Goal: Task Accomplishment & Management: Complete application form

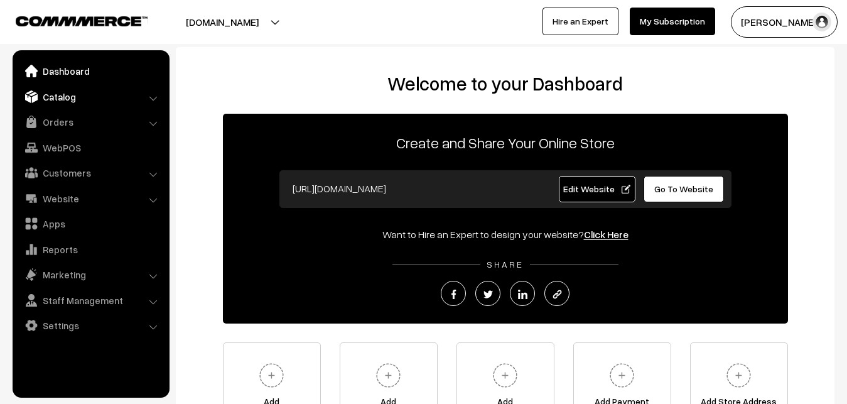
click at [69, 95] on link "Catalog" at bounding box center [90, 96] width 149 height 23
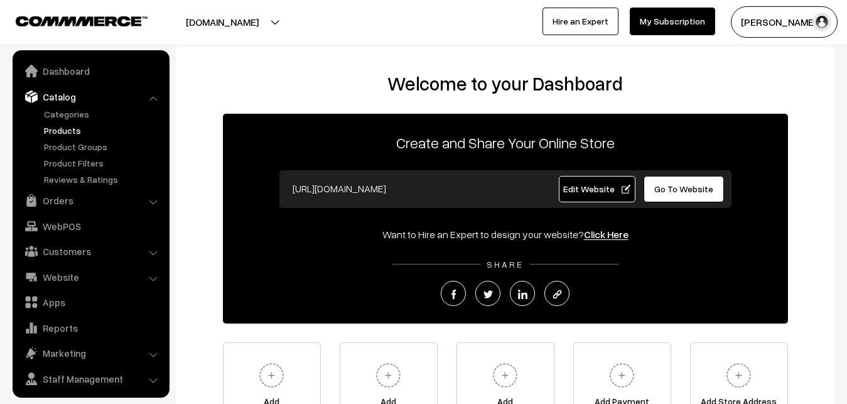
click at [66, 131] on link "Products" at bounding box center [103, 130] width 124 height 13
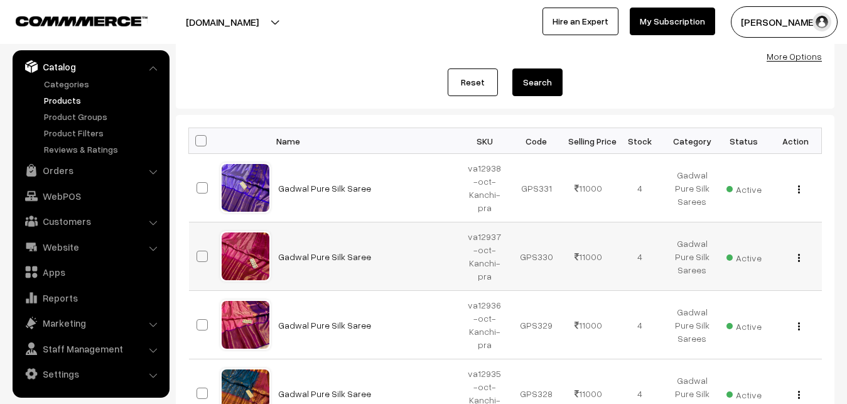
scroll to position [64, 0]
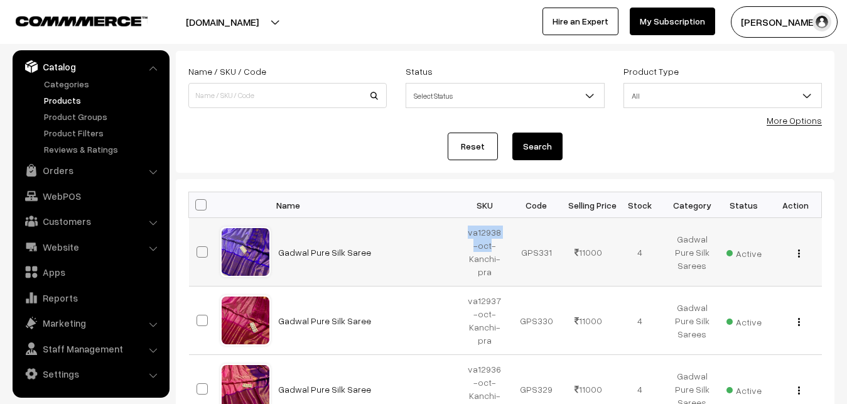
drag, startPoint x: 466, startPoint y: 232, endPoint x: 489, endPoint y: 247, distance: 27.2
click at [489, 247] on td "va12938-oct-Kanchi-pra" at bounding box center [485, 252] width 52 height 68
copy td "va12938-oct"
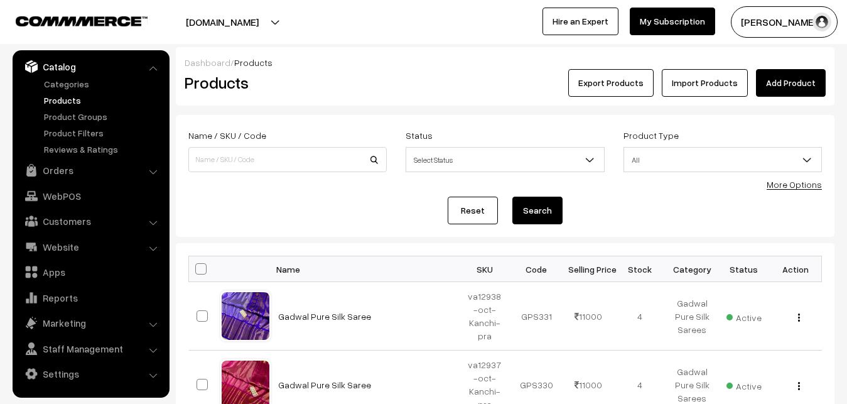
click at [790, 83] on link "Add Product" at bounding box center [791, 83] width 70 height 28
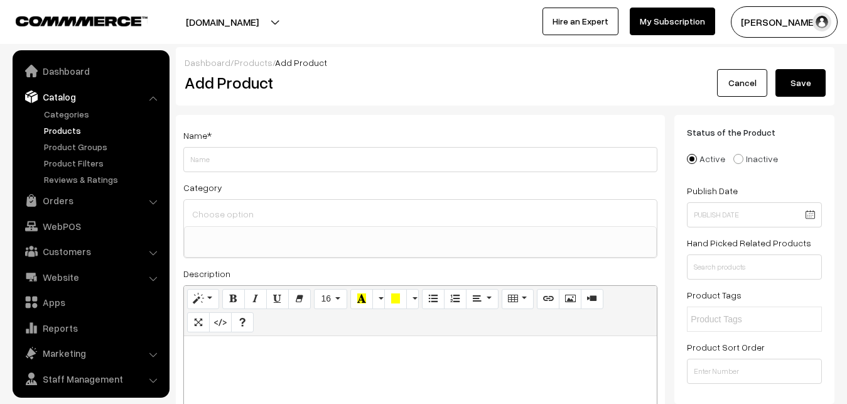
select select
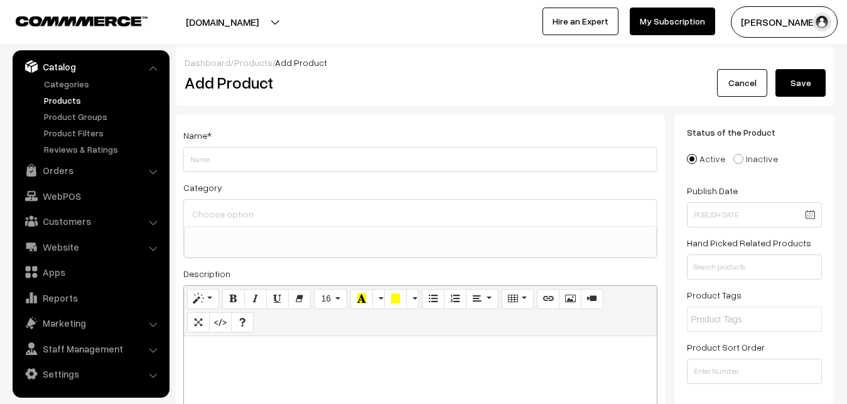
paste div
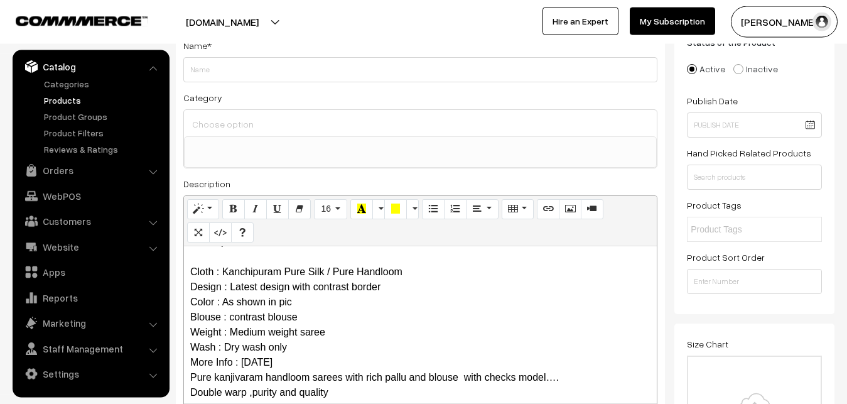
scroll to position [0, 0]
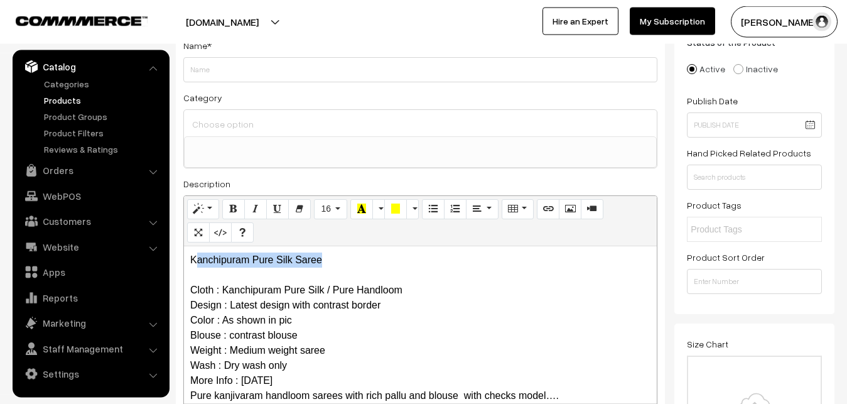
drag, startPoint x: 330, startPoint y: 258, endPoint x: 198, endPoint y: 261, distance: 131.8
click at [198, 261] on p "Kanchipuram Pure Silk Saree Cloth : Kanchipuram Pure Silk / Pure Handloom Desig…" at bounding box center [420, 380] width 460 height 256
drag, startPoint x: 193, startPoint y: 259, endPoint x: 321, endPoint y: 260, distance: 128.0
click at [321, 260] on p "Kanchipuram Pure Silk Saree Cloth : Kanchipuram Pure Silk / Pure Handloom Desig…" at bounding box center [420, 380] width 460 height 256
copy p "Kanchipuram Pure Silk Saree"
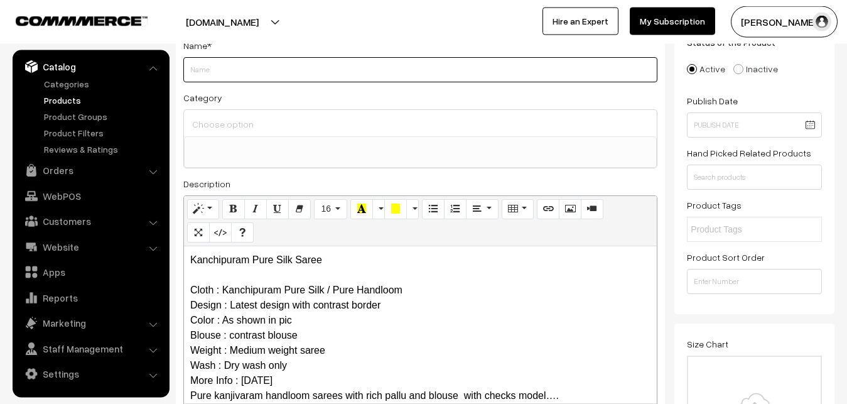
paste input "Kanchipuram Pure Silk Saree"
type input "Kanchipuram Pure Silk Saree"
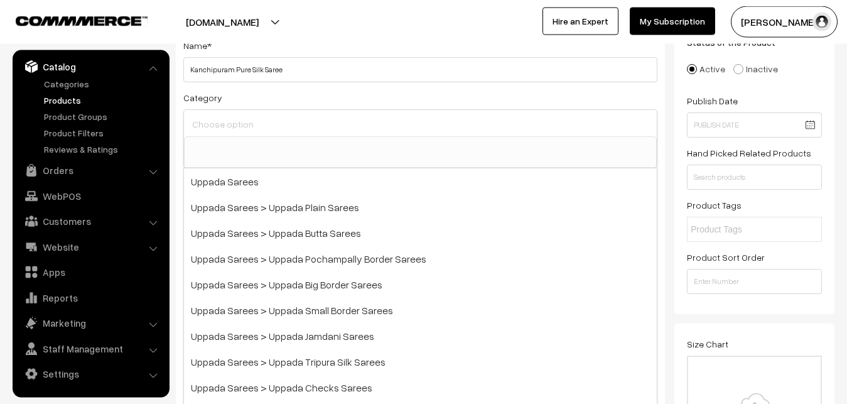
click at [227, 125] on input at bounding box center [420, 124] width 463 height 18
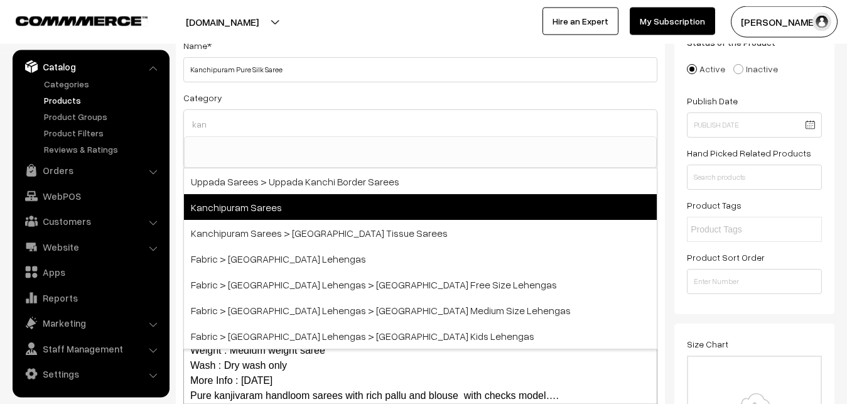
type input "kan"
click at [247, 201] on span "Kanchipuram Sarees" at bounding box center [420, 207] width 473 height 26
select select "3"
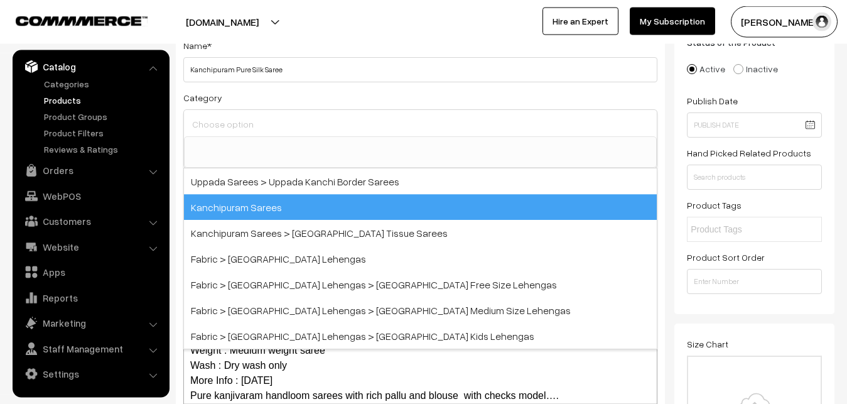
scroll to position [264, 0]
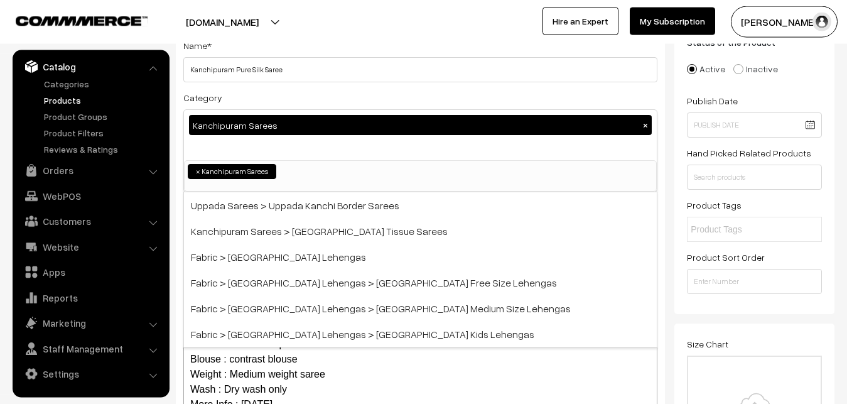
click at [301, 55] on div "Name * Kanchipuram Pure Silk Saree" at bounding box center [420, 60] width 474 height 45
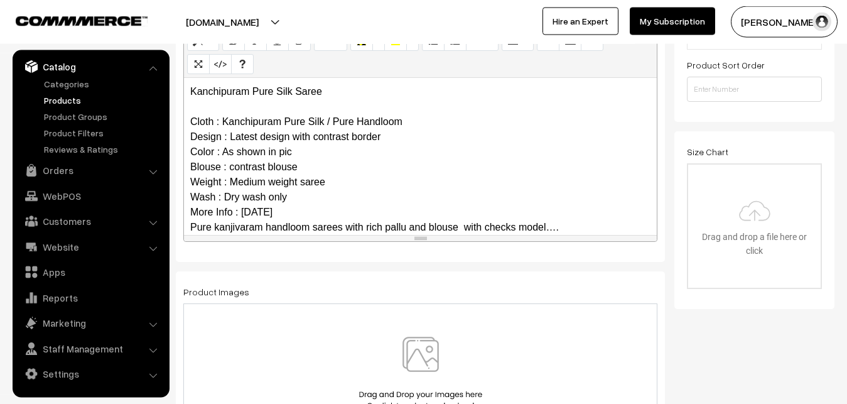
scroll to position [122, 0]
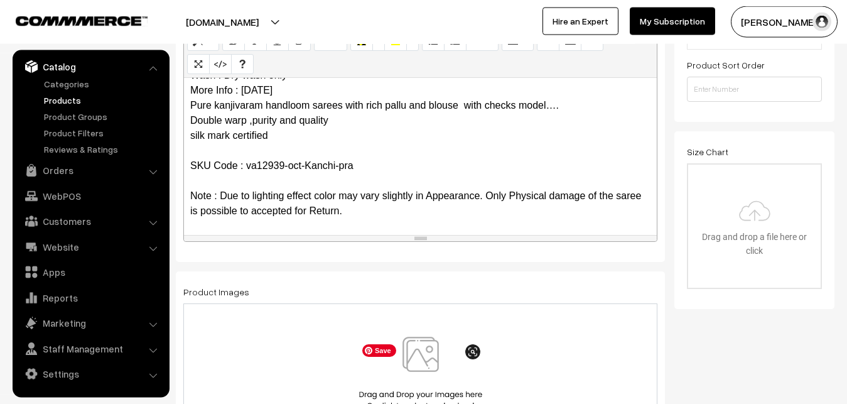
click at [419, 356] on img at bounding box center [420, 372] width 129 height 73
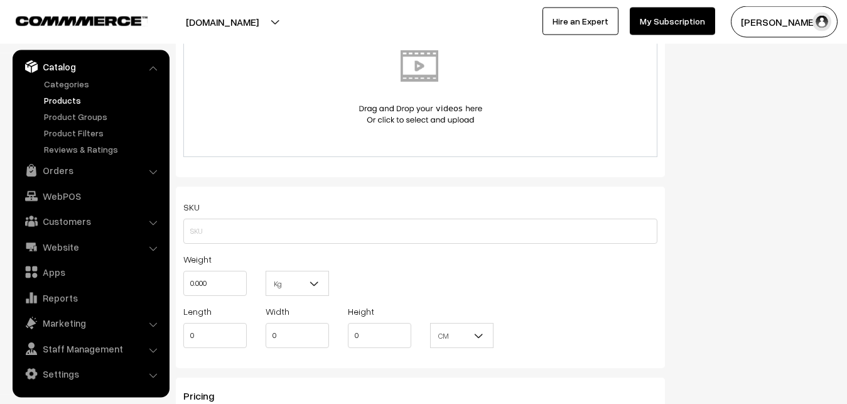
scroll to position [858, 0]
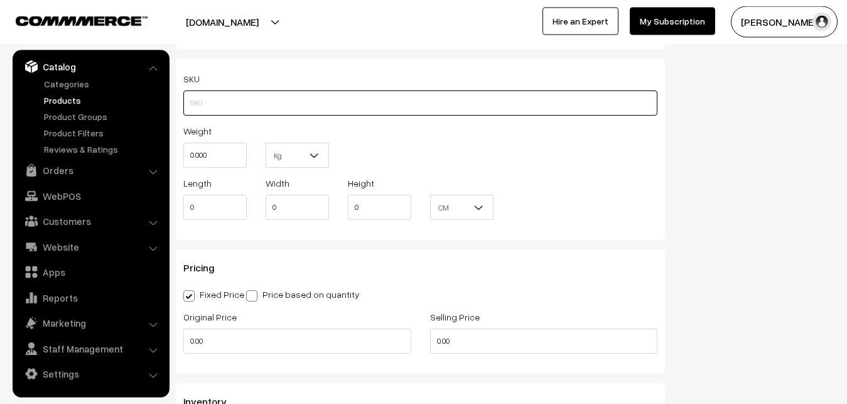
click at [212, 101] on input "text" at bounding box center [420, 102] width 474 height 25
paste input "va12939-oct-Kanchi-pra"
type input "va12939-oct-Kanchi-pra"
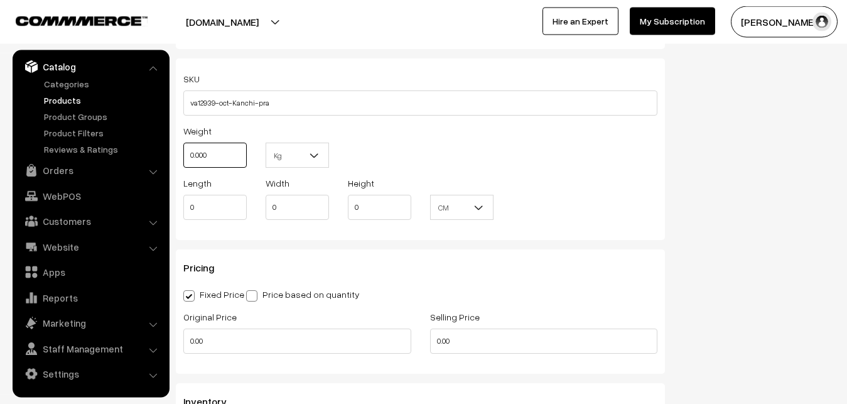
drag, startPoint x: 213, startPoint y: 153, endPoint x: 182, endPoint y: 156, distance: 31.5
click at [183, 156] on input "0.000" at bounding box center [214, 154] width 63 height 25
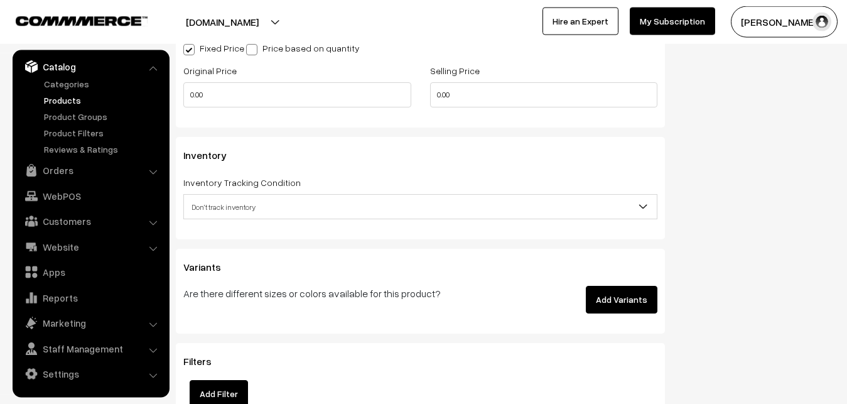
scroll to position [1114, 0]
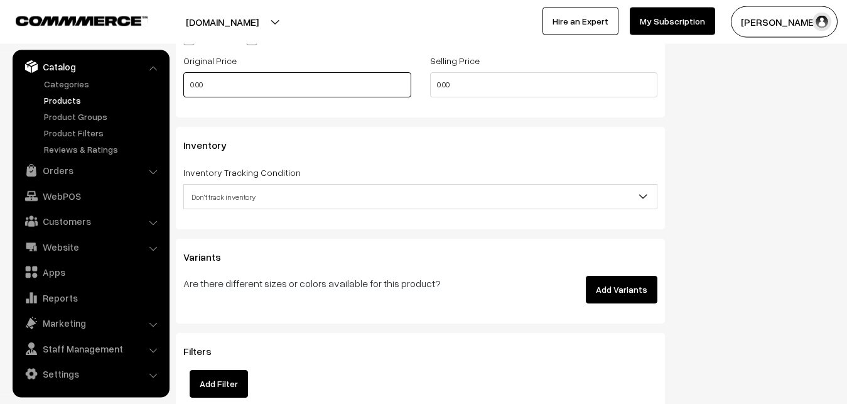
type input "0.80"
drag, startPoint x: 220, startPoint y: 88, endPoint x: 113, endPoint y: 89, distance: 106.7
click at [183, 89] on input "0.00" at bounding box center [297, 84] width 228 height 25
type input "0"
type input "8000"
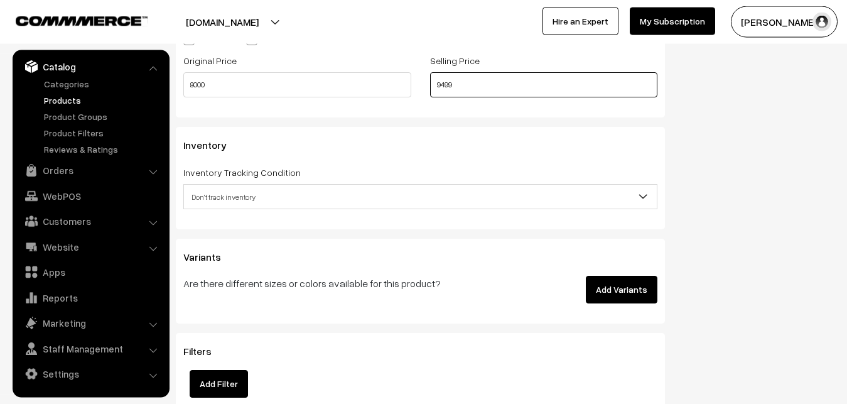
type input "9499"
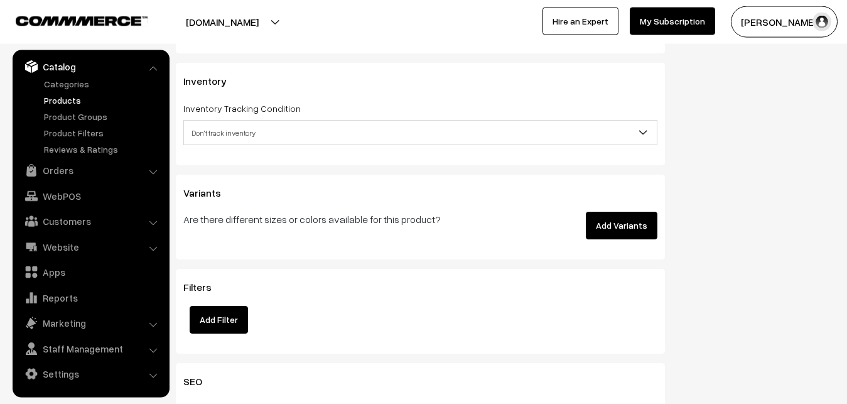
click at [228, 130] on span "Don't track inventory" at bounding box center [420, 133] width 473 height 22
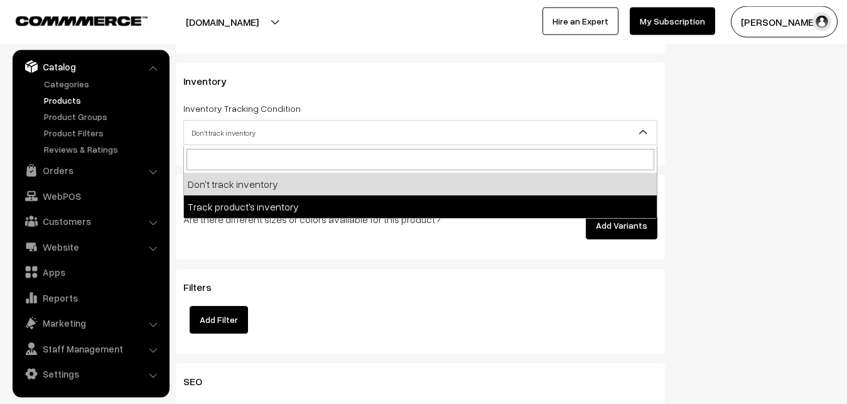
select select "2"
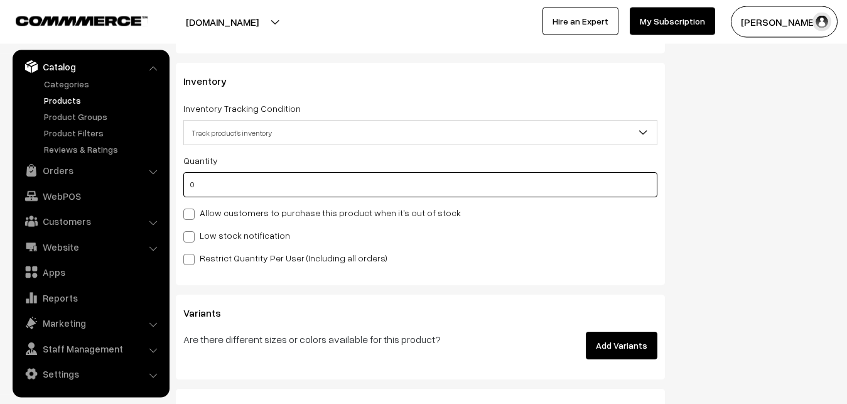
click at [233, 183] on input "0" at bounding box center [420, 184] width 474 height 25
type input "4"
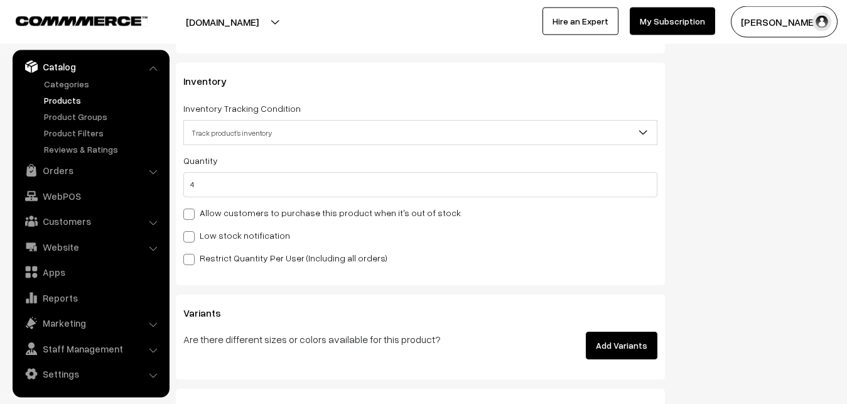
click at [221, 230] on label "Low stock notification" at bounding box center [236, 234] width 107 height 13
click at [191, 230] on input "Low stock notification" at bounding box center [187, 234] width 8 height 8
checkbox input "true"
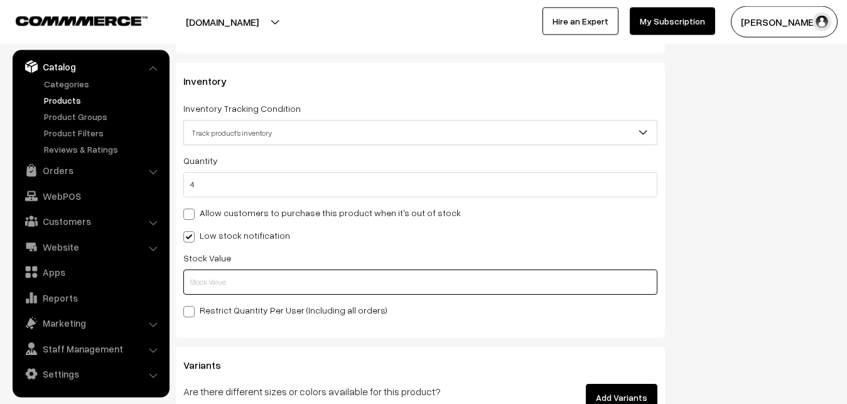
click at [221, 278] on input "text" at bounding box center [420, 281] width 474 height 25
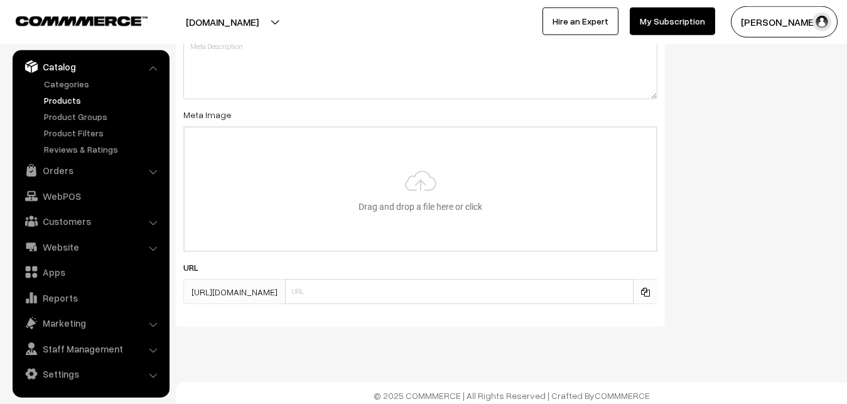
scroll to position [1869, 0]
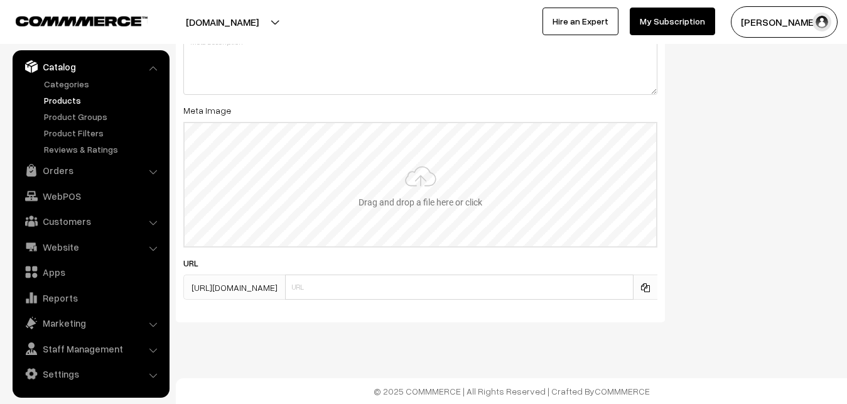
type input "2"
click at [434, 148] on input "file" at bounding box center [420, 184] width 471 height 123
type input "C:\fakepath\kanchipuram-saree-va12939-oct.jpeg"
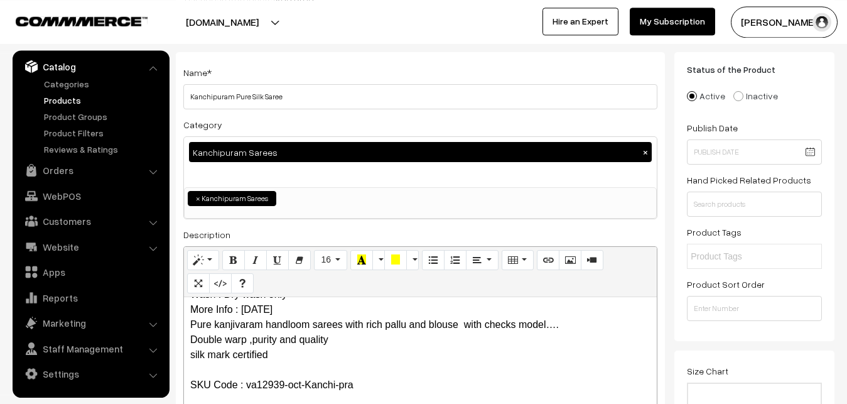
scroll to position [0, 0]
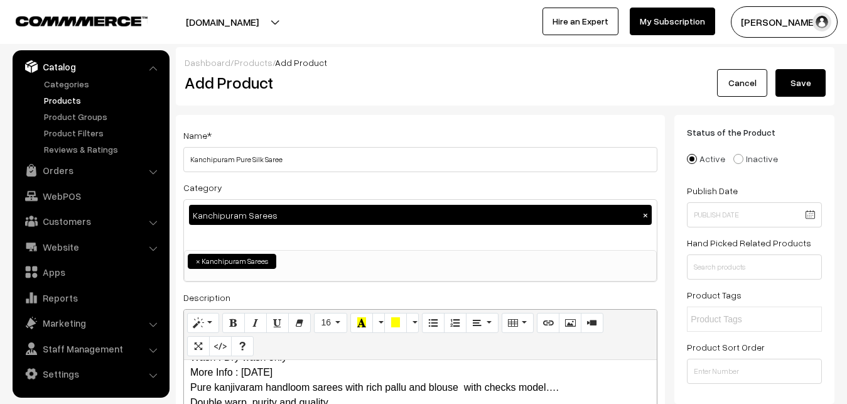
click at [788, 83] on button "Save" at bounding box center [800, 83] width 50 height 28
click at [325, 65] on div "Dashboard / Products / Add Product" at bounding box center [505, 62] width 641 height 13
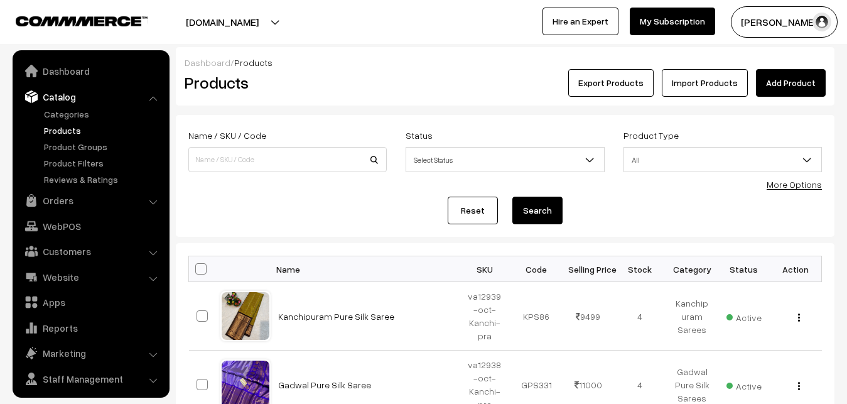
scroll to position [30, 0]
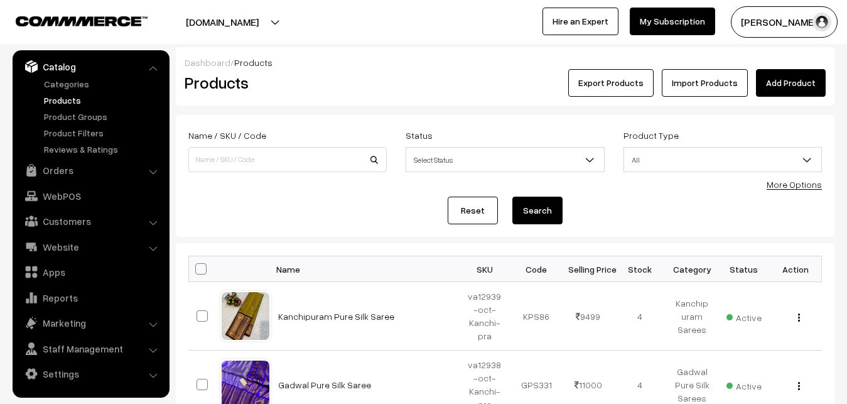
click at [792, 83] on link "Add Product" at bounding box center [791, 83] width 70 height 28
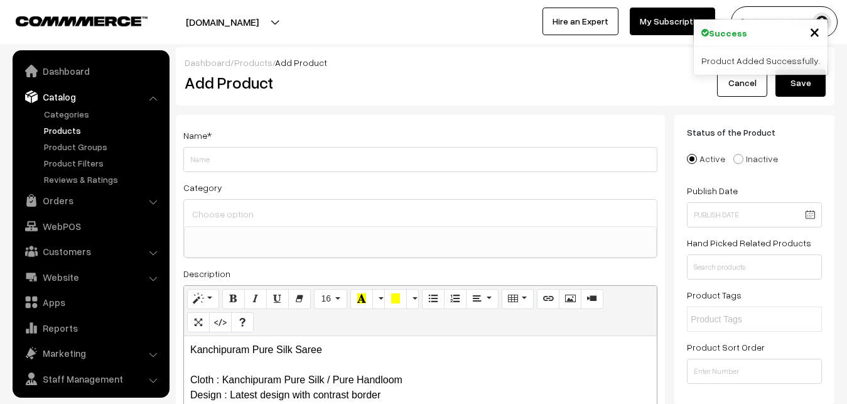
select select
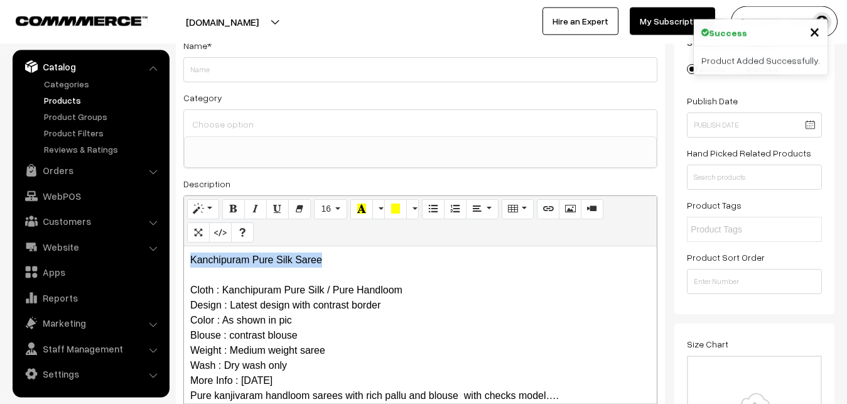
drag, startPoint x: 330, startPoint y: 257, endPoint x: 126, endPoint y: 246, distance: 204.9
click at [184, 246] on div "Kanchipuram Pure Silk Saree Cloth : Kanchipuram Pure Silk / Pure Handloom Desig…" at bounding box center [420, 324] width 473 height 157
copy p "Kanchipuram Pure Silk Saree"
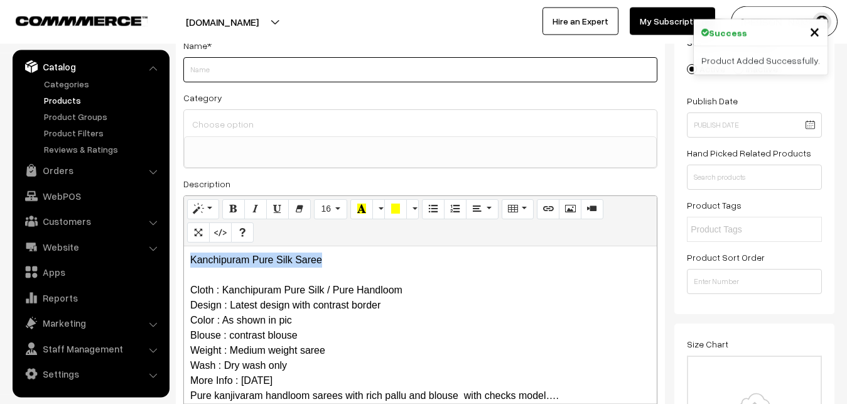
click at [202, 62] on input "Weight" at bounding box center [420, 69] width 474 height 25
paste input "Kanchipuram Pure Silk Saree"
type input "Kanchipuram Pure Silk Saree"
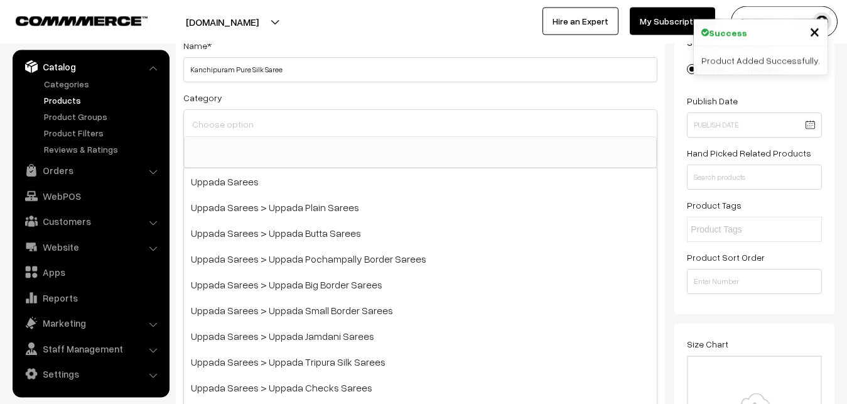
click at [225, 125] on input at bounding box center [420, 124] width 463 height 18
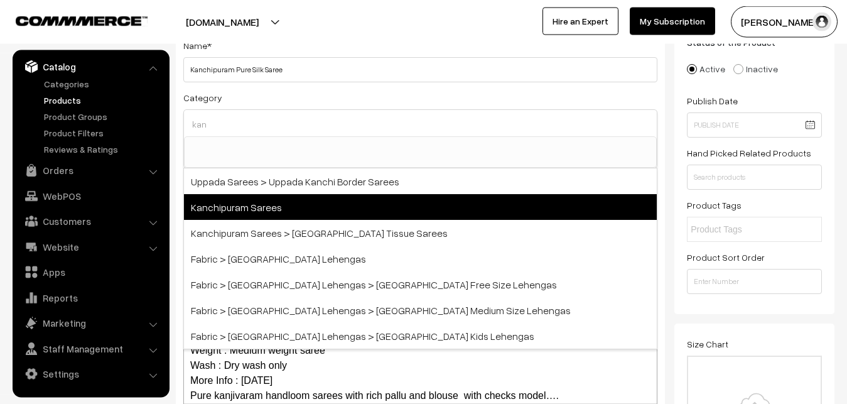
type input "kan"
click at [289, 196] on span "Kanchipuram Sarees" at bounding box center [420, 207] width 473 height 26
select select "3"
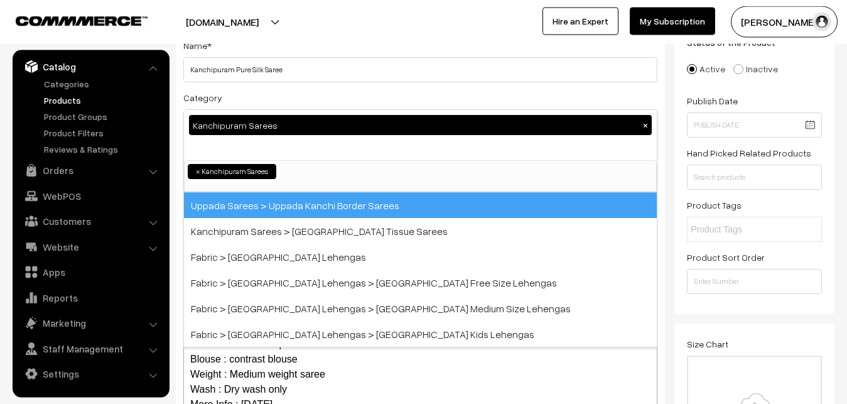
scroll to position [264, 0]
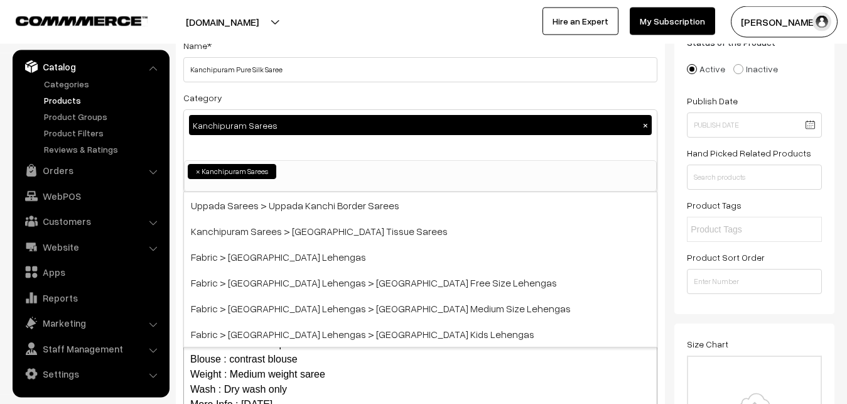
click at [302, 83] on div "Name * Kanchipuram Pure Silk Saree Category Kanchipuram Sarees × Uppada Sarees …" at bounding box center [420, 239] width 489 height 429
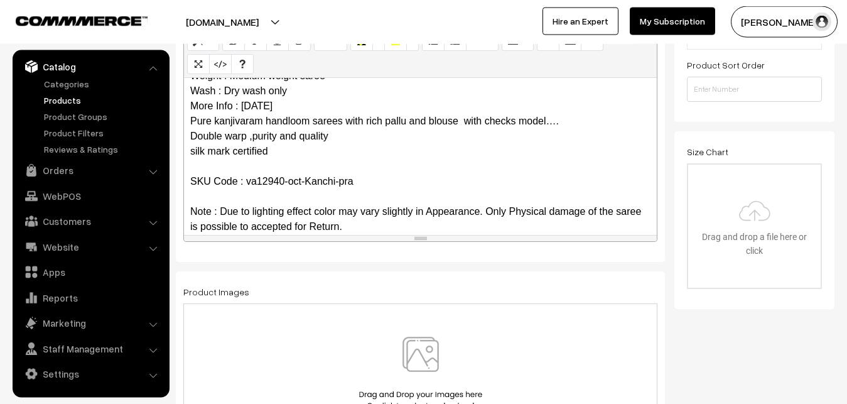
scroll to position [122, 0]
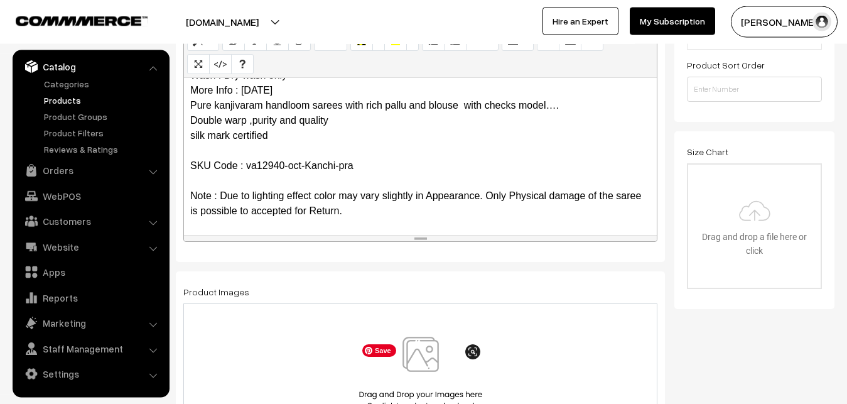
click at [434, 367] on img at bounding box center [420, 372] width 129 height 73
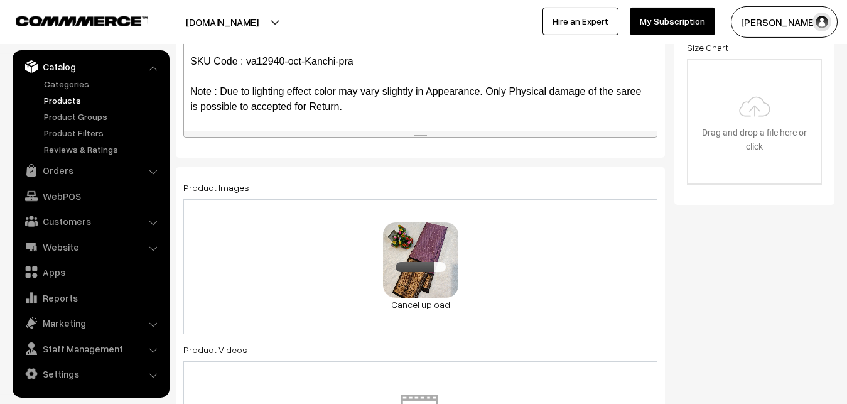
scroll to position [666, 0]
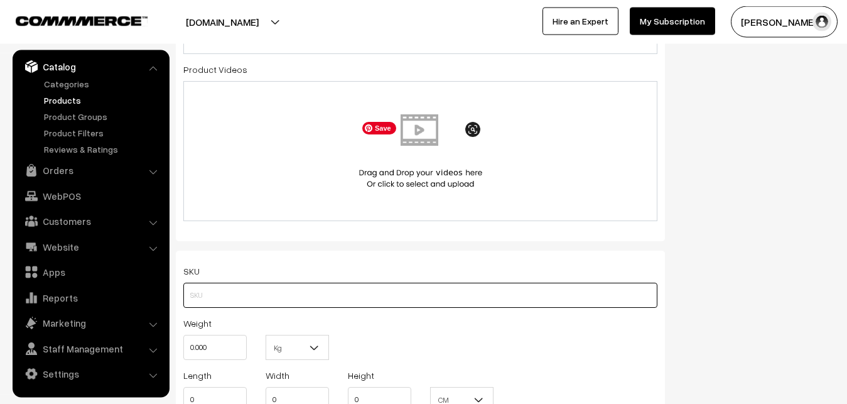
click at [203, 289] on input "text" at bounding box center [420, 294] width 474 height 25
paste input "va12940-oct-Kanchi-pra"
type input "va12940-oct-Kanchi-pra"
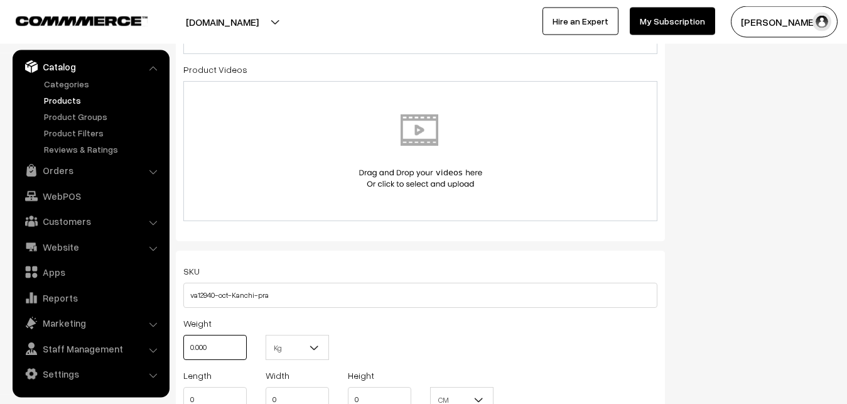
drag, startPoint x: 211, startPoint y: 342, endPoint x: 168, endPoint y: 344, distance: 42.7
click at [183, 344] on input "0.000" at bounding box center [214, 347] width 63 height 25
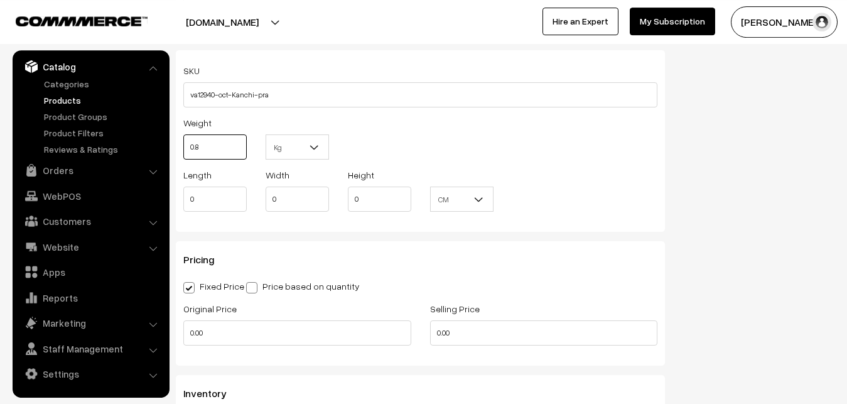
scroll to position [922, 0]
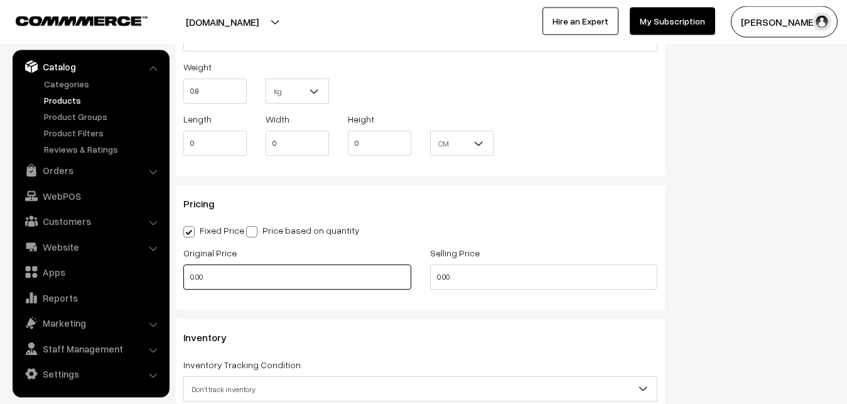
type input "0.80"
drag, startPoint x: 222, startPoint y: 270, endPoint x: 181, endPoint y: 270, distance: 41.4
click at [183, 270] on input "0.00" at bounding box center [297, 276] width 228 height 25
type input "8000"
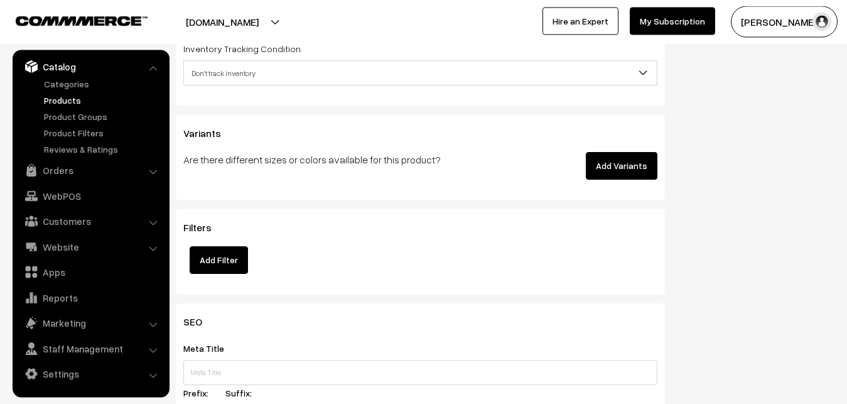
scroll to position [1242, 0]
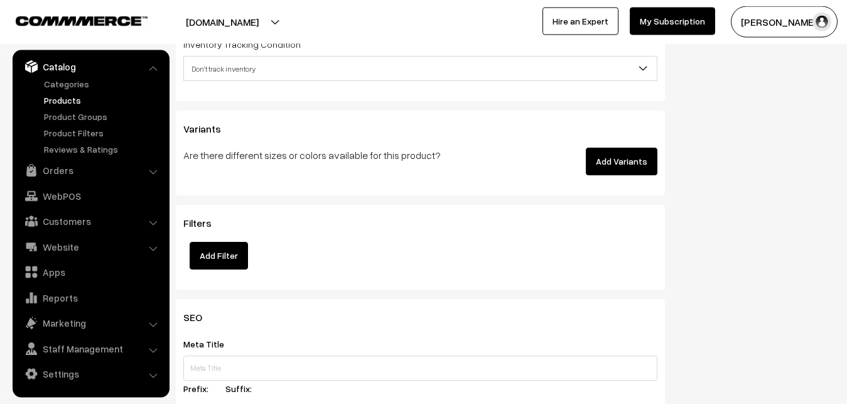
type input "9499"
click at [195, 74] on span "Don't track inventory" at bounding box center [420, 69] width 473 height 22
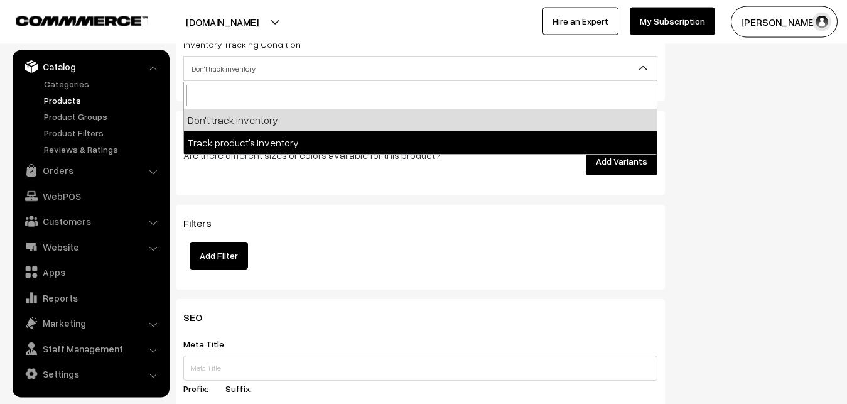
select select "2"
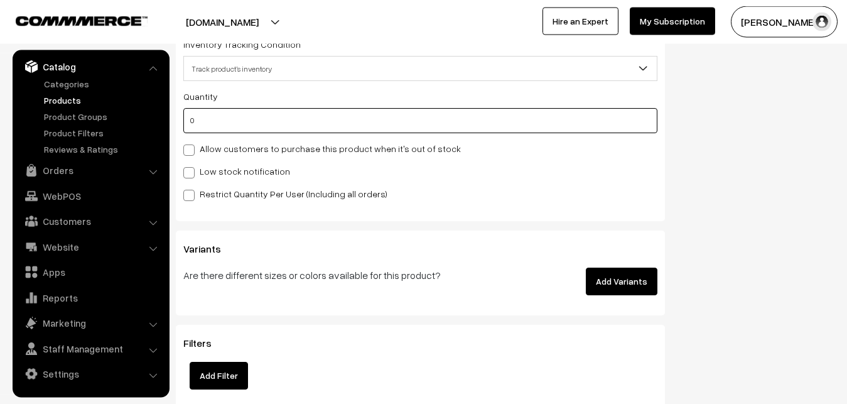
click at [205, 131] on input "0" at bounding box center [420, 120] width 474 height 25
type input "4"
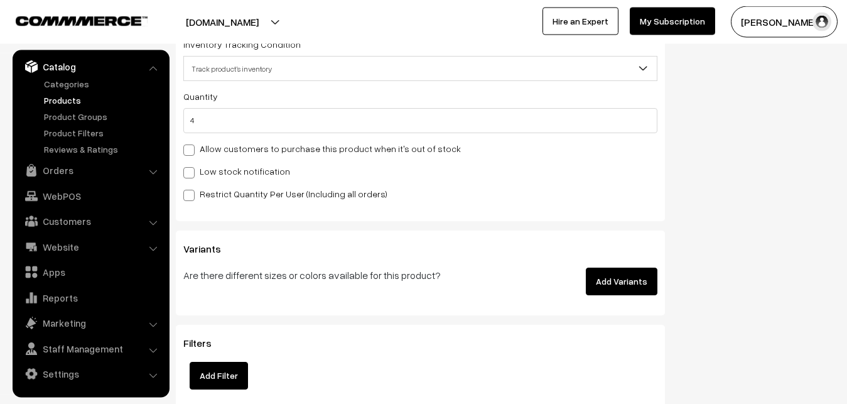
click at [205, 178] on label "Low stock notification" at bounding box center [236, 170] width 107 height 13
click at [191, 174] on input "Low stock notification" at bounding box center [187, 170] width 8 height 8
checkbox input "true"
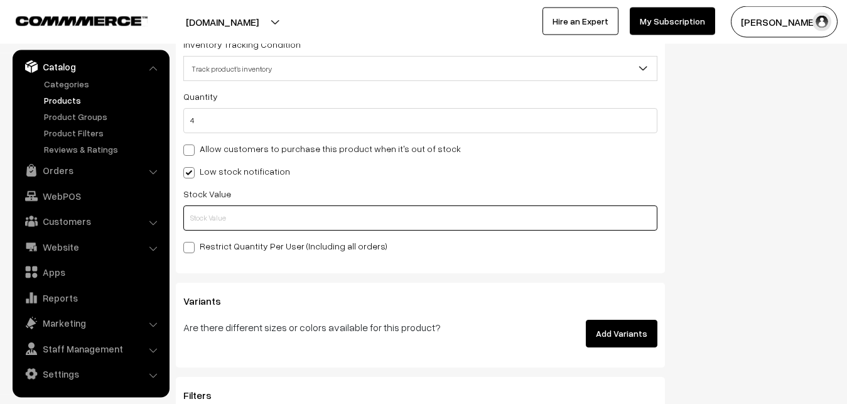
click at [205, 220] on input "text" at bounding box center [420, 217] width 474 height 25
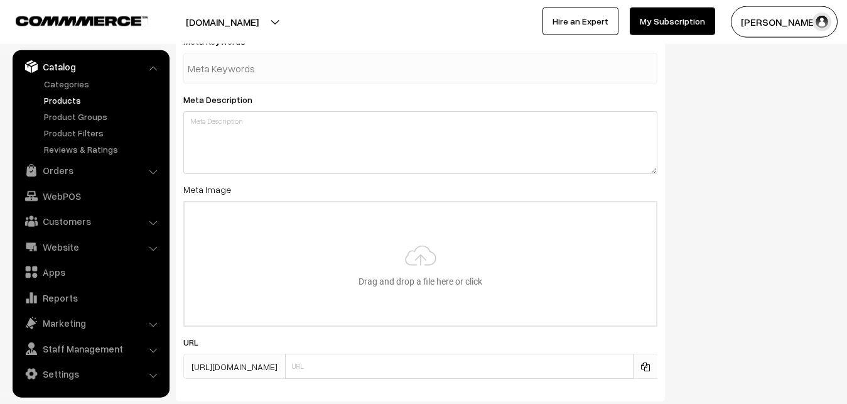
scroll to position [1869, 0]
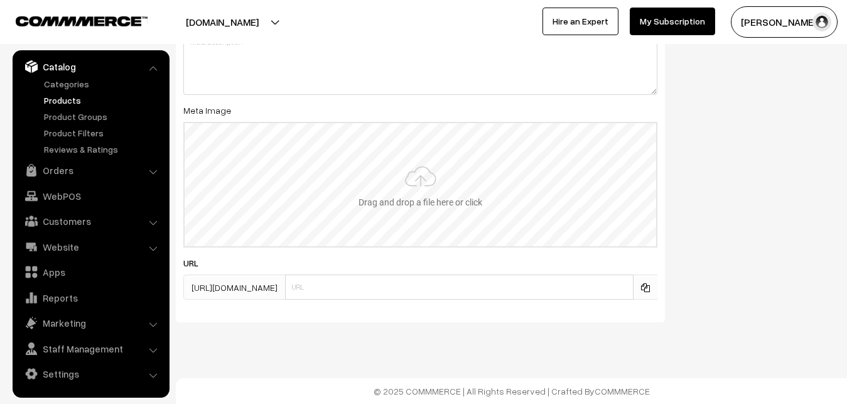
type input "2"
click at [422, 178] on input "file" at bounding box center [420, 184] width 471 height 123
type input "C:\fakepath\kanchipuram-saree-va12940-oct.jpeg"
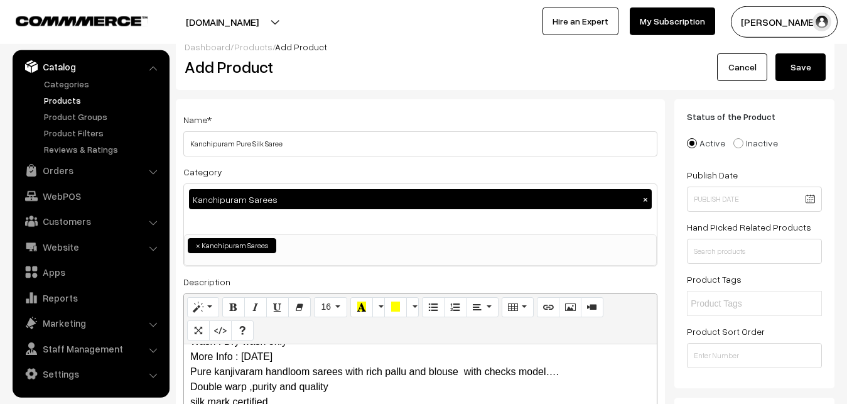
scroll to position [0, 0]
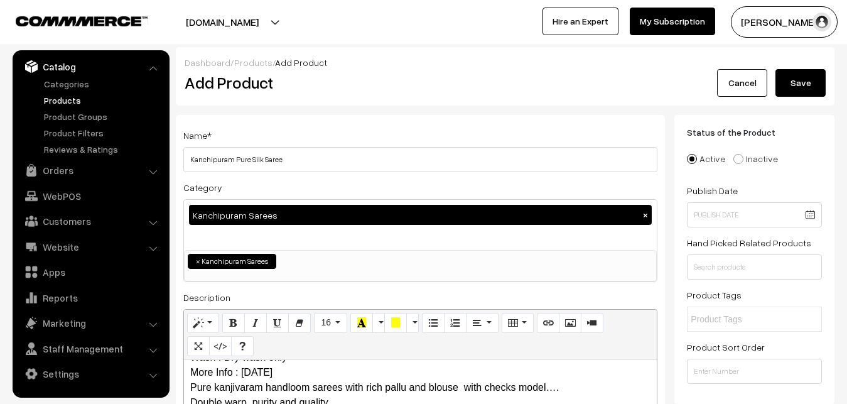
click at [789, 87] on button "Save" at bounding box center [800, 83] width 50 height 28
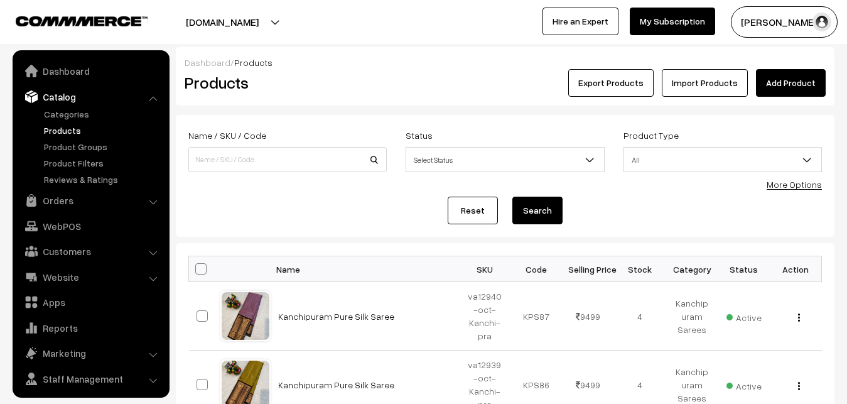
scroll to position [30, 0]
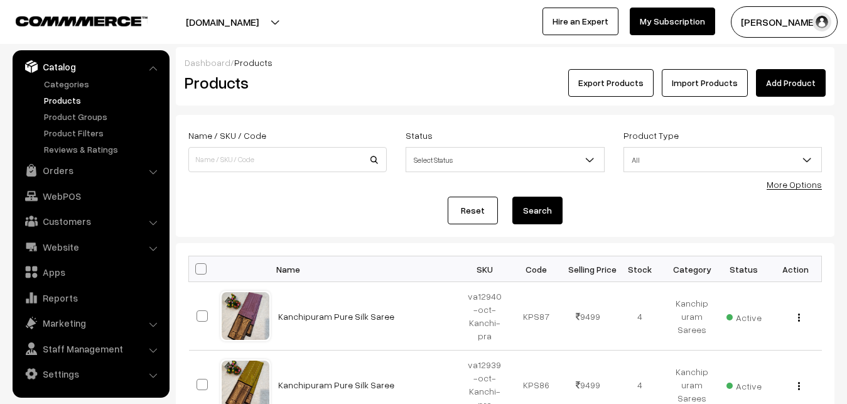
click at [343, 93] on div "Products" at bounding box center [285, 83] width 220 height 28
click at [782, 87] on link "Add Product" at bounding box center [791, 83] width 70 height 28
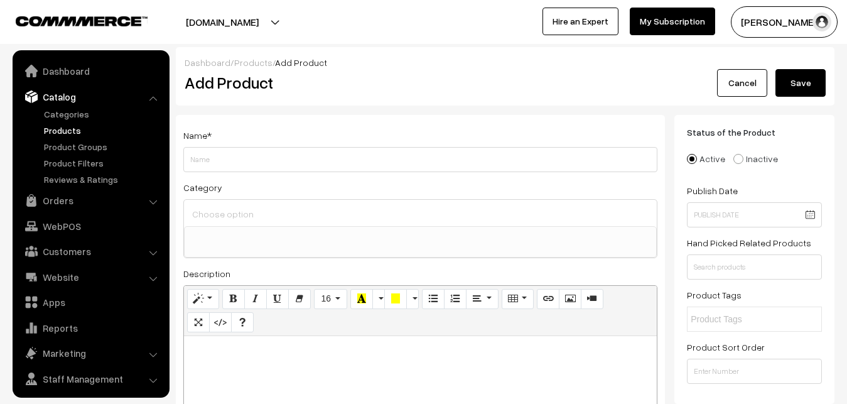
select select
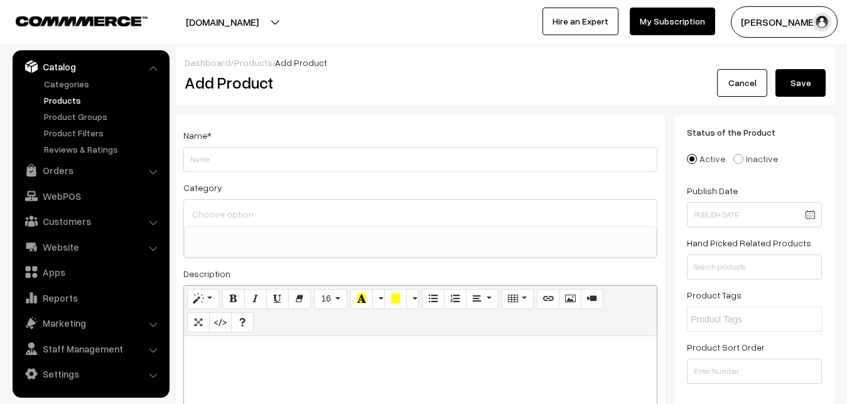
click at [232, 357] on p at bounding box center [420, 349] width 460 height 15
paste div
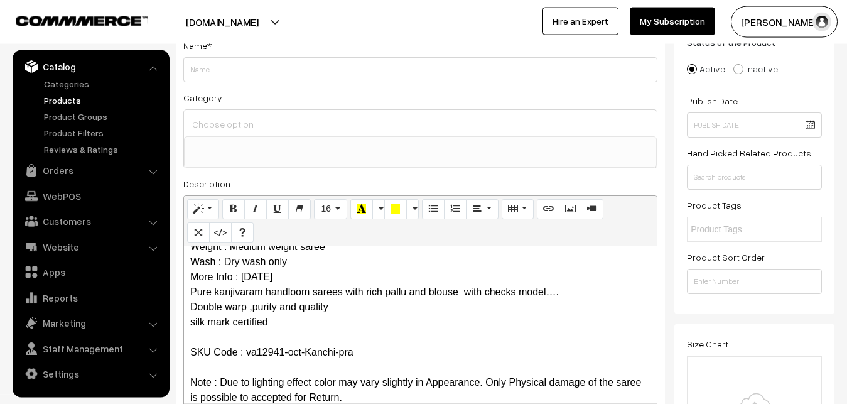
scroll to position [0, 0]
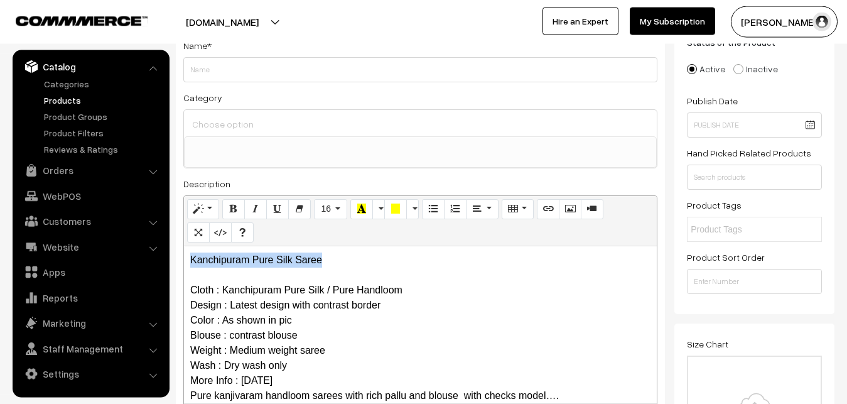
drag, startPoint x: 338, startPoint y: 263, endPoint x: 142, endPoint y: 267, distance: 195.9
click at [184, 267] on div "Kanchipuram Pure Silk Saree Cloth : Kanchipuram Pure Silk / Pure Handloom Desig…" at bounding box center [420, 324] width 473 height 157
copy p "Kanchipuram Pure Silk Saree"
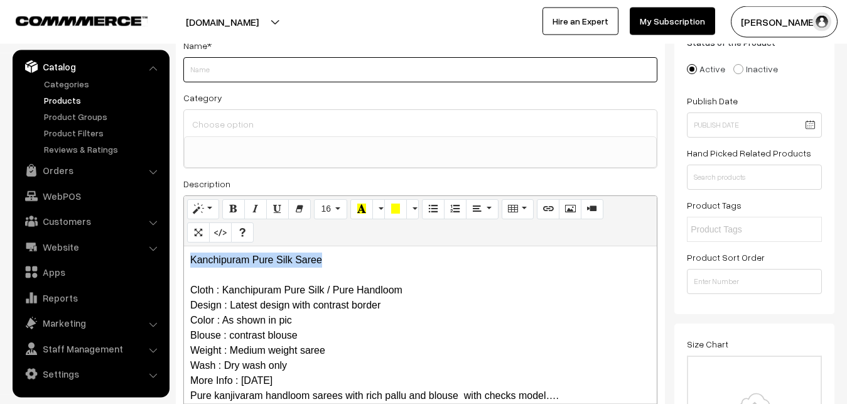
click at [217, 73] on input "Weight" at bounding box center [420, 69] width 474 height 25
paste input "Kanchipuram Pure Silk Saree"
type input "Kanchipuram Pure Silk Saree"
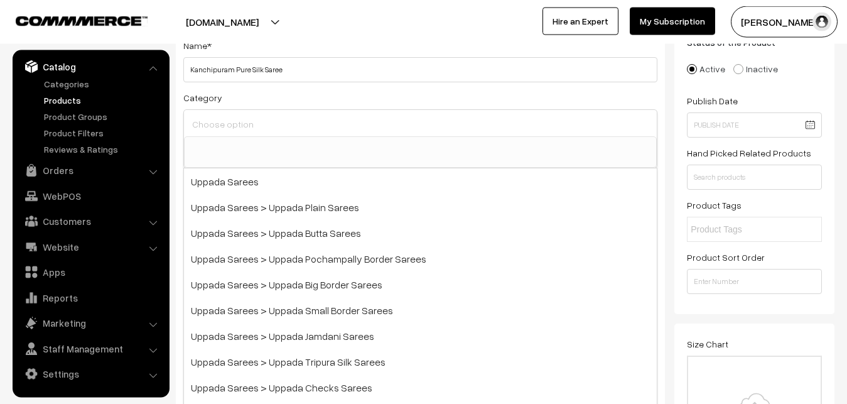
click at [225, 120] on input at bounding box center [420, 124] width 463 height 18
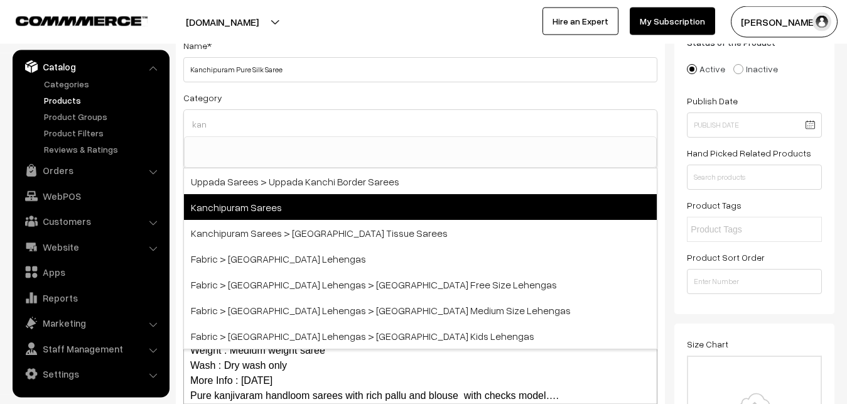
type input "kan"
click at [261, 206] on span "Kanchipuram Sarees" at bounding box center [420, 207] width 473 height 26
select select "3"
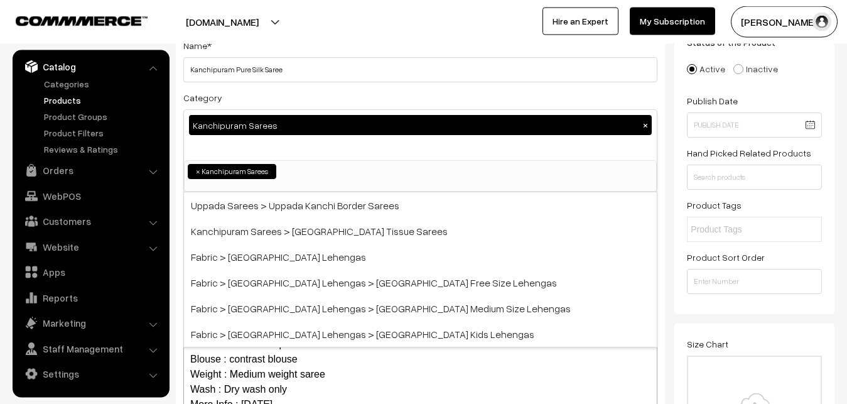
scroll to position [264, 0]
click at [279, 94] on div "Category Kanchipuram Sarees × Uppada Sarees Uppada Sarees > Uppada Plain Sarees…" at bounding box center [420, 141] width 474 height 102
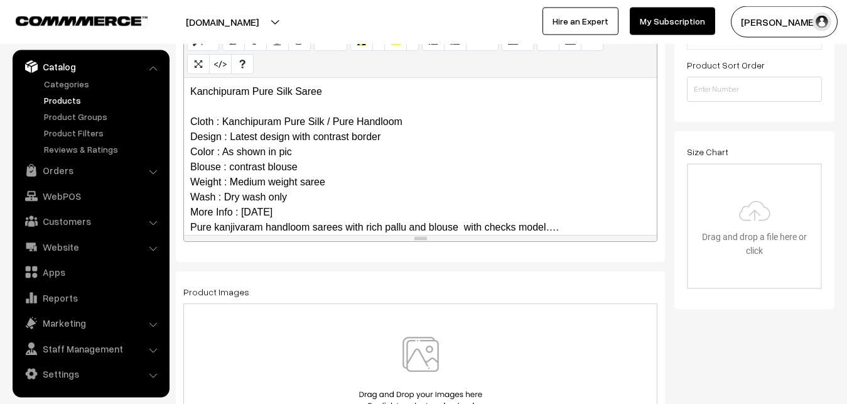
scroll to position [122, 0]
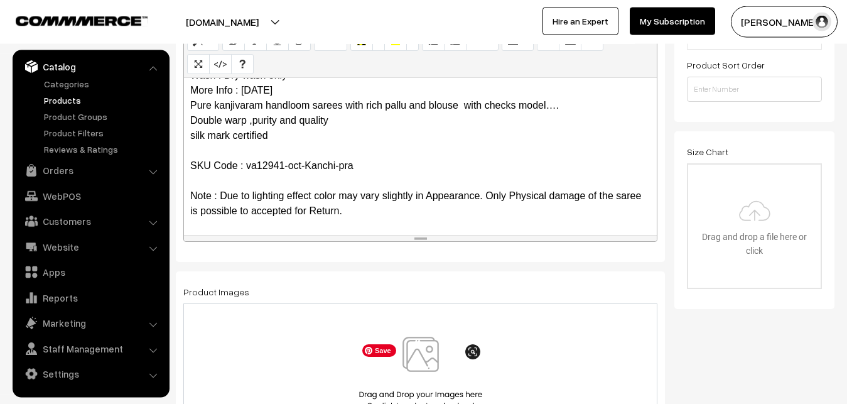
click at [420, 349] on img at bounding box center [420, 372] width 129 height 73
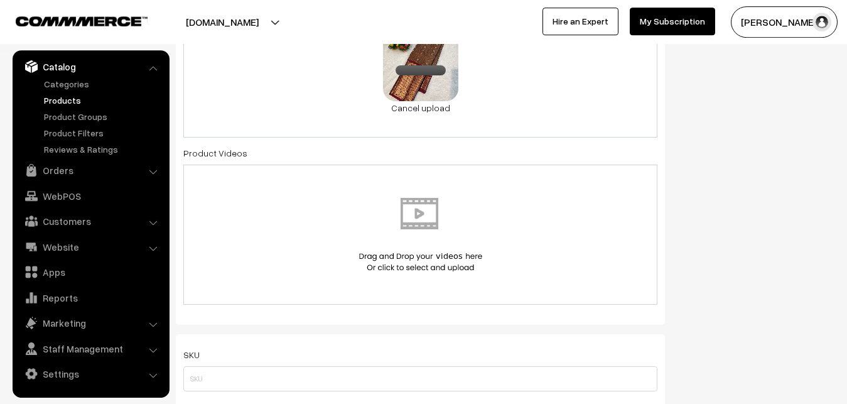
scroll to position [730, 0]
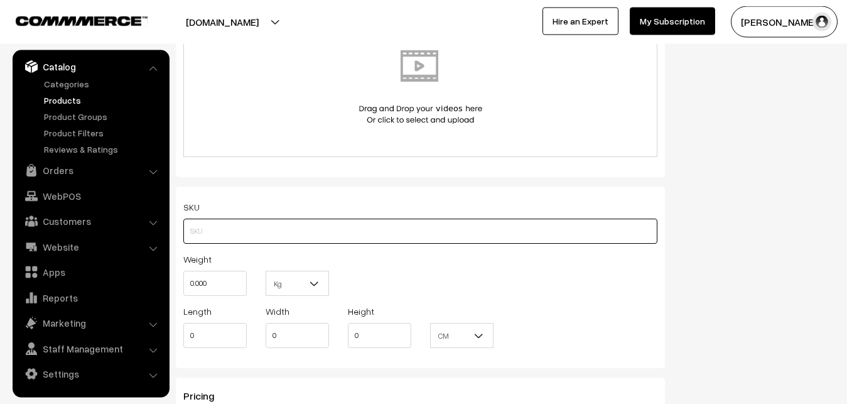
click at [207, 233] on input "text" at bounding box center [420, 230] width 474 height 25
paste input "va12941-oct-Kanchi-pra"
type input "va12941-oct-Kanchi-pra"
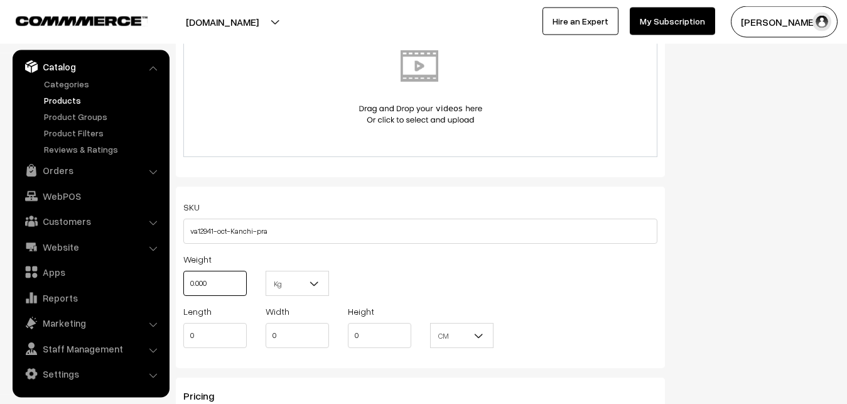
drag, startPoint x: 213, startPoint y: 281, endPoint x: 180, endPoint y: 282, distance: 33.9
click at [183, 282] on input "0.000" at bounding box center [214, 283] width 63 height 25
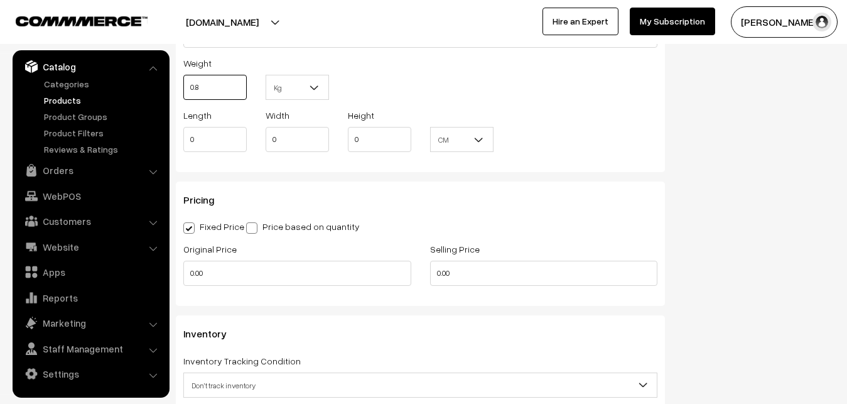
scroll to position [986, 0]
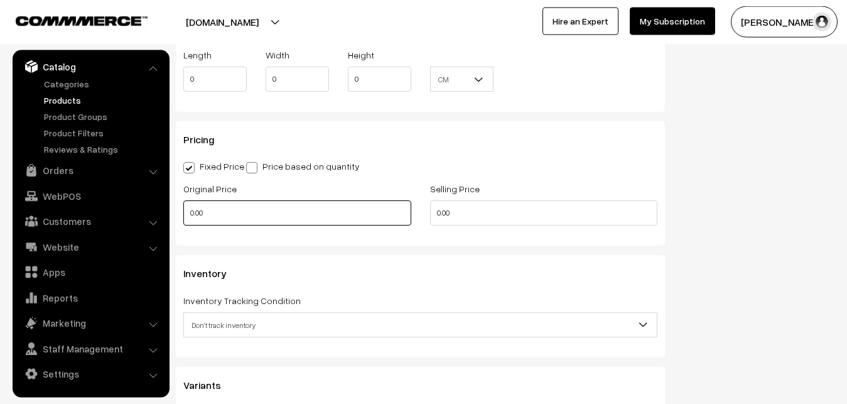
type input "0.80"
drag, startPoint x: 222, startPoint y: 216, endPoint x: 191, endPoint y: 215, distance: 30.1
click at [191, 215] on input "0.00" at bounding box center [297, 212] width 228 height 25
type input "8000"
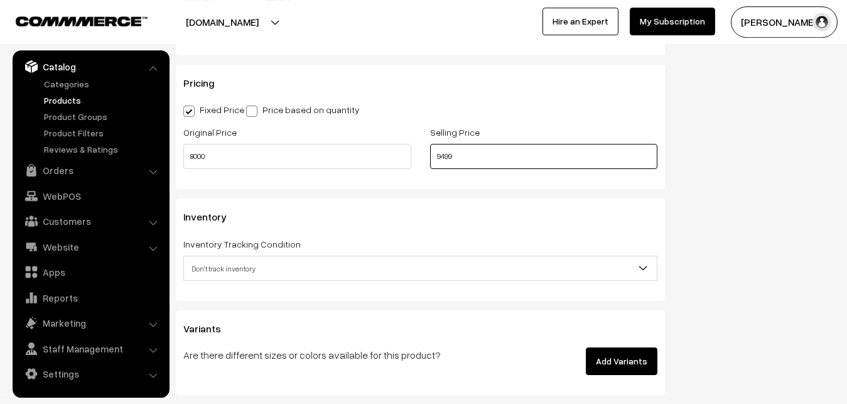
scroll to position [1114, 0]
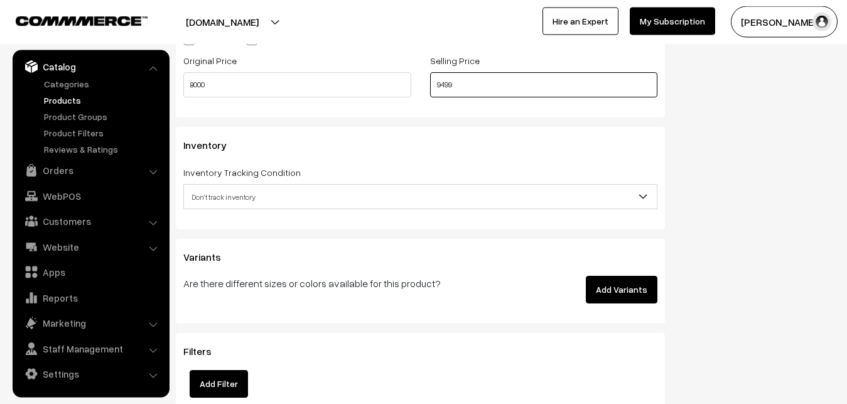
type input "9499"
click at [228, 185] on div "Inventory Tracking Condition Don't track inventory Track product's inventory Do…" at bounding box center [420, 186] width 474 height 45
click at [228, 193] on span "Don't track inventory" at bounding box center [420, 197] width 473 height 22
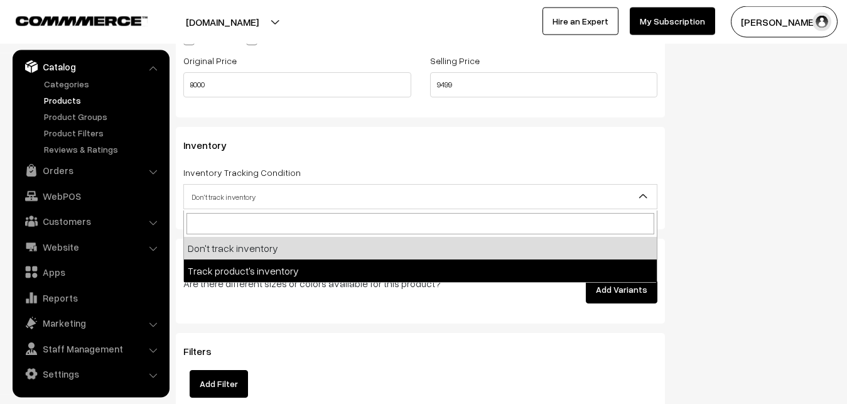
select select "2"
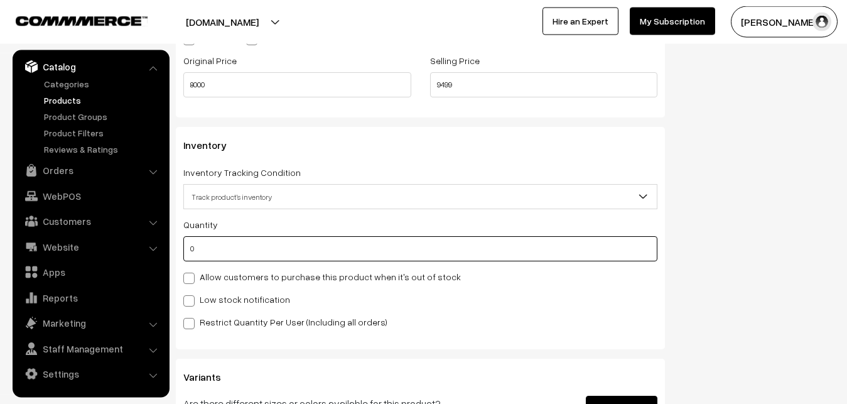
click at [225, 251] on input "0" at bounding box center [420, 248] width 474 height 25
type input "4"
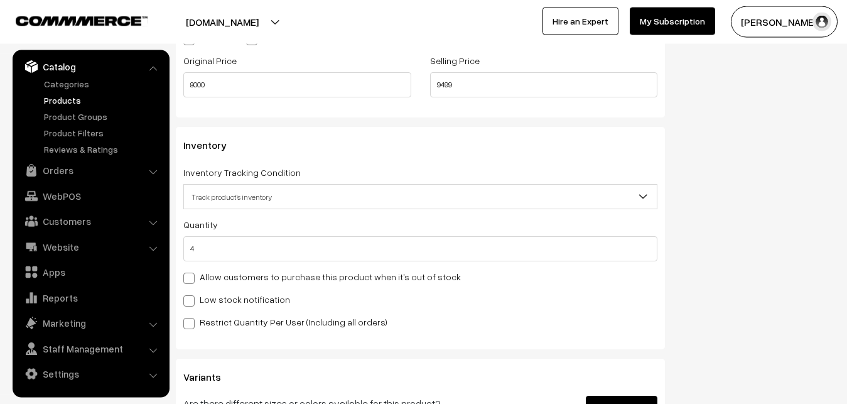
click at [213, 297] on label "Low stock notification" at bounding box center [236, 298] width 107 height 13
click at [191, 297] on input "Low stock notification" at bounding box center [187, 298] width 8 height 8
checkbox input "true"
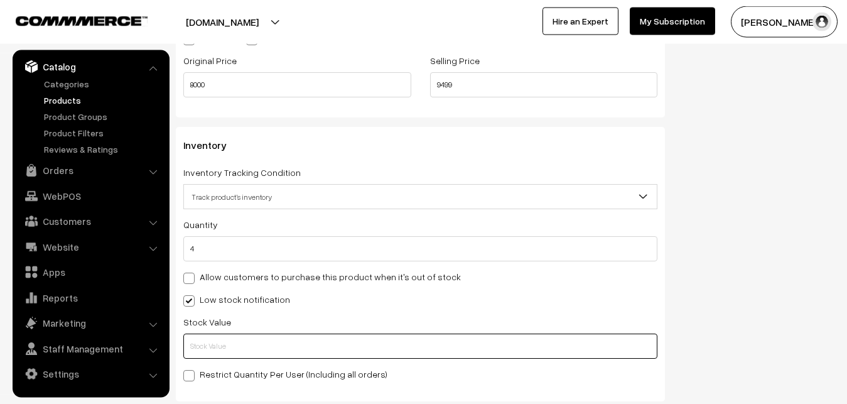
click at [210, 357] on input "text" at bounding box center [420, 345] width 474 height 25
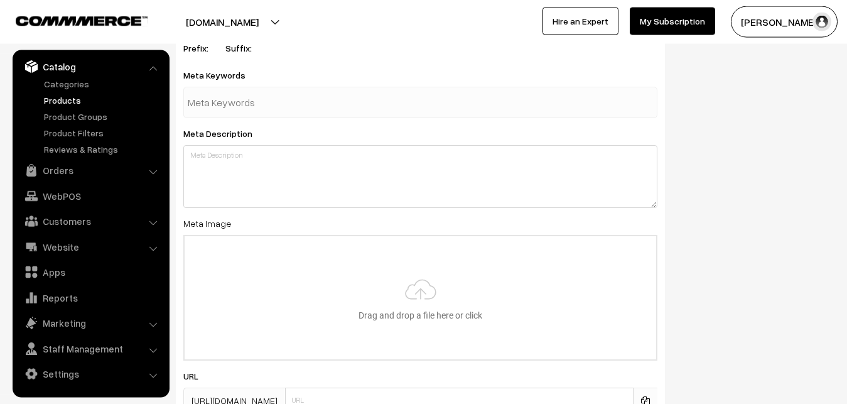
scroll to position [1869, 0]
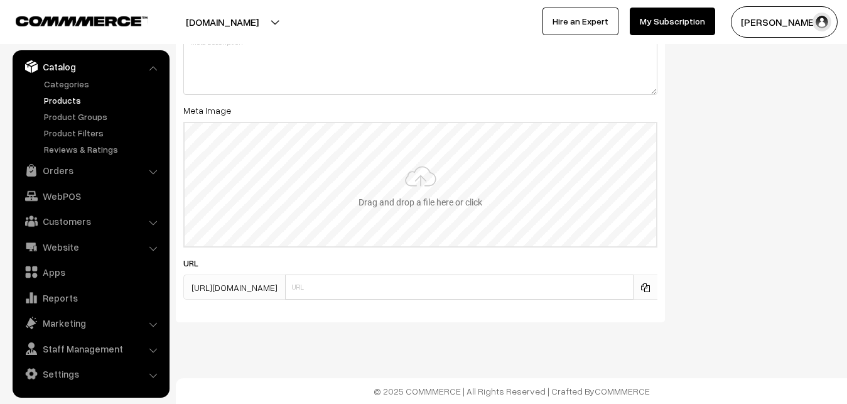
type input "2"
click at [422, 189] on input "file" at bounding box center [420, 184] width 471 height 123
type input "C:\fakepath\kanchipuram-saree-va12941-oct.jpeg"
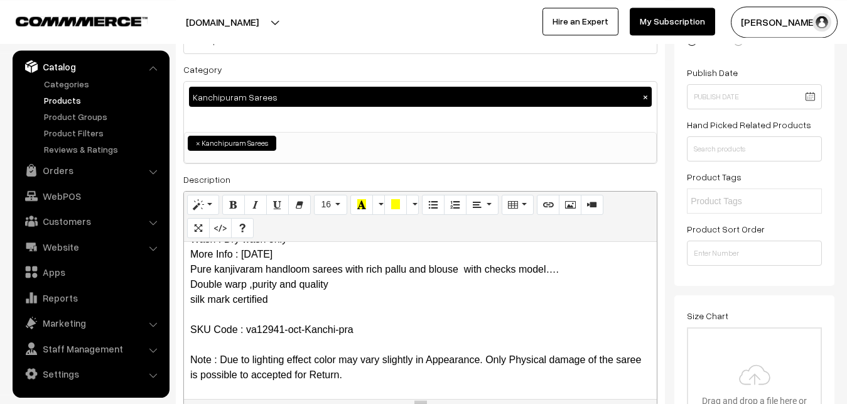
scroll to position [0, 0]
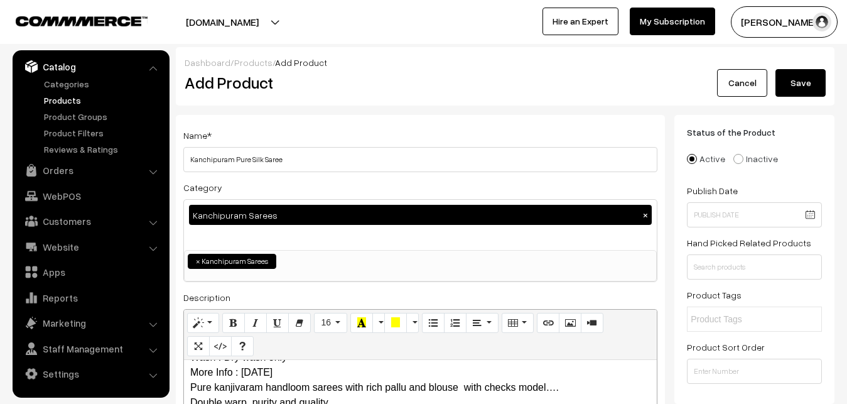
click at [776, 73] on button "Save" at bounding box center [800, 83] width 50 height 28
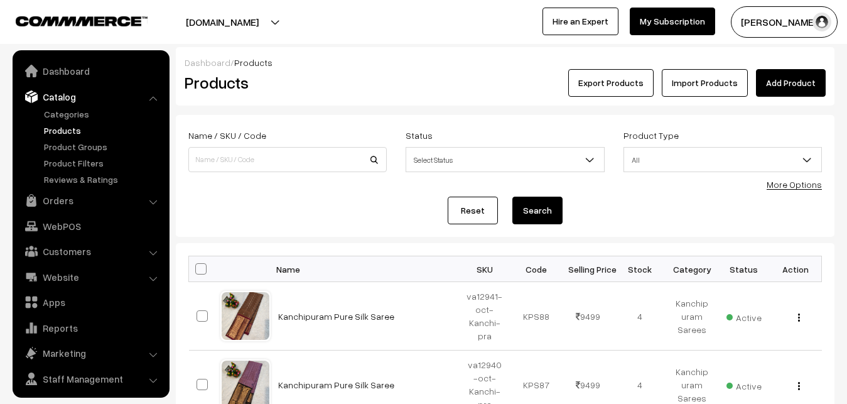
scroll to position [30, 0]
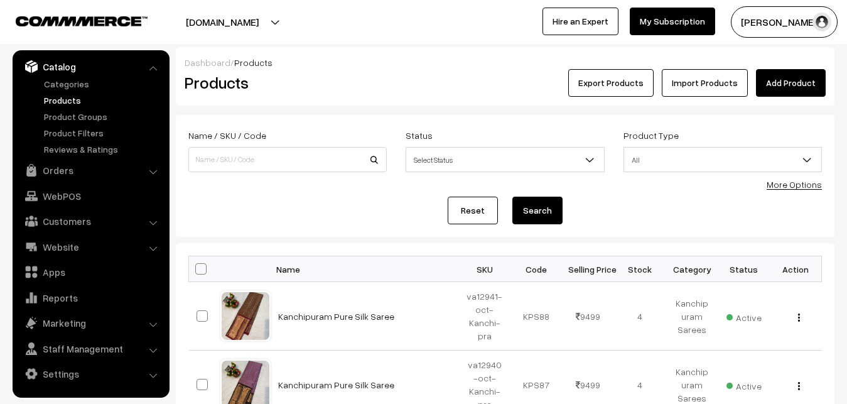
click at [296, 102] on div "Dashboard / Products Products Export Products Import Products Add Product" at bounding box center [505, 76] width 658 height 58
click at [790, 83] on link "Add Product" at bounding box center [791, 83] width 70 height 28
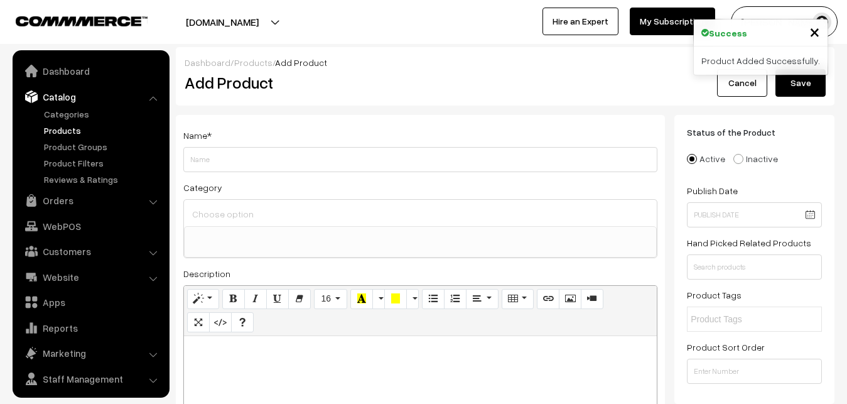
select select
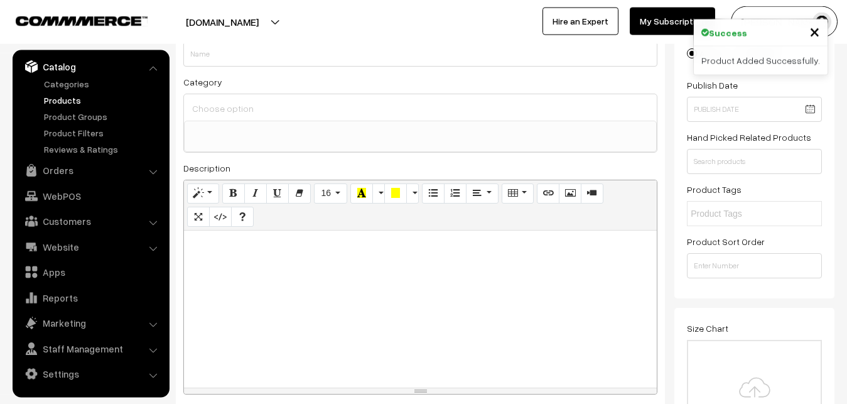
scroll to position [128, 0]
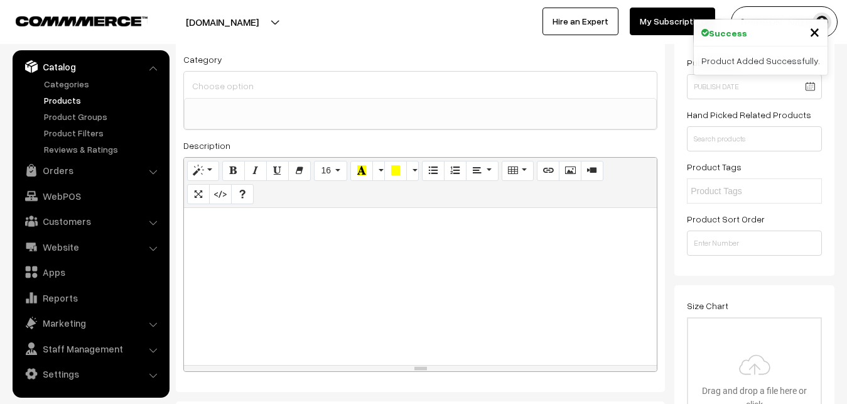
paste div
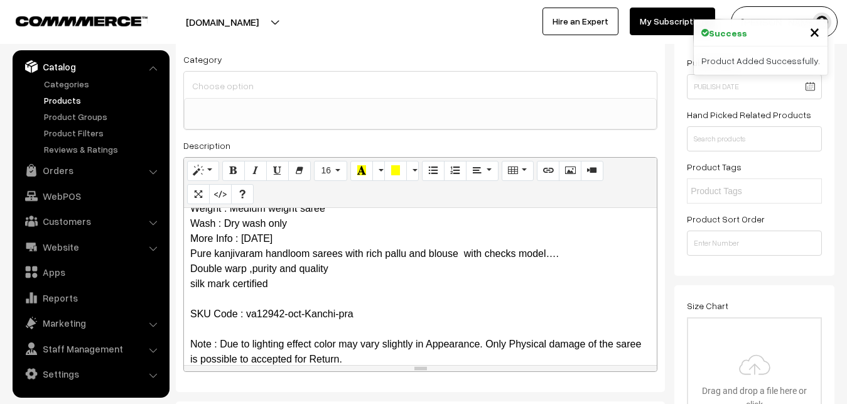
scroll to position [0, 0]
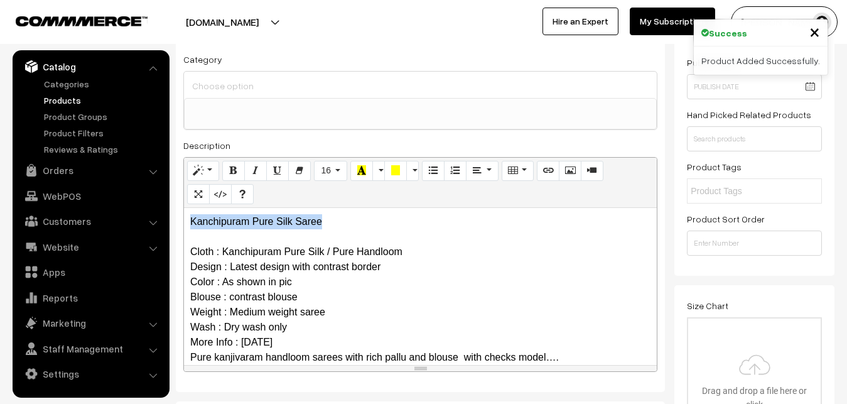
drag, startPoint x: 327, startPoint y: 223, endPoint x: 193, endPoint y: 222, distance: 134.3
click at [184, 224] on div "Kanchipuram Pure Silk Saree Cloth : Kanchipuram Pure Silk / Pure Handloom Desig…" at bounding box center [420, 286] width 473 height 157
copy p "Kanchipuram Pure Silk Saree"
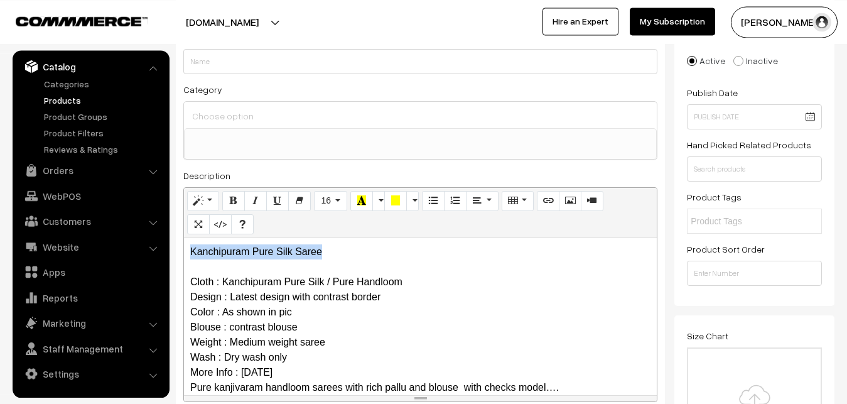
scroll to position [64, 0]
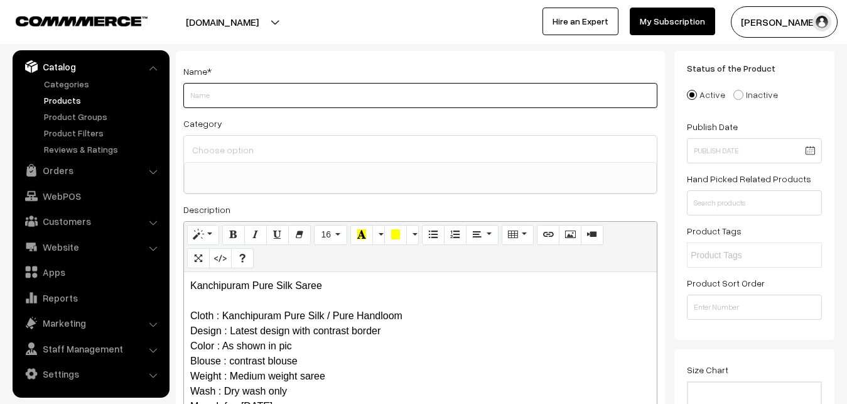
paste input "Kanchipuram Pure Silk Saree"
type input "Kanchipuram Pure Silk Saree"
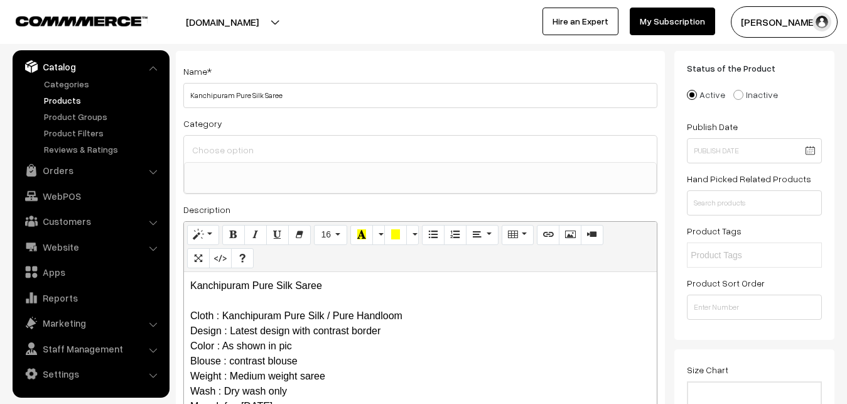
click at [228, 157] on input at bounding box center [420, 150] width 463 height 18
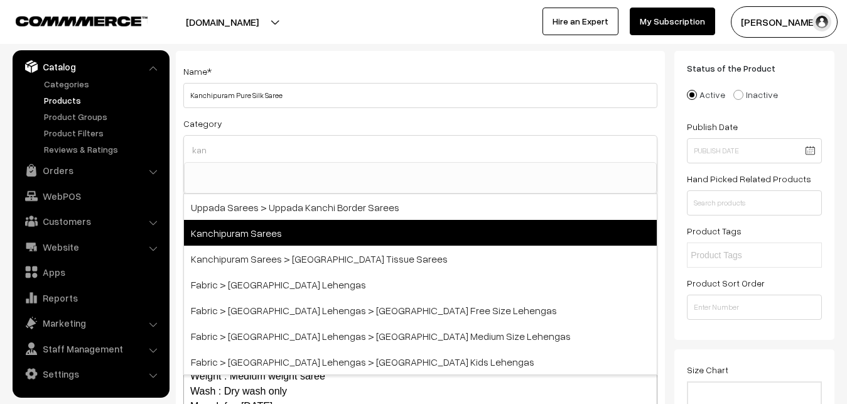
type input "kan"
click at [296, 230] on span "Kanchipuram Sarees" at bounding box center [420, 233] width 473 height 26
select select "3"
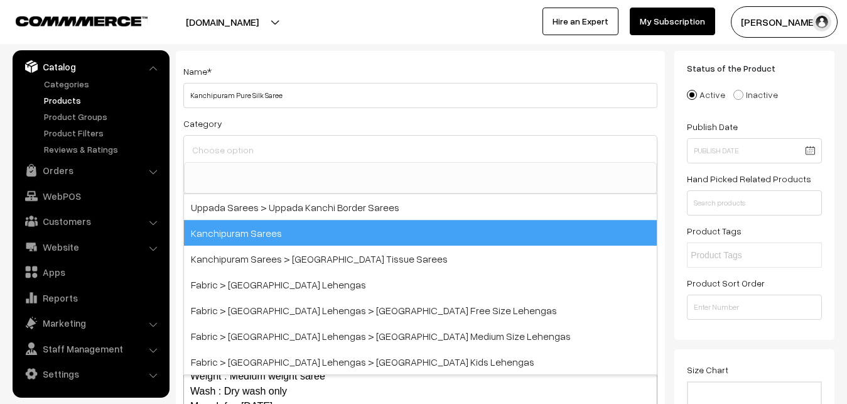
scroll to position [264, 0]
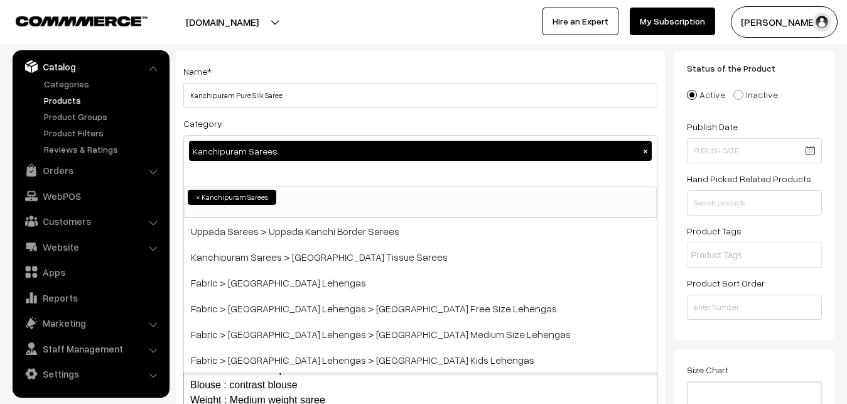
click at [299, 114] on div "Name * [GEOGRAPHIC_DATA] Pure Silk Saree Category Kanchipuram Sarees × Uppada S…" at bounding box center [420, 265] width 489 height 429
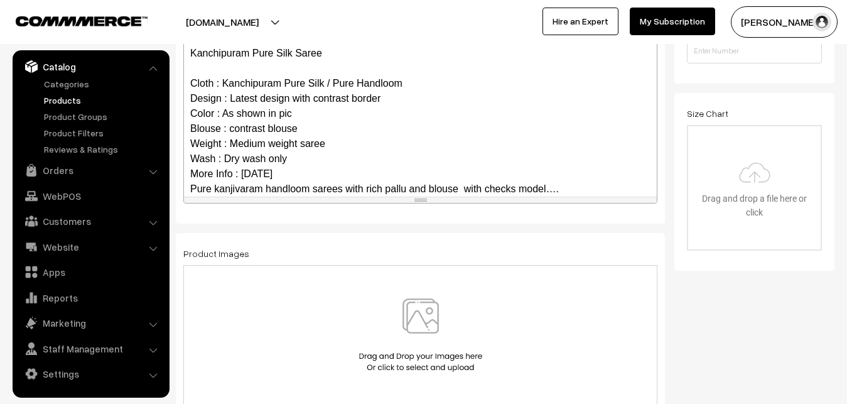
scroll to position [122, 0]
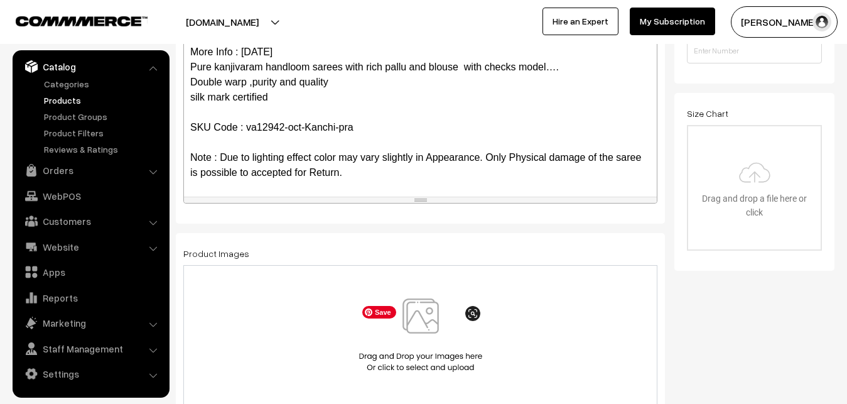
click at [425, 334] on img at bounding box center [420, 334] width 129 height 73
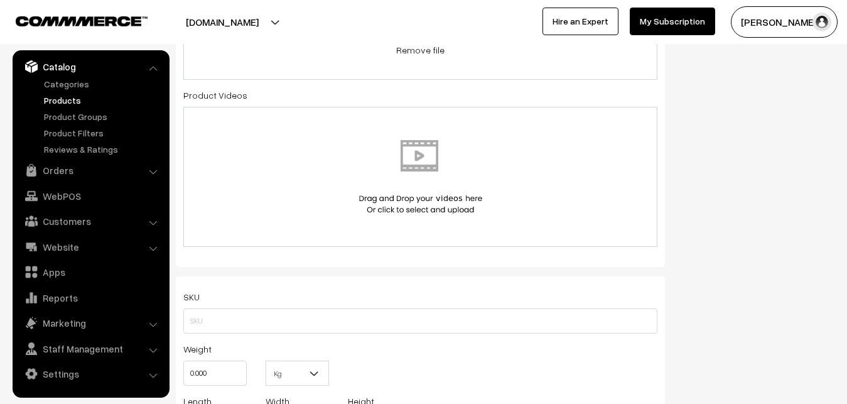
scroll to position [704, 0]
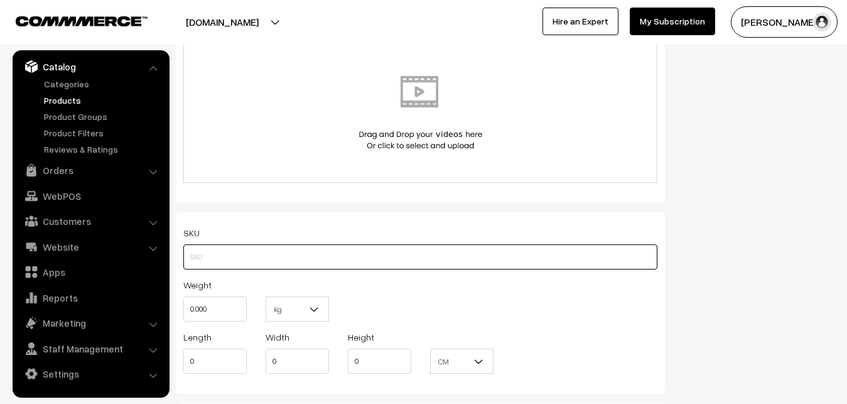
paste input "va12942-oct-Kanchi-pra"
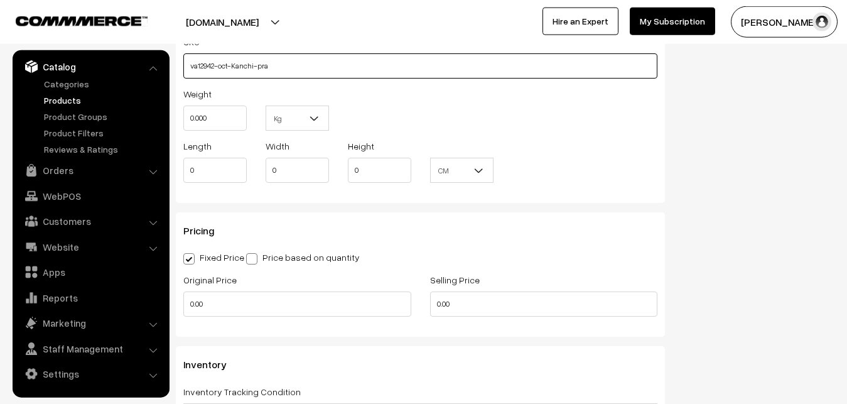
scroll to position [896, 0]
type input "va12942-oct-Kanchi-pra"
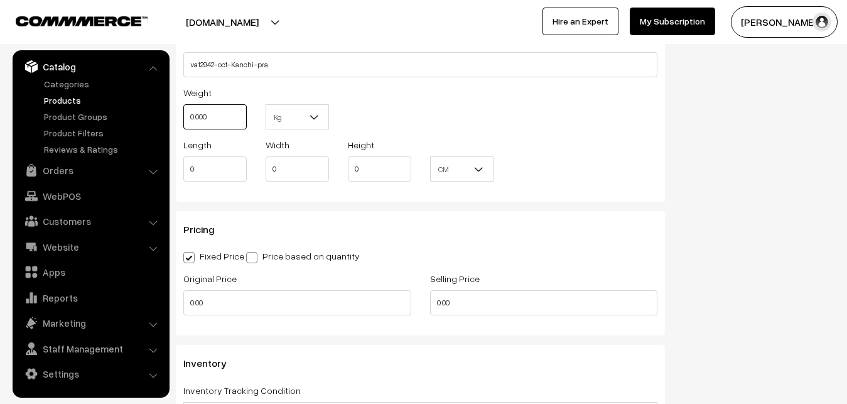
drag, startPoint x: 220, startPoint y: 126, endPoint x: 185, endPoint y: 129, distance: 35.9
click at [185, 129] on input "0.000" at bounding box center [214, 116] width 63 height 25
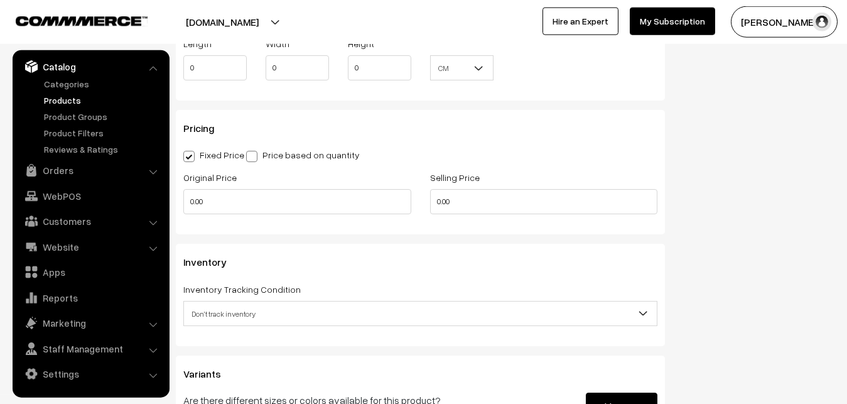
scroll to position [1024, 0]
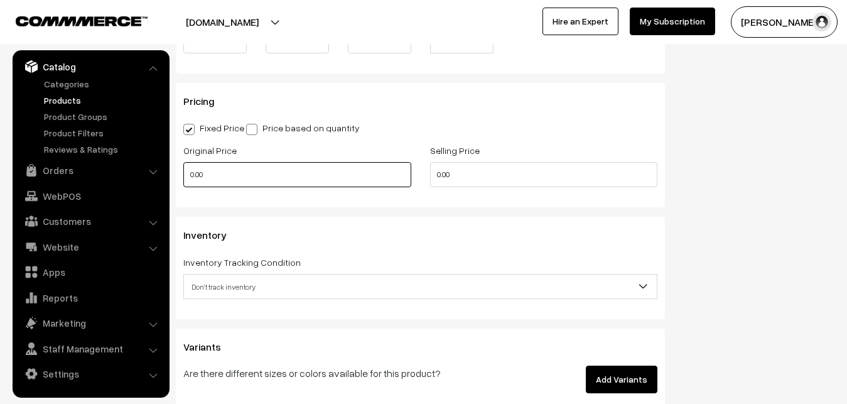
type input "0.80"
drag, startPoint x: 233, startPoint y: 176, endPoint x: 190, endPoint y: 175, distance: 43.3
click at [190, 176] on input "0.00" at bounding box center [297, 174] width 228 height 25
type input "8000"
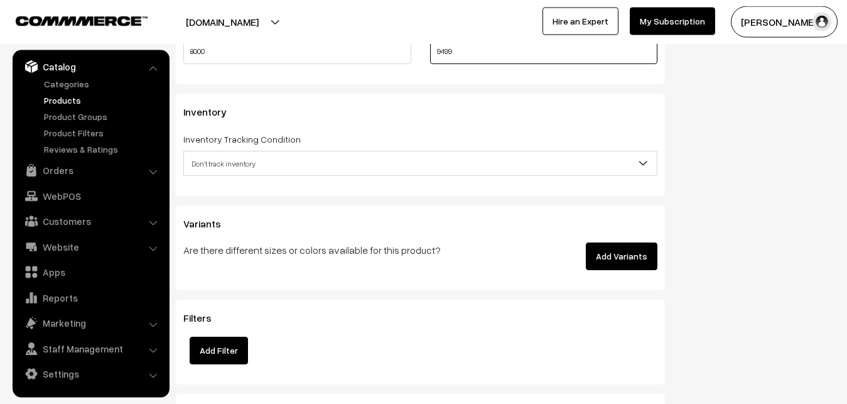
scroll to position [1152, 0]
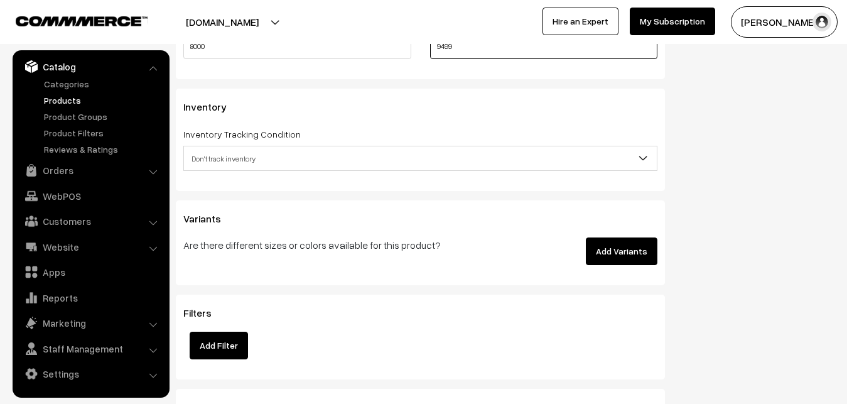
type input "9499"
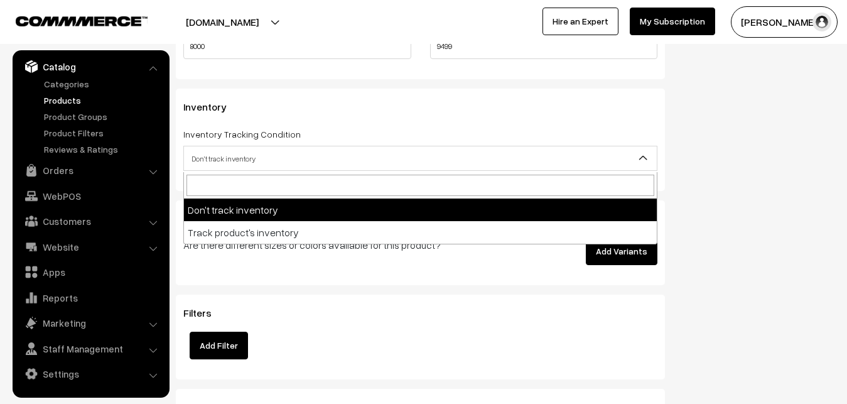
click at [220, 154] on span "Don't track inventory" at bounding box center [420, 158] width 473 height 22
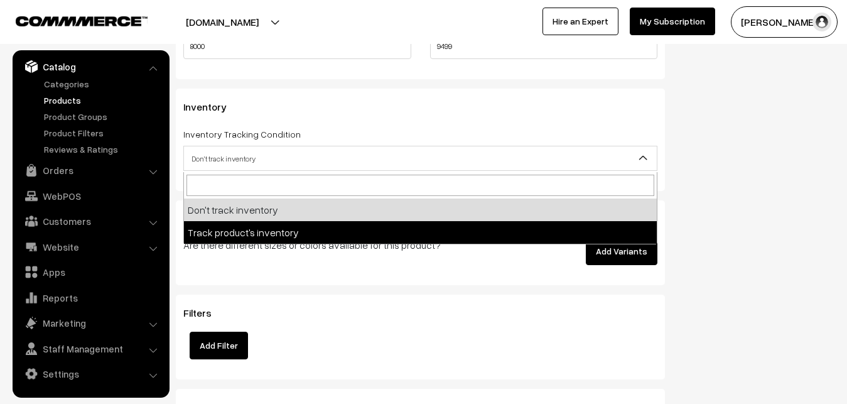
select select "2"
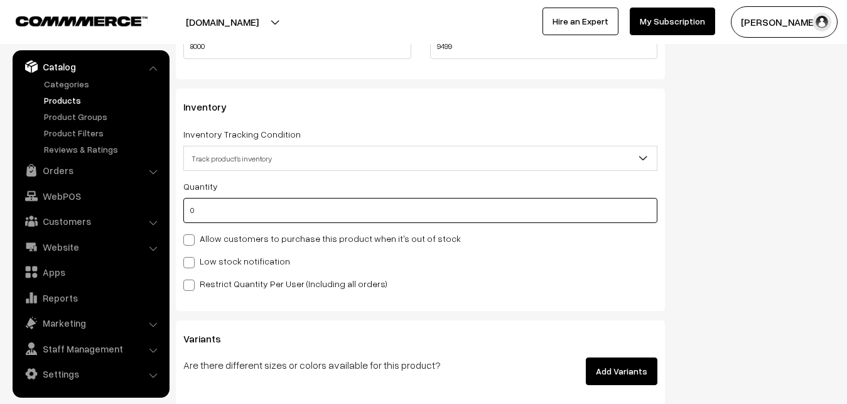
click at [224, 219] on input "0" at bounding box center [420, 210] width 474 height 25
type input "4"
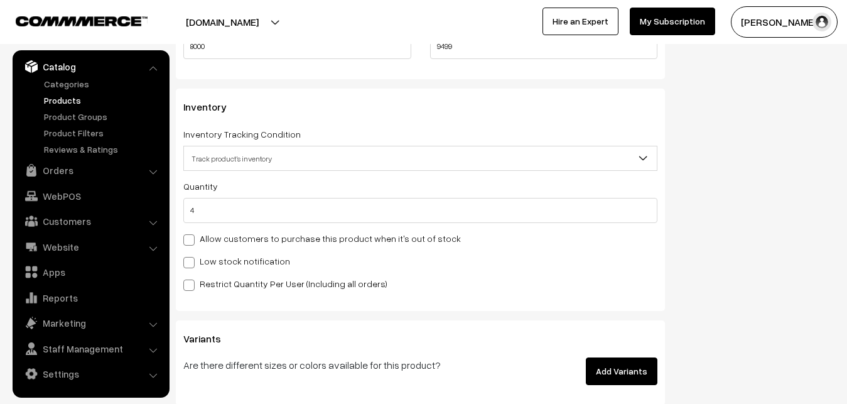
click at [230, 257] on label "Low stock notification" at bounding box center [236, 260] width 107 height 13
click at [191, 257] on input "Low stock notification" at bounding box center [187, 260] width 8 height 8
checkbox input "true"
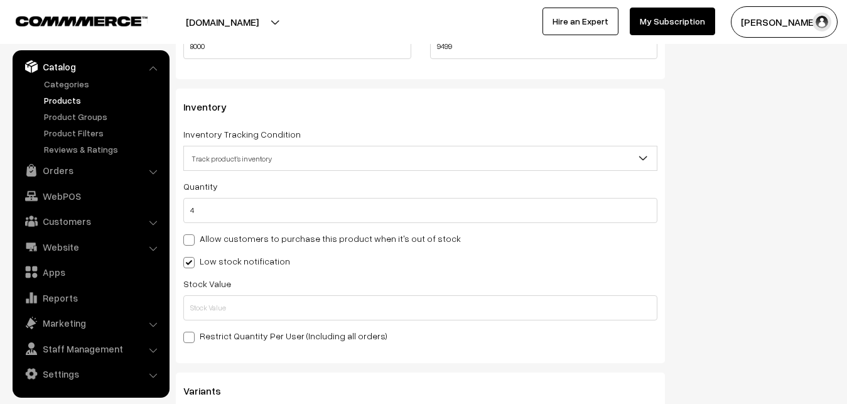
click at [234, 294] on div "Stock Value" at bounding box center [420, 298] width 474 height 45
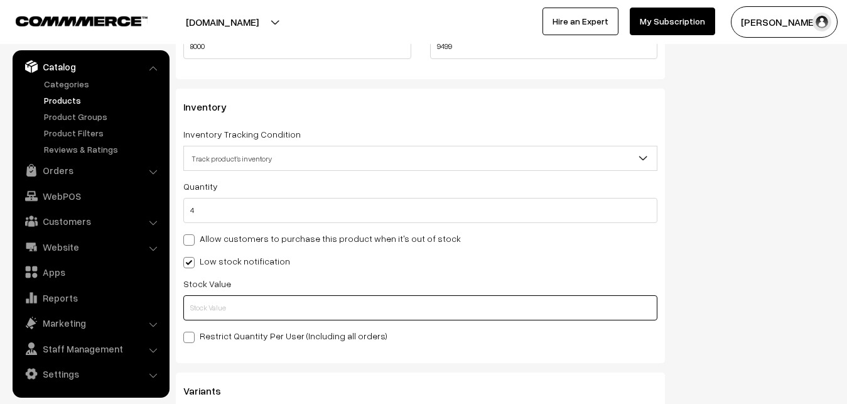
click at [238, 303] on input "text" at bounding box center [420, 307] width 474 height 25
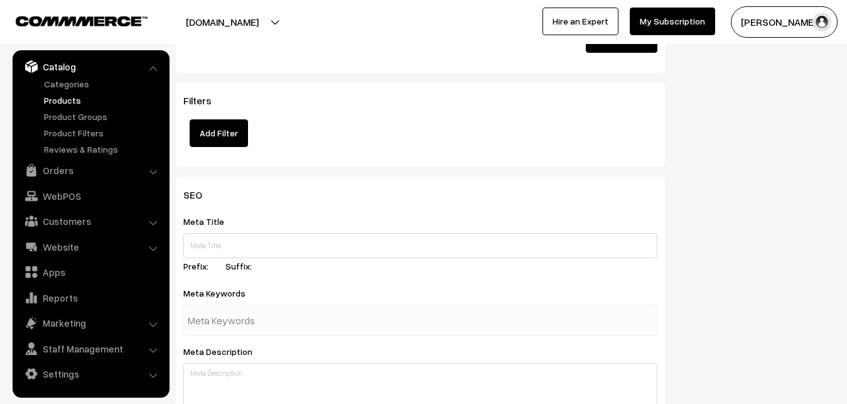
scroll to position [1869, 0]
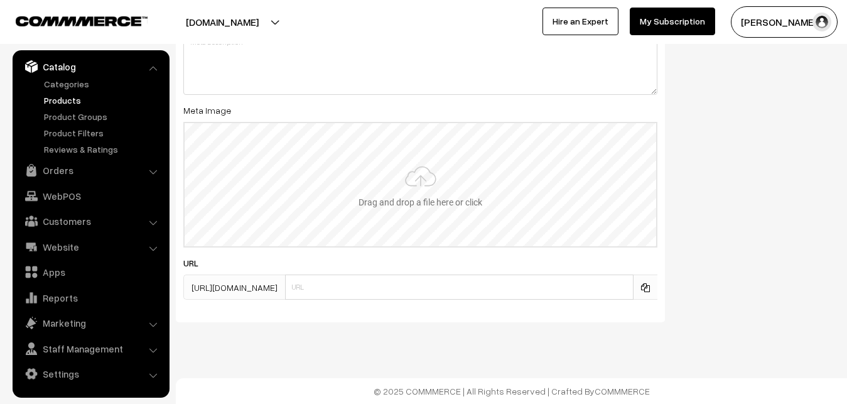
type input "2"
click at [424, 162] on input "file" at bounding box center [420, 184] width 471 height 123
type input "C:\fakepath\kanchipuram-saree-va12942-oct.jpeg"
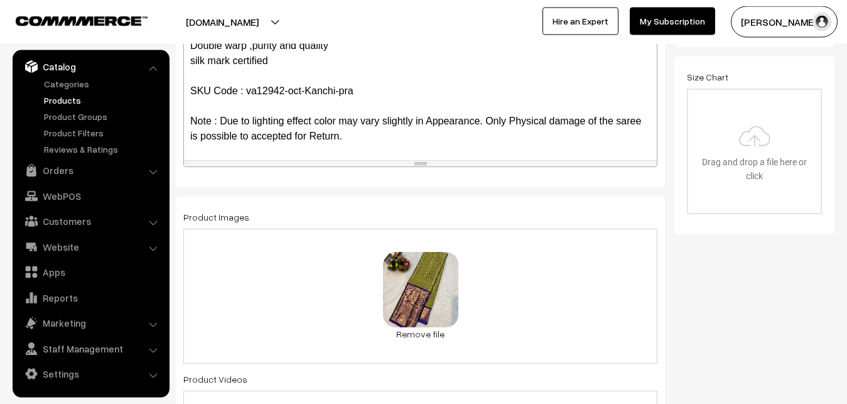
scroll to position [0, 0]
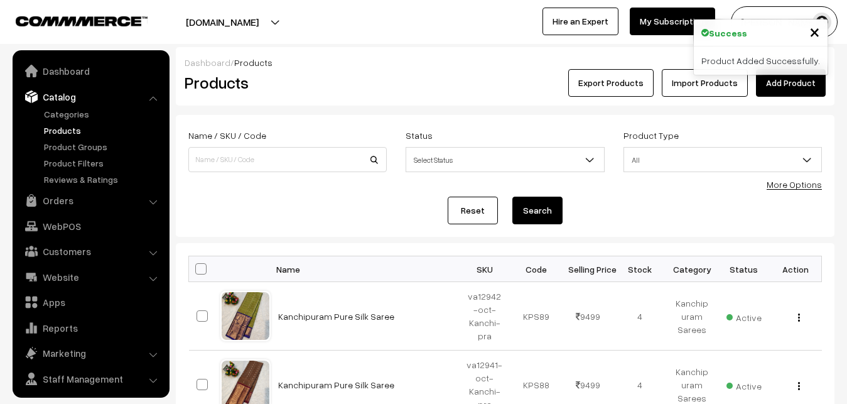
scroll to position [30, 0]
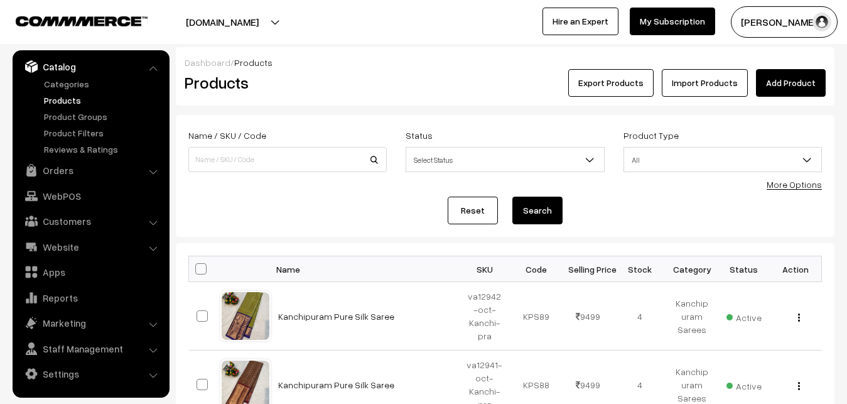
click at [294, 87] on h2 "Products" at bounding box center [285, 82] width 201 height 19
click at [785, 78] on link "Add Product" at bounding box center [791, 83] width 70 height 28
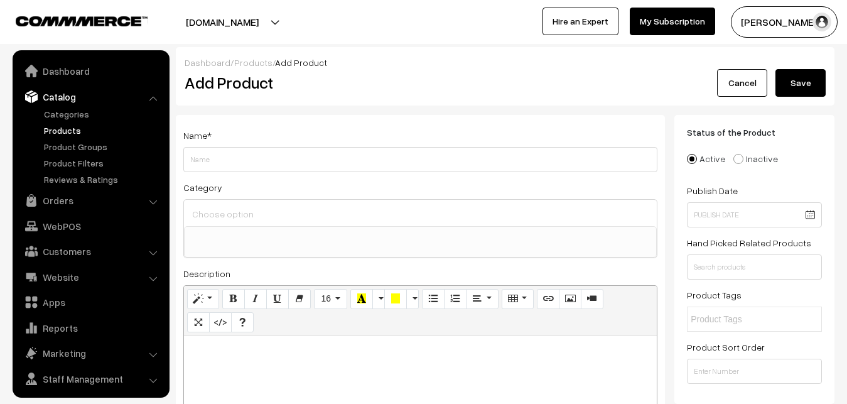
select select
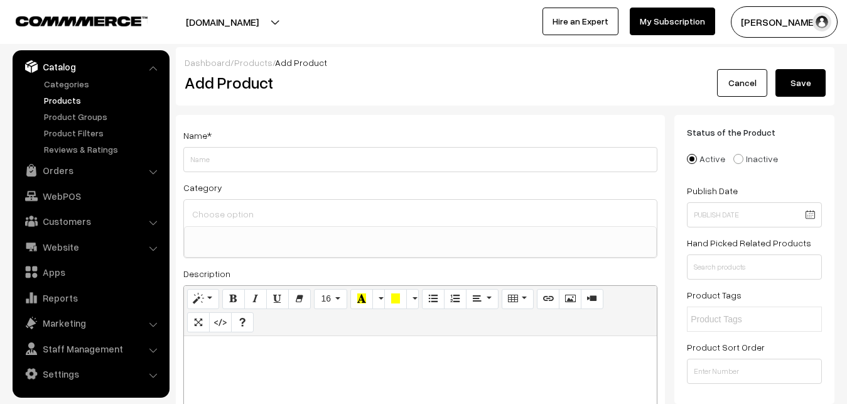
paste div
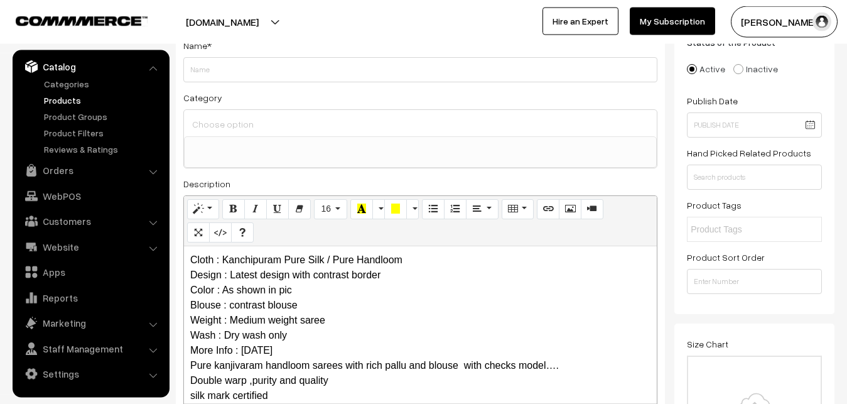
scroll to position [0, 0]
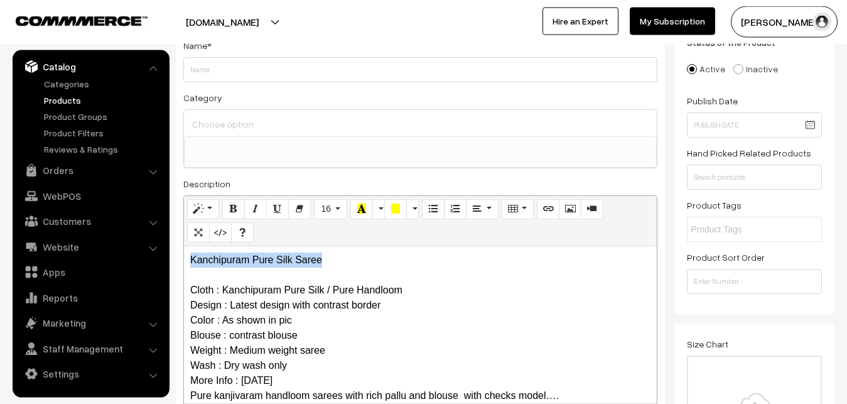
drag, startPoint x: 345, startPoint y: 262, endPoint x: 191, endPoint y: 262, distance: 153.1
click at [191, 262] on p "Kanchipuram Pure Silk Saree Cloth : Kanchipuram Pure Silk / Pure Handloom Desig…" at bounding box center [420, 380] width 460 height 256
copy p "Kanchipuram Pure Silk Saree"
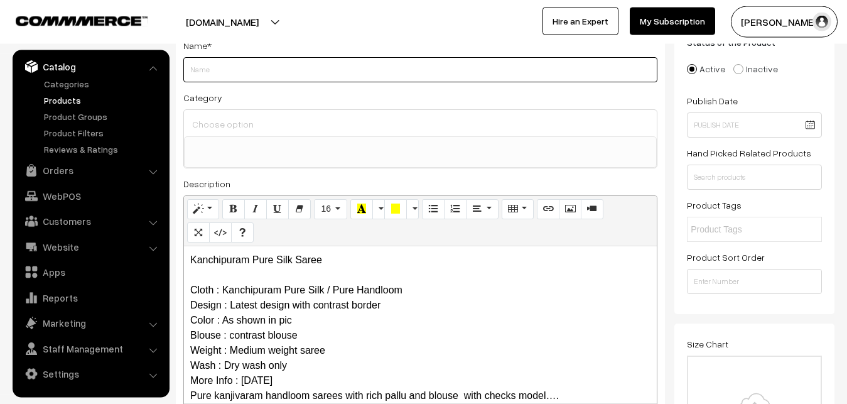
paste input "Kanchipuram Pure Silk Saree"
type input "Kanchipuram Pure Silk Saree"
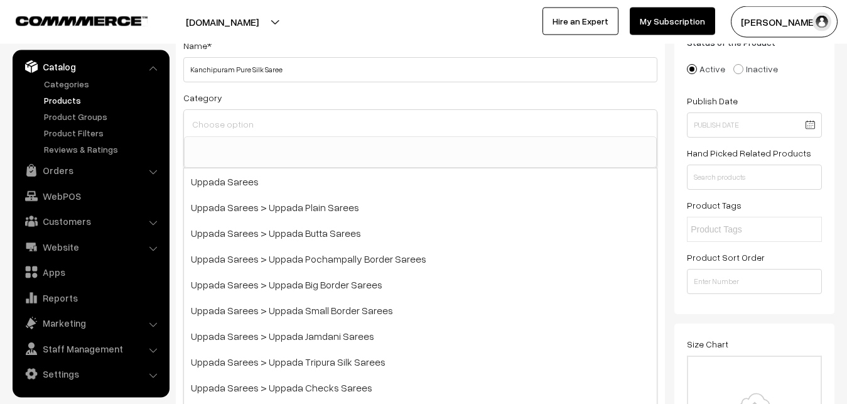
click at [254, 130] on input at bounding box center [420, 124] width 463 height 18
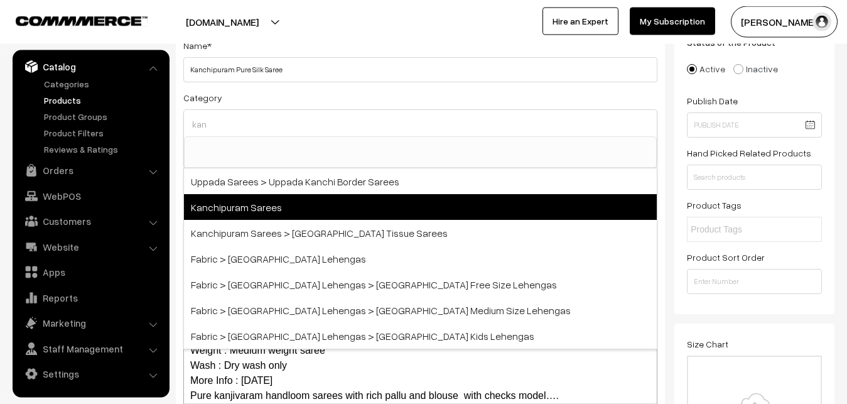
type input "kan"
click at [279, 198] on span "Kanchipuram Sarees" at bounding box center [420, 207] width 473 height 26
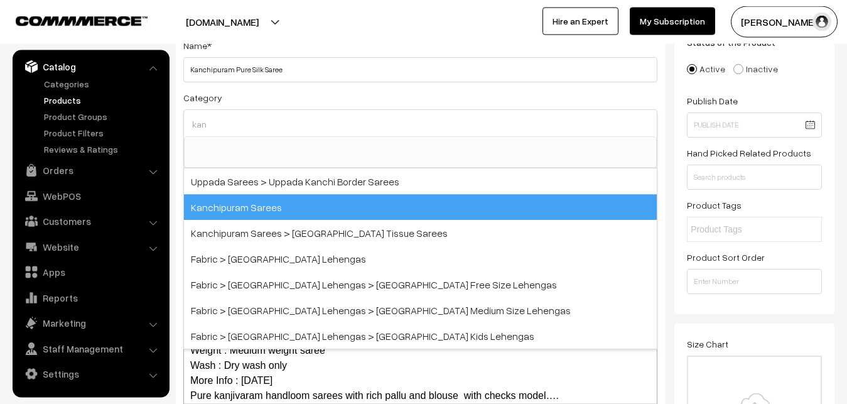
select select "3"
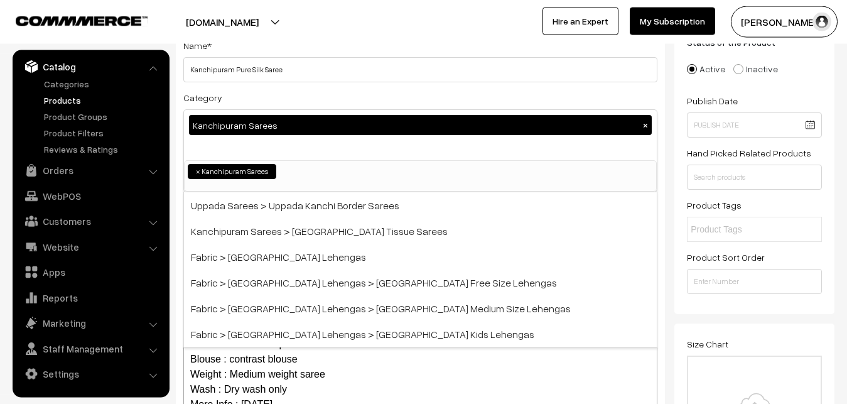
click at [290, 92] on div "Category Kanchipuram Sarees × Uppada Sarees Uppada Sarees > Uppada Plain Sarees…" at bounding box center [420, 141] width 474 height 102
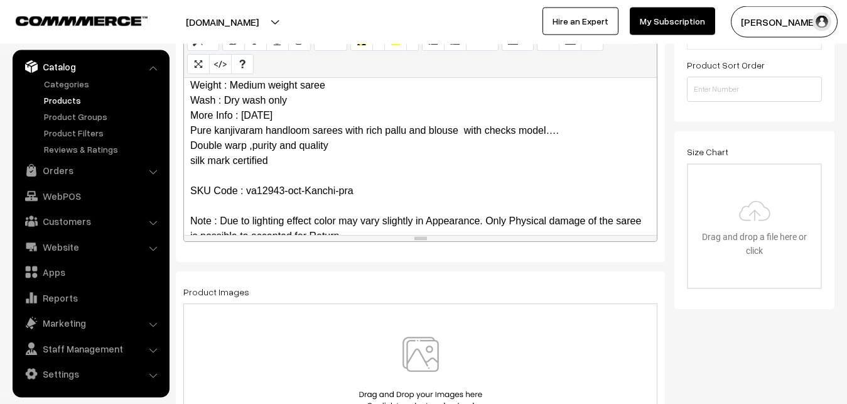
scroll to position [122, 0]
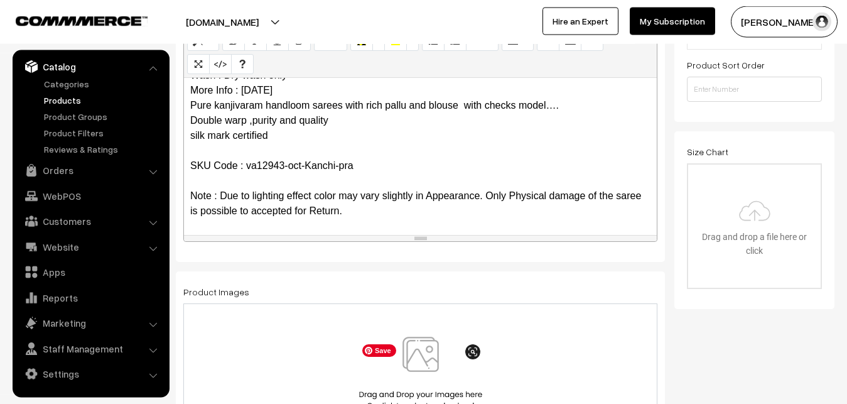
click at [425, 366] on img at bounding box center [420, 372] width 129 height 73
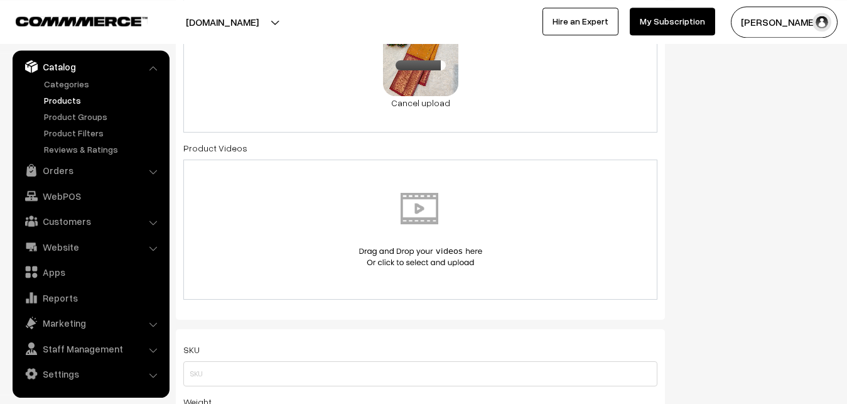
scroll to position [666, 0]
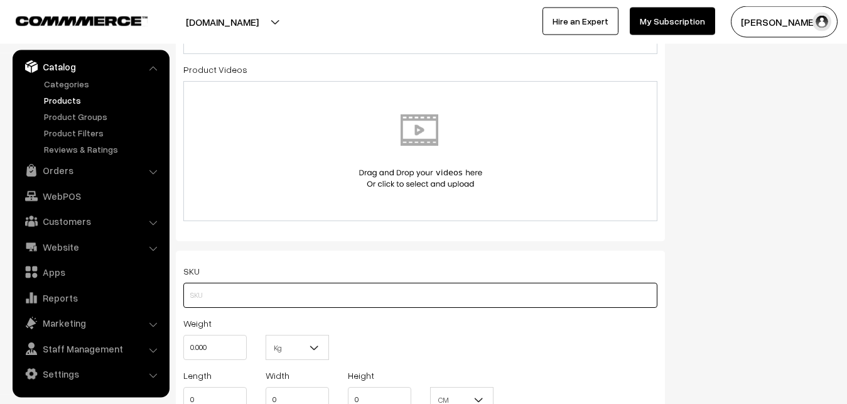
paste input "va12943-oct-Kanchi-pra"
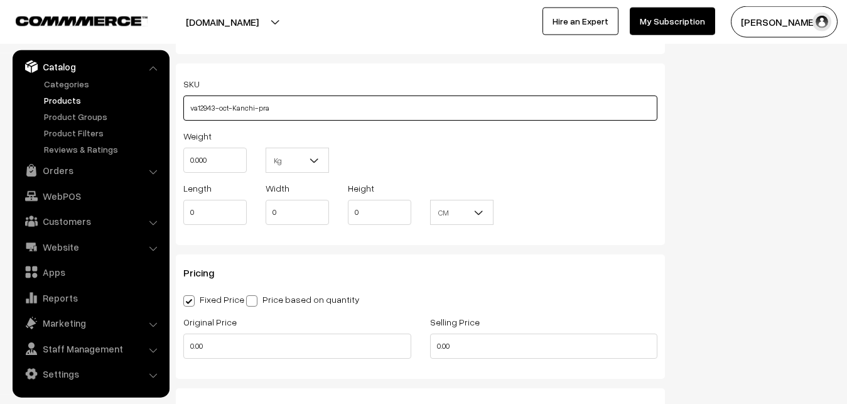
scroll to position [858, 0]
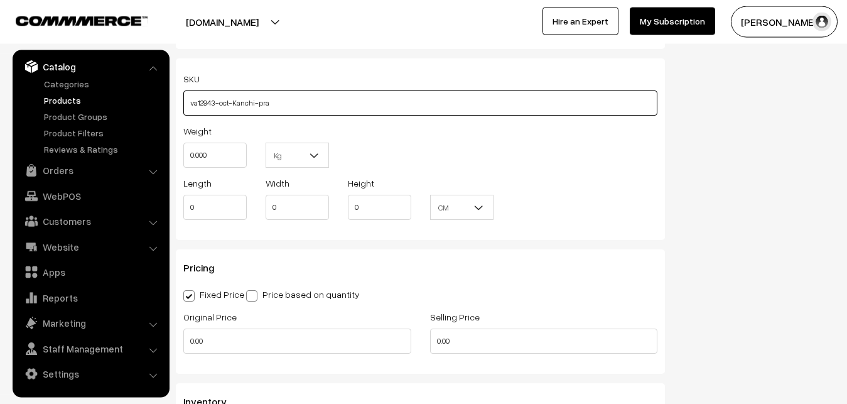
type input "va12943-oct-Kanchi-pra"
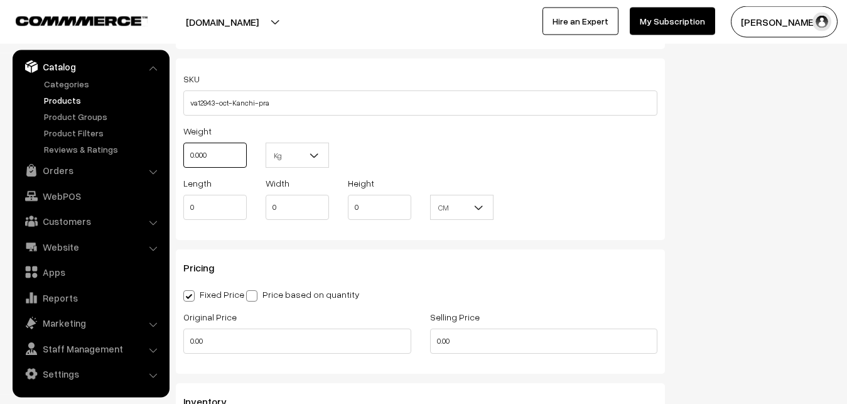
drag, startPoint x: 219, startPoint y: 148, endPoint x: 157, endPoint y: 154, distance: 62.4
click at [183, 154] on input "0.000" at bounding box center [214, 154] width 63 height 25
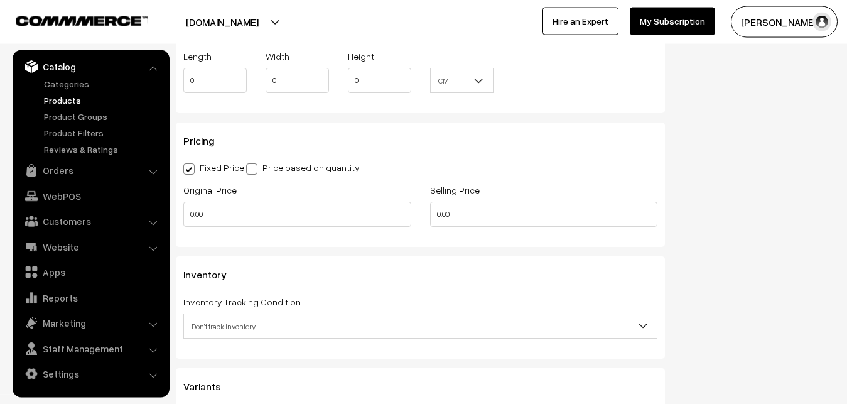
scroll to position [986, 0]
type input "0.80"
drag, startPoint x: 210, startPoint y: 223, endPoint x: 174, endPoint y: 219, distance: 35.4
click at [183, 219] on input "0.00" at bounding box center [297, 212] width 228 height 25
type input "8000"
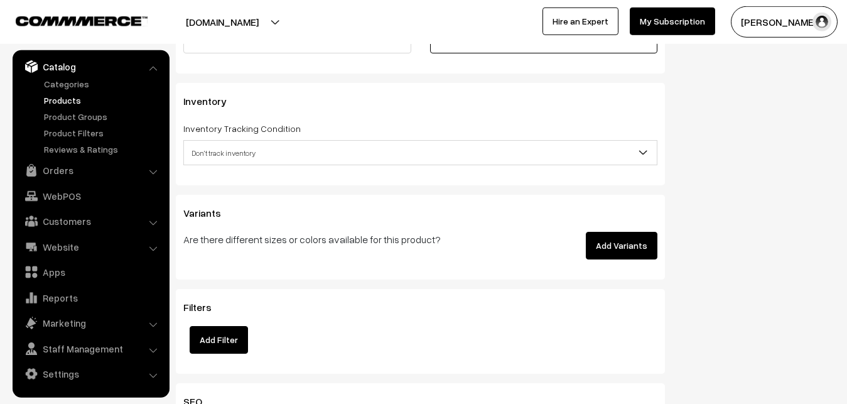
scroll to position [1178, 0]
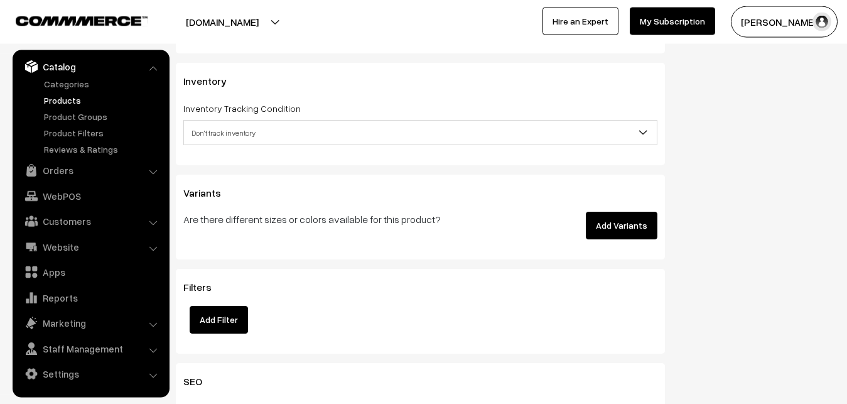
type input "9499"
click at [221, 136] on span "Don't track inventory" at bounding box center [420, 133] width 473 height 22
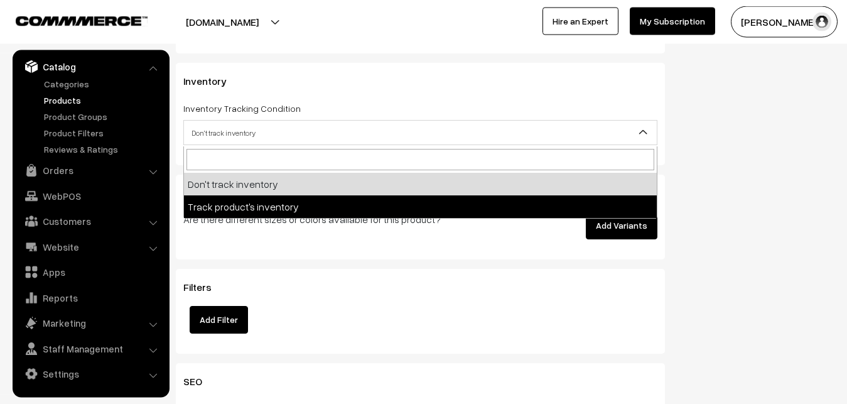
select select "2"
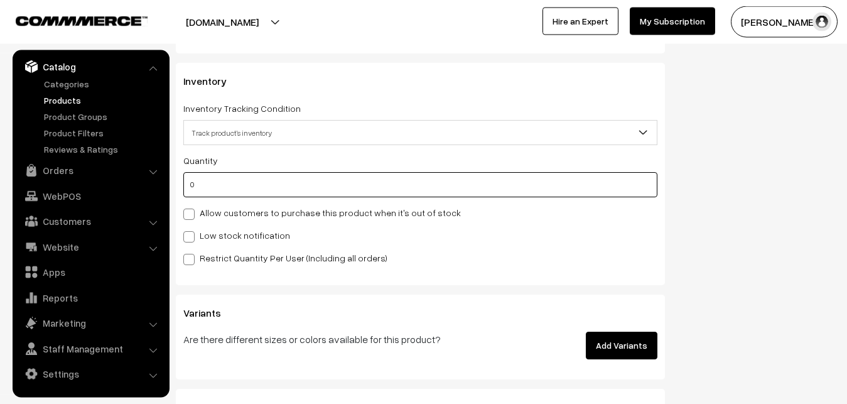
click at [220, 184] on input "0" at bounding box center [420, 184] width 474 height 25
type input "4"
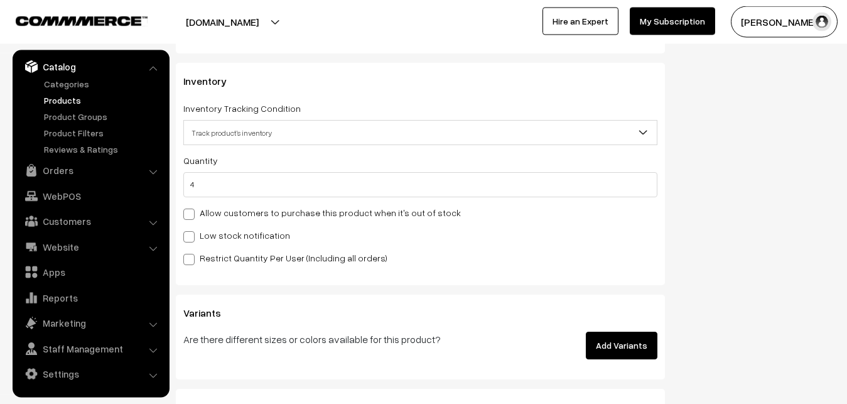
click at [215, 232] on label "Low stock notification" at bounding box center [236, 234] width 107 height 13
click at [191, 232] on input "Low stock notification" at bounding box center [187, 234] width 8 height 8
checkbox input "true"
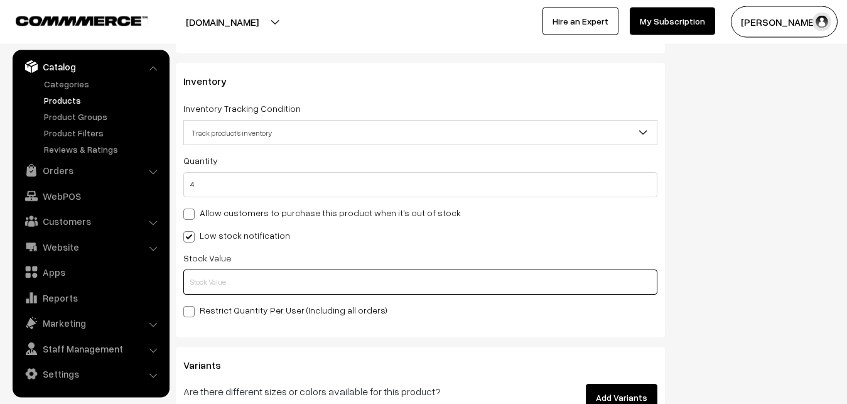
click at [216, 279] on input "text" at bounding box center [420, 281] width 474 height 25
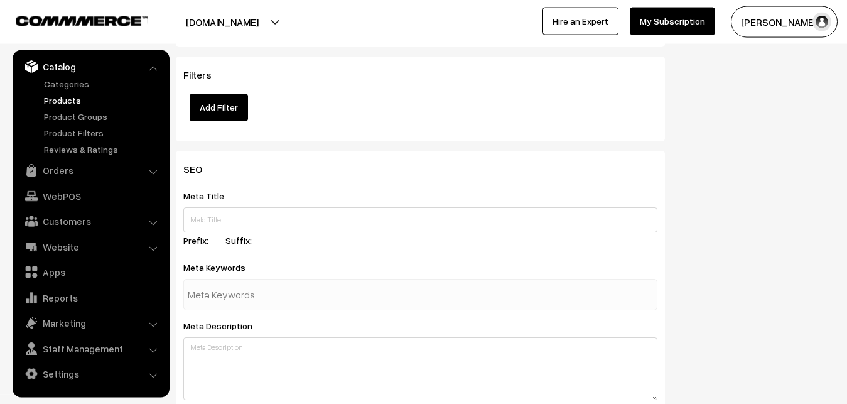
scroll to position [1869, 0]
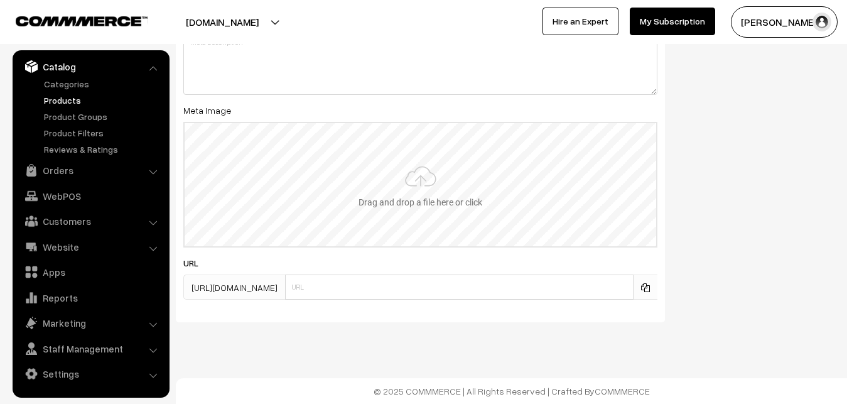
type input "2"
click at [429, 183] on input "file" at bounding box center [420, 184] width 471 height 123
type input "C:\fakepath\kanchipuram-saree-va12943-oct.jpeg"
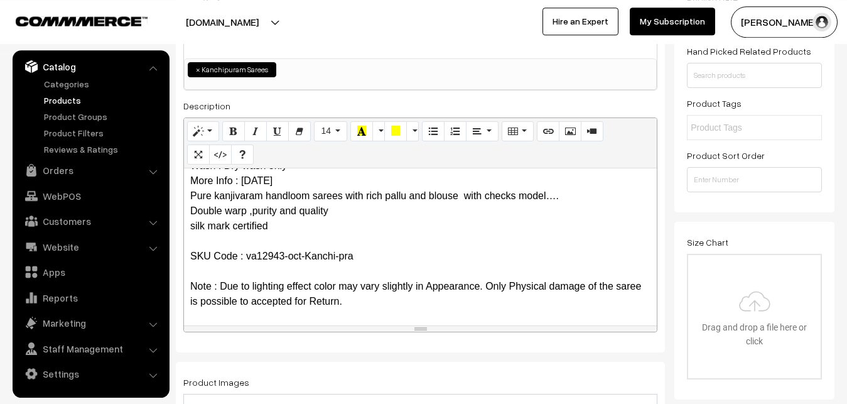
scroll to position [0, 0]
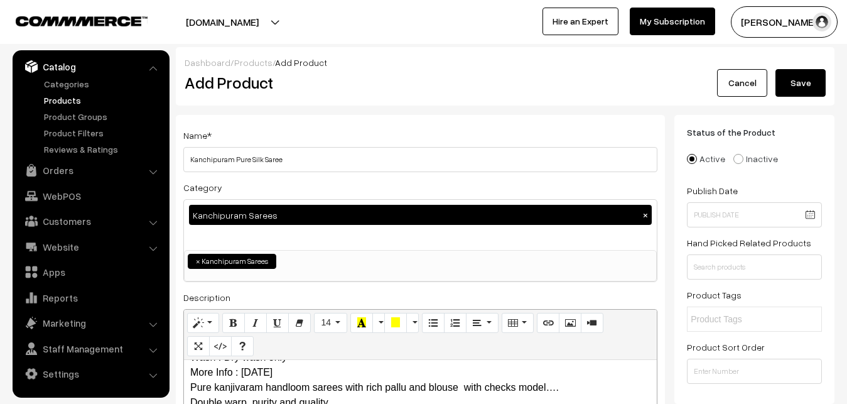
click at [803, 94] on button "Save" at bounding box center [800, 83] width 50 height 28
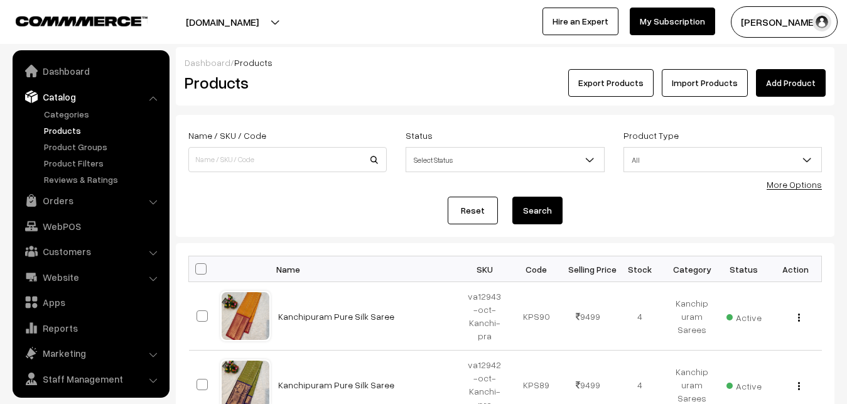
scroll to position [30, 0]
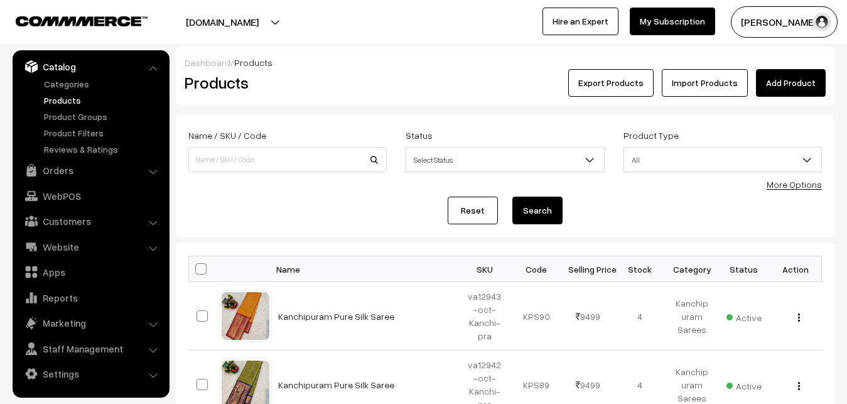
click at [786, 76] on link "Add Product" at bounding box center [791, 83] width 70 height 28
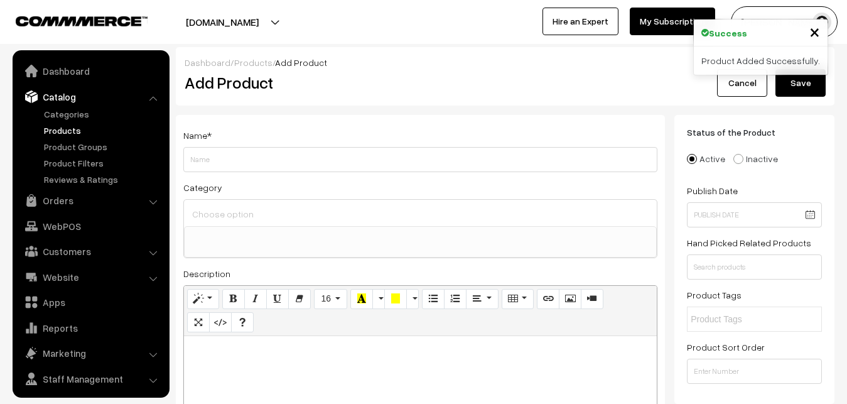
select select
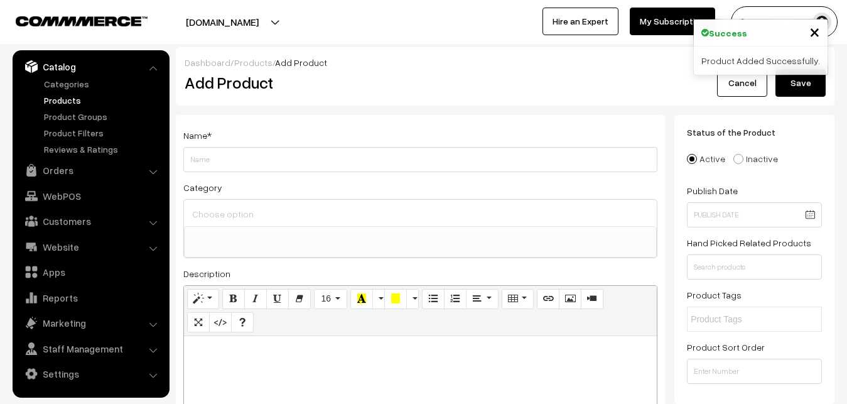
paste div
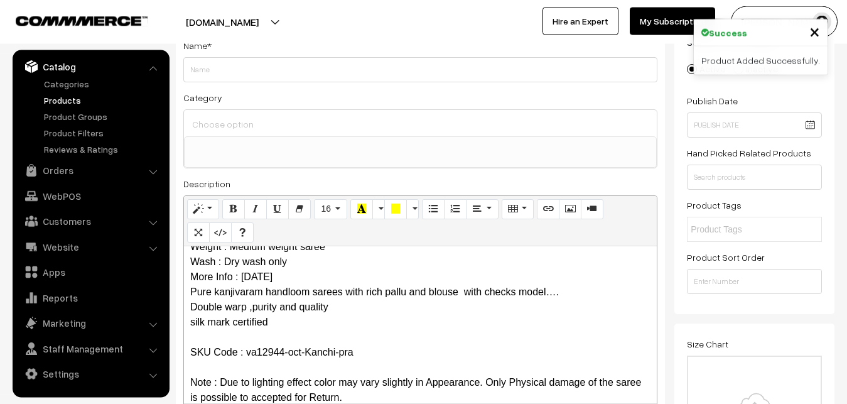
scroll to position [0, 0]
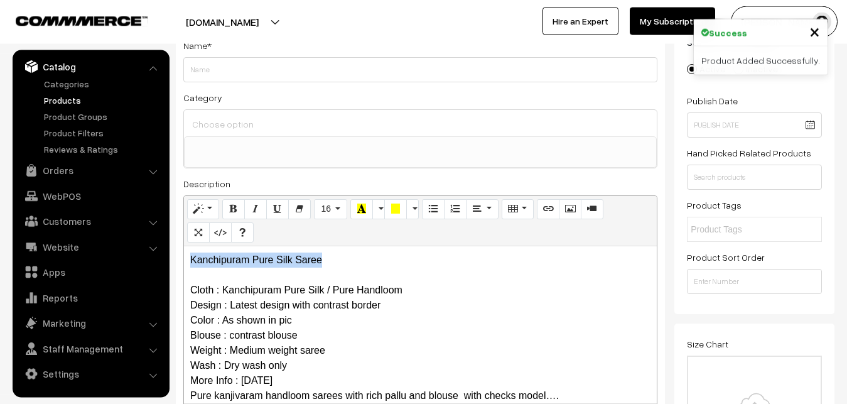
drag, startPoint x: 334, startPoint y: 249, endPoint x: 139, endPoint y: 248, distance: 194.6
click at [184, 248] on div "Kanchipuram Pure Silk Saree Cloth : Kanchipuram Pure Silk / Pure Handloom Desig…" at bounding box center [420, 324] width 473 height 157
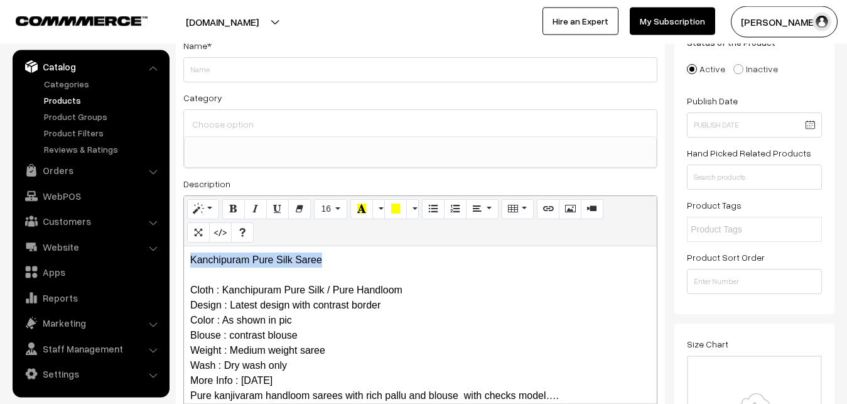
copy p "Kanchipuram Pure Silk Saree"
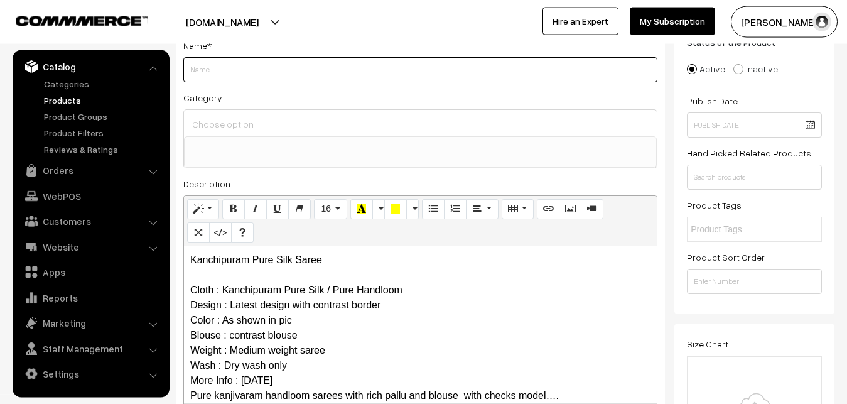
paste input "Kanchipuram Pure Silk Saree"
type input "Kanchipuram Pure Silk Saree"
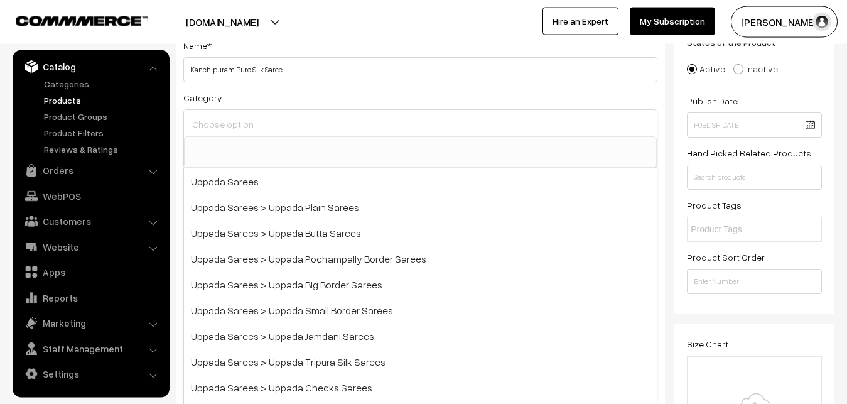
click at [276, 132] on input at bounding box center [420, 124] width 463 height 18
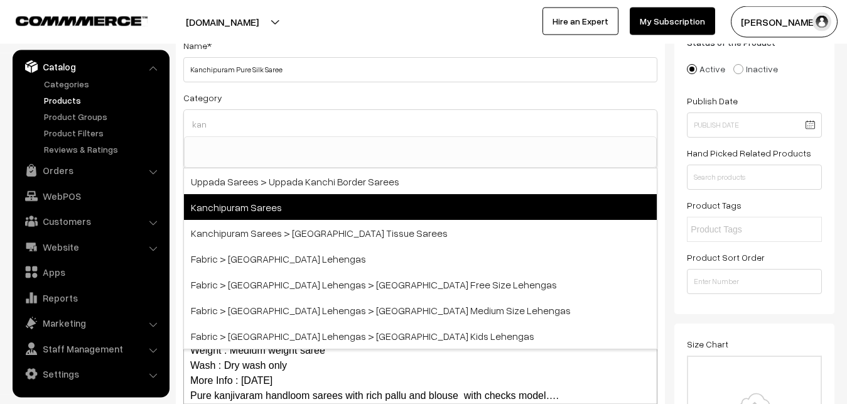
type input "kan"
click at [265, 206] on span "Kanchipuram Sarees" at bounding box center [420, 207] width 473 height 26
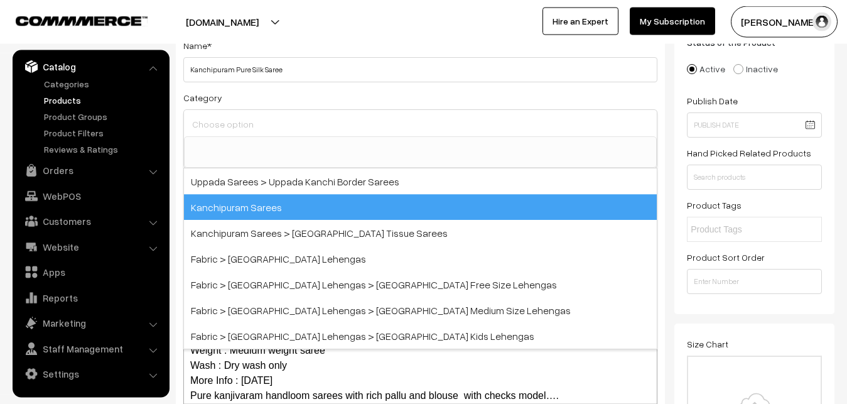
select select "3"
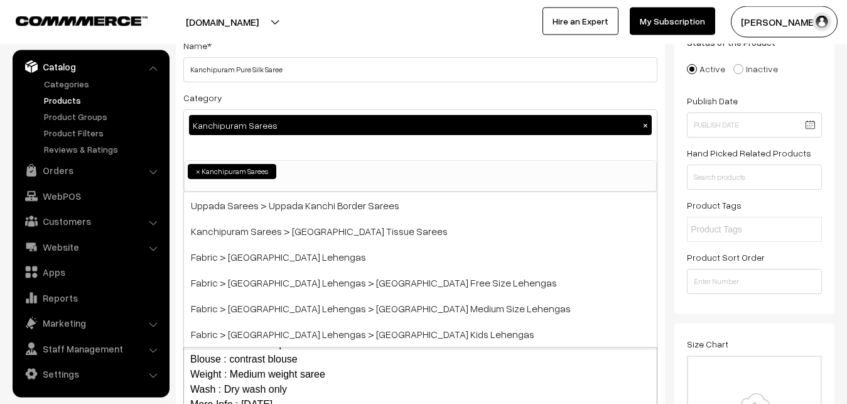
click at [272, 91] on div "Category Kanchipuram Sarees × Uppada Sarees Uppada Sarees > Uppada Plain Sarees…" at bounding box center [420, 141] width 474 height 102
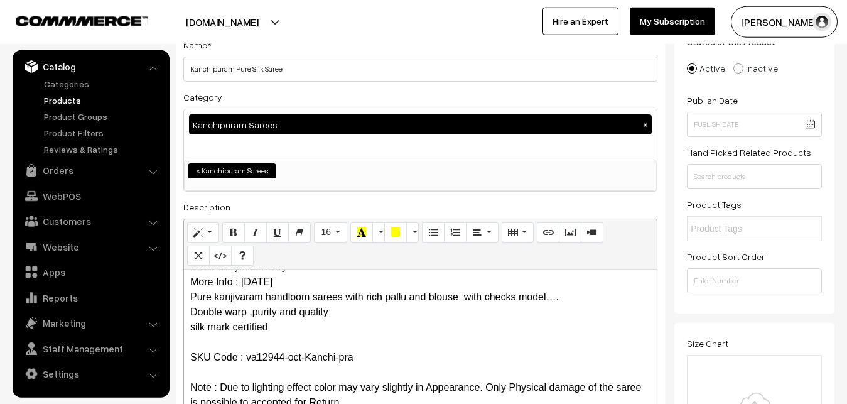
scroll to position [346, 0]
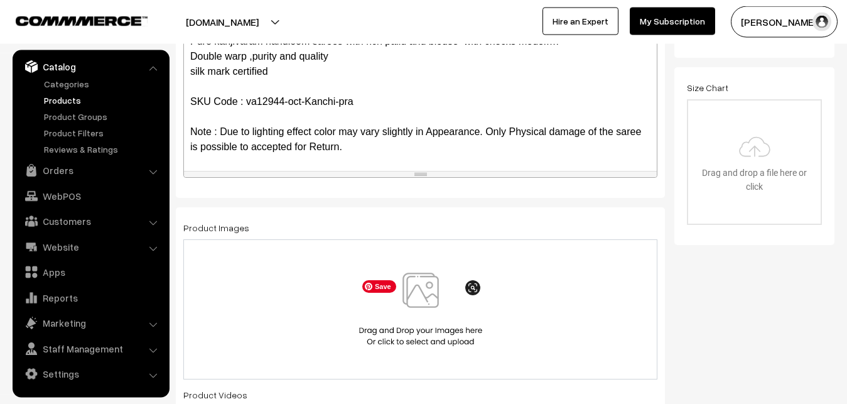
click at [428, 289] on img at bounding box center [420, 308] width 129 height 73
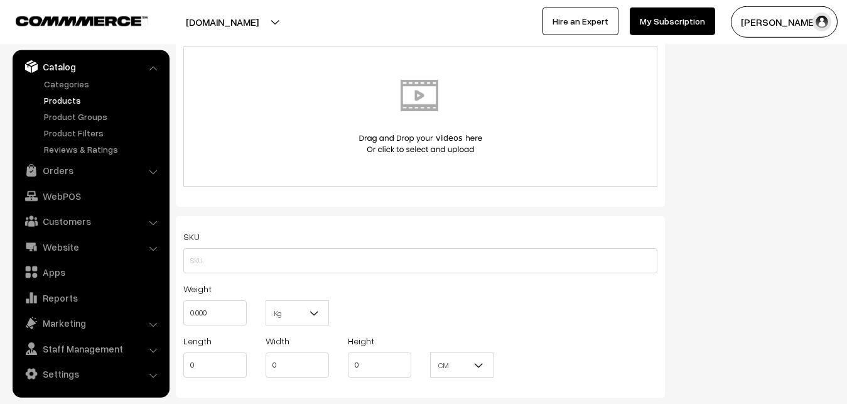
scroll to position [730, 0]
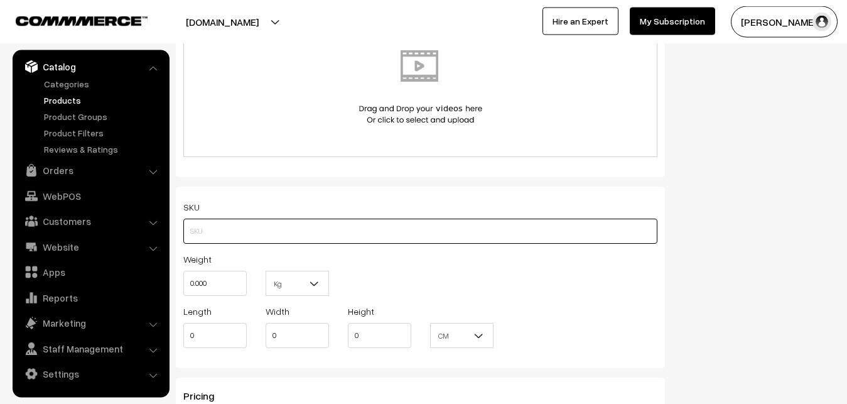
paste input "va12944-oct-Kanchi-pra"
type input "va12944-oct-Kanchi-pra"
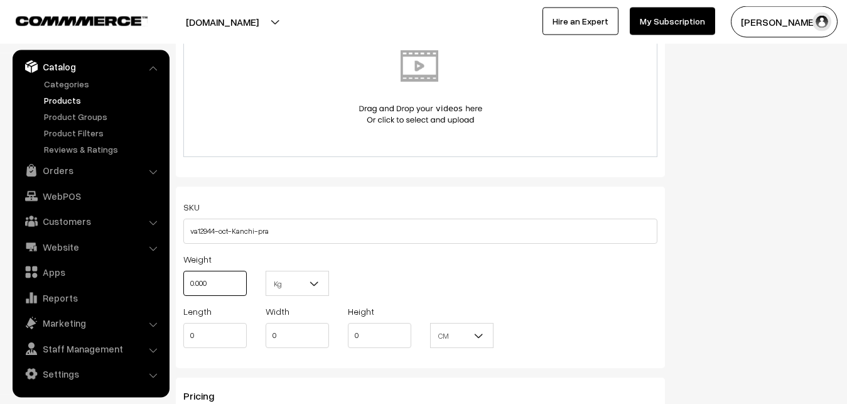
drag, startPoint x: 217, startPoint y: 287, endPoint x: 163, endPoint y: 274, distance: 55.7
click at [183, 274] on input "0.000" at bounding box center [214, 283] width 63 height 25
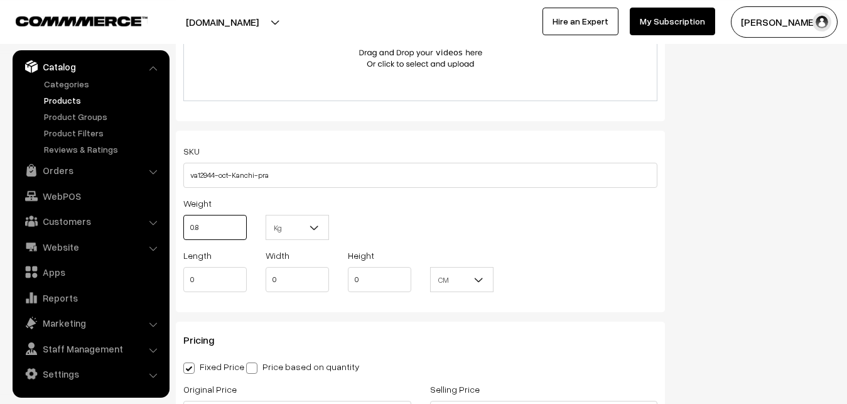
scroll to position [922, 0]
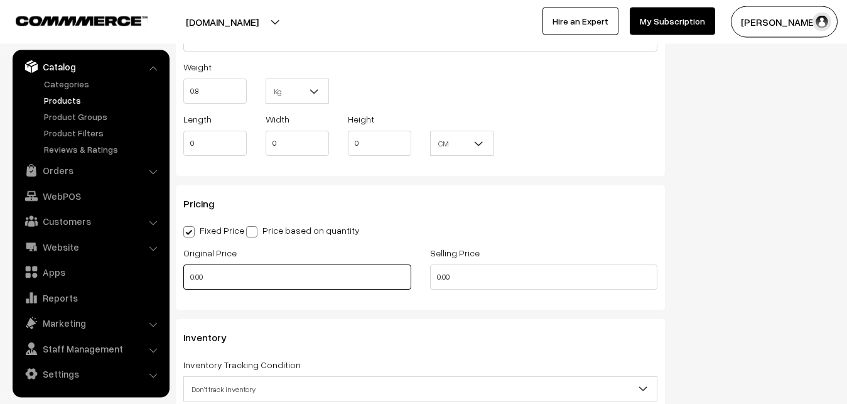
type input "0.80"
drag, startPoint x: 206, startPoint y: 281, endPoint x: 176, endPoint y: 279, distance: 30.8
click at [183, 279] on input "0.00" at bounding box center [297, 276] width 228 height 25
click at [206, 275] on input "0" at bounding box center [297, 276] width 228 height 25
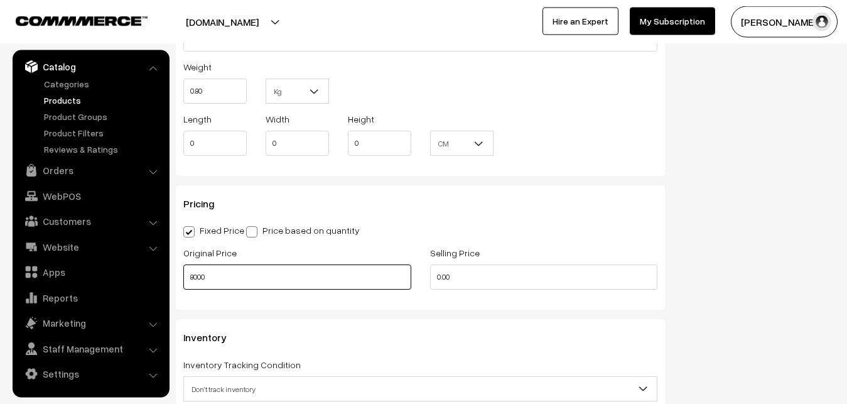
type input "8000"
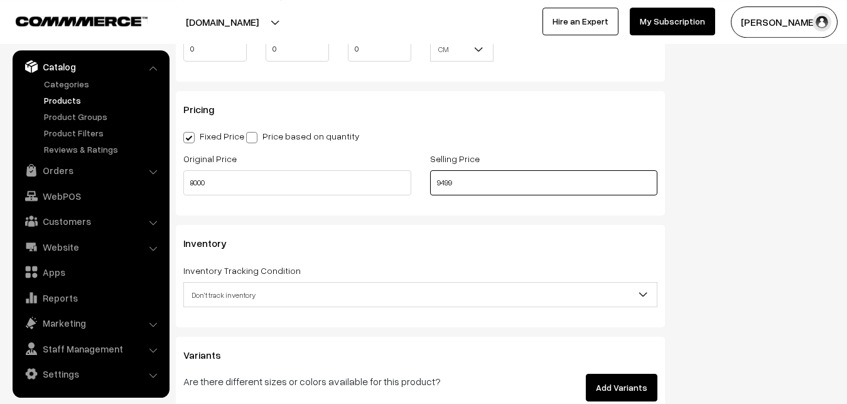
scroll to position [1114, 0]
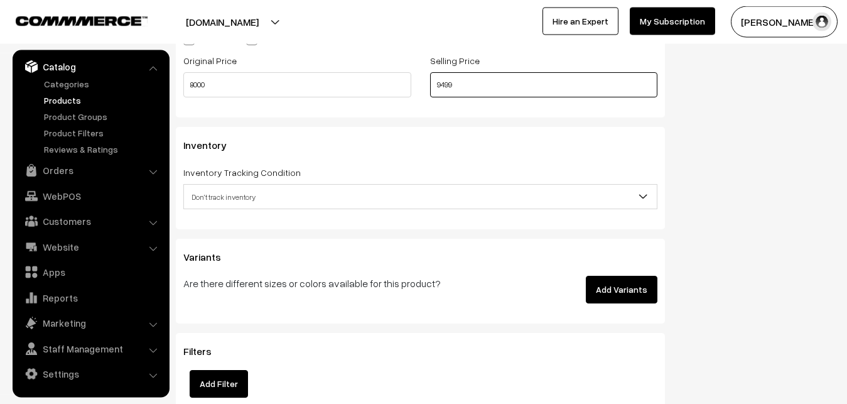
type input "9499"
click at [249, 195] on span "Don't track inventory" at bounding box center [420, 197] width 473 height 22
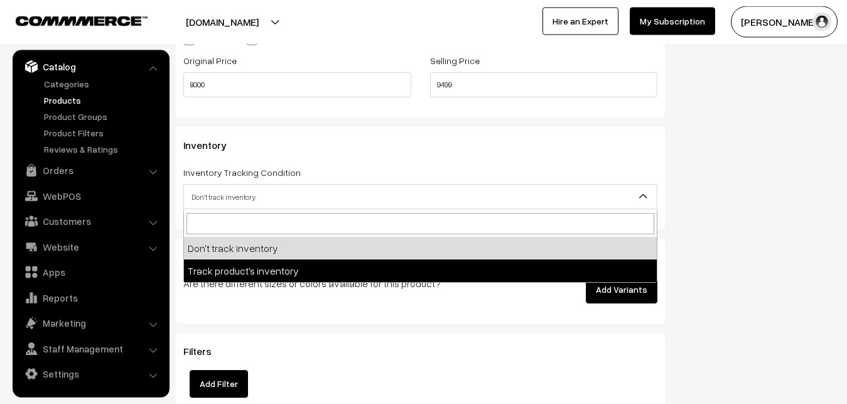
select select "2"
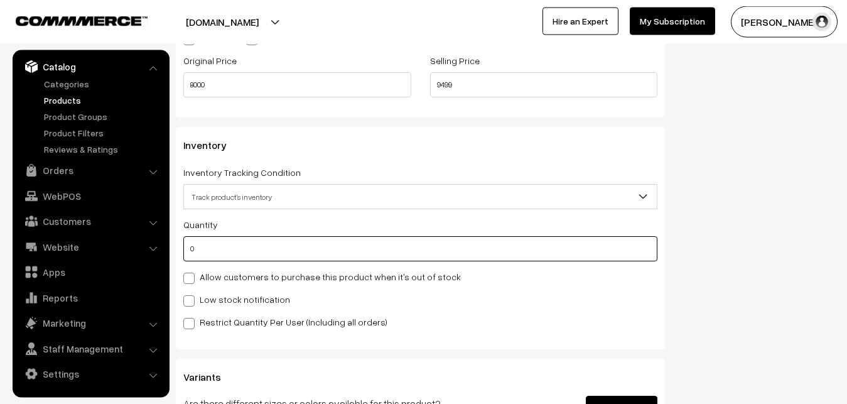
click at [239, 255] on input "0" at bounding box center [420, 248] width 474 height 25
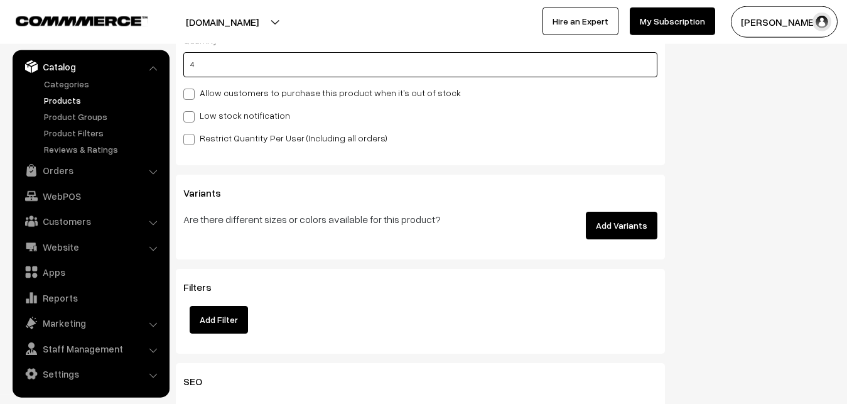
scroll to position [1306, 0]
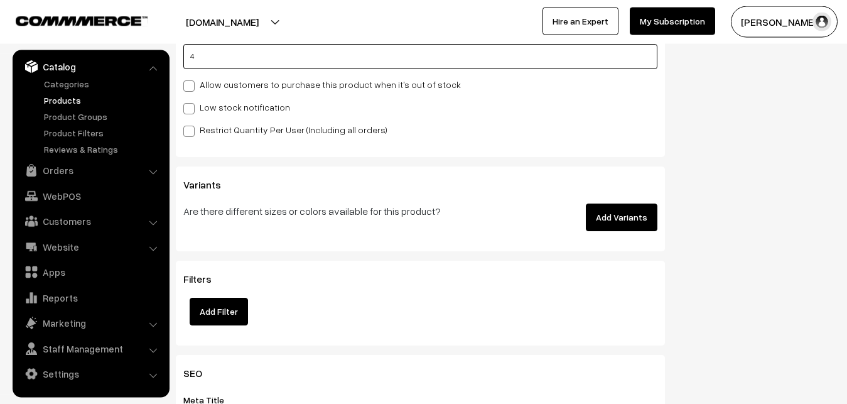
type input "4"
click at [205, 113] on label "Low stock notification" at bounding box center [236, 106] width 107 height 13
click at [191, 110] on input "Low stock notification" at bounding box center [187, 106] width 8 height 8
checkbox input "true"
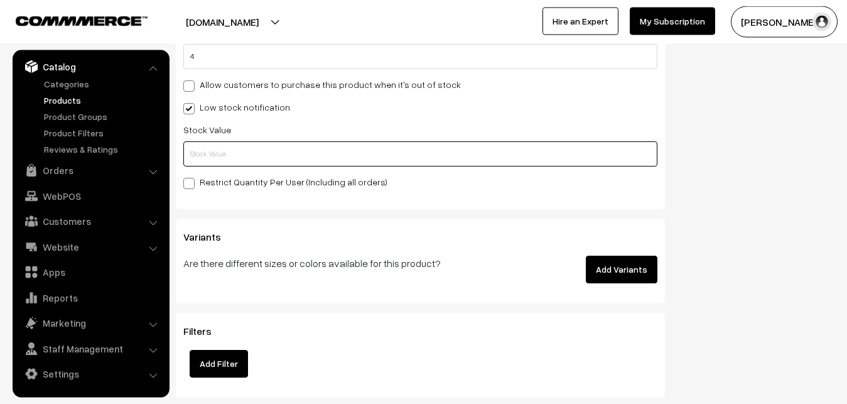
click at [207, 164] on input "text" at bounding box center [420, 153] width 474 height 25
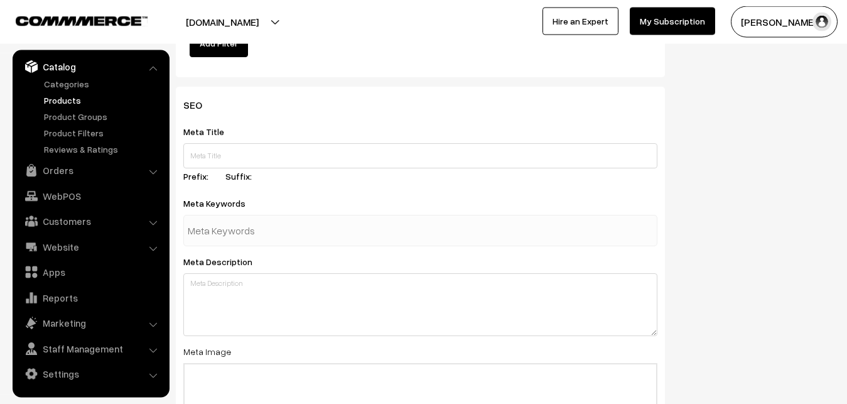
scroll to position [1869, 0]
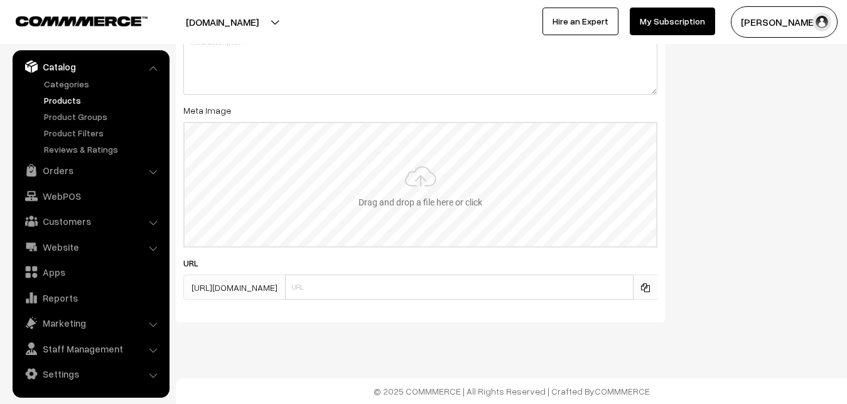
type input "2"
click at [397, 161] on input "file" at bounding box center [420, 184] width 471 height 123
type input "C:\fakepath\kanchipuram-saree-va12944-oct.jpeg"
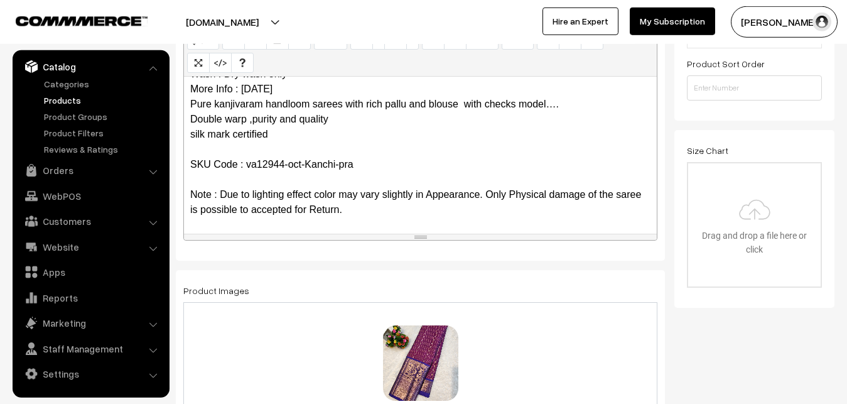
scroll to position [0, 0]
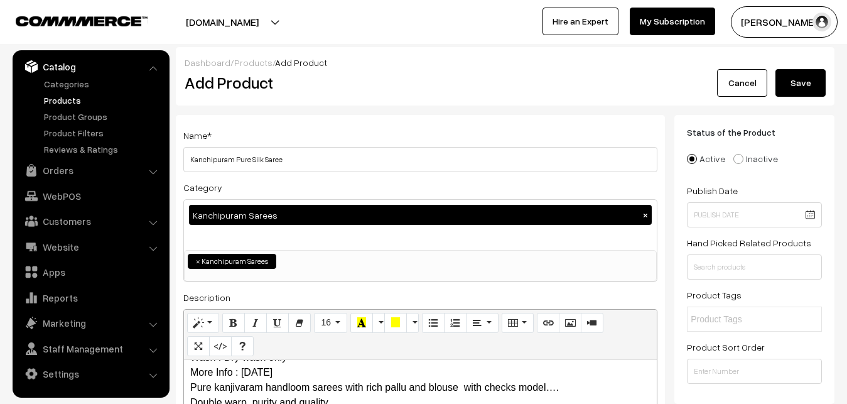
click at [793, 73] on button "Save" at bounding box center [800, 83] width 50 height 28
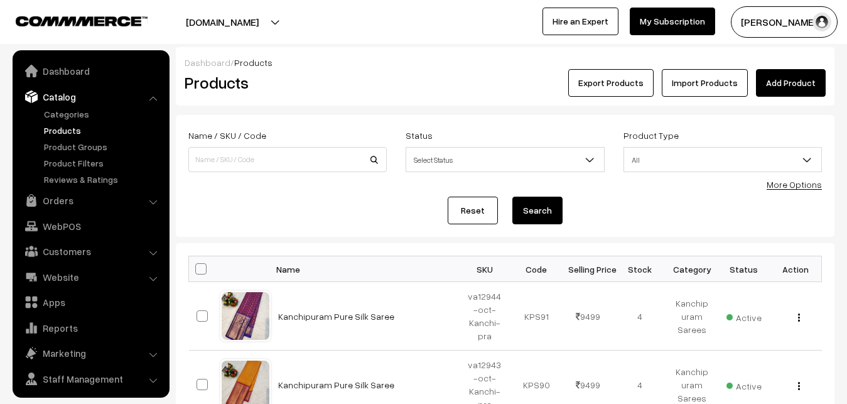
scroll to position [30, 0]
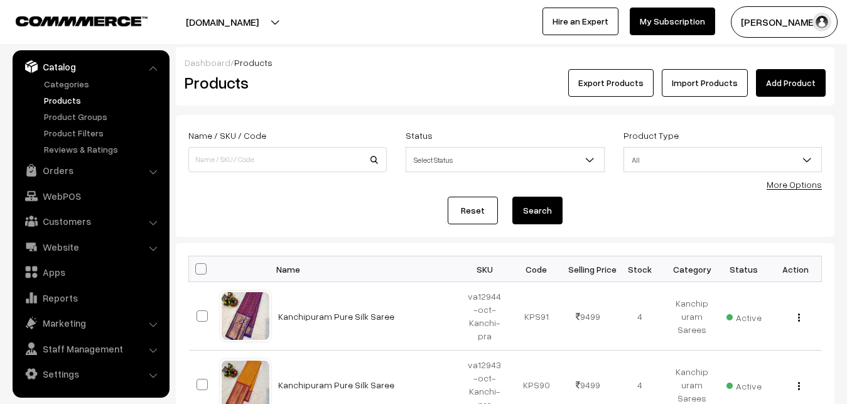
click at [341, 81] on h2 "Products" at bounding box center [285, 82] width 201 height 19
click at [778, 69] on link "Add Product" at bounding box center [791, 83] width 70 height 28
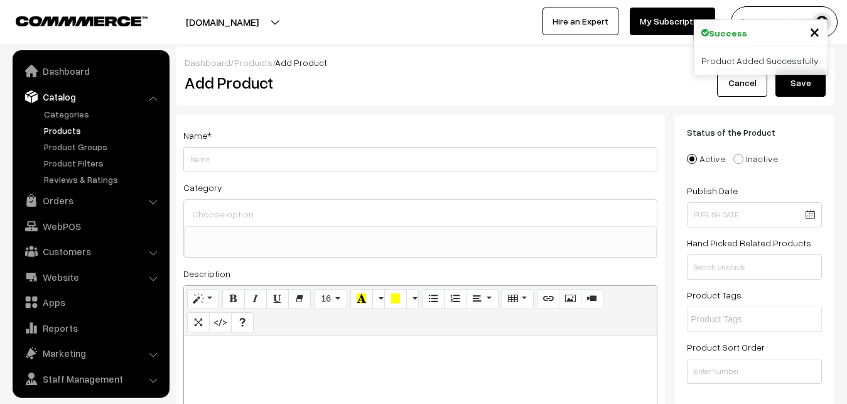
select select
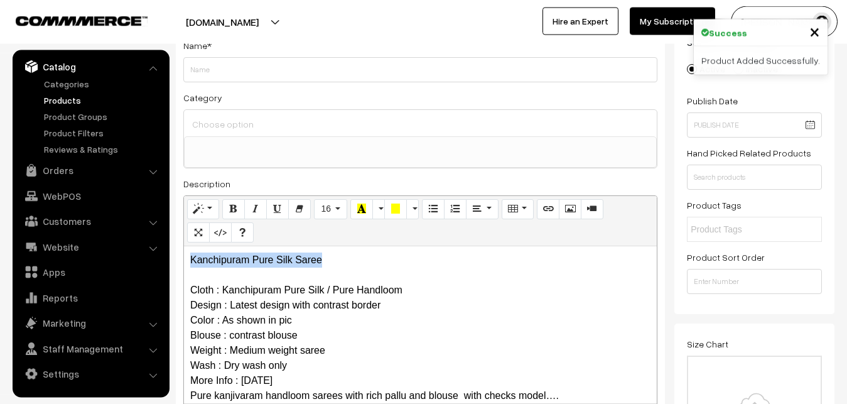
drag, startPoint x: 328, startPoint y: 251, endPoint x: 166, endPoint y: 251, distance: 161.9
click at [184, 251] on div "Kanchipuram Pure Silk Saree Cloth : Kanchipuram Pure Silk / Pure Handloom Desig…" at bounding box center [420, 324] width 473 height 157
copy p "Kanchipuram Pure Silk Saree"
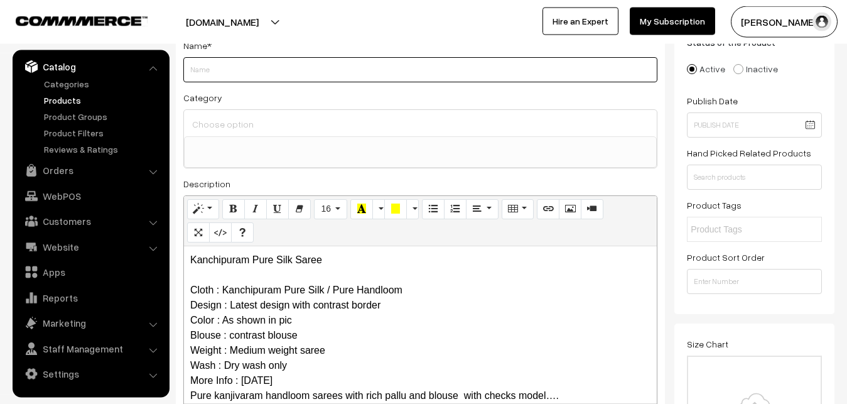
paste input "Kanchipuram Pure Silk Saree"
type input "Kanchipuram Pure Silk Saree"
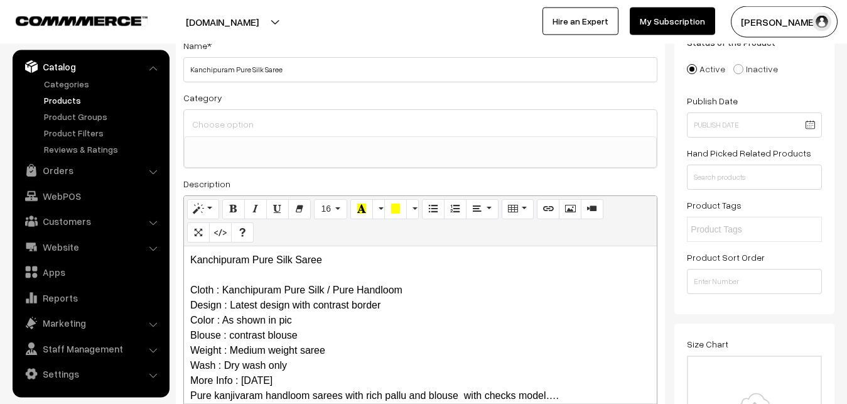
click at [240, 129] on input at bounding box center [420, 124] width 463 height 18
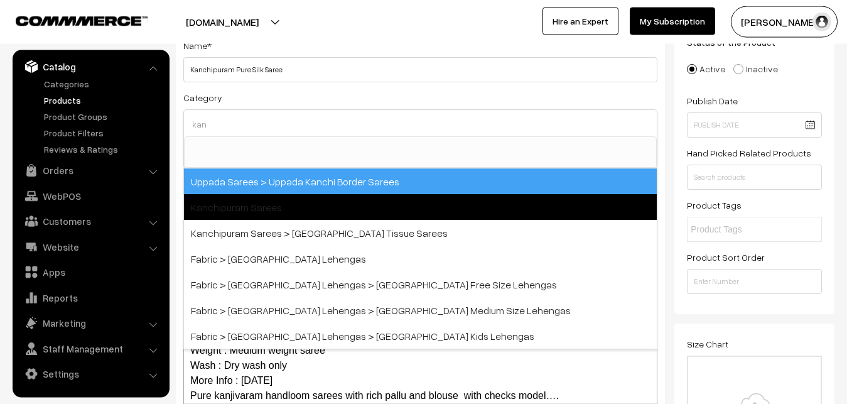
type input "kan"
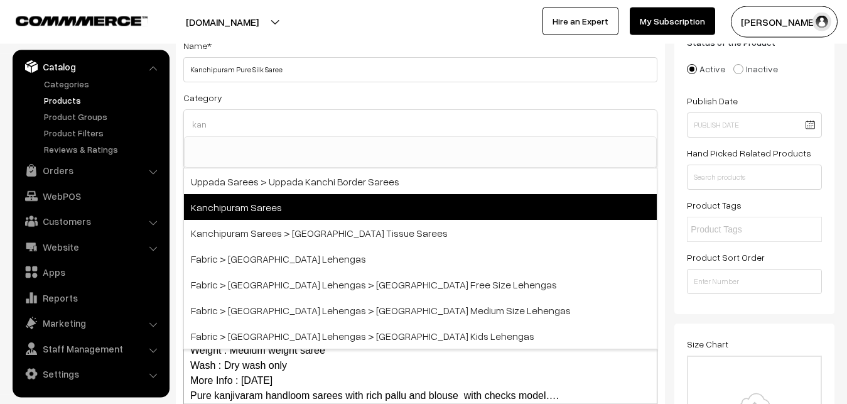
click at [258, 213] on span "Kanchipuram Sarees" at bounding box center [420, 207] width 473 height 26
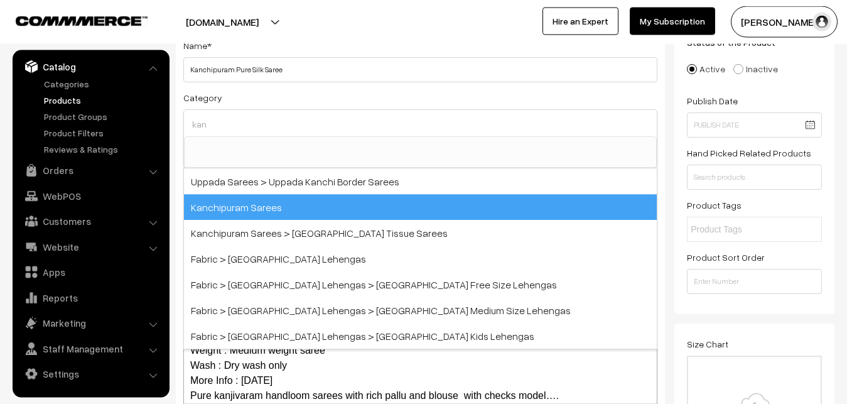
select select "3"
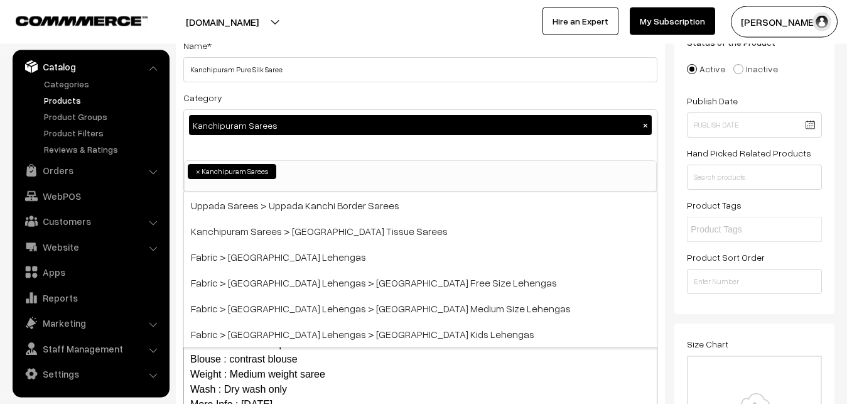
click at [254, 96] on div "Category Kanchipuram Sarees × Uppada Sarees Uppada Sarees > Uppada Plain Sarees…" at bounding box center [420, 141] width 474 height 102
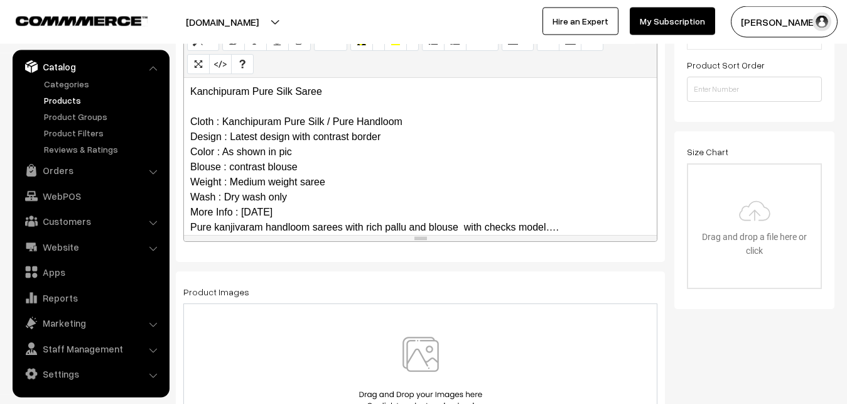
scroll to position [122, 0]
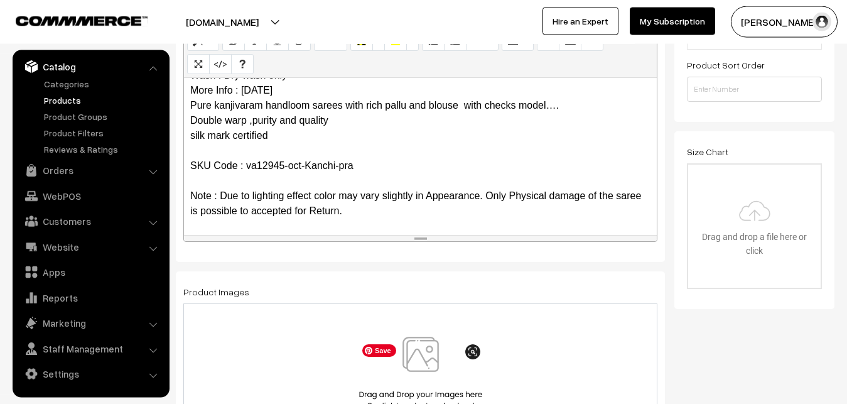
click at [432, 357] on img at bounding box center [420, 372] width 129 height 73
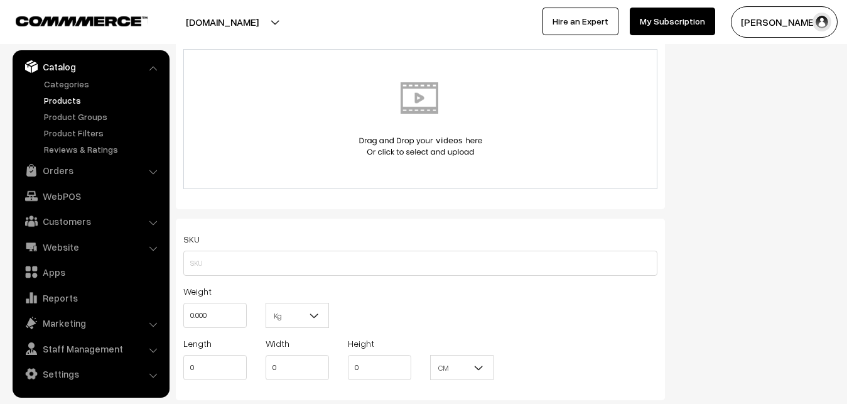
scroll to position [730, 0]
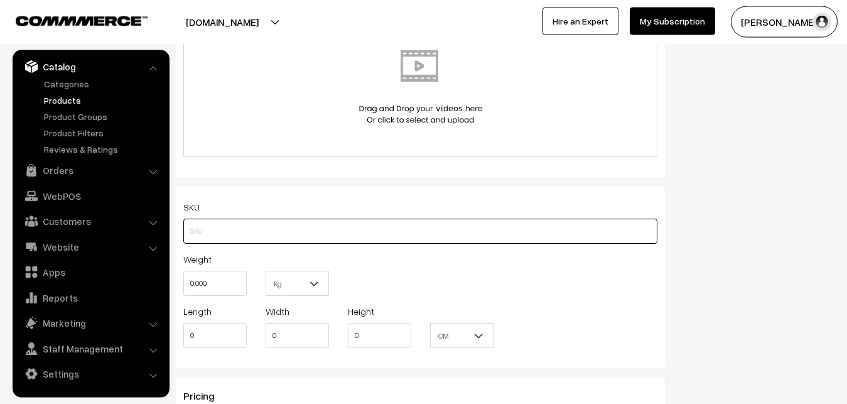
paste input "va12945-oct-Kanchi-pra"
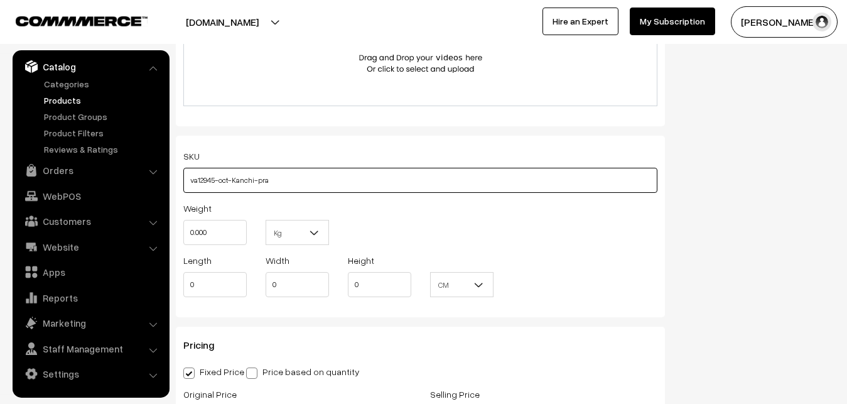
scroll to position [858, 0]
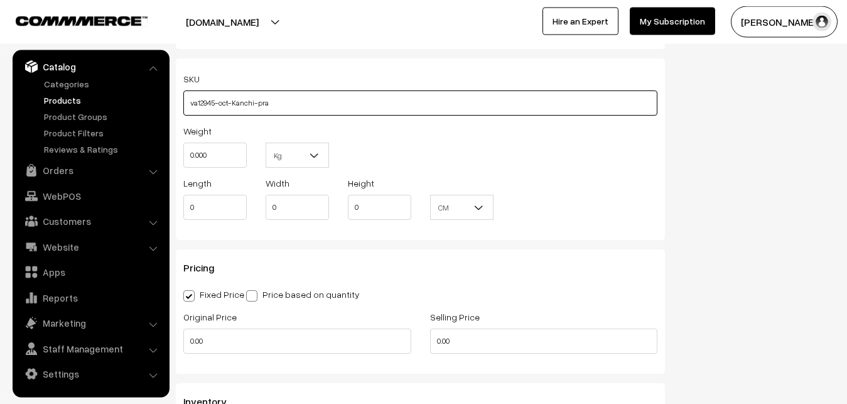
type input "va12945-oct-Kanchi-pra"
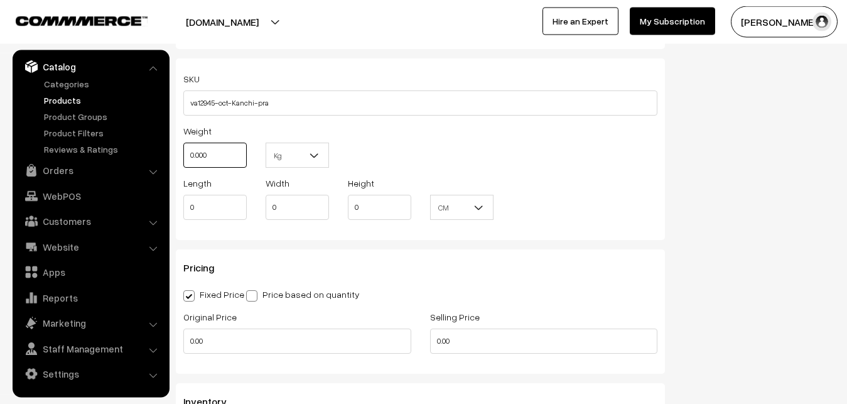
drag, startPoint x: 231, startPoint y: 152, endPoint x: 181, endPoint y: 163, distance: 51.3
click at [183, 163] on input "0.000" at bounding box center [214, 154] width 63 height 25
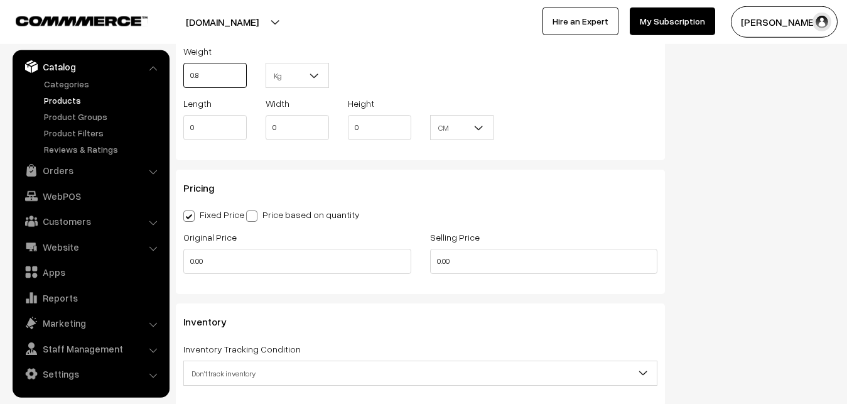
scroll to position [1050, 0]
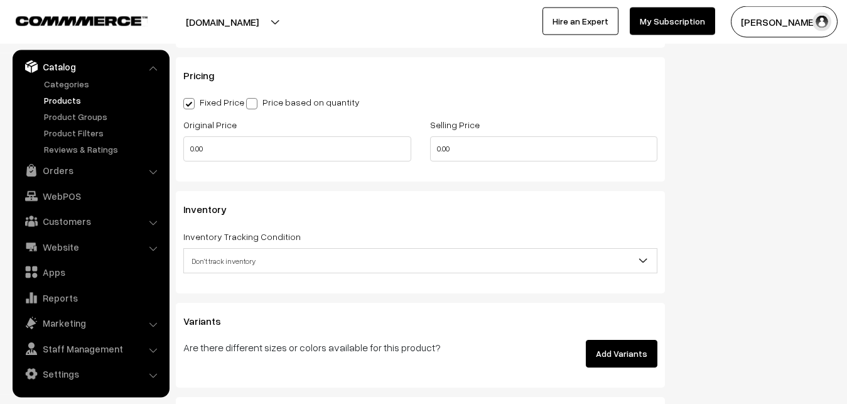
type input "0.80"
click at [210, 161] on div "Original Price 0.00" at bounding box center [297, 143] width 247 height 52
drag, startPoint x: 209, startPoint y: 155, endPoint x: 180, endPoint y: 155, distance: 29.5
click at [183, 155] on input "0.00" at bounding box center [297, 148] width 228 height 25
type input "8000"
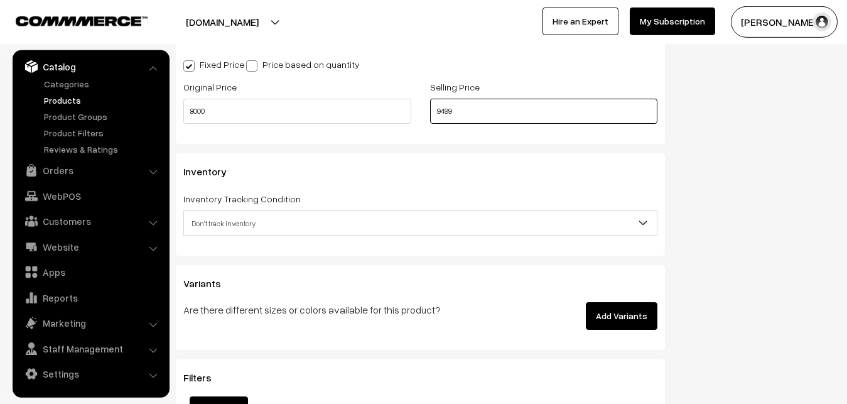
scroll to position [1114, 0]
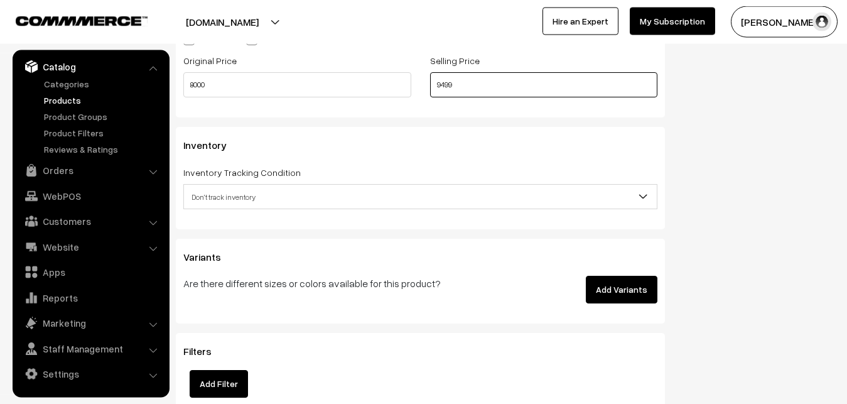
type input "9499"
click at [232, 190] on span "Don't track inventory" at bounding box center [420, 197] width 473 height 22
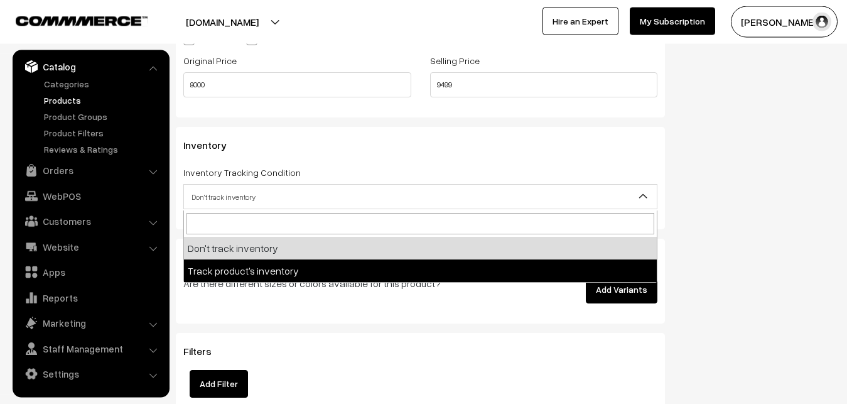
select select "2"
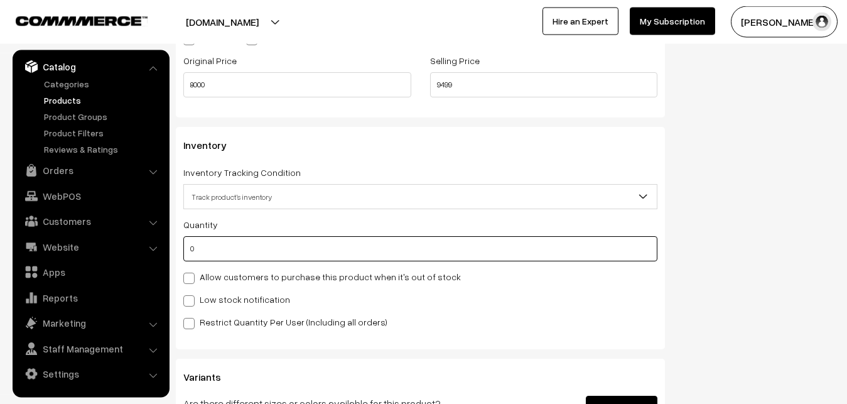
click at [233, 250] on input "0" at bounding box center [420, 248] width 474 height 25
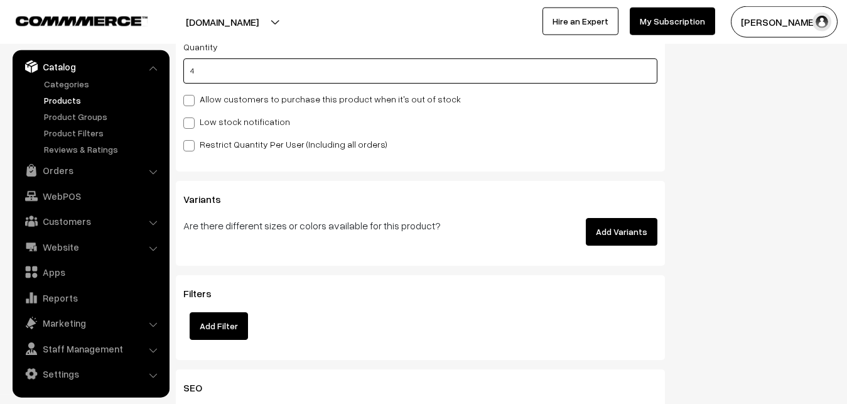
scroll to position [1306, 0]
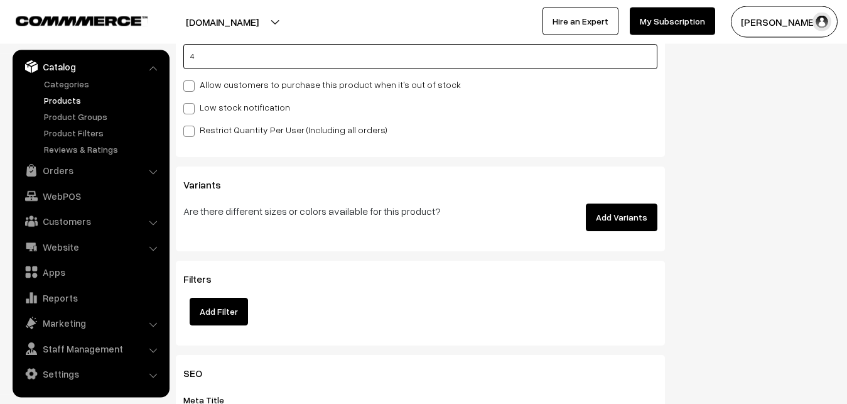
type input "4"
click at [183, 110] on div "Inventory Inventory Tracking Condition Don't track inventory Track product's in…" at bounding box center [420, 46] width 489 height 222
click at [185, 111] on span at bounding box center [188, 108] width 11 height 11
click at [185, 110] on input "Low stock notification" at bounding box center [187, 106] width 8 height 8
checkbox input "true"
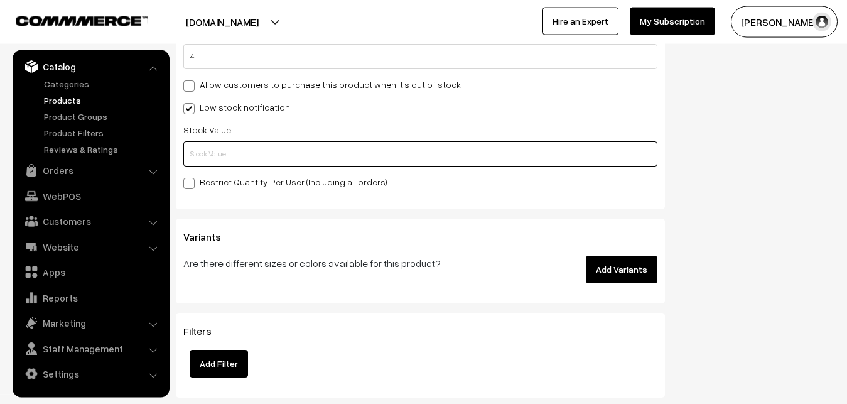
click at [190, 159] on input "text" at bounding box center [420, 153] width 474 height 25
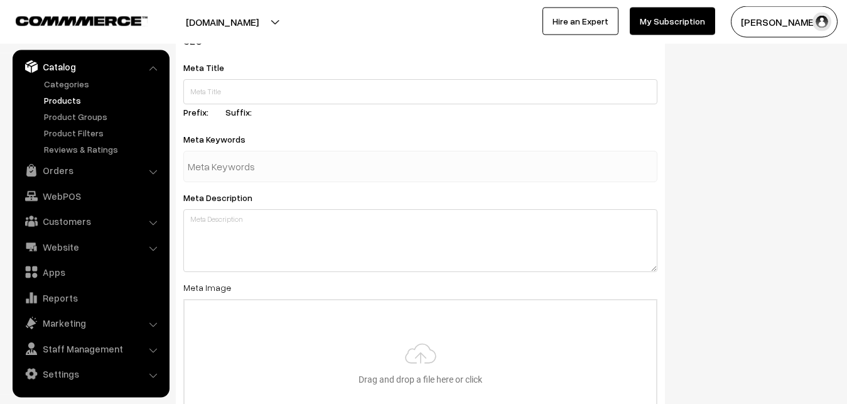
scroll to position [1869, 0]
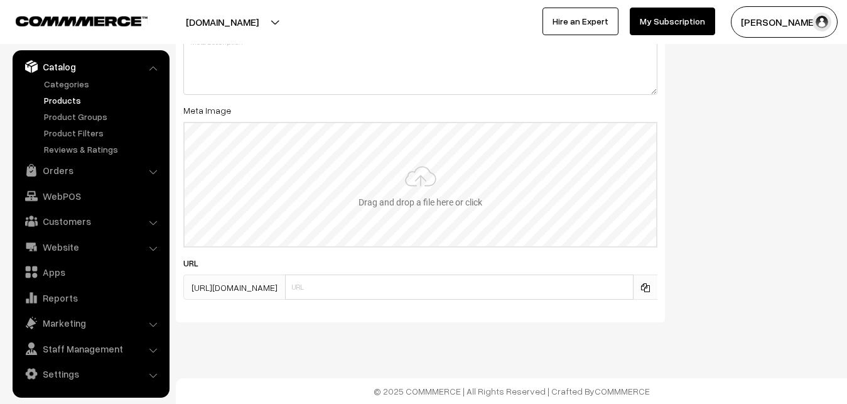
type input "2"
click at [405, 190] on input "file" at bounding box center [420, 184] width 471 height 123
type input "C:\fakepath\kanchipuram-saree-va12945-oct.jpeg"
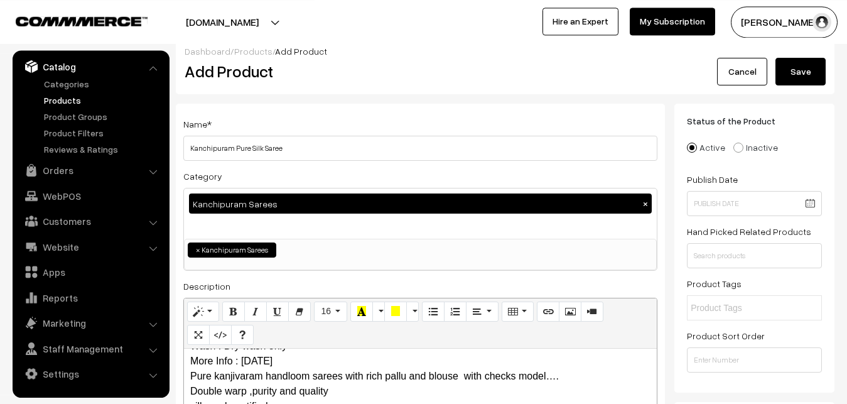
scroll to position [0, 0]
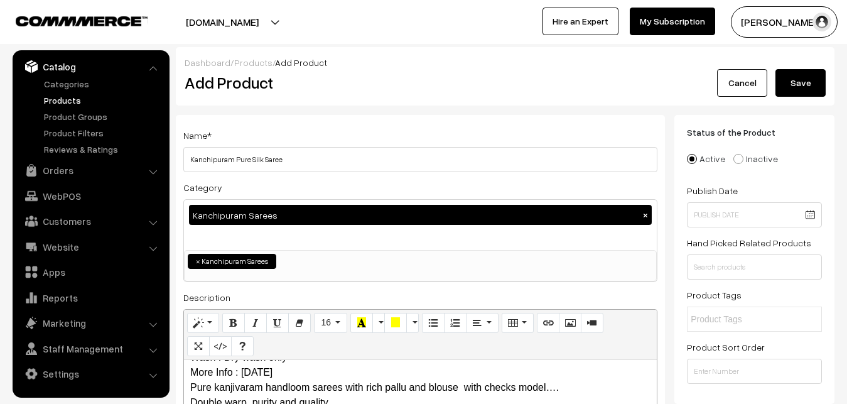
click at [814, 67] on div "Dashboard / Products / Add Product" at bounding box center [505, 62] width 641 height 13
click at [812, 73] on button "Save" at bounding box center [800, 83] width 50 height 28
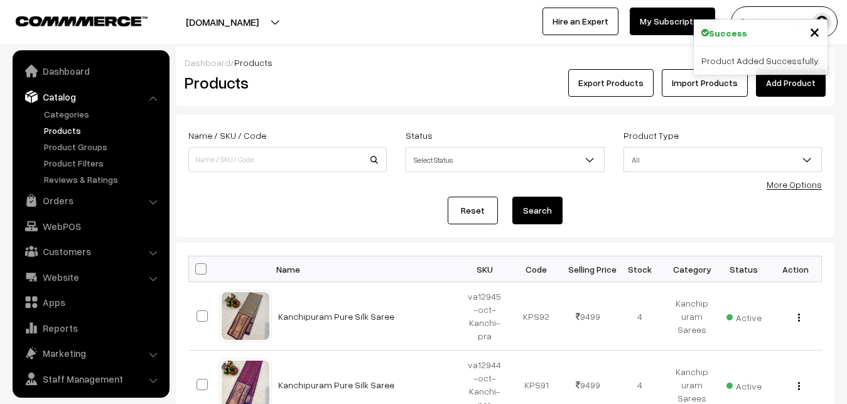
scroll to position [30, 0]
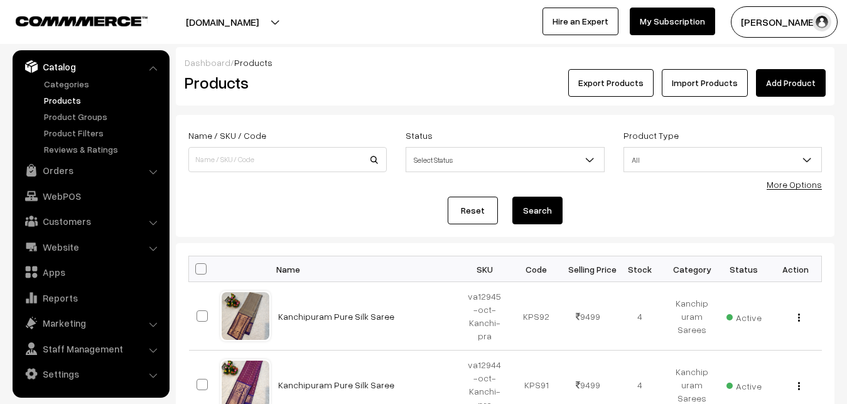
click at [777, 80] on link "Add Product" at bounding box center [791, 83] width 70 height 28
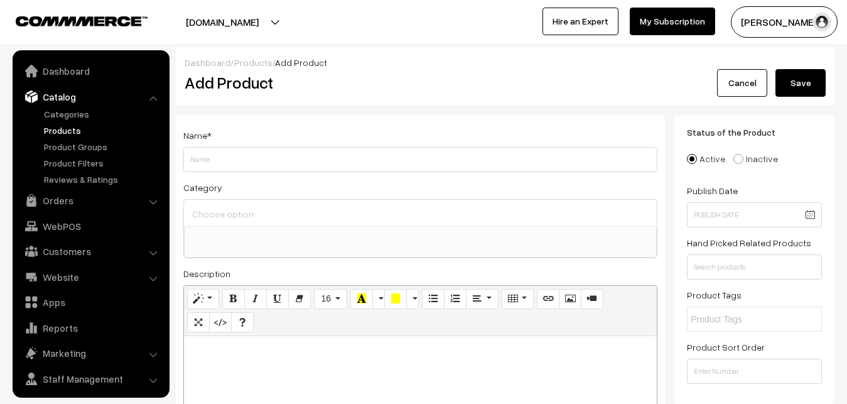
select select
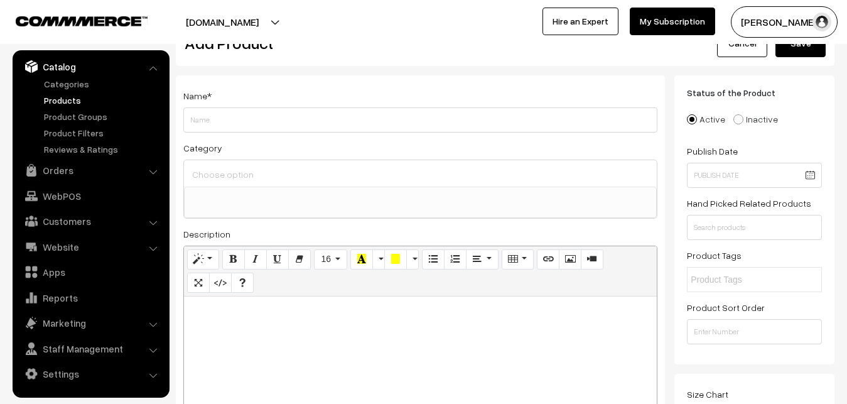
scroll to position [64, 0]
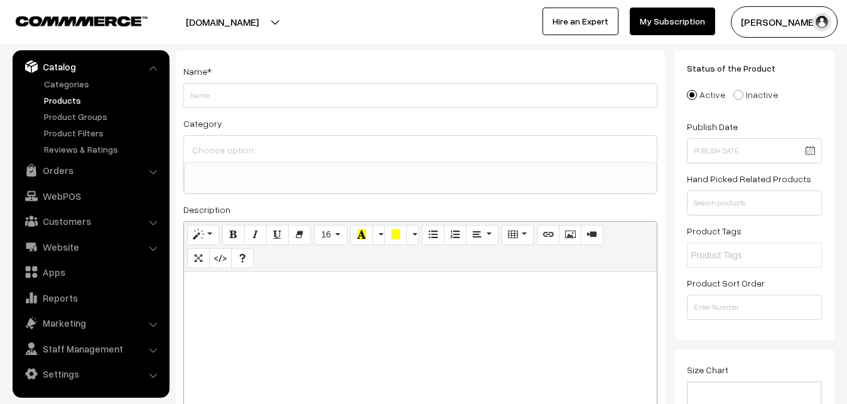
click at [219, 284] on p at bounding box center [420, 285] width 460 height 15
paste div
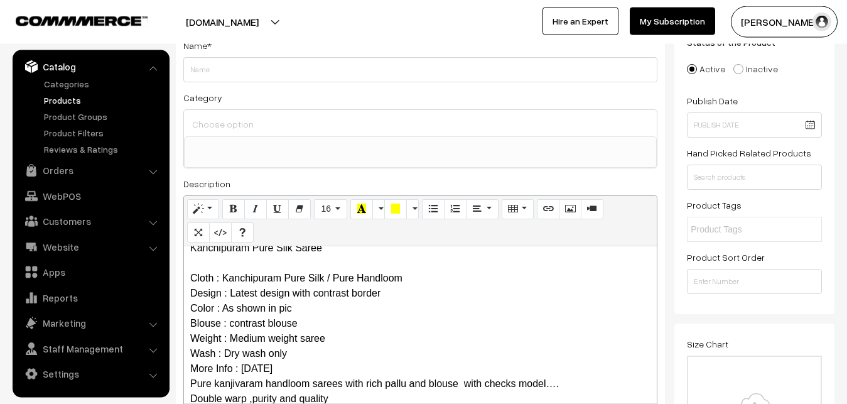
scroll to position [0, 0]
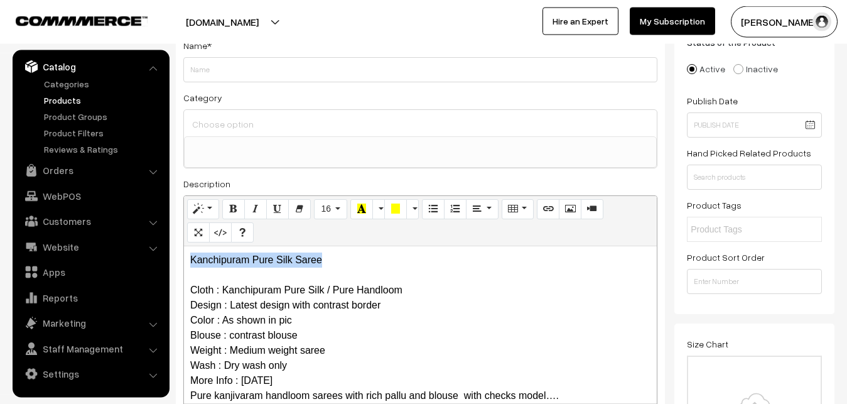
drag, startPoint x: 346, startPoint y: 254, endPoint x: 140, endPoint y: 251, distance: 206.5
click at [184, 251] on div "Kanchipuram Pure Silk Saree Cloth : Kanchipuram Pure Silk / Pure Handloom Desig…" at bounding box center [420, 324] width 473 height 157
copy p "Kanchipuram Pure Silk Saree"
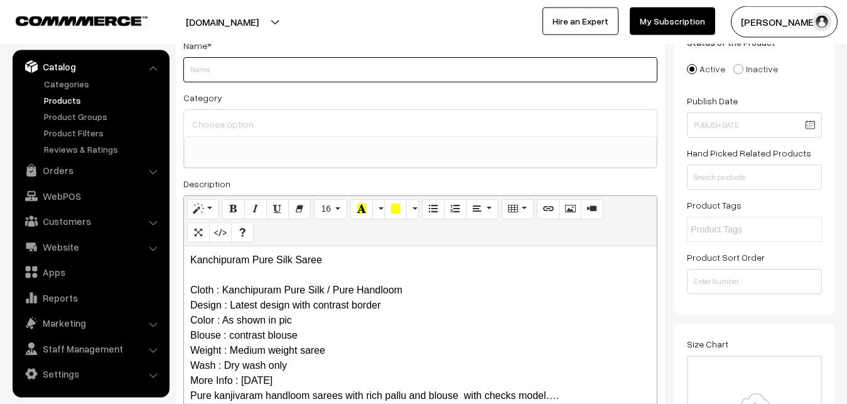
paste input "Kanchipuram Pure Silk Saree"
type input "Kanchipuram Pure Silk Saree"
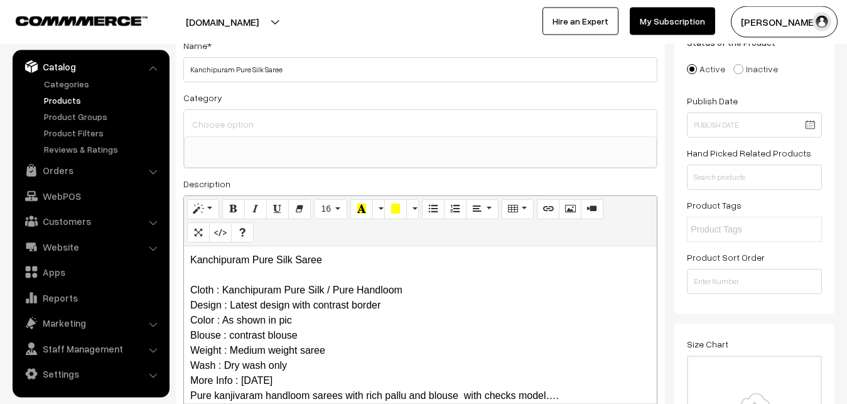
click at [257, 133] on div at bounding box center [420, 123] width 473 height 26
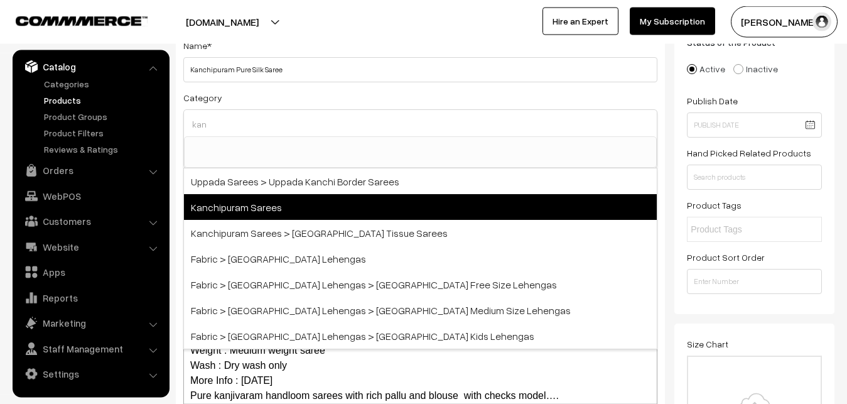
type input "kan"
click at [274, 203] on span "Kanchipuram Sarees" at bounding box center [420, 207] width 473 height 26
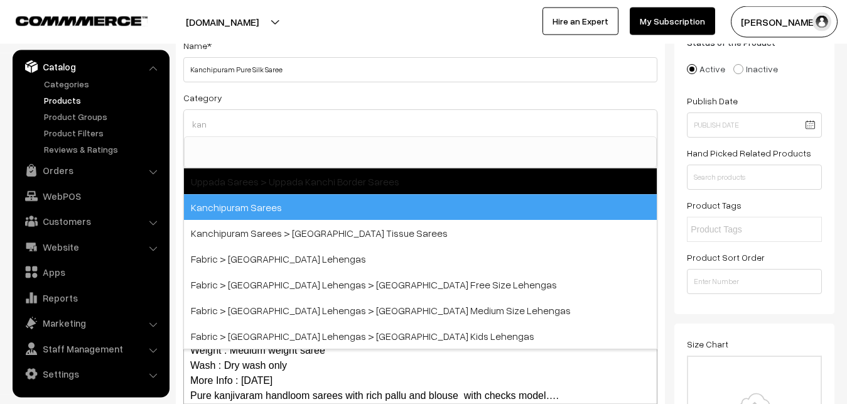
select select "3"
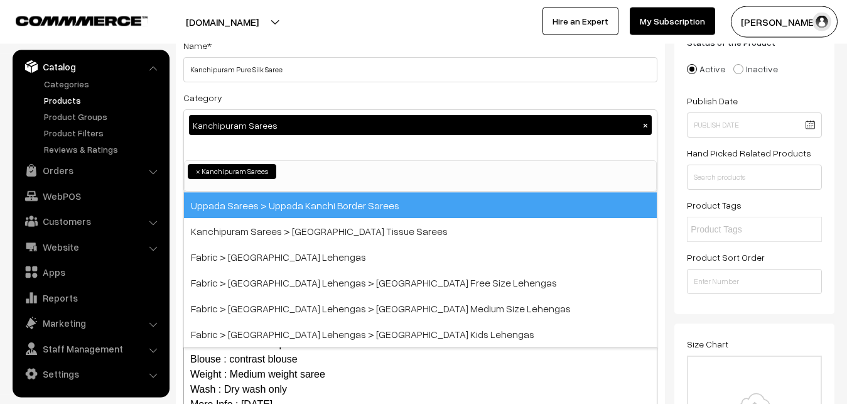
scroll to position [264, 0]
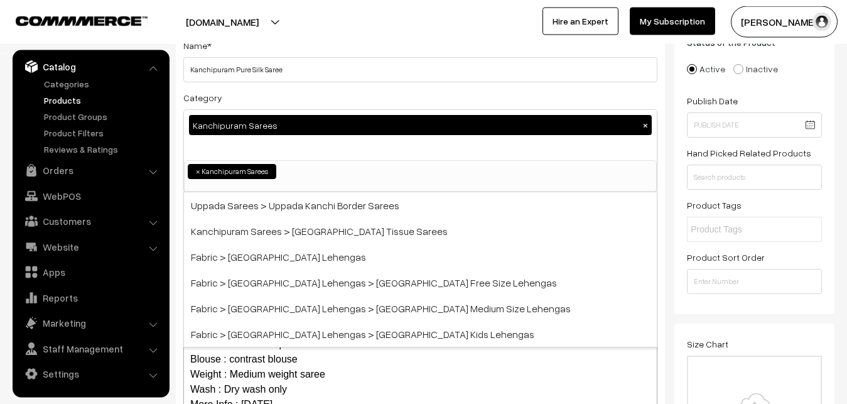
click at [274, 95] on div "Category Kanchipuram Sarees × Uppada Sarees Uppada Sarees > Uppada Plain Sarees…" at bounding box center [420, 141] width 474 height 102
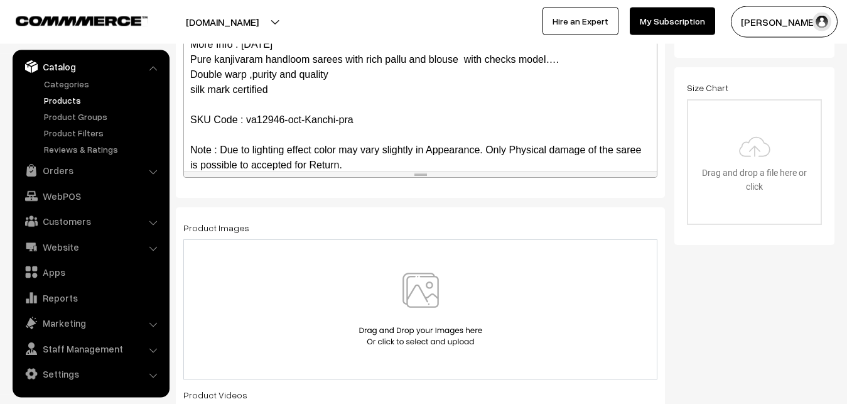
scroll to position [122, 0]
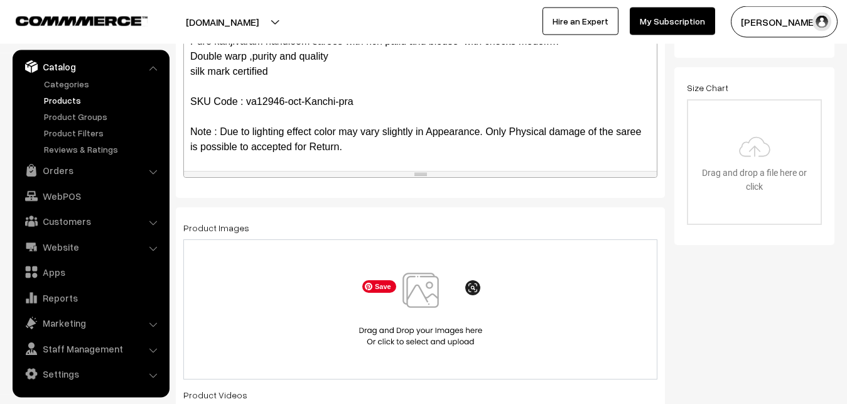
click at [424, 301] on img at bounding box center [420, 308] width 129 height 73
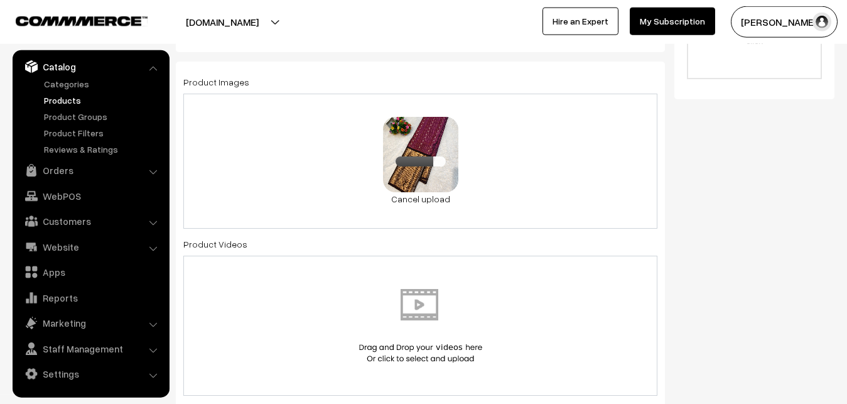
scroll to position [730, 0]
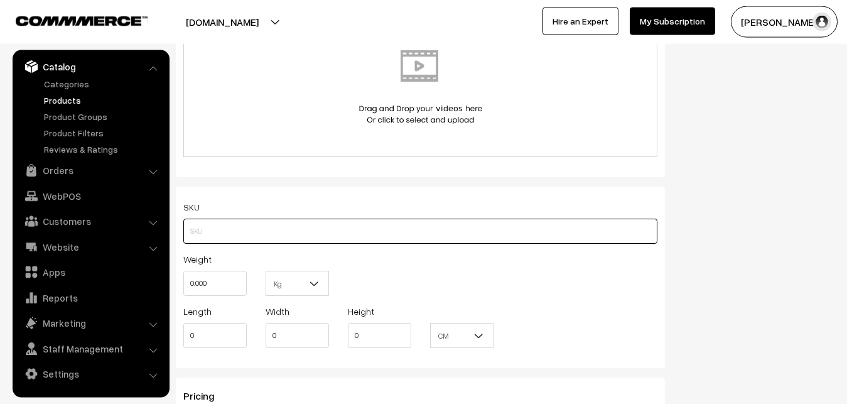
paste input "va12946-oct-Kanchi-pra"
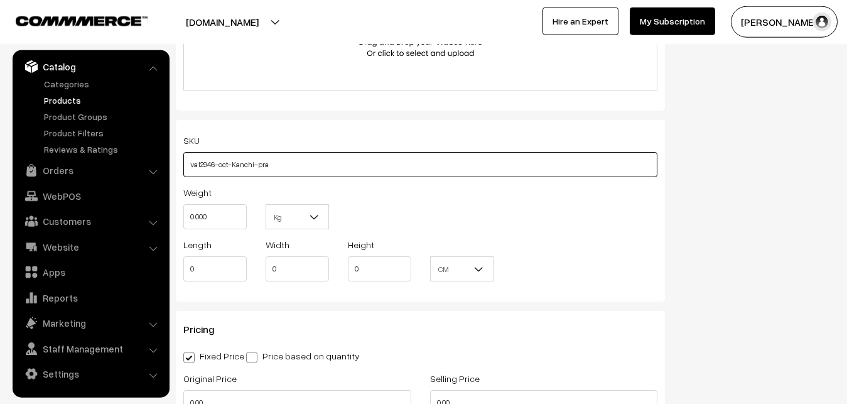
scroll to position [858, 0]
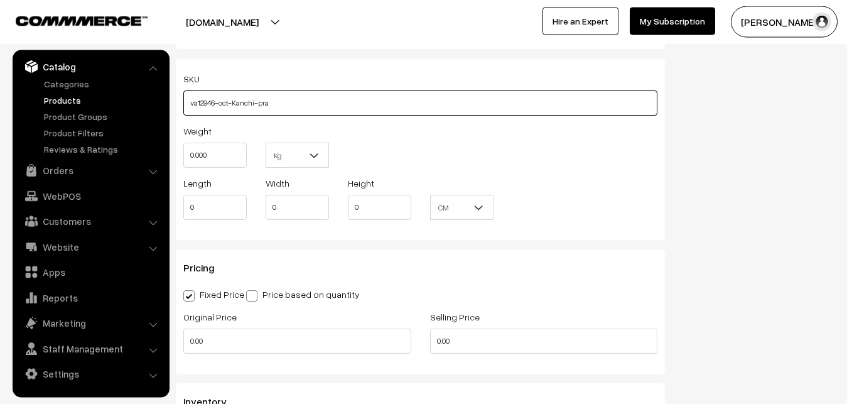
type input "va12946-oct-Kanchi-pra"
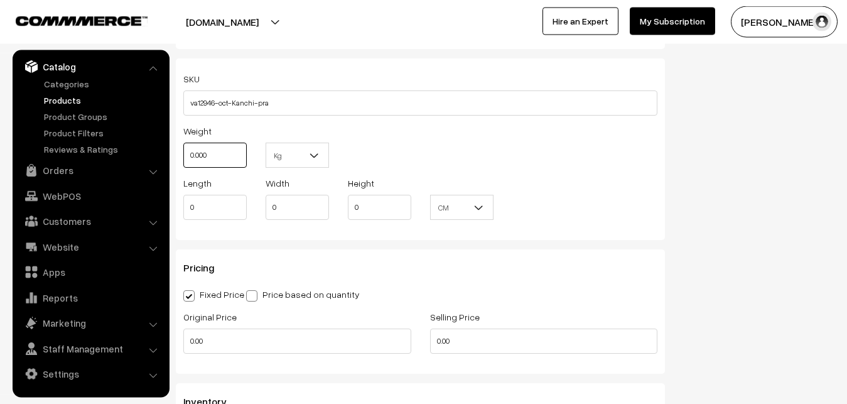
drag, startPoint x: 230, startPoint y: 161, endPoint x: 176, endPoint y: 161, distance: 54.6
click at [183, 161] on input "0.000" at bounding box center [214, 154] width 63 height 25
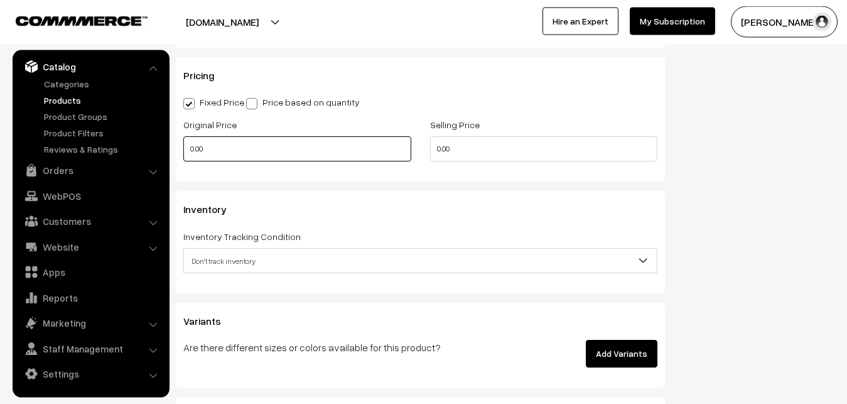
type input "0.80"
drag, startPoint x: 222, startPoint y: 151, endPoint x: 158, endPoint y: 151, distance: 64.0
click at [183, 151] on input "0.00" at bounding box center [297, 148] width 228 height 25
type input "8000"
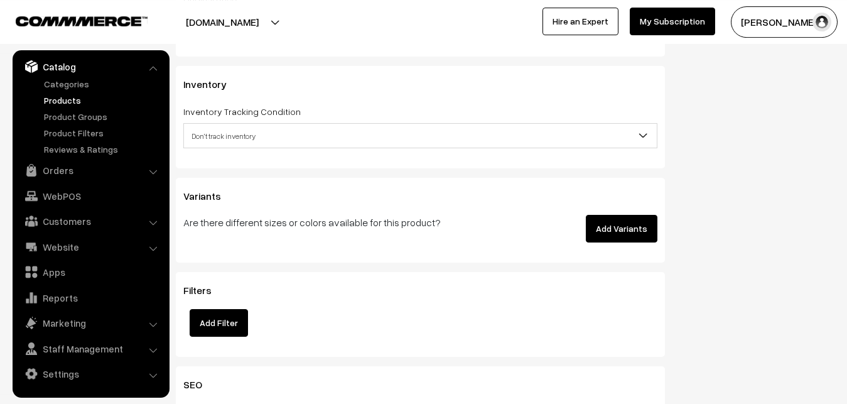
scroll to position [1178, 0]
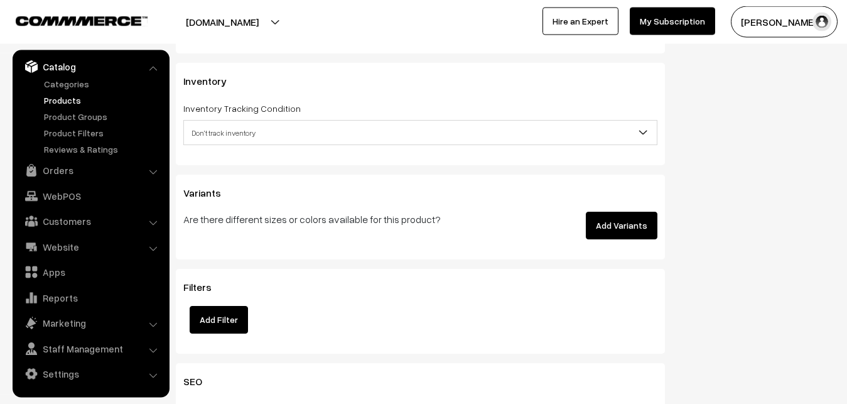
type input "9499"
click at [213, 129] on span "Don't track inventory" at bounding box center [420, 133] width 473 height 22
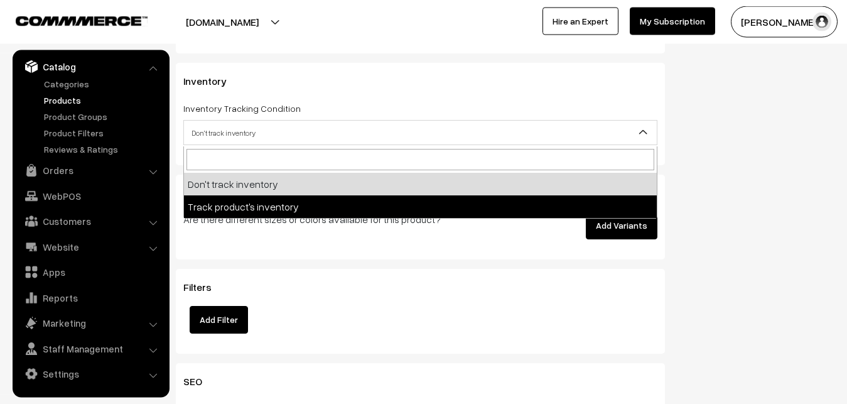
select select "2"
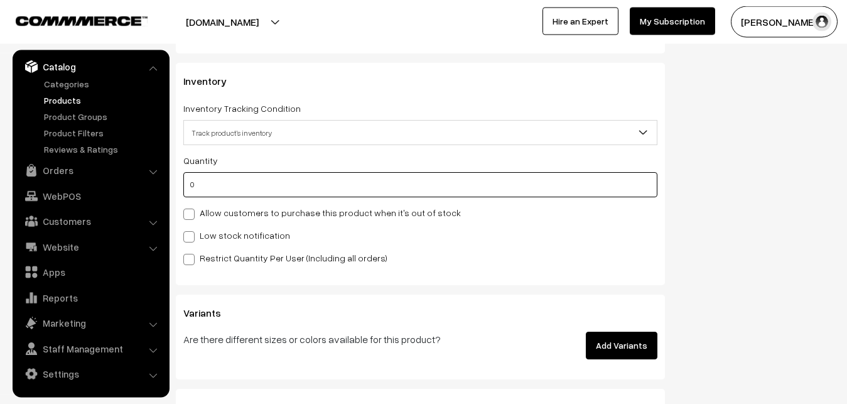
click at [221, 189] on input "0" at bounding box center [420, 184] width 474 height 25
type input "4"
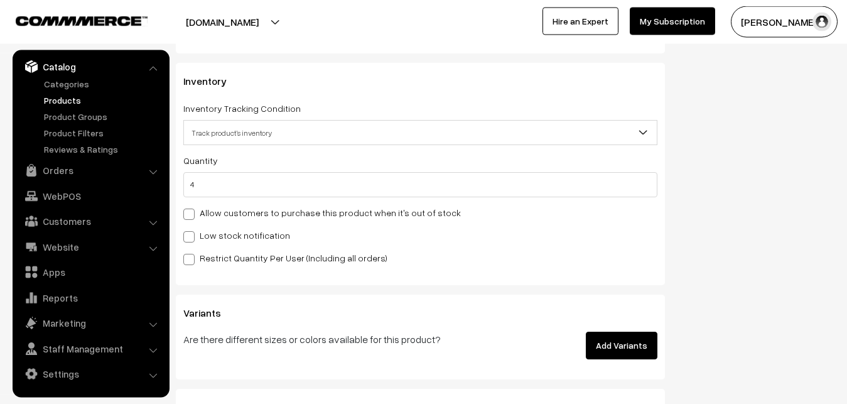
click at [214, 229] on div "Low stock notification" at bounding box center [420, 234] width 474 height 15
click at [215, 235] on label "Low stock notification" at bounding box center [236, 234] width 107 height 13
click at [191, 235] on input "Low stock notification" at bounding box center [187, 234] width 8 height 8
checkbox input "true"
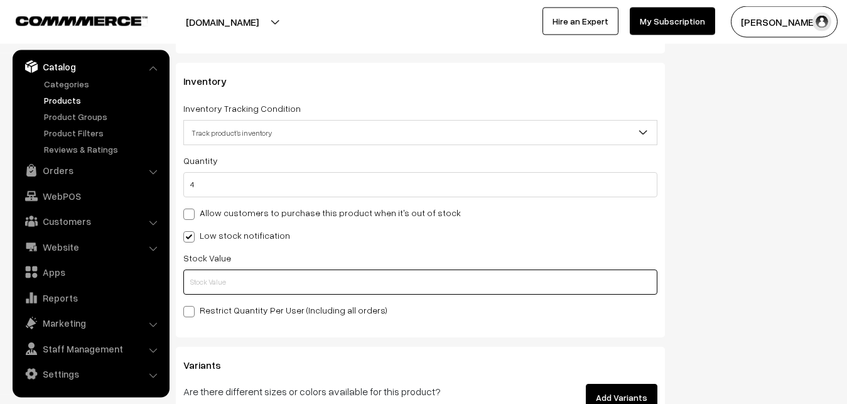
click at [223, 276] on input "text" at bounding box center [420, 281] width 474 height 25
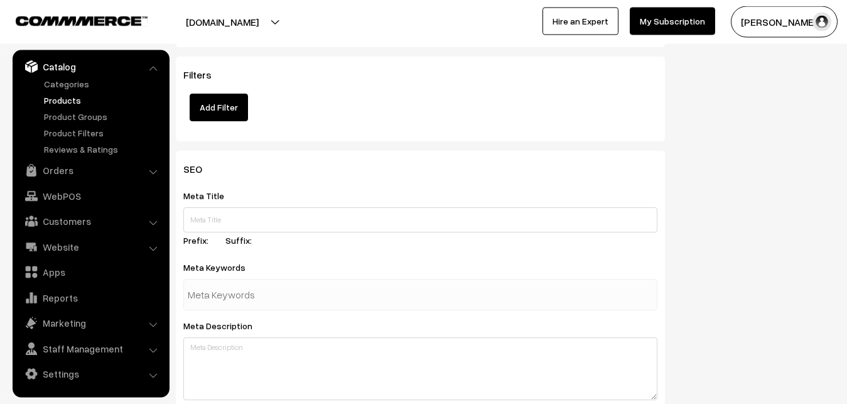
scroll to position [1869, 0]
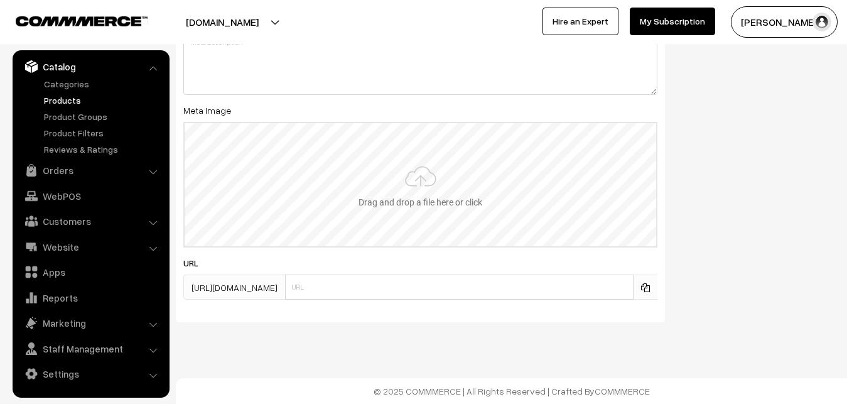
type input "2"
click at [434, 180] on input "file" at bounding box center [420, 184] width 471 height 123
type input "C:\fakepath\kanchipuram-saree-va12946-oct.jpeg"
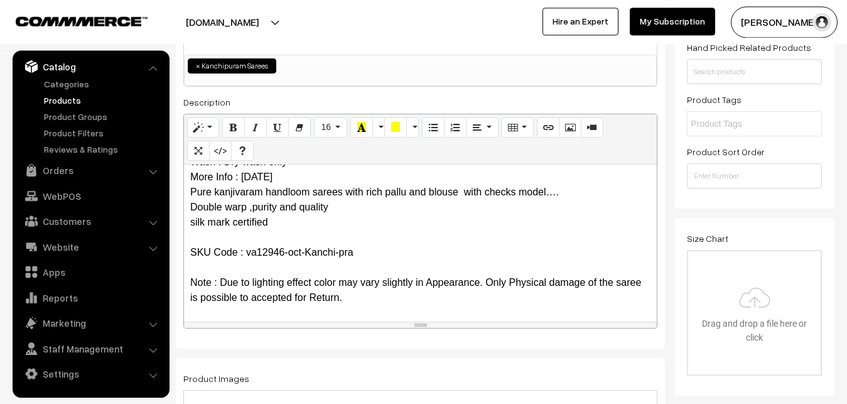
scroll to position [0, 0]
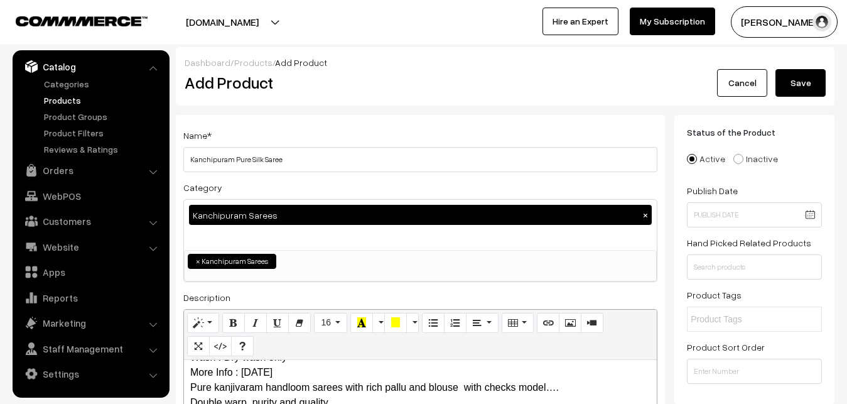
click at [794, 71] on button "Save" at bounding box center [800, 83] width 50 height 28
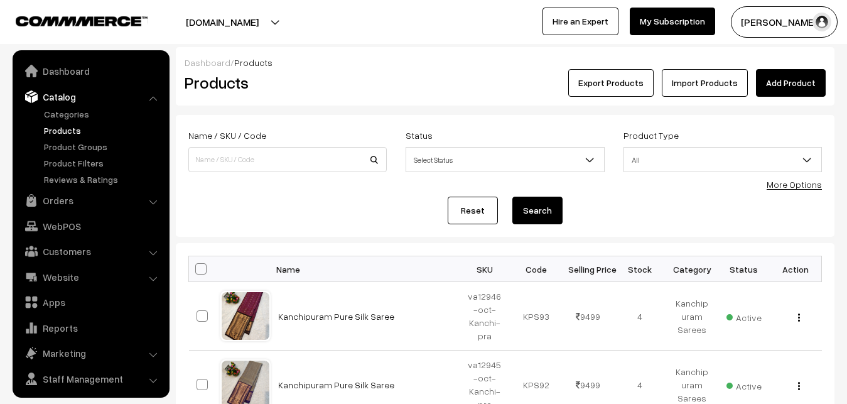
scroll to position [30, 0]
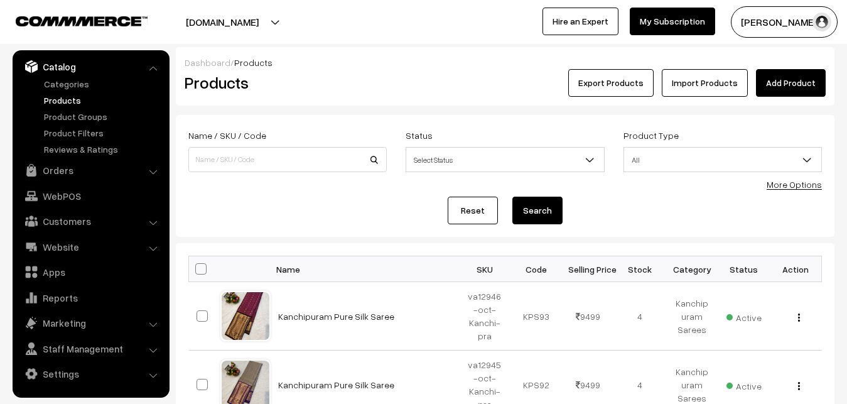
click at [295, 92] on h2 "Products" at bounding box center [285, 82] width 201 height 19
click at [781, 86] on link "Add Product" at bounding box center [791, 83] width 70 height 28
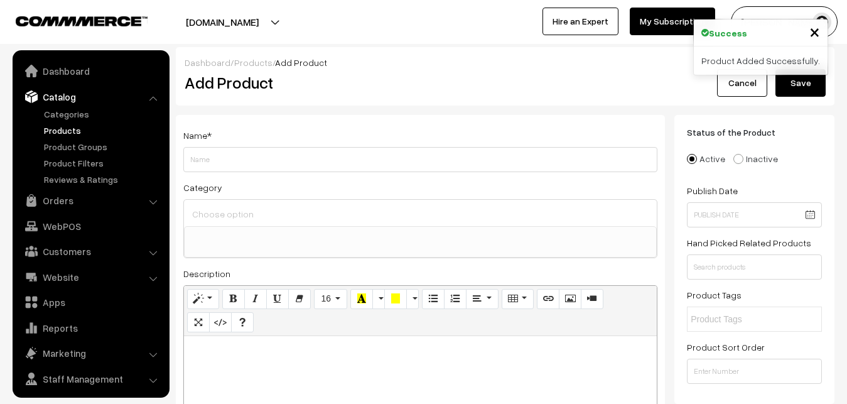
select select
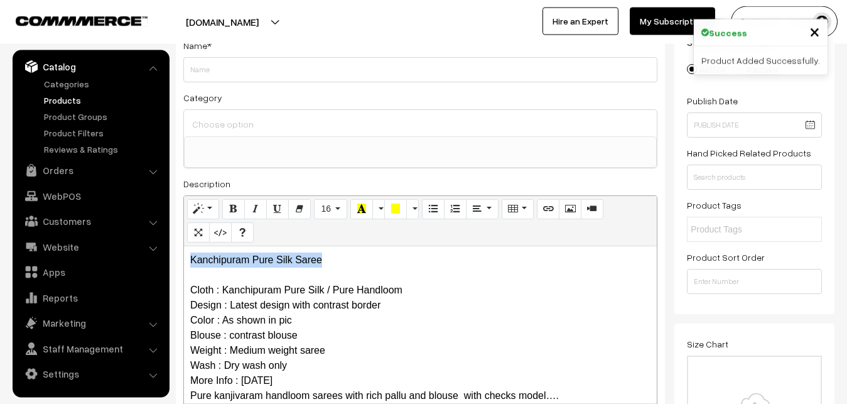
drag, startPoint x: 360, startPoint y: 259, endPoint x: 179, endPoint y: 259, distance: 181.4
click at [184, 259] on div "Kanchipuram Pure Silk Saree Cloth : Kanchipuram Pure Silk / Pure Handloom Desig…" at bounding box center [420, 324] width 473 height 157
copy p "Kanchipuram Pure Silk Saree"
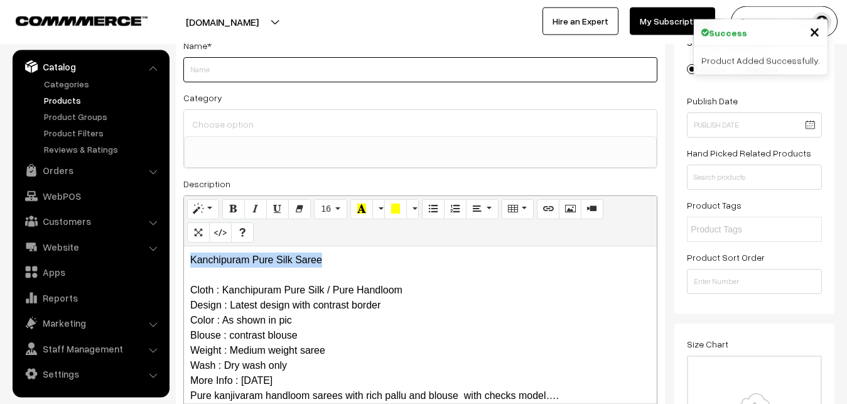
click at [222, 73] on input "Weight" at bounding box center [420, 69] width 474 height 25
paste input "Kanchipuram Pure Silk Saree"
type input "Kanchipuram Pure Silk Saree"
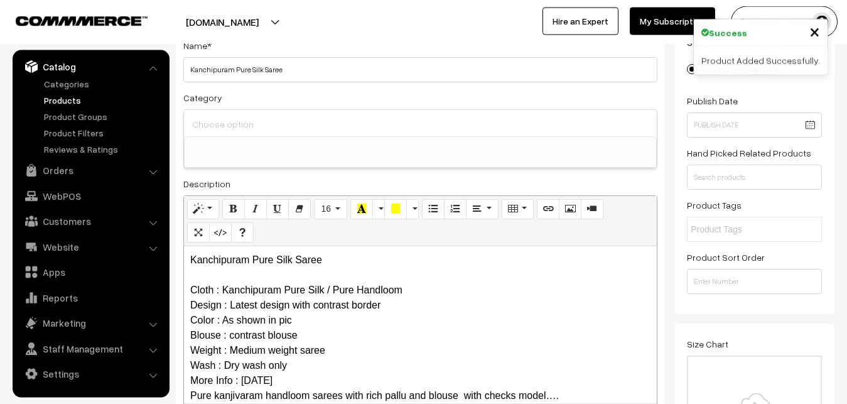
click at [224, 117] on input at bounding box center [420, 124] width 463 height 18
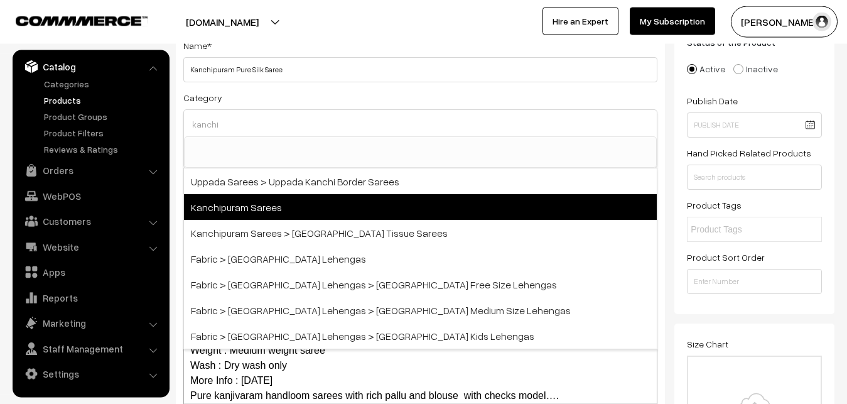
type input "kanchi"
click at [252, 205] on span "Kanchipuram Sarees" at bounding box center [420, 207] width 473 height 26
select select "3"
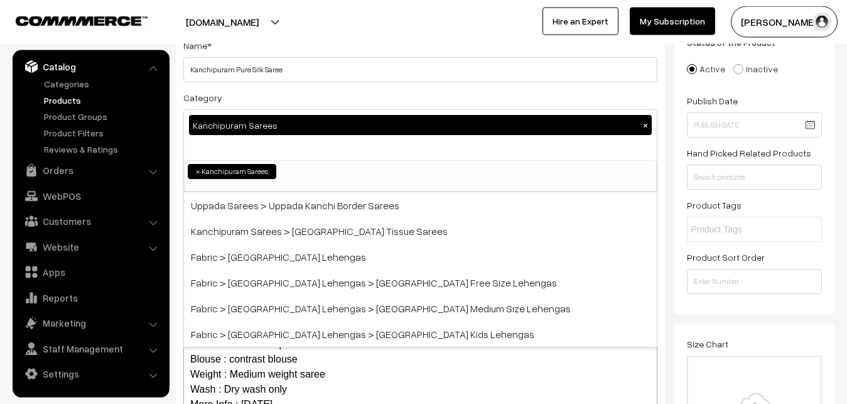
scroll to position [264, 0]
click at [267, 94] on div "Category Kanchipuram Sarees × Uppada Sarees Uppada Sarees > Uppada Plain Sarees…" at bounding box center [420, 141] width 474 height 102
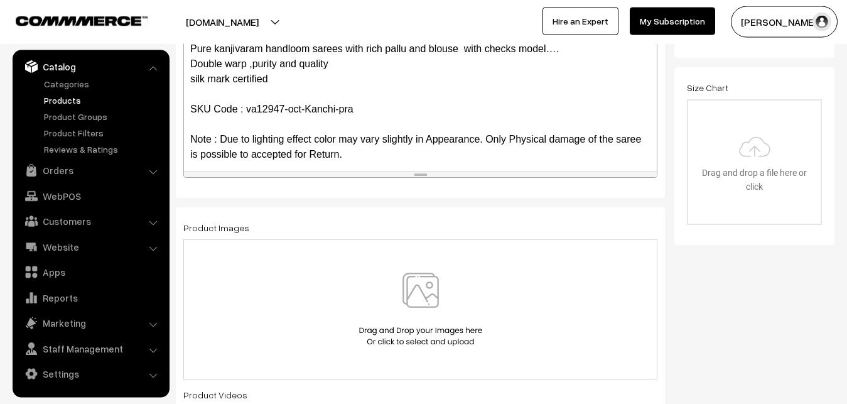
scroll to position [122, 0]
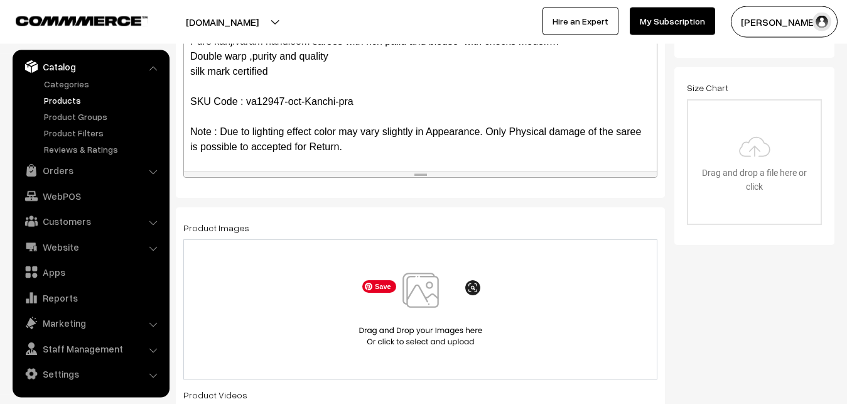
click at [432, 302] on img at bounding box center [420, 308] width 129 height 73
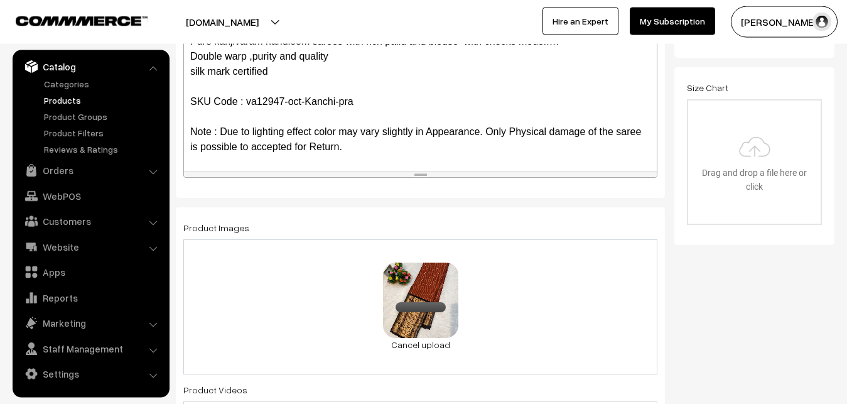
scroll to position [730, 0]
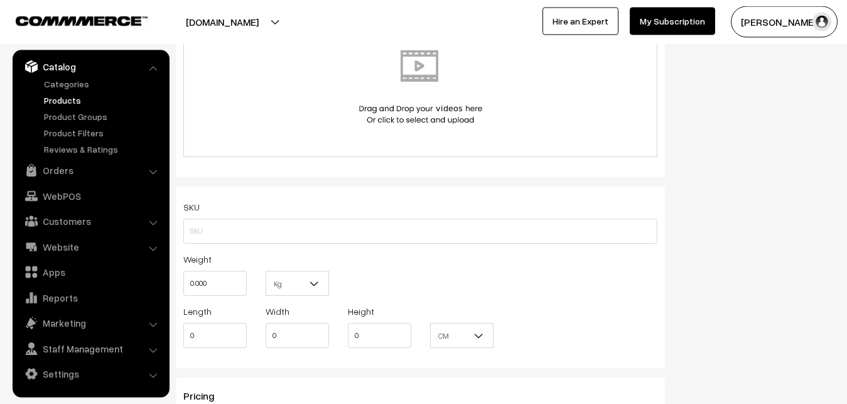
click at [183, 233] on div "SKU Weight 0.000 Kg Kg Length 0 Width 0 Height 0 CM" at bounding box center [420, 276] width 489 height 181
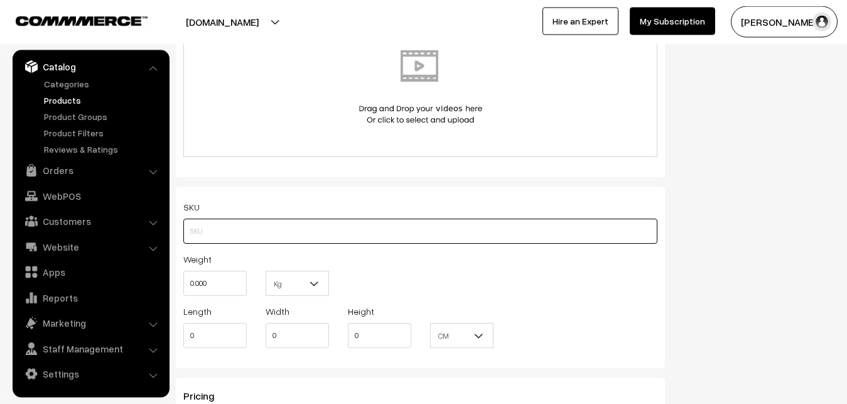
click at [198, 233] on input "text" at bounding box center [420, 230] width 474 height 25
paste input "va12947-oct-Kanchi-pra"
type input "va12947-oct-Kanchi-pra"
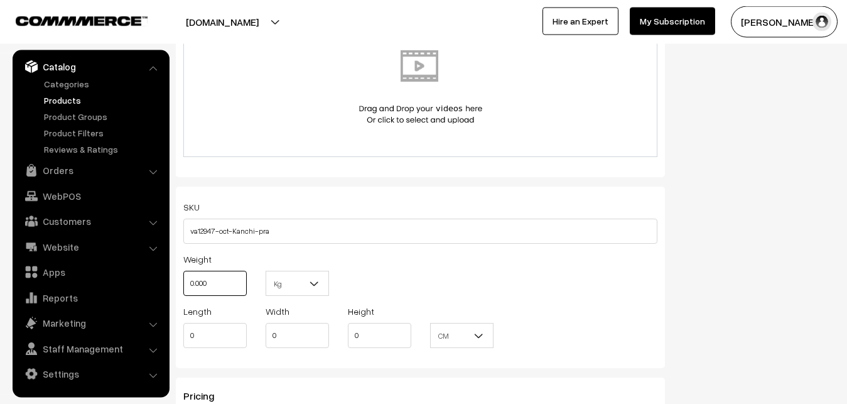
drag, startPoint x: 219, startPoint y: 284, endPoint x: 179, endPoint y: 281, distance: 40.3
click at [183, 281] on input "0.000" at bounding box center [214, 283] width 63 height 25
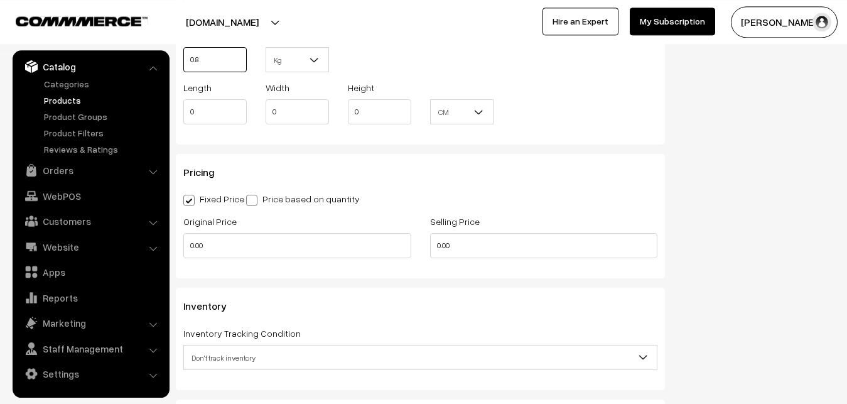
scroll to position [986, 0]
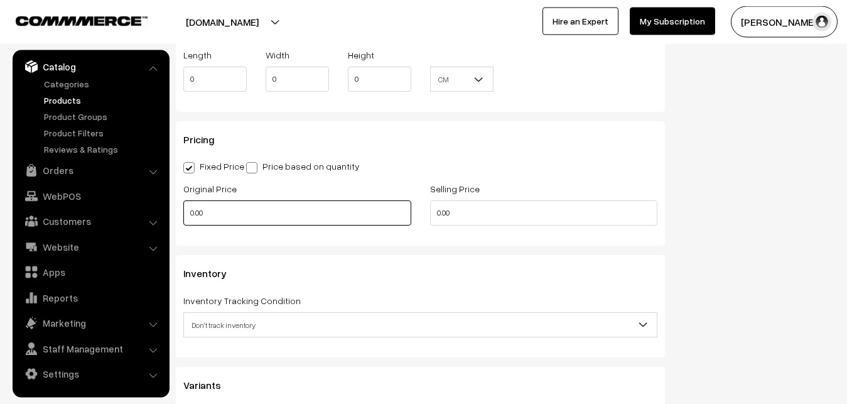
type input "0.80"
drag, startPoint x: 218, startPoint y: 216, endPoint x: 156, endPoint y: 217, distance: 62.1
click at [183, 217] on input "0.00" at bounding box center [297, 212] width 228 height 25
type input "8000"
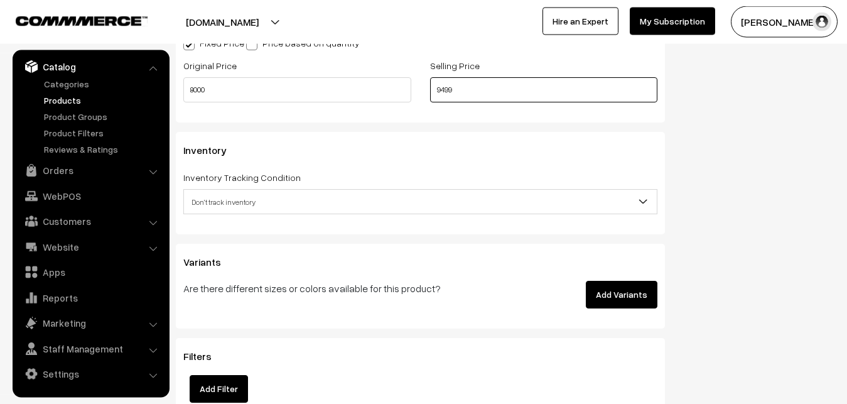
scroll to position [1114, 0]
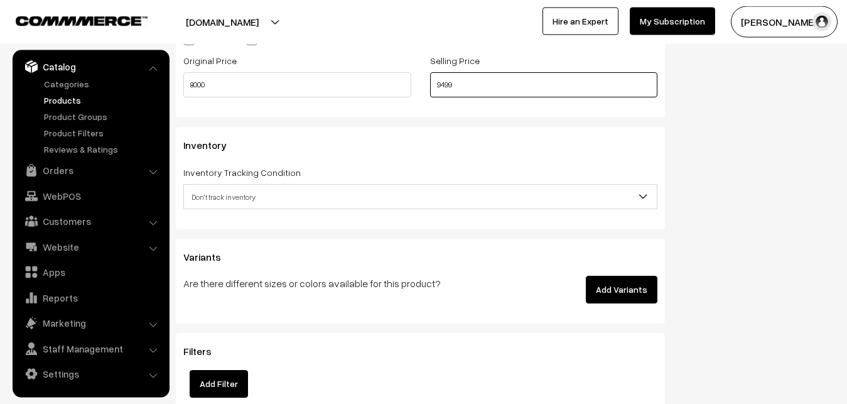
type input "9499"
click at [262, 191] on span "Don't track inventory" at bounding box center [420, 197] width 473 height 22
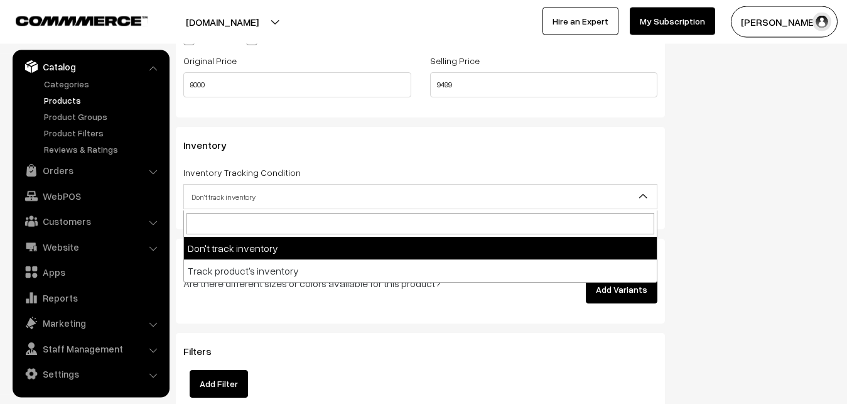
click at [261, 201] on span "Don't track inventory" at bounding box center [420, 197] width 473 height 22
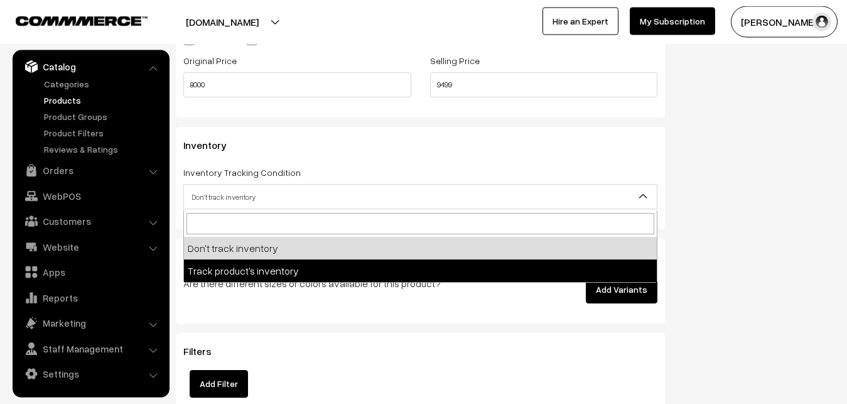
select select "2"
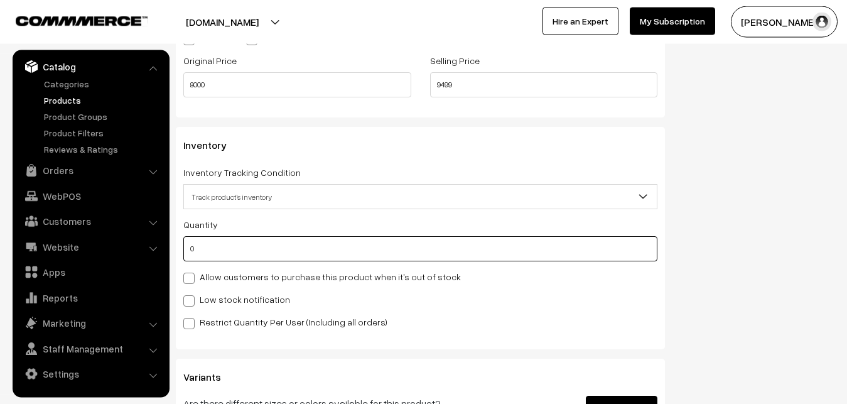
click at [245, 249] on input "0" at bounding box center [420, 248] width 474 height 25
type input "4"
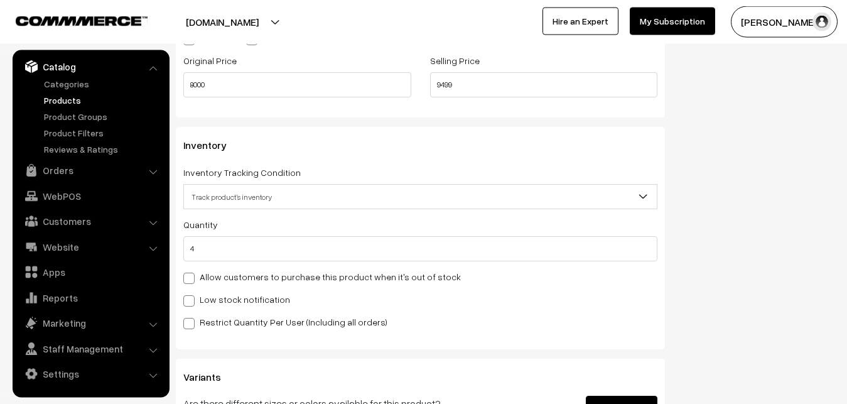
click at [220, 304] on label "Low stock notification" at bounding box center [236, 298] width 107 height 13
click at [191, 303] on input "Low stock notification" at bounding box center [187, 298] width 8 height 8
checkbox input "true"
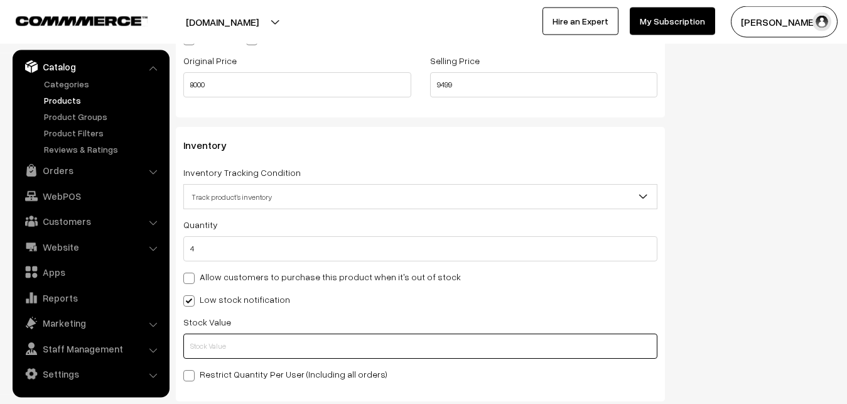
click at [217, 345] on input "text" at bounding box center [420, 345] width 474 height 25
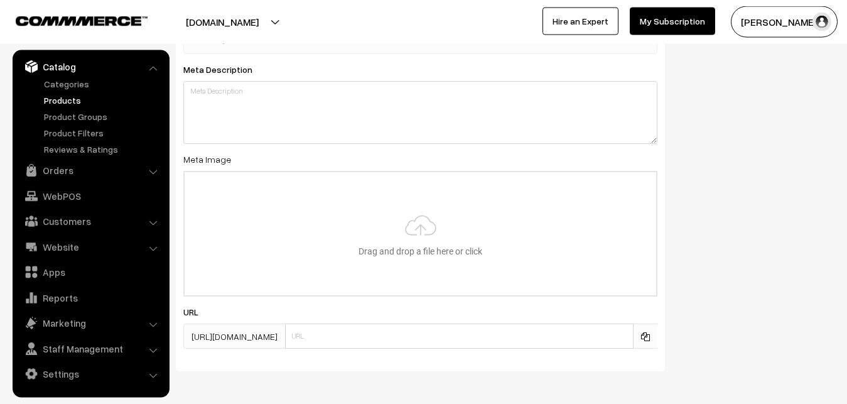
scroll to position [1869, 0]
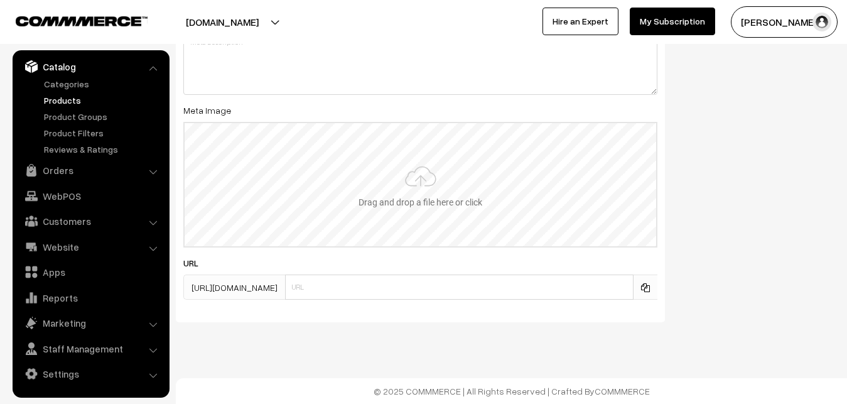
type input "2"
click at [421, 196] on input "file" at bounding box center [420, 184] width 471 height 123
type input "C:\fakepath\kanchipuram-saree-va12947-oct.jpeg"
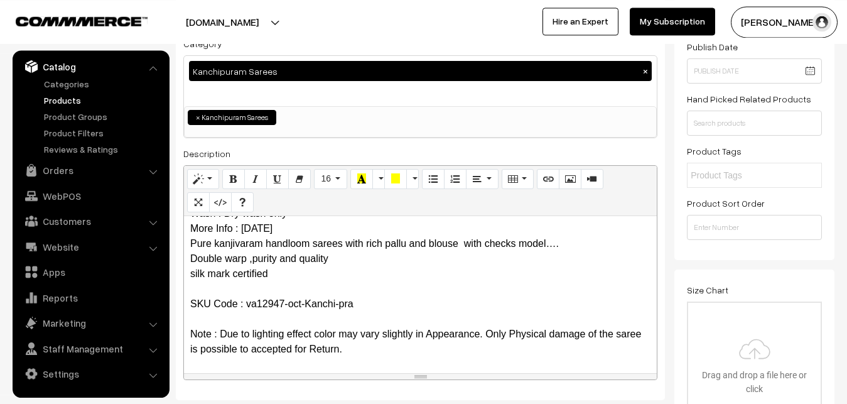
scroll to position [0, 0]
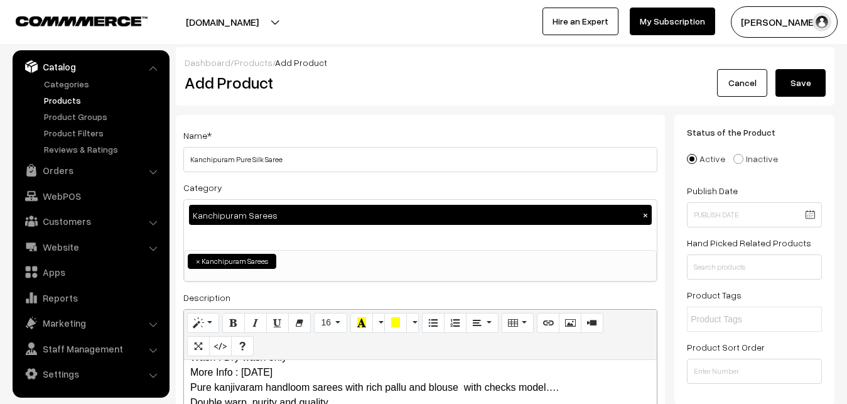
click at [791, 79] on button "Save" at bounding box center [800, 83] width 50 height 28
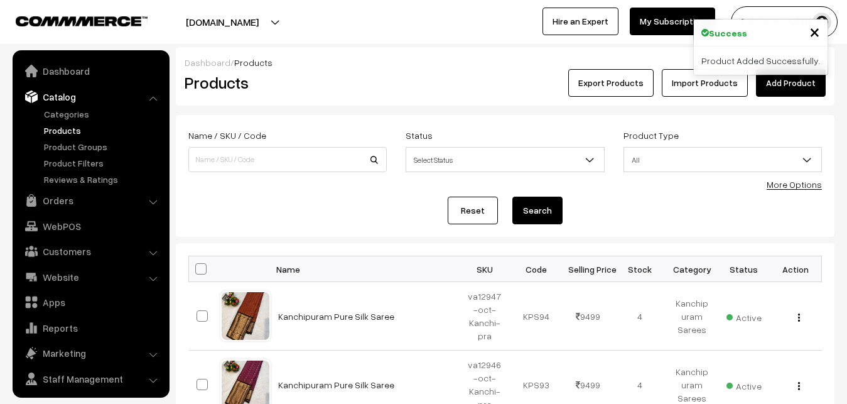
scroll to position [30, 0]
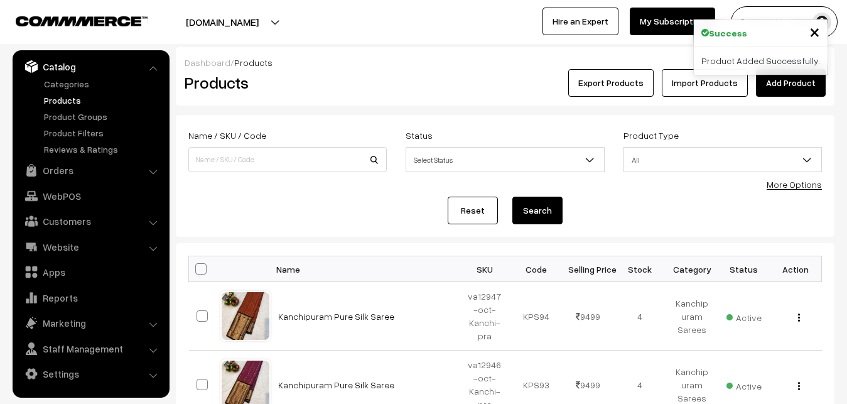
click at [305, 79] on h2 "Products" at bounding box center [285, 82] width 201 height 19
click at [795, 80] on link "Add Product" at bounding box center [791, 83] width 70 height 28
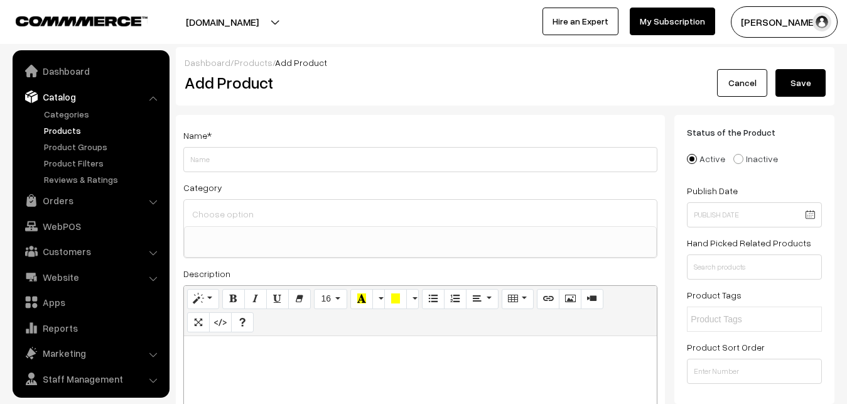
select select
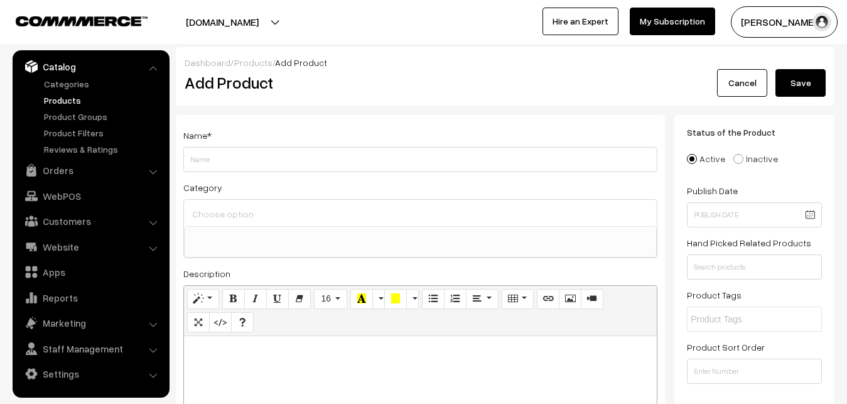
paste div
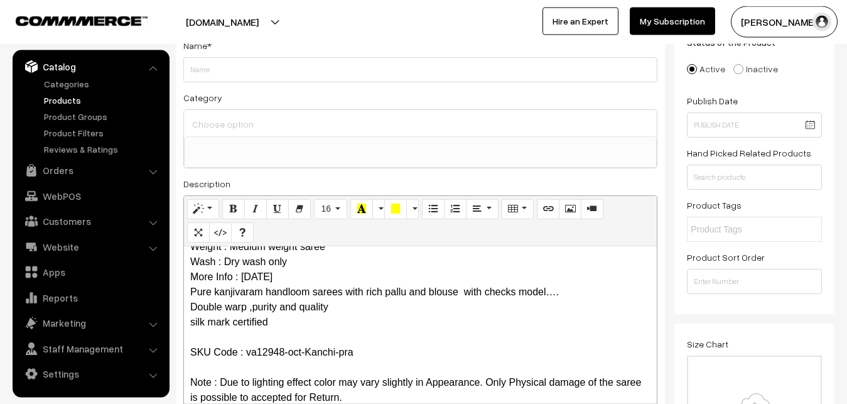
scroll to position [0, 0]
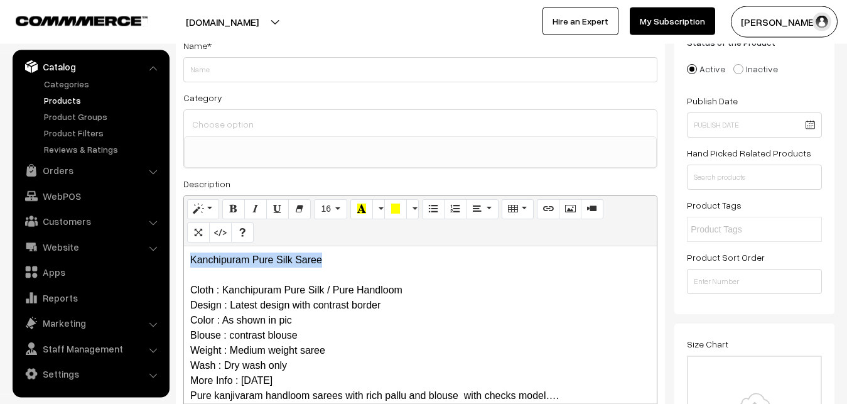
drag, startPoint x: 340, startPoint y: 261, endPoint x: 185, endPoint y: 245, distance: 155.8
click at [185, 246] on div "Kanchipuram Pure Silk Saree Cloth : Kanchipuram Pure Silk / Pure Handloom Desig…" at bounding box center [420, 324] width 473 height 157
copy p "Kanchipuram Pure Silk Saree"
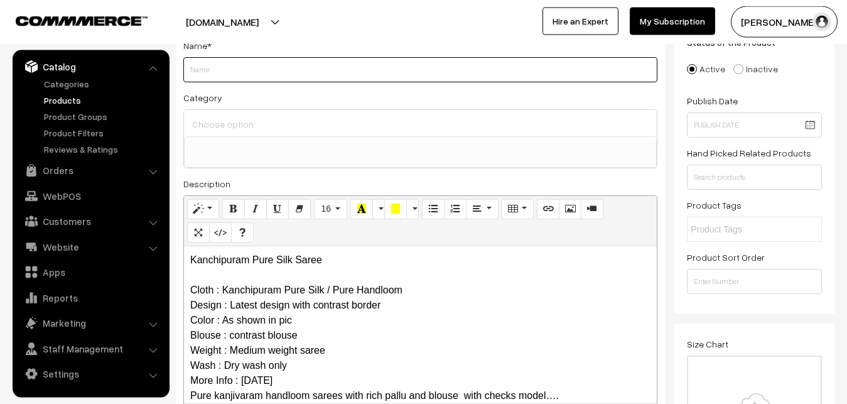
paste input "Kanchipuram Pure Silk Saree"
type input "Kanchipuram Pure Silk Saree"
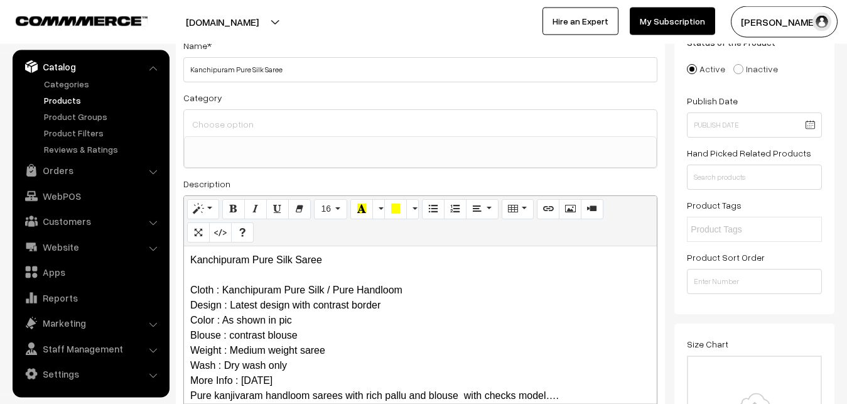
click at [244, 127] on input at bounding box center [420, 124] width 463 height 18
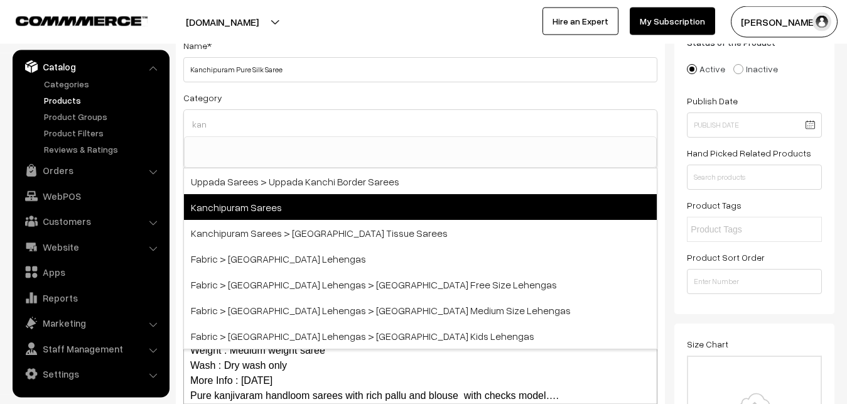
type input "kan"
click at [281, 203] on span "Kanchipuram Sarees" at bounding box center [420, 207] width 473 height 26
select select "3"
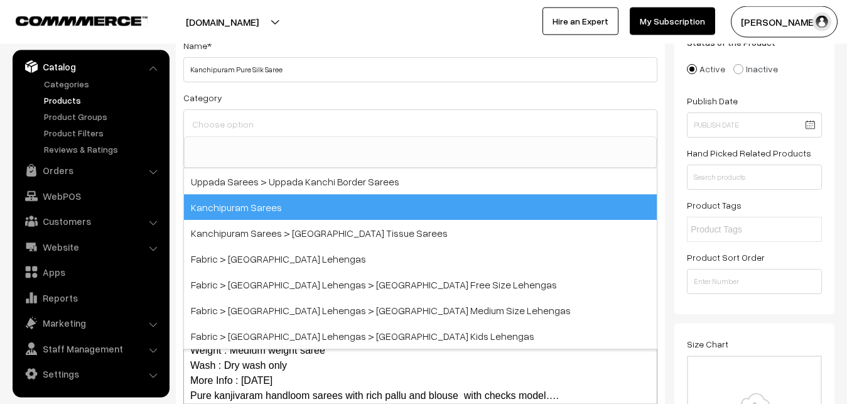
scroll to position [264, 0]
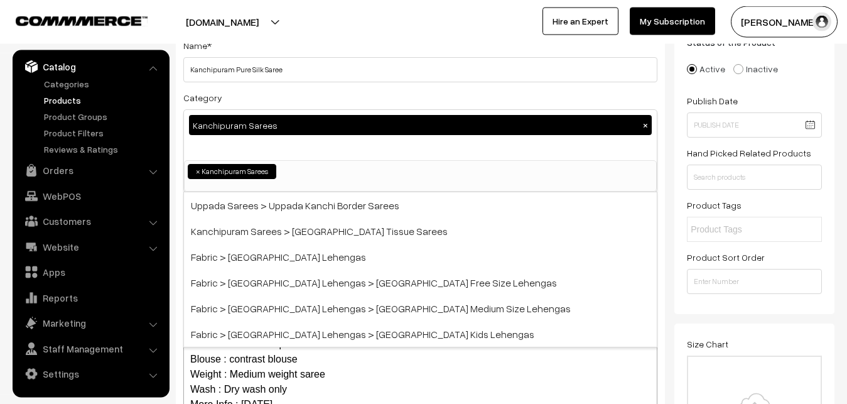
click at [292, 85] on div "Name * [GEOGRAPHIC_DATA] Pure Silk Saree Category Kanchipuram Sarees × Uppada S…" at bounding box center [420, 239] width 489 height 429
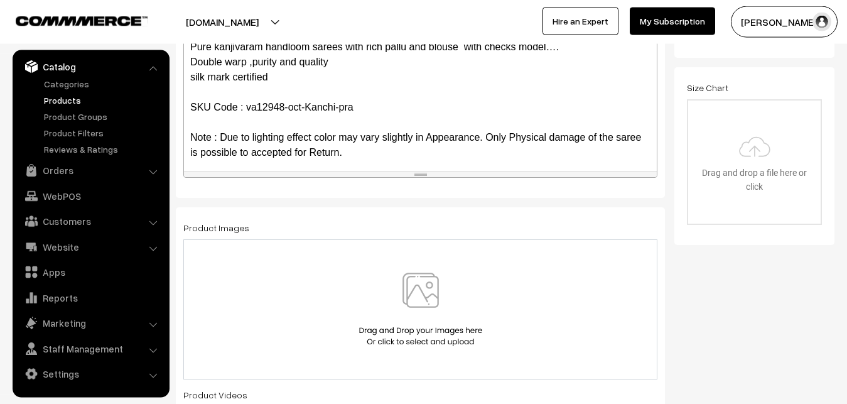
scroll to position [122, 0]
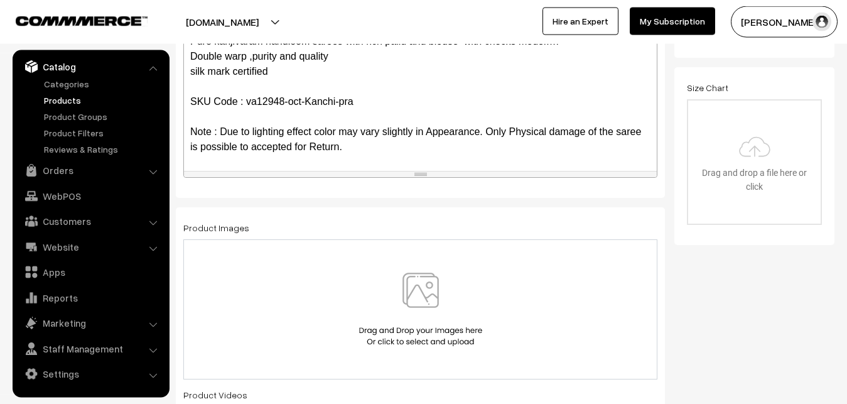
click at [417, 284] on img at bounding box center [420, 308] width 129 height 73
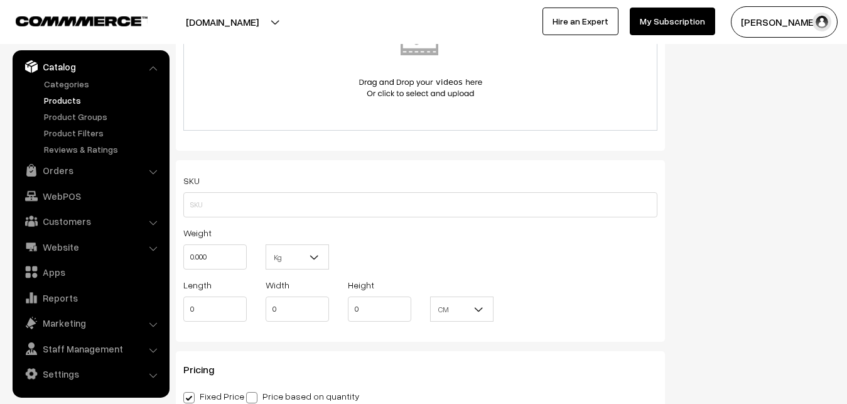
scroll to position [794, 0]
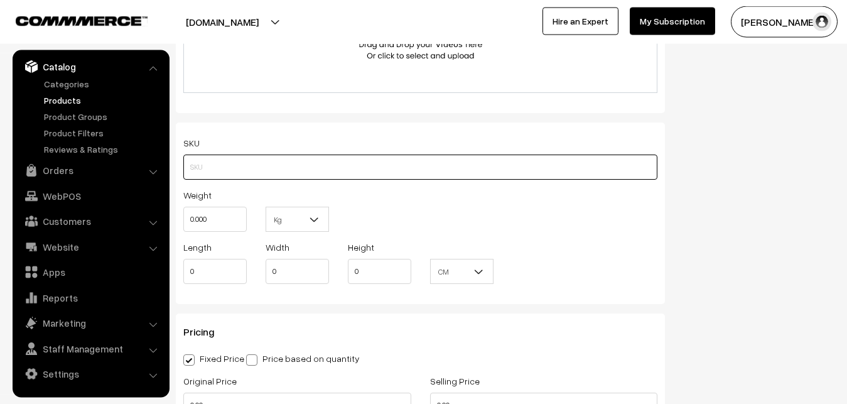
paste input "va12948-oct-Kanchi-pra"
type input "va12948-oct-Kanchi-pra"
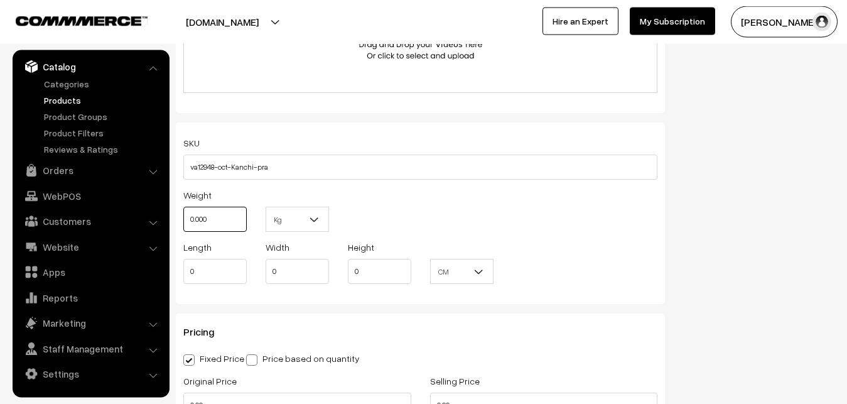
drag, startPoint x: 218, startPoint y: 224, endPoint x: 168, endPoint y: 221, distance: 50.9
click at [183, 221] on input "0.000" at bounding box center [214, 218] width 63 height 25
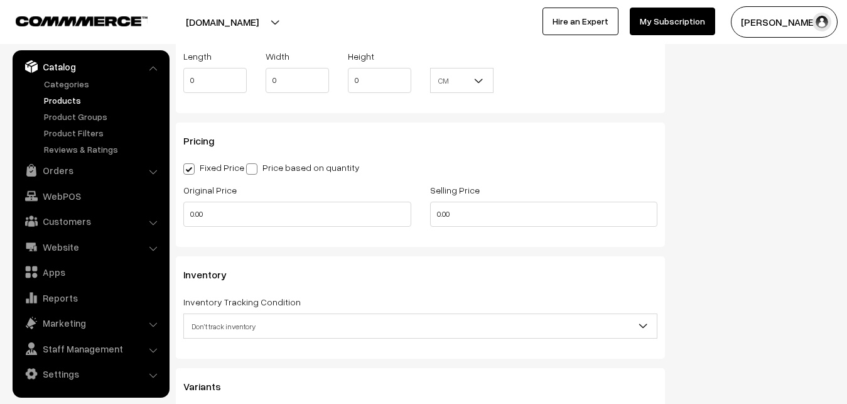
scroll to position [986, 0]
type input "0.80"
drag, startPoint x: 217, startPoint y: 210, endPoint x: 185, endPoint y: 210, distance: 32.6
click at [185, 210] on input "0.00" at bounding box center [297, 212] width 228 height 25
type input "8000"
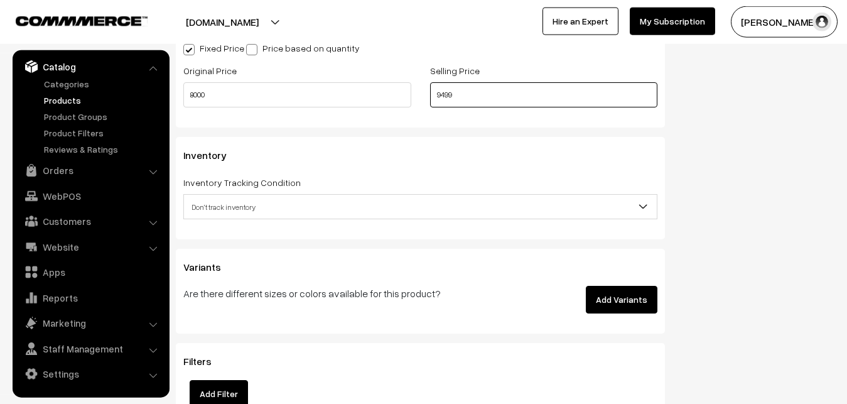
scroll to position [1178, 0]
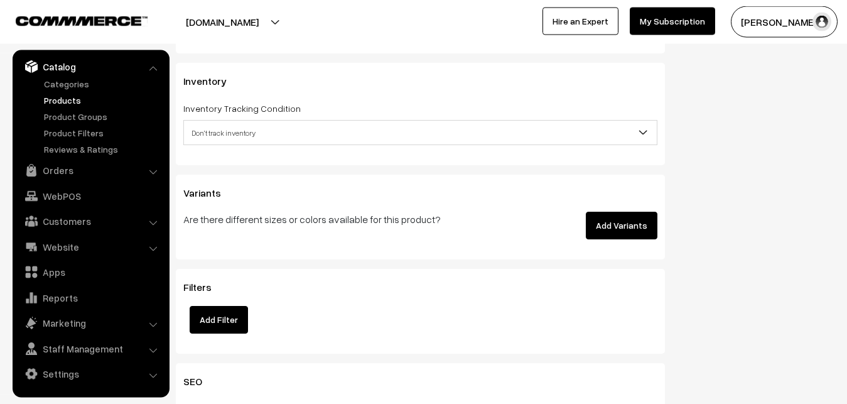
type input "9499"
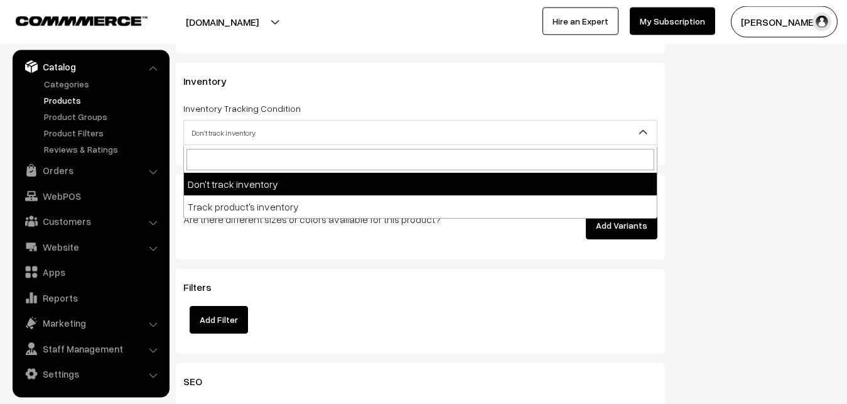
click at [218, 138] on span "Don't track inventory" at bounding box center [420, 133] width 473 height 22
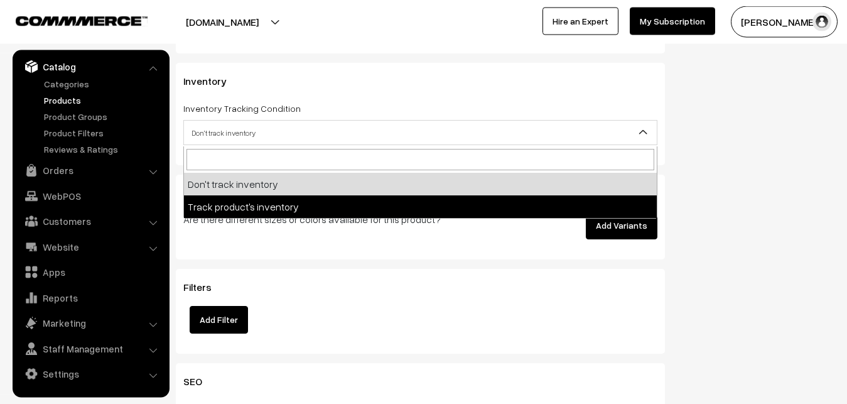
select select "2"
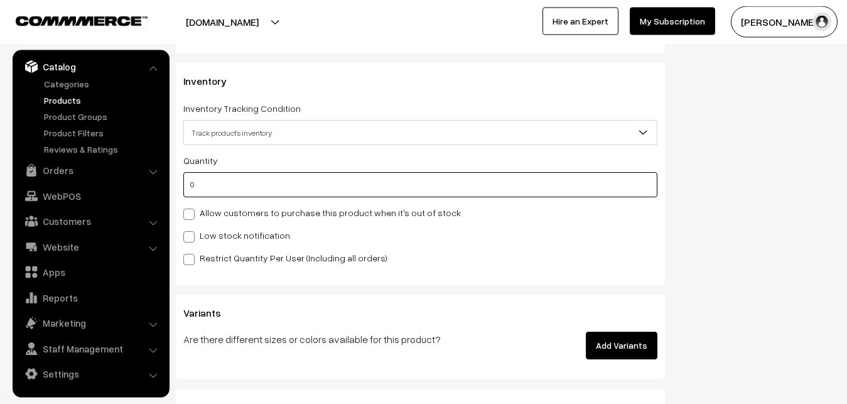
click at [222, 186] on input "0" at bounding box center [420, 184] width 474 height 25
type input "4"
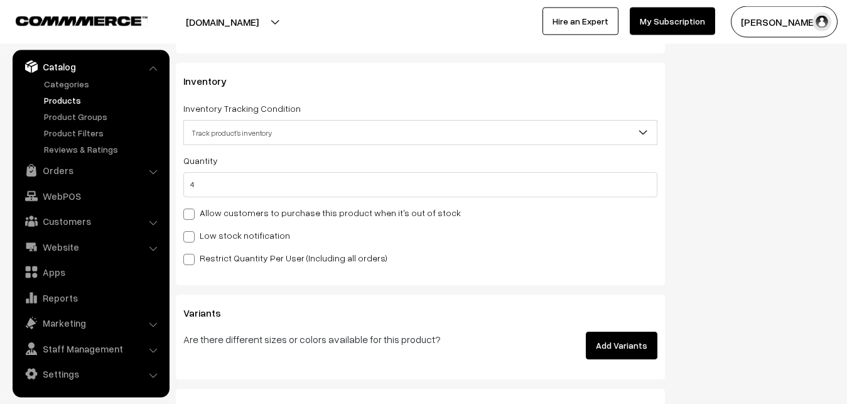
click at [242, 234] on label "Low stock notification" at bounding box center [236, 234] width 107 height 13
click at [191, 234] on input "Low stock notification" at bounding box center [187, 234] width 8 height 8
checkbox input "true"
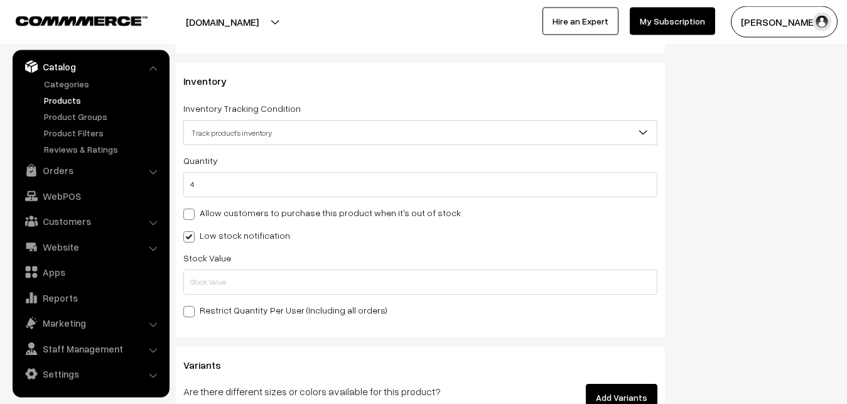
click at [219, 266] on div "Stock Value" at bounding box center [420, 272] width 474 height 45
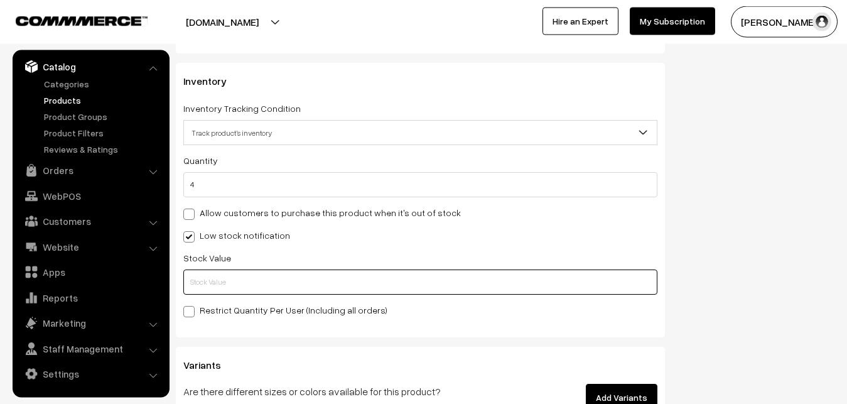
click at [219, 276] on input "text" at bounding box center [420, 281] width 474 height 25
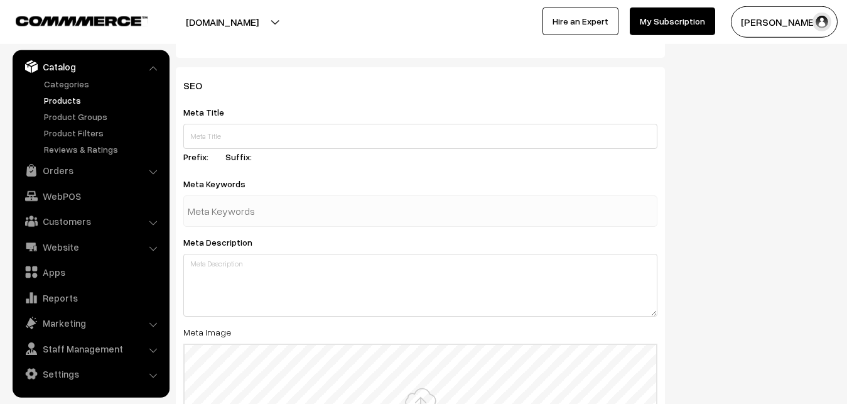
scroll to position [1869, 0]
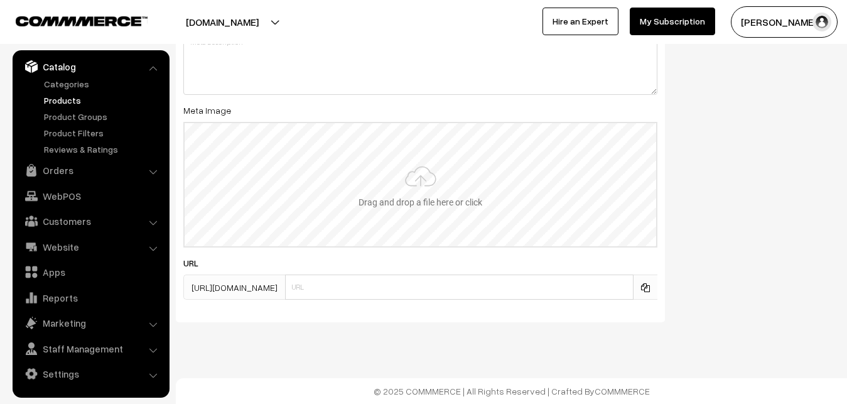
type input "2"
click at [408, 178] on input "file" at bounding box center [420, 184] width 471 height 123
type input "C:\fakepath\kanchipuram-saree-va12948-oct.jpeg"
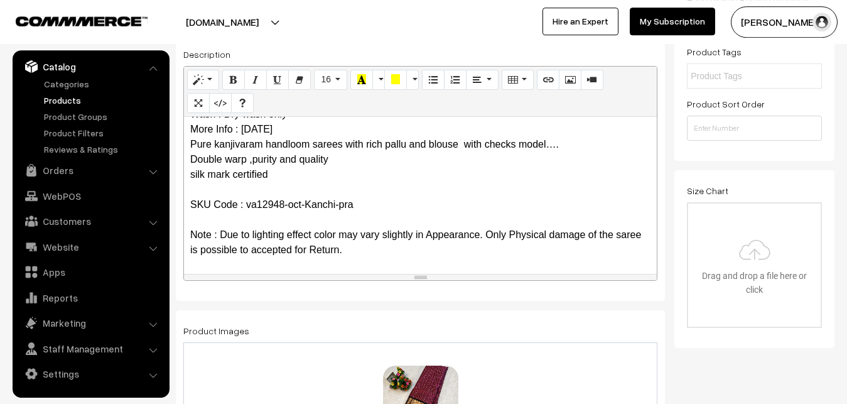
scroll to position [0, 0]
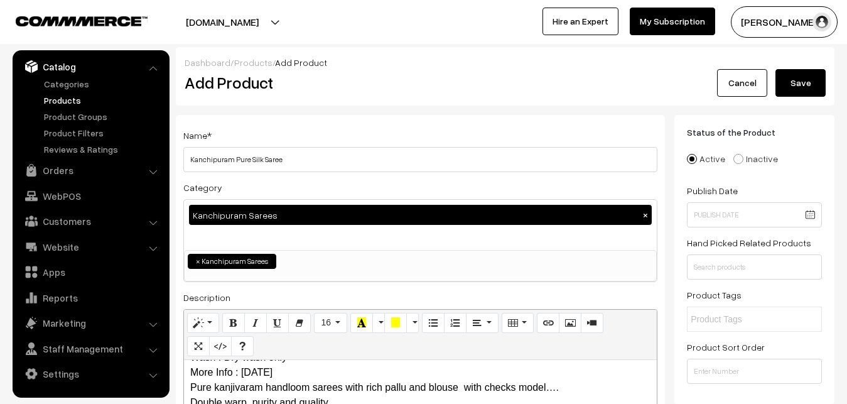
click at [803, 90] on button "Save" at bounding box center [800, 83] width 50 height 28
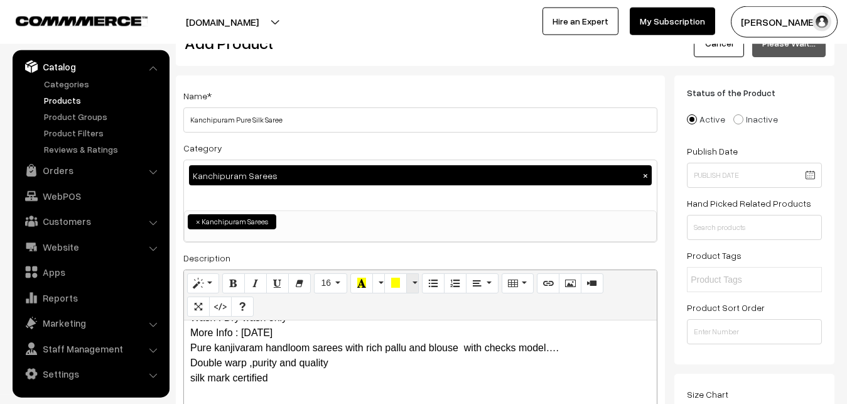
scroll to position [64, 0]
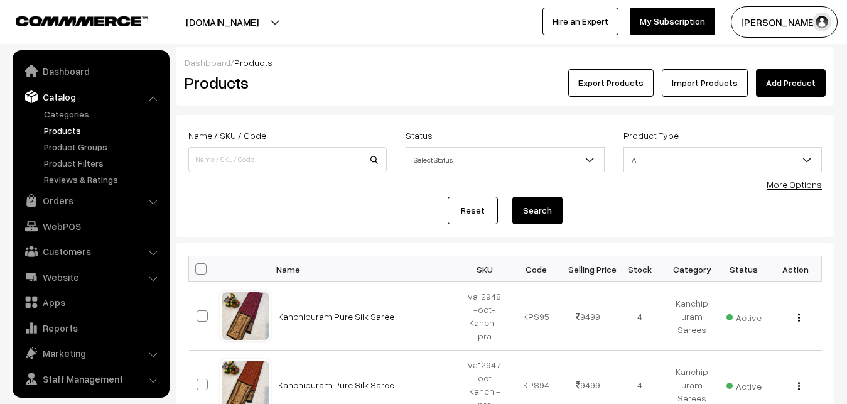
scroll to position [30, 0]
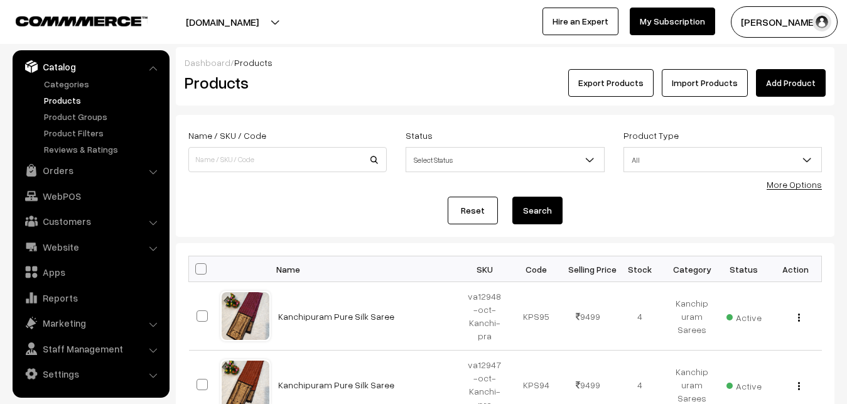
click at [765, 94] on link "Add Product" at bounding box center [791, 83] width 70 height 28
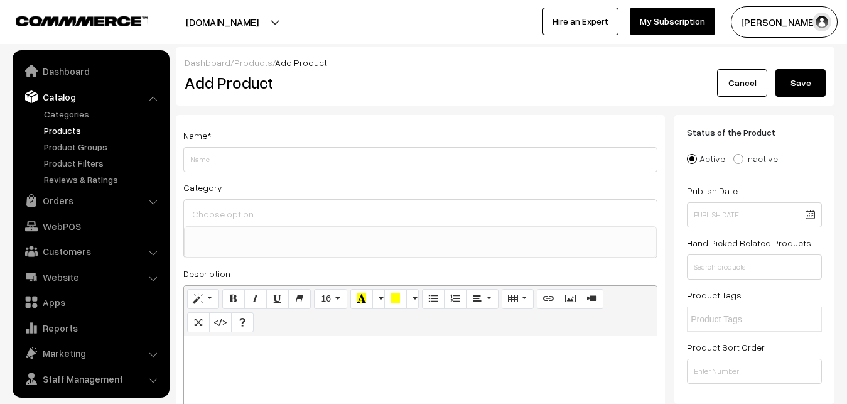
select select
click at [256, 352] on p at bounding box center [420, 349] width 460 height 15
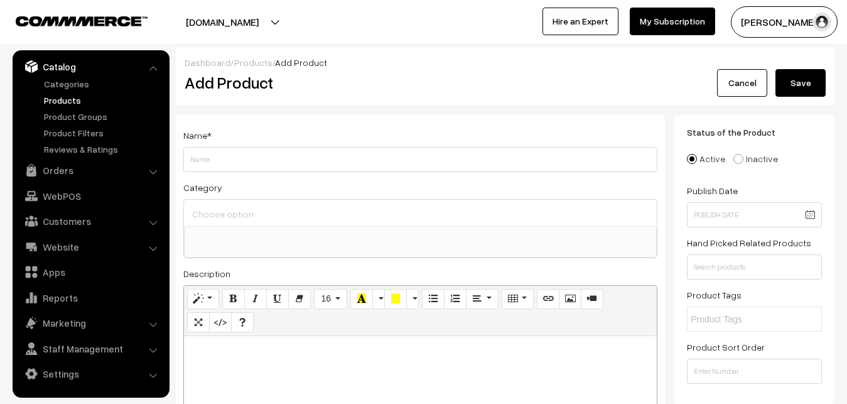
paste div
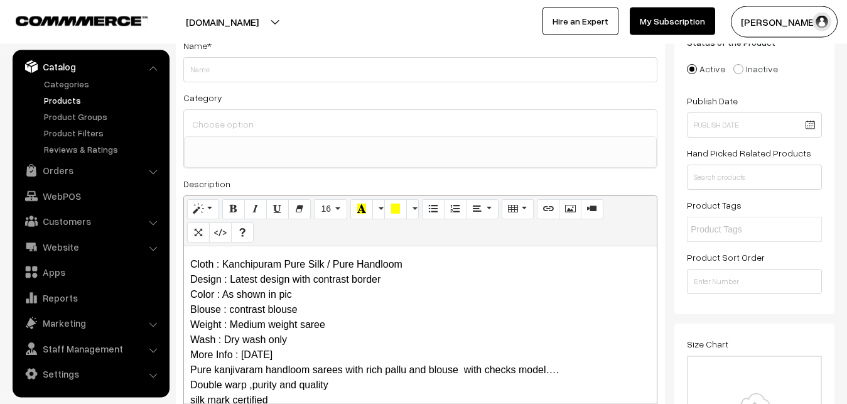
scroll to position [0, 0]
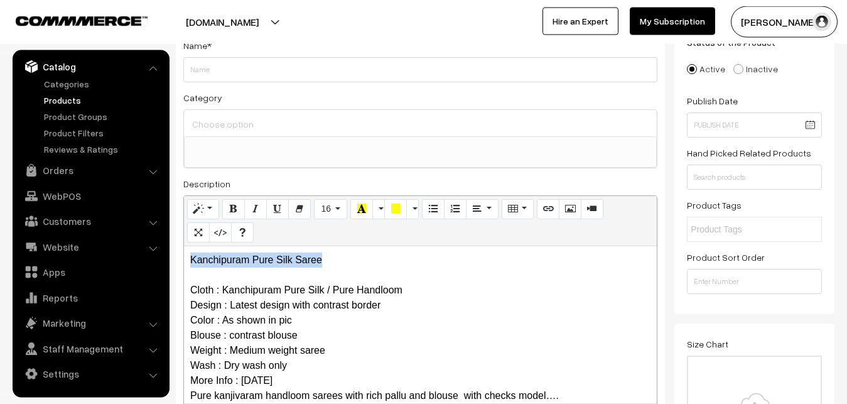
drag, startPoint x: 332, startPoint y: 260, endPoint x: 191, endPoint y: 253, distance: 141.4
click at [191, 253] on div "Kanchipuram Pure Silk Saree Cloth : Kanchipuram Pure Silk / Pure Handloom Desig…" at bounding box center [420, 324] width 473 height 157
copy p "Kanchipuram Pure Silk Saree"
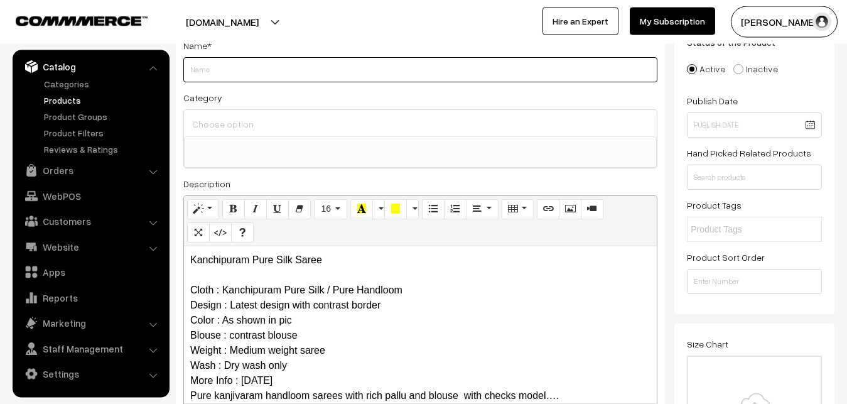
paste input "Kanchipuram Pure Silk Saree"
type input "Kanchipuram Pure Silk Saree"
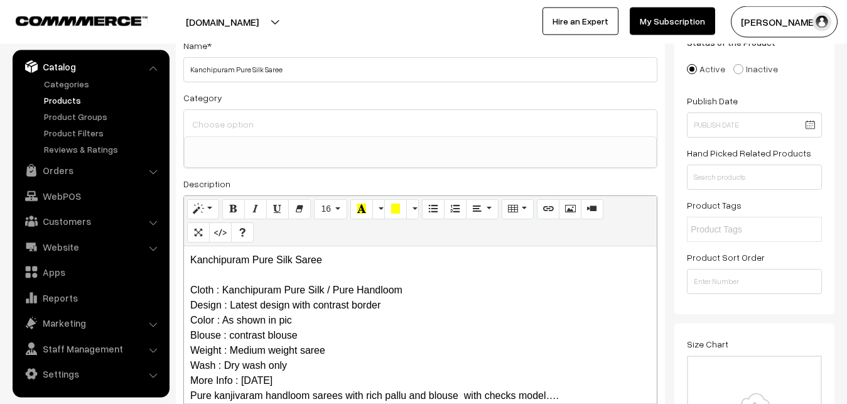
click at [254, 124] on input at bounding box center [420, 124] width 463 height 18
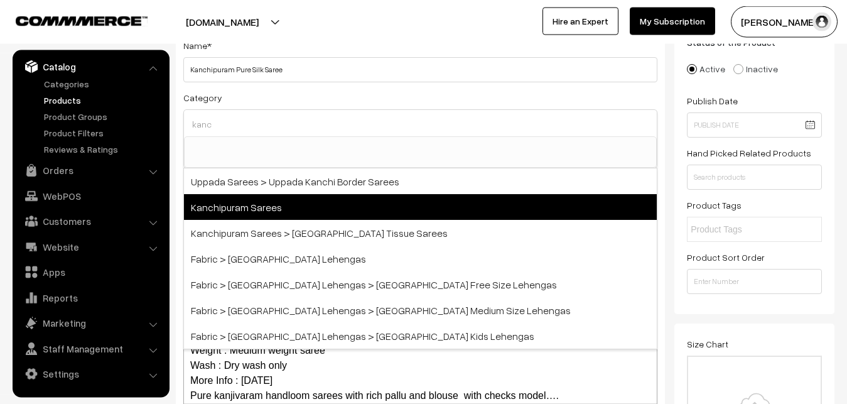
type input "kanc"
click at [276, 210] on span "Kanchipuram Sarees" at bounding box center [420, 207] width 473 height 26
select select "3"
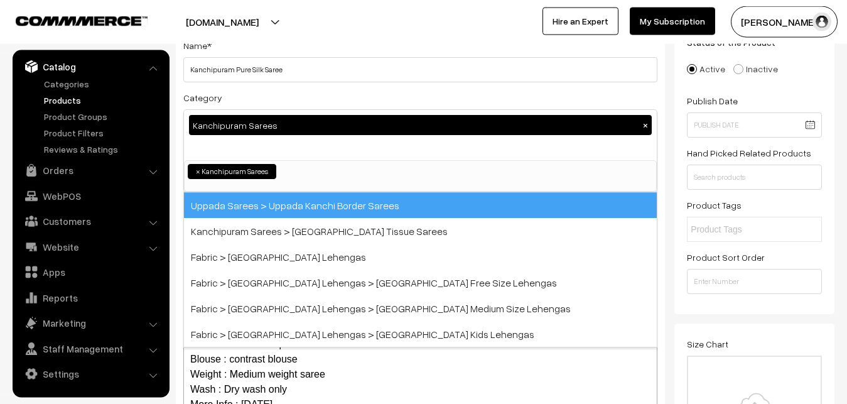
scroll to position [264, 0]
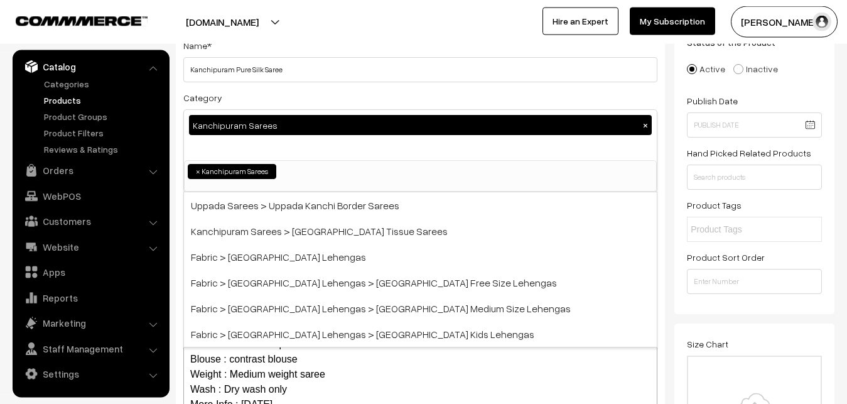
click at [271, 94] on div "Category Kanchipuram Sarees × Uppada Sarees Uppada Sarees > Uppada Plain Sarees…" at bounding box center [420, 141] width 474 height 102
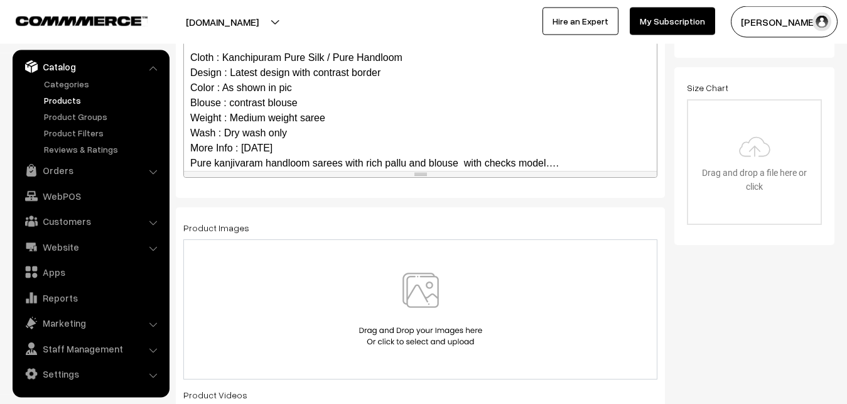
scroll to position [122, 0]
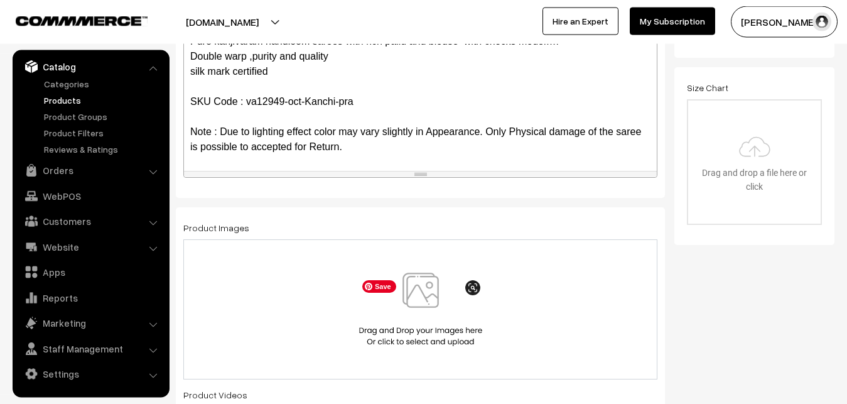
click at [418, 296] on img at bounding box center [420, 308] width 129 height 73
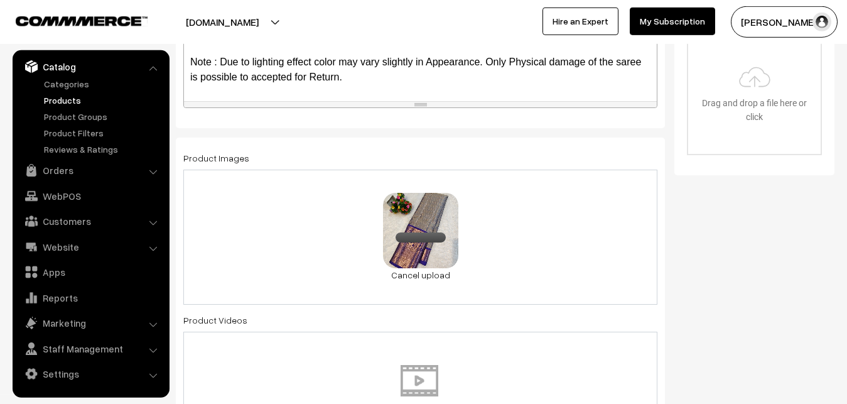
scroll to position [666, 0]
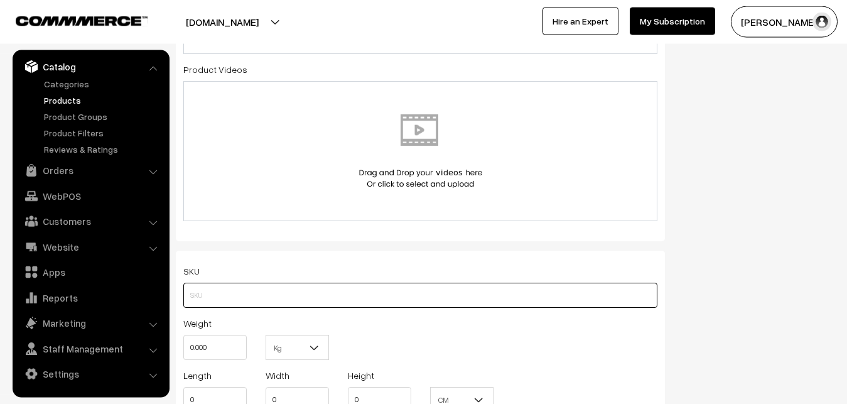
paste input "va12949-oct-Kanchi-pra"
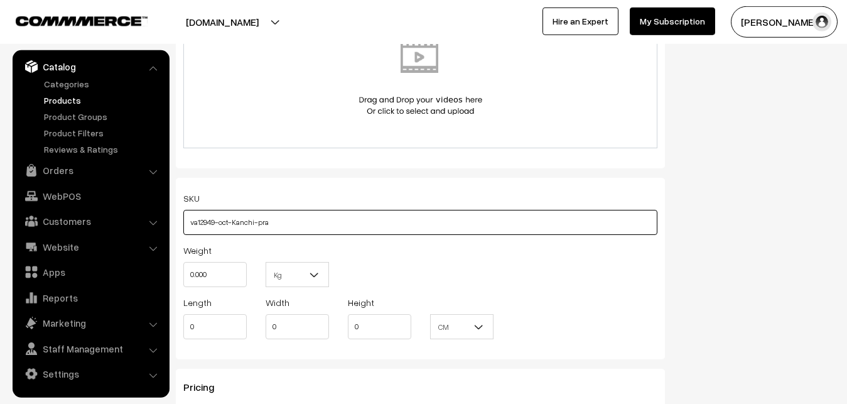
scroll to position [858, 0]
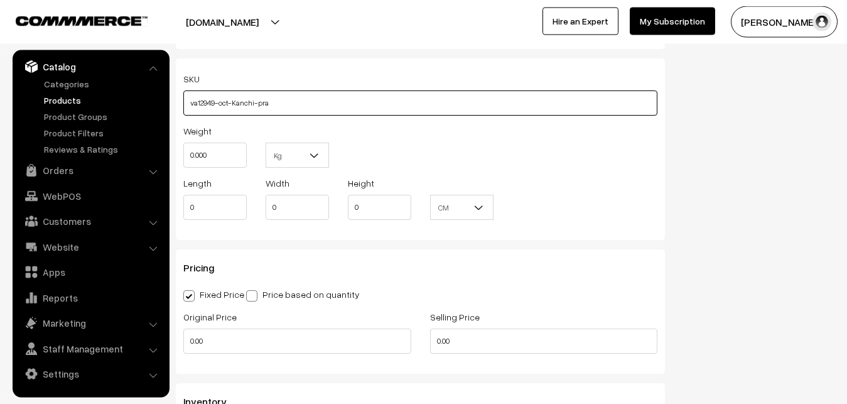
type input "va12949-oct-Kanchi-pra"
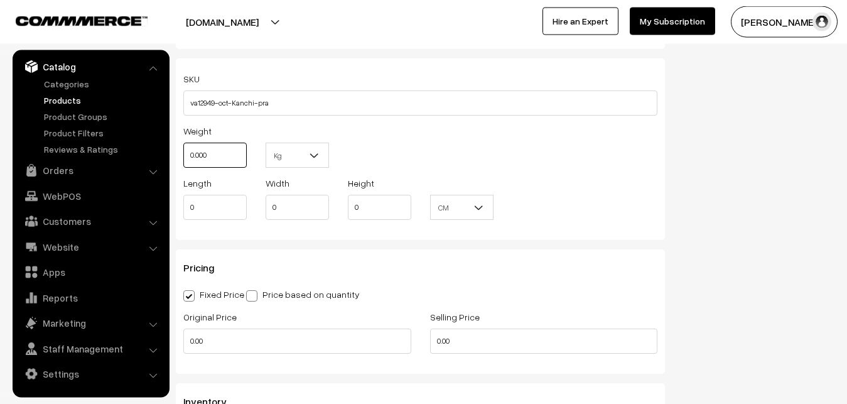
drag, startPoint x: 209, startPoint y: 160, endPoint x: 180, endPoint y: 161, distance: 29.5
click at [183, 161] on input "0.000" at bounding box center [214, 154] width 63 height 25
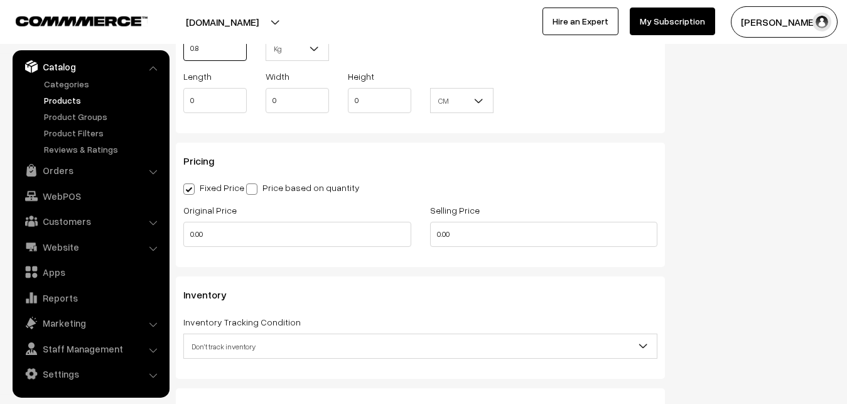
scroll to position [986, 0]
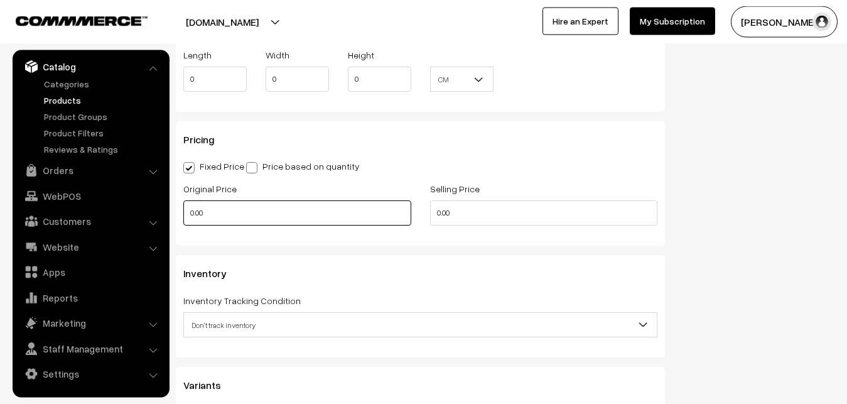
type input "0.80"
drag, startPoint x: 232, startPoint y: 220, endPoint x: 168, endPoint y: 212, distance: 65.2
click at [183, 212] on input "0.00" at bounding box center [297, 212] width 228 height 25
type input "8000"
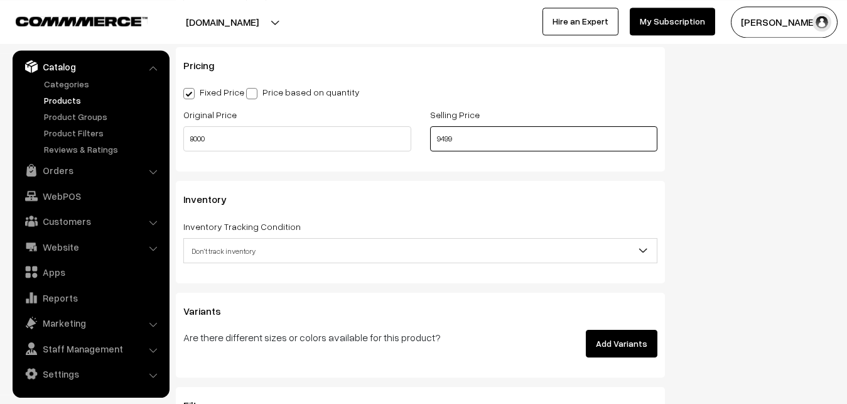
scroll to position [1114, 0]
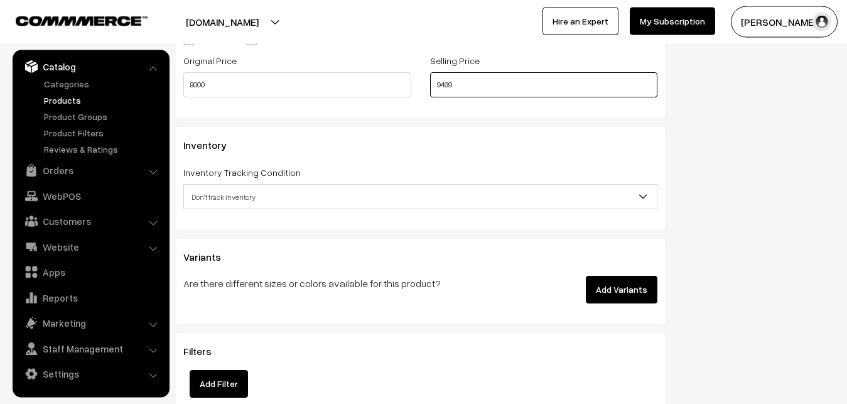
type input "9499"
click at [227, 201] on span "Don't track inventory" at bounding box center [420, 197] width 473 height 22
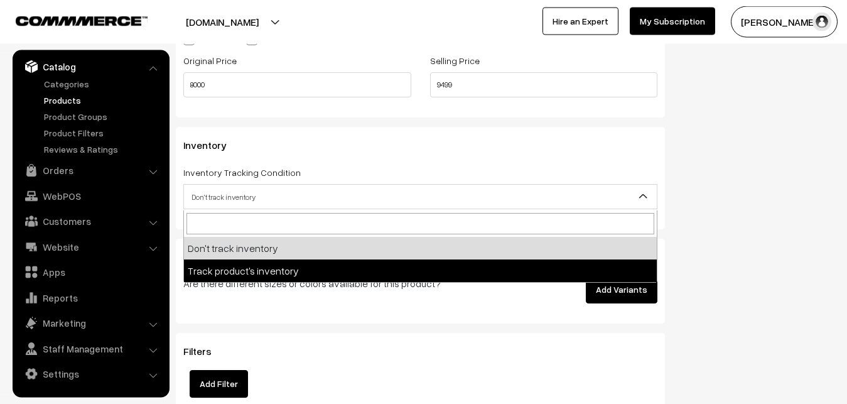
select select "2"
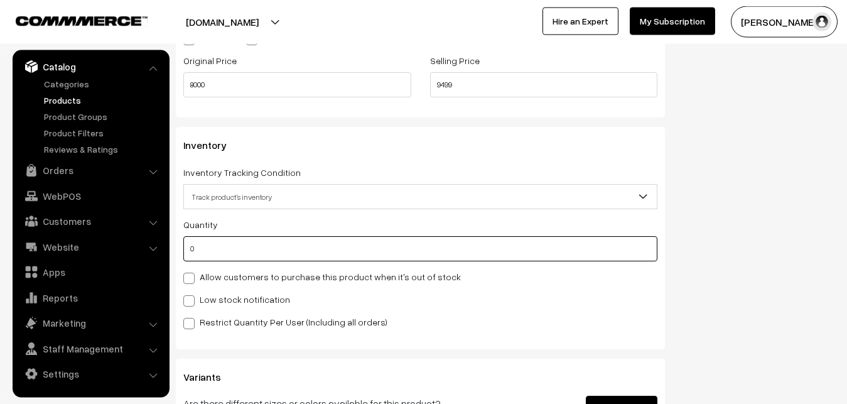
click at [221, 248] on input "0" at bounding box center [420, 248] width 474 height 25
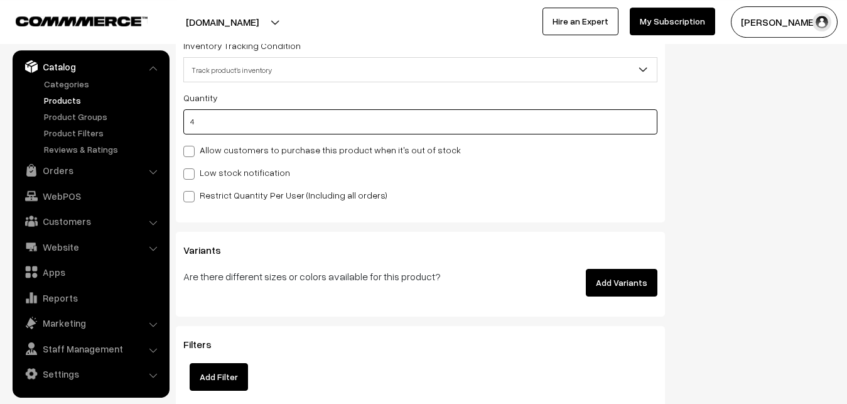
scroll to position [1242, 0]
type input "4"
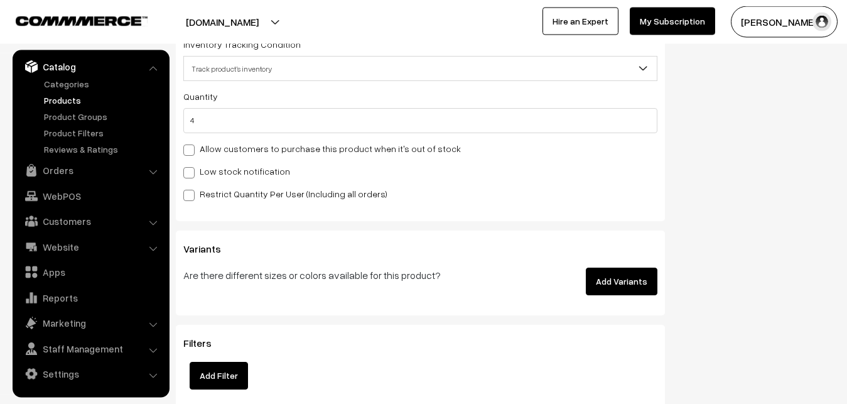
click at [196, 166] on label "Low stock notification" at bounding box center [236, 170] width 107 height 13
click at [191, 166] on input "Low stock notification" at bounding box center [187, 170] width 8 height 8
checkbox input "true"
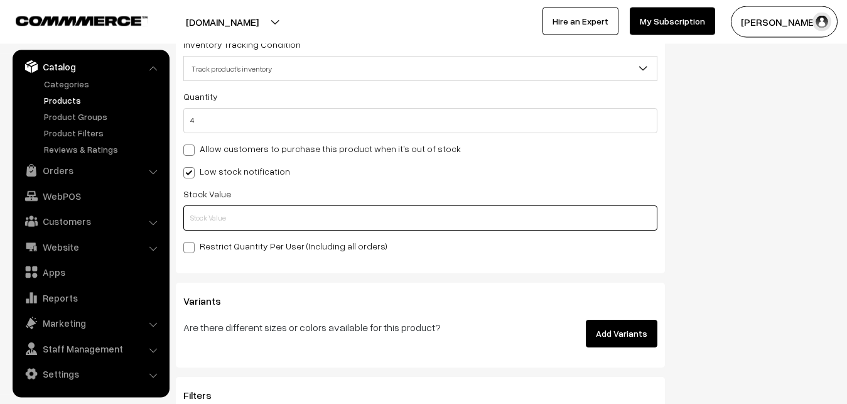
click at [201, 219] on input "text" at bounding box center [420, 217] width 474 height 25
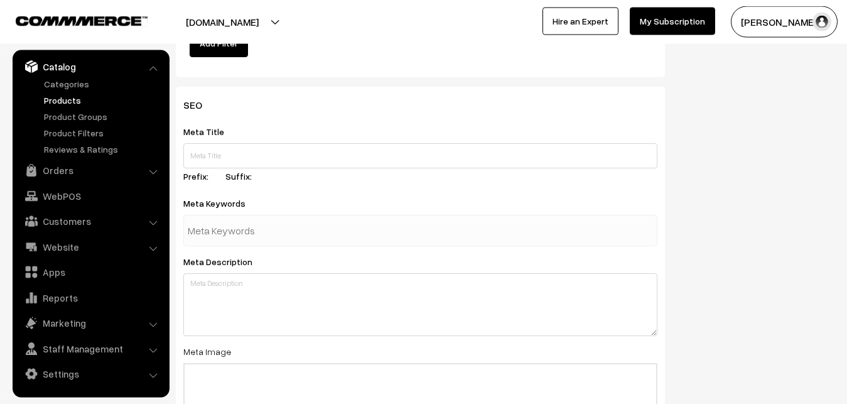
scroll to position [1869, 0]
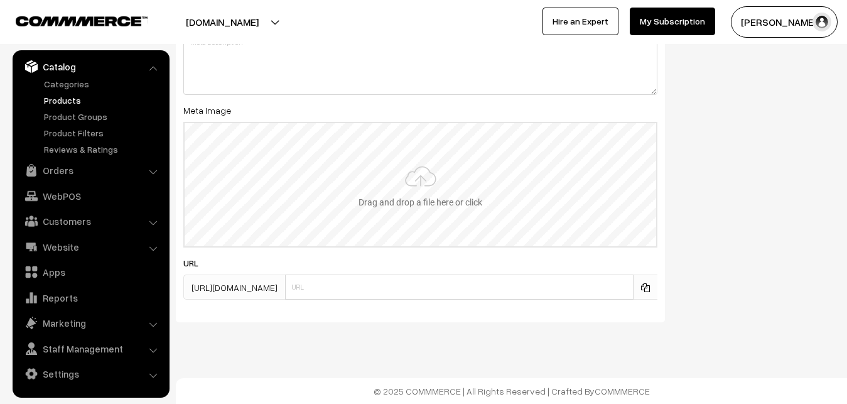
type input "2"
click at [427, 202] on input "file" at bounding box center [420, 184] width 471 height 123
type input "C:\fakepath\kanchipuram-saree-va12949-oct.jpeg"
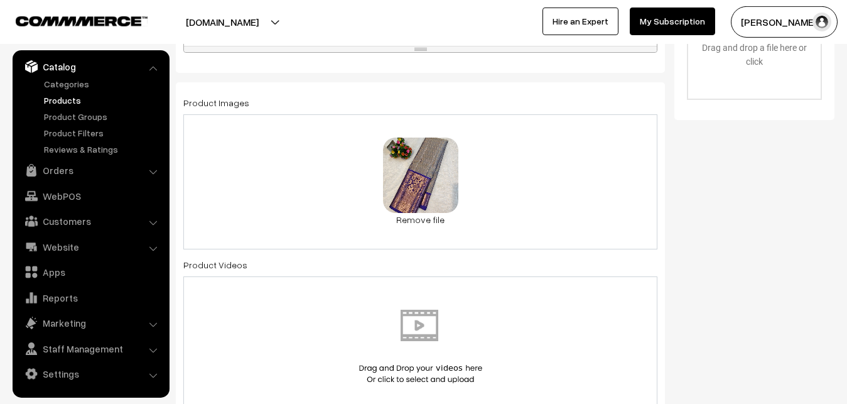
scroll to position [0, 0]
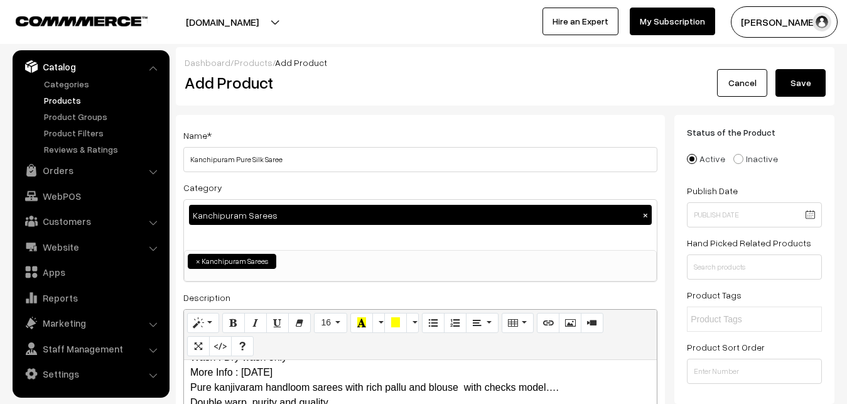
click at [793, 72] on button "Save" at bounding box center [800, 83] width 50 height 28
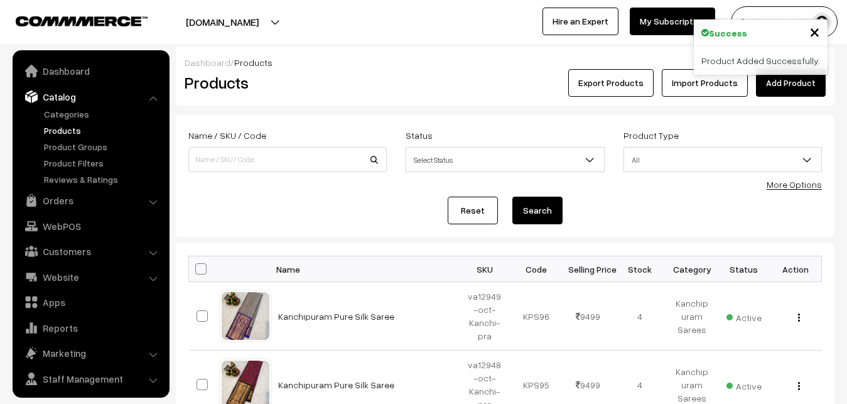
scroll to position [30, 0]
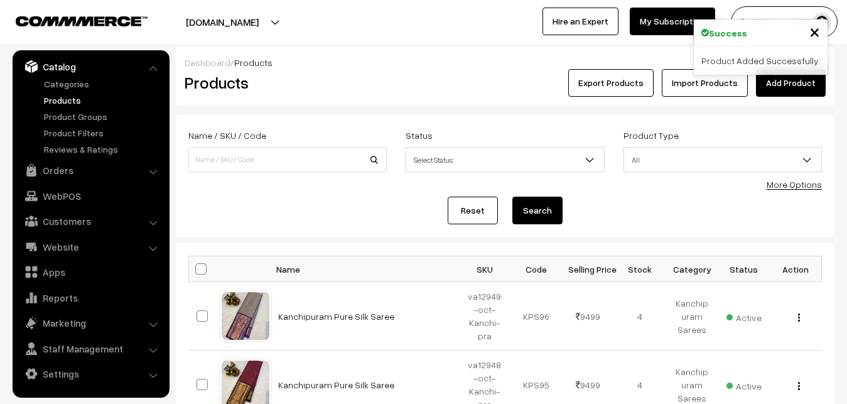
click at [321, 75] on h2 "Products" at bounding box center [285, 82] width 201 height 19
click at [783, 89] on link "Add Product" at bounding box center [791, 83] width 70 height 28
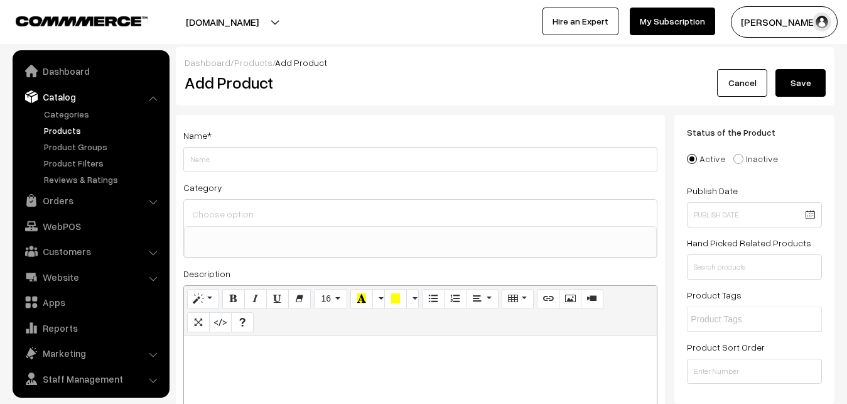
select select
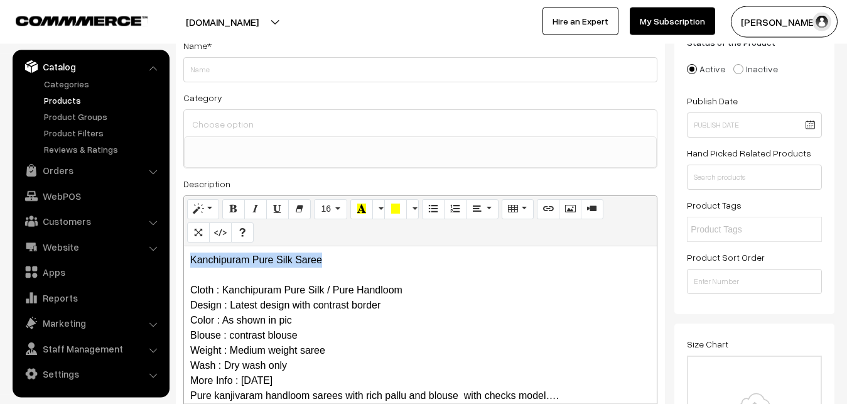
drag, startPoint x: 332, startPoint y: 257, endPoint x: 190, endPoint y: 257, distance: 141.8
click at [190, 257] on p "Kanchipuram Pure Silk Saree Cloth : Kanchipuram Pure Silk / Pure Handloom Desig…" at bounding box center [420, 380] width 460 height 256
copy p "Kanchipuram Pure Silk Saree"
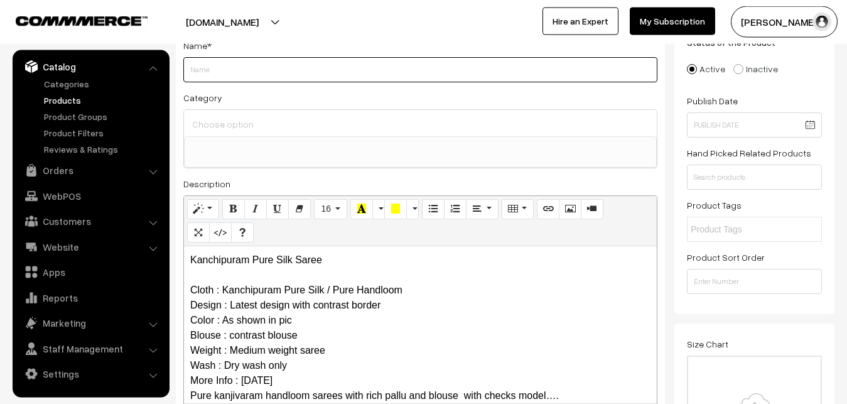
paste input "Kanchipuram Pure Silk Saree"
type input "Kanchipuram Pure Silk Saree"
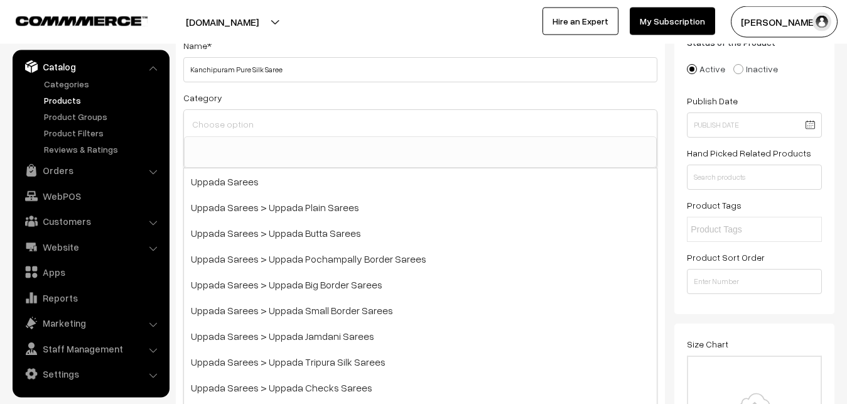
click at [235, 131] on input at bounding box center [420, 124] width 463 height 18
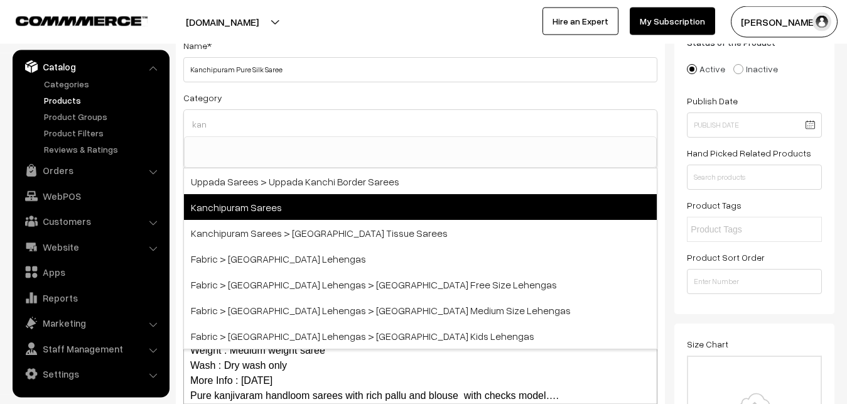
type input "kan"
click at [260, 207] on span "Kanchipuram Sarees" at bounding box center [420, 207] width 473 height 26
select select "3"
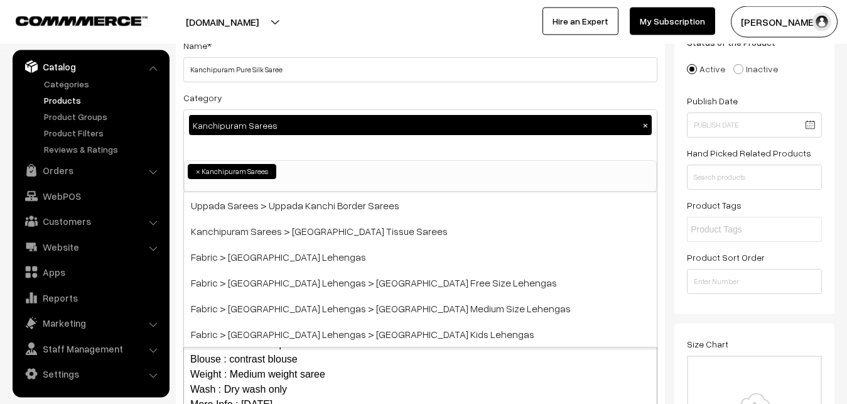
scroll to position [264, 0]
click at [270, 97] on div "Category Kanchipuram Sarees × Uppada Sarees Uppada Sarees > Uppada Plain Sarees…" at bounding box center [420, 141] width 474 height 102
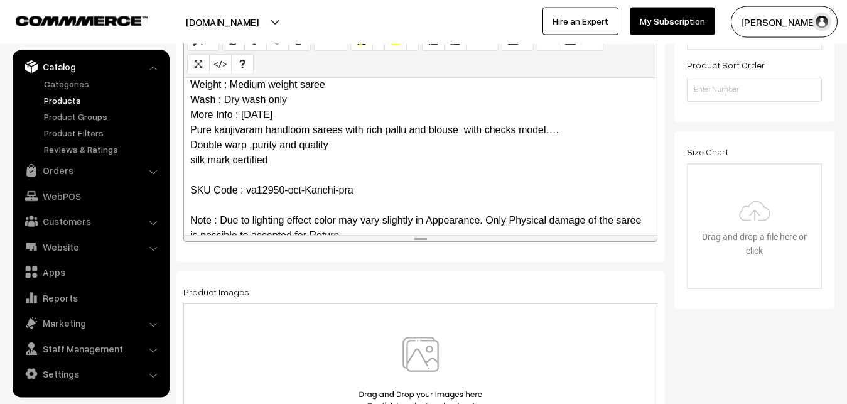
scroll to position [122, 0]
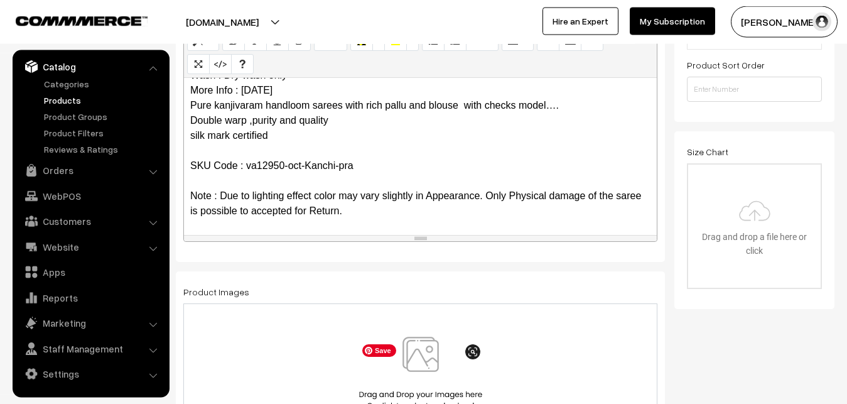
click at [415, 356] on img at bounding box center [420, 372] width 129 height 73
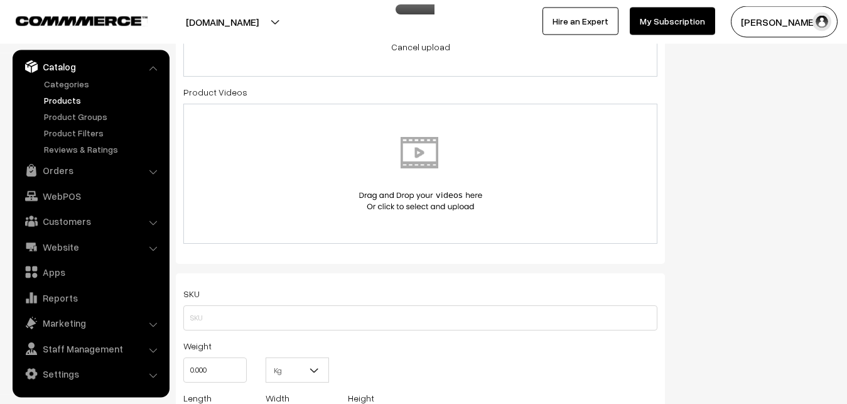
scroll to position [666, 0]
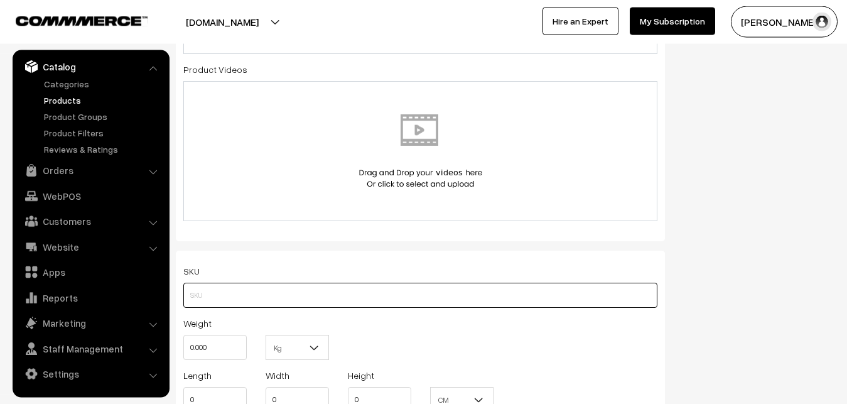
paste input "va12950-oct-Kanchi-pra"
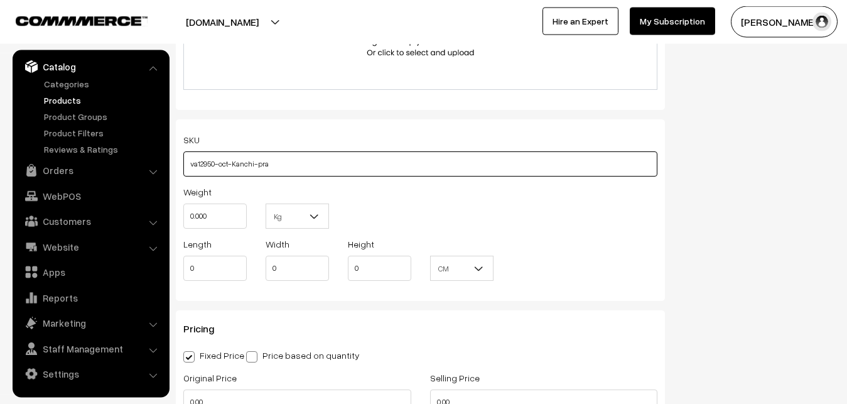
scroll to position [858, 0]
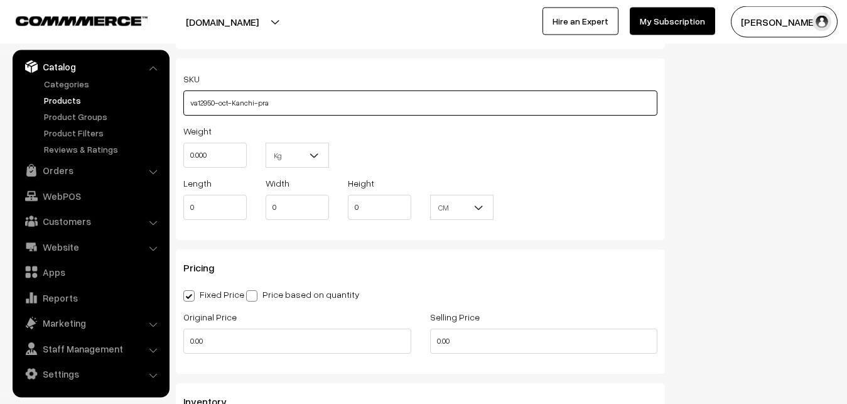
type input "va12950-oct-Kanchi-pra"
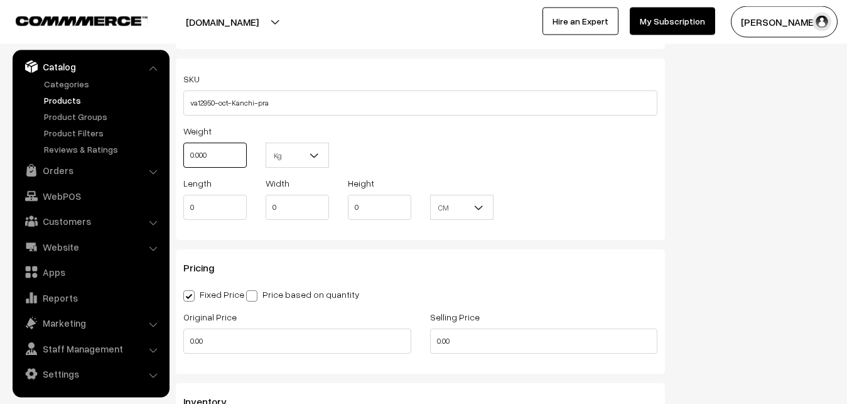
drag, startPoint x: 221, startPoint y: 158, endPoint x: 188, endPoint y: 158, distance: 32.6
click at [188, 158] on input "0.000" at bounding box center [214, 154] width 63 height 25
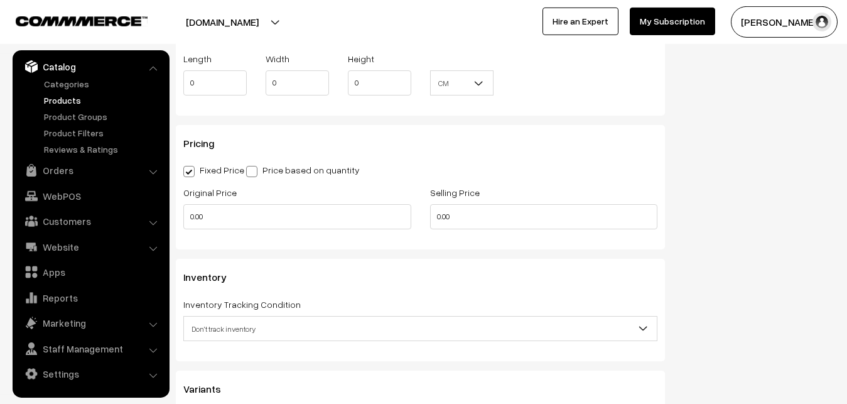
scroll to position [986, 0]
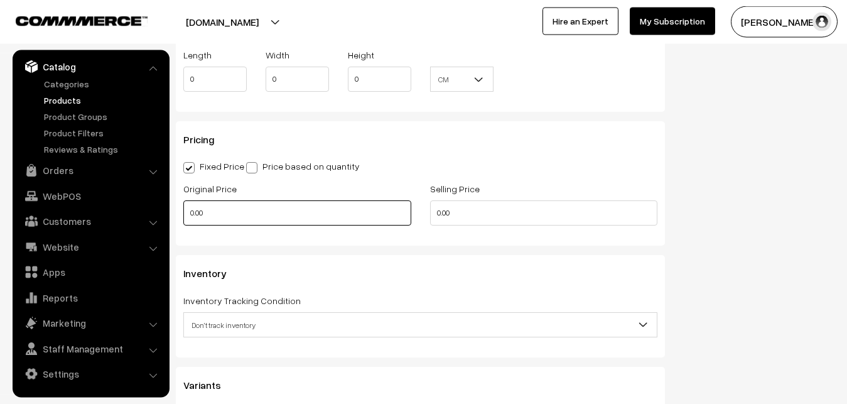
type input "0.80"
drag, startPoint x: 211, startPoint y: 210, endPoint x: 157, endPoint y: 211, distance: 54.0
click at [183, 211] on input "0.00" at bounding box center [297, 212] width 228 height 25
type input "8000"
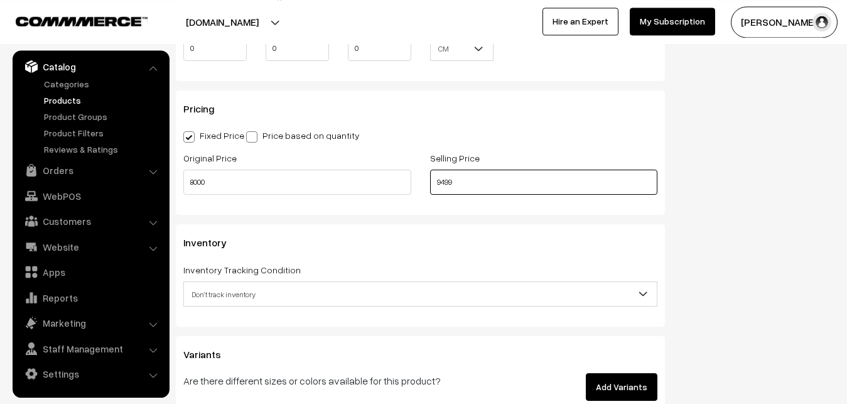
scroll to position [1114, 0]
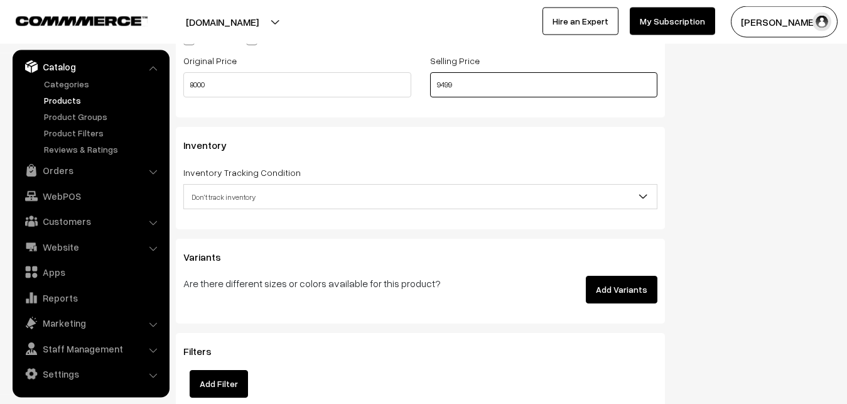
type input "9499"
click at [265, 198] on span "Don't track inventory" at bounding box center [420, 197] width 473 height 22
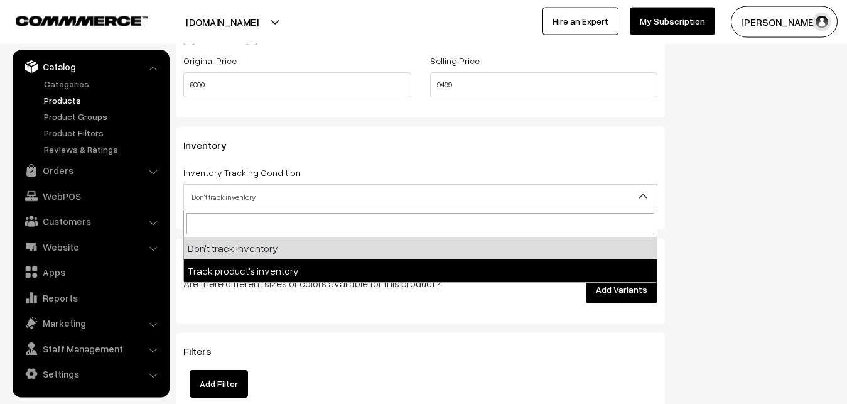
select select "2"
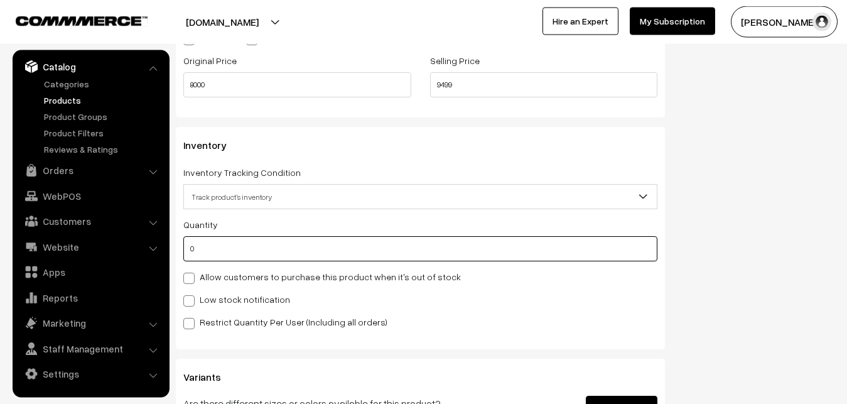
click at [245, 251] on input "0" at bounding box center [420, 248] width 474 height 25
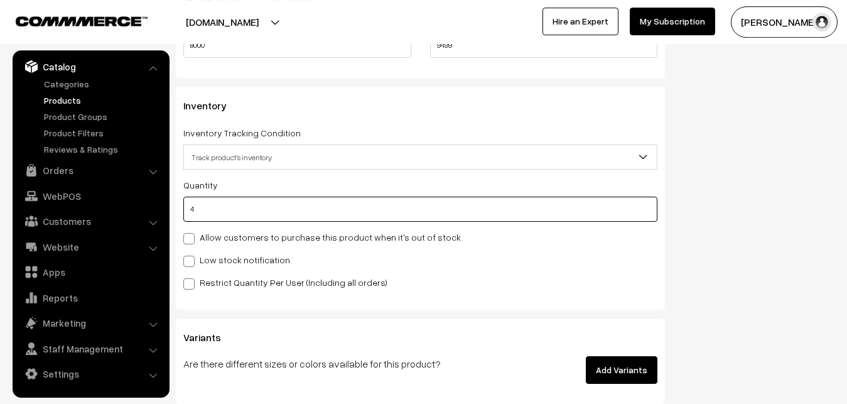
scroll to position [1242, 0]
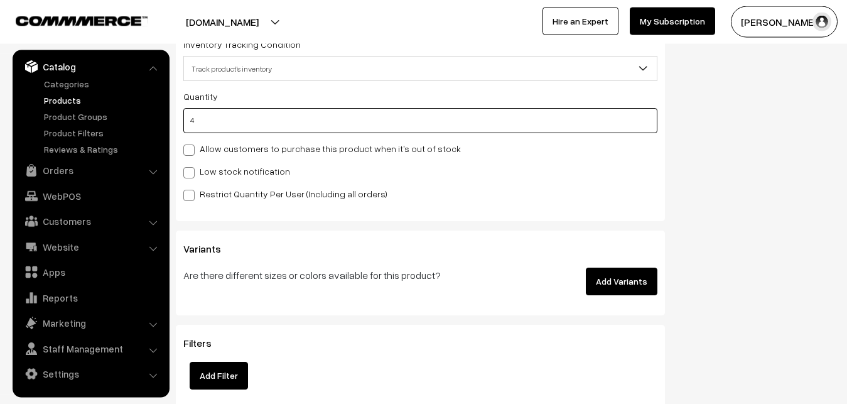
type input "4"
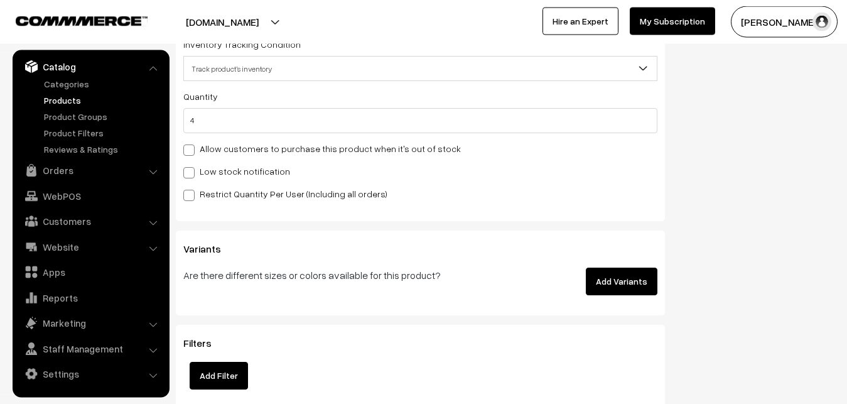
click at [206, 166] on label "Low stock notification" at bounding box center [236, 170] width 107 height 13
click at [191, 166] on input "Low stock notification" at bounding box center [187, 170] width 8 height 8
checkbox input "true"
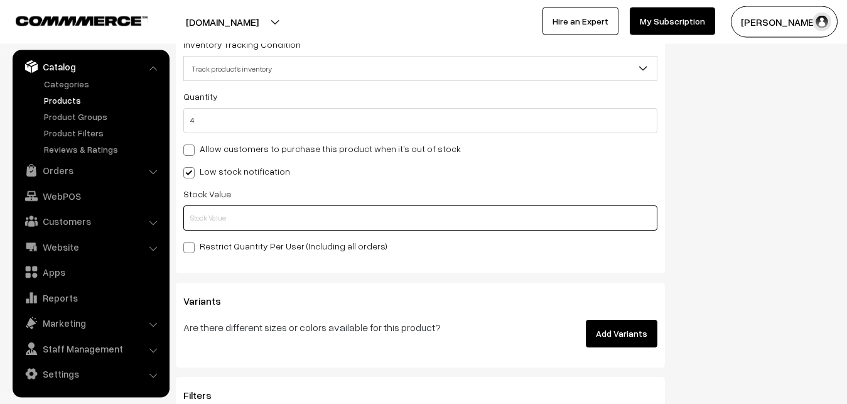
click at [206, 208] on input "text" at bounding box center [420, 217] width 474 height 25
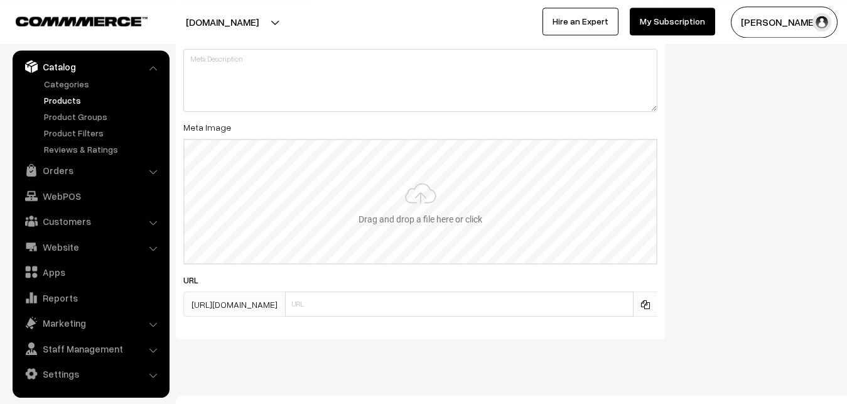
scroll to position [1869, 0]
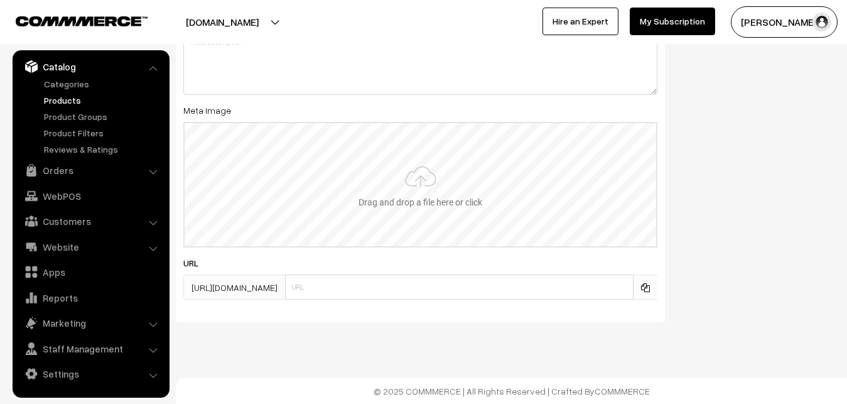
type input "2"
click at [416, 200] on input "file" at bounding box center [420, 184] width 471 height 123
type input "C:\fakepath\kanchipuram-saree-va12950-oct.jpeg"
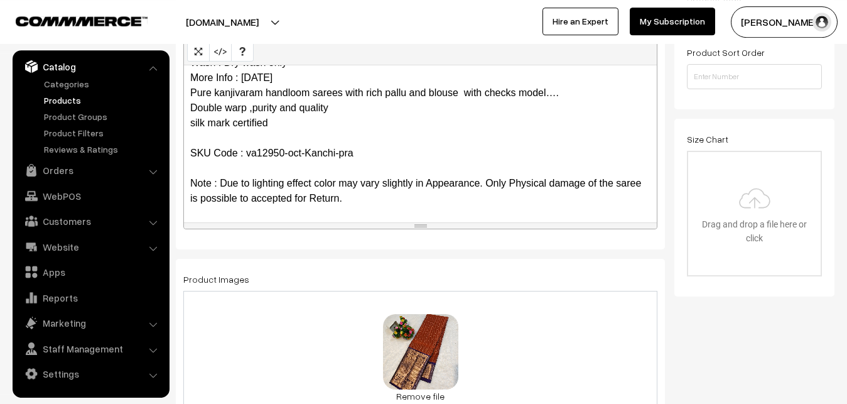
scroll to position [0, 0]
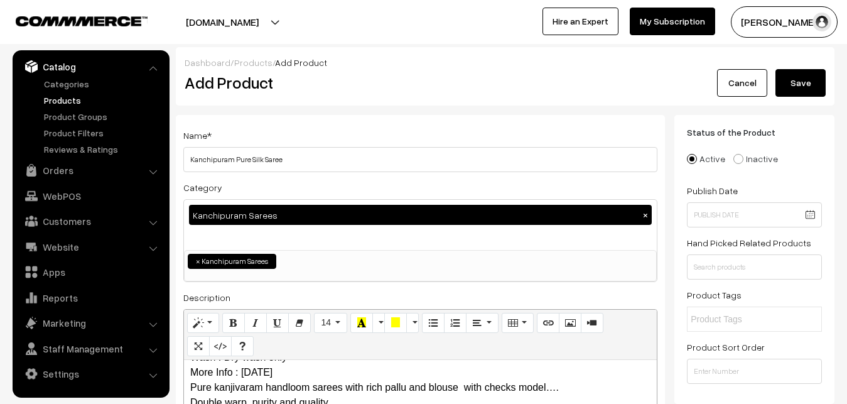
click at [788, 83] on button "Save" at bounding box center [800, 83] width 50 height 28
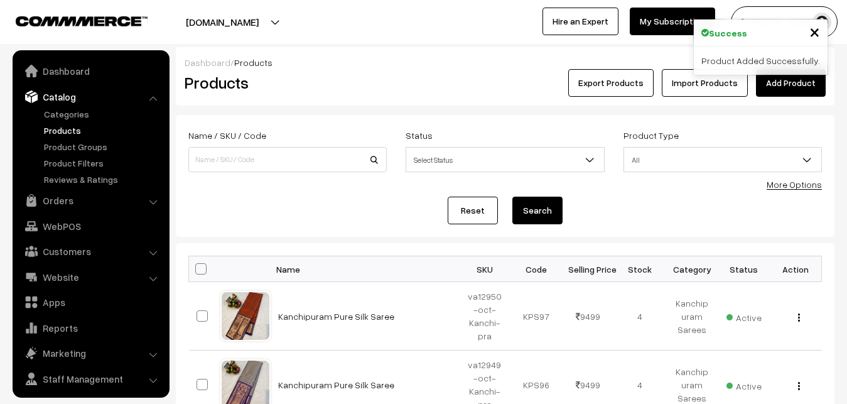
scroll to position [30, 0]
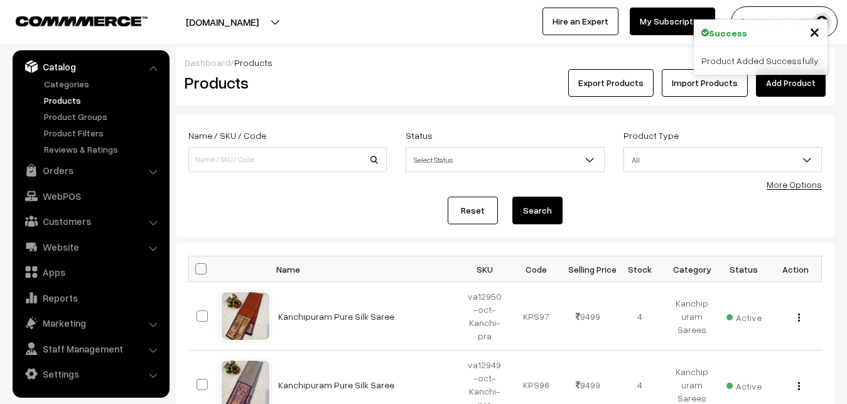
click at [348, 96] on div "Products" at bounding box center [285, 83] width 220 height 28
click at [805, 84] on link "Add Product" at bounding box center [791, 83] width 70 height 28
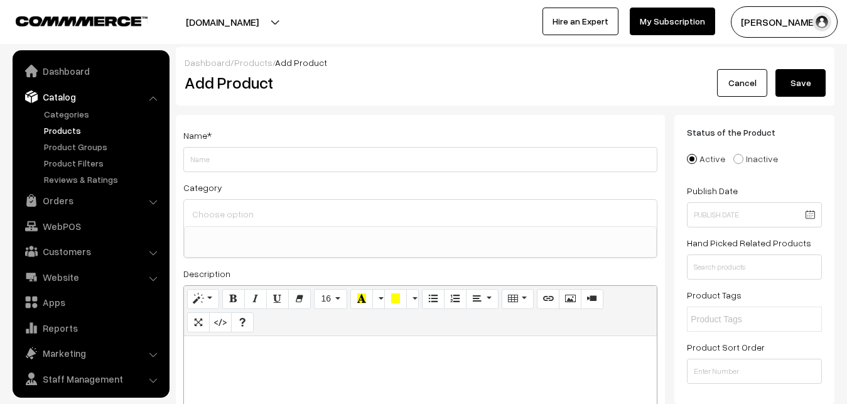
select select
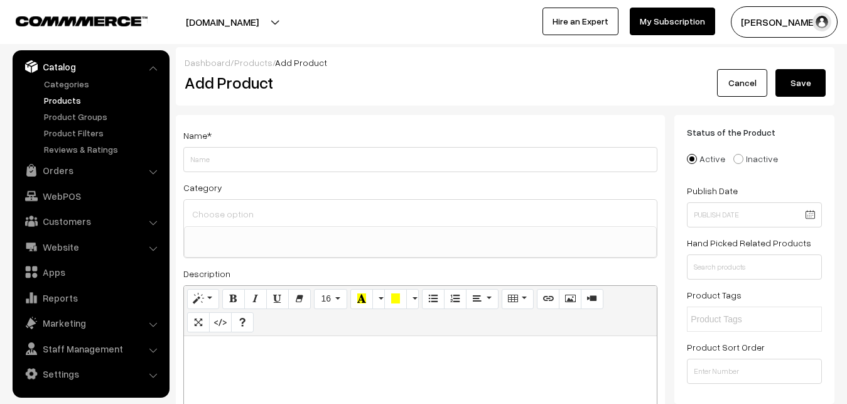
paste div
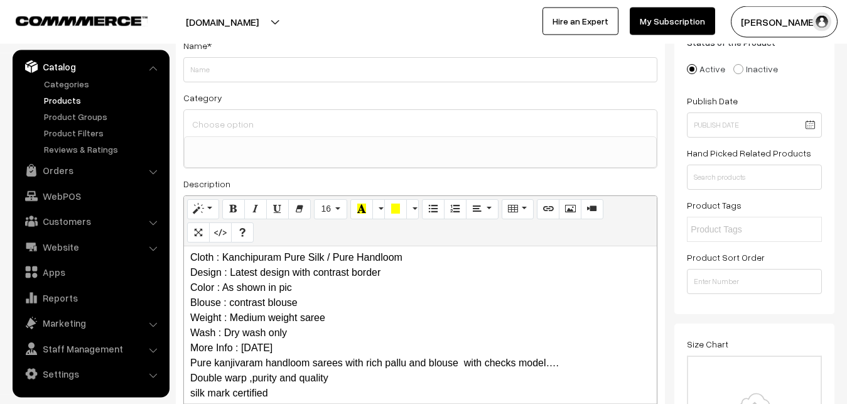
scroll to position [0, 0]
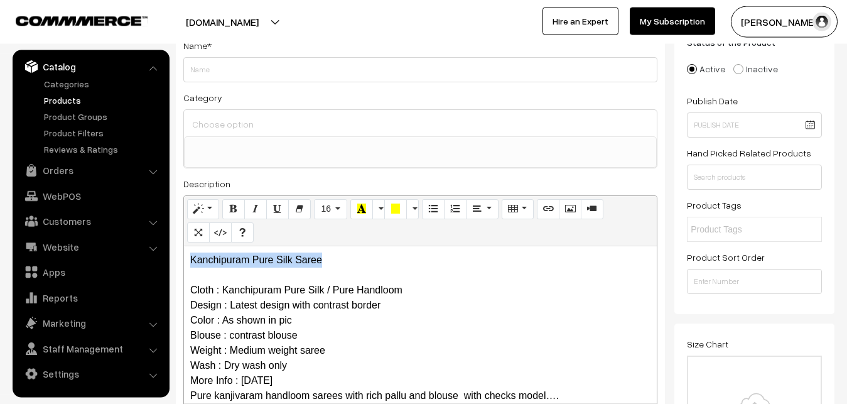
drag, startPoint x: 329, startPoint y: 252, endPoint x: 190, endPoint y: 252, distance: 138.7
click at [190, 252] on div "Kanchipuram Pure Silk Saree Cloth : Kanchipuram Pure Silk / Pure Handloom Desig…" at bounding box center [420, 324] width 473 height 157
copy p "Kanchipuram Pure Silk Saree"
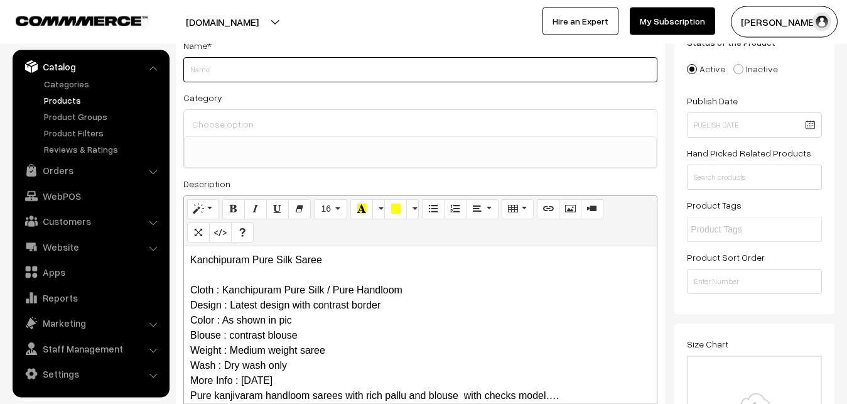
paste input "Kanchipuram Pure Silk Saree"
type input "Kanchipuram Pure Silk Saree"
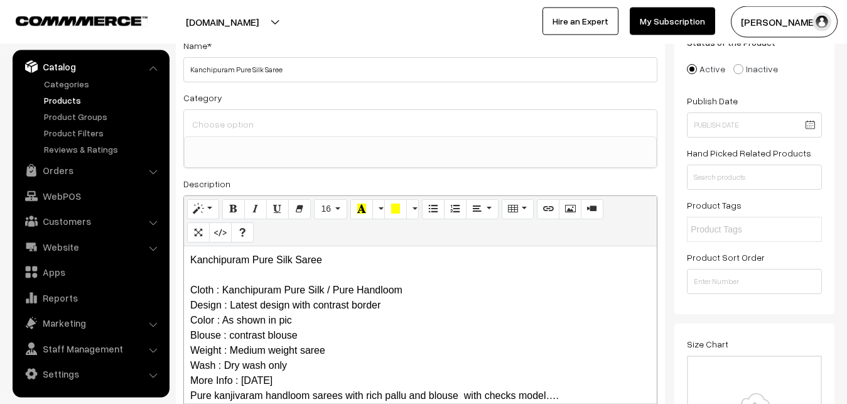
click at [247, 134] on div at bounding box center [420, 123] width 473 height 26
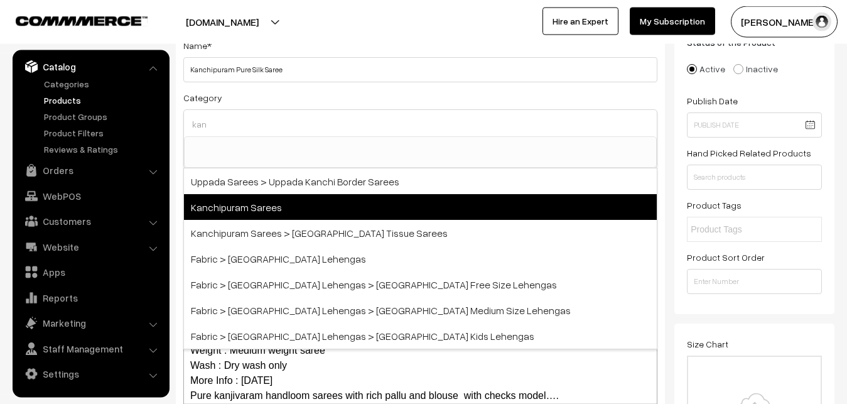
type input "kan"
click at [247, 210] on span "Kanchipuram Sarees" at bounding box center [420, 207] width 473 height 26
select select "3"
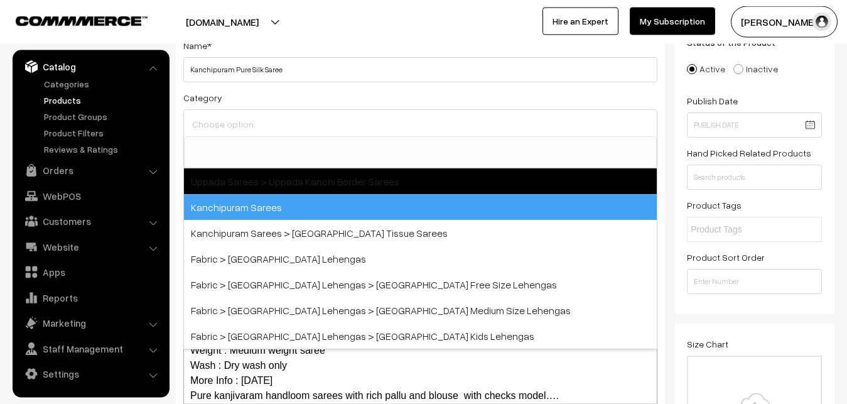
scroll to position [264, 0]
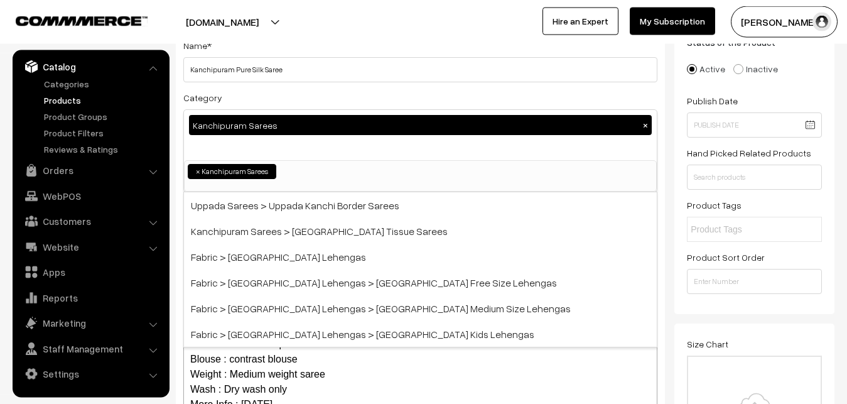
click at [261, 112] on div "Kanchipuram Sarees ×" at bounding box center [420, 135] width 473 height 50
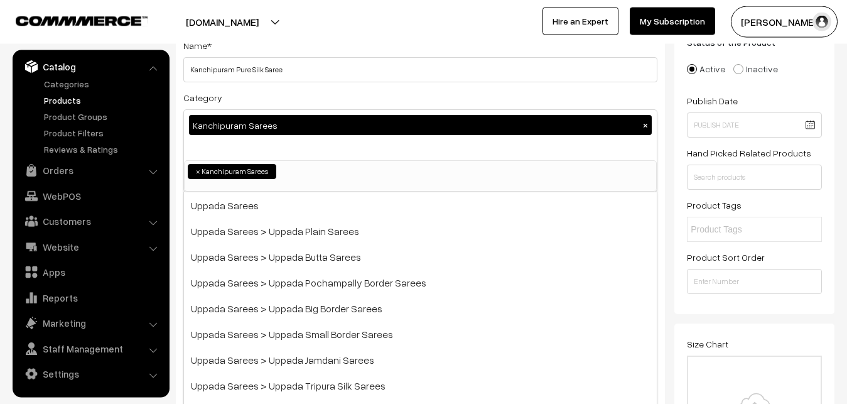
click at [264, 103] on div "Category Kanchipuram Sarees × Uppada Sarees Uppada Sarees > Uppada Plain Sarees…" at bounding box center [420, 141] width 474 height 102
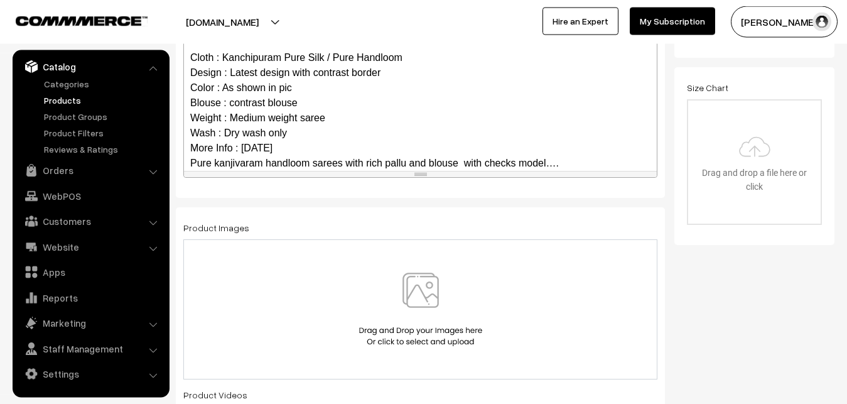
scroll to position [122, 0]
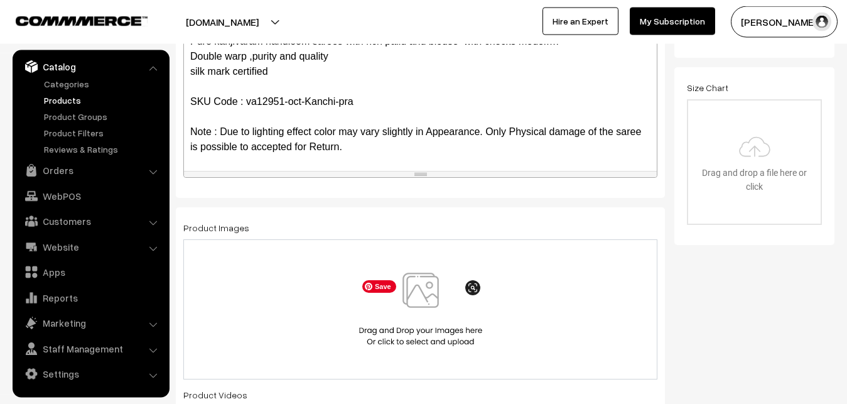
click at [433, 293] on img at bounding box center [420, 308] width 129 height 73
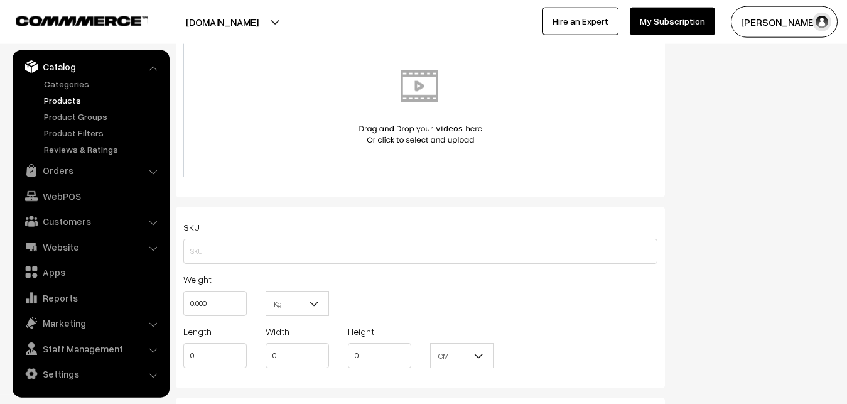
scroll to position [730, 0]
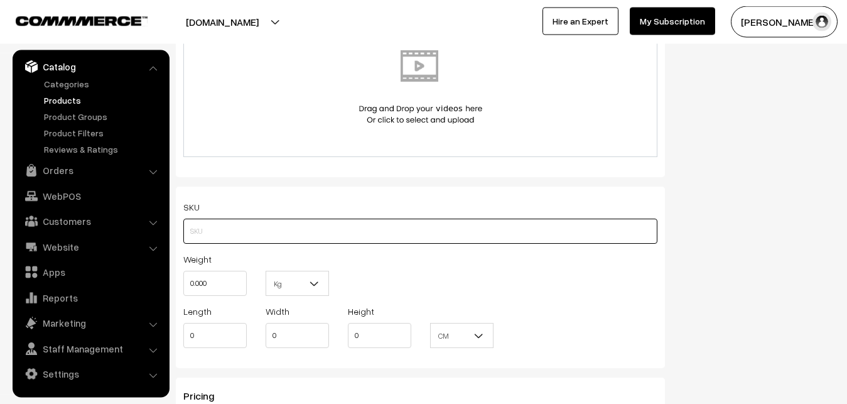
paste input "va12951-oct-Kanchi-pra"
type input "va12951-oct-Kanchi-pra"
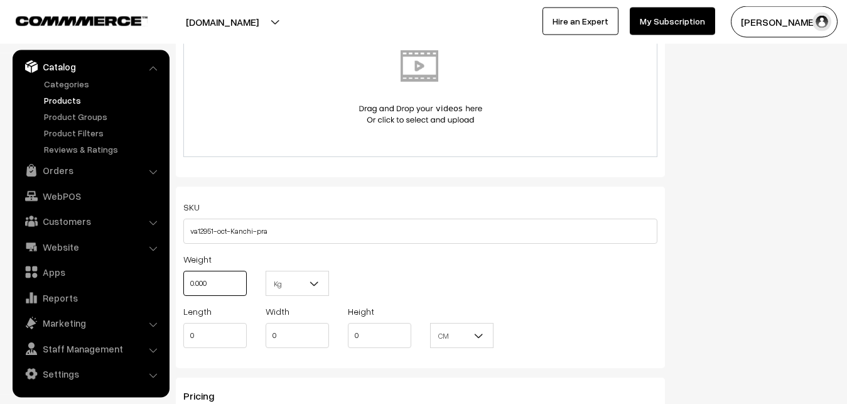
drag, startPoint x: 218, startPoint y: 285, endPoint x: 159, endPoint y: 289, distance: 58.5
click at [183, 289] on input "0.000" at bounding box center [214, 283] width 63 height 25
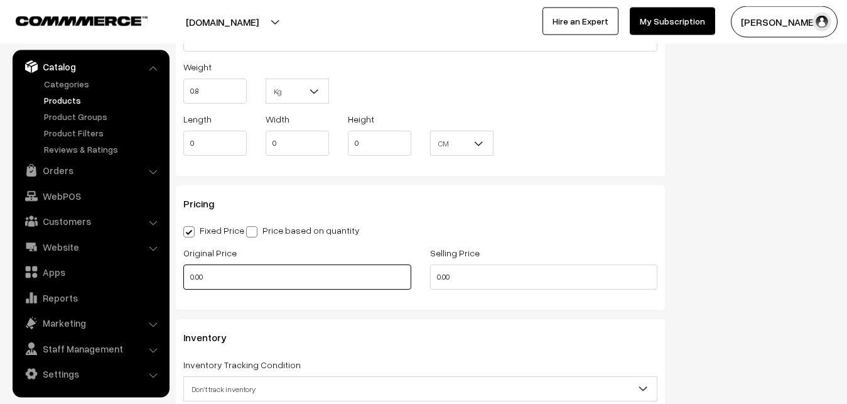
type input "0.80"
drag, startPoint x: 205, startPoint y: 272, endPoint x: 177, endPoint y: 273, distance: 28.3
click at [183, 273] on input "0.00" at bounding box center [297, 276] width 228 height 25
type input "8000"
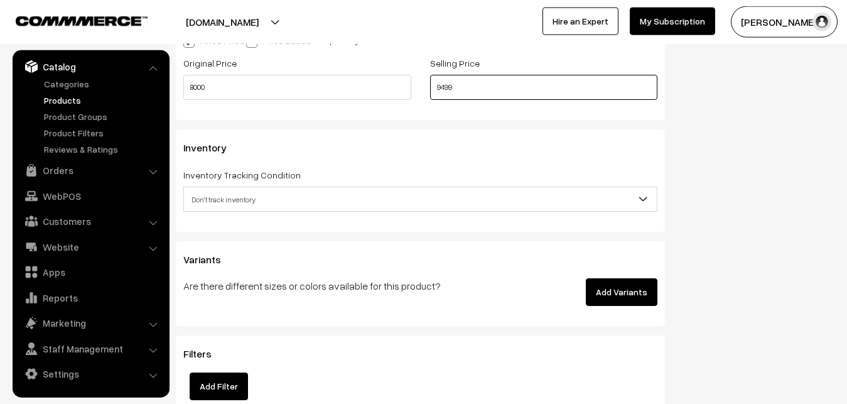
scroll to position [1114, 0]
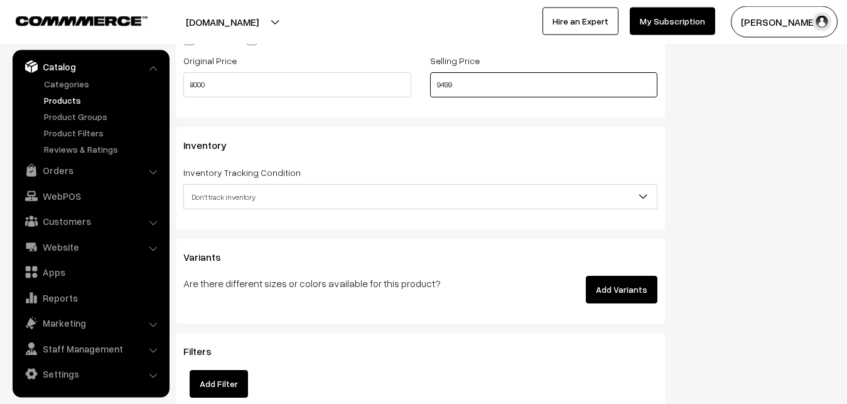
type input "9499"
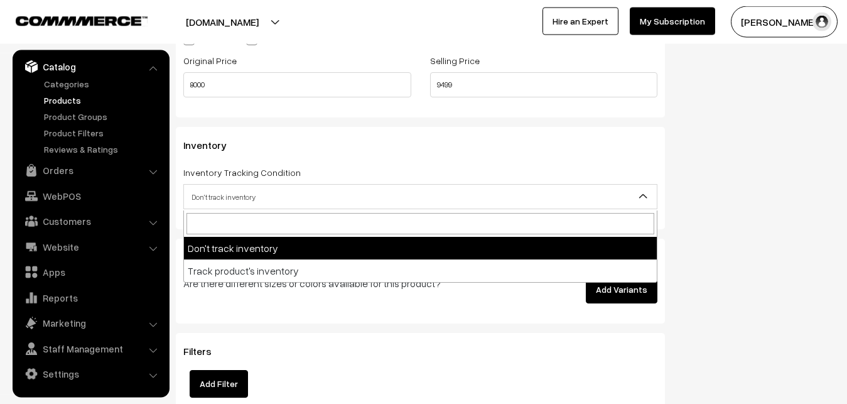
click at [262, 199] on span "Don't track inventory" at bounding box center [420, 197] width 473 height 22
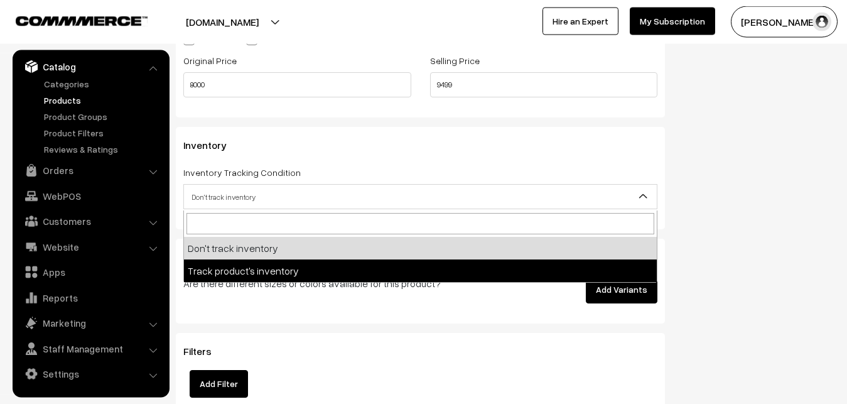
select select "2"
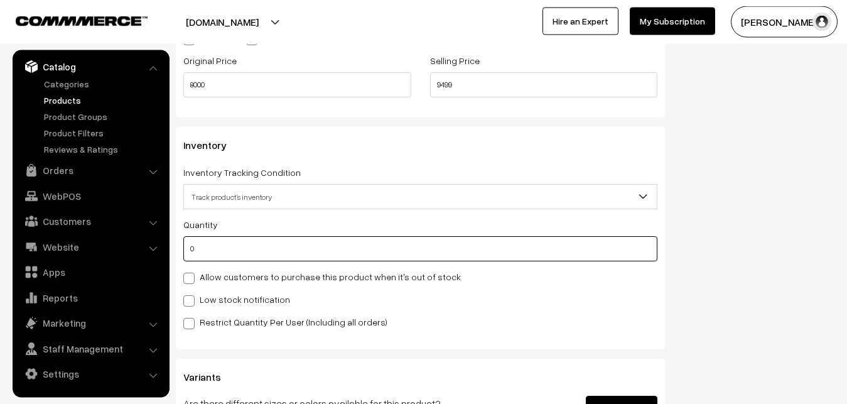
click at [256, 256] on input "0" at bounding box center [420, 248] width 474 height 25
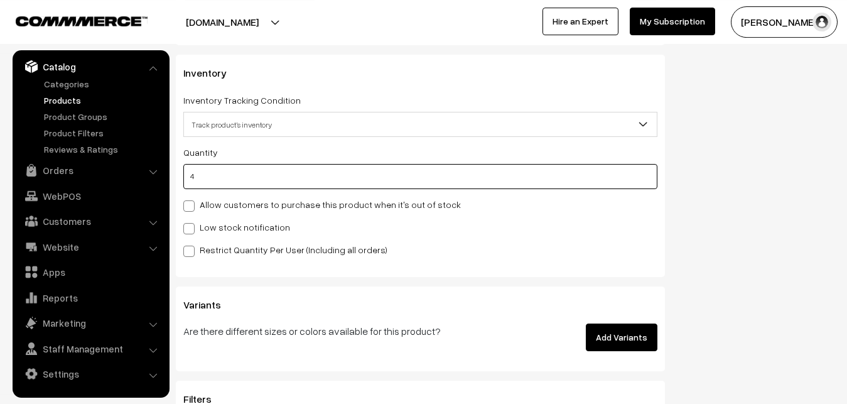
scroll to position [1242, 0]
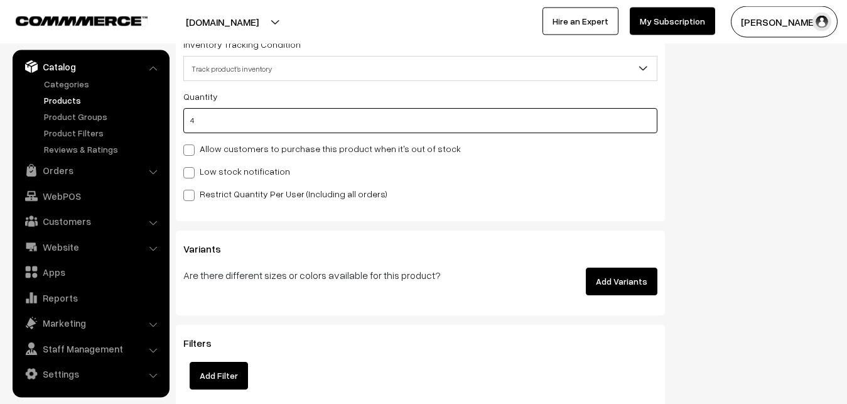
type input "4"
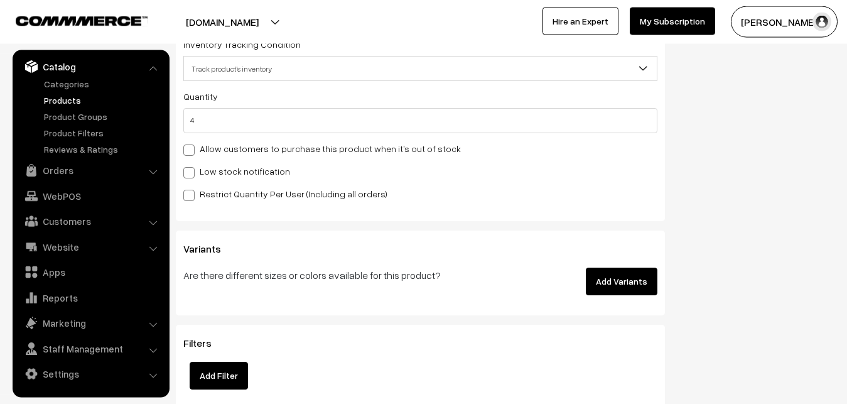
click at [191, 169] on span at bounding box center [188, 172] width 11 height 11
click at [191, 169] on input "Low stock notification" at bounding box center [187, 170] width 8 height 8
checkbox input "true"
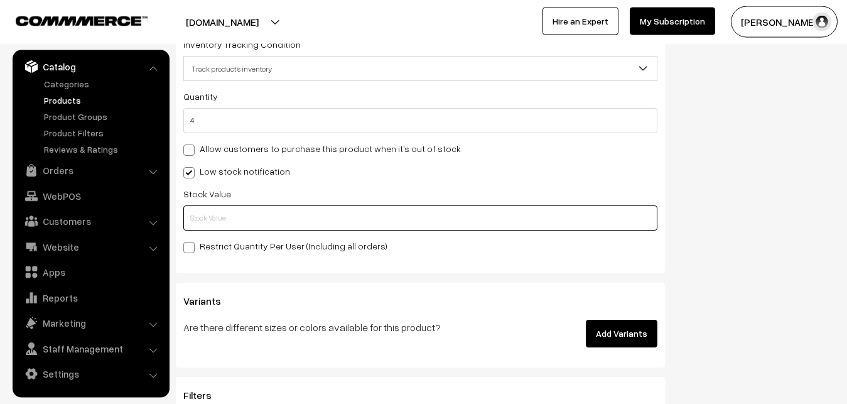
click at [196, 210] on input "text" at bounding box center [420, 217] width 474 height 25
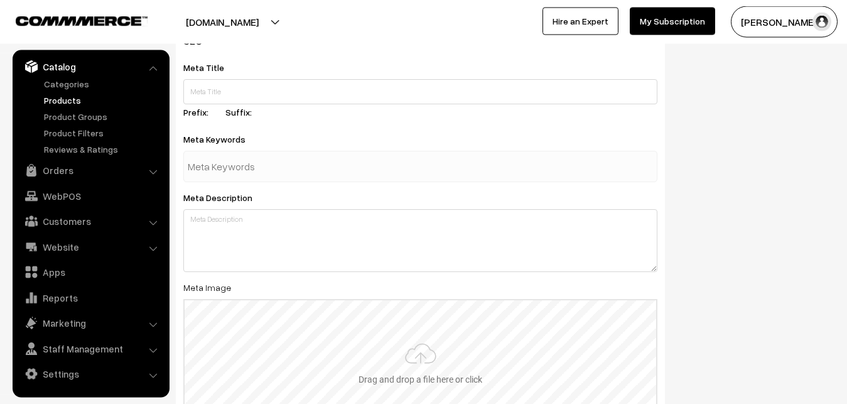
scroll to position [1869, 0]
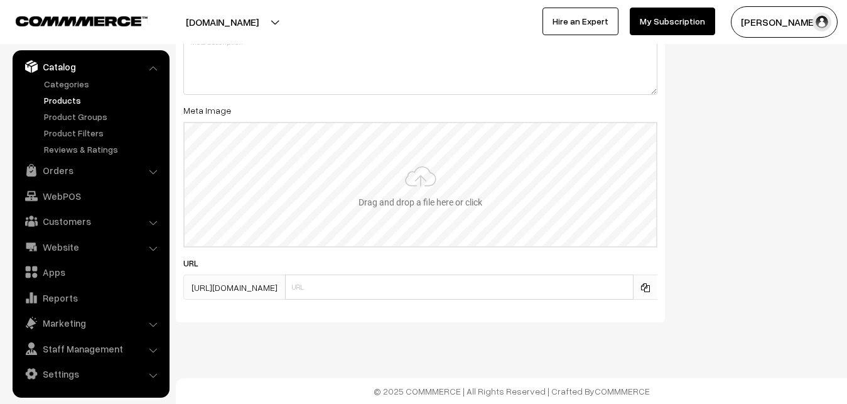
type input "2"
click at [419, 150] on input "file" at bounding box center [420, 184] width 471 height 123
type input "C:\fakepath\kanchipuram-saree-va12951-oct.jpeg"
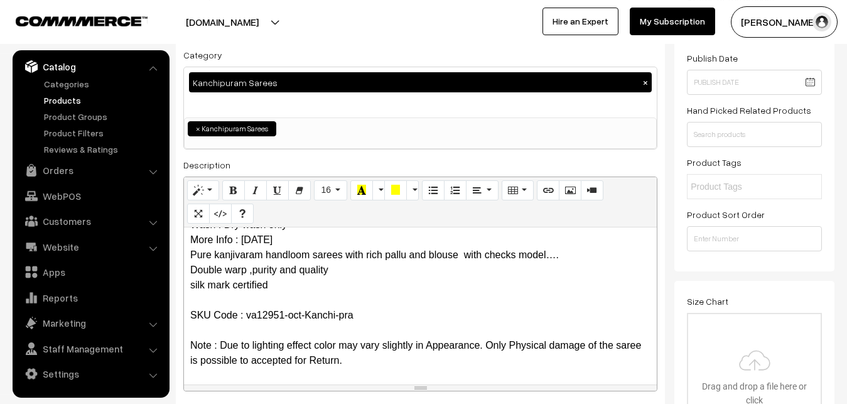
scroll to position [0, 0]
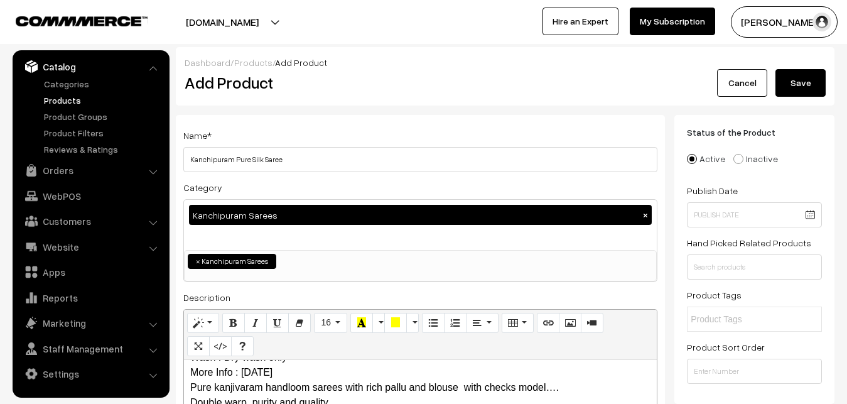
click at [814, 80] on button "Save" at bounding box center [800, 83] width 50 height 28
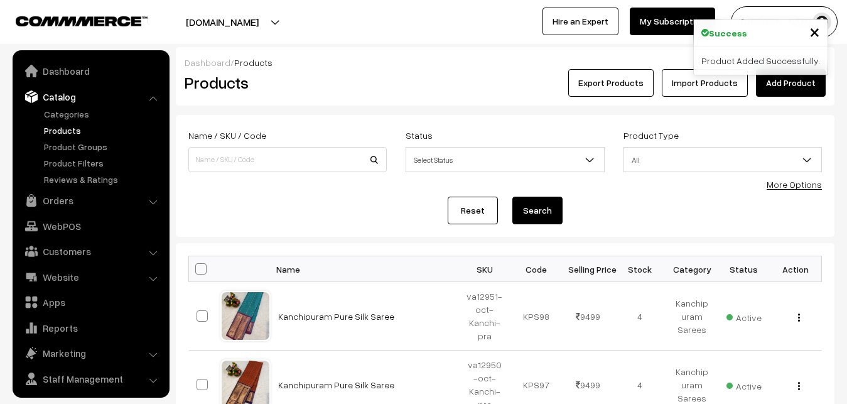
scroll to position [30, 0]
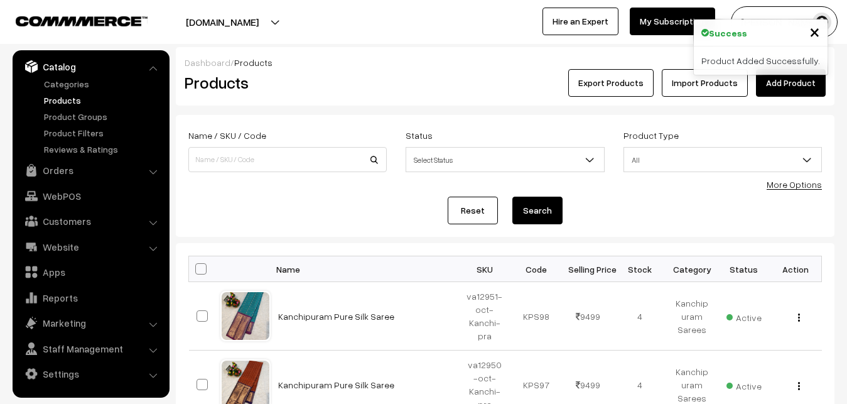
click at [320, 79] on h2 "Products" at bounding box center [285, 82] width 201 height 19
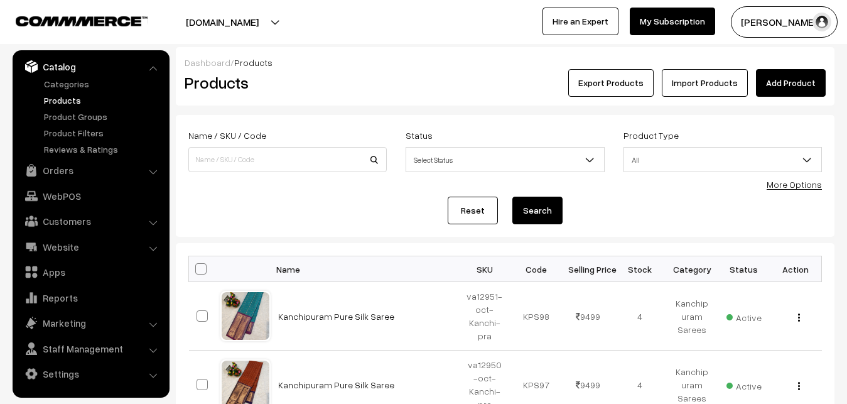
click at [798, 86] on link "Add Product" at bounding box center [791, 83] width 70 height 28
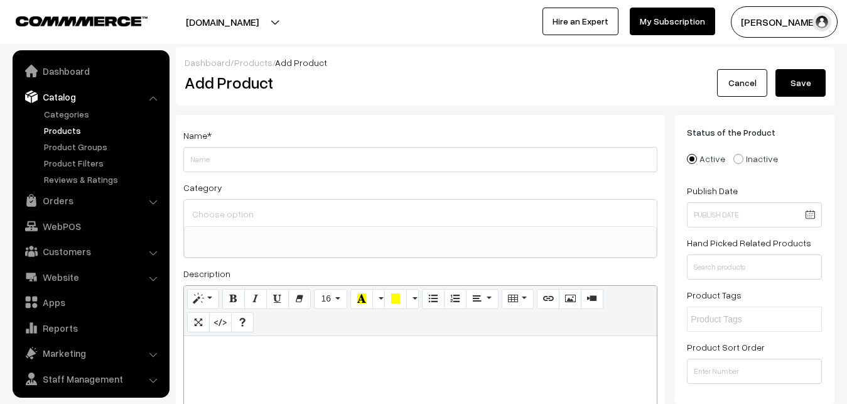
select select
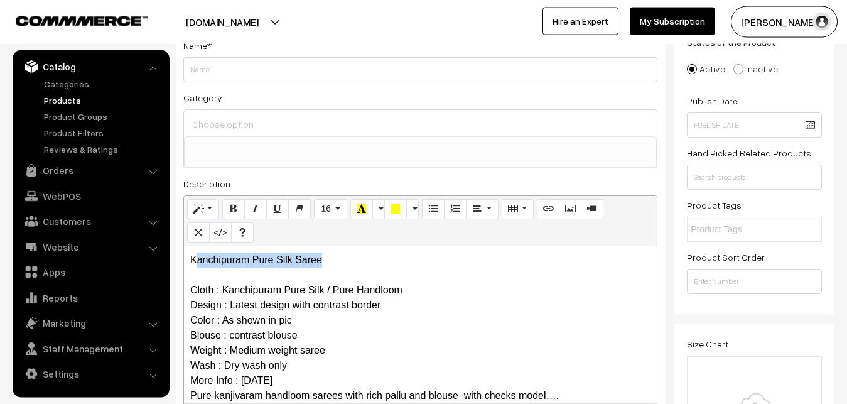
drag, startPoint x: 334, startPoint y: 262, endPoint x: 194, endPoint y: 254, distance: 140.2
click at [194, 254] on p "Kanchipuram Pure Silk Saree Cloth : Kanchipuram Pure Silk / Pure Handloom Desig…" at bounding box center [420, 380] width 460 height 256
drag, startPoint x: 191, startPoint y: 255, endPoint x: 330, endPoint y: 263, distance: 138.3
click at [330, 263] on p "Kanchipuram Pure Silk Saree Cloth : Kanchipuram Pure Silk / Pure Handloom Desig…" at bounding box center [420, 380] width 460 height 256
copy p "Kanchipuram Pure Silk Saree"
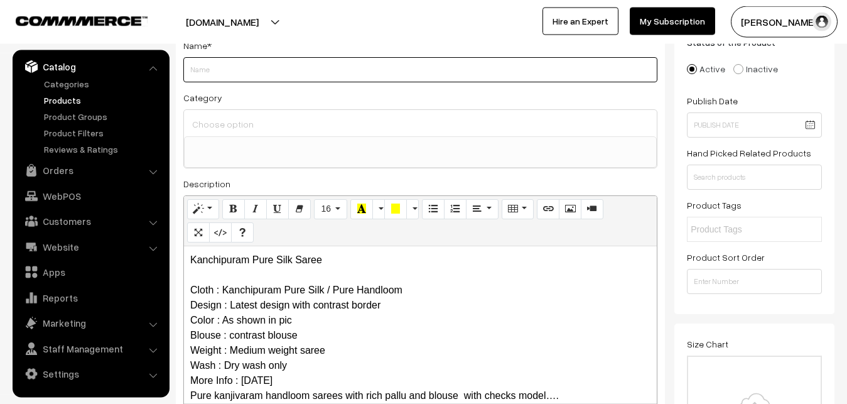
paste input "Kanchipuram Pure Silk Saree"
type input "Kanchipuram Pure Silk Saree"
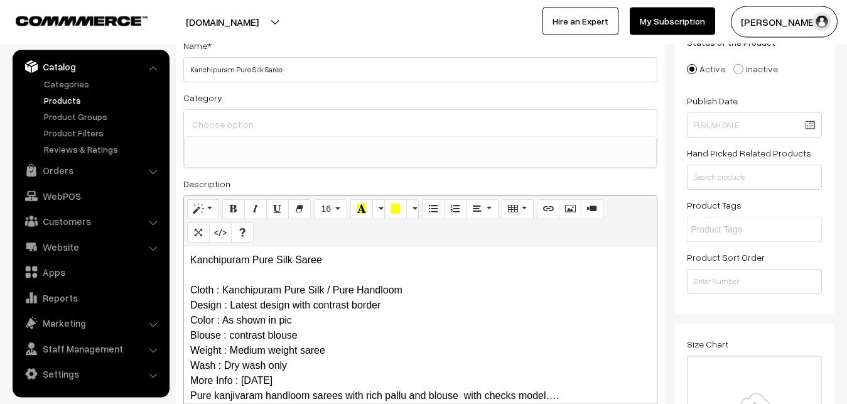
click at [218, 132] on input at bounding box center [420, 124] width 463 height 18
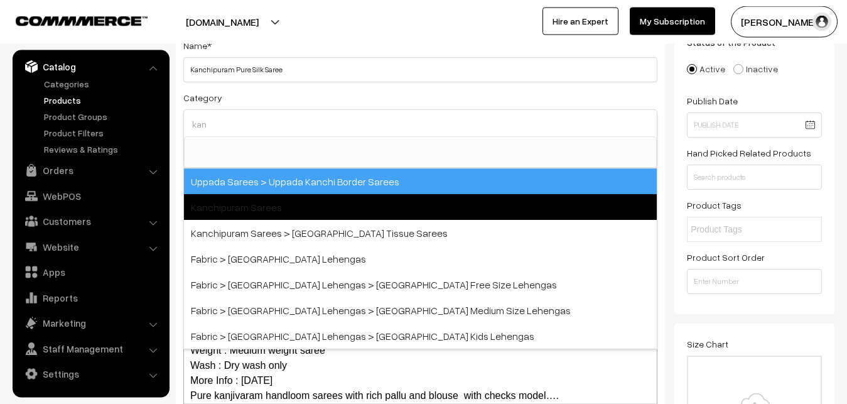
type input "kan"
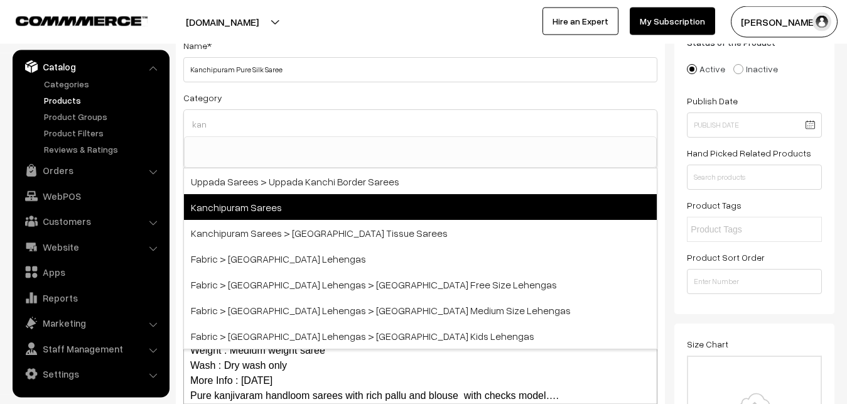
click at [256, 203] on span "Kanchipuram Sarees" at bounding box center [420, 207] width 473 height 26
select select "3"
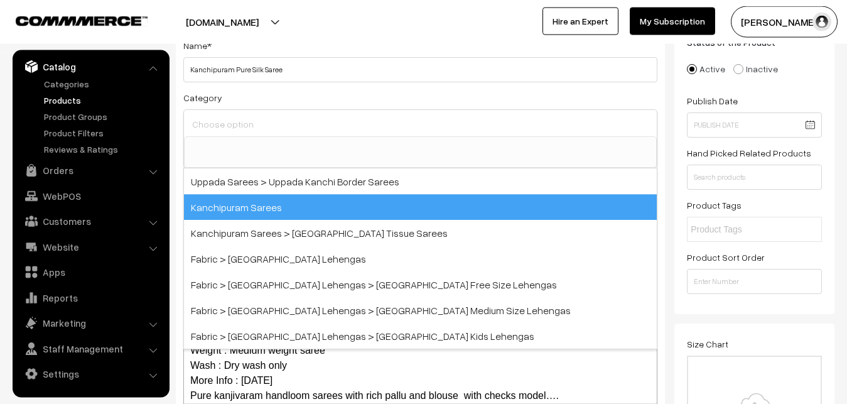
scroll to position [264, 0]
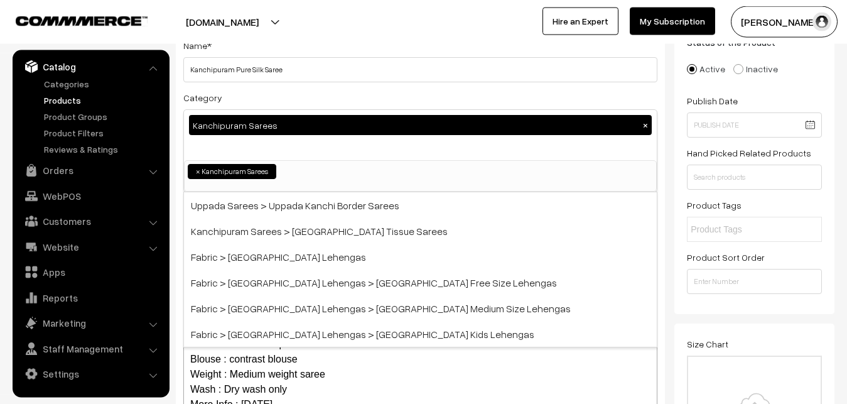
click at [272, 97] on div "Category Kanchipuram Sarees × Uppada Sarees Uppada Sarees > Uppada Plain Sarees…" at bounding box center [420, 141] width 474 height 102
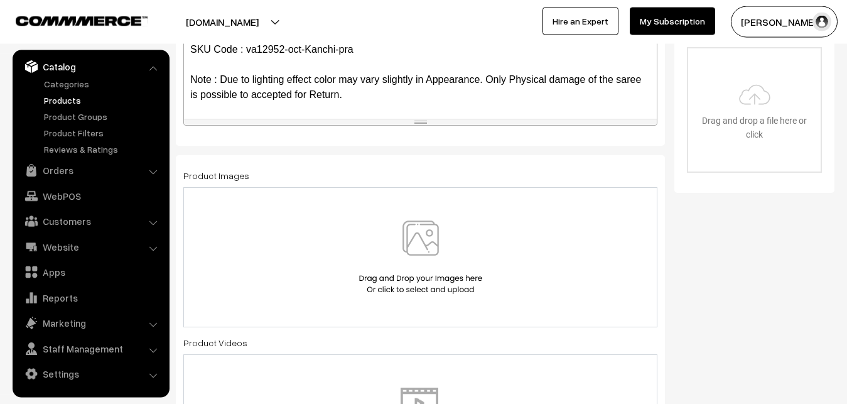
scroll to position [410, 0]
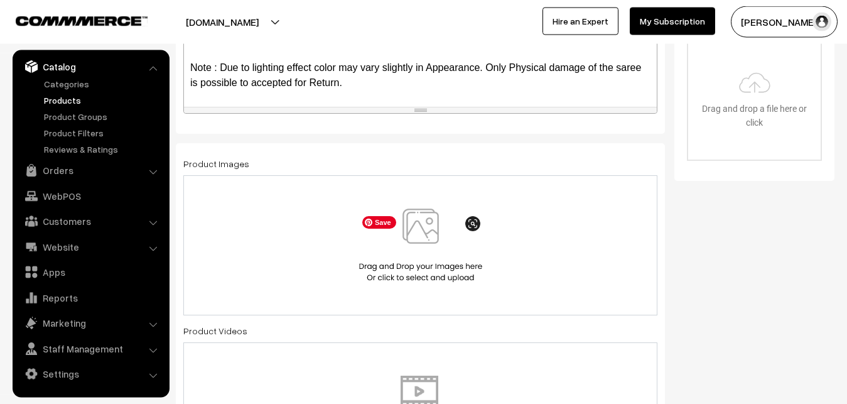
click at [417, 242] on img at bounding box center [420, 244] width 129 height 73
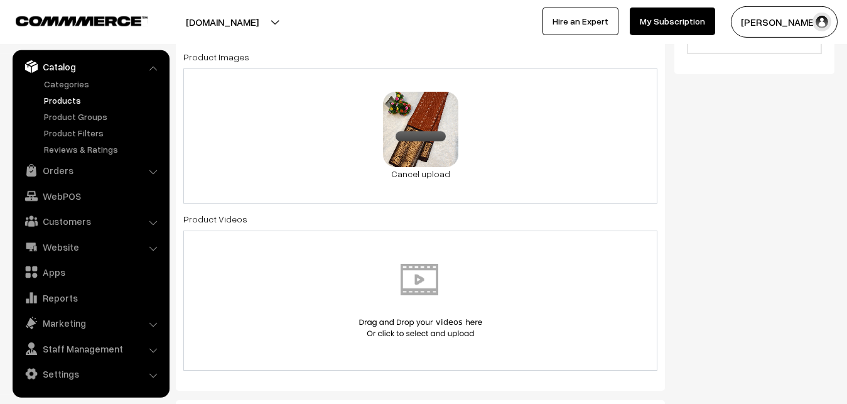
scroll to position [794, 0]
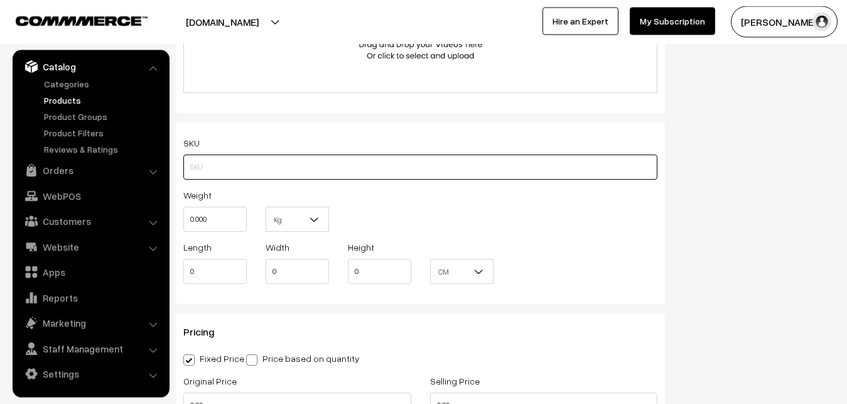
paste input "va12952-oct-Kanchi-pra"
type input "va12952-oct-Kanchi-pra"
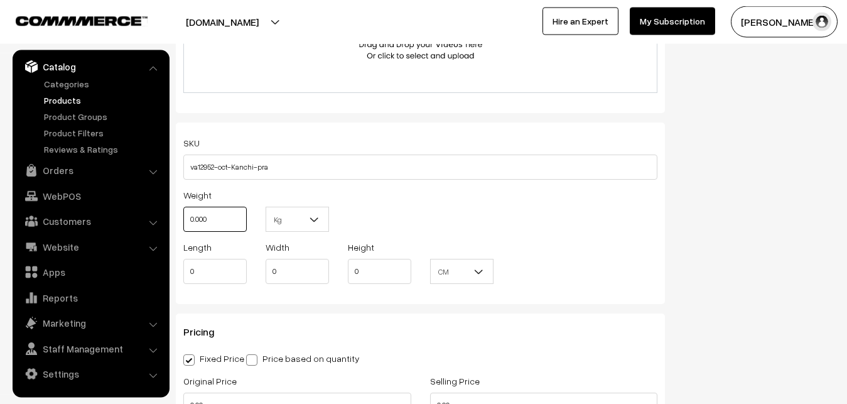
drag, startPoint x: 214, startPoint y: 222, endPoint x: 163, endPoint y: 221, distance: 50.8
click at [183, 221] on input "0.000" at bounding box center [214, 218] width 63 height 25
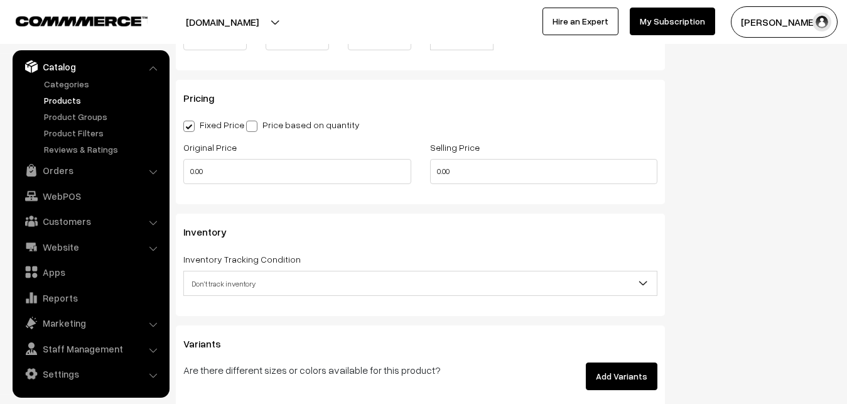
scroll to position [1050, 0]
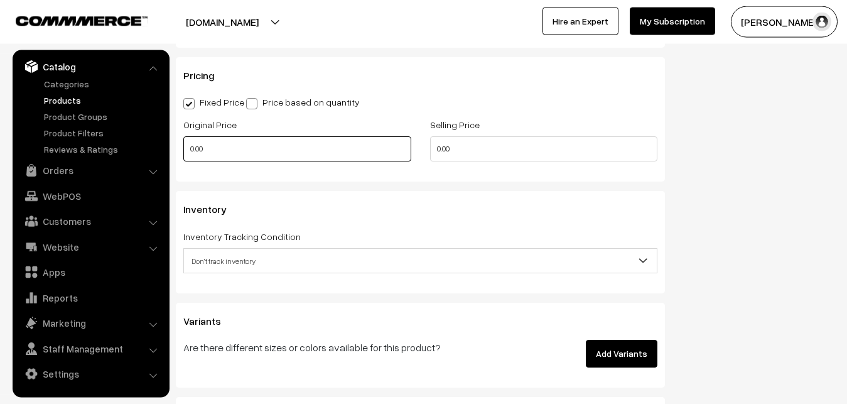
type input "0.80"
drag, startPoint x: 214, startPoint y: 146, endPoint x: 181, endPoint y: 145, distance: 33.3
click at [183, 145] on input "0.00" at bounding box center [297, 148] width 228 height 25
click at [183, 152] on input "0" at bounding box center [297, 148] width 228 height 25
type input "8000"
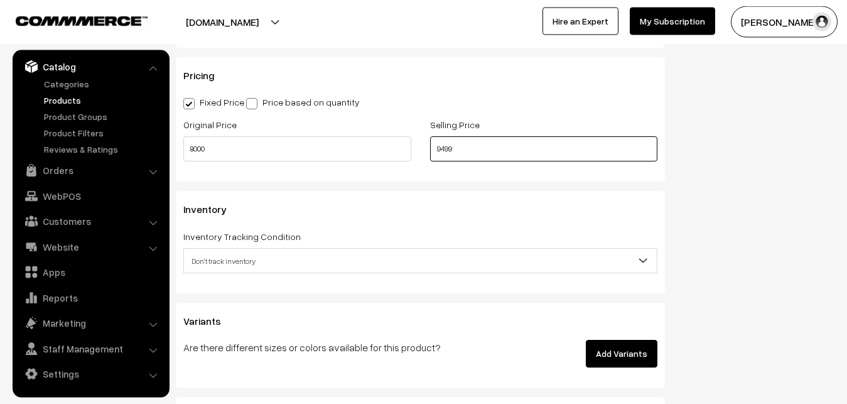
scroll to position [1178, 0]
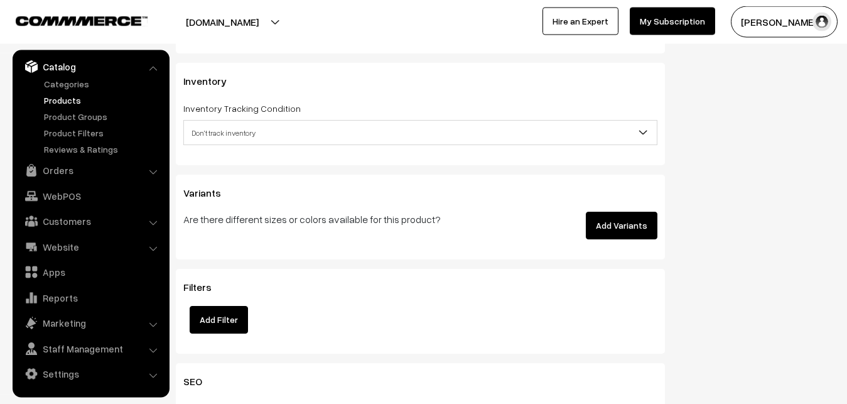
type input "9499"
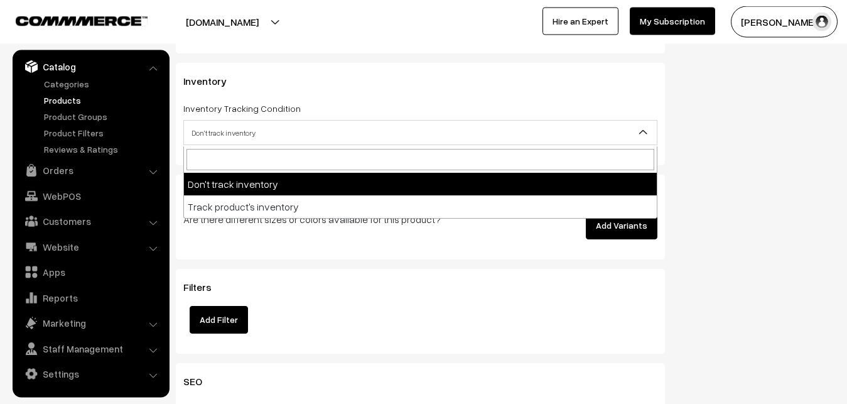
click at [217, 130] on span "Don't track inventory" at bounding box center [420, 133] width 473 height 22
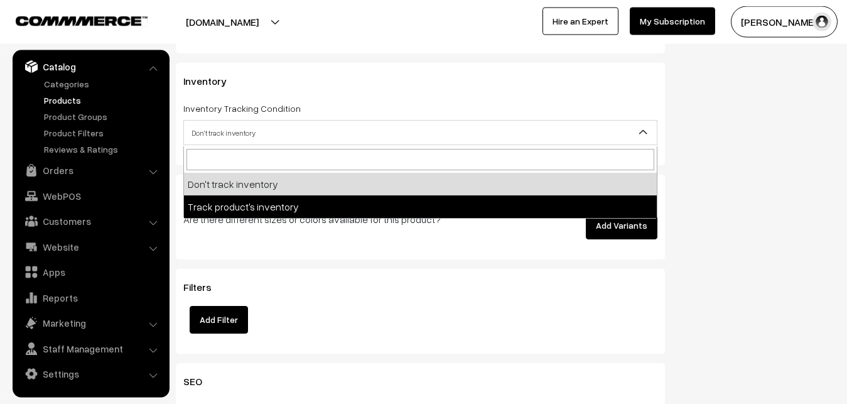
select select "2"
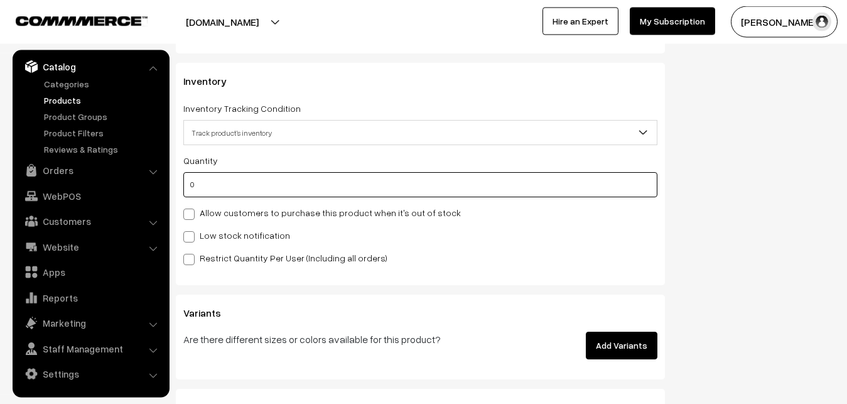
click at [215, 183] on input "0" at bounding box center [420, 184] width 474 height 25
type input "4"
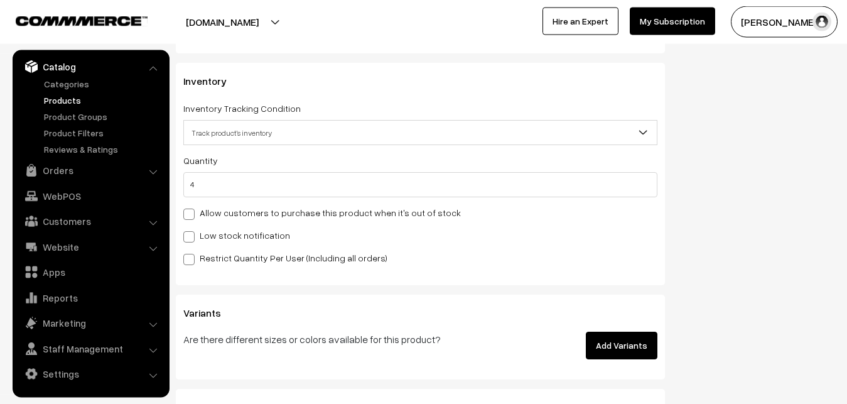
click at [220, 227] on div "Quantity 4 Allow customers to purchase this product when it's out of stock Low …" at bounding box center [420, 209] width 474 height 112
click at [221, 230] on label "Low stock notification" at bounding box center [236, 234] width 107 height 13
click at [191, 230] on input "Low stock notification" at bounding box center [187, 234] width 8 height 8
checkbox input "true"
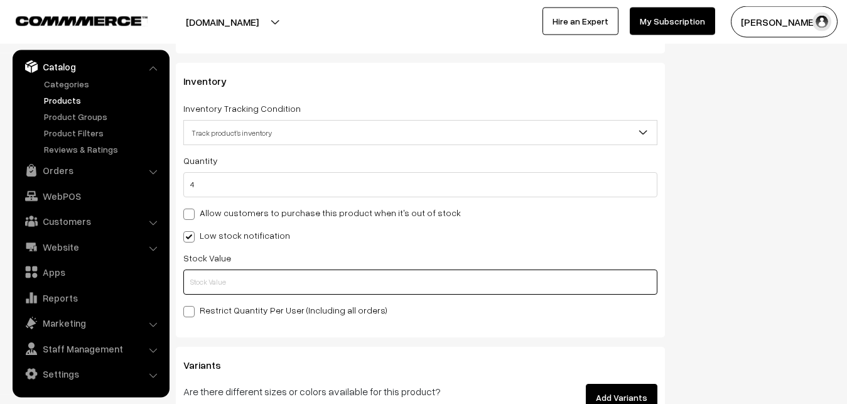
click at [222, 271] on input "text" at bounding box center [420, 281] width 474 height 25
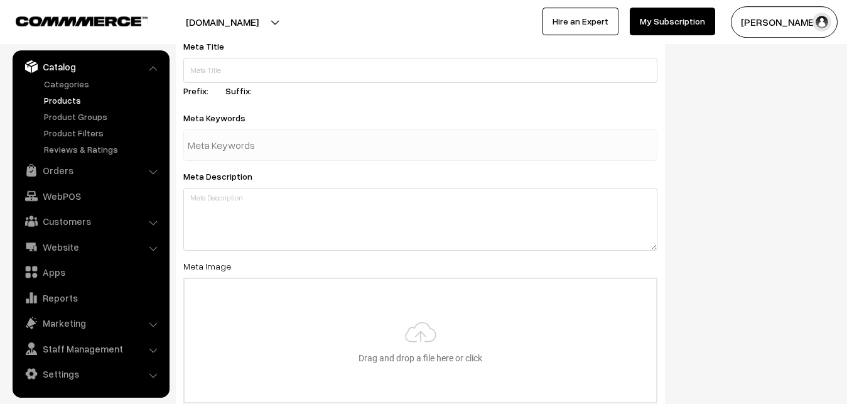
scroll to position [1869, 0]
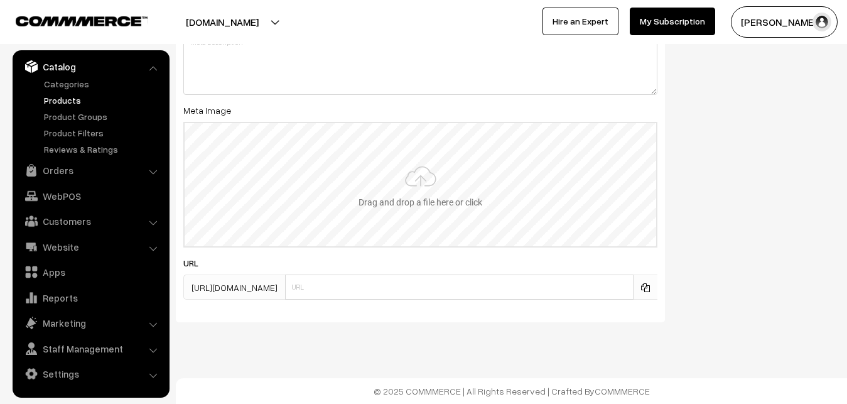
type input "2"
click at [393, 185] on input "file" at bounding box center [420, 184] width 471 height 123
type input "C:\fakepath\kanchipuram-saree-va12952-oct.jpeg"
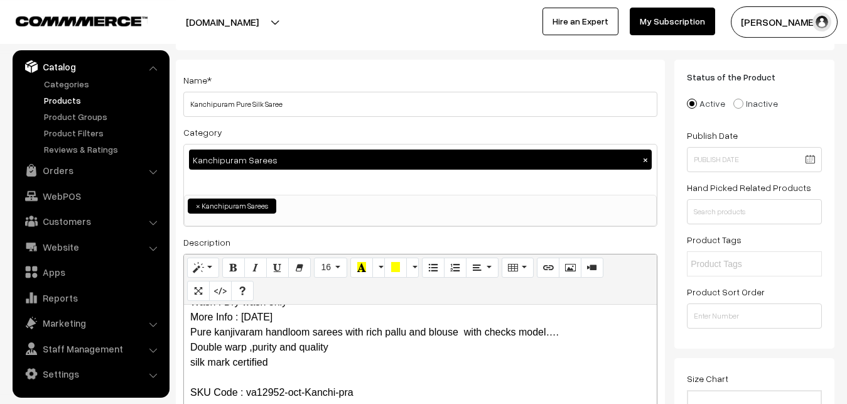
scroll to position [0, 0]
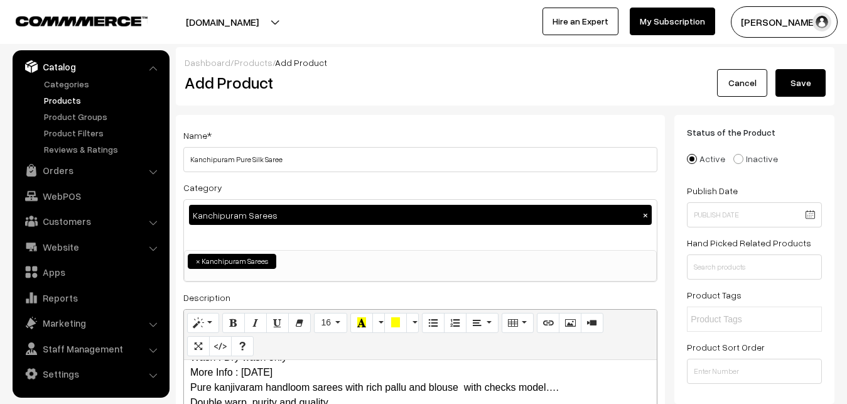
click at [804, 82] on button "Save" at bounding box center [800, 83] width 50 height 28
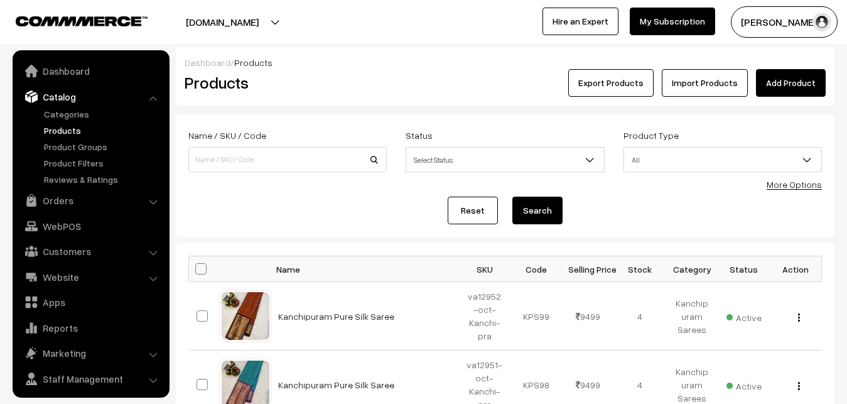
scroll to position [30, 0]
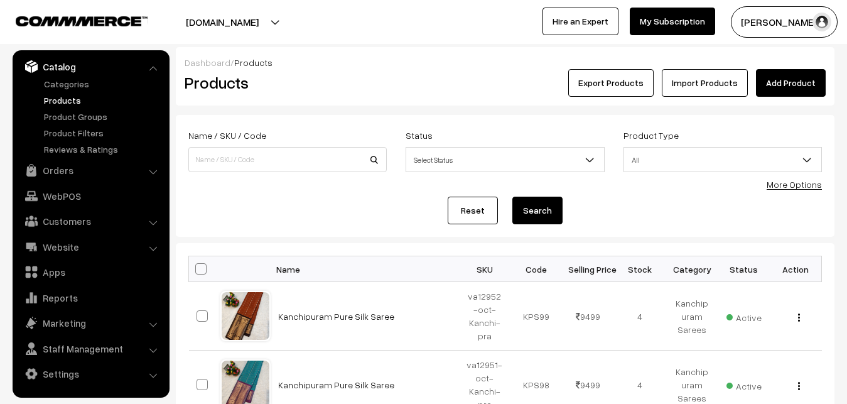
click at [306, 97] on div "Dashboard / Products Products Export Products Import Products Add Product" at bounding box center [505, 76] width 658 height 58
click at [770, 85] on link "Add Product" at bounding box center [791, 83] width 70 height 28
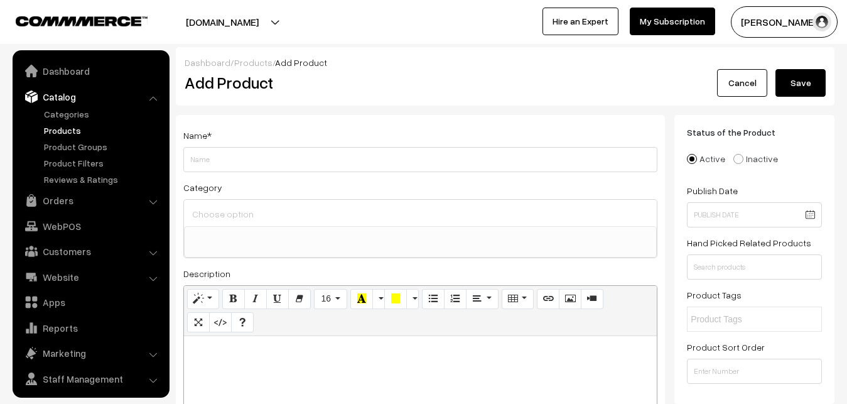
select select
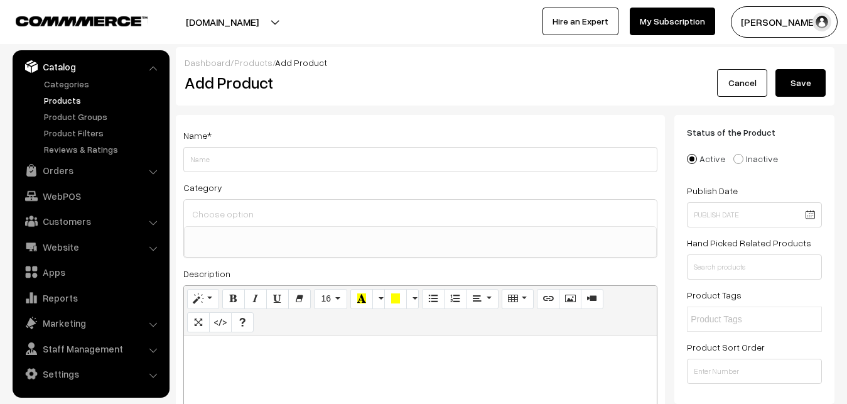
paste div
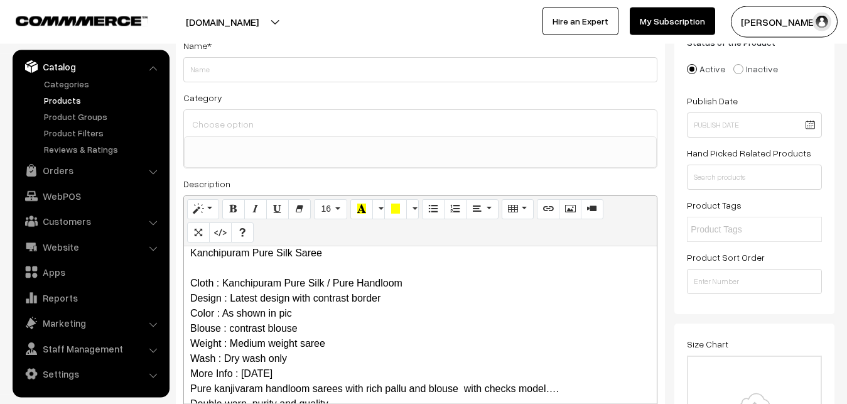
scroll to position [0, 0]
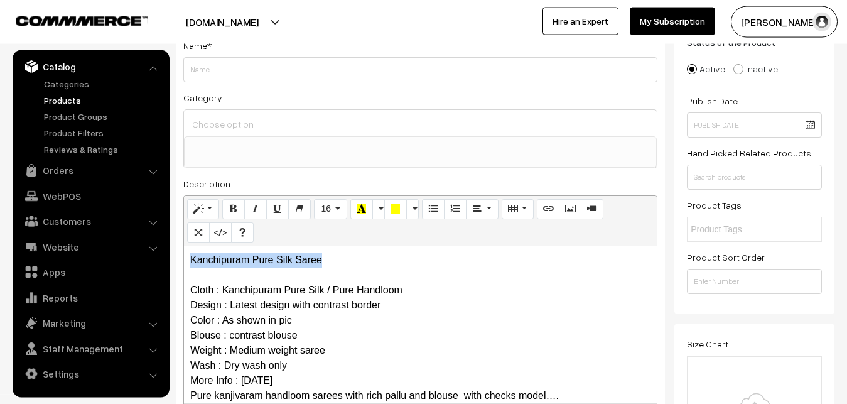
drag, startPoint x: 360, startPoint y: 259, endPoint x: 165, endPoint y: 252, distance: 194.7
click at [184, 252] on div "Kanchipuram Pure Silk Saree Cloth : Kanchipuram Pure Silk / Pure Handloom Desig…" at bounding box center [420, 324] width 473 height 157
copy p "Kanchipuram Pure Silk Saree"
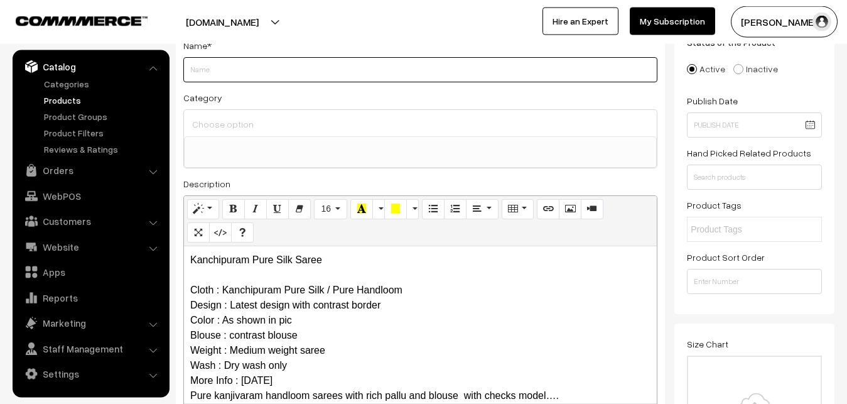
paste input "Kanchipuram Pure Silk Saree"
type input "Kanchipuram Pure Silk Saree"
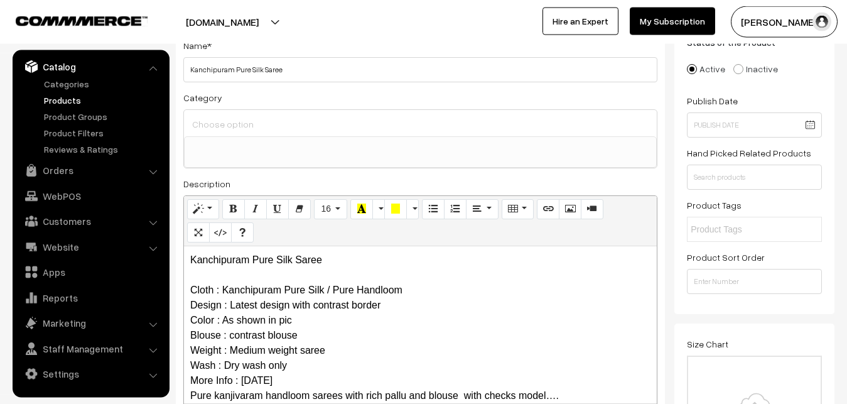
click at [230, 128] on input at bounding box center [420, 124] width 463 height 18
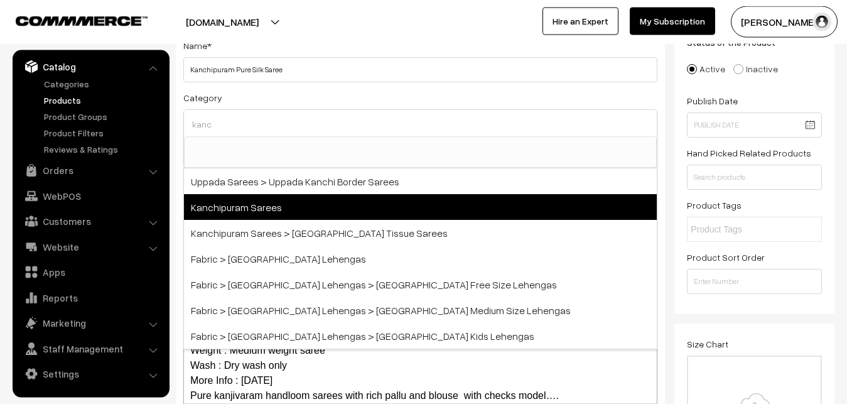
type input "kanc"
click at [265, 205] on span "Kanchipuram Sarees" at bounding box center [420, 207] width 473 height 26
select select "3"
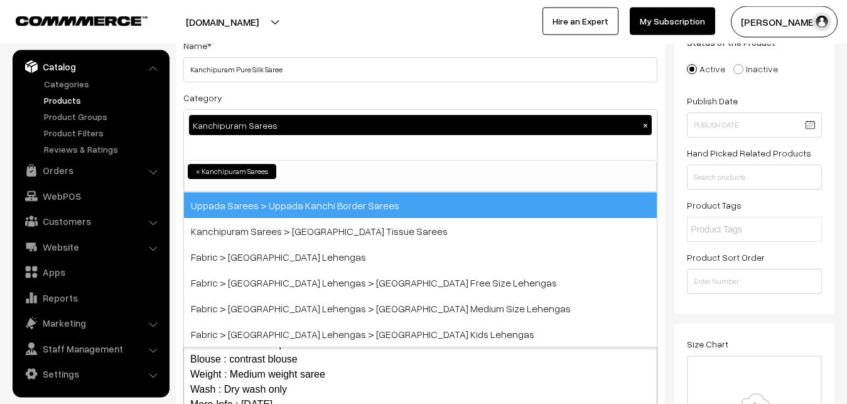
scroll to position [264, 0]
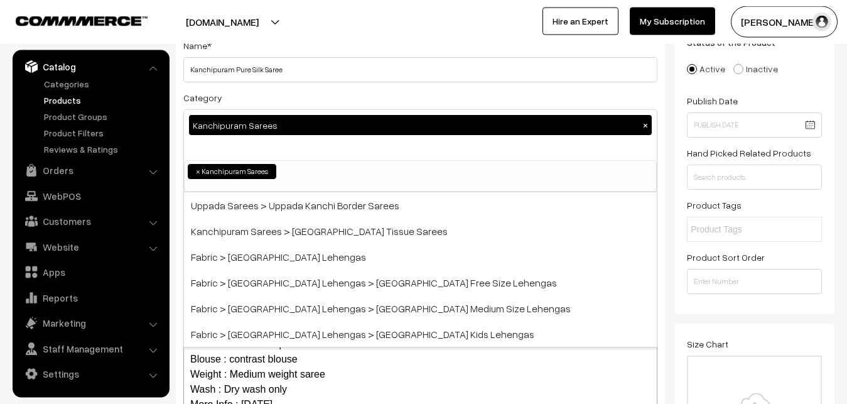
click at [275, 92] on div "Category Kanchipuram Sarees × Uppada Sarees Uppada Sarees > Uppada Plain Sarees…" at bounding box center [420, 141] width 474 height 102
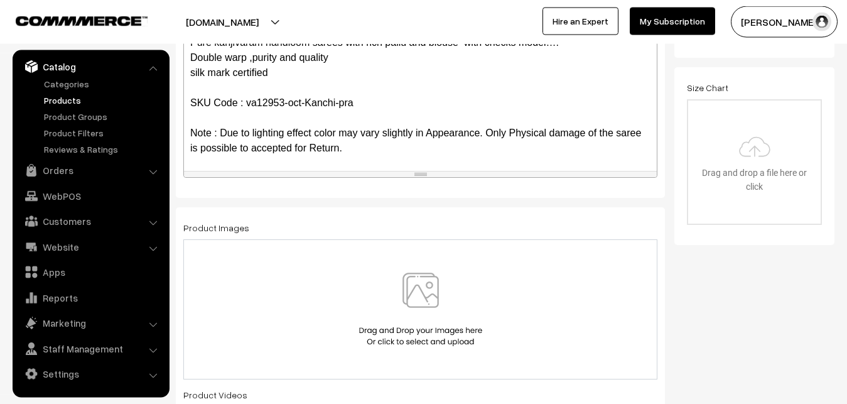
scroll to position [122, 0]
click at [434, 292] on img at bounding box center [420, 308] width 129 height 73
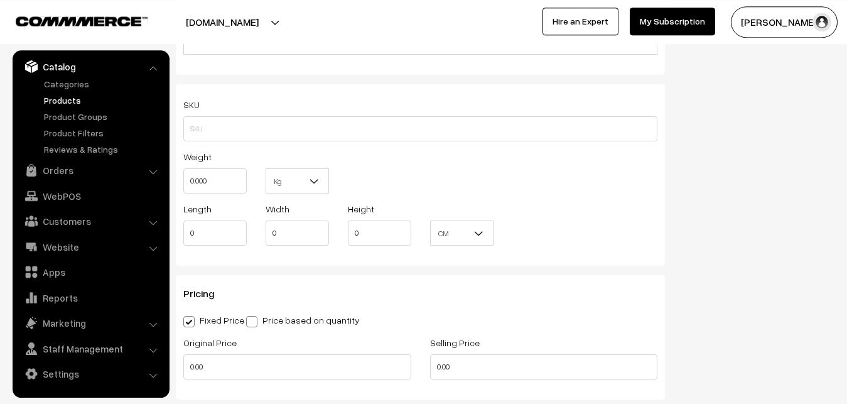
scroll to position [858, 0]
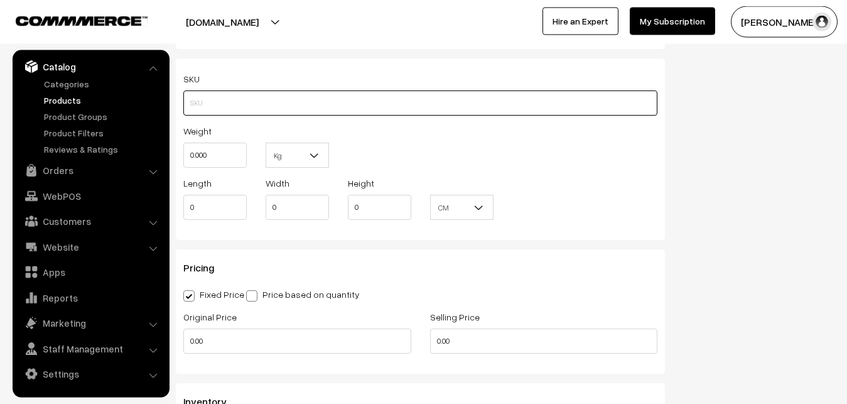
click at [220, 110] on input "text" at bounding box center [420, 102] width 474 height 25
paste input "va12953-oct-Kanchi-pra"
type input "va12953-oct-Kanchi-pra"
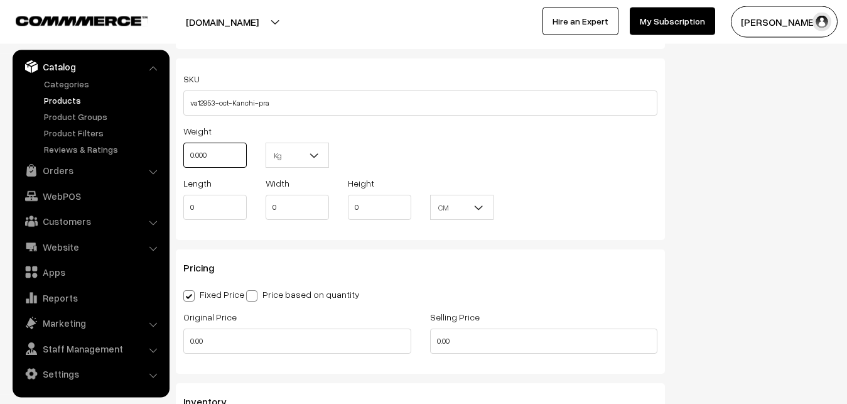
drag, startPoint x: 227, startPoint y: 159, endPoint x: 178, endPoint y: 161, distance: 49.0
click at [183, 161] on input "0.000" at bounding box center [214, 154] width 63 height 25
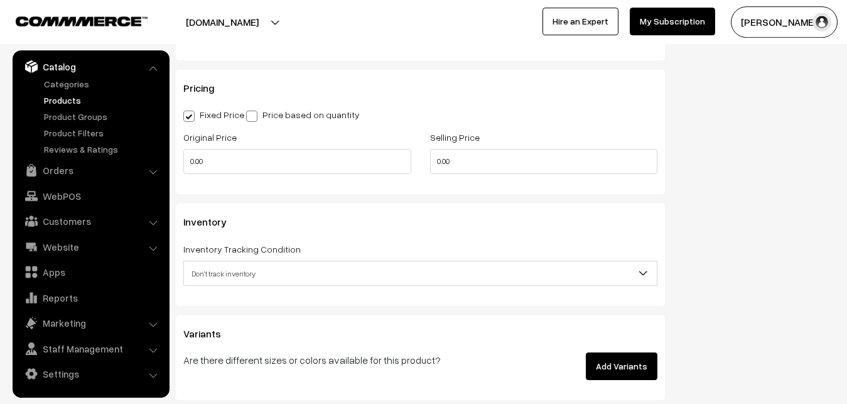
scroll to position [1050, 0]
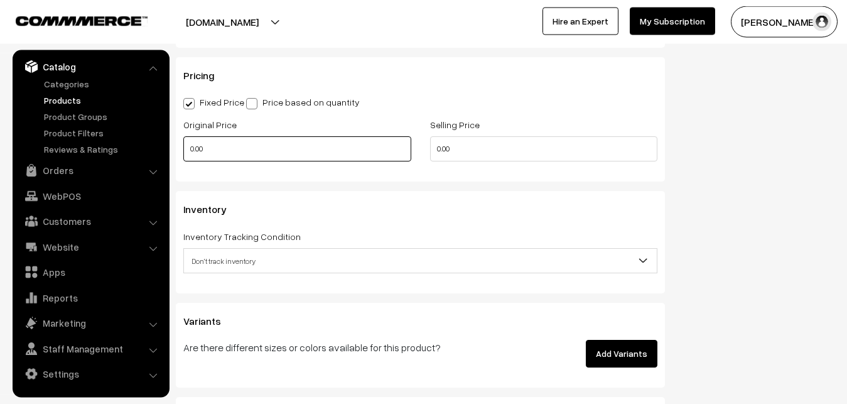
type input "0.80"
drag, startPoint x: 222, startPoint y: 158, endPoint x: 151, endPoint y: 153, distance: 70.5
click at [183, 153] on input "0.00" at bounding box center [297, 148] width 228 height 25
type input "8000"
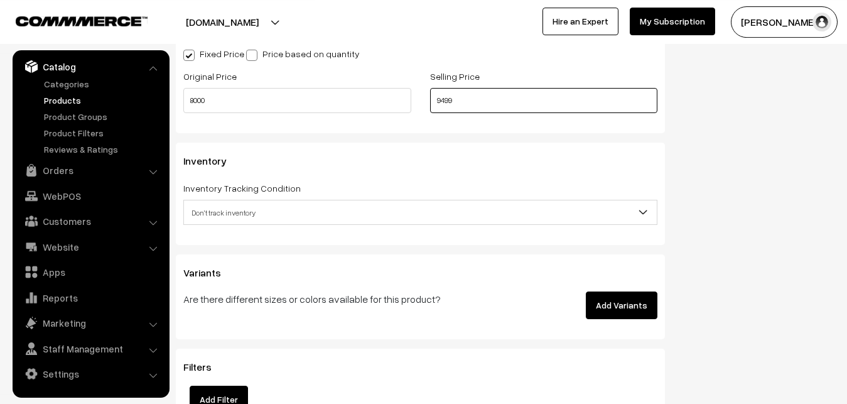
scroll to position [1178, 0]
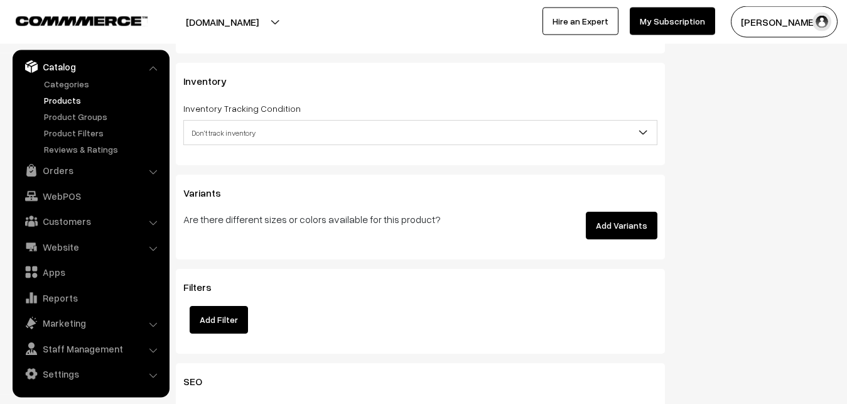
type input "9499"
click at [230, 127] on span "Don't track inventory" at bounding box center [420, 133] width 473 height 22
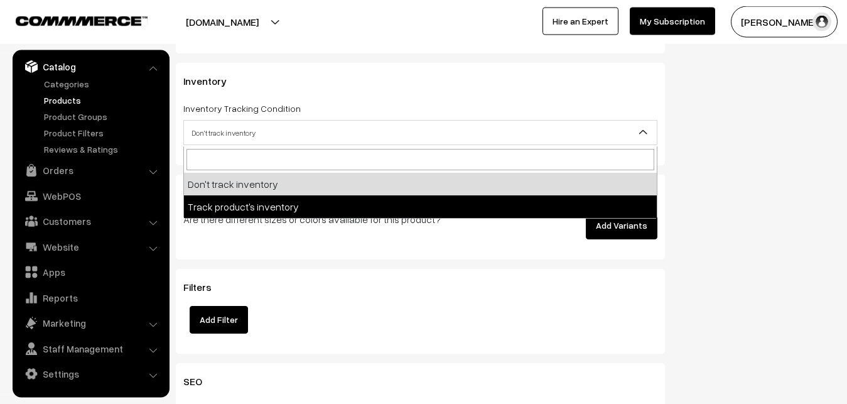
select select "2"
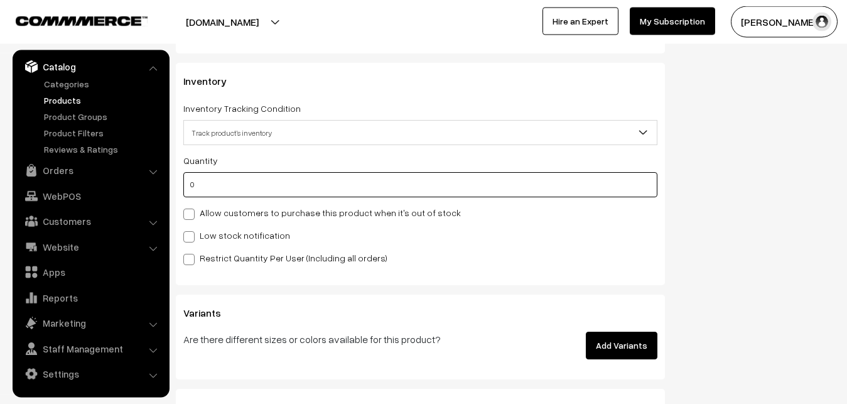
click at [222, 188] on input "0" at bounding box center [420, 184] width 474 height 25
type input "4"
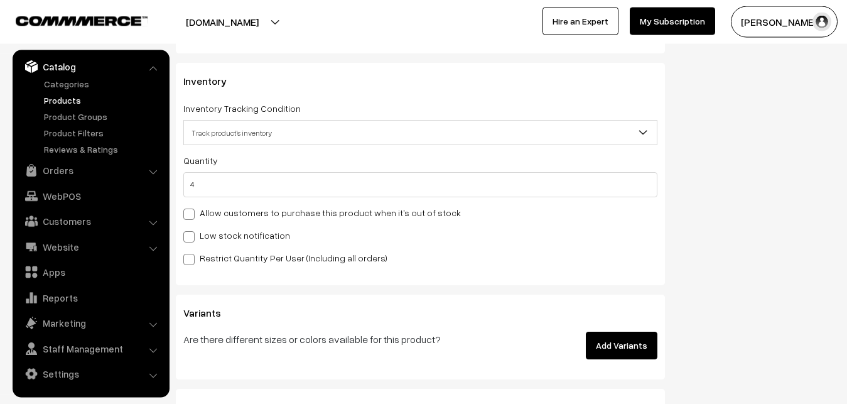
click at [217, 242] on label "Low stock notification" at bounding box center [236, 234] width 107 height 13
click at [191, 239] on input "Low stock notification" at bounding box center [187, 234] width 8 height 8
checkbox input "true"
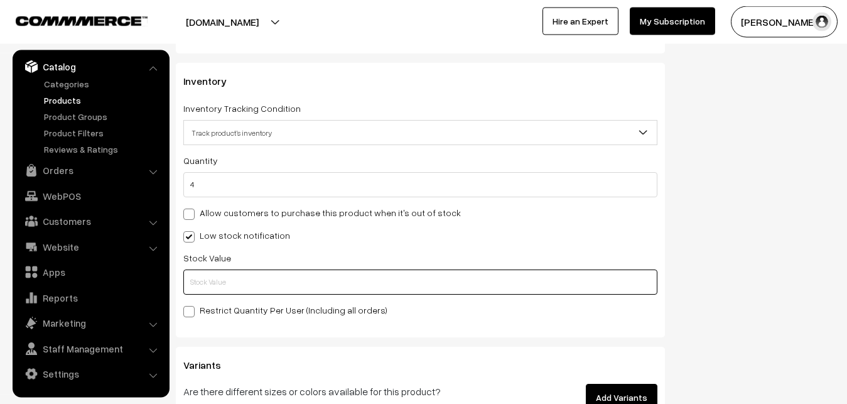
click at [218, 276] on input "text" at bounding box center [420, 281] width 474 height 25
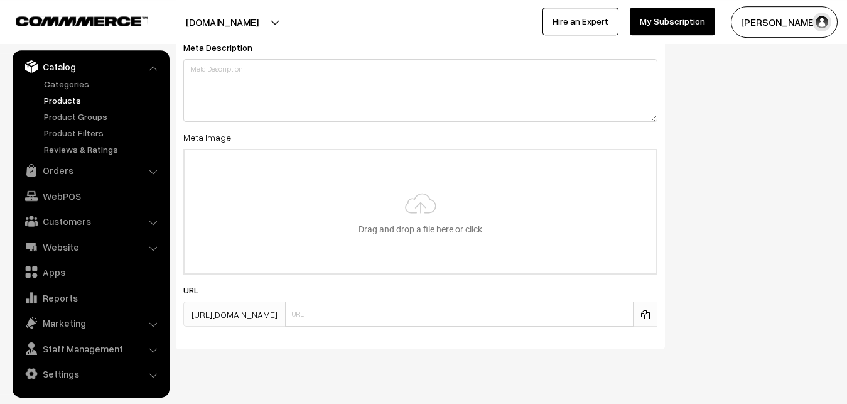
scroll to position [1869, 0]
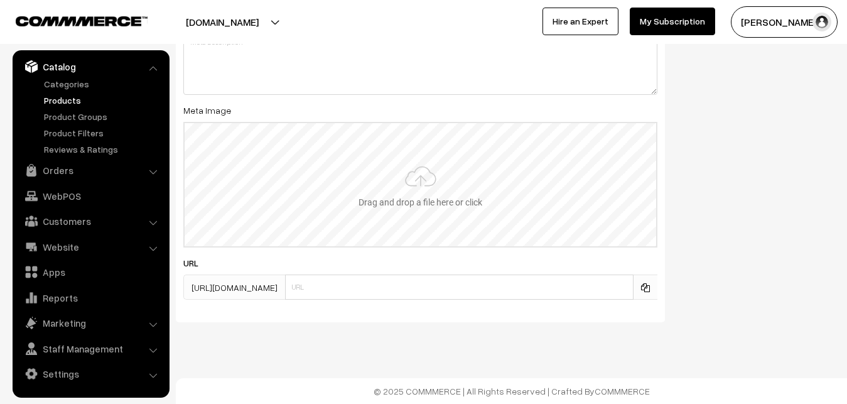
type input "2"
click at [395, 179] on input "file" at bounding box center [420, 184] width 471 height 123
type input "C:\fakepath\kanchipuram-saree-va12953-oct.jpeg"
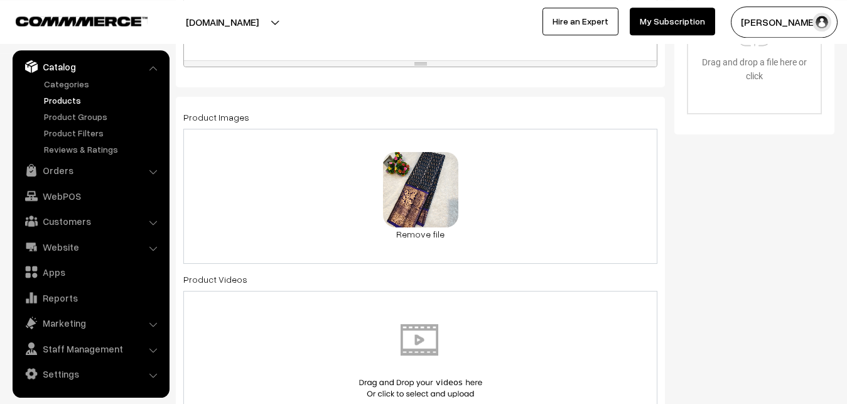
scroll to position [0, 0]
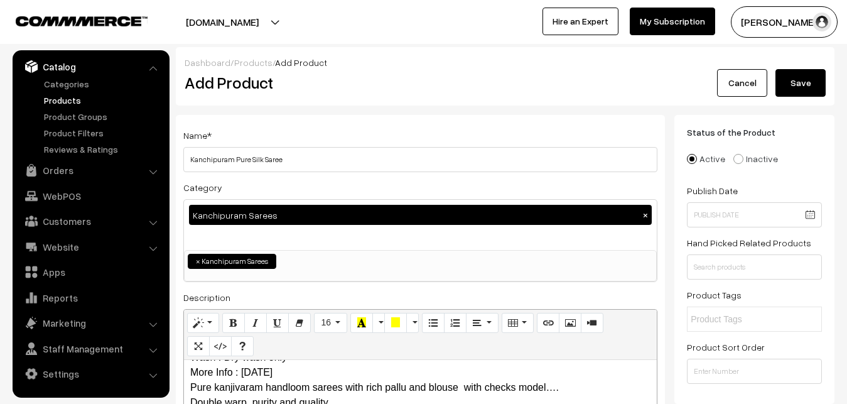
click at [795, 90] on button "Save" at bounding box center [800, 83] width 50 height 28
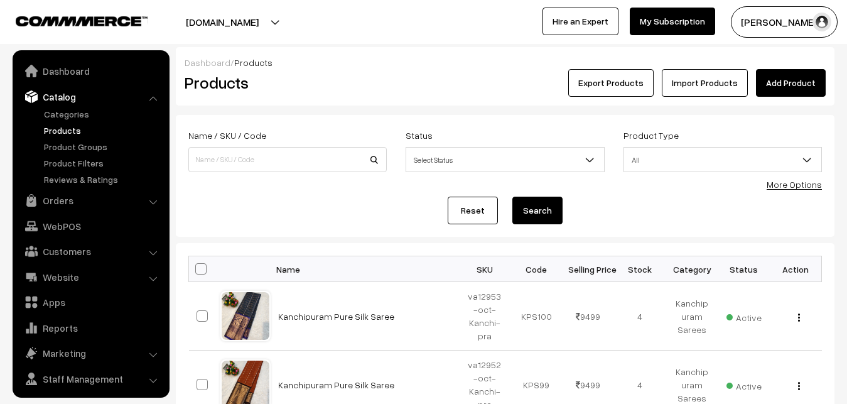
scroll to position [30, 0]
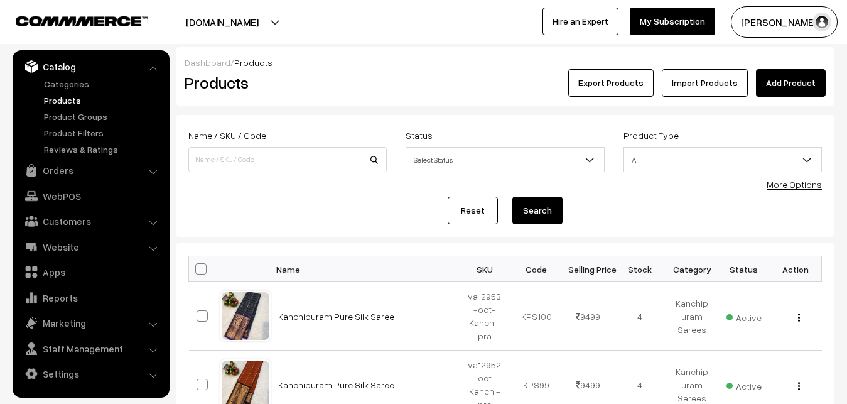
click at [786, 83] on link "Add Product" at bounding box center [791, 83] width 70 height 28
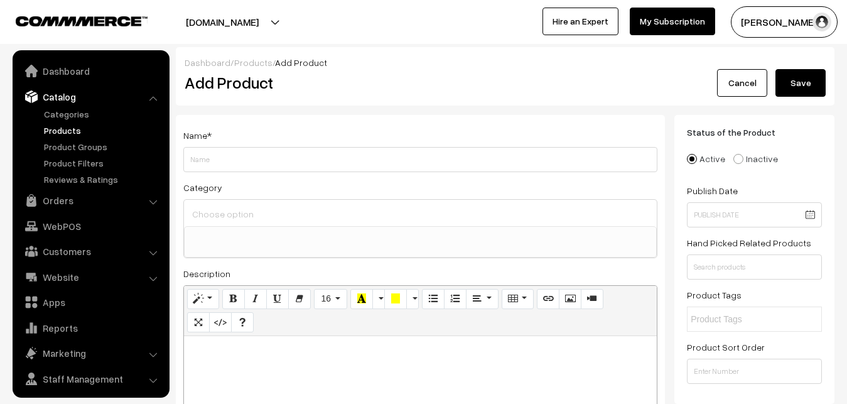
select select
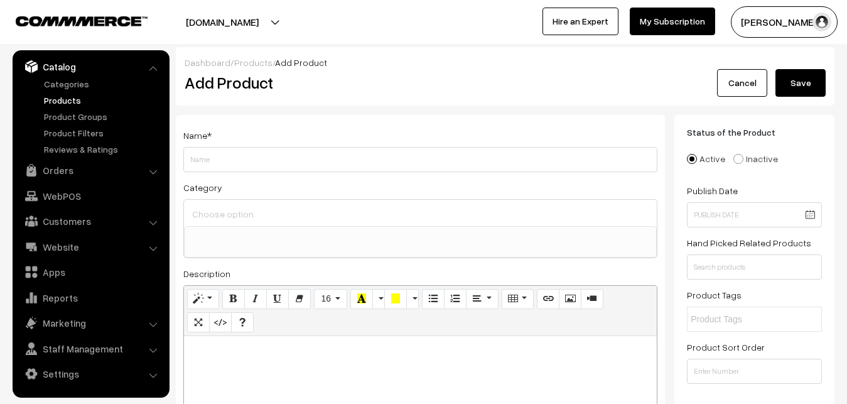
scroll to position [128, 0]
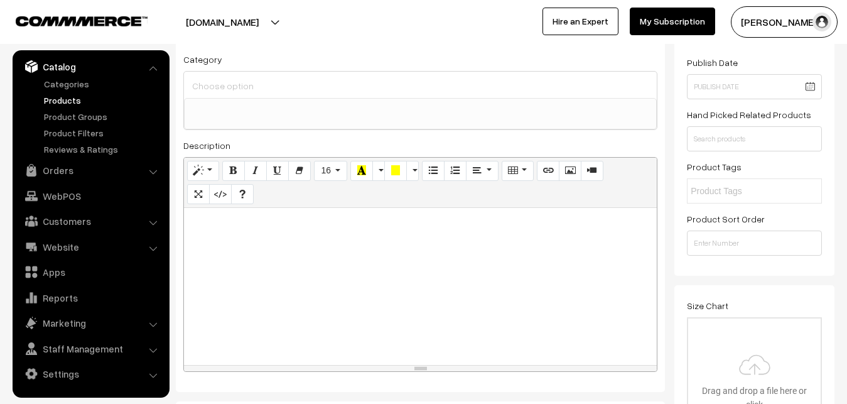
click at [228, 218] on p at bounding box center [420, 221] width 460 height 15
paste div
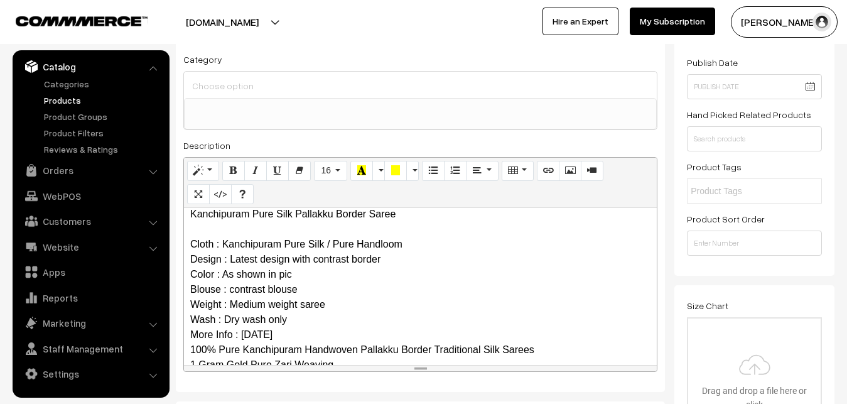
scroll to position [0, 0]
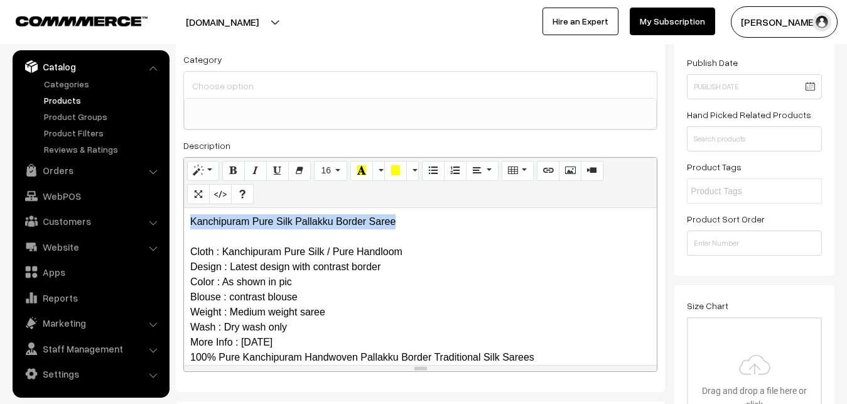
drag, startPoint x: 422, startPoint y: 221, endPoint x: 178, endPoint y: 205, distance: 245.3
click at [184, 208] on div "Kanchipuram Pure Silk Pallakku Border Saree Cloth : Kanchipuram Pure Silk / Pur…" at bounding box center [420, 286] width 473 height 157
copy p "Kanchipuram Pure Silk Pallakku Border Saree"
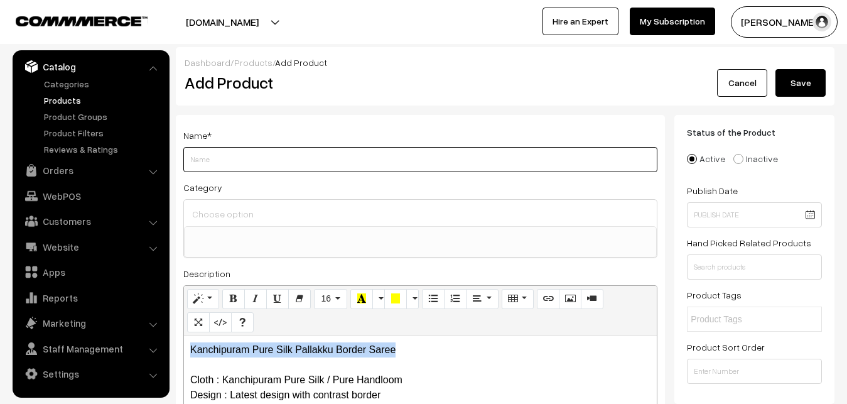
click at [219, 148] on input "Weight" at bounding box center [420, 159] width 474 height 25
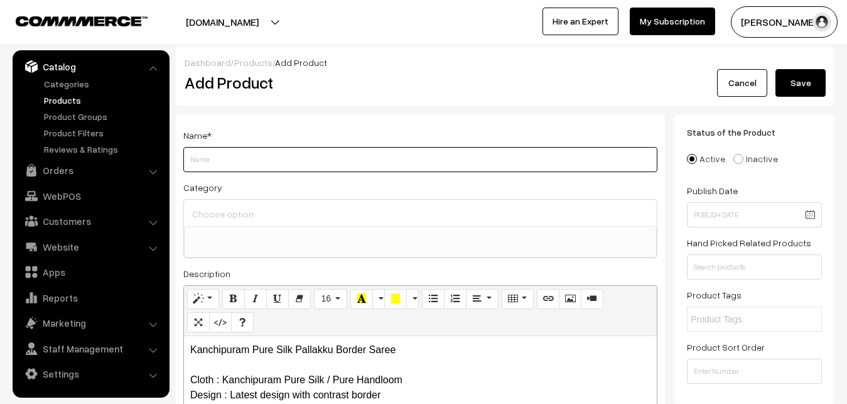
paste input "Kanchipuram Pure Silk Pallakku Border Saree"
type input "Kanchipuram Pure Silk Pallakku Border Saree"
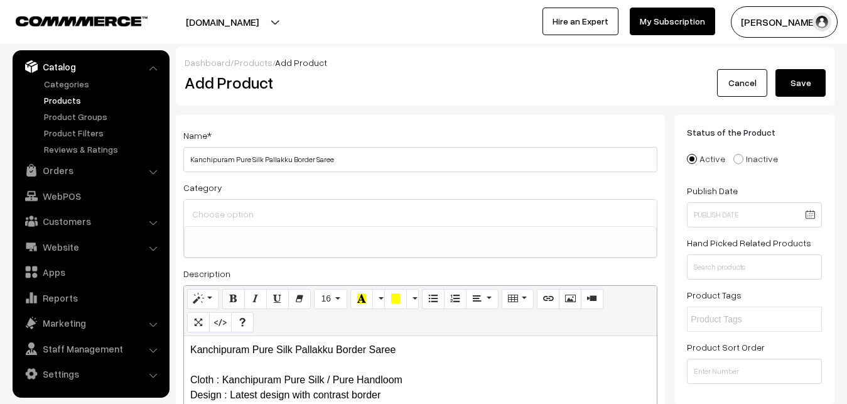
click at [228, 203] on div at bounding box center [420, 213] width 473 height 26
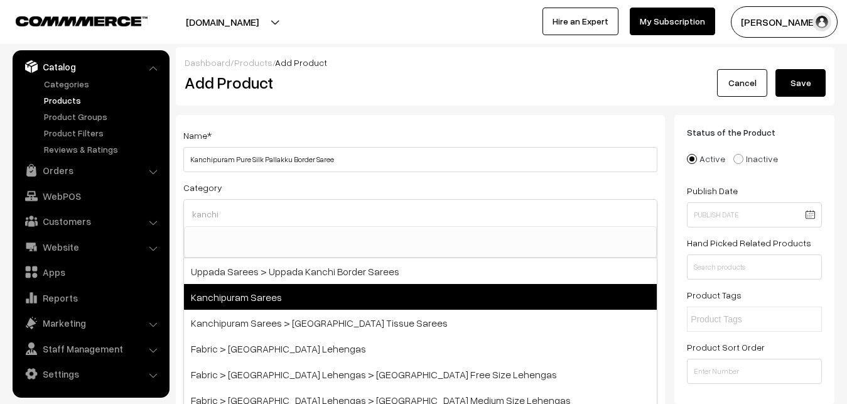
type input "kanchi"
click at [288, 291] on span "Kanchipuram Sarees" at bounding box center [420, 297] width 473 height 26
select select "3"
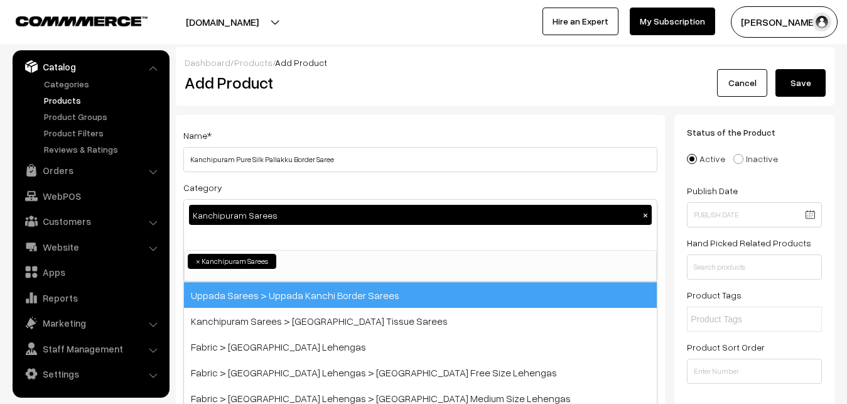
scroll to position [264, 0]
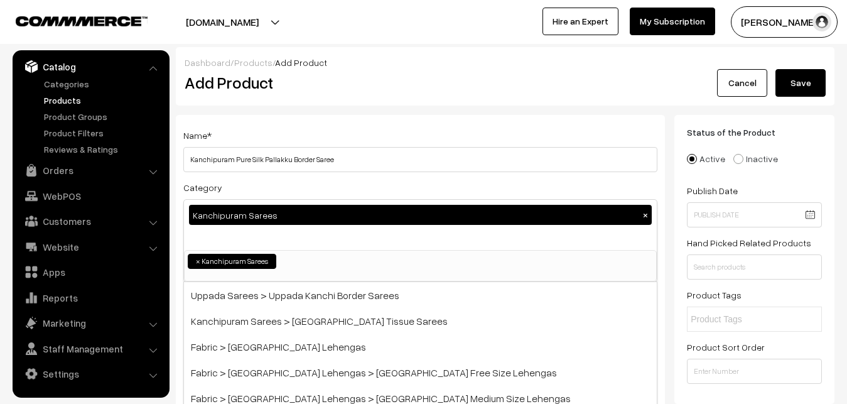
click at [306, 115] on div "Name * [GEOGRAPHIC_DATA] Pure Silk Pallakku Border Saree Category Kanchipuram S…" at bounding box center [420, 329] width 489 height 429
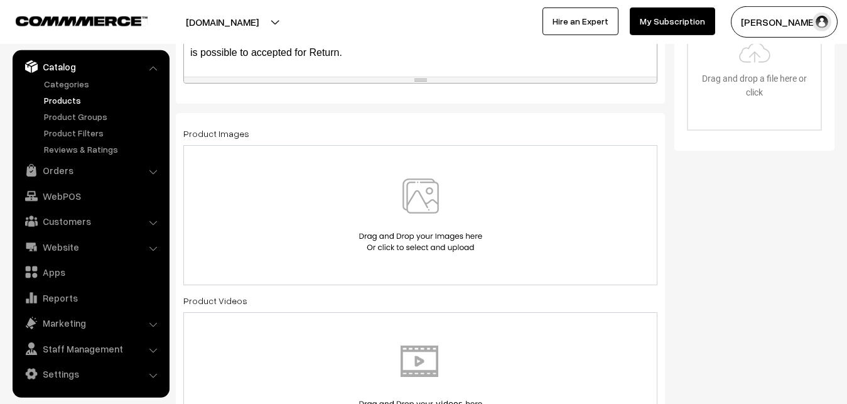
scroll to position [448, 0]
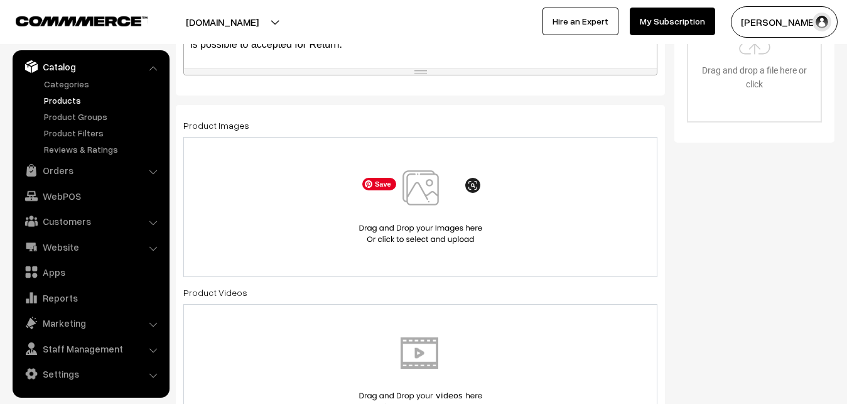
click at [407, 201] on img at bounding box center [420, 206] width 129 height 73
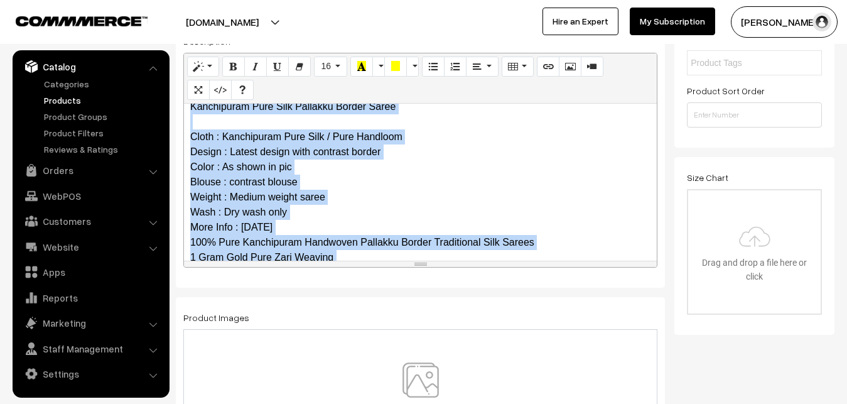
scroll to position [0, 0]
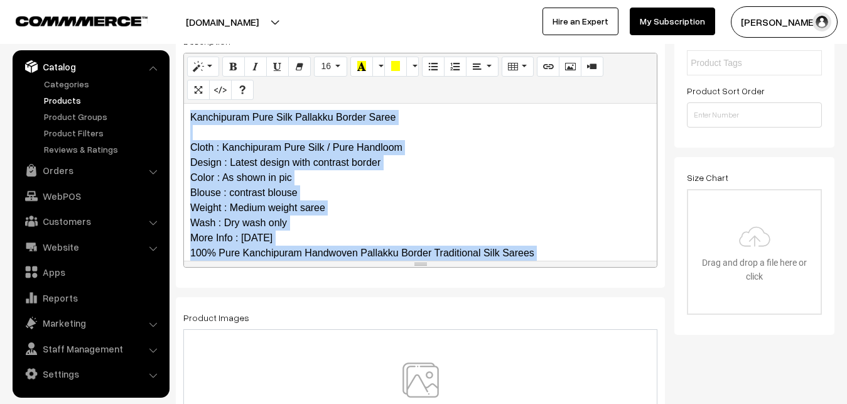
drag, startPoint x: 373, startPoint y: 243, endPoint x: 154, endPoint y: 88, distance: 268.9
click at [184, 104] on div "Kanchipuram Pure Silk Pallakku Border Saree Cloth : Kanchipuram Pure Silk / Pur…" at bounding box center [420, 182] width 473 height 157
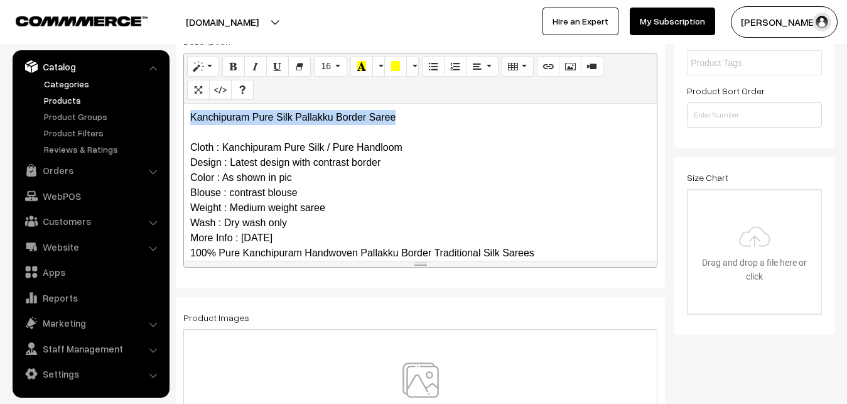
drag, startPoint x: 400, startPoint y: 116, endPoint x: 146, endPoint y: 90, distance: 254.9
click at [184, 104] on div "Kanchipuram Pure Silk Pallakku Border Saree Cloth : Kanchipuram Pure Silk / Pur…" at bounding box center [420, 182] width 473 height 157
copy p "Kanchipuram Pure Silk Pallakku Border Saree"
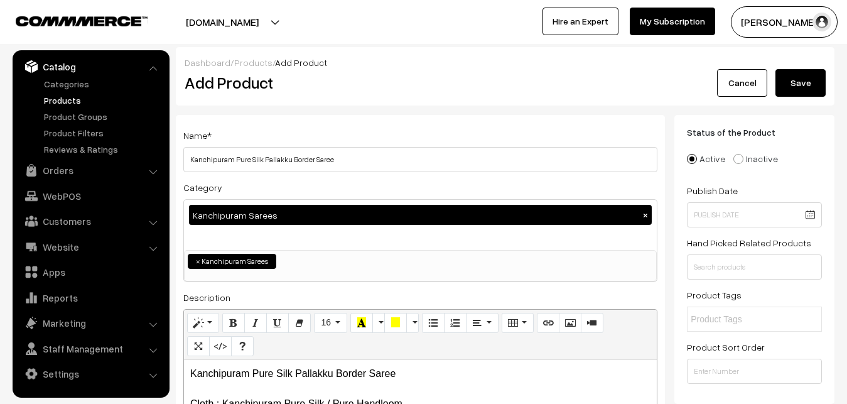
click at [243, 144] on div "Name * Kanchipuram Pure Silk Pallakku Border Saree" at bounding box center [420, 149] width 474 height 45
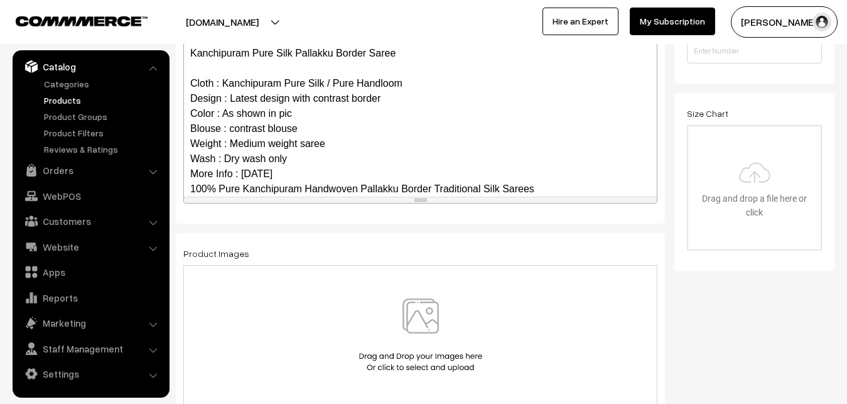
scroll to position [122, 0]
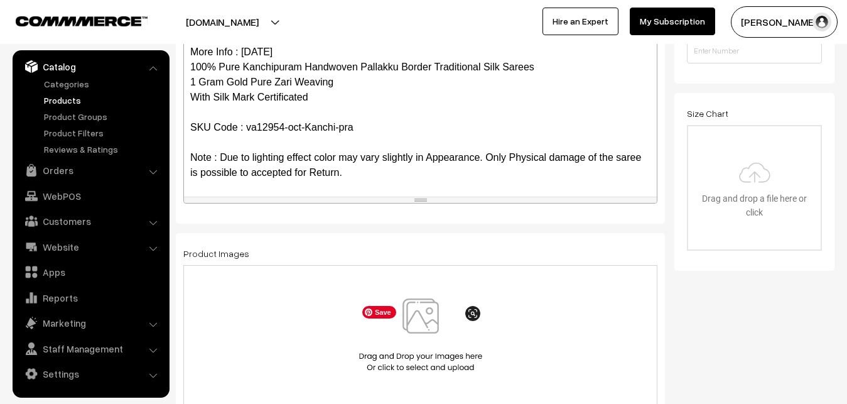
click at [424, 320] on img at bounding box center [420, 334] width 129 height 73
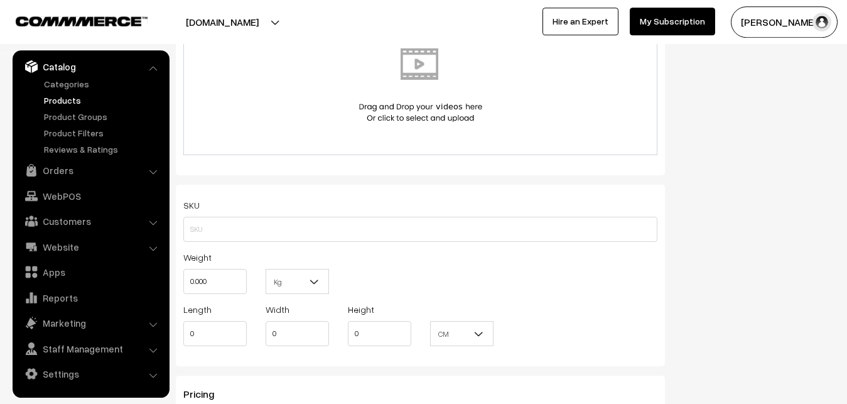
scroll to position [768, 0]
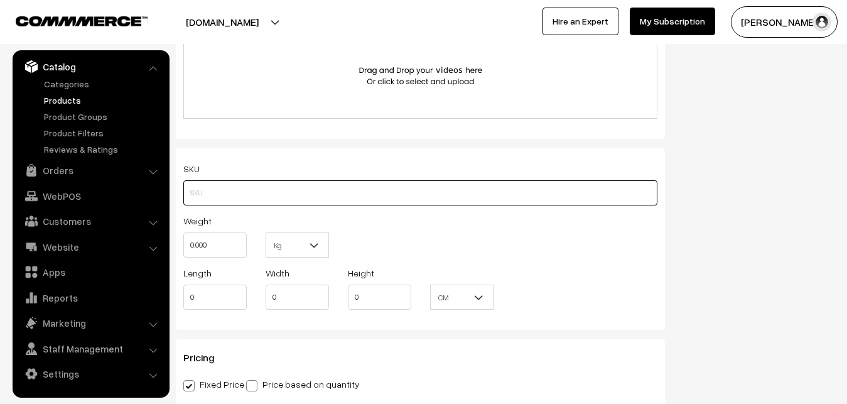
click at [237, 195] on input "text" at bounding box center [420, 192] width 474 height 25
paste input "va12954-oct-Kanchi-pra"
type input "va12954-oct-Kanchi-pra"
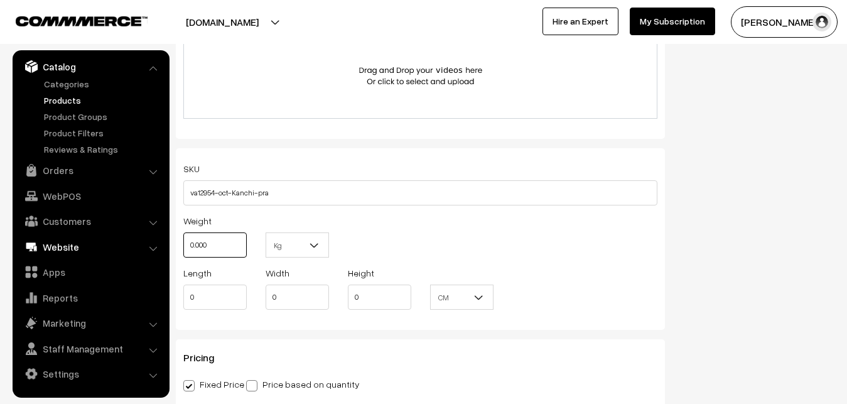
drag, startPoint x: 235, startPoint y: 249, endPoint x: 130, endPoint y: 250, distance: 104.8
click at [183, 257] on input "0.000" at bounding box center [214, 244] width 63 height 25
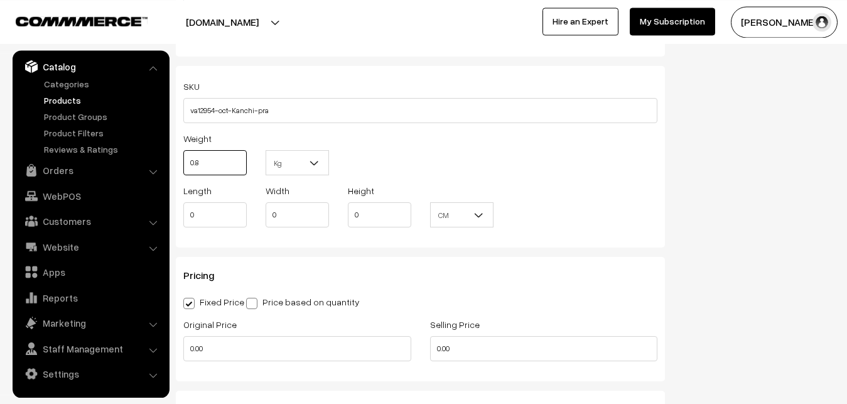
scroll to position [1024, 0]
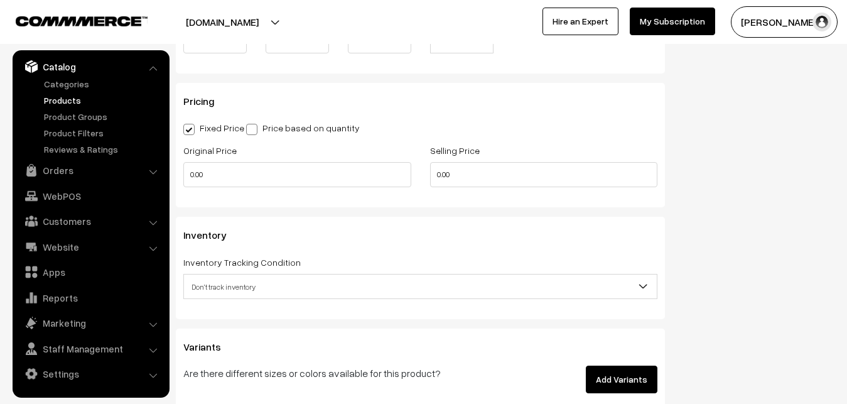
type input "0.80"
drag, startPoint x: 216, startPoint y: 190, endPoint x: 192, endPoint y: 169, distance: 31.2
drag, startPoint x: 222, startPoint y: 160, endPoint x: 149, endPoint y: 178, distance: 74.9
click at [149, 178] on div "Dashboard / Products / Add Product Add Product Cancel Save Name * Kanchipuram P…" at bounding box center [423, 13] width 847 height 1980
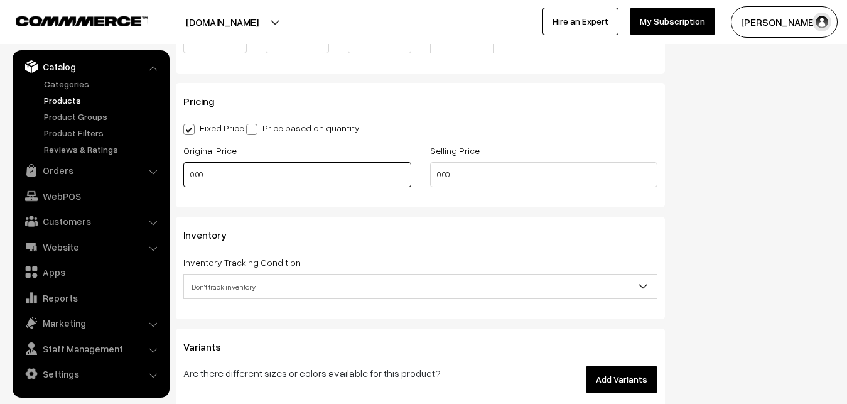
drag, startPoint x: 203, startPoint y: 172, endPoint x: 169, endPoint y: 177, distance: 33.6
click at [183, 177] on input "0.00" at bounding box center [297, 174] width 228 height 25
type input "0"
type input "9990"
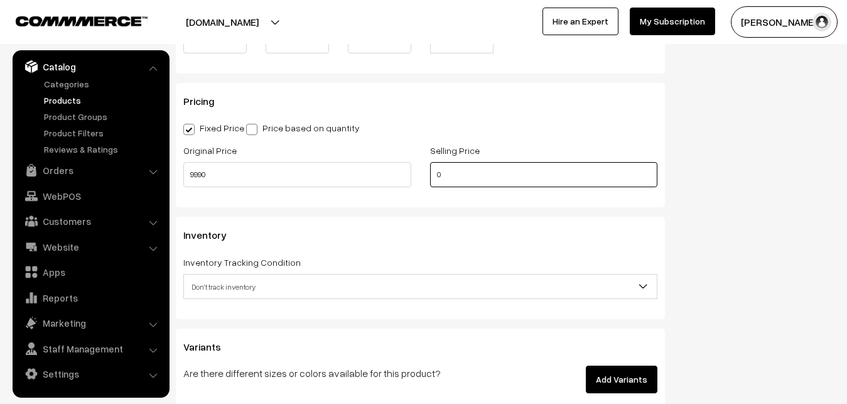
drag, startPoint x: 452, startPoint y: 175, endPoint x: 424, endPoint y: 175, distance: 28.2
click at [430, 175] on input "0" at bounding box center [544, 174] width 228 height 25
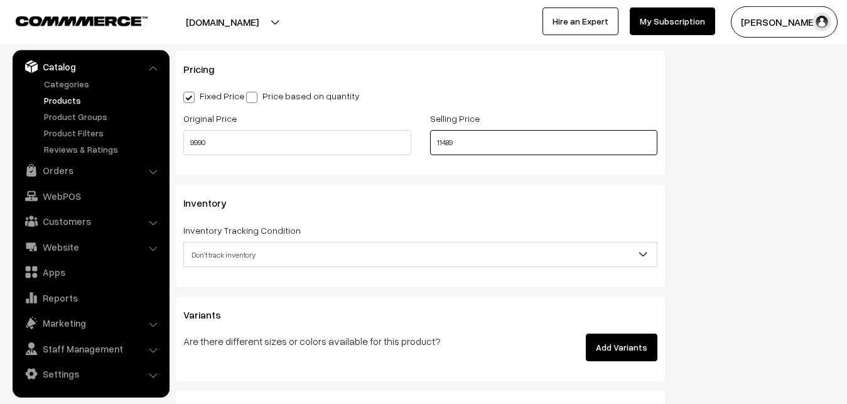
scroll to position [1152, 0]
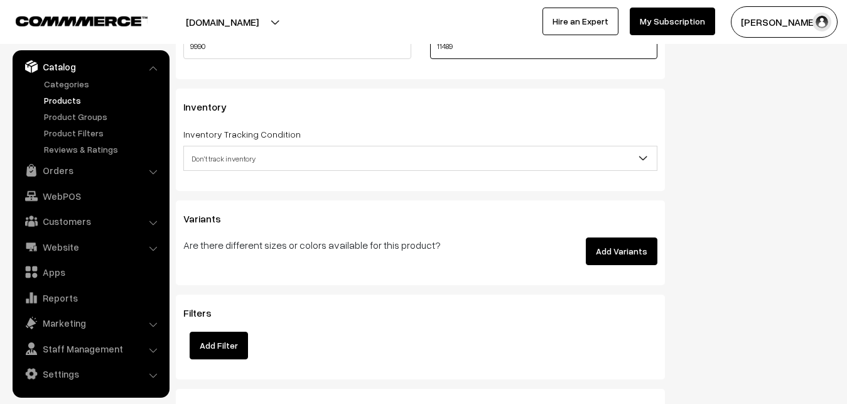
type input "11489"
click at [240, 157] on span "Don't track inventory" at bounding box center [420, 158] width 473 height 22
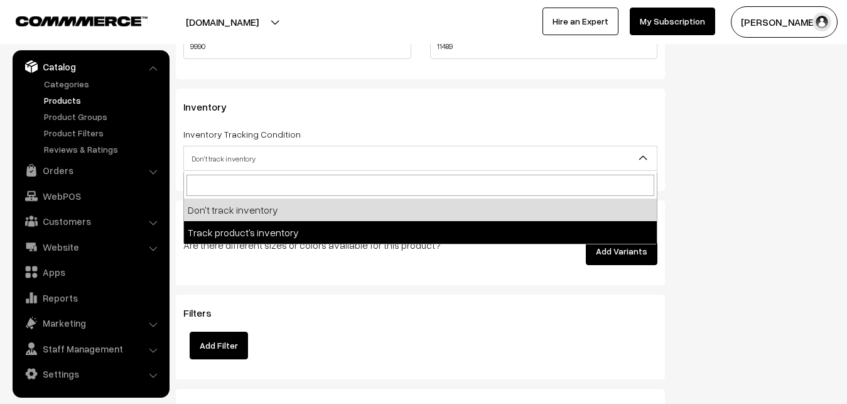
select select "2"
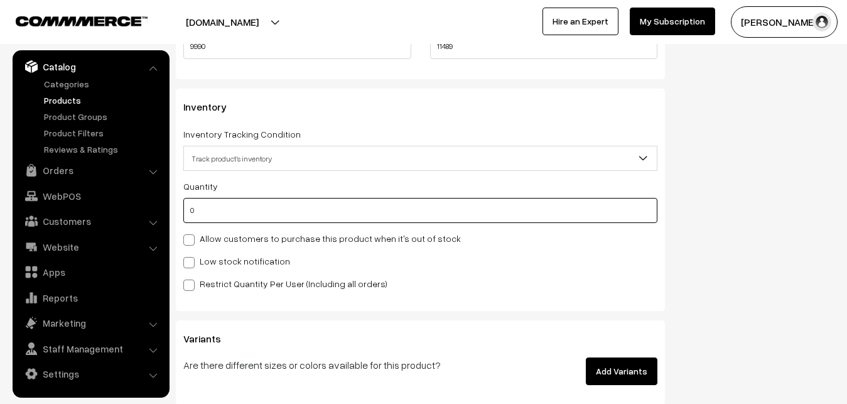
click at [212, 213] on input "0" at bounding box center [420, 210] width 474 height 25
type input "4"
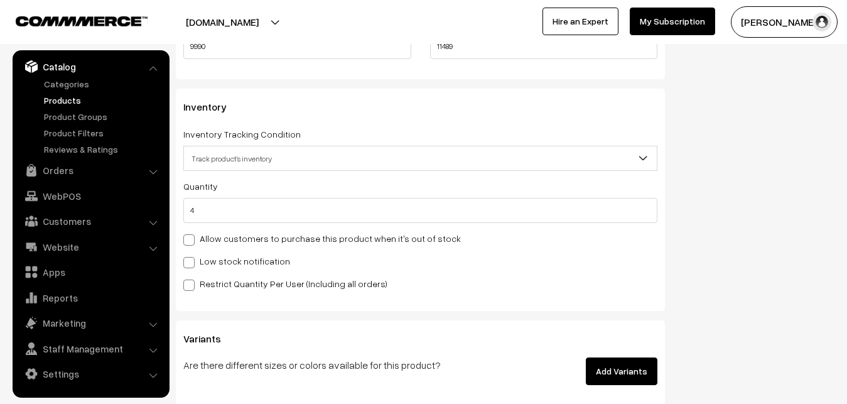
click at [210, 263] on label "Low stock notification" at bounding box center [236, 260] width 107 height 13
click at [191, 263] on input "Low stock notification" at bounding box center [187, 260] width 8 height 8
checkbox input "true"
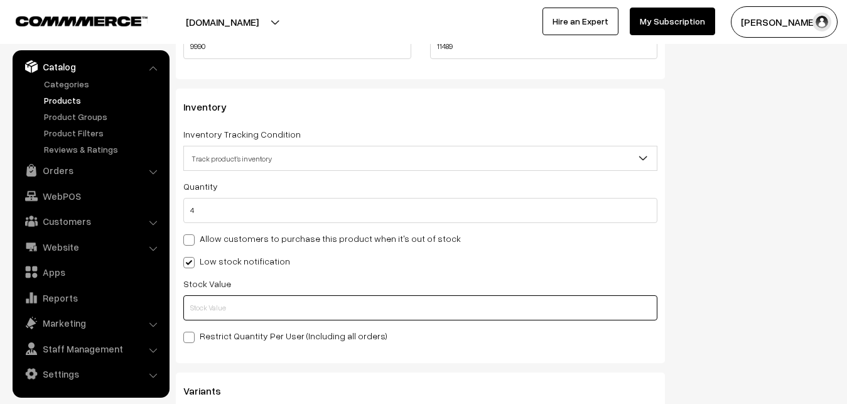
click at [211, 306] on input "text" at bounding box center [420, 307] width 474 height 25
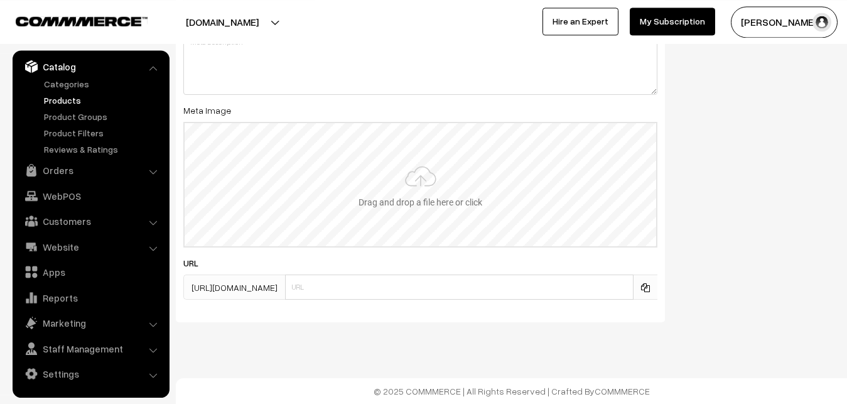
scroll to position [1869, 0]
type input "2"
click at [394, 200] on input "file" at bounding box center [420, 184] width 471 height 123
type input "C:\fakepath\kanchipuram-saree-va12954-oct.jpeg"
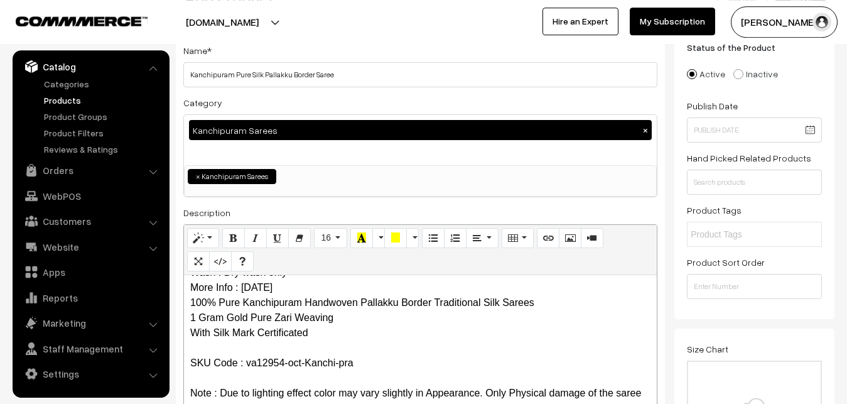
scroll to position [11, 0]
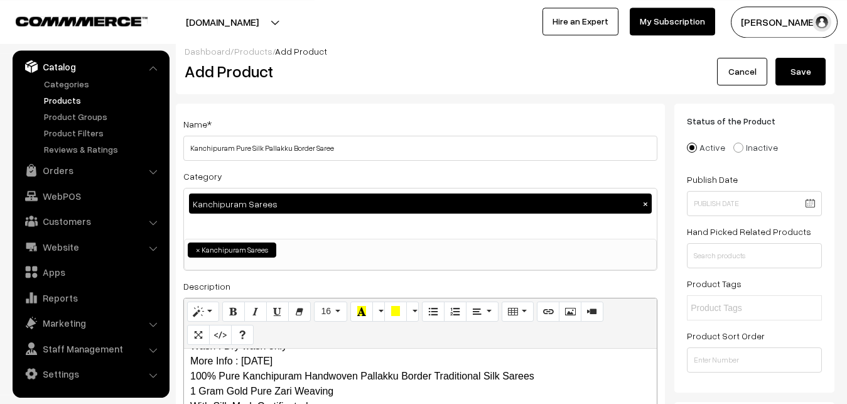
click at [802, 69] on button "Save" at bounding box center [800, 72] width 50 height 28
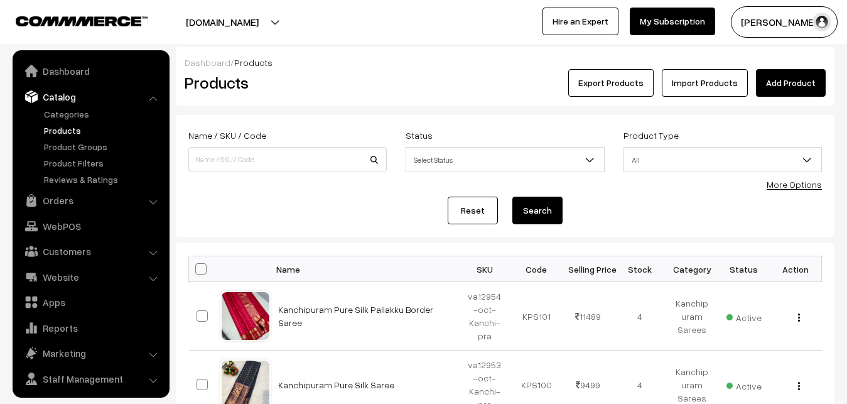
scroll to position [30, 0]
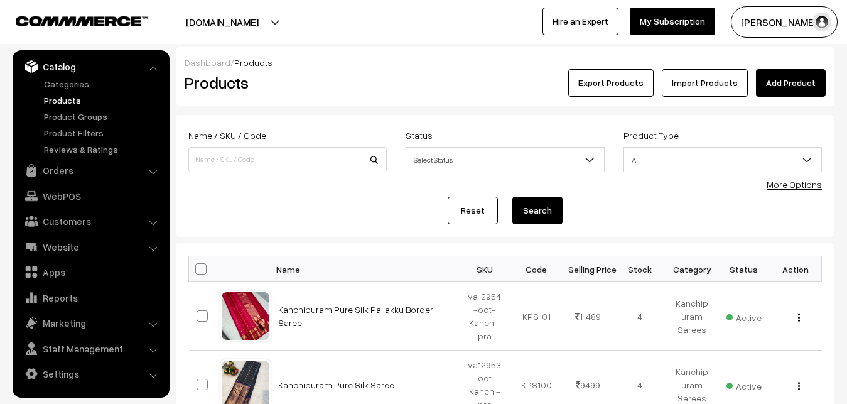
click at [362, 78] on h2 "Products" at bounding box center [285, 82] width 201 height 19
click at [788, 81] on link "Add Product" at bounding box center [791, 83] width 70 height 28
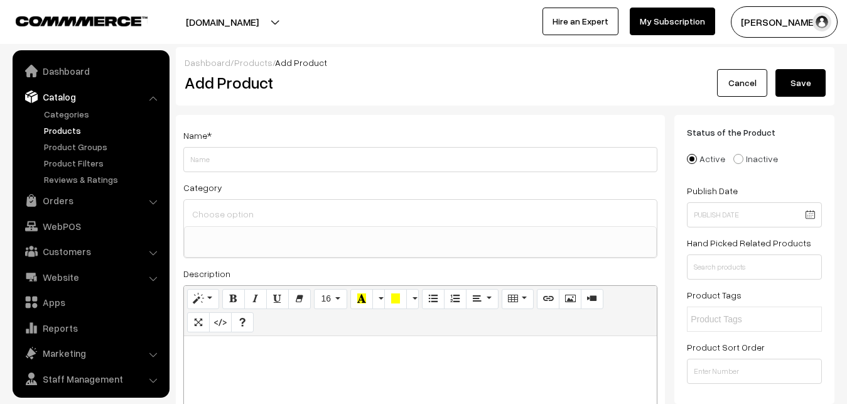
select select
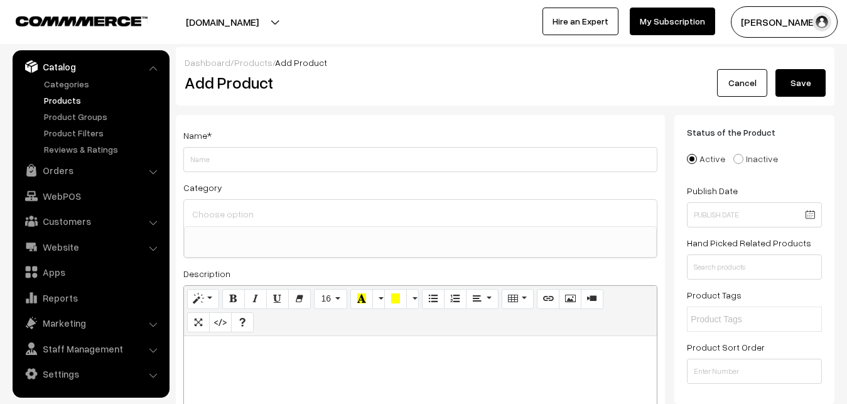
paste div
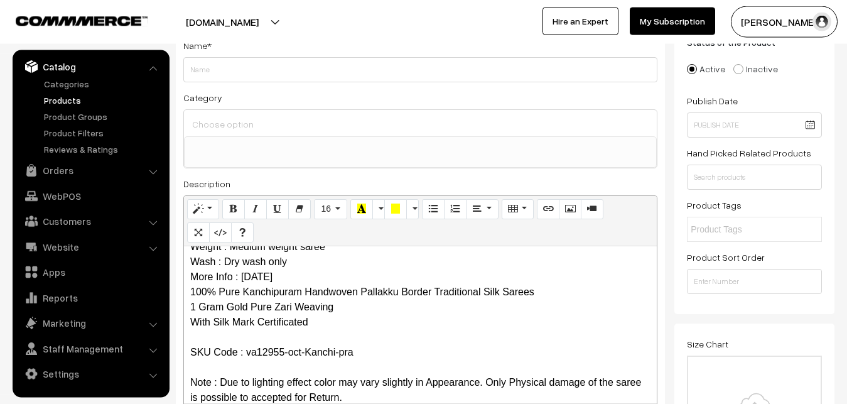
scroll to position [0, 0]
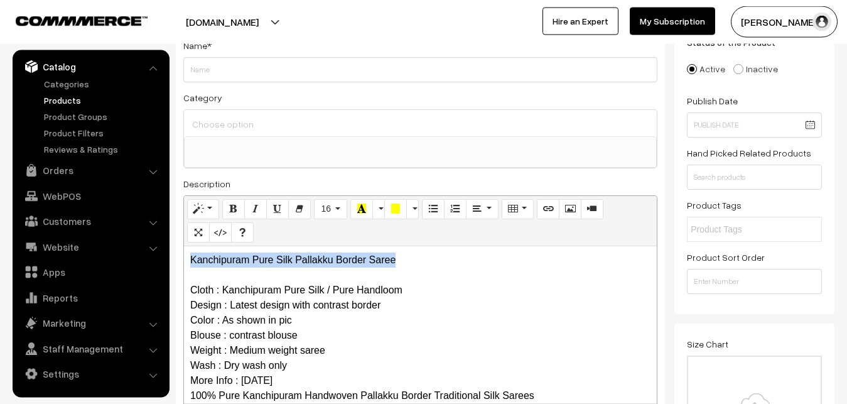
drag, startPoint x: 395, startPoint y: 257, endPoint x: 152, endPoint y: 249, distance: 243.1
click at [184, 249] on div "Kanchipuram Pure Silk Pallakku Border Saree Cloth : Kanchipuram Pure Silk / Pur…" at bounding box center [420, 324] width 473 height 157
copy p "Kanchipuram Pure Silk Pallakku Border Saree"
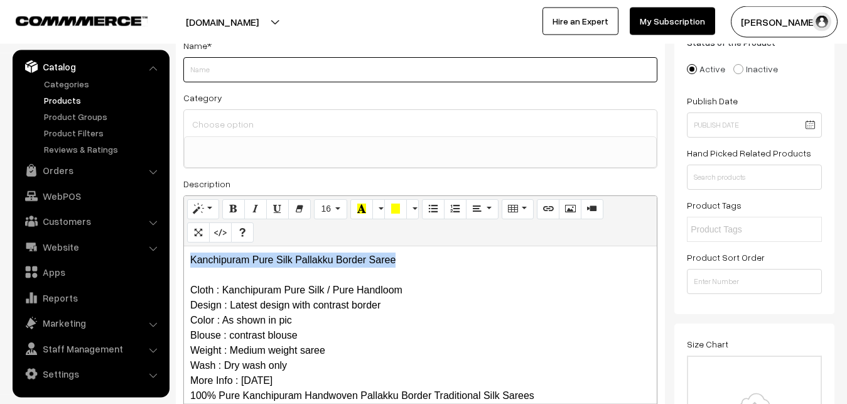
click at [235, 81] on input "Weight" at bounding box center [420, 69] width 474 height 25
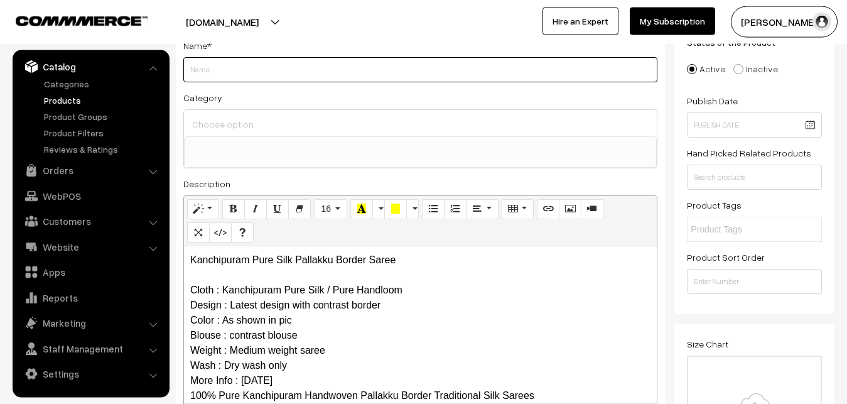
paste input "Kanchipuram Pure Silk Pallakku Border Saree"
type input "Kanchipuram Pure Silk Pallakku Border Saree"
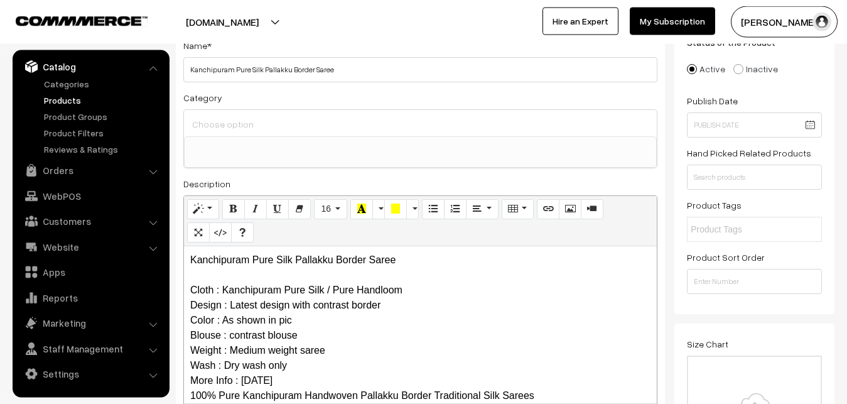
click at [243, 124] on input at bounding box center [420, 124] width 463 height 18
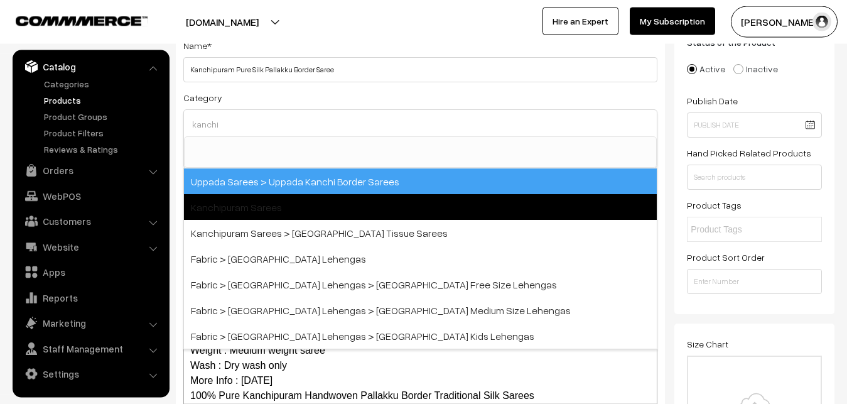
type input "kanchi"
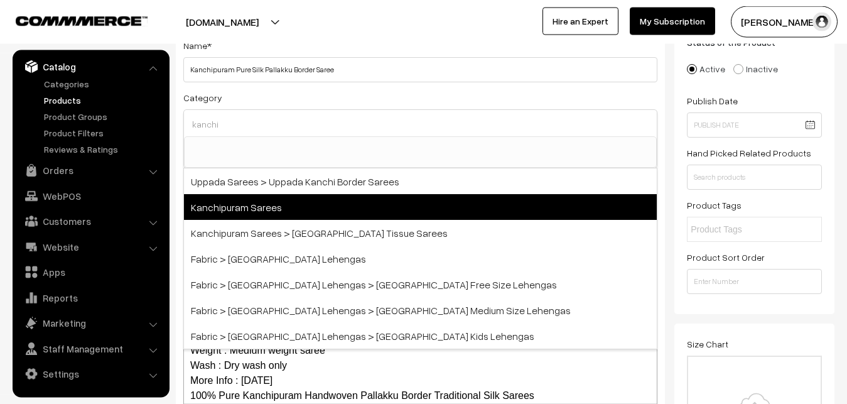
click at [269, 195] on span "Kanchipuram Sarees" at bounding box center [420, 207] width 473 height 26
select select "3"
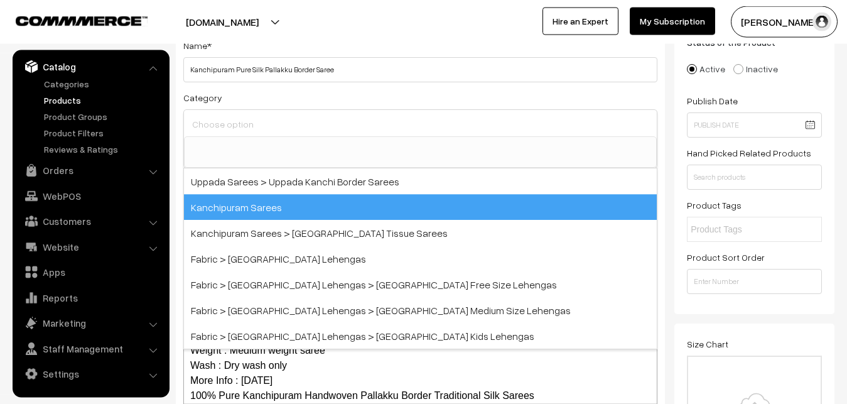
scroll to position [264, 0]
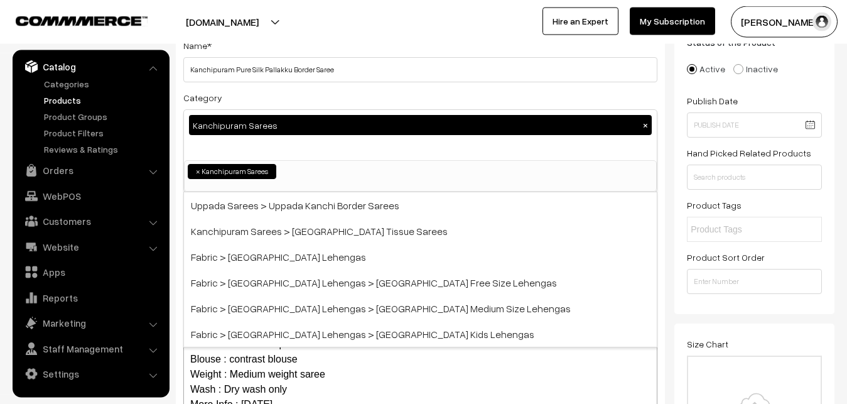
click at [311, 99] on div "Category Kanchipuram Sarees × Uppada Sarees Uppada Sarees > Uppada Plain Sarees…" at bounding box center [420, 141] width 474 height 102
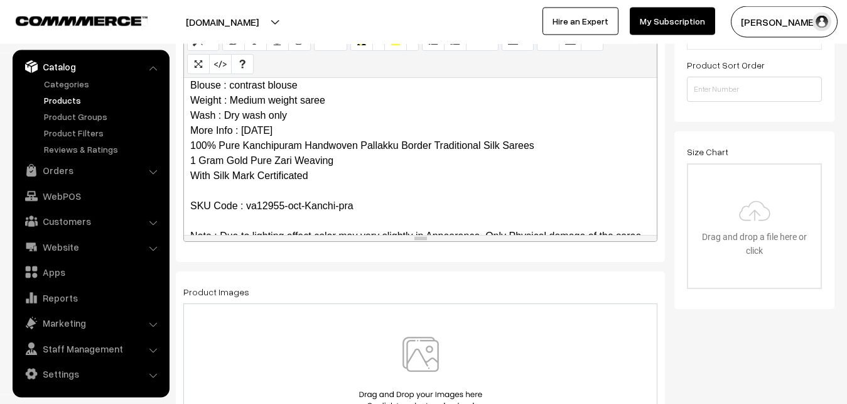
scroll to position [122, 0]
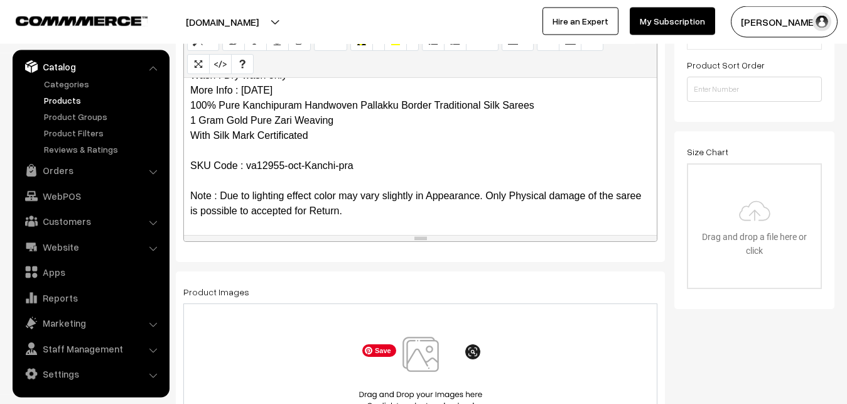
click at [417, 354] on img at bounding box center [420, 372] width 129 height 73
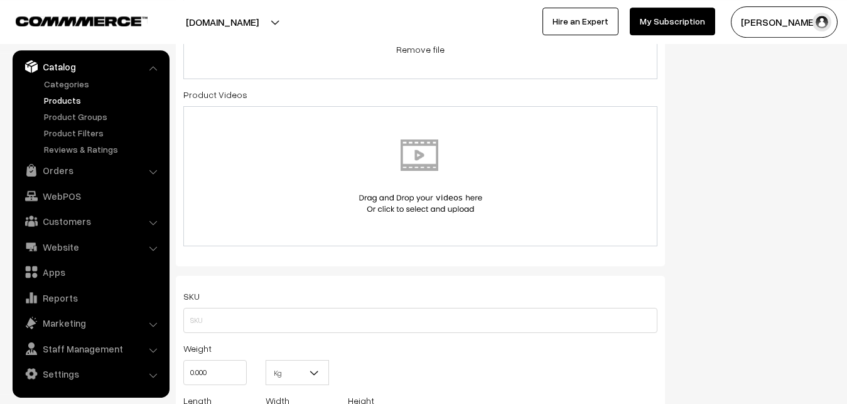
scroll to position [666, 0]
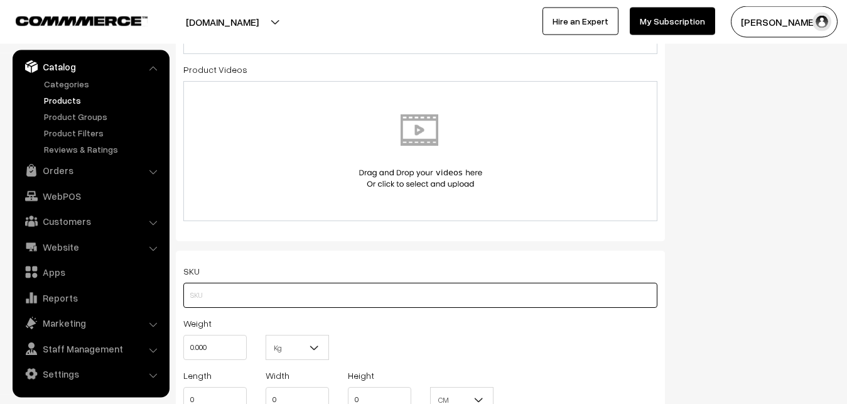
click at [239, 296] on input "text" at bounding box center [420, 294] width 474 height 25
paste input "va12955-oct-Kanchi-pra"
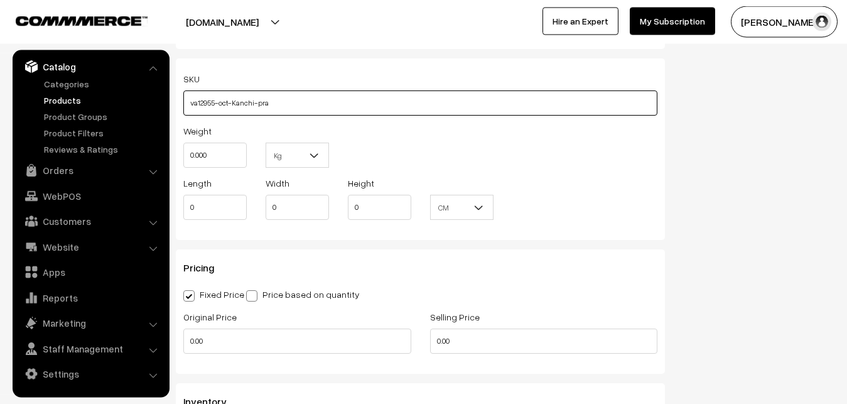
type input "va12955-oct-Kanchi-pra"
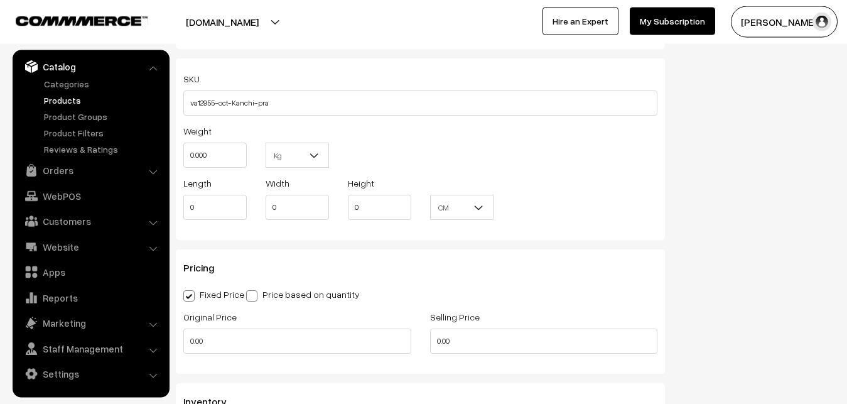
drag, startPoint x: 222, startPoint y: 169, endPoint x: 208, endPoint y: 155, distance: 19.5
click at [203, 167] on div "Weight 0.000" at bounding box center [215, 149] width 82 height 52
drag, startPoint x: 208, startPoint y: 155, endPoint x: 177, endPoint y: 155, distance: 30.8
click at [183, 155] on input "0.000" at bounding box center [214, 154] width 63 height 25
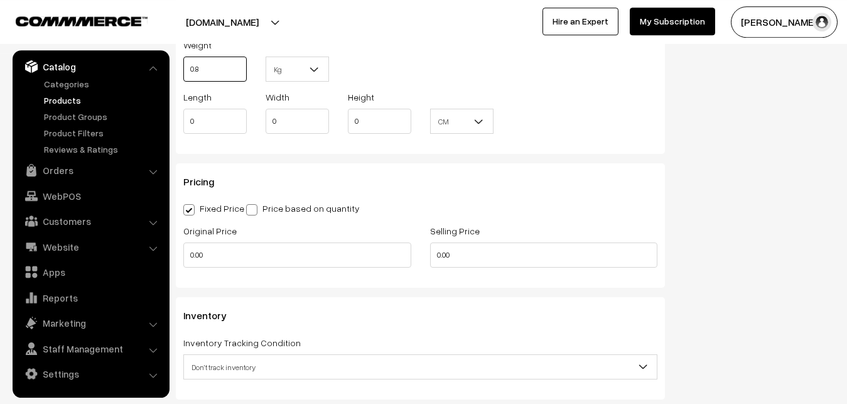
scroll to position [1050, 0]
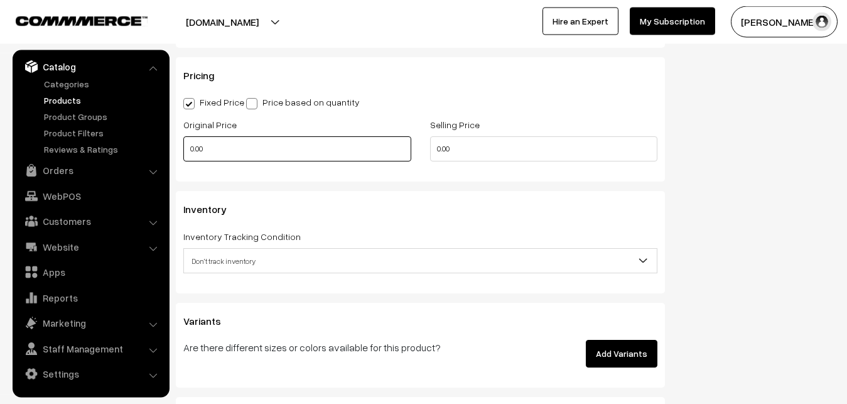
type input "0.80"
drag, startPoint x: 207, startPoint y: 154, endPoint x: 154, endPoint y: 154, distance: 52.7
click at [183, 154] on input "0.00" at bounding box center [297, 148] width 228 height 25
drag, startPoint x: 211, startPoint y: 153, endPoint x: 142, endPoint y: 153, distance: 69.0
click at [183, 153] on input "0" at bounding box center [297, 148] width 228 height 25
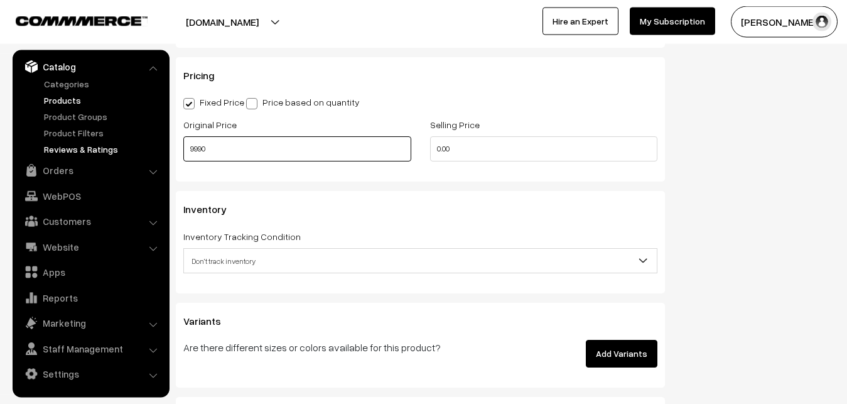
type input "9990"
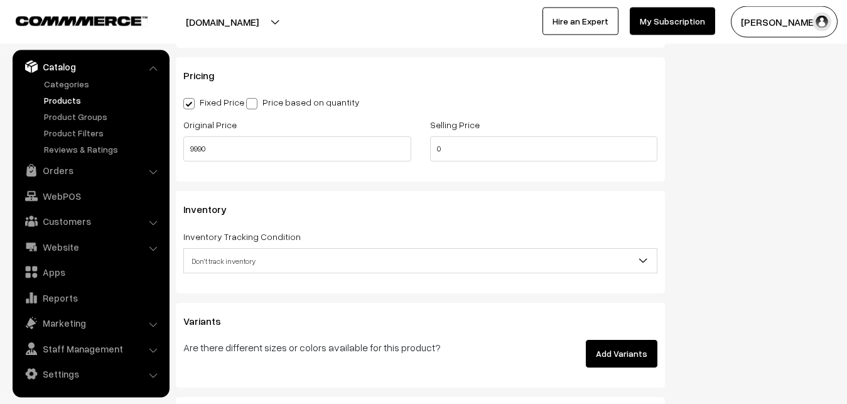
click at [412, 146] on div "Original Price 9990" at bounding box center [297, 143] width 247 height 52
drag, startPoint x: 437, startPoint y: 145, endPoint x: 414, endPoint y: 149, distance: 23.0
click at [430, 149] on input "0" at bounding box center [544, 148] width 228 height 25
drag, startPoint x: 451, startPoint y: 149, endPoint x: 409, endPoint y: 151, distance: 41.5
click at [430, 151] on input "0" at bounding box center [544, 148] width 228 height 25
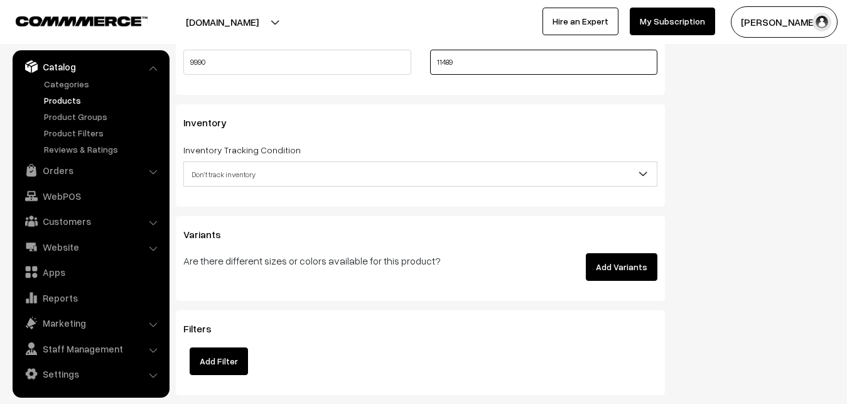
scroll to position [1178, 0]
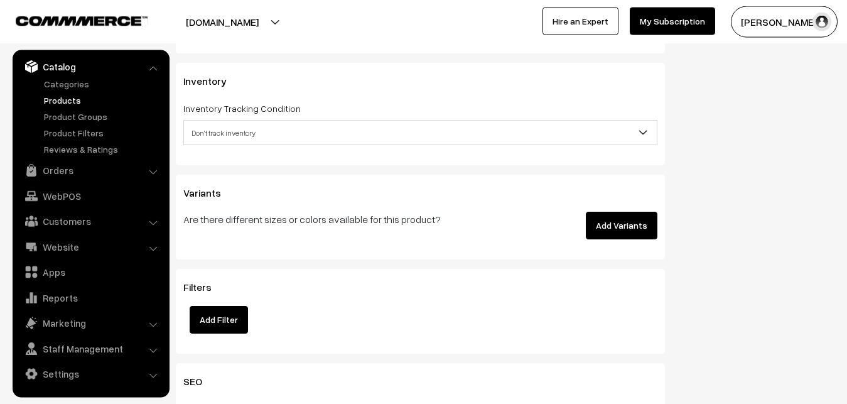
type input "11489"
click at [228, 126] on span "Don't track inventory" at bounding box center [420, 133] width 473 height 22
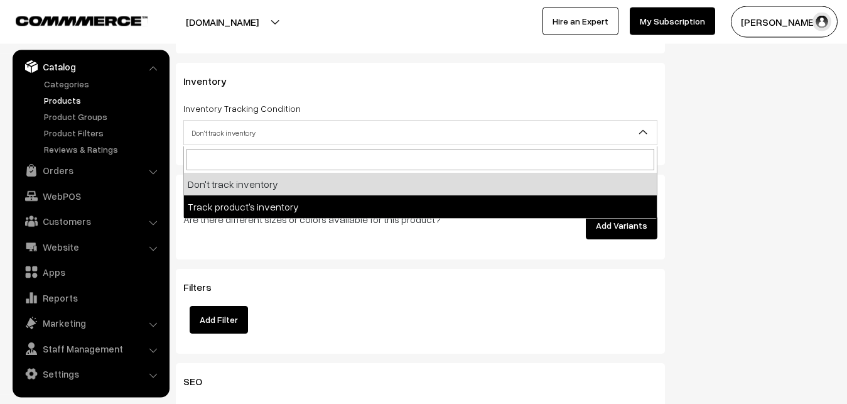
select select "2"
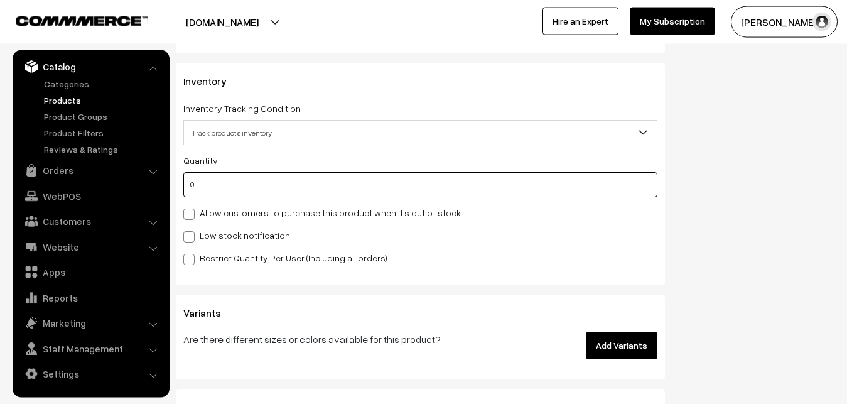
click at [229, 183] on input "0" at bounding box center [420, 184] width 474 height 25
type input "4"
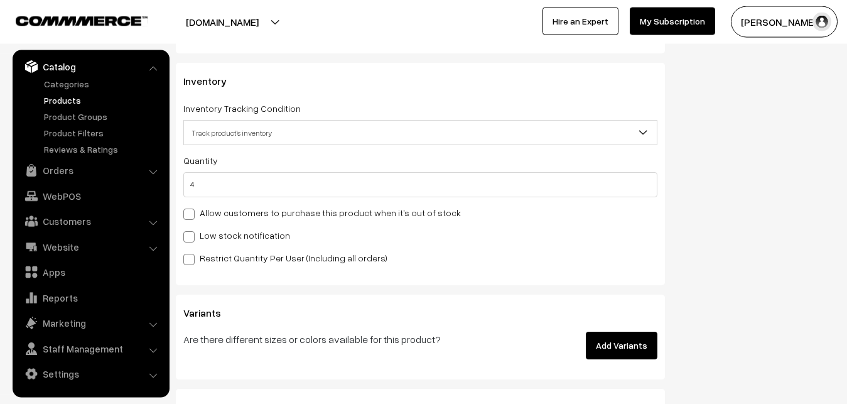
click at [230, 232] on label "Low stock notification" at bounding box center [236, 234] width 107 height 13
click at [191, 232] on input "Low stock notification" at bounding box center [187, 234] width 8 height 8
checkbox input "true"
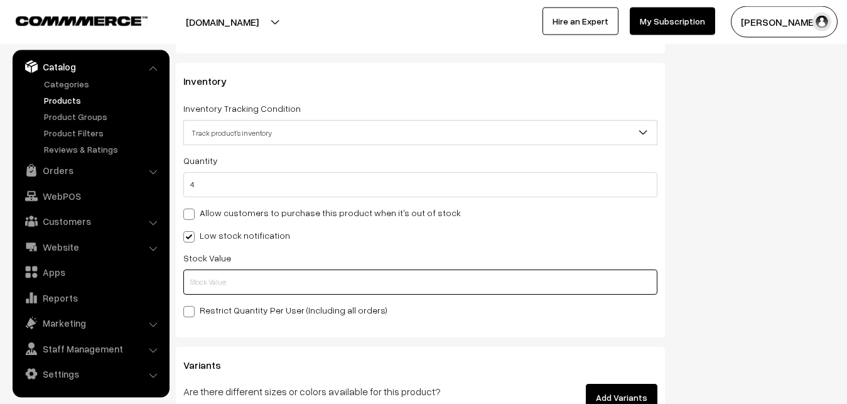
click at [240, 279] on input "text" at bounding box center [420, 281] width 474 height 25
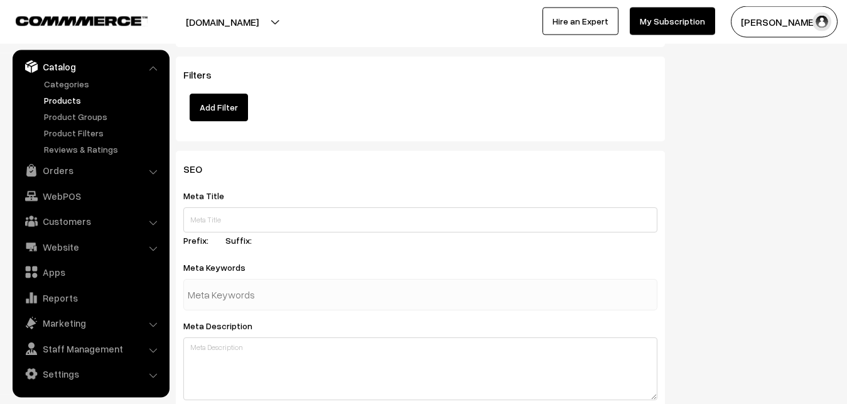
scroll to position [1869, 0]
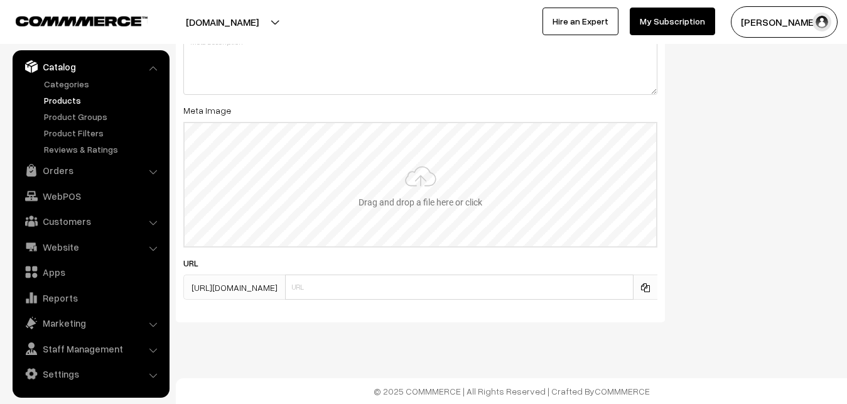
type input "2"
click at [456, 154] on input "file" at bounding box center [420, 184] width 471 height 123
type input "C:\fakepath\kanchipuram-saree-va12955-oct.jpeg"
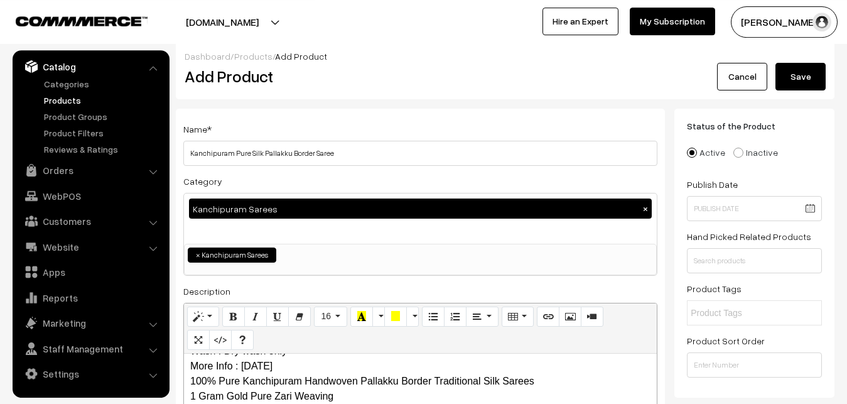
scroll to position [0, 0]
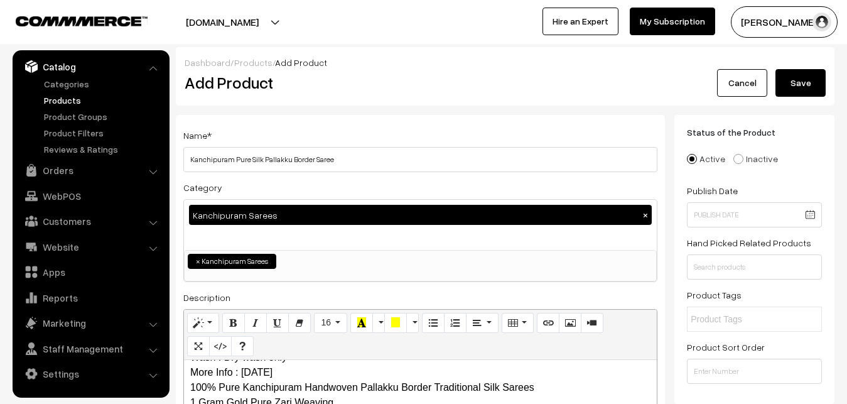
click at [783, 90] on button "Save" at bounding box center [800, 83] width 50 height 28
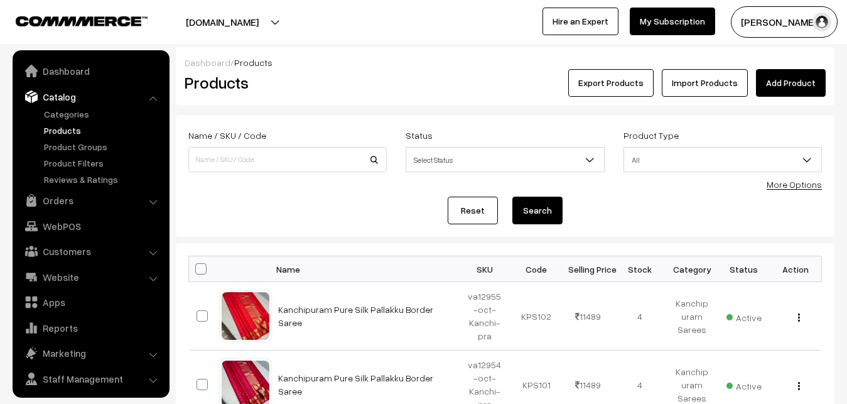
scroll to position [30, 0]
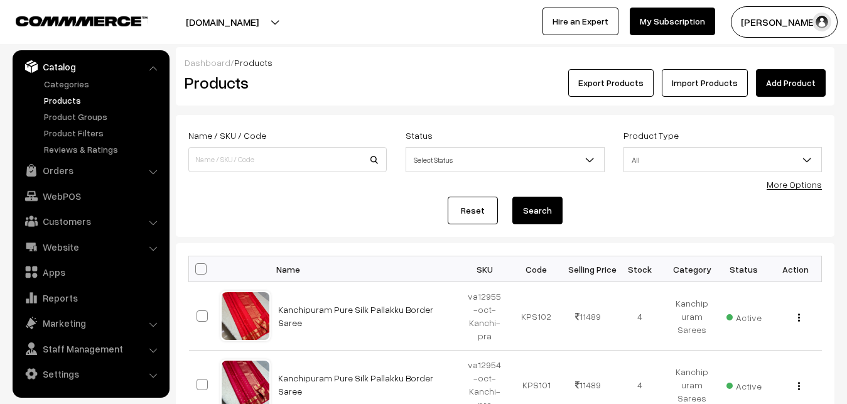
click at [343, 74] on h2 "Products" at bounding box center [285, 82] width 201 height 19
click at [802, 80] on link "Add Product" at bounding box center [791, 83] width 70 height 28
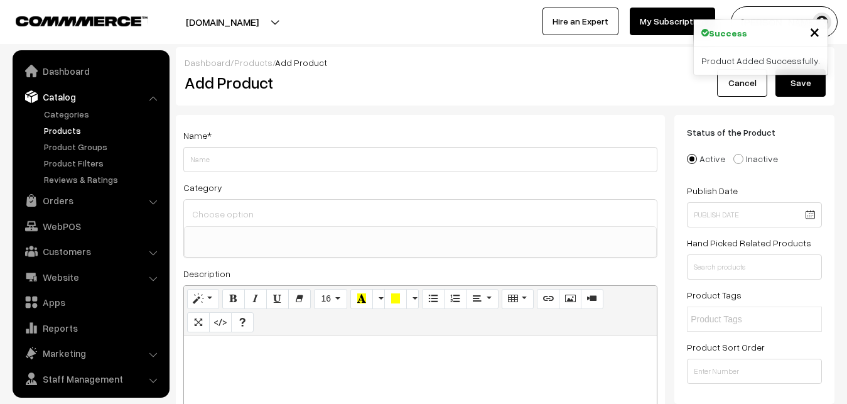
select select
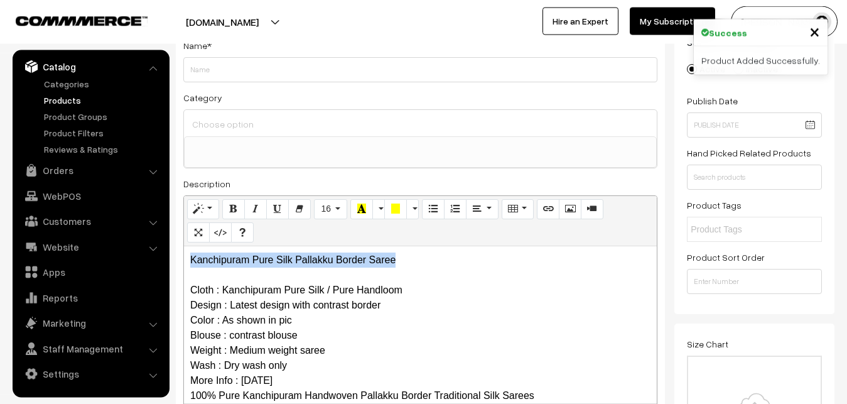
drag, startPoint x: 412, startPoint y: 259, endPoint x: 117, endPoint y: 259, distance: 295.0
click at [184, 259] on div "Kanchipuram Pure Silk Pallakku Border Saree Cloth : Kanchipuram Pure Silk / Pur…" at bounding box center [420, 324] width 473 height 157
copy p "Kanchipuram Pure Silk Pallakku Border Saree"
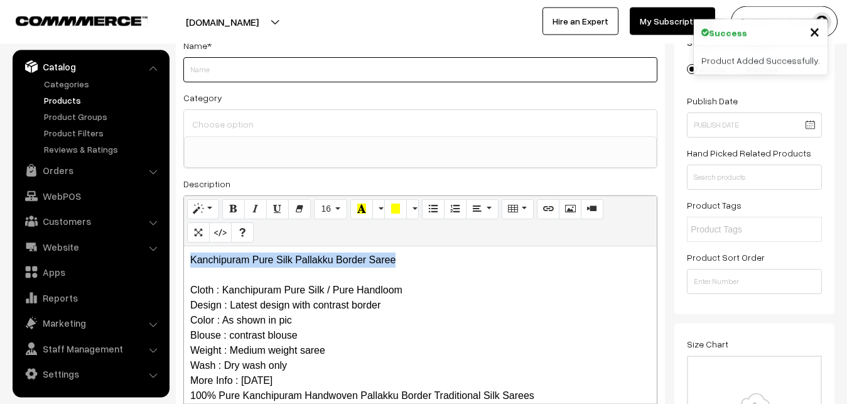
click at [204, 70] on input "Weight" at bounding box center [420, 69] width 474 height 25
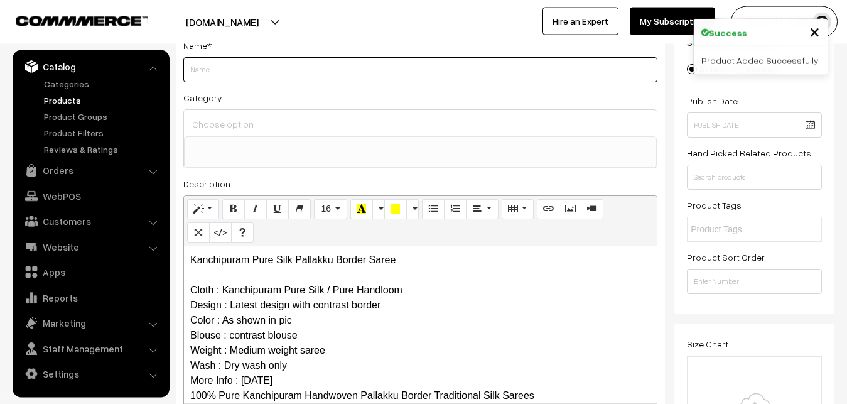
paste input "Kanchipuram Pure Silk Pallakku Border Saree"
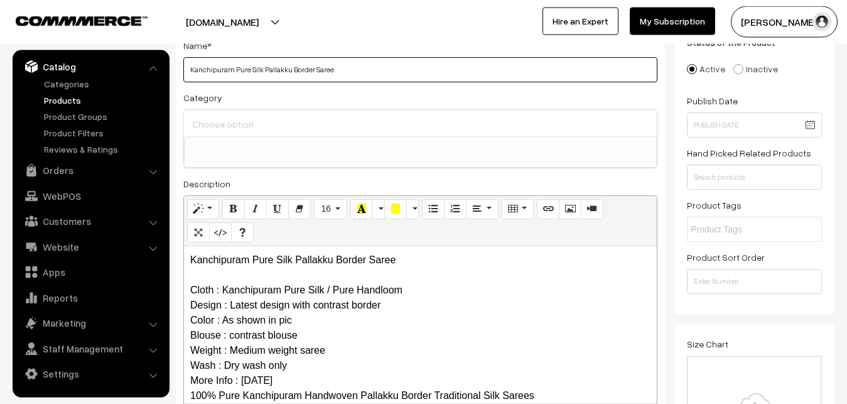
type input "Kanchipuram Pure Silk Pallakku Border Saree"
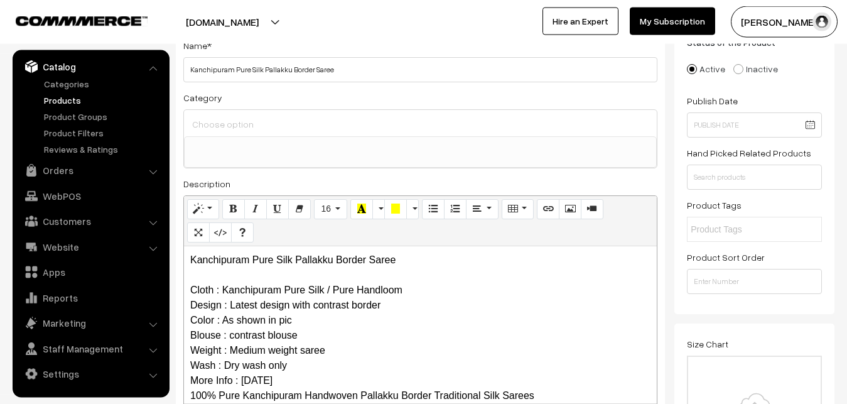
click at [225, 119] on input at bounding box center [420, 124] width 463 height 18
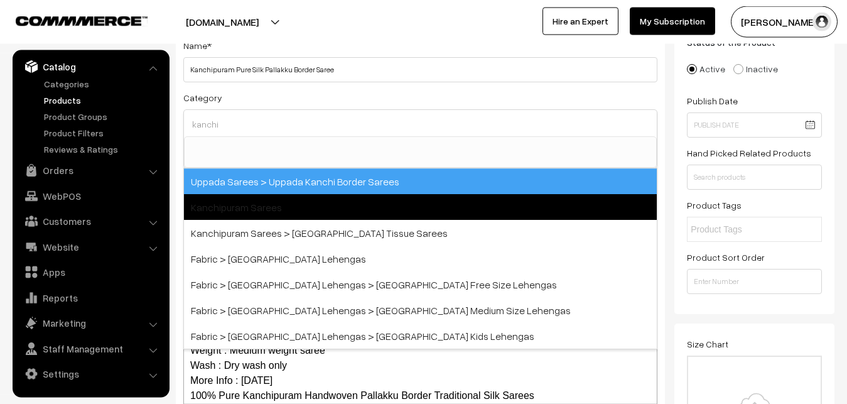
type input "kanchi"
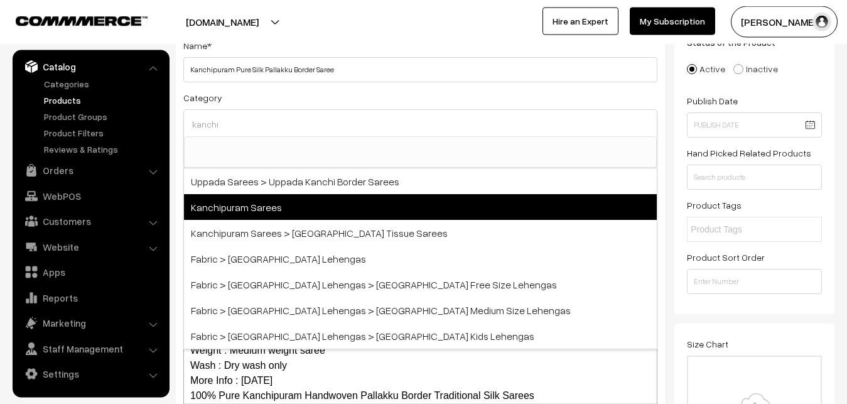
click at [248, 199] on span "Kanchipuram Sarees" at bounding box center [420, 207] width 473 height 26
select select "3"
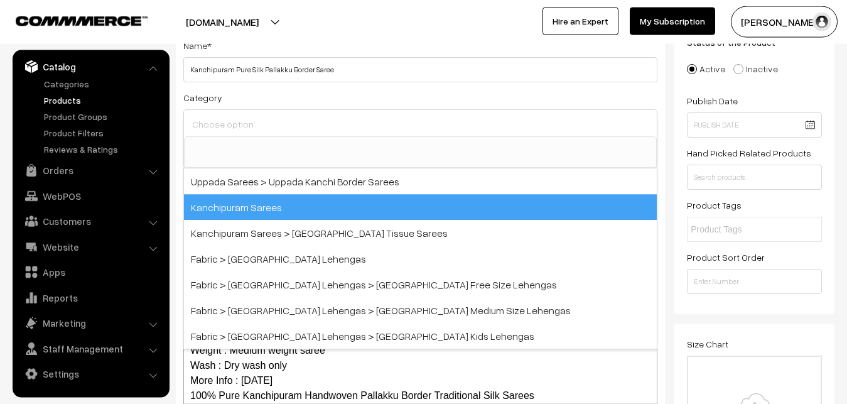
scroll to position [264, 0]
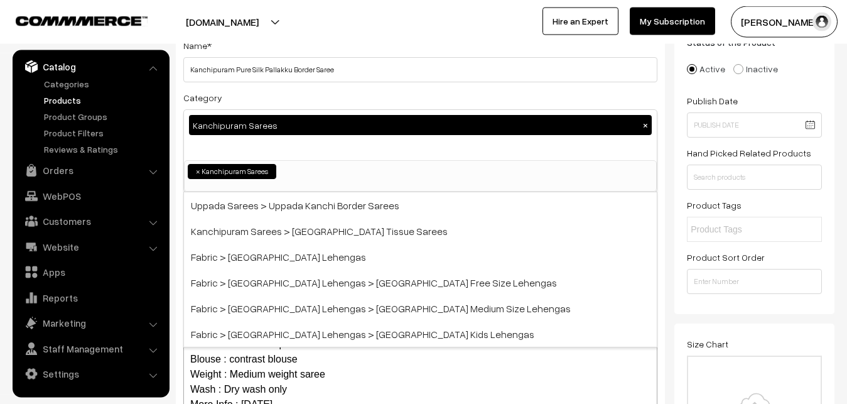
click at [270, 98] on div "Category Kanchipuram Sarees × Uppada Sarees Uppada Sarees > Uppada Plain Sarees…" at bounding box center [420, 141] width 474 height 102
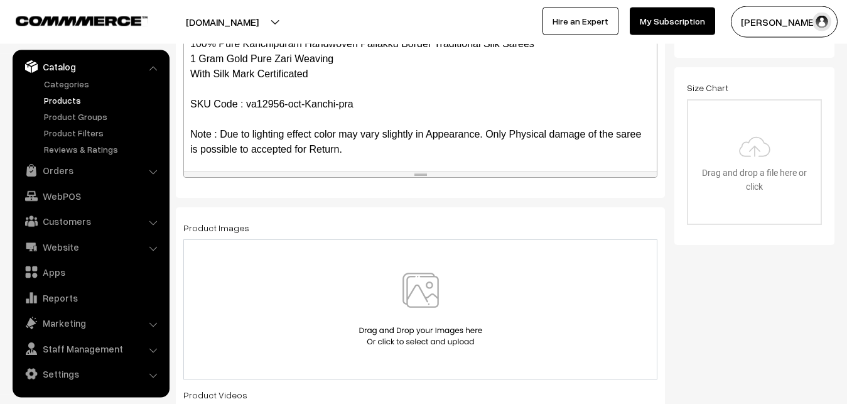
scroll to position [122, 0]
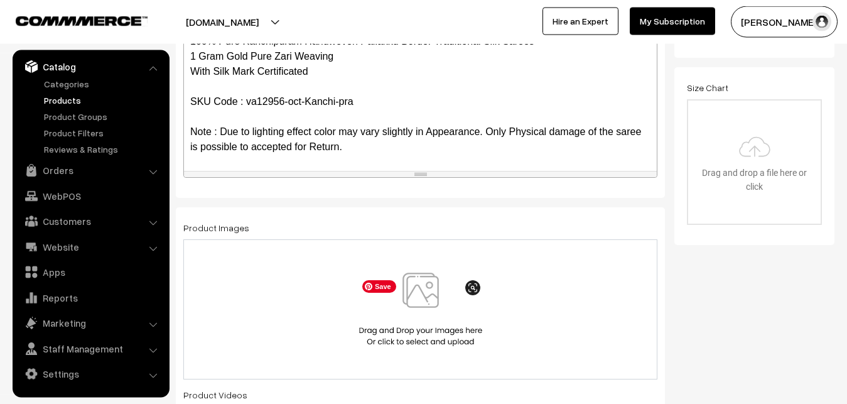
click at [432, 305] on img at bounding box center [420, 308] width 129 height 73
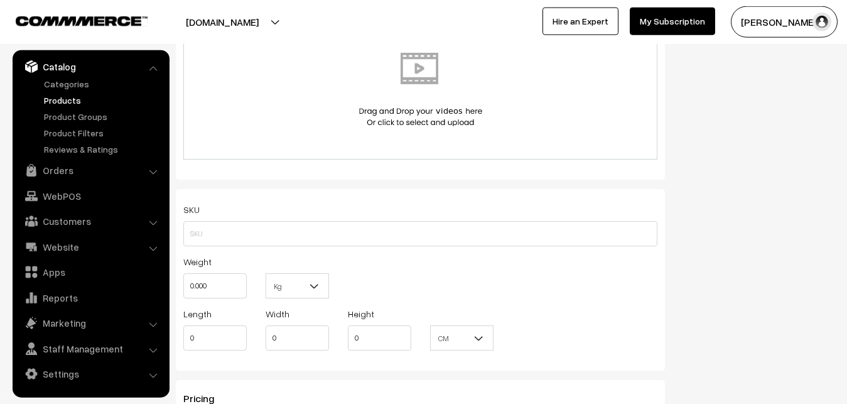
scroll to position [730, 0]
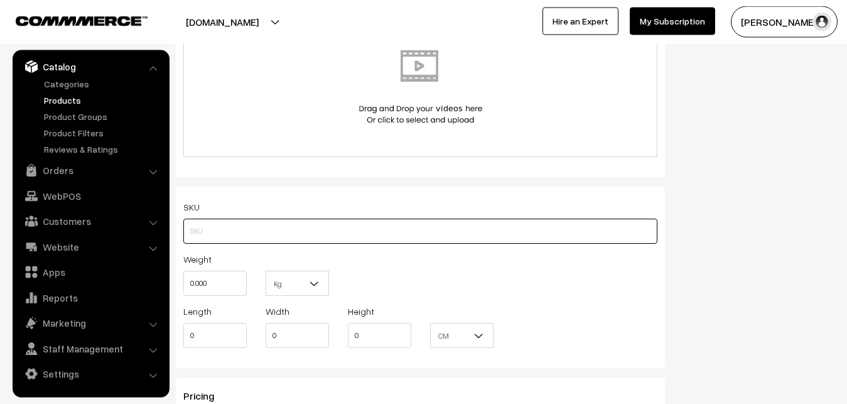
click at [200, 229] on input "text" at bounding box center [420, 230] width 474 height 25
paste input "va12956-oct-Kanchi-pra"
type input "va12956-oct-Kanchi-pra"
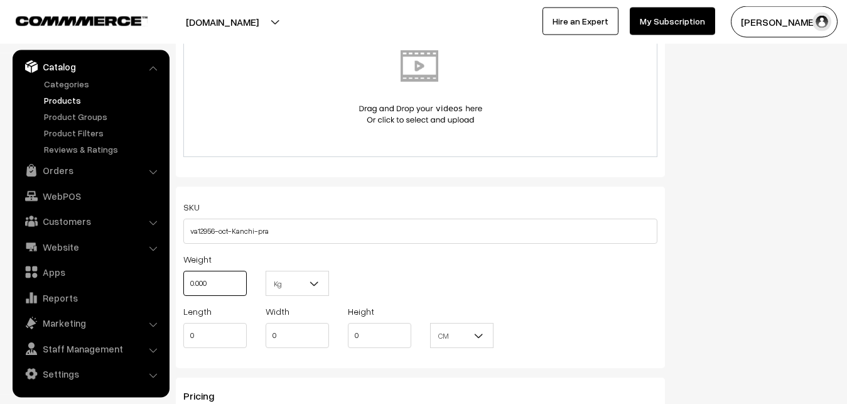
drag, startPoint x: 218, startPoint y: 281, endPoint x: 180, endPoint y: 281, distance: 38.3
click at [183, 281] on input "0.000" at bounding box center [214, 283] width 63 height 25
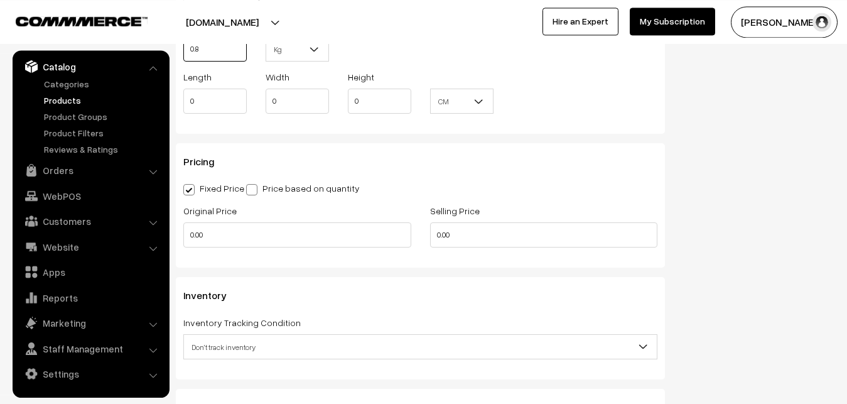
scroll to position [986, 0]
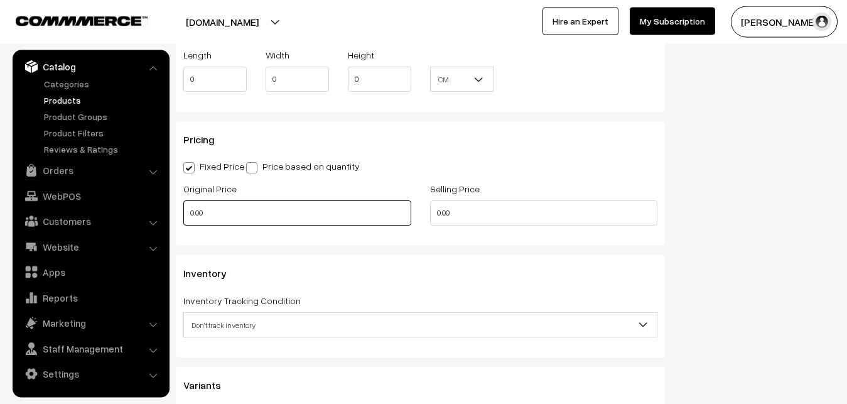
type input "0.80"
drag, startPoint x: 208, startPoint y: 212, endPoint x: 162, endPoint y: 213, distance: 46.5
click at [183, 213] on input "0.00" at bounding box center [297, 212] width 228 height 25
type input "9990"
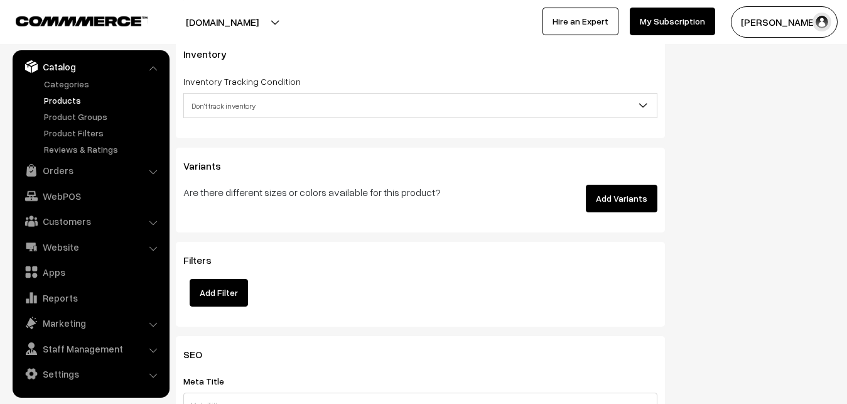
scroll to position [1242, 0]
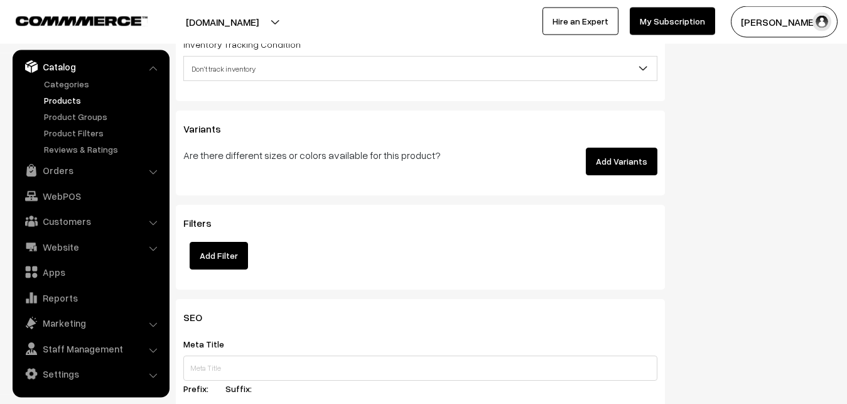
type input "11489"
click at [230, 69] on span "Don't track inventory" at bounding box center [420, 69] width 473 height 22
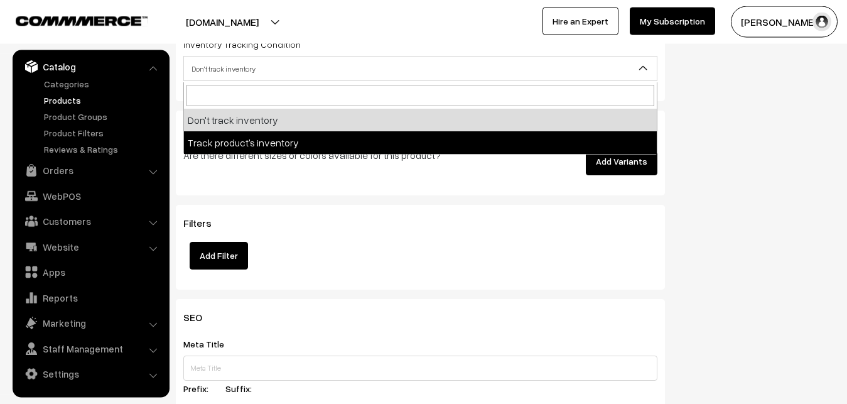
select select "2"
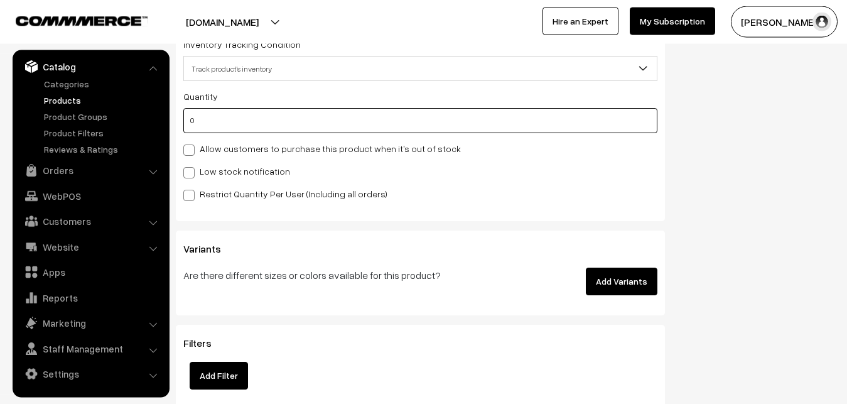
click at [231, 126] on input "0" at bounding box center [420, 120] width 474 height 25
type input "4"
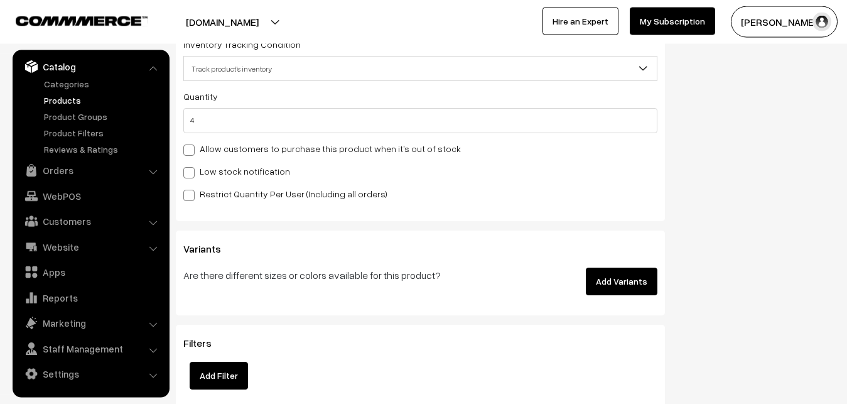
click at [224, 169] on label "Low stock notification" at bounding box center [236, 170] width 107 height 13
click at [191, 169] on input "Low stock notification" at bounding box center [187, 170] width 8 height 8
checkbox input "true"
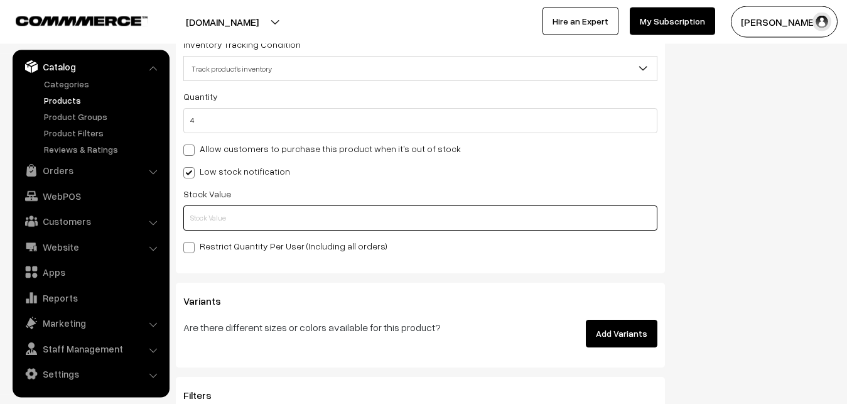
click at [223, 213] on input "text" at bounding box center [420, 217] width 474 height 25
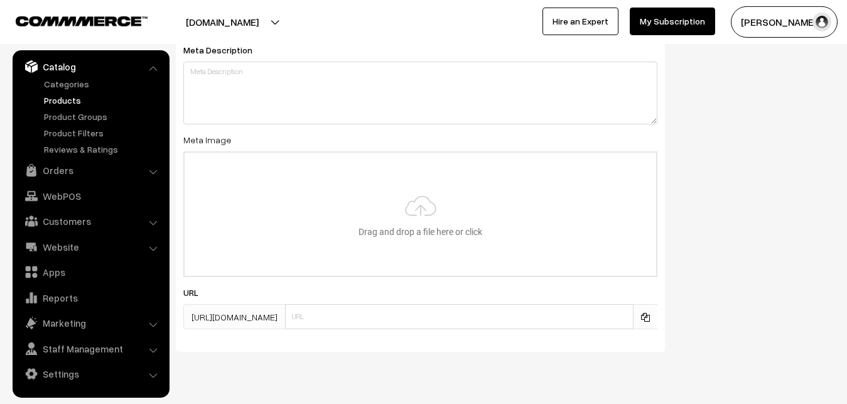
scroll to position [1869, 0]
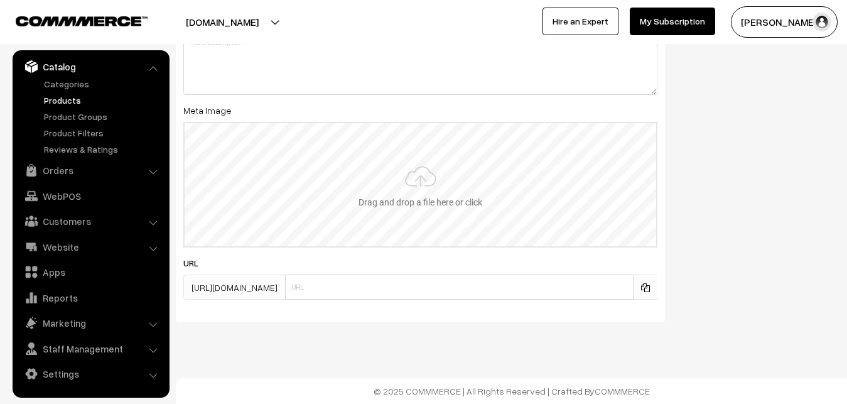
type input "2"
click at [369, 158] on input "file" at bounding box center [420, 184] width 471 height 123
type input "C:\fakepath\kanchipuram-saree-va12956-oct.jpeg"
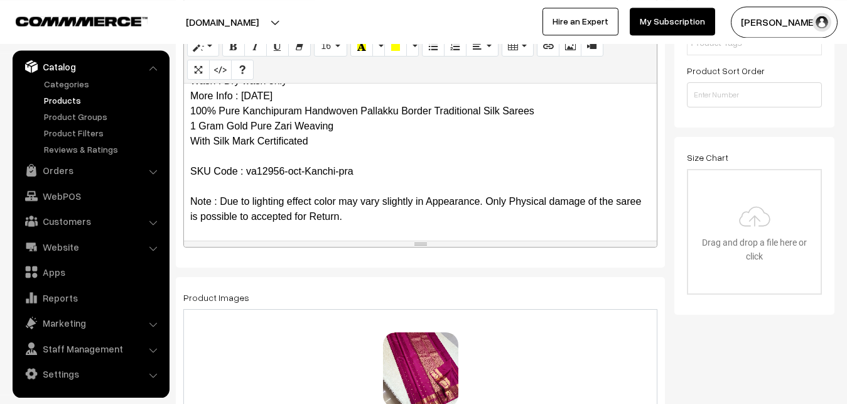
scroll to position [0, 0]
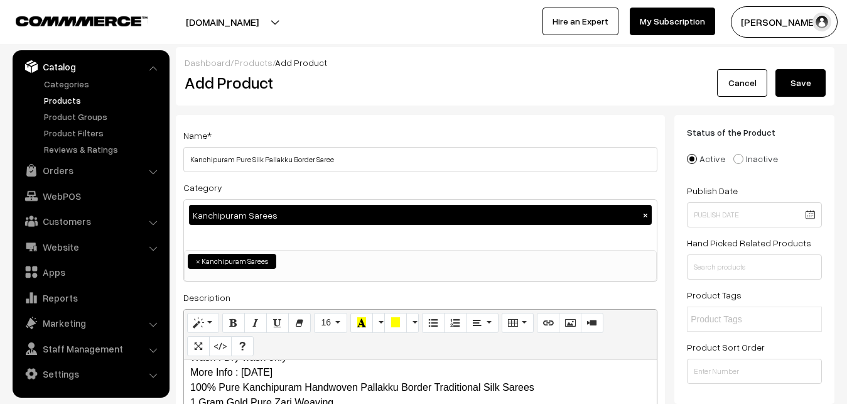
click at [790, 78] on button "Save" at bounding box center [800, 83] width 50 height 28
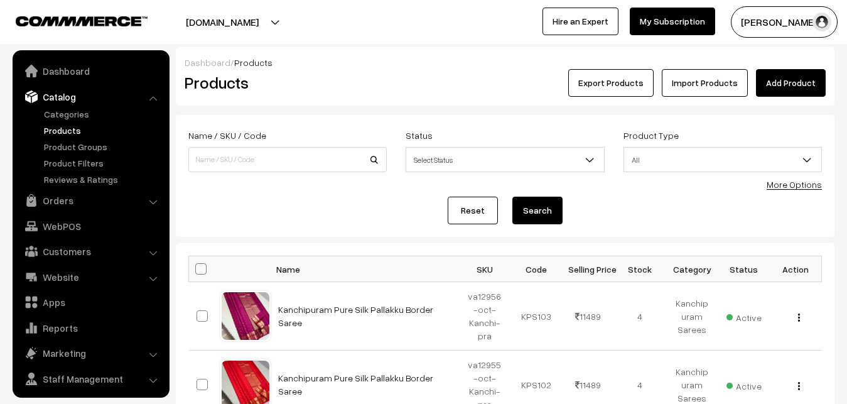
scroll to position [30, 0]
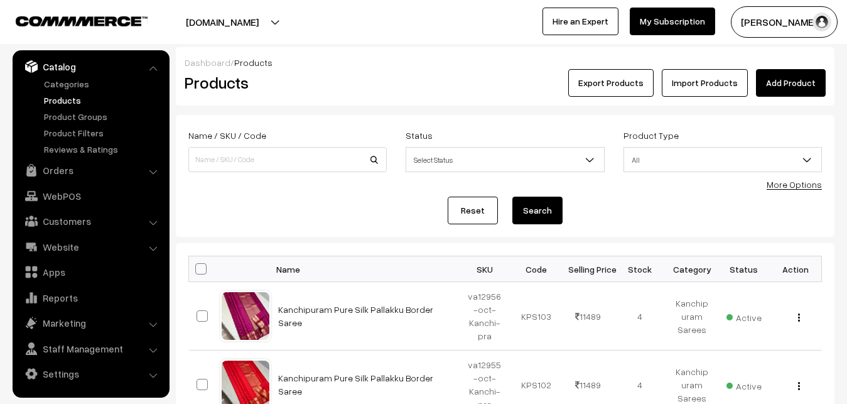
click at [362, 81] on h2 "Products" at bounding box center [285, 82] width 201 height 19
click at [774, 82] on link "Add Product" at bounding box center [791, 83] width 70 height 28
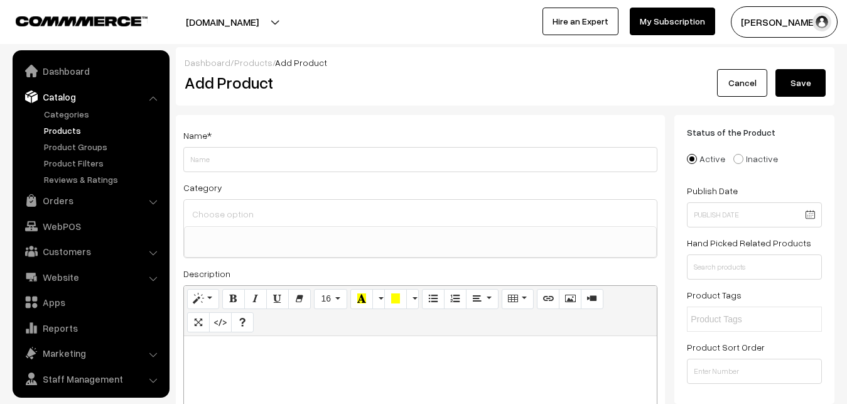
select select
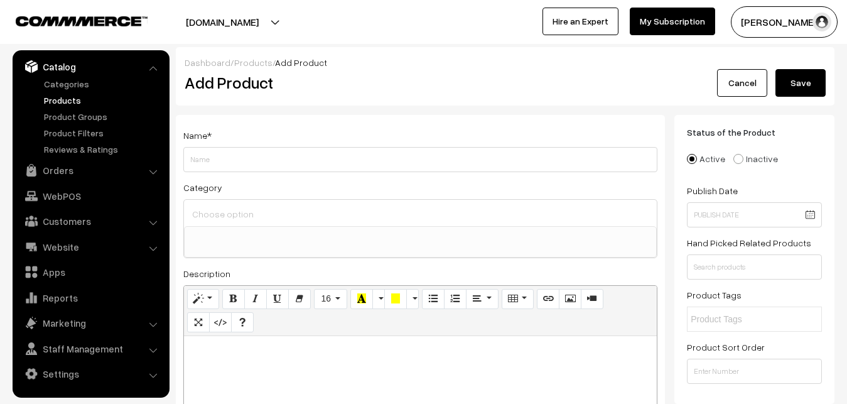
paste div
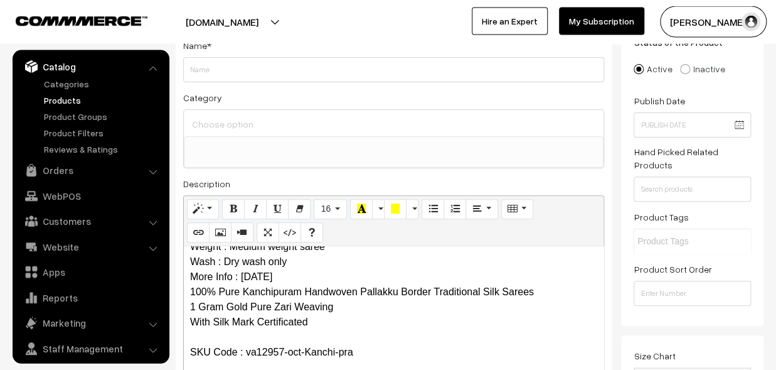
scroll to position [0, 0]
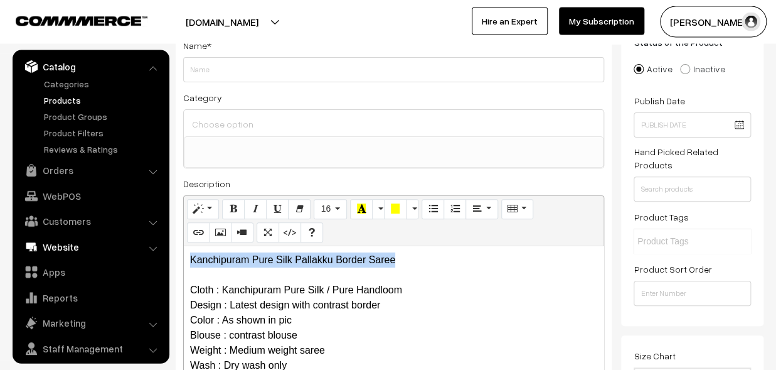
drag, startPoint x: 416, startPoint y: 250, endPoint x: 164, endPoint y: 247, distance: 252.3
click at [184, 249] on div "Kanchipuram Pure Silk Pallakku Border Saree Cloth : Kanchipuram Pure Silk / Pur…" at bounding box center [394, 324] width 420 height 157
copy p "Kanchipuram Pure Silk Pallakku Border Saree"
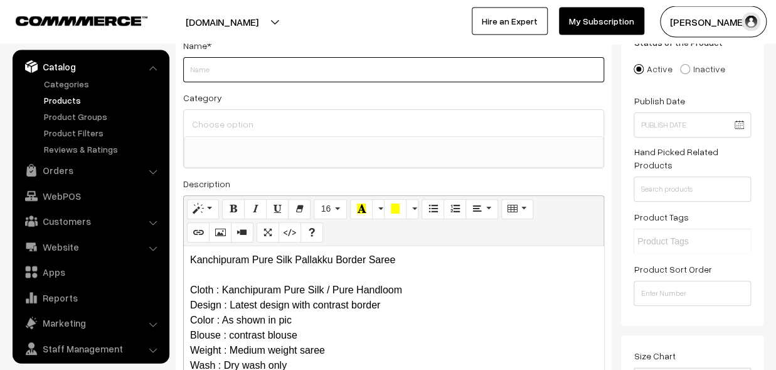
click at [221, 71] on input "Weight" at bounding box center [393, 69] width 421 height 25
paste input "Kanchipuram Pure Silk Pallakku Border Saree"
type input "Kanchipuram Pure Silk Pallakku Border Saree"
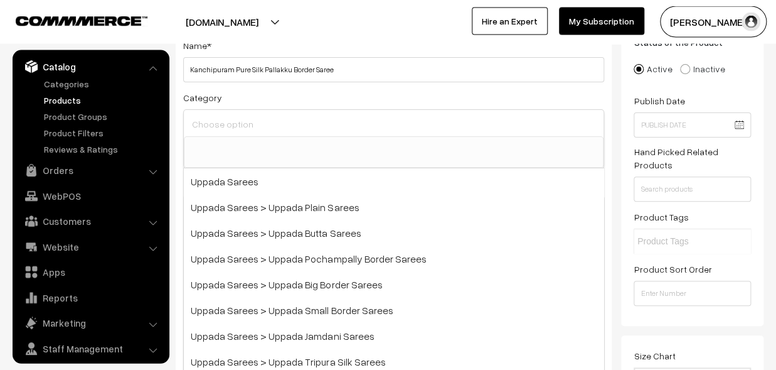
click at [232, 124] on input at bounding box center [394, 124] width 410 height 18
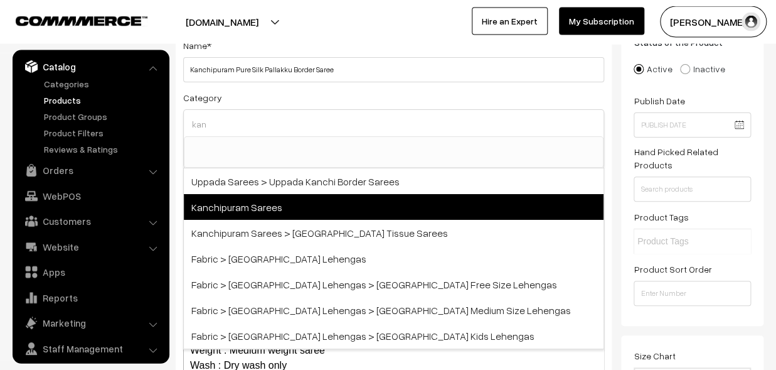
type input "kan"
click at [272, 203] on span "Kanchipuram Sarees" at bounding box center [394, 207] width 420 height 26
select select "3"
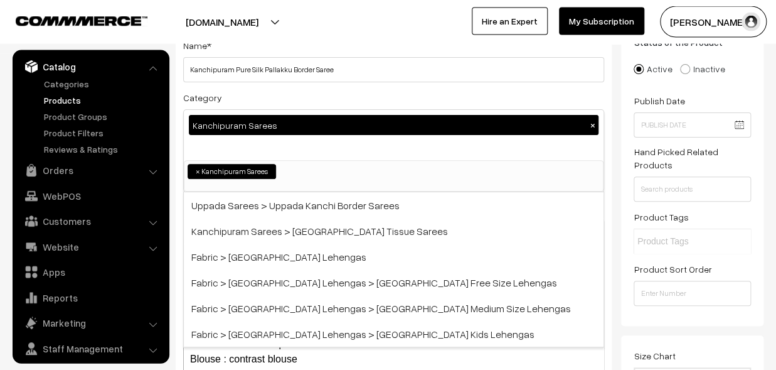
scroll to position [257, 0]
click at [280, 104] on div "Category Kanchipuram Sarees × Uppada Sarees Uppada Sarees > Uppada Plain Sarees…" at bounding box center [393, 141] width 421 height 102
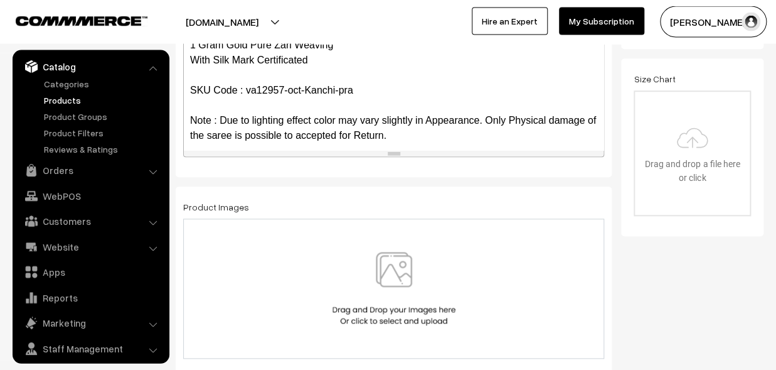
scroll to position [121, 0]
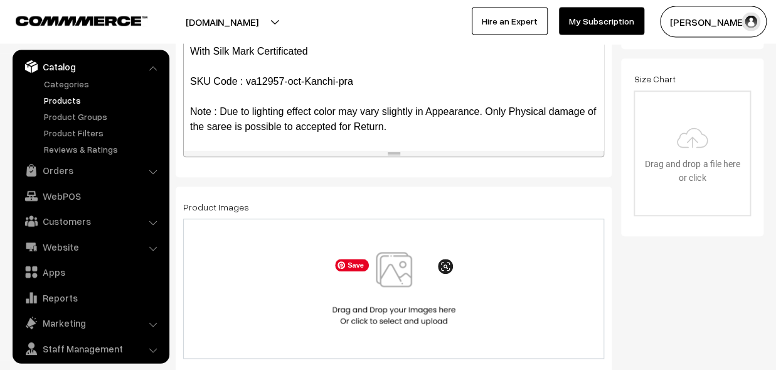
click at [412, 276] on img at bounding box center [394, 288] width 129 height 73
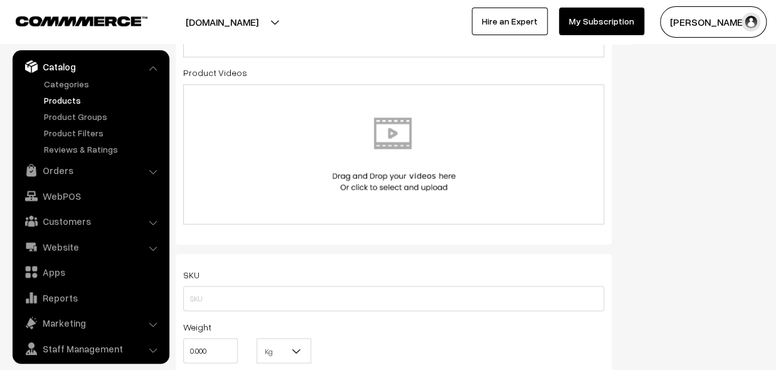
scroll to position [849, 0]
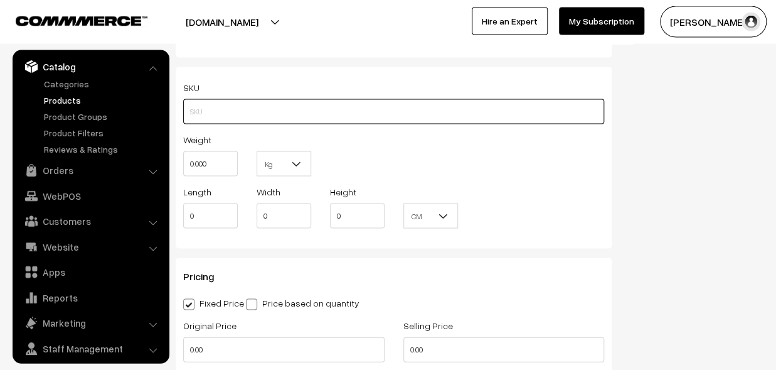
click at [201, 114] on input "text" at bounding box center [393, 111] width 421 height 25
paste input "va12957-oct-Kanchi-pra"
type input "va12957-oct-Kanchi-pra"
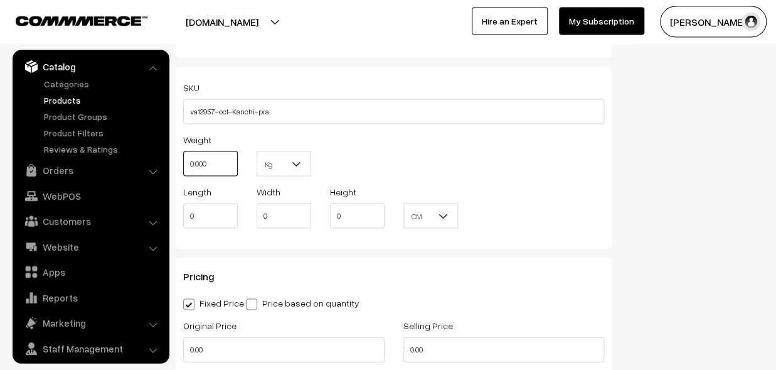
drag, startPoint x: 218, startPoint y: 158, endPoint x: 180, endPoint y: 159, distance: 38.3
click at [183, 159] on input "0.000" at bounding box center [210, 163] width 55 height 25
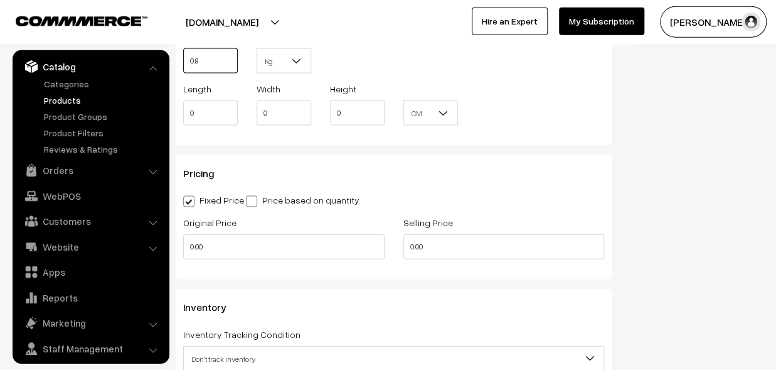
scroll to position [1056, 0]
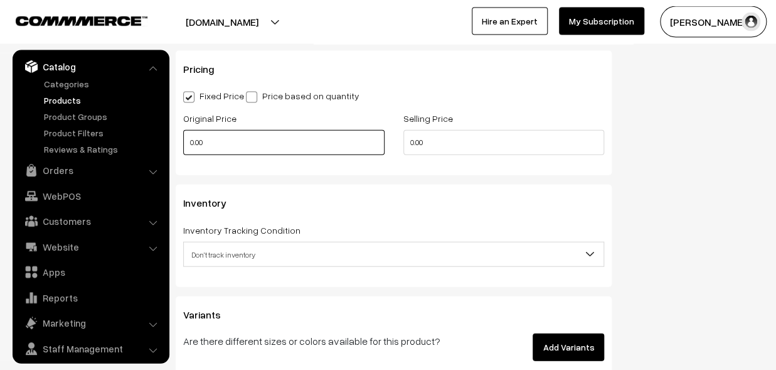
type input "0.80"
drag, startPoint x: 219, startPoint y: 147, endPoint x: 189, endPoint y: 151, distance: 30.3
click at [189, 151] on input "0.00" at bounding box center [283, 142] width 201 height 25
type input "9990"
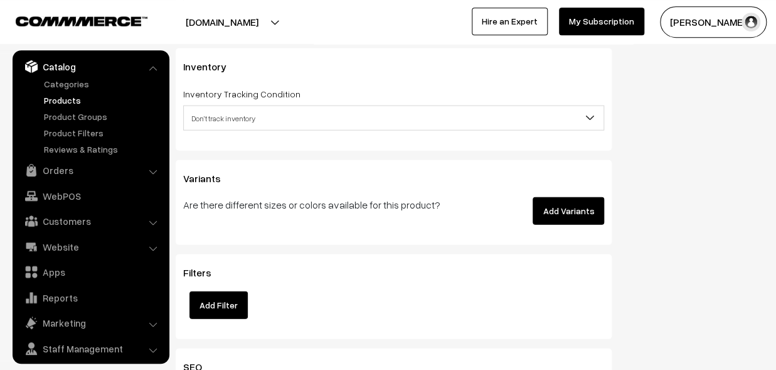
scroll to position [1194, 0]
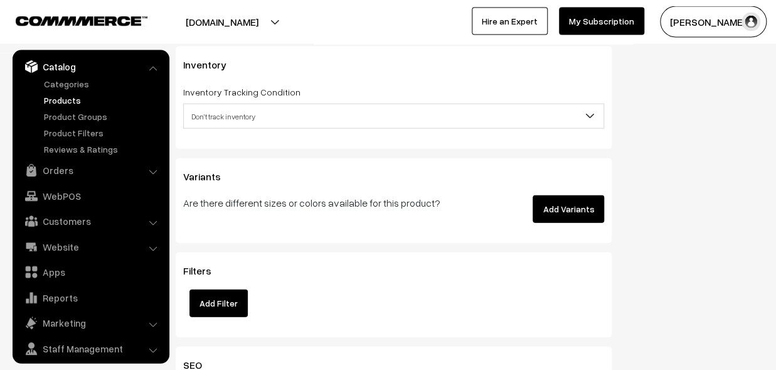
type input "11489"
click at [223, 107] on span "Don't track inventory" at bounding box center [394, 116] width 420 height 22
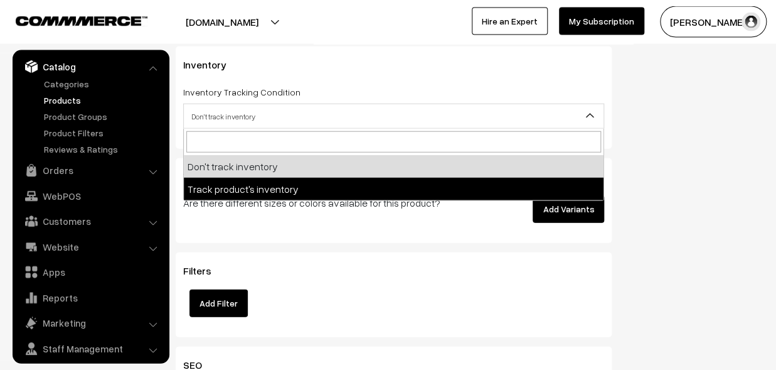
select select "2"
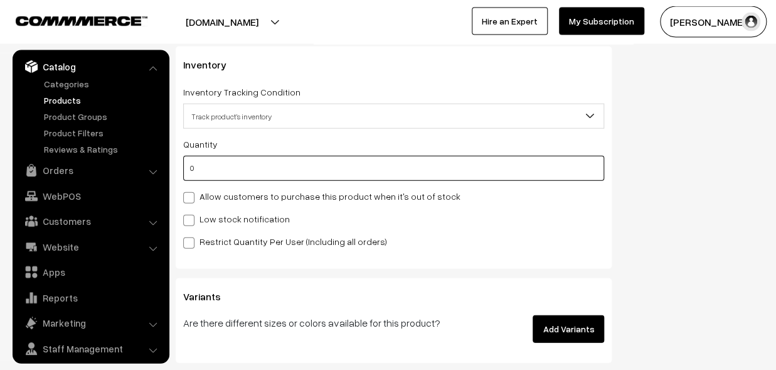
click at [218, 166] on input "0" at bounding box center [393, 168] width 421 height 25
type input "4"
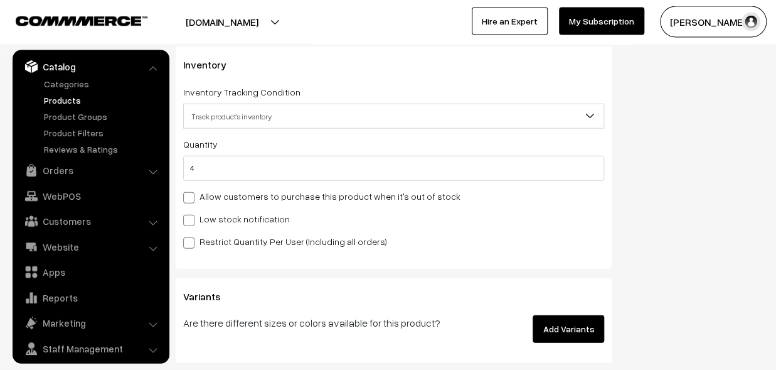
click at [222, 218] on label "Low stock notification" at bounding box center [236, 218] width 107 height 13
click at [191, 218] on input "Low stock notification" at bounding box center [187, 218] width 8 height 8
checkbox input "true"
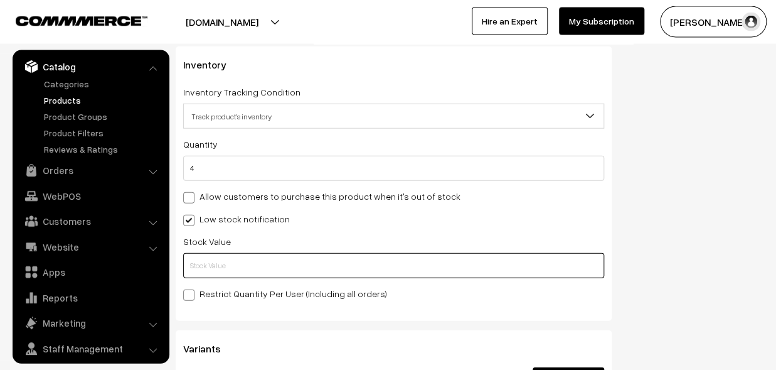
click at [222, 262] on input "text" at bounding box center [393, 265] width 421 height 25
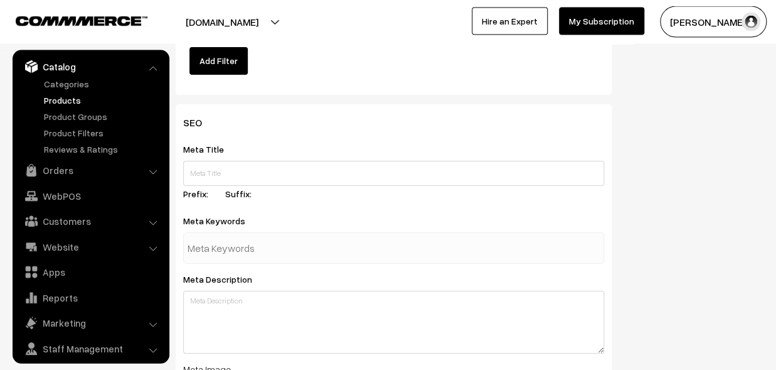
scroll to position [1900, 0]
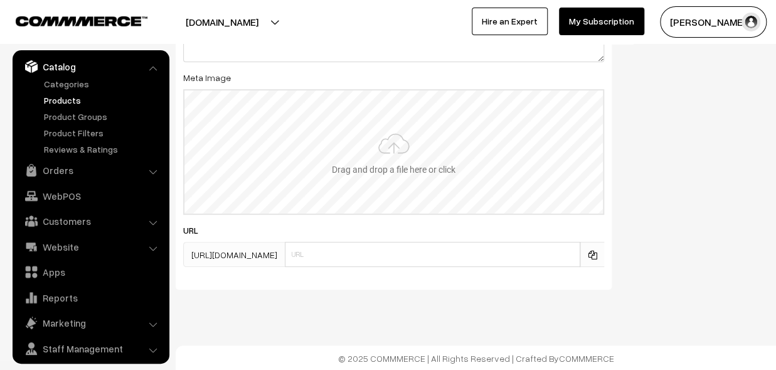
type input "2"
click at [381, 163] on input "file" at bounding box center [394, 151] width 419 height 123
type input "C:\fakepath\kanchipuram-saree-va12957-oct.jpeg"
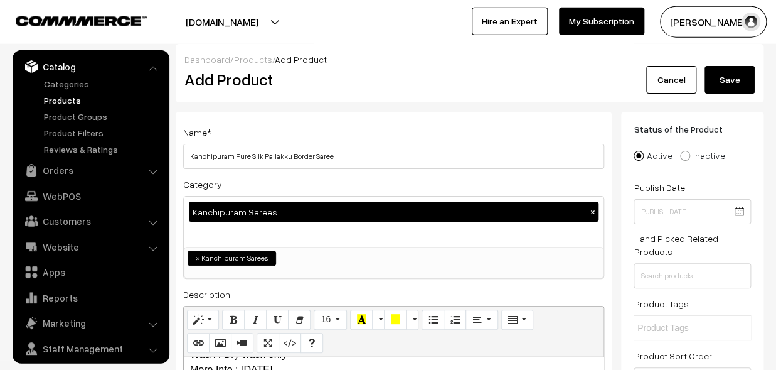
scroll to position [0, 0]
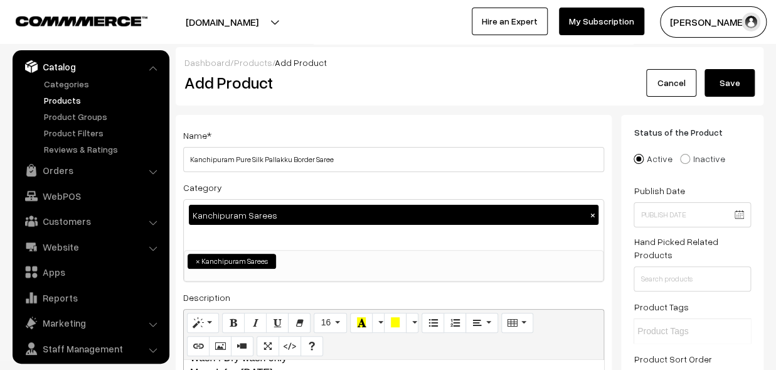
click at [729, 80] on button "Save" at bounding box center [730, 83] width 50 height 28
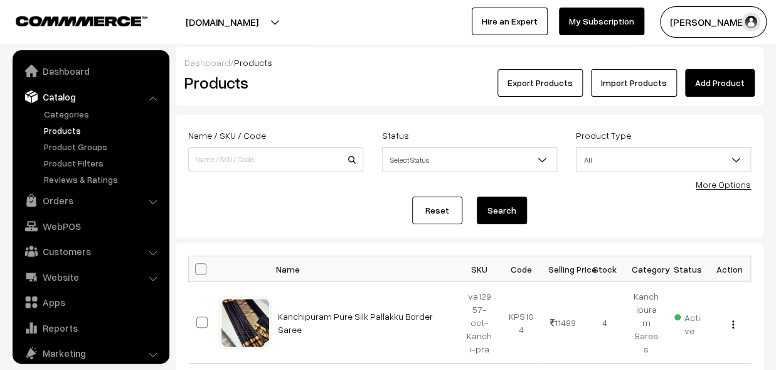
scroll to position [35, 0]
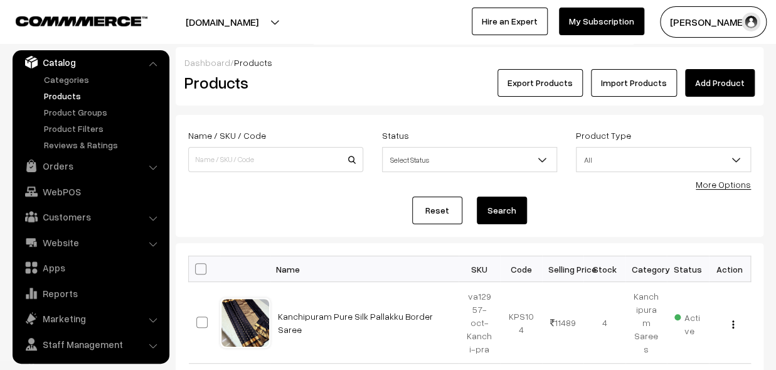
click at [301, 88] on h2 "Products" at bounding box center [274, 82] width 178 height 19
click at [729, 82] on link "Add Product" at bounding box center [720, 83] width 70 height 28
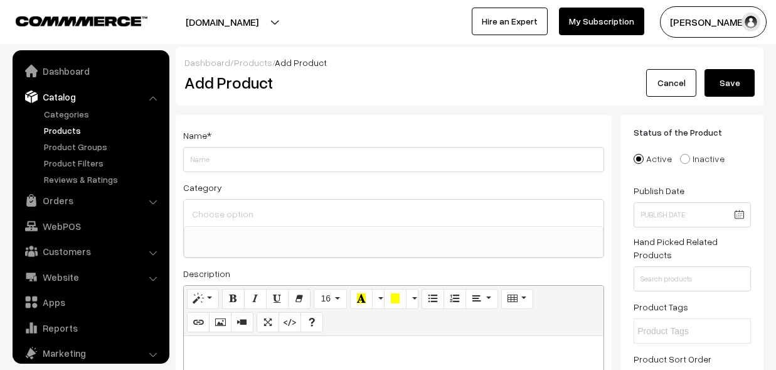
select select
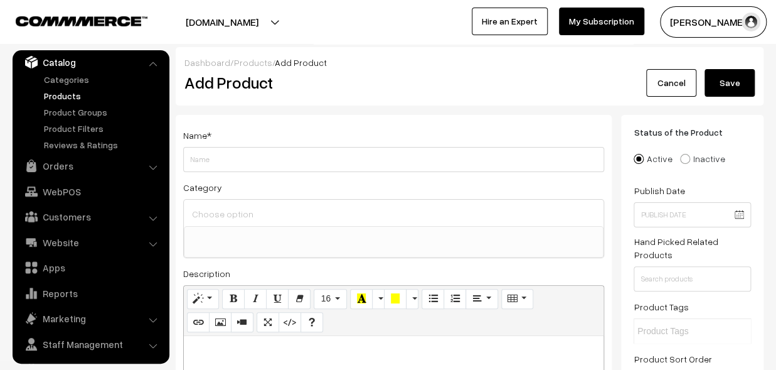
paste div
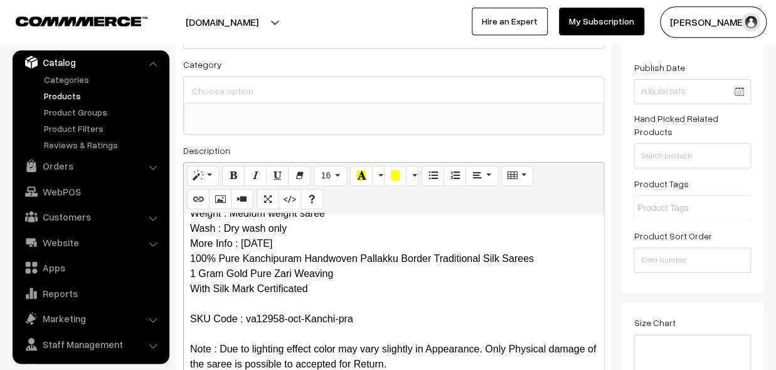
scroll to position [0, 0]
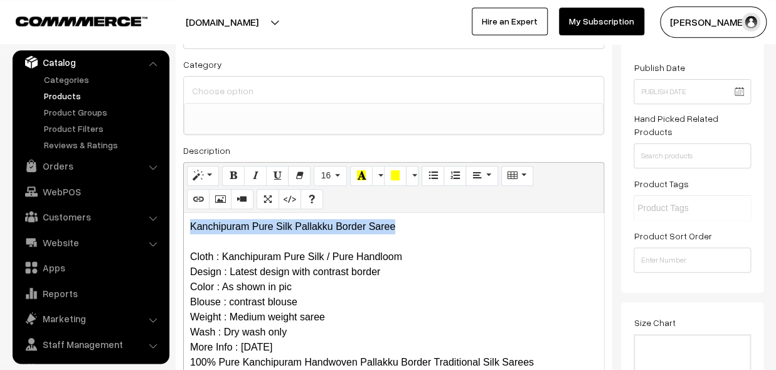
drag, startPoint x: 424, startPoint y: 225, endPoint x: 118, endPoint y: 208, distance: 306.8
click at [184, 213] on div "Kanchipuram Pure Silk Pallakku Border Saree Cloth : Kanchipuram Pure Silk / Pur…" at bounding box center [394, 291] width 420 height 157
copy p "Kanchipuram Pure Silk Pallakku Border Saree"
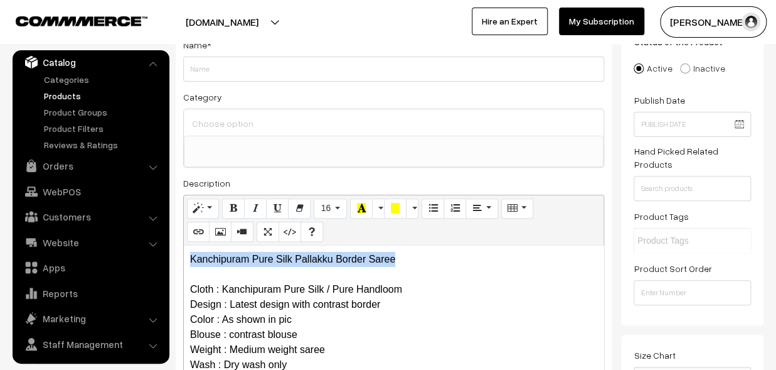
scroll to position [54, 0]
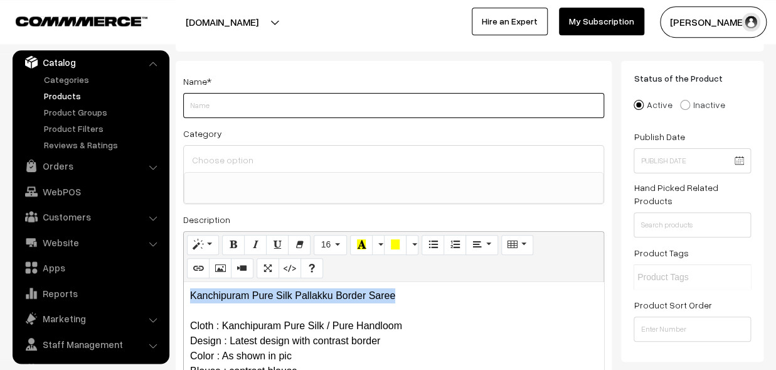
click at [217, 106] on input "Weight" at bounding box center [393, 105] width 421 height 25
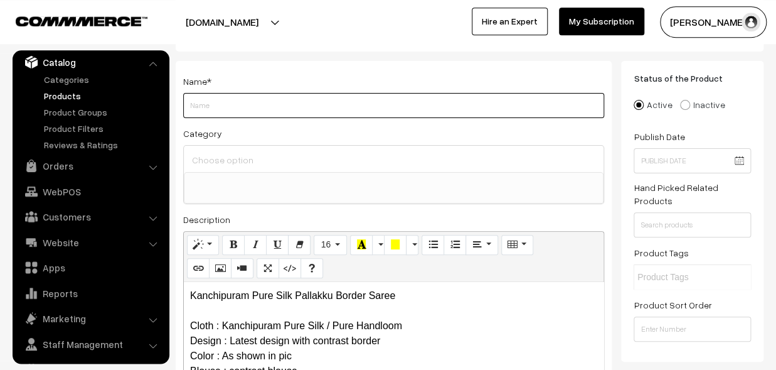
paste input "Kanchipuram Pure Silk Pallakku Border Saree"
type input "Kanchipuram Pure Silk Pallakku Border Saree"
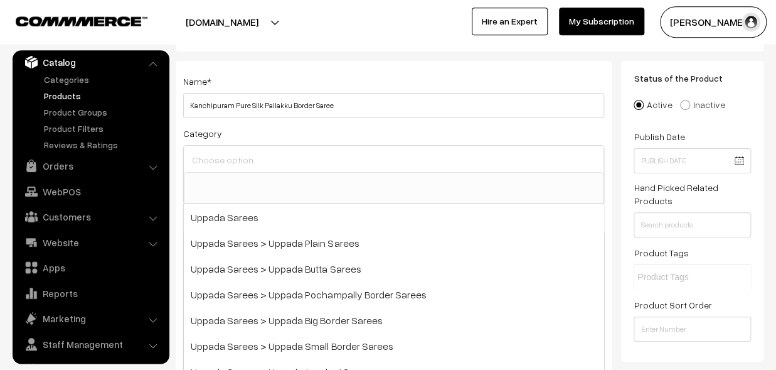
click at [226, 155] on input at bounding box center [394, 160] width 410 height 18
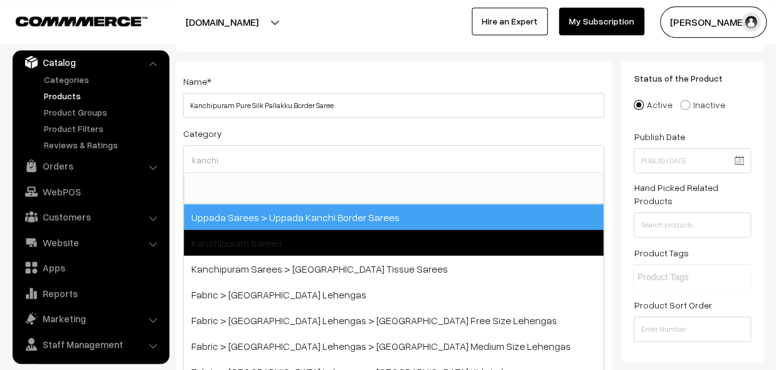
type input "kanchi"
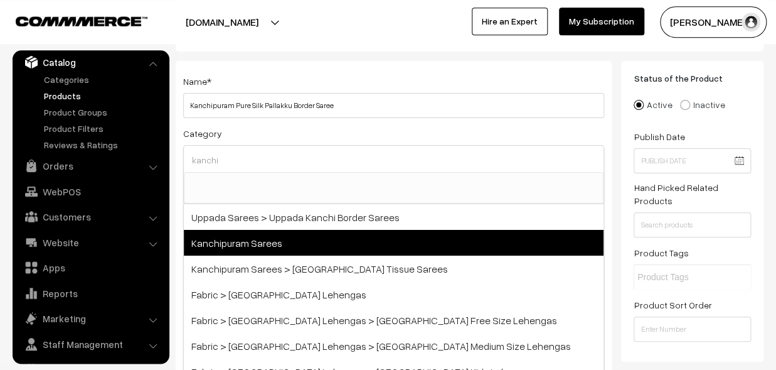
click at [273, 233] on span "Kanchipuram Sarees" at bounding box center [394, 243] width 420 height 26
select select "3"
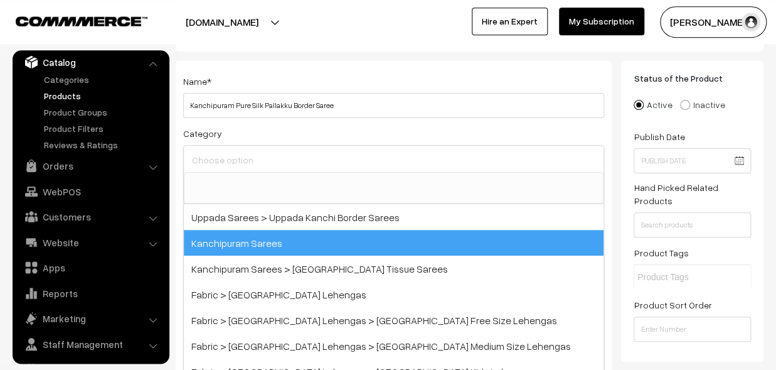
scroll to position [257, 0]
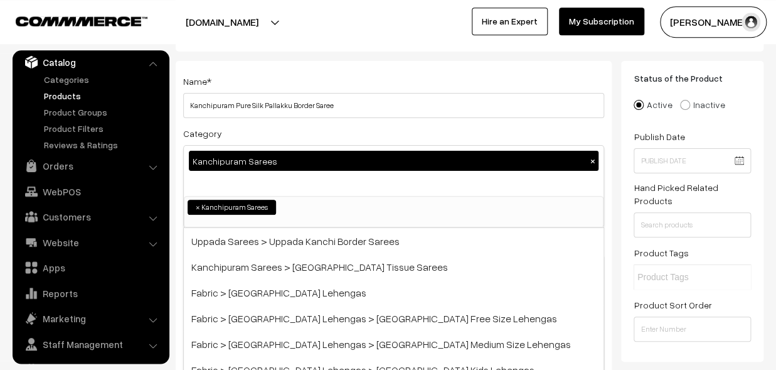
click at [277, 132] on div "Category Kanchipuram Sarees × Uppada Sarees Uppada Sarees > Uppada Plain Sarees…" at bounding box center [393, 177] width 421 height 102
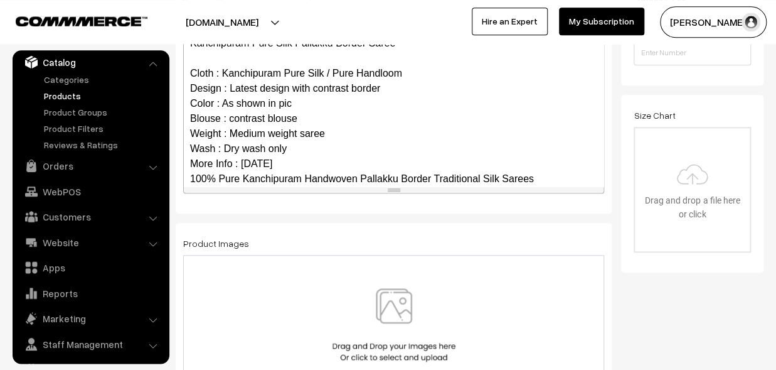
scroll to position [122, 0]
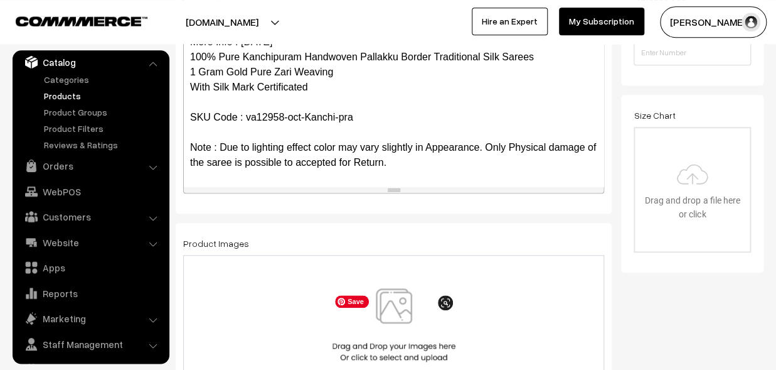
click at [400, 306] on img at bounding box center [394, 324] width 129 height 73
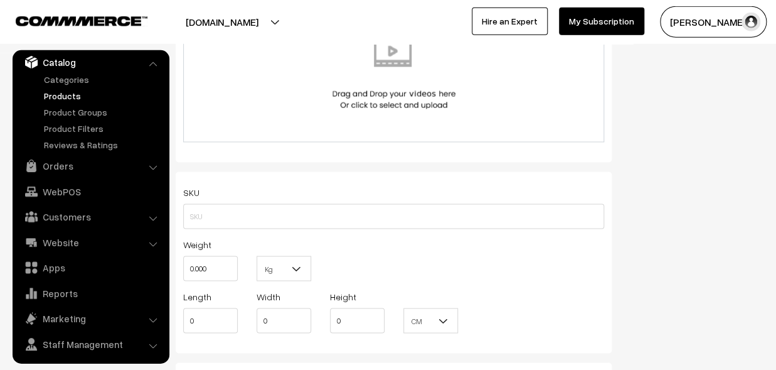
scroll to position [813, 0]
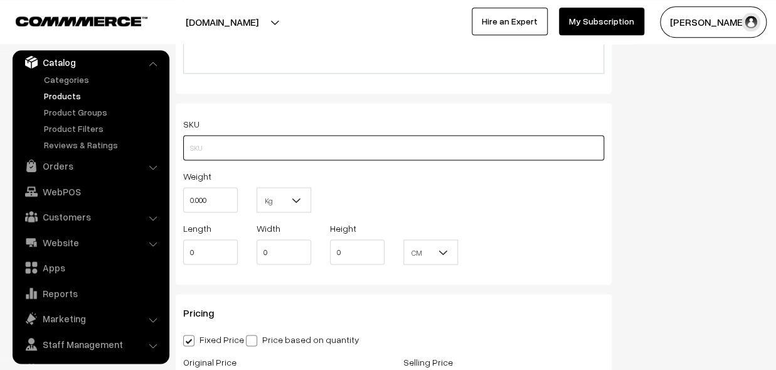
click at [191, 152] on input "text" at bounding box center [393, 147] width 421 height 25
paste input "va12958-oct-Kanchi-pra"
type input "va12958-oct-Kanchi-pra"
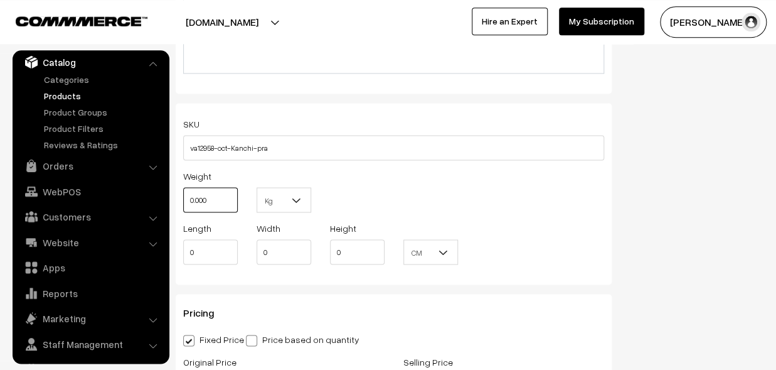
drag, startPoint x: 223, startPoint y: 208, endPoint x: 176, endPoint y: 208, distance: 46.4
click at [183, 208] on input "0.000" at bounding box center [210, 199] width 55 height 25
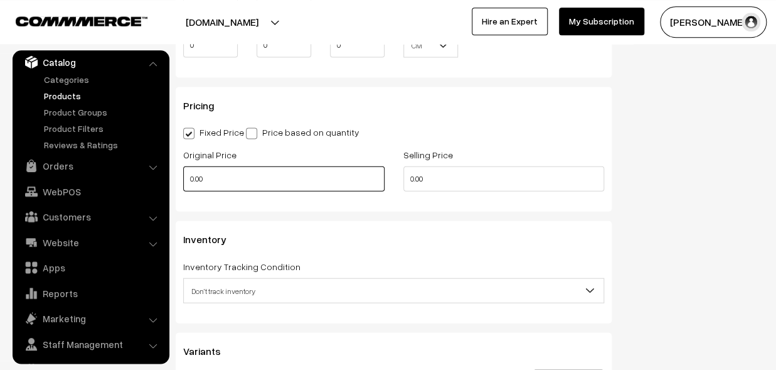
type input "0.80"
drag, startPoint x: 246, startPoint y: 180, endPoint x: 174, endPoint y: 186, distance: 72.5
click at [183, 186] on input "0.00" at bounding box center [283, 178] width 201 height 25
type input "9990"
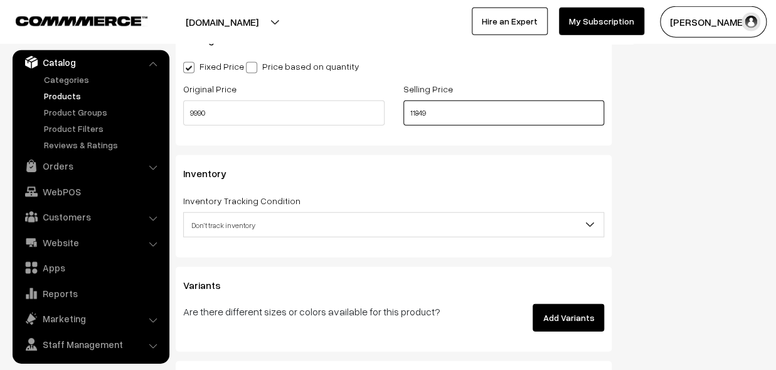
scroll to position [1159, 0]
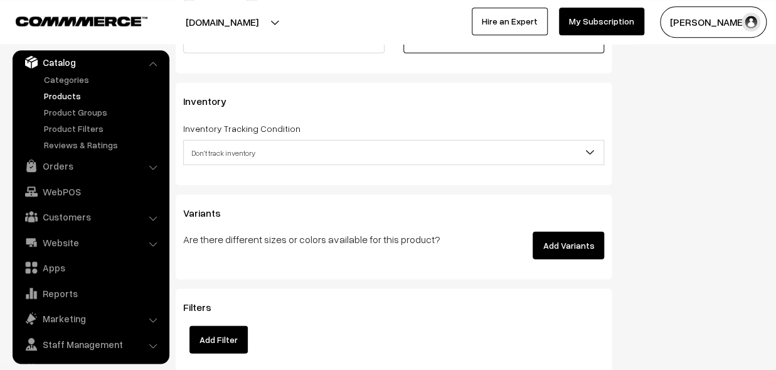
type input "11849"
click at [226, 161] on span "Don't track inventory" at bounding box center [394, 152] width 420 height 22
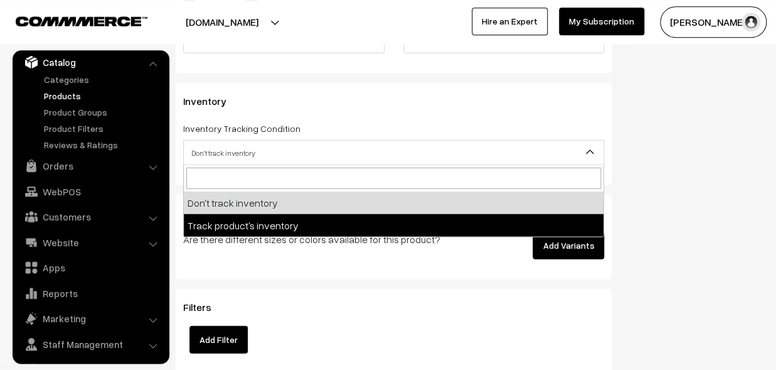
select select "2"
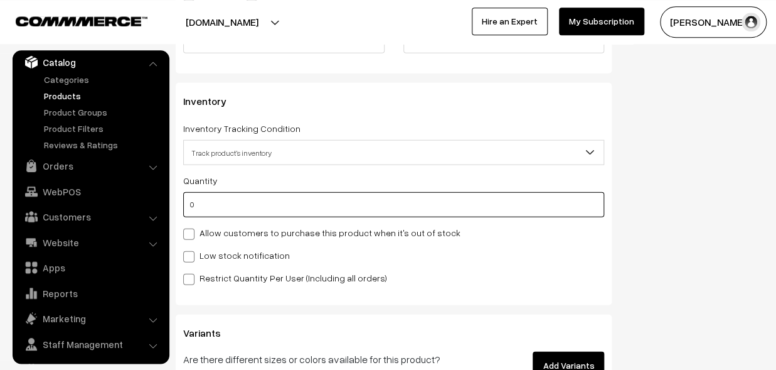
click at [211, 201] on input "0" at bounding box center [393, 203] width 421 height 25
type input "4"
click at [205, 250] on label "Low stock notification" at bounding box center [236, 254] width 107 height 13
click at [191, 250] on input "Low stock notification" at bounding box center [187, 254] width 8 height 8
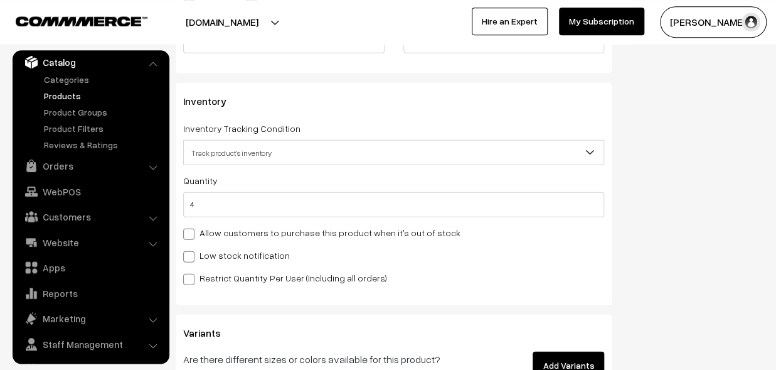
checkbox input "true"
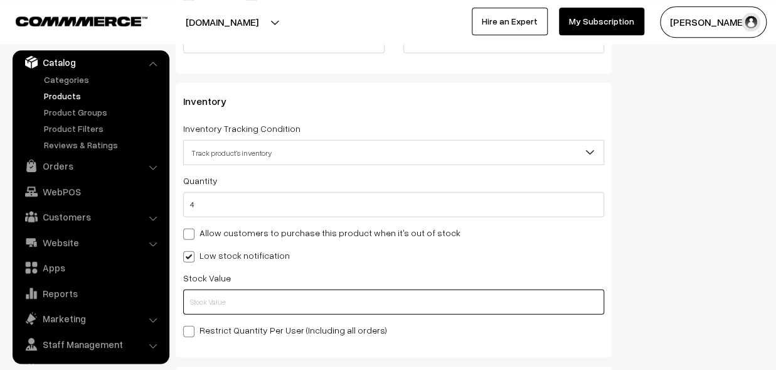
click at [214, 299] on input "text" at bounding box center [393, 301] width 421 height 25
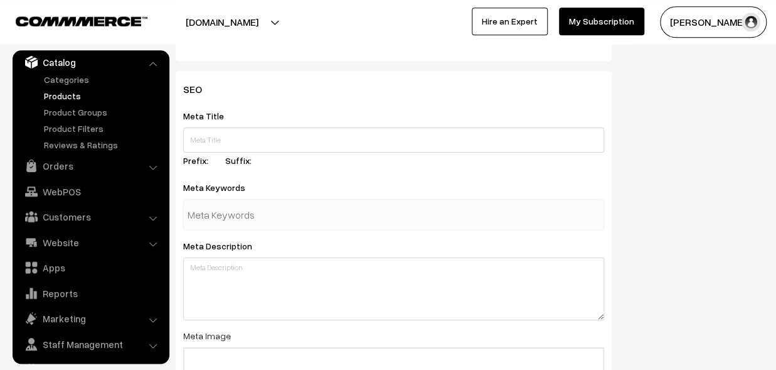
scroll to position [1900, 0]
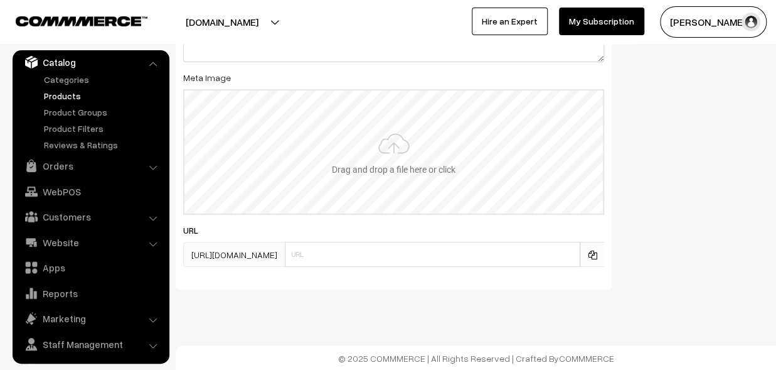
type input "2"
click at [381, 161] on input "file" at bounding box center [394, 151] width 419 height 123
type input "C:\fakepath\kanchipuram-saree-va12958-oct.jpeg"
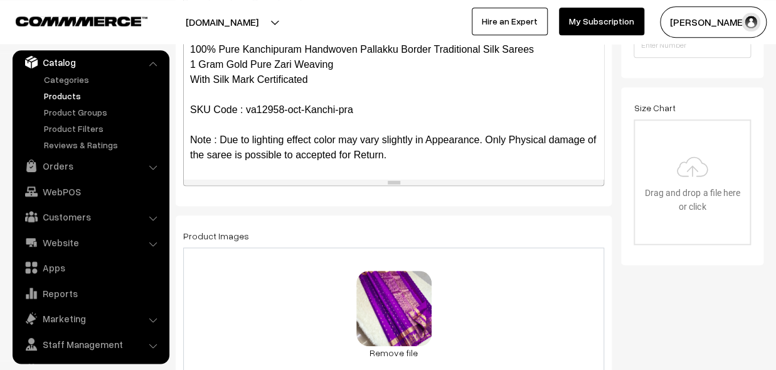
scroll to position [0, 0]
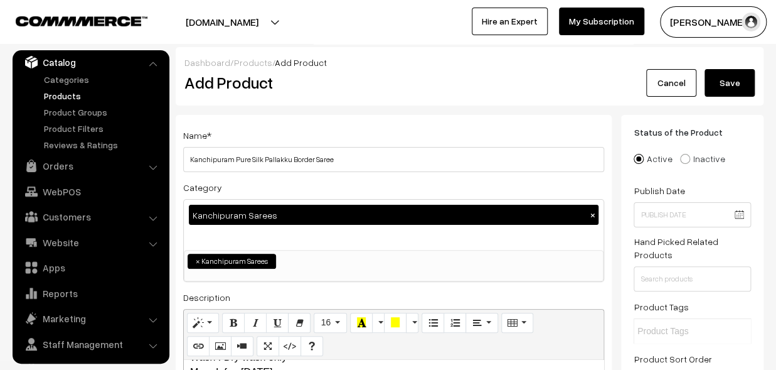
click at [740, 73] on button "Save" at bounding box center [730, 83] width 50 height 28
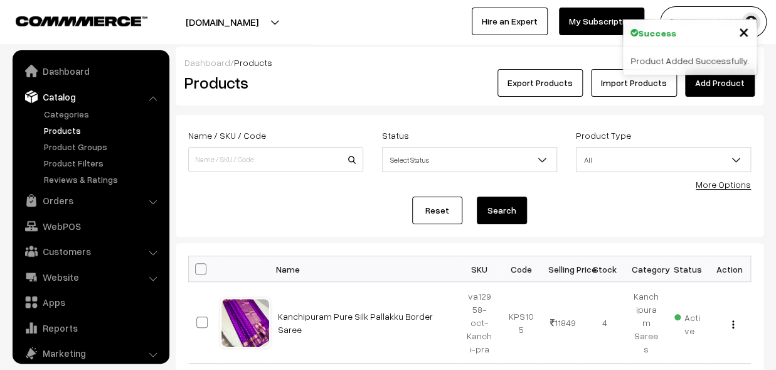
scroll to position [35, 0]
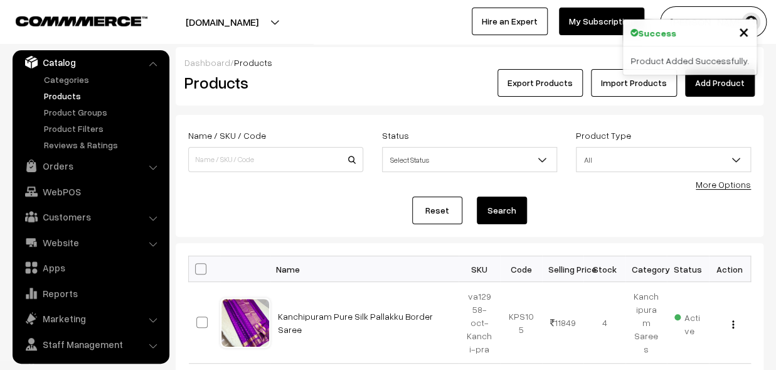
click at [292, 97] on div "Dashboard / Products Products Export Products Import Products Add Product" at bounding box center [470, 76] width 588 height 58
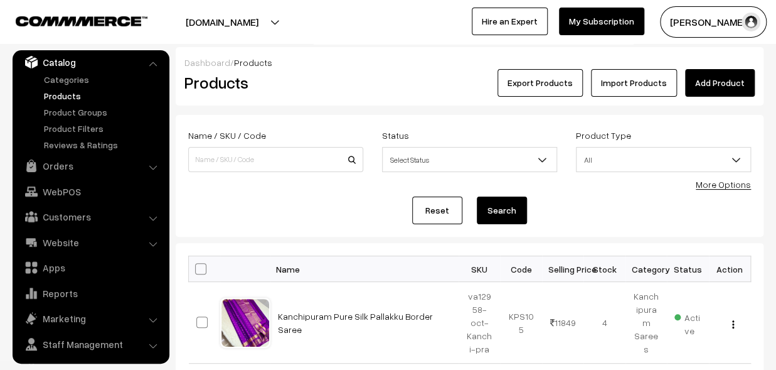
click at [729, 78] on link "Add Product" at bounding box center [720, 83] width 70 height 28
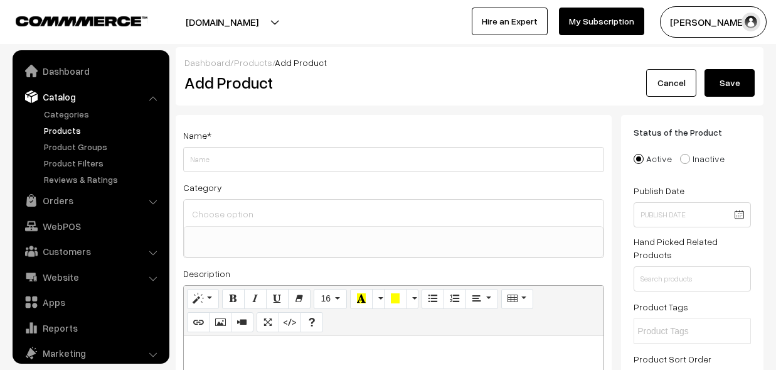
select select
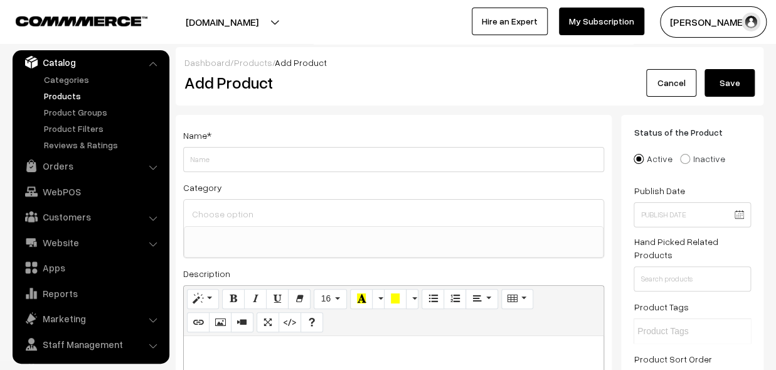
click at [228, 350] on p at bounding box center [393, 349] width 407 height 15
paste div
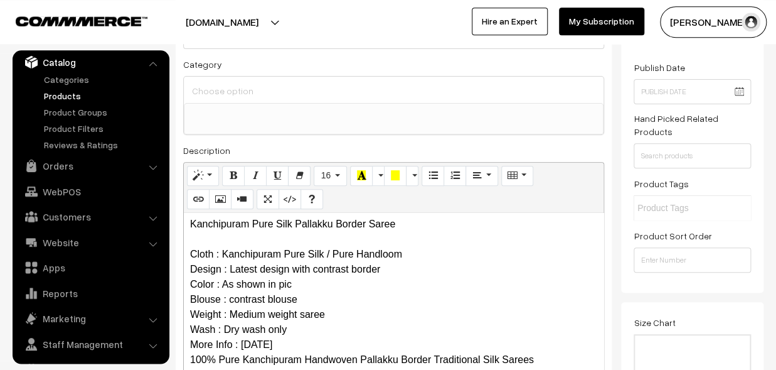
scroll to position [0, 0]
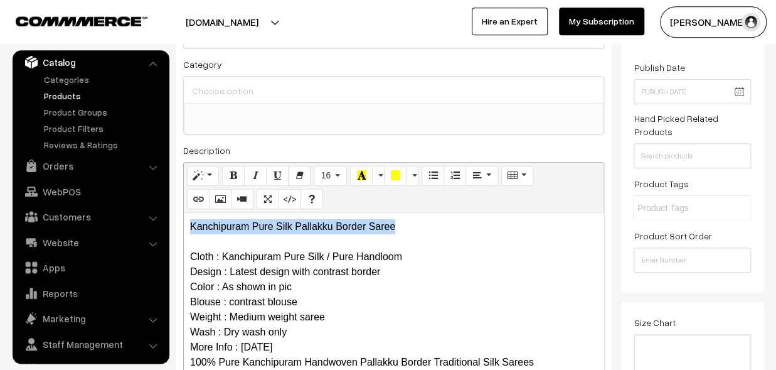
drag, startPoint x: 416, startPoint y: 223, endPoint x: 107, endPoint y: 181, distance: 311.7
click at [184, 213] on div "Kanchipuram Pure Silk Pallakku Border Saree Cloth : Kanchipuram Pure Silk / Pur…" at bounding box center [394, 291] width 420 height 157
copy p "Kanchipuram Pure Silk Pallakku Border Saree"
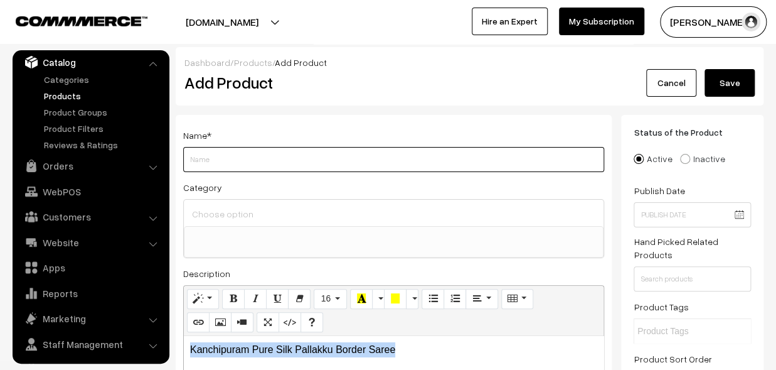
click at [214, 163] on input "Weight" at bounding box center [393, 159] width 421 height 25
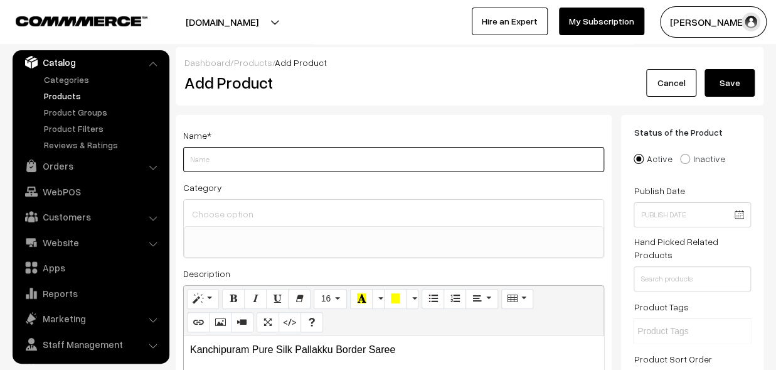
paste input "Kanchipuram Pure Silk Pallakku Border Saree"
type input "Kanchipuram Pure Silk Pallakku Border Saree"
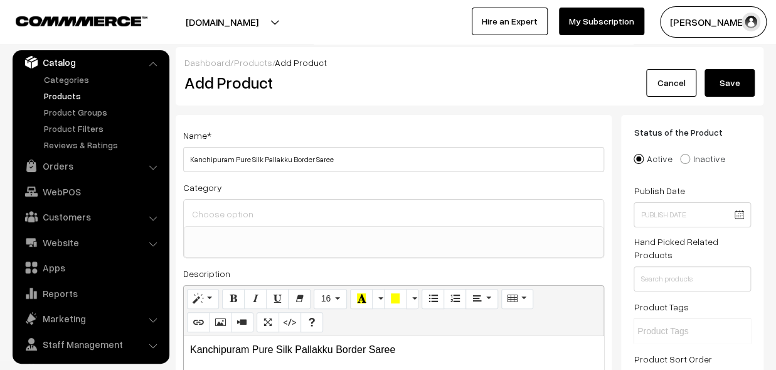
click at [232, 209] on input at bounding box center [394, 214] width 410 height 18
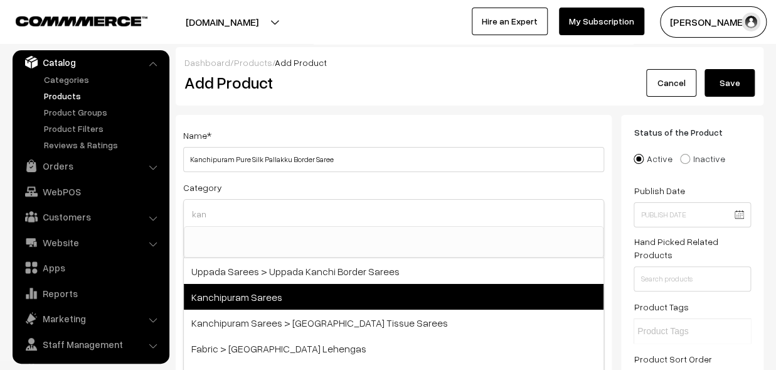
type input "kan"
click at [273, 291] on span "Kanchipuram Sarees" at bounding box center [394, 297] width 420 height 26
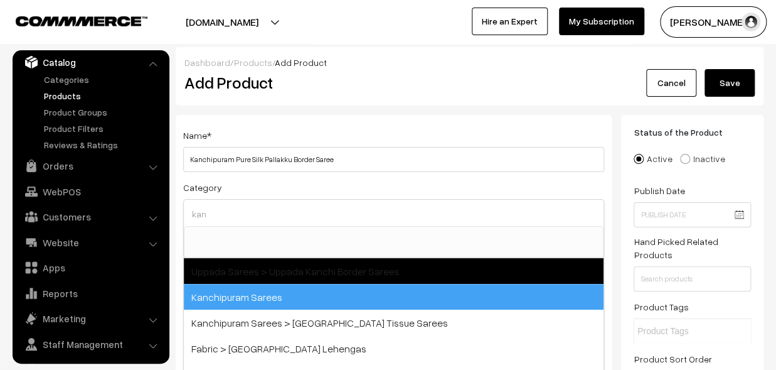
select select "3"
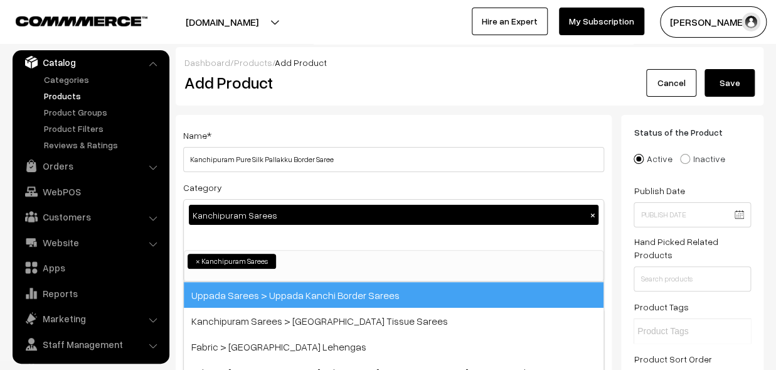
scroll to position [257, 0]
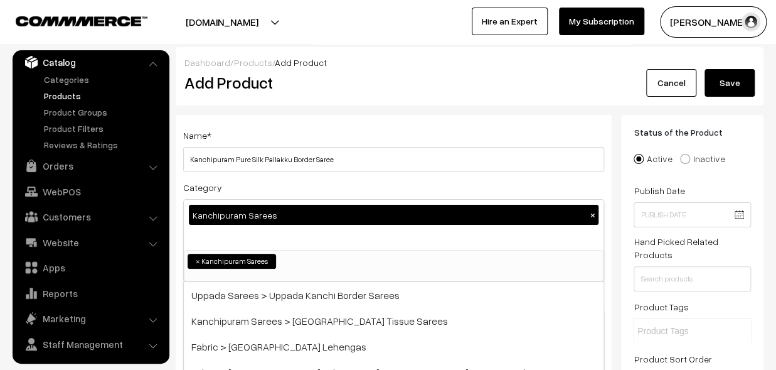
click at [284, 139] on div "Name * Kanchipuram Pure Silk Pallakku Border Saree" at bounding box center [393, 149] width 421 height 45
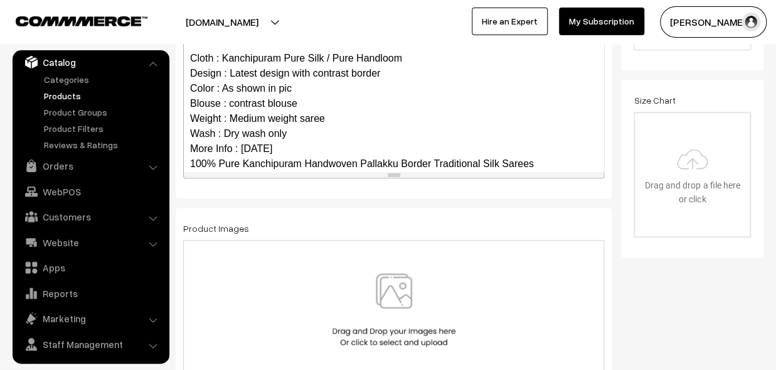
scroll to position [122, 0]
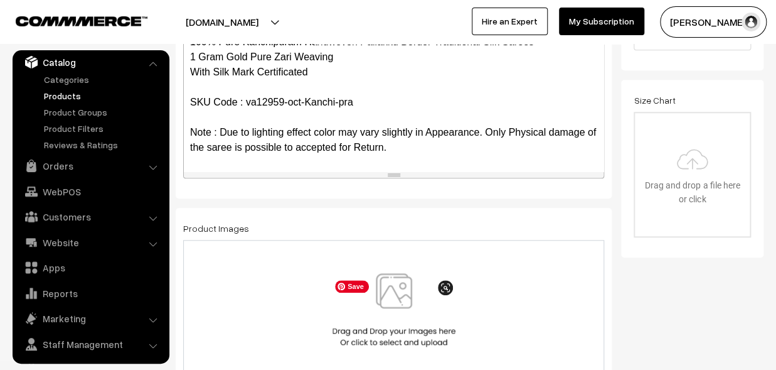
click at [400, 301] on img at bounding box center [394, 309] width 129 height 73
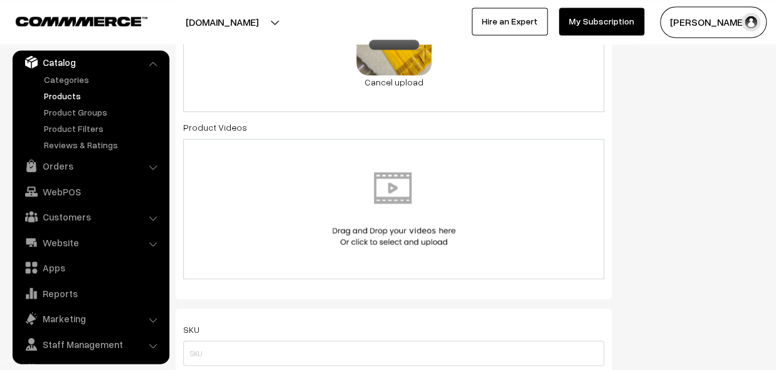
scroll to position [690, 0]
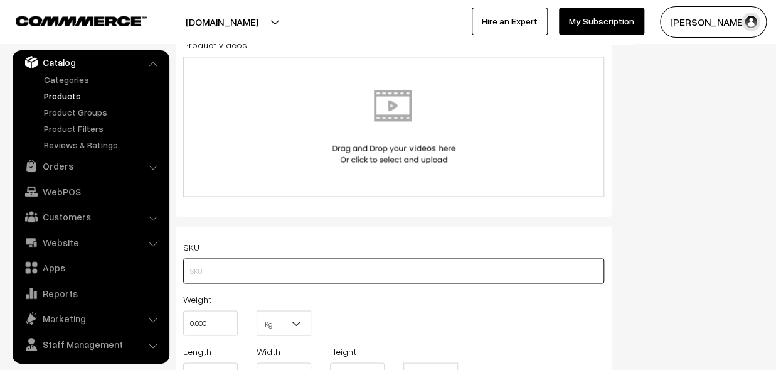
click at [200, 278] on input "text" at bounding box center [393, 270] width 421 height 25
paste input "va12959-oct-Kanchi-pra"
type input "va12959-oct-Kanchi-pra"
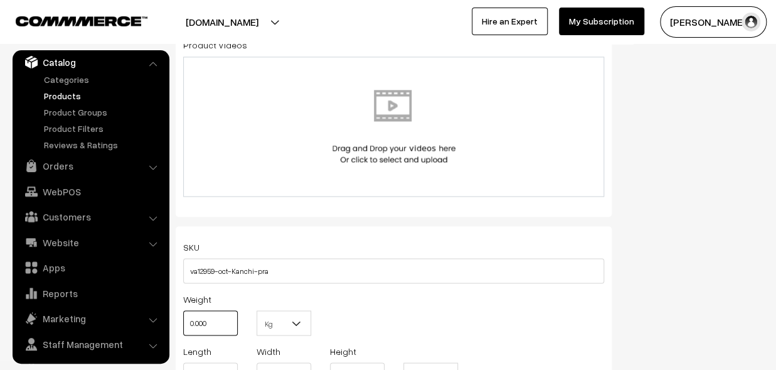
drag, startPoint x: 225, startPoint y: 311, endPoint x: 182, endPoint y: 318, distance: 43.9
click at [183, 318] on input "0.000" at bounding box center [210, 322] width 55 height 25
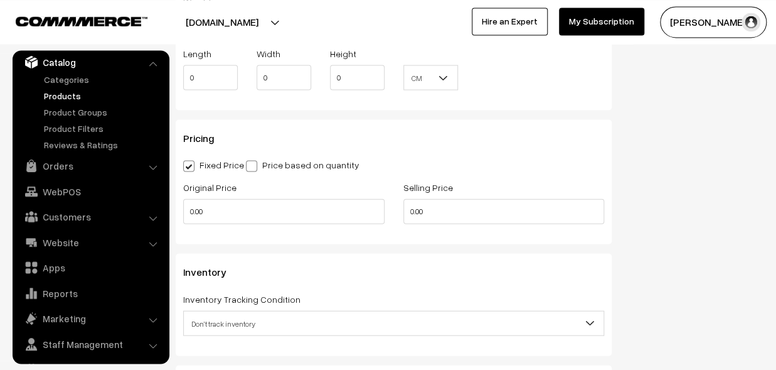
scroll to position [1036, 0]
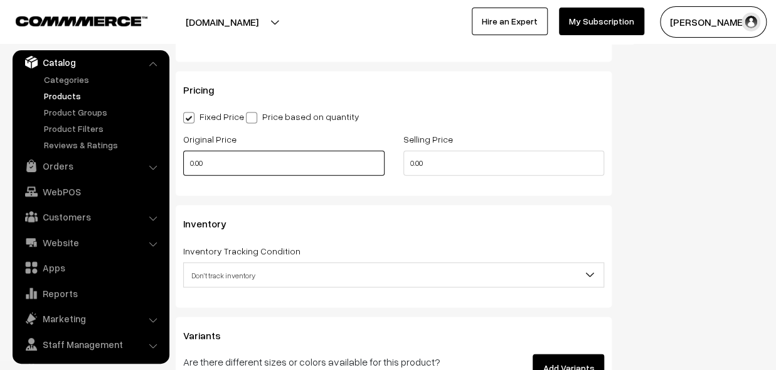
type input "0.80"
drag, startPoint x: 232, startPoint y: 162, endPoint x: 156, endPoint y: 176, distance: 77.3
click at [183, 176] on input "0.00" at bounding box center [283, 163] width 201 height 25
type input "9990"
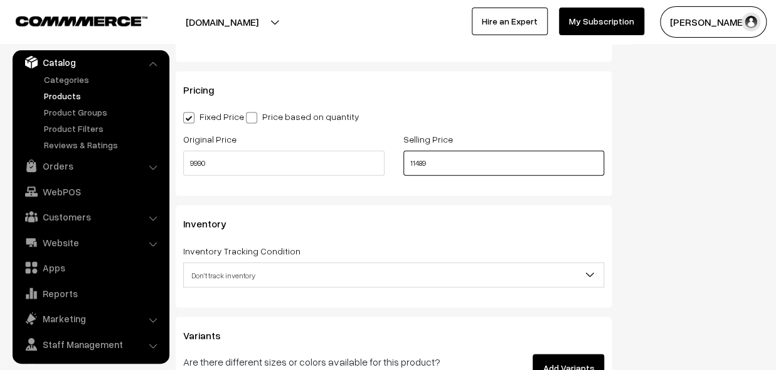
scroll to position [1174, 0]
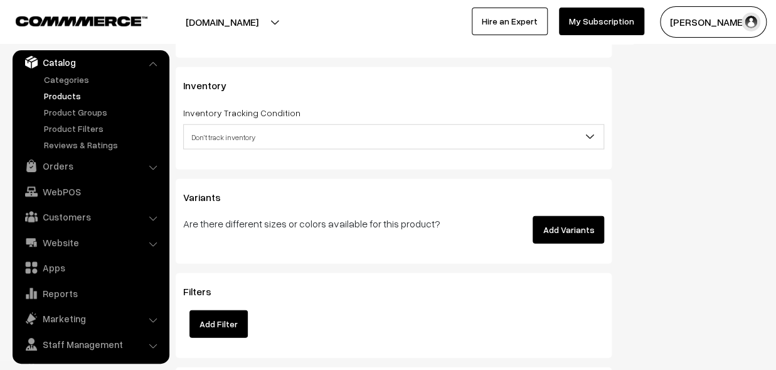
type input "11489"
click at [226, 143] on span "Don't track inventory" at bounding box center [394, 137] width 420 height 22
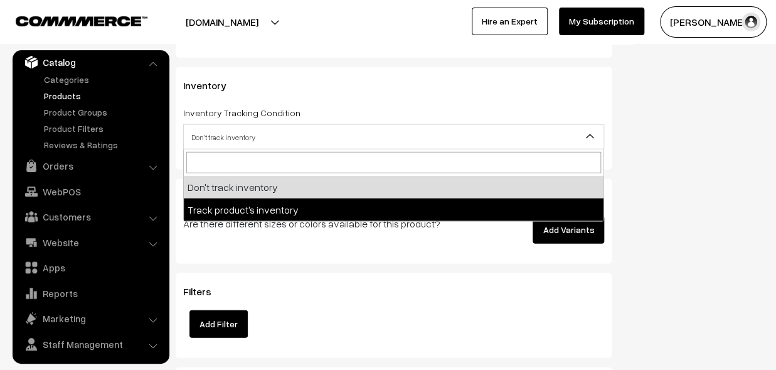
select select "2"
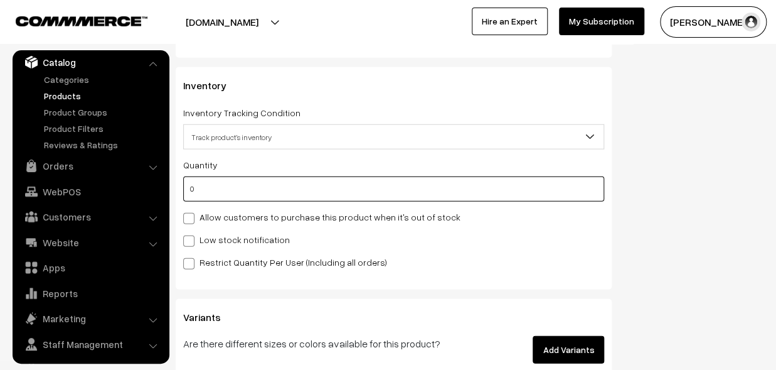
click at [217, 190] on input "0" at bounding box center [393, 188] width 421 height 25
type input "4"
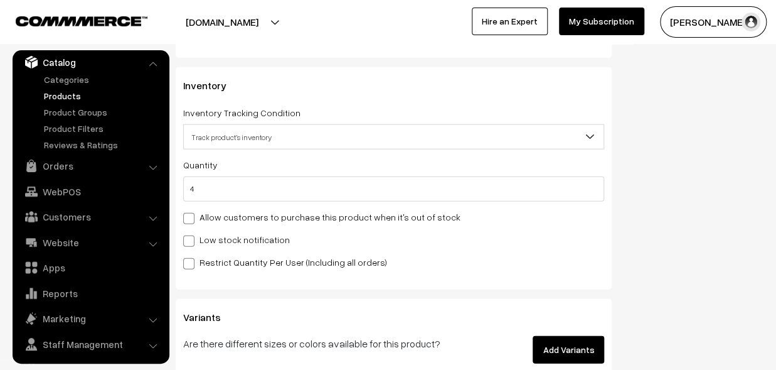
click at [211, 235] on label "Low stock notification" at bounding box center [236, 239] width 107 height 13
click at [191, 235] on input "Low stock notification" at bounding box center [187, 239] width 8 height 8
checkbox input "true"
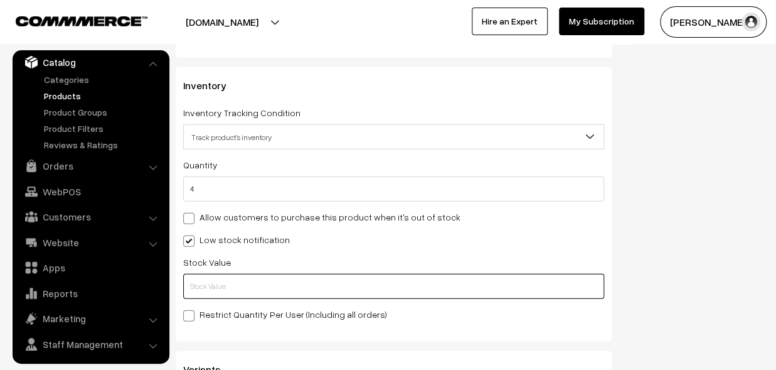
click at [213, 288] on input "text" at bounding box center [393, 286] width 421 height 25
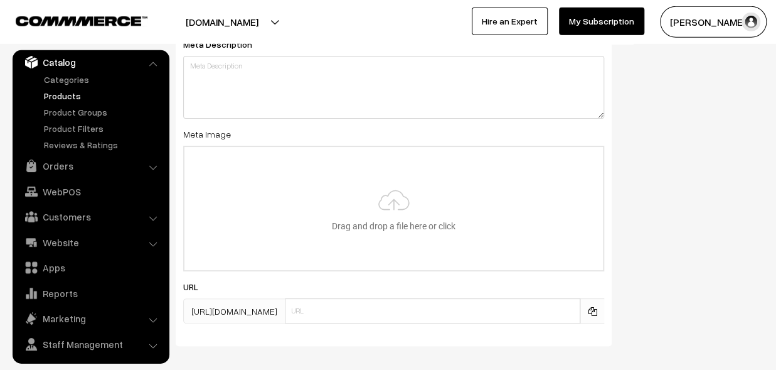
scroll to position [1900, 0]
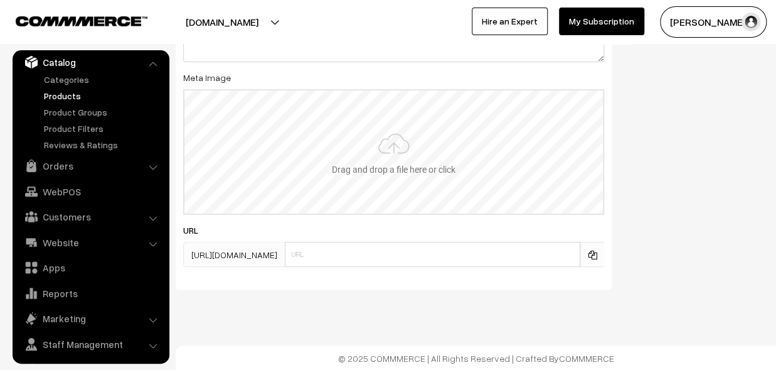
type input "2"
click at [387, 171] on input "file" at bounding box center [394, 151] width 419 height 123
type input "C:\fakepath\kanchipuram-saree-va12959-oct.jpeg"
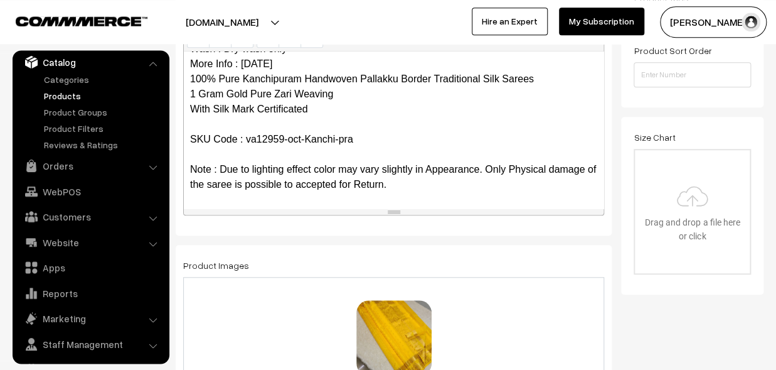
scroll to position [0, 0]
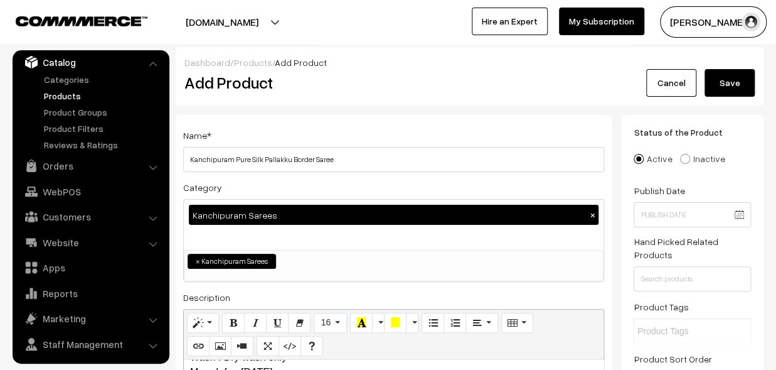
click at [729, 83] on button "Save" at bounding box center [730, 83] width 50 height 28
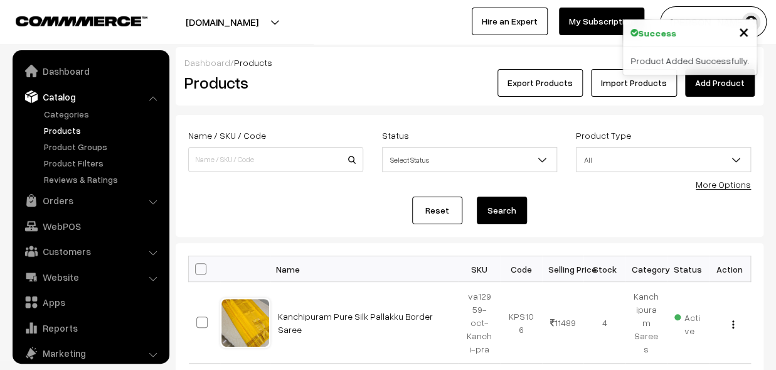
scroll to position [35, 0]
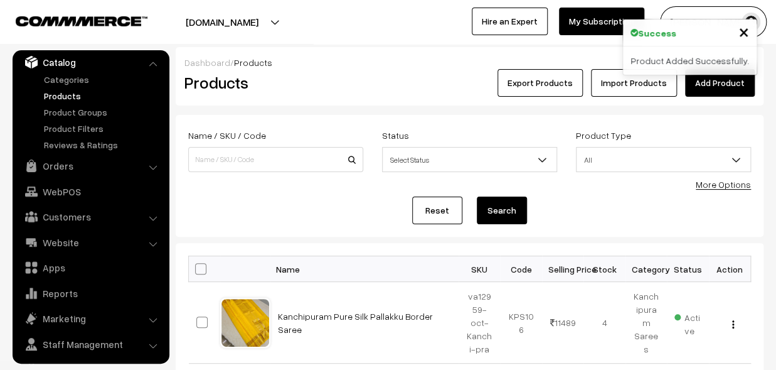
click at [331, 94] on div "Products" at bounding box center [273, 83] width 196 height 28
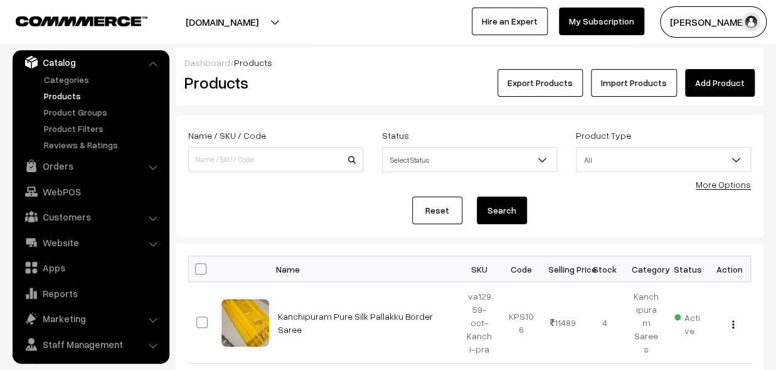
click at [718, 82] on link "Add Product" at bounding box center [720, 83] width 70 height 28
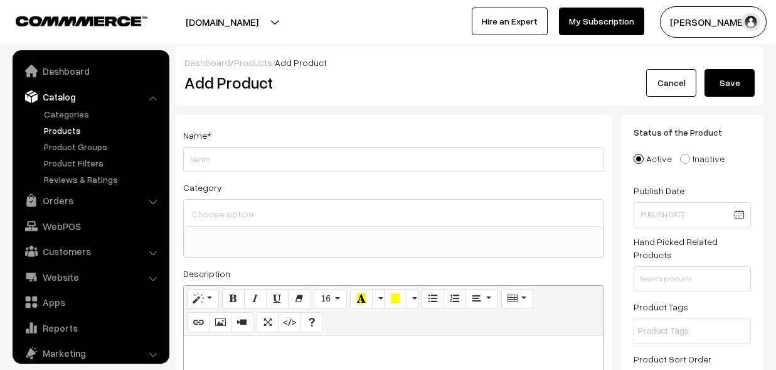
select select
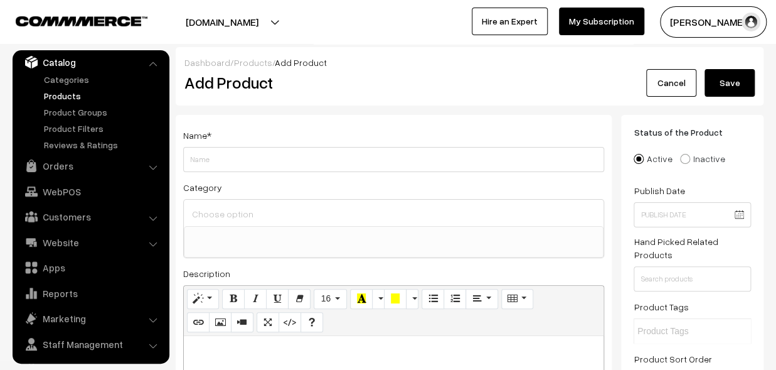
paste div
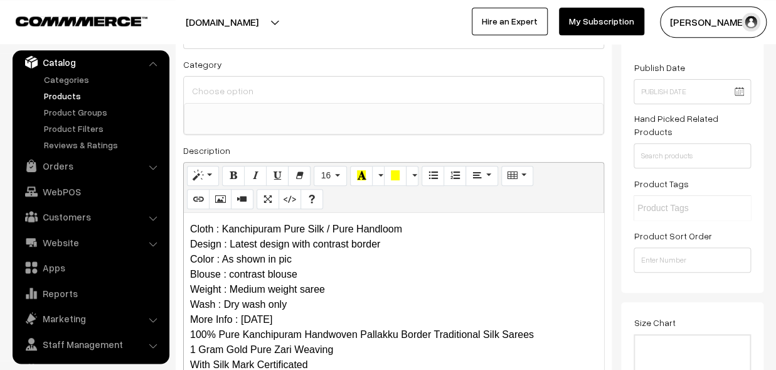
scroll to position [0, 0]
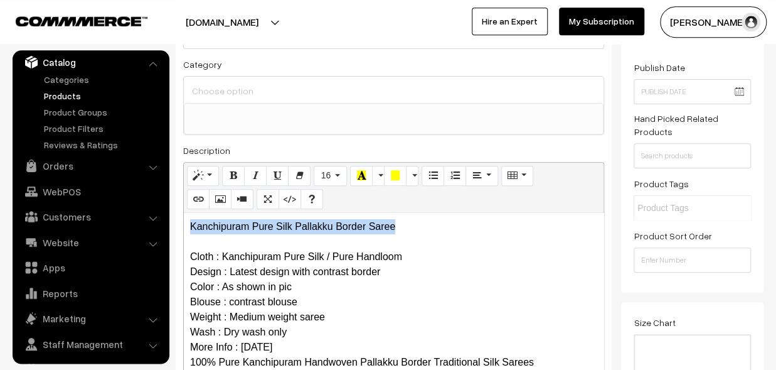
drag, startPoint x: 419, startPoint y: 228, endPoint x: 142, endPoint y: 221, distance: 277.5
click at [184, 221] on div "Kanchipuram Pure Silk Pallakku Border Saree Cloth : Kanchipuram Pure Silk / Pur…" at bounding box center [394, 291] width 420 height 157
copy p "Kanchipuram Pure Silk Pallakku Border Saree"
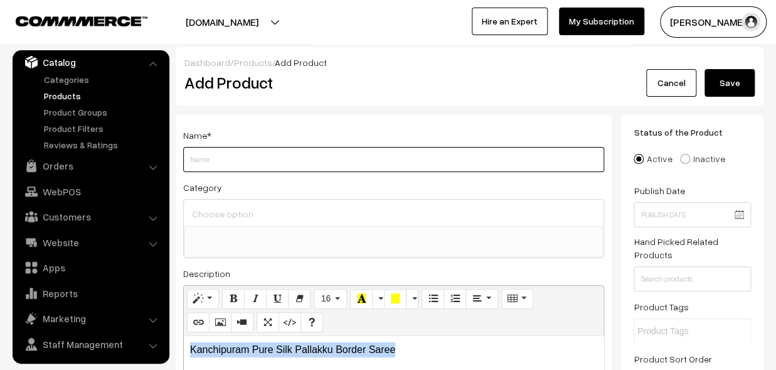
click at [198, 161] on input "Weight" at bounding box center [393, 159] width 421 height 25
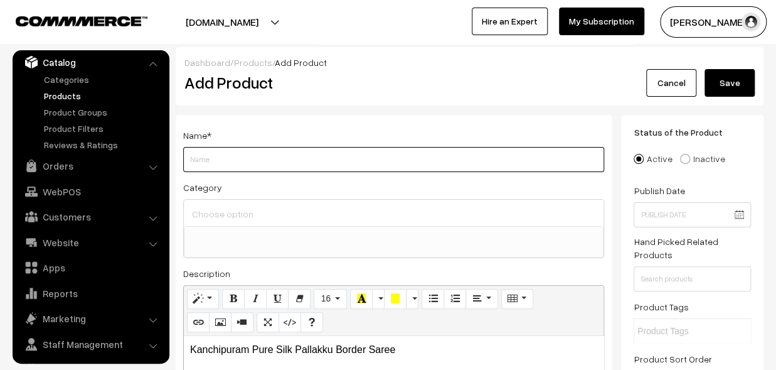
paste input "Kanchipuram Pure Silk Pallakku Border Saree"
type input "Kanchipuram Pure Silk Pallakku Border Saree"
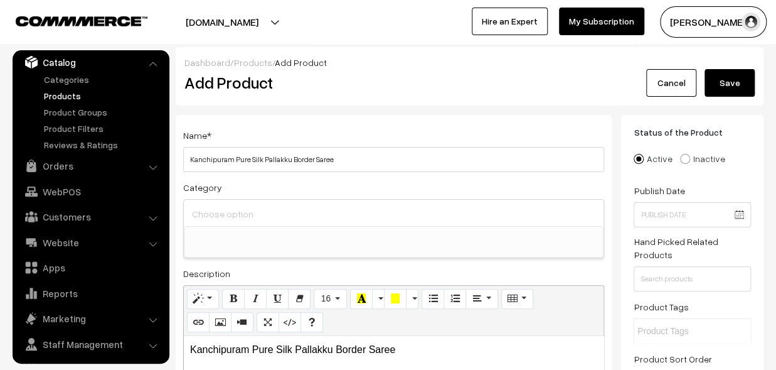
click at [239, 207] on input at bounding box center [394, 214] width 410 height 18
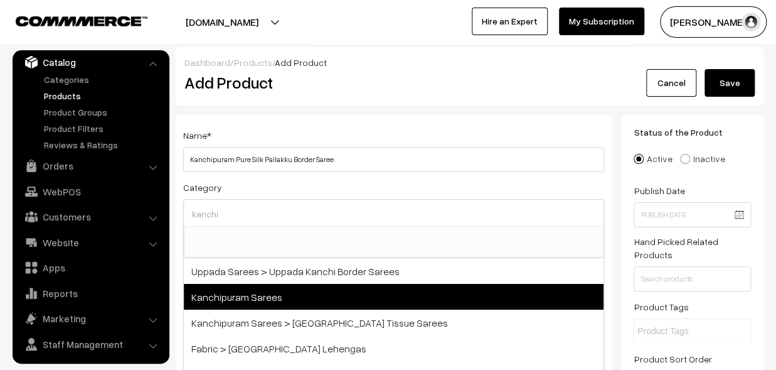
type input "kanchi"
click at [292, 284] on span "Kanchipuram Sarees" at bounding box center [394, 297] width 420 height 26
select select "3"
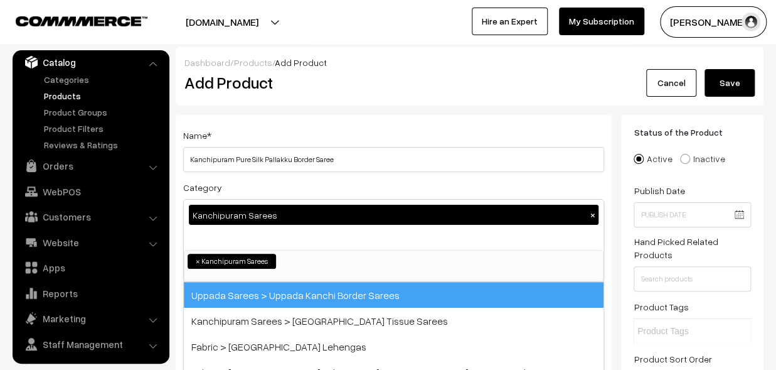
scroll to position [257, 0]
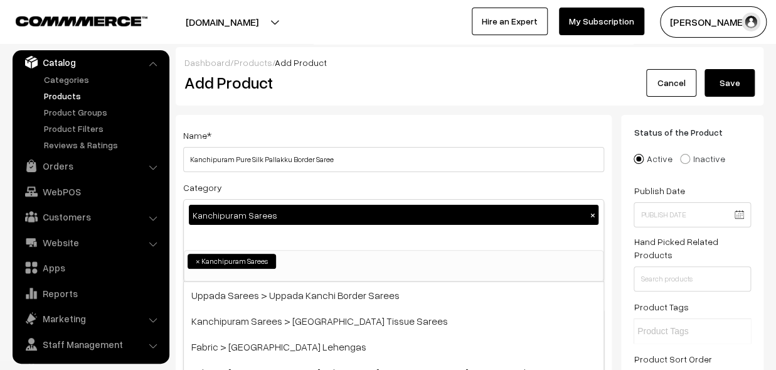
click at [314, 128] on div "Name * Kanchipuram Pure Silk Pallakku Border Saree" at bounding box center [393, 149] width 421 height 45
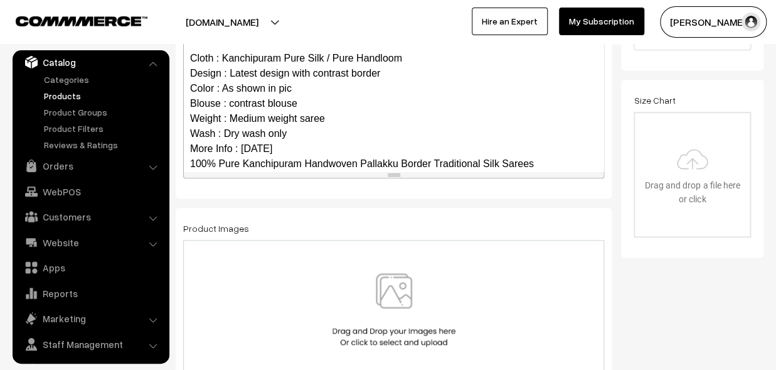
scroll to position [122, 0]
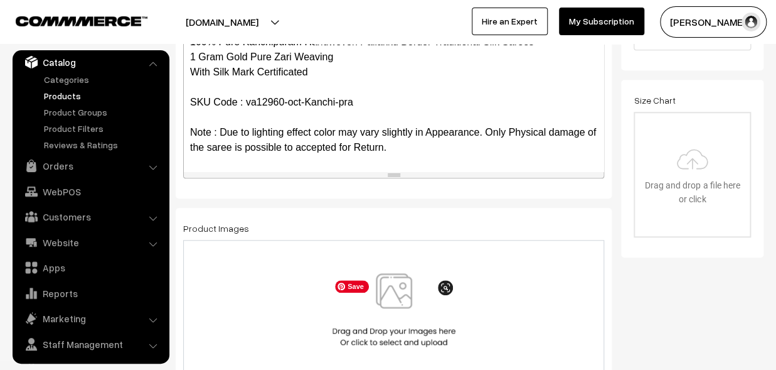
click at [399, 296] on img at bounding box center [394, 309] width 129 height 73
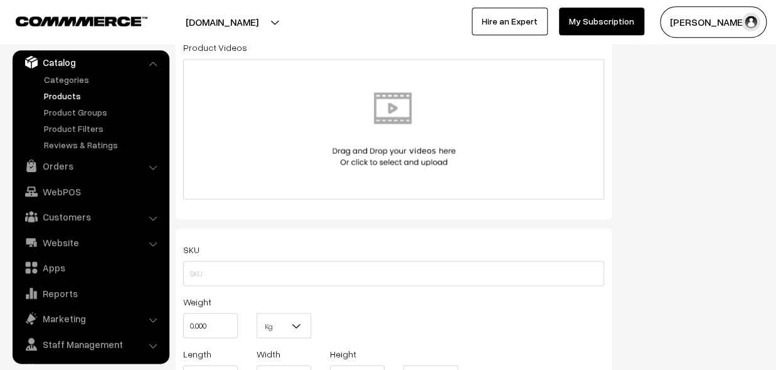
scroll to position [690, 0]
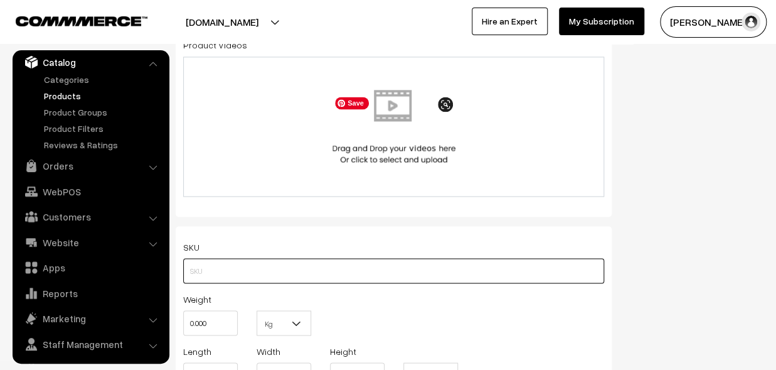
click at [201, 265] on input "text" at bounding box center [393, 270] width 421 height 25
paste input "va12960-oct-Kanchi-pra"
type input "va12960-oct-Kanchi-pra"
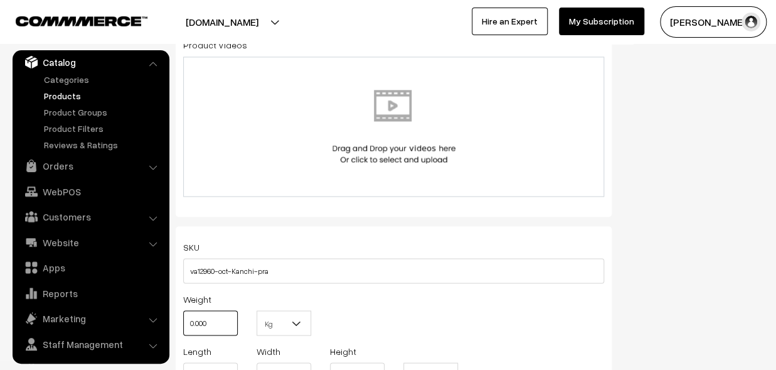
drag, startPoint x: 225, startPoint y: 321, endPoint x: 177, endPoint y: 323, distance: 47.7
click at [183, 323] on input "0.000" at bounding box center [210, 322] width 55 height 25
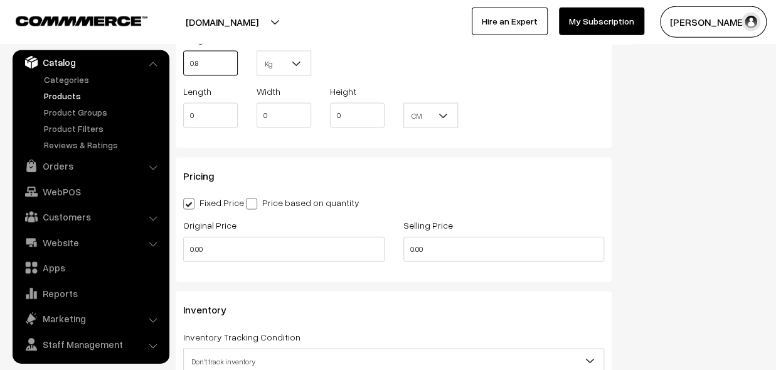
scroll to position [1036, 0]
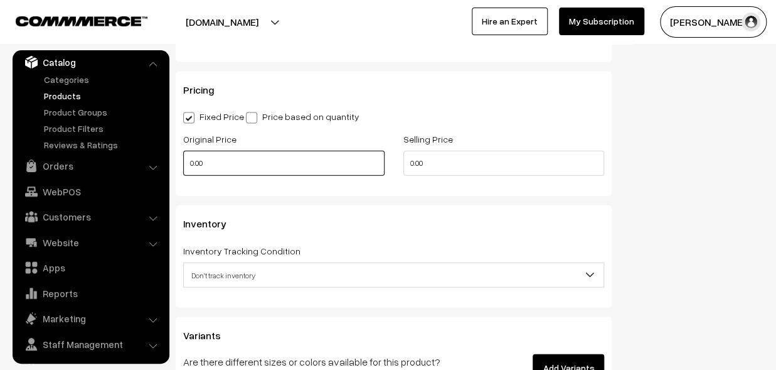
type input "0.80"
drag, startPoint x: 222, startPoint y: 170, endPoint x: 175, endPoint y: 170, distance: 47.1
click at [183, 170] on input "0.00" at bounding box center [283, 163] width 201 height 25
type input "9990"
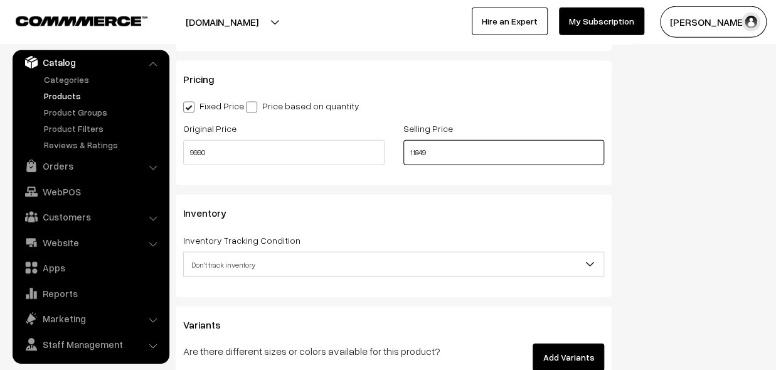
scroll to position [1174, 0]
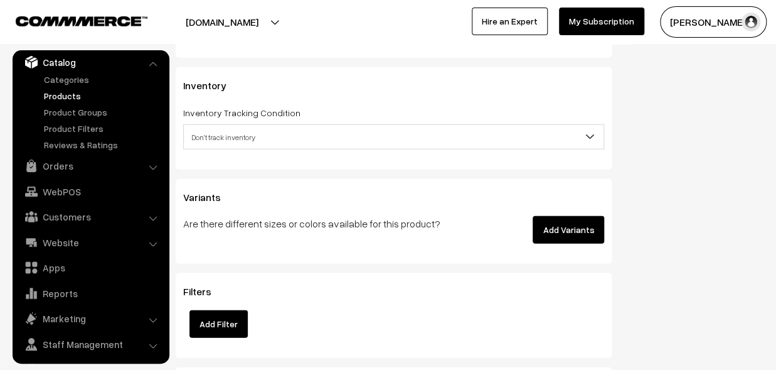
type input "11849"
click at [220, 131] on span "Don't track inventory" at bounding box center [394, 137] width 420 height 22
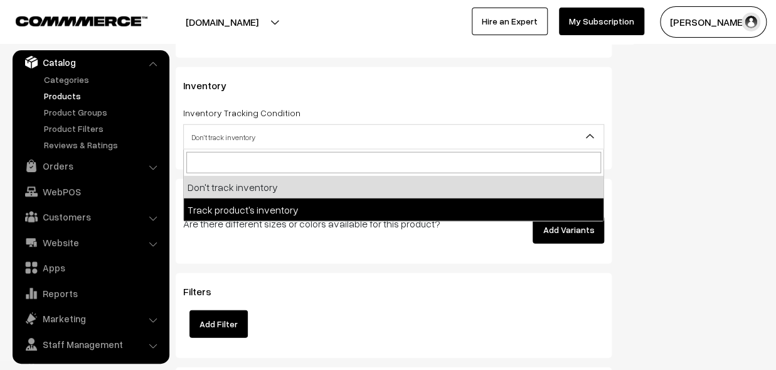
select select "2"
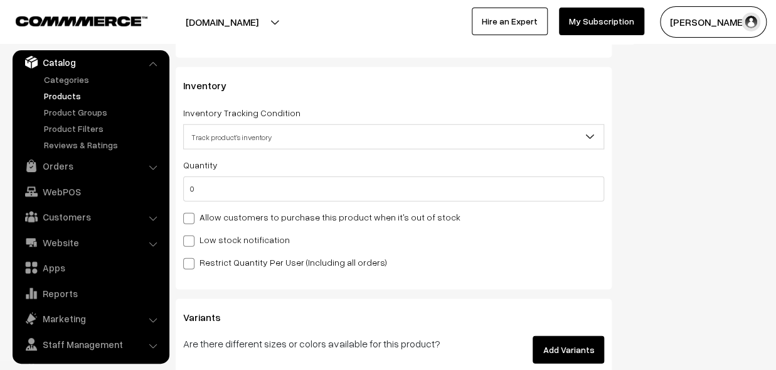
click at [219, 202] on div "Quantity 0 Allow customers to purchase this product when it's out of stock Low …" at bounding box center [393, 213] width 421 height 112
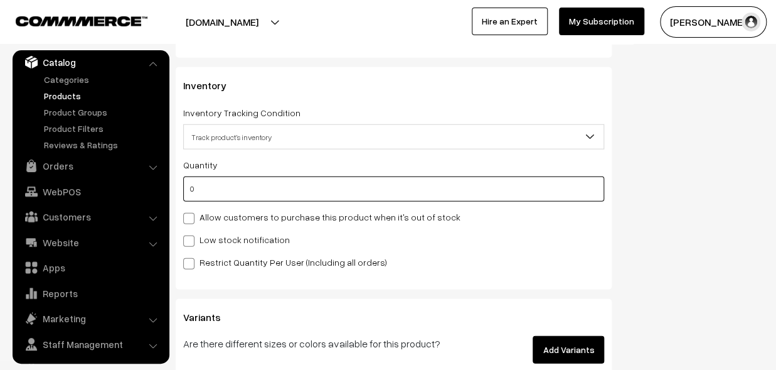
click at [218, 199] on input "0" at bounding box center [393, 188] width 421 height 25
type input "4"
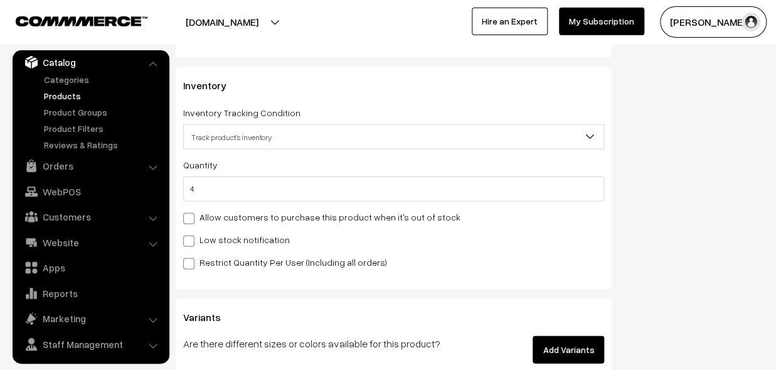
click at [213, 235] on label "Low stock notification" at bounding box center [236, 239] width 107 height 13
click at [191, 235] on input "Low stock notification" at bounding box center [187, 239] width 8 height 8
checkbox input "true"
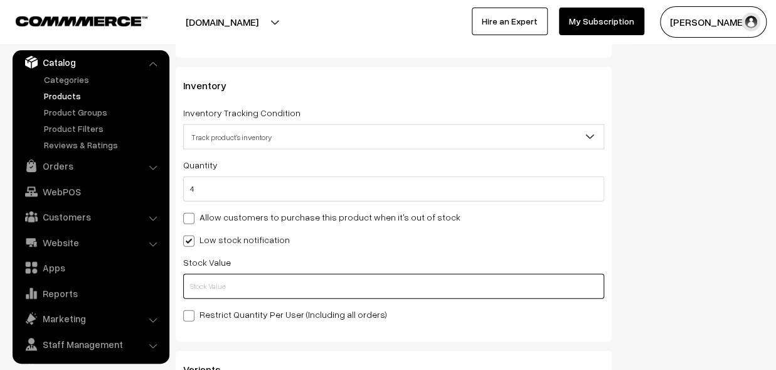
click at [208, 279] on input "text" at bounding box center [393, 286] width 421 height 25
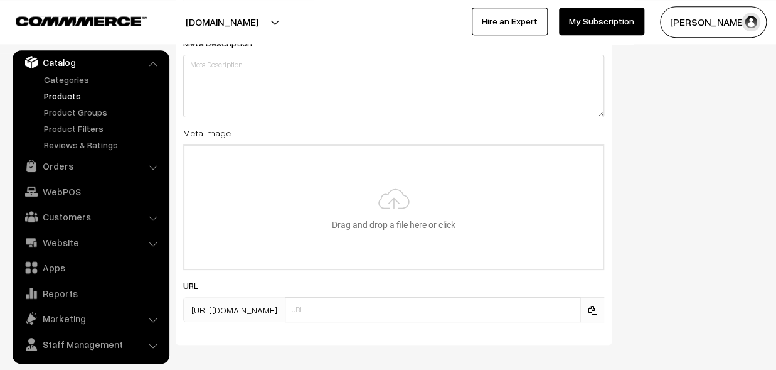
scroll to position [1900, 0]
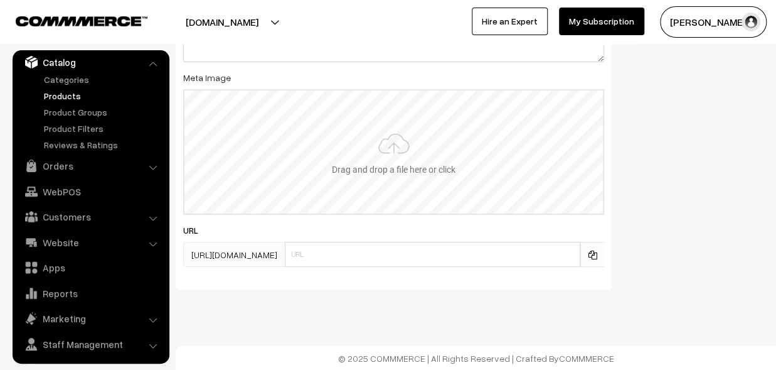
type input "2"
click at [404, 161] on input "file" at bounding box center [394, 151] width 419 height 123
type input "C:\fakepath\kanchipuram-saree-va12960-oct.jpeg"
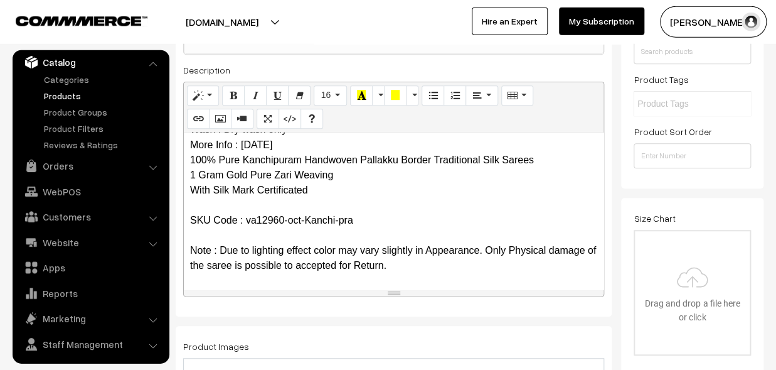
scroll to position [0, 0]
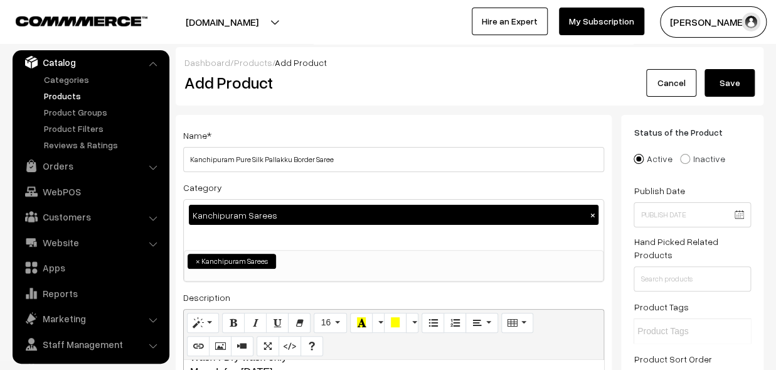
click at [714, 77] on button "Save" at bounding box center [730, 83] width 50 height 28
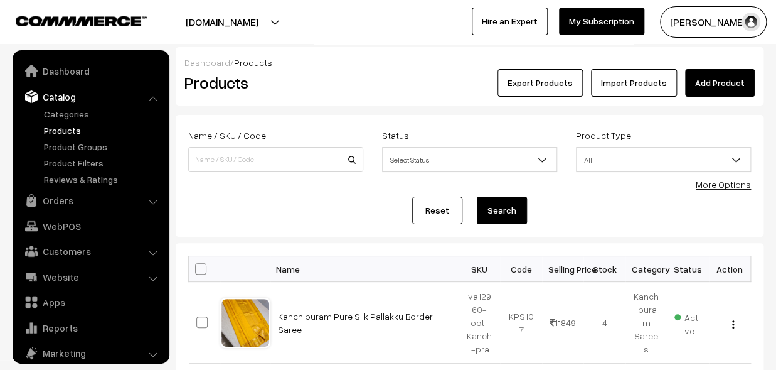
scroll to position [35, 0]
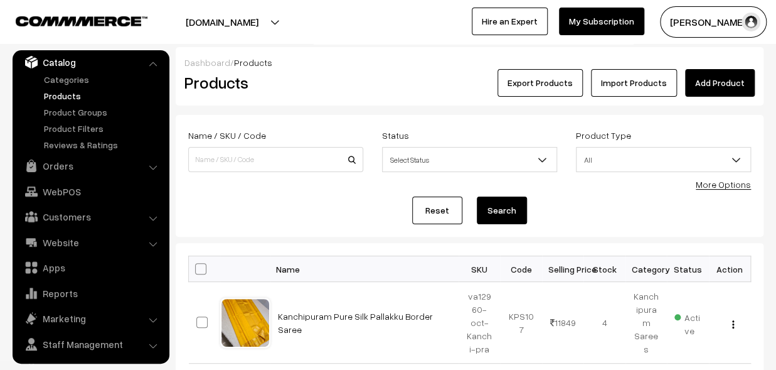
click at [308, 68] on div "Dashboard / Products" at bounding box center [470, 62] width 571 height 13
click at [345, 92] on h2 "Products" at bounding box center [274, 82] width 178 height 19
click at [318, 73] on div "Products" at bounding box center [273, 83] width 196 height 28
click at [704, 77] on link "Add Product" at bounding box center [720, 83] width 70 height 28
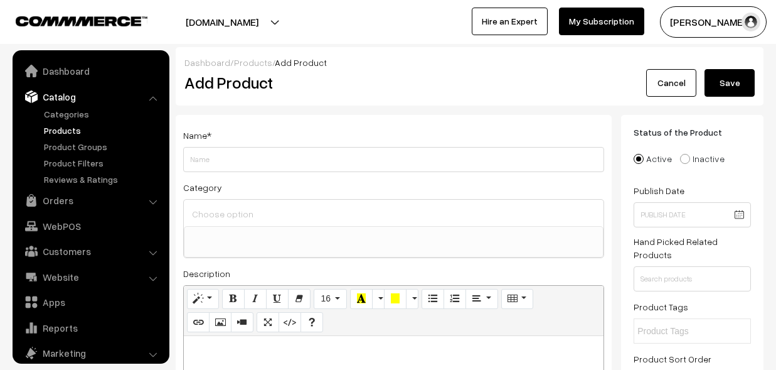
select select
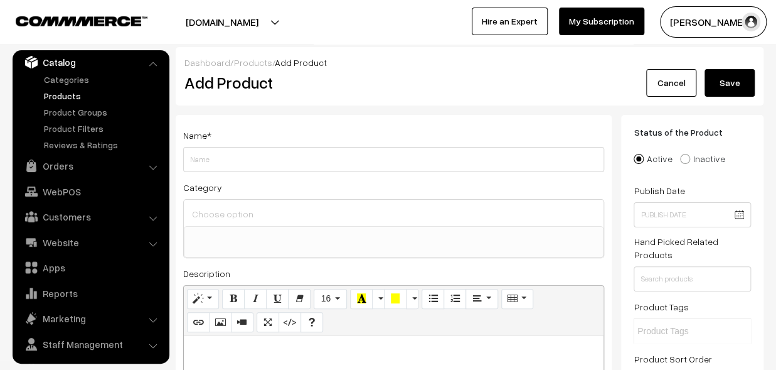
paste div
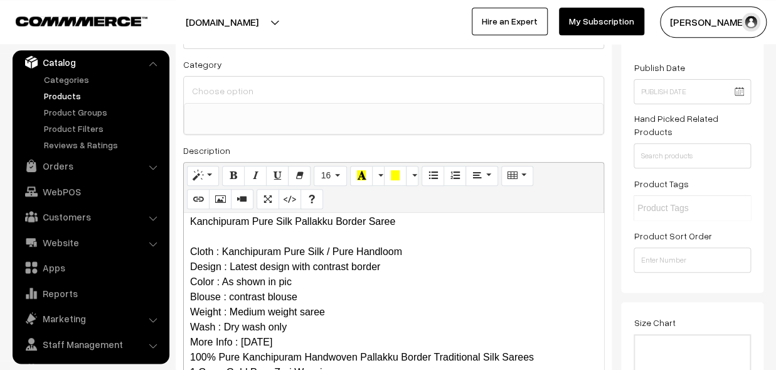
scroll to position [0, 0]
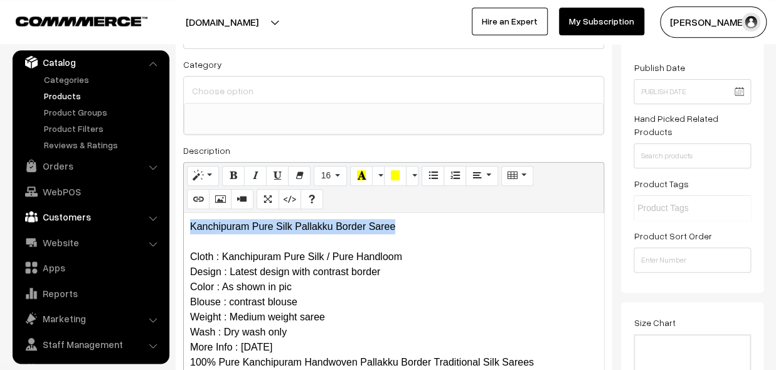
drag, startPoint x: 404, startPoint y: 224, endPoint x: 135, endPoint y: 220, distance: 269.3
click at [184, 221] on div "Kanchipuram Pure Silk Pallakku Border Saree Cloth : Kanchipuram Pure Silk / Pur…" at bounding box center [394, 291] width 420 height 157
copy p "Kanchipuram Pure Silk Pallakku Border Saree"
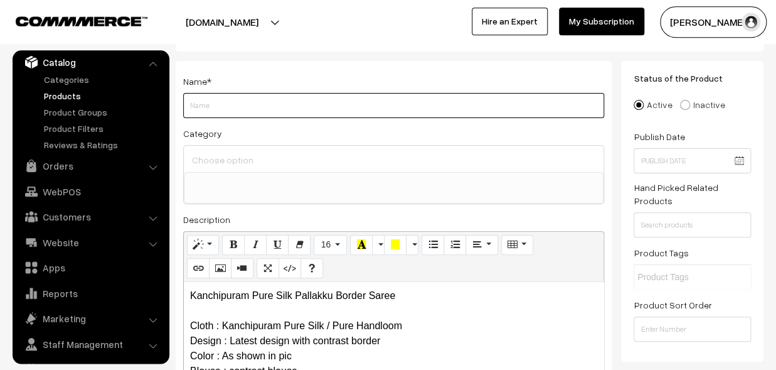
click at [221, 114] on input "Weight" at bounding box center [393, 105] width 421 height 25
paste input "Kanchipuram Pure Silk Pallakku Border Saree"
type input "Kanchipuram Pure Silk Pallakku Border Saree"
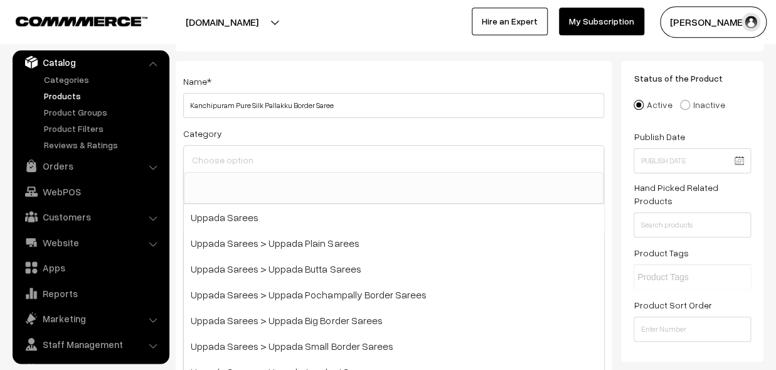
click at [234, 154] on input at bounding box center [394, 160] width 410 height 18
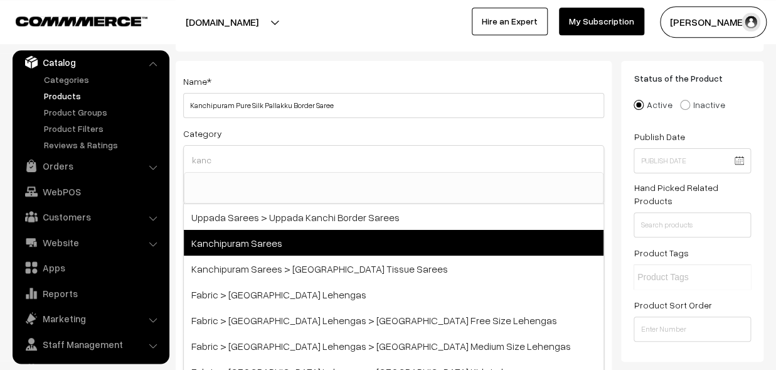
type input "kanc"
click at [291, 236] on span "Kanchipuram Sarees" at bounding box center [394, 243] width 420 height 26
select select "3"
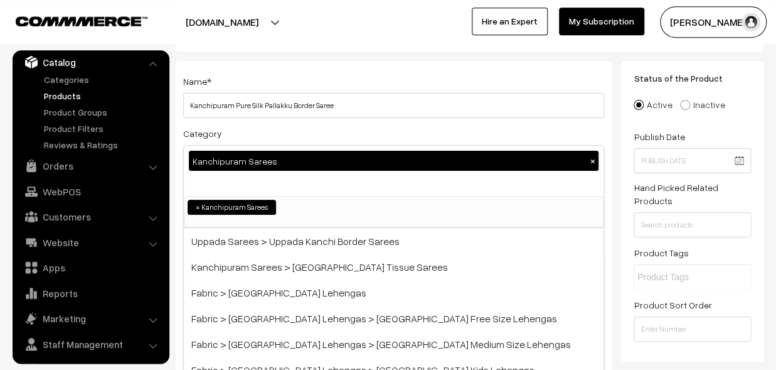
scroll to position [257, 0]
click at [306, 78] on div "Name * Kanchipuram Pure Silk Pallakku Border Saree" at bounding box center [393, 95] width 421 height 45
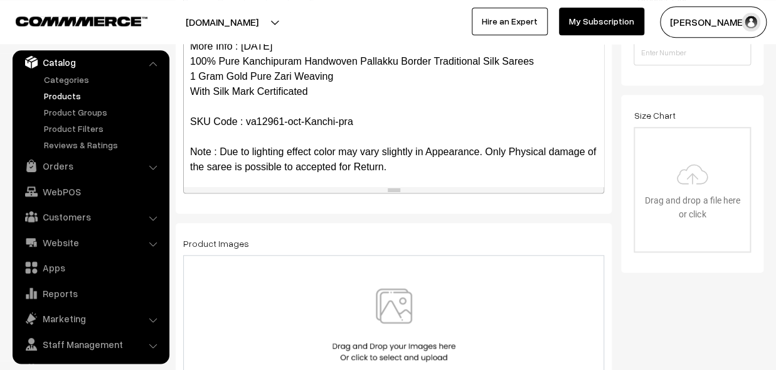
scroll to position [122, 0]
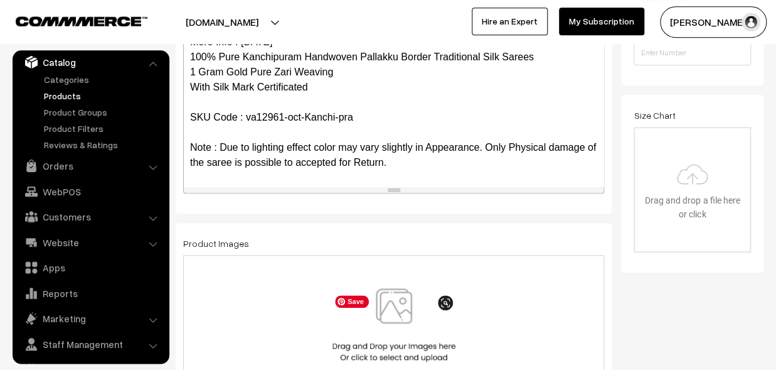
click at [406, 316] on img at bounding box center [394, 324] width 129 height 73
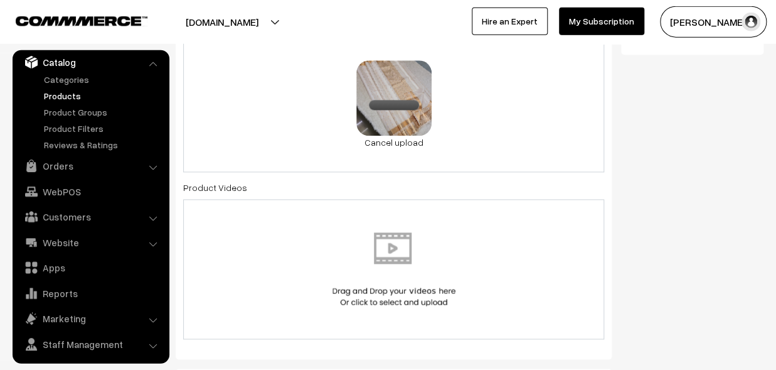
scroll to position [744, 0]
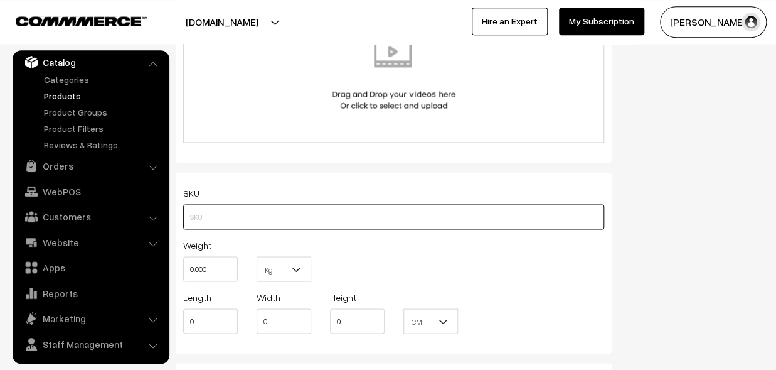
paste input "va12961-oct-Kanchi-pra"
type input "va12961-oct-Kanchi-pra"
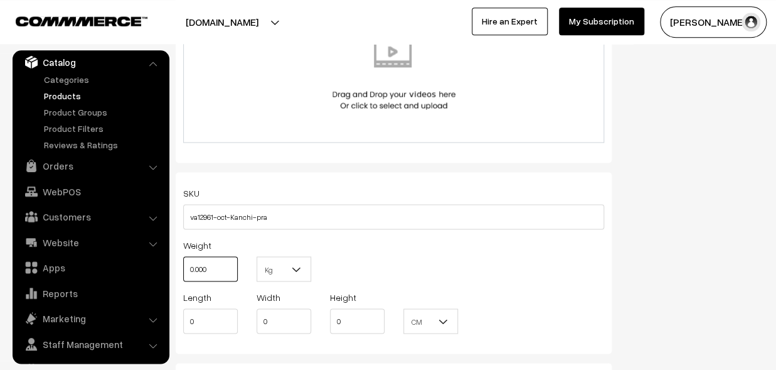
drag, startPoint x: 225, startPoint y: 272, endPoint x: 169, endPoint y: 272, distance: 55.2
click at [183, 272] on input "0.000" at bounding box center [210, 268] width 55 height 25
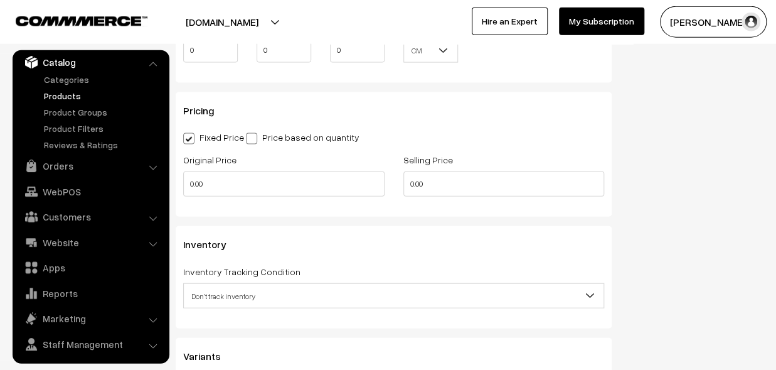
scroll to position [1021, 0]
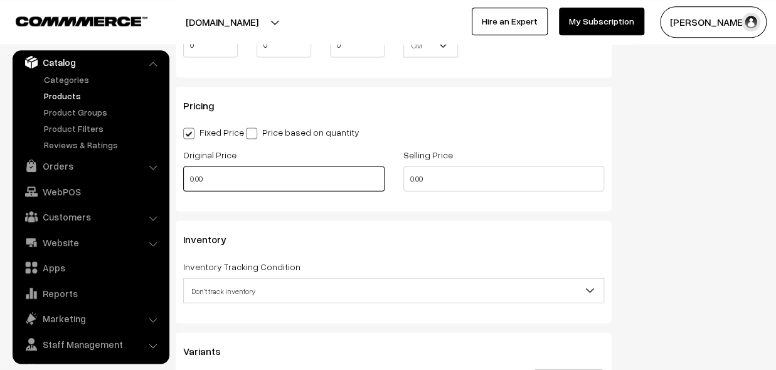
type input "0.80"
drag, startPoint x: 207, startPoint y: 180, endPoint x: 176, endPoint y: 180, distance: 30.8
click at [183, 180] on input "0.00" at bounding box center [283, 178] width 201 height 25
drag, startPoint x: 216, startPoint y: 177, endPoint x: 158, endPoint y: 185, distance: 58.2
click at [183, 185] on input "0" at bounding box center [283, 178] width 201 height 25
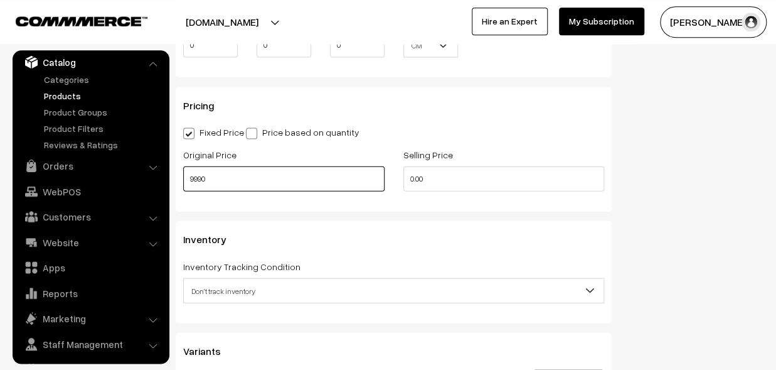
type input "9990"
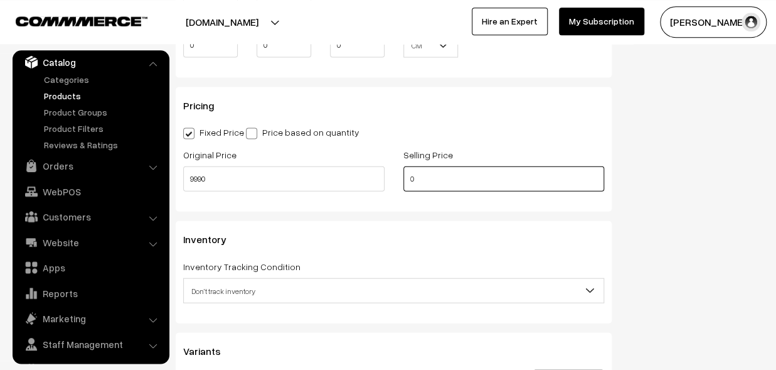
drag, startPoint x: 441, startPoint y: 184, endPoint x: 370, endPoint y: 186, distance: 71.6
click at [404, 186] on input "0" at bounding box center [504, 178] width 201 height 25
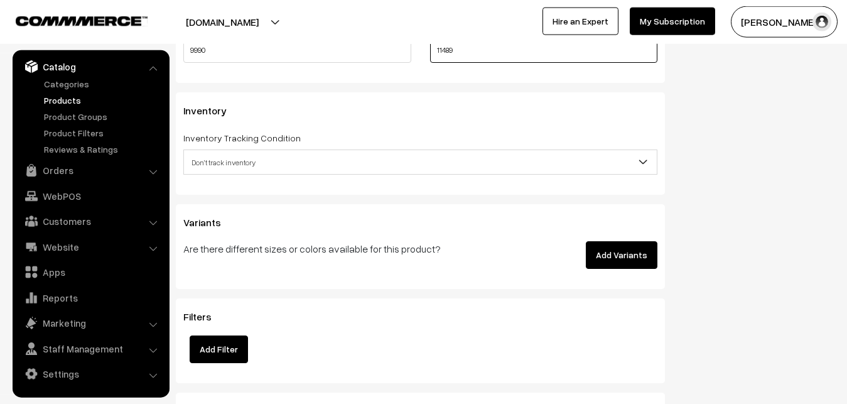
scroll to position [1149, 0]
type input "11489"
click at [208, 159] on span "Don't track inventory" at bounding box center [420, 162] width 473 height 22
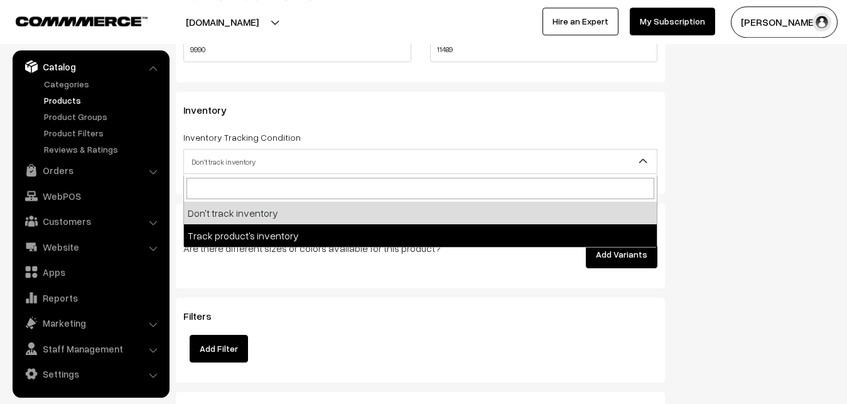
select select "2"
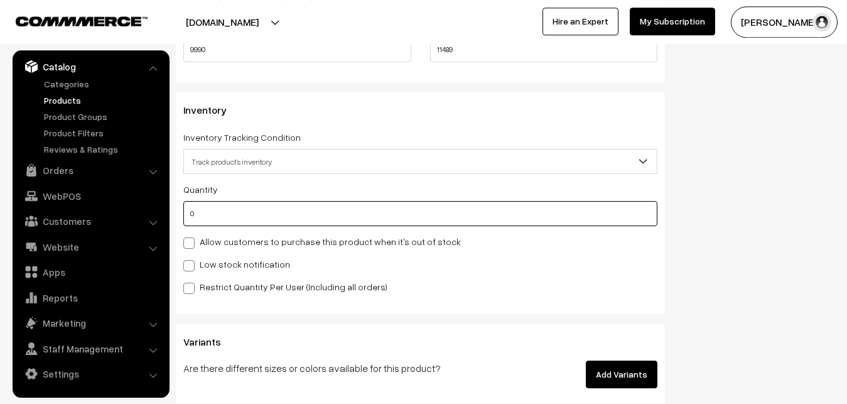
click at [213, 215] on input "0" at bounding box center [420, 213] width 474 height 25
type input "4"
click at [216, 264] on label "Low stock notification" at bounding box center [236, 263] width 107 height 13
click at [191, 264] on input "Low stock notification" at bounding box center [187, 263] width 8 height 8
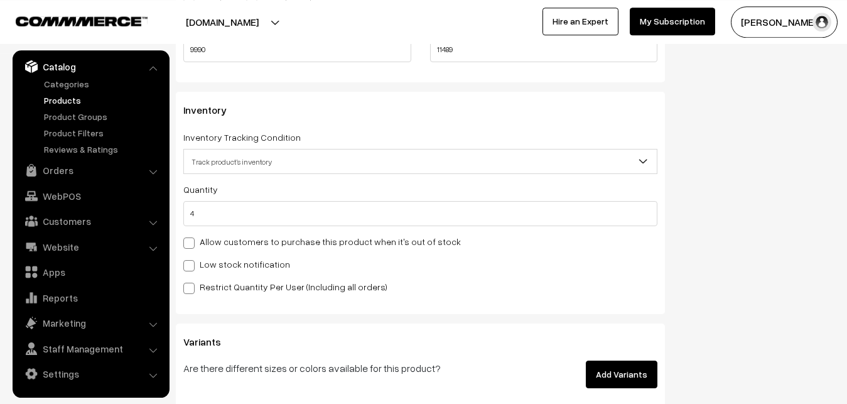
checkbox input "true"
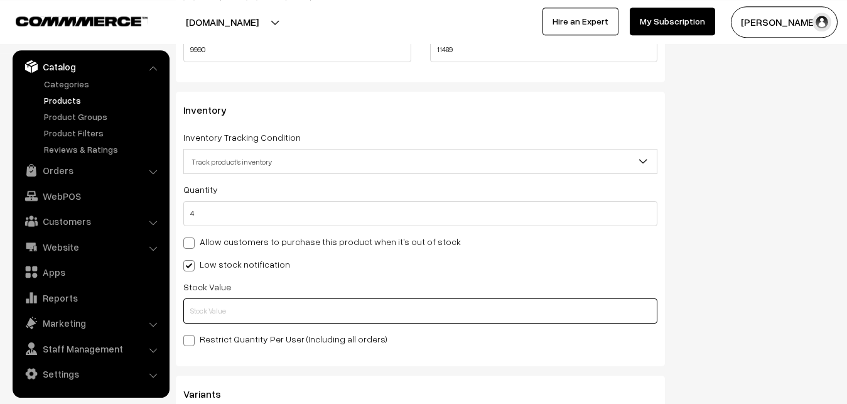
click at [215, 310] on input "text" at bounding box center [420, 310] width 474 height 25
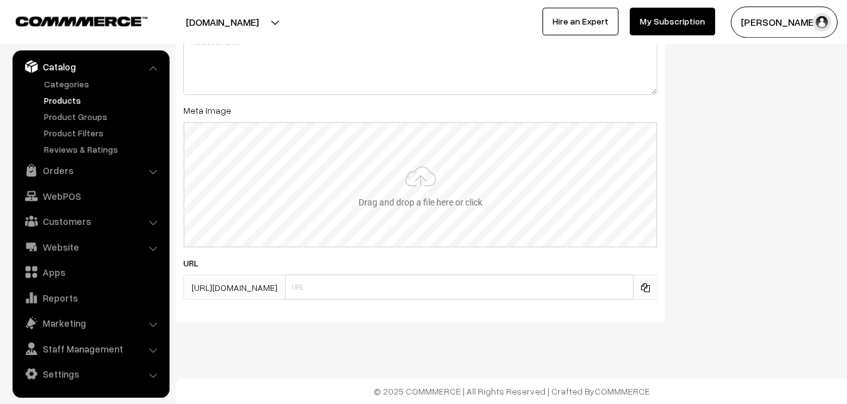
scroll to position [1869, 0]
type input "2"
click at [408, 194] on input "file" at bounding box center [420, 184] width 471 height 123
type input "C:\fakepath\kanchipuram-saree-va12961-oct.jpeg"
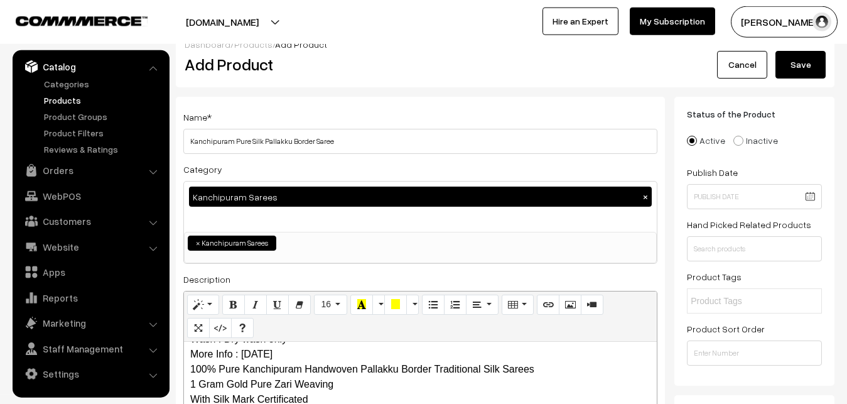
scroll to position [0, 0]
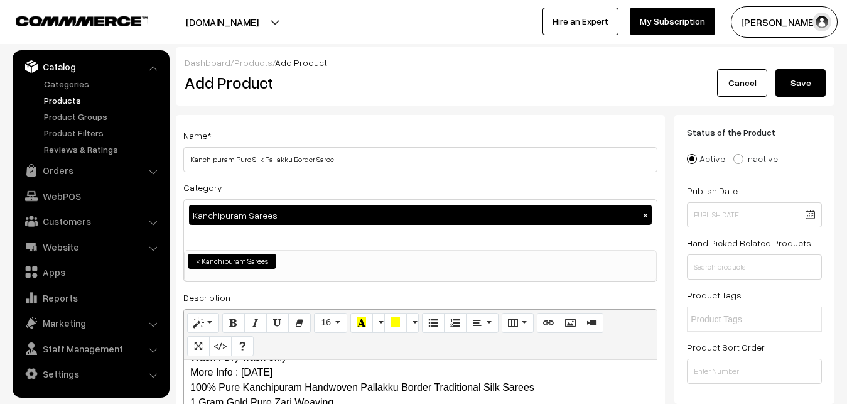
click at [776, 91] on button "Save" at bounding box center [800, 83] width 50 height 28
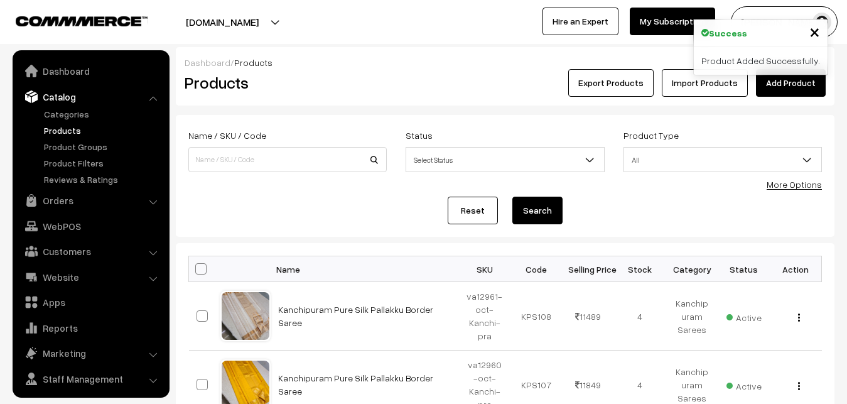
scroll to position [30, 0]
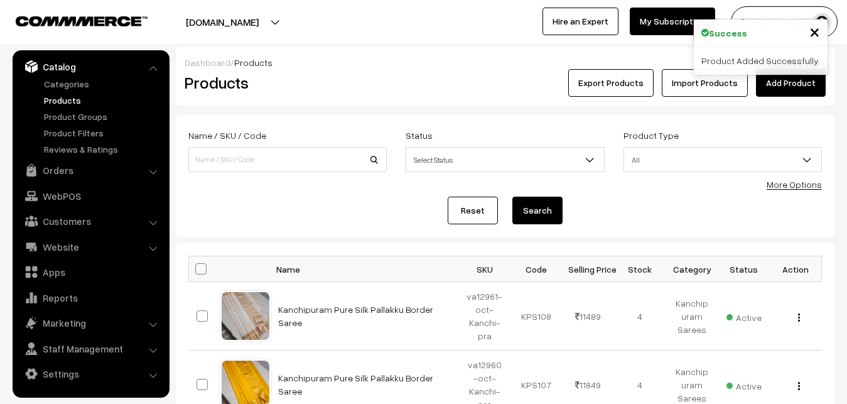
click at [329, 85] on h2 "Products" at bounding box center [285, 82] width 201 height 19
click at [803, 82] on link "Add Product" at bounding box center [791, 83] width 70 height 28
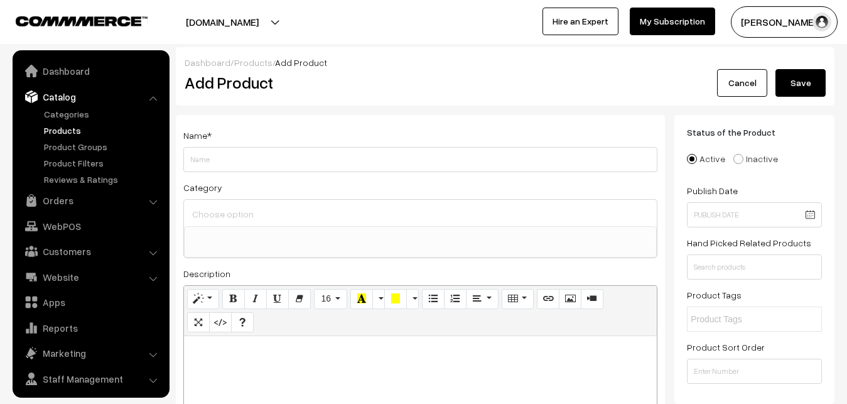
select select
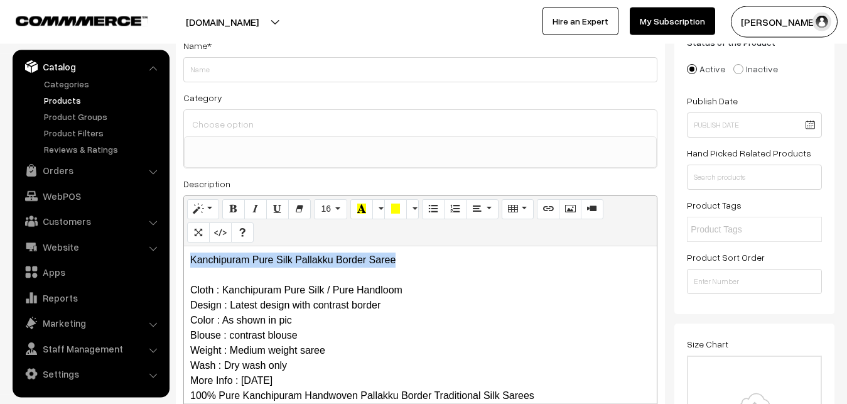
drag, startPoint x: 421, startPoint y: 251, endPoint x: 125, endPoint y: 252, distance: 296.3
click at [184, 252] on div "Kanchipuram Pure Silk Pallakku Border Saree Cloth : Kanchipuram Pure Silk / Pur…" at bounding box center [420, 324] width 473 height 157
copy p "Kanchipuram Pure Silk Pallakku Border Saree"
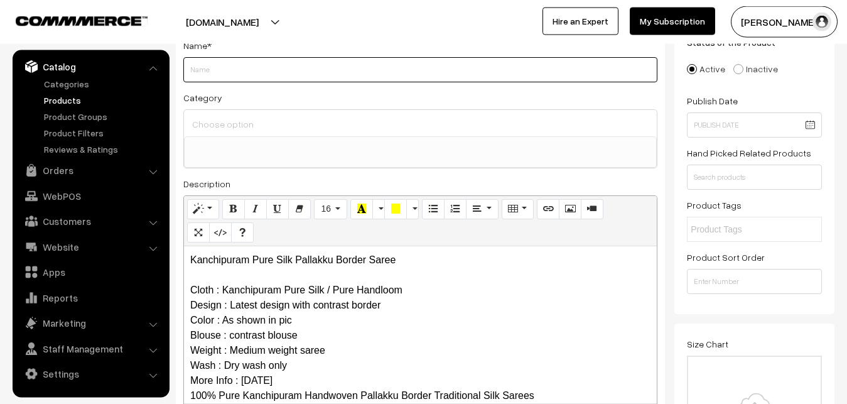
click at [203, 59] on input "Weight" at bounding box center [420, 69] width 474 height 25
paste input "Kanchipuram Pure Silk Pallakku Border Saree"
type input "Kanchipuram Pure Silk Pallakku Border Saree"
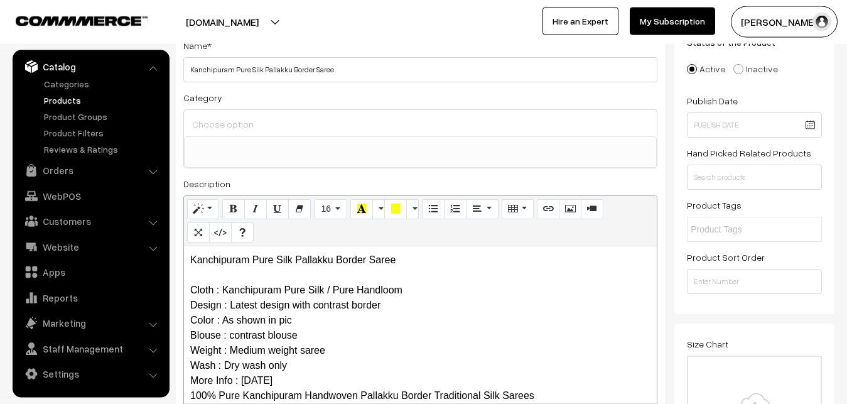
click at [237, 117] on input at bounding box center [420, 124] width 463 height 18
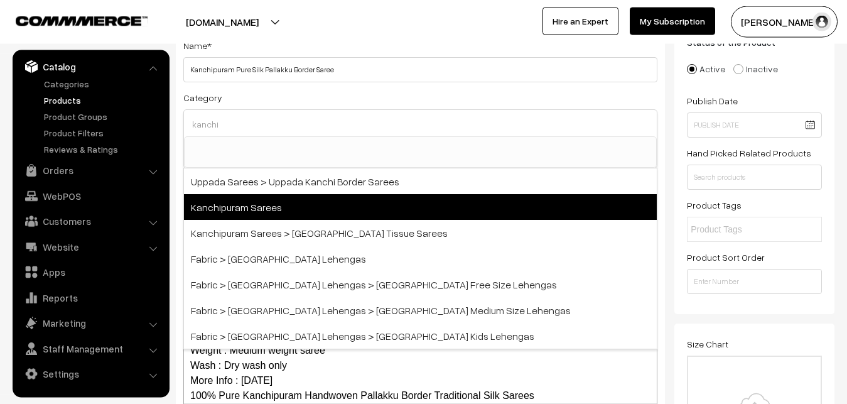
type input "kanchi"
click at [266, 198] on span "Kanchipuram Sarees" at bounding box center [420, 207] width 473 height 26
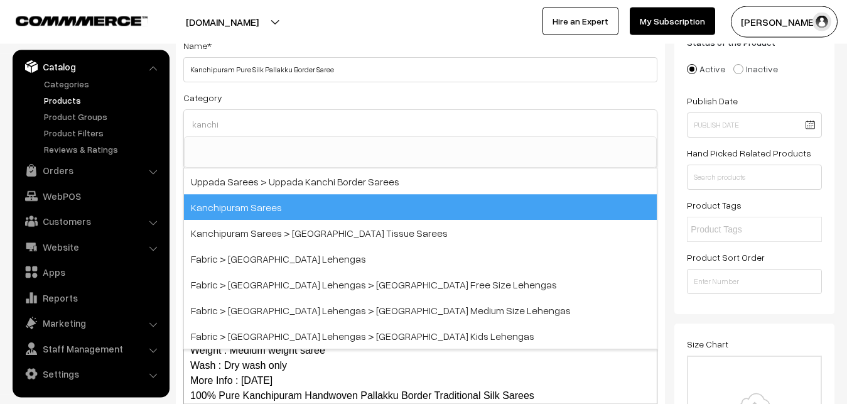
select select "3"
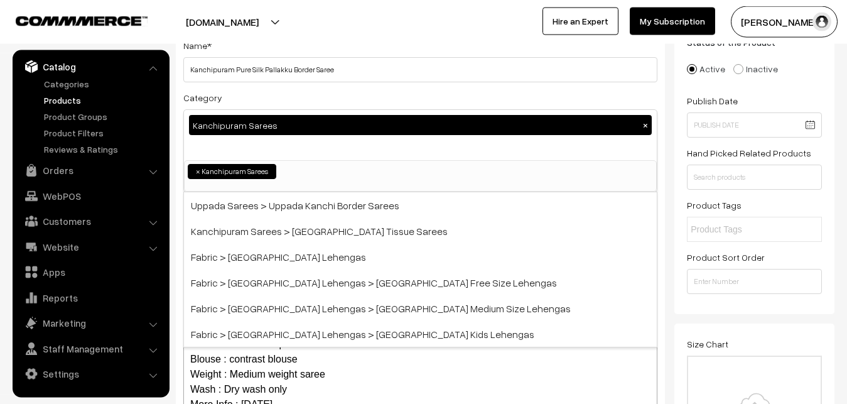
scroll to position [264, 0]
click at [270, 101] on div "Category Kanchipuram Sarees × Uppada Sarees Uppada Sarees > Uppada Plain Sarees…" at bounding box center [420, 141] width 474 height 102
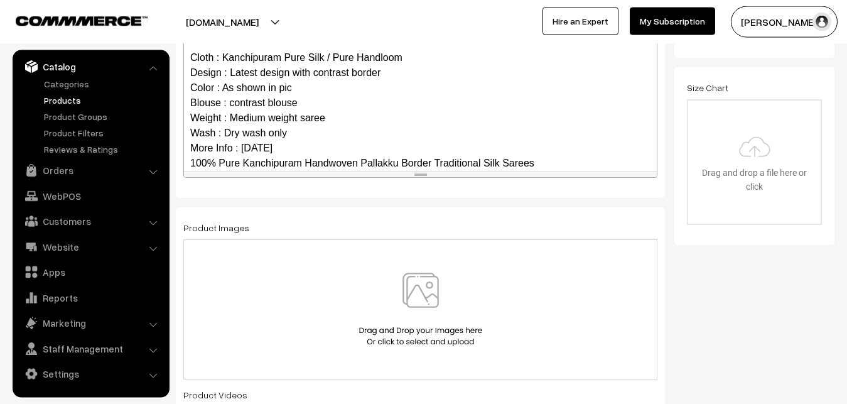
scroll to position [122, 0]
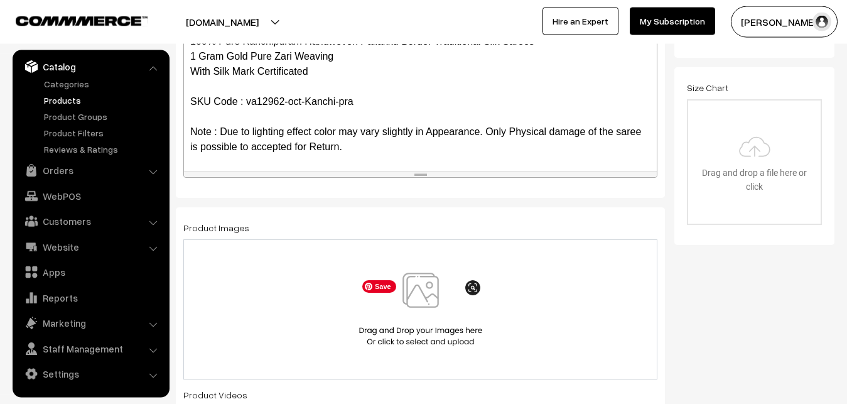
click at [425, 292] on img at bounding box center [420, 308] width 129 height 73
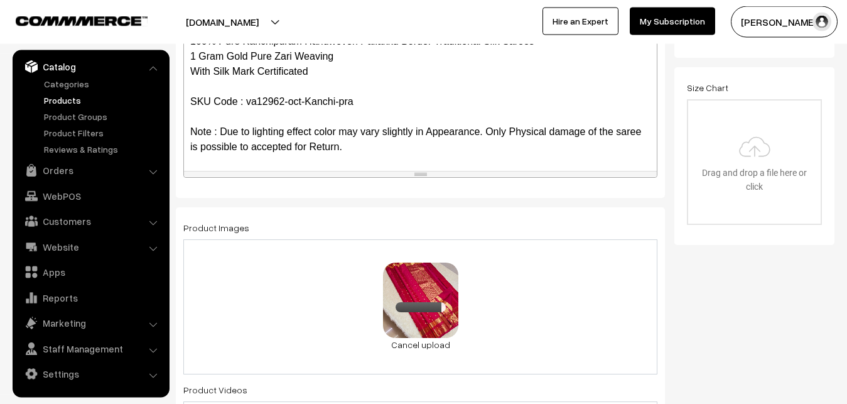
scroll to position [794, 0]
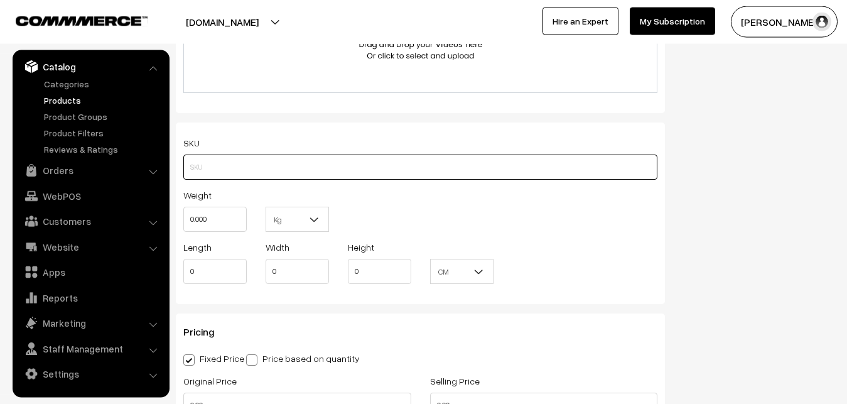
click at [183, 176] on input "text" at bounding box center [420, 166] width 474 height 25
paste input "va12962-oct-Kanchi-pra"
type input "va12962-oct-Kanchi-pra"
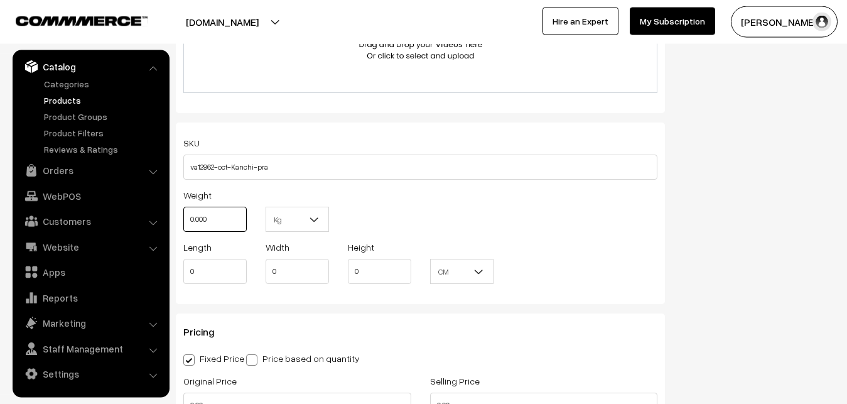
drag, startPoint x: 227, startPoint y: 218, endPoint x: 184, endPoint y: 221, distance: 42.8
click at [184, 221] on input "0.000" at bounding box center [214, 218] width 63 height 25
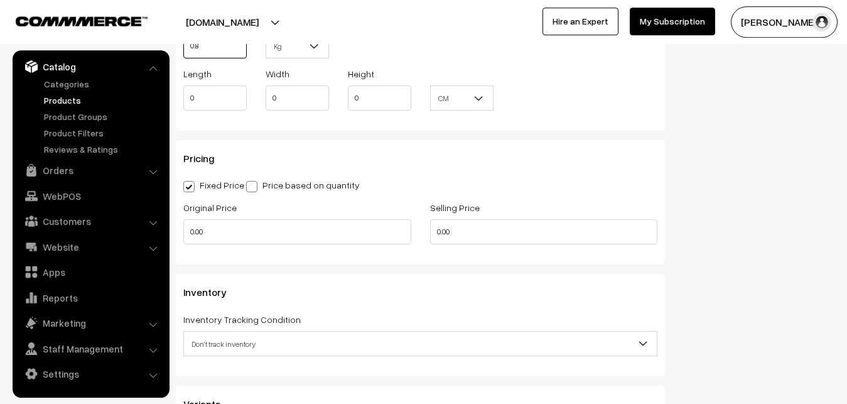
scroll to position [986, 0]
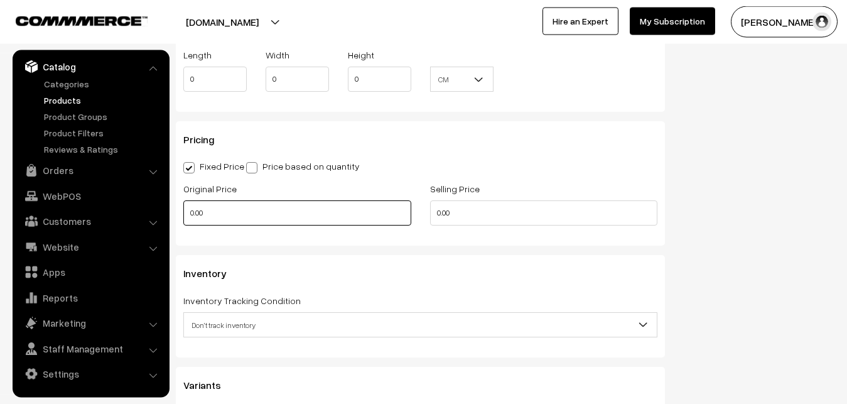
type input "0.80"
drag, startPoint x: 217, startPoint y: 208, endPoint x: 123, endPoint y: 222, distance: 95.2
click at [183, 222] on input "0.00" at bounding box center [297, 212] width 228 height 25
type input "9990"
drag, startPoint x: 464, startPoint y: 205, endPoint x: 373, endPoint y: 217, distance: 92.4
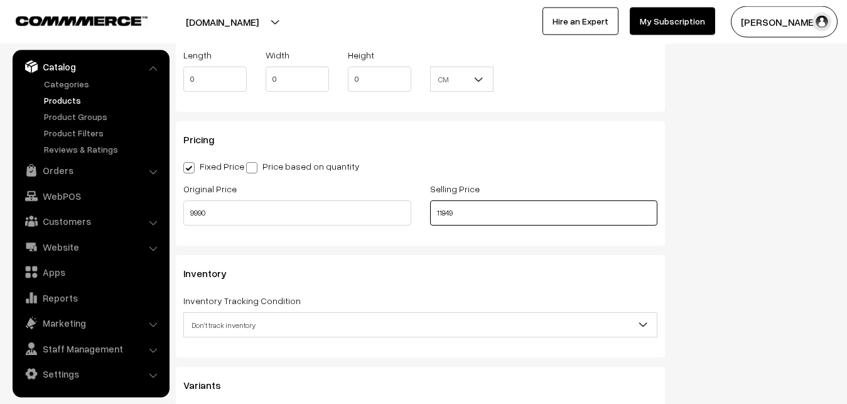
click at [430, 217] on input "11849" at bounding box center [544, 212] width 228 height 25
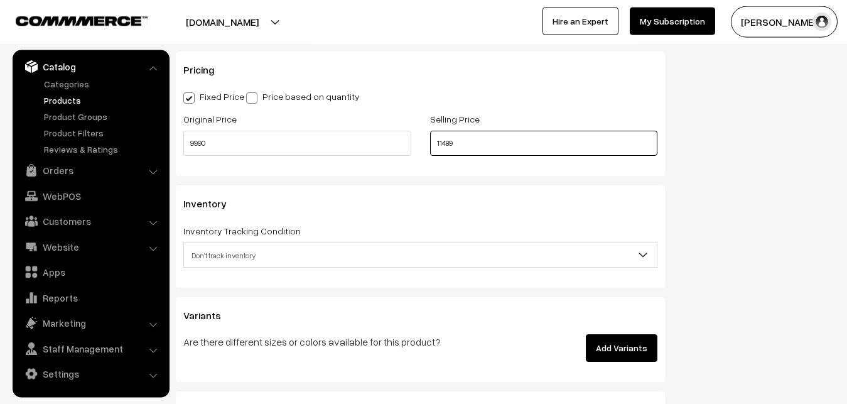
scroll to position [1178, 0]
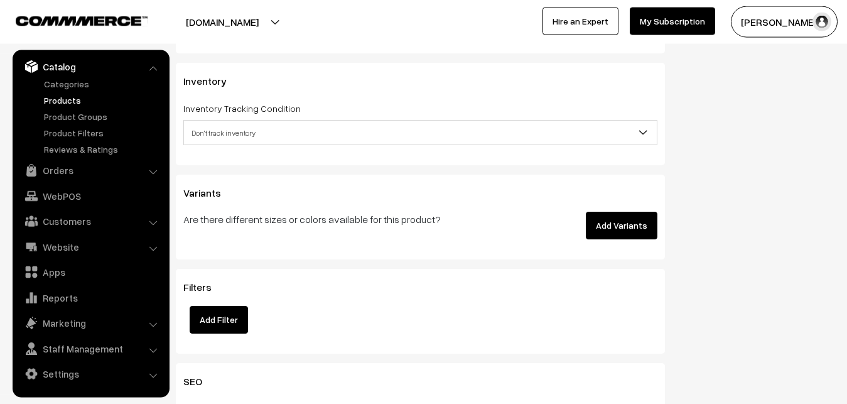
type input "11489"
click at [208, 127] on span "Don't track inventory" at bounding box center [420, 133] width 473 height 22
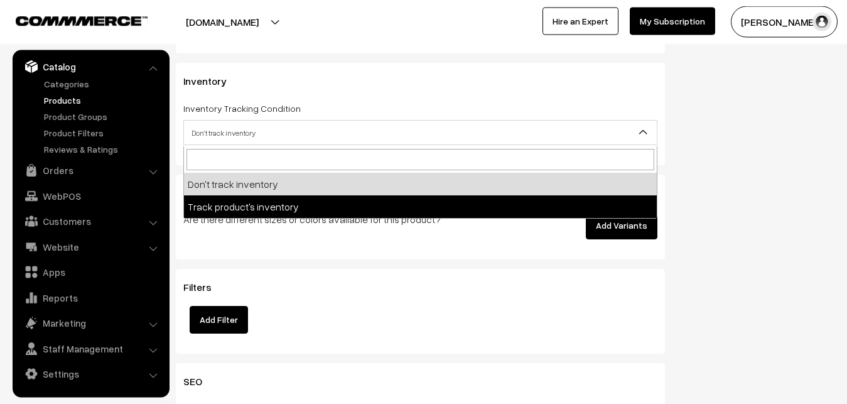
select select "2"
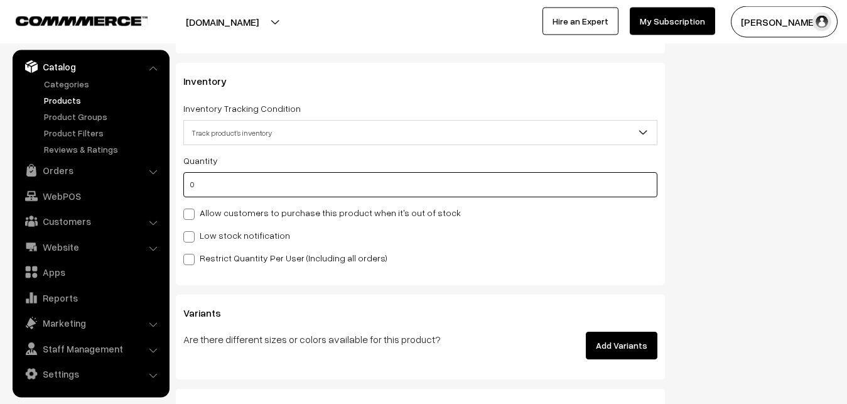
click at [217, 186] on input "0" at bounding box center [420, 184] width 474 height 25
type input "4"
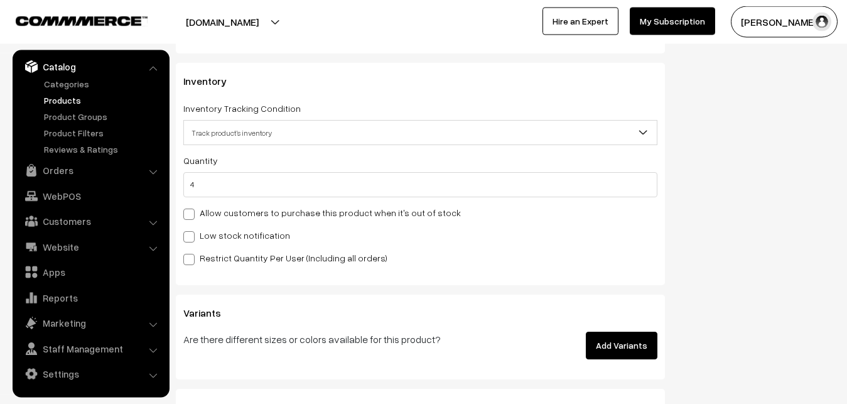
click at [217, 237] on label "Low stock notification" at bounding box center [236, 234] width 107 height 13
click at [191, 237] on input "Low stock notification" at bounding box center [187, 234] width 8 height 8
checkbox input "true"
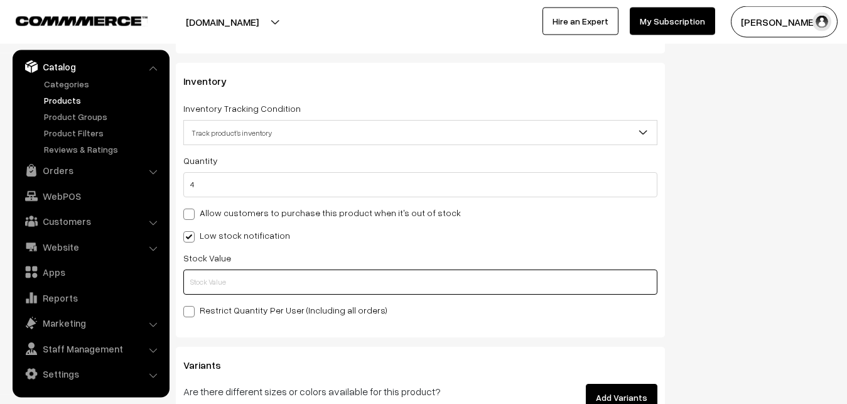
click at [217, 281] on input "text" at bounding box center [420, 281] width 474 height 25
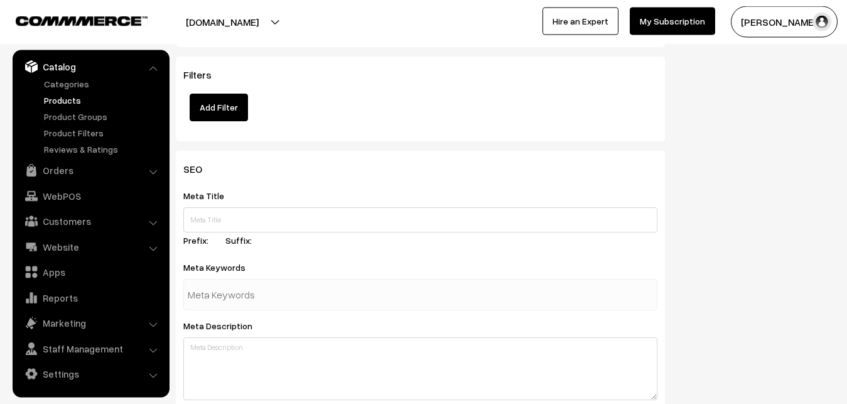
scroll to position [1869, 0]
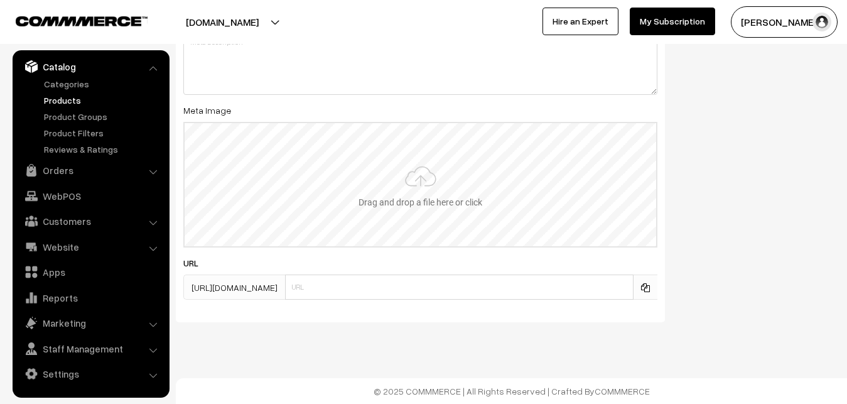
type input "2"
click at [372, 195] on input "file" at bounding box center [420, 184] width 471 height 123
type input "C:\fakepath\kanchipuram-saree-va12962-oct.jpeg"
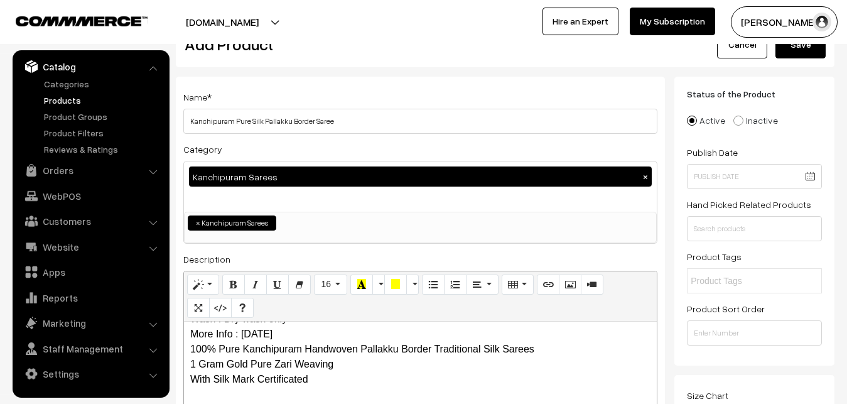
scroll to position [0, 0]
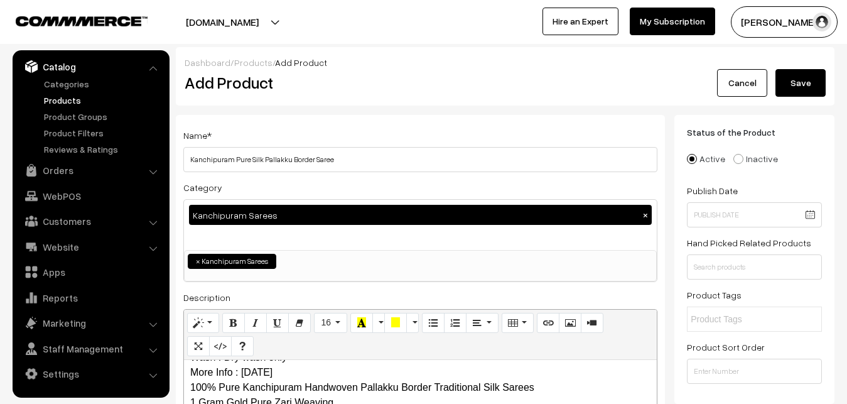
click at [805, 82] on button "Save" at bounding box center [800, 83] width 50 height 28
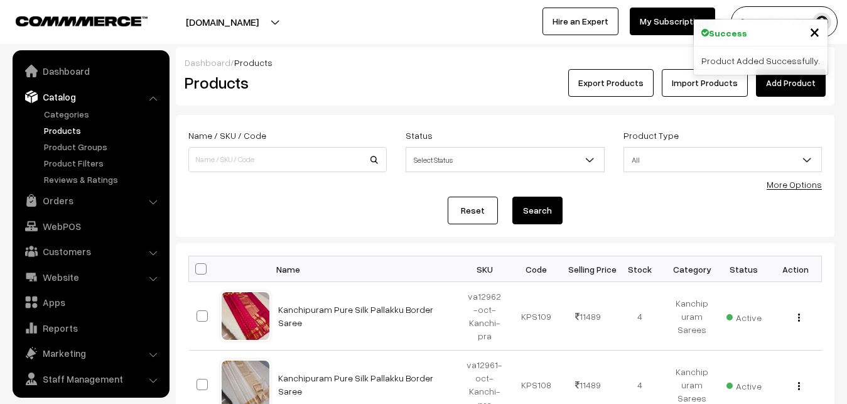
scroll to position [30, 0]
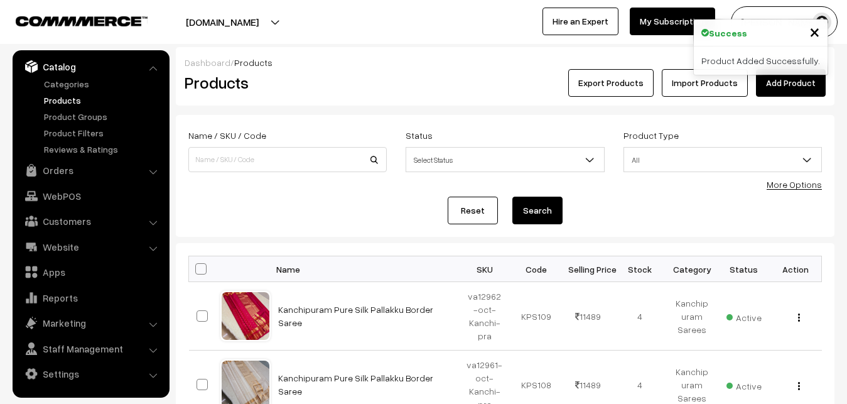
click at [315, 69] on div "Products" at bounding box center [285, 83] width 220 height 28
click at [790, 78] on link "Add Product" at bounding box center [791, 83] width 70 height 28
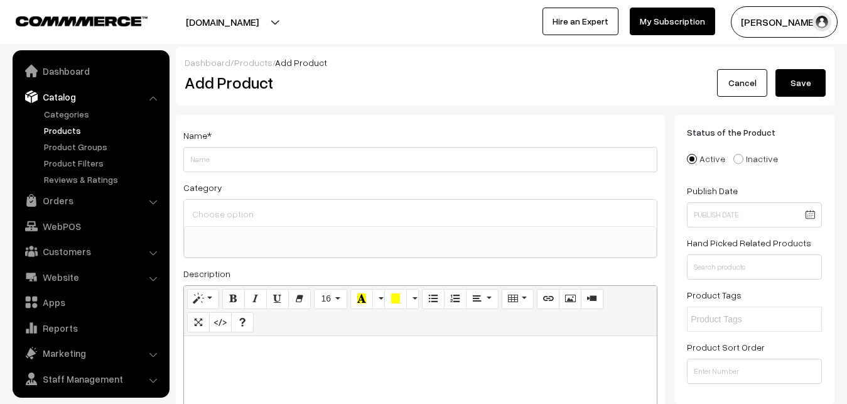
select select
click at [217, 357] on p at bounding box center [420, 349] width 460 height 15
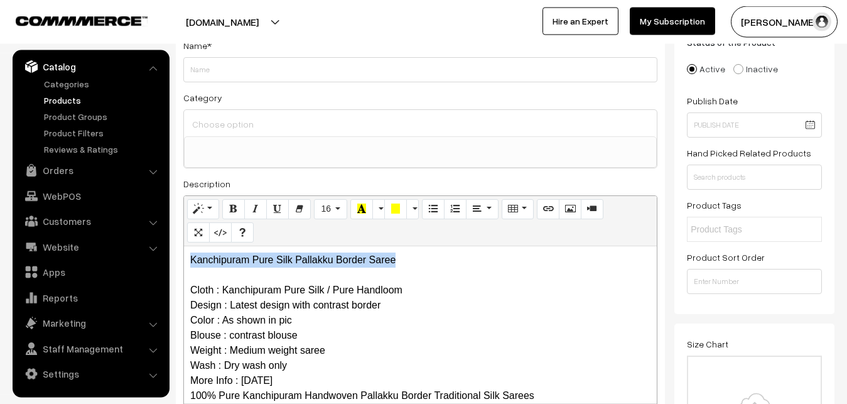
drag, startPoint x: 415, startPoint y: 264, endPoint x: 153, endPoint y: 262, distance: 261.7
click at [184, 262] on div "Kanchipuram Pure Silk Pallakku Border Saree Cloth : Kanchipuram Pure Silk / Pur…" at bounding box center [420, 324] width 473 height 157
copy p "Kanchipuram Pure Silk Pallakku Border Saree"
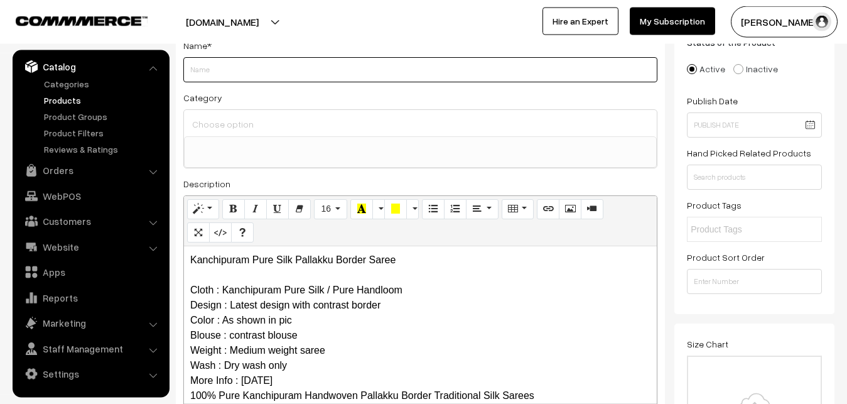
click at [222, 77] on input "Weight" at bounding box center [420, 69] width 474 height 25
paste input "Kanchipuram Pure Silk Pallakku Border Saree"
type input "Kanchipuram Pure Silk Pallakku Border Saree"
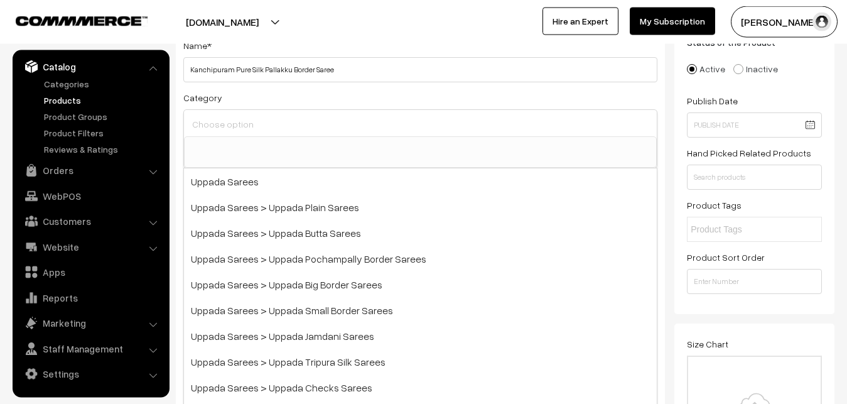
click at [230, 127] on input at bounding box center [420, 124] width 463 height 18
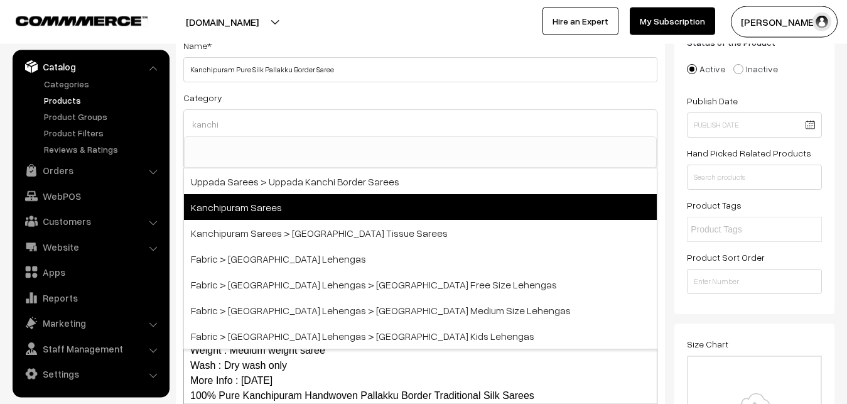
type input "kanchi"
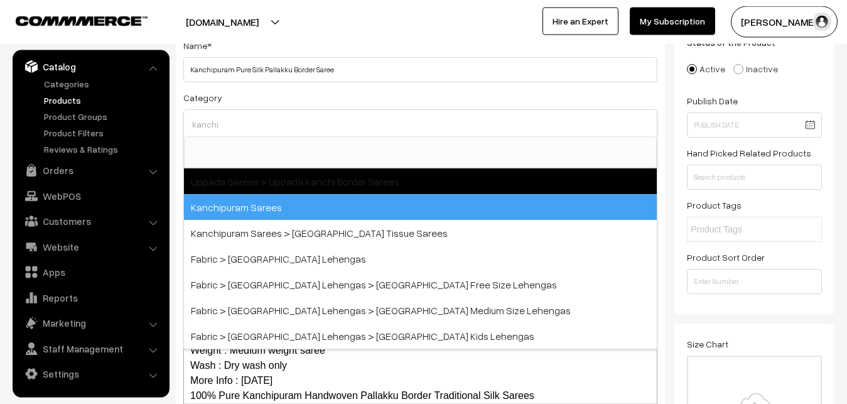
drag, startPoint x: 262, startPoint y: 208, endPoint x: 262, endPoint y: 195, distance: 13.8
click at [262, 209] on span "Kanchipuram Sarees" at bounding box center [420, 207] width 473 height 26
select select "3"
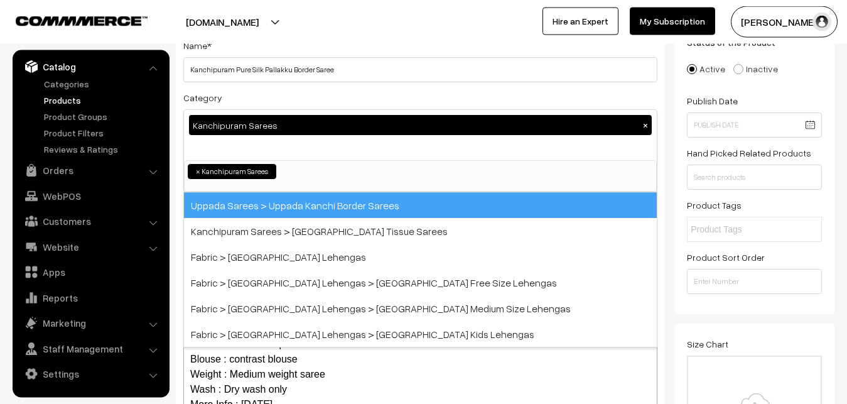
scroll to position [264, 0]
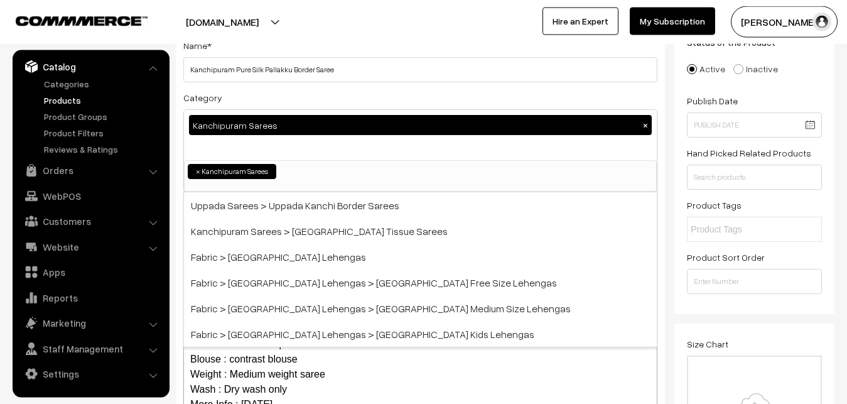
click at [277, 94] on div "Category Kanchipuram Sarees × Uppada Sarees Uppada Sarees > Uppada Plain Sarees…" at bounding box center [420, 141] width 474 height 102
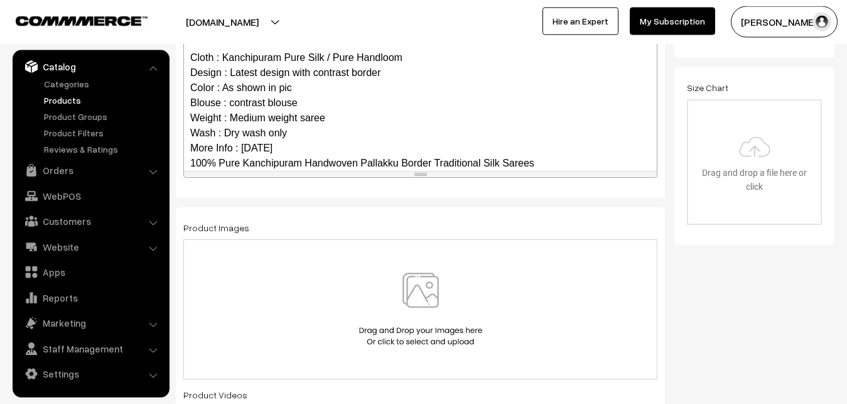
scroll to position [122, 0]
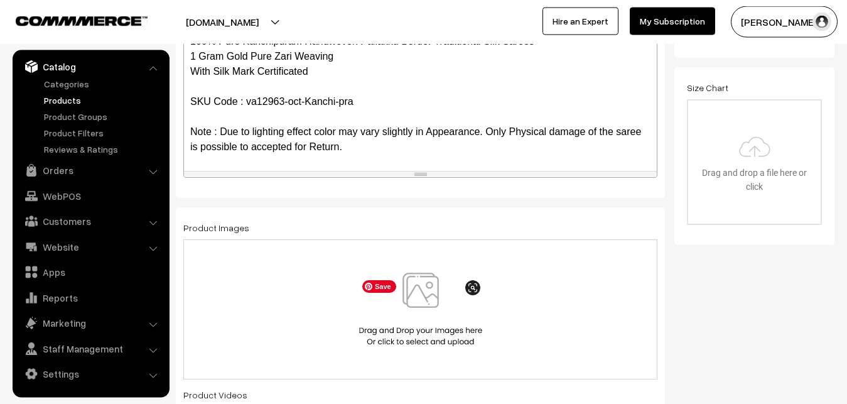
click at [436, 291] on img at bounding box center [420, 308] width 129 height 73
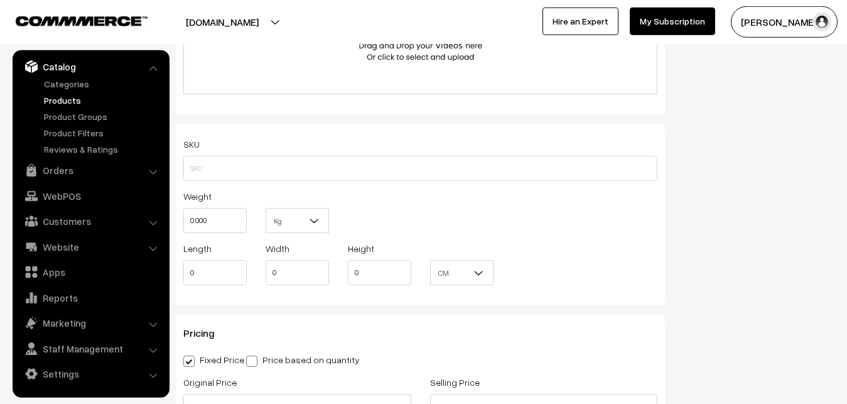
scroll to position [794, 0]
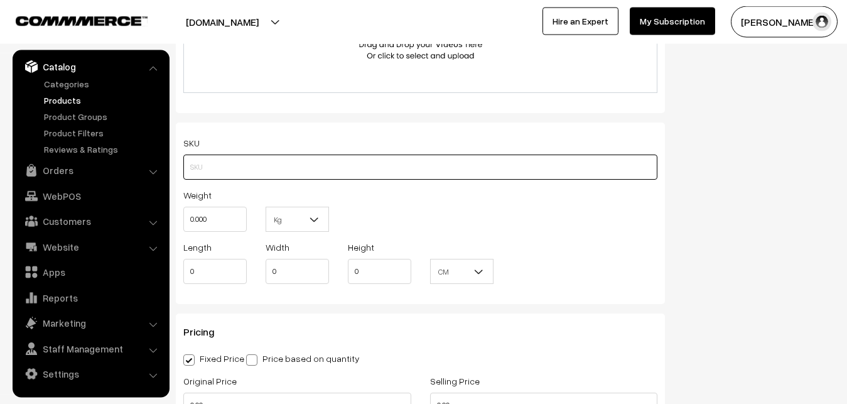
click at [201, 174] on input "text" at bounding box center [420, 166] width 474 height 25
paste input "va12963-oct-Kanchi-pra"
type input "va12963-oct-Kanchi-pra"
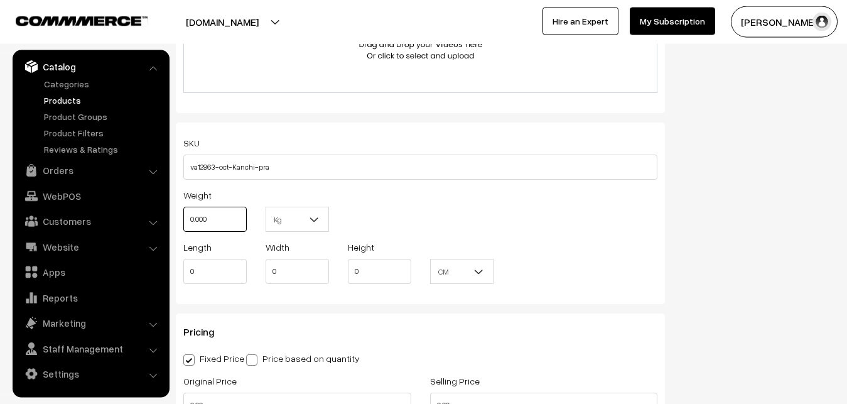
drag, startPoint x: 212, startPoint y: 225, endPoint x: 168, endPoint y: 224, distance: 44.6
click at [183, 224] on input "0.000" at bounding box center [214, 218] width 63 height 25
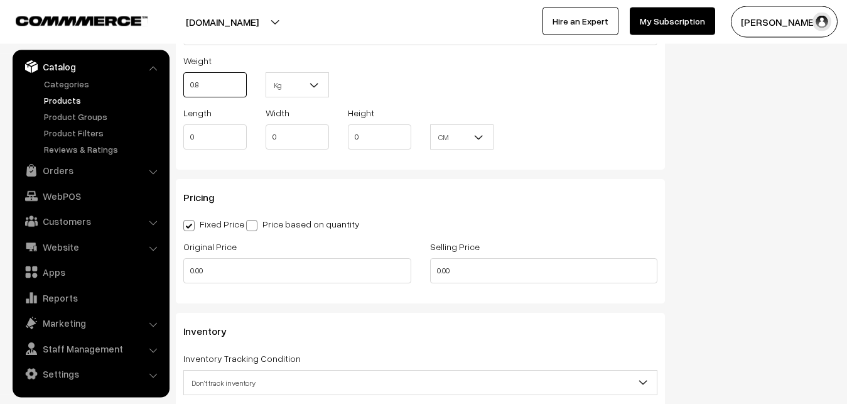
scroll to position [1050, 0]
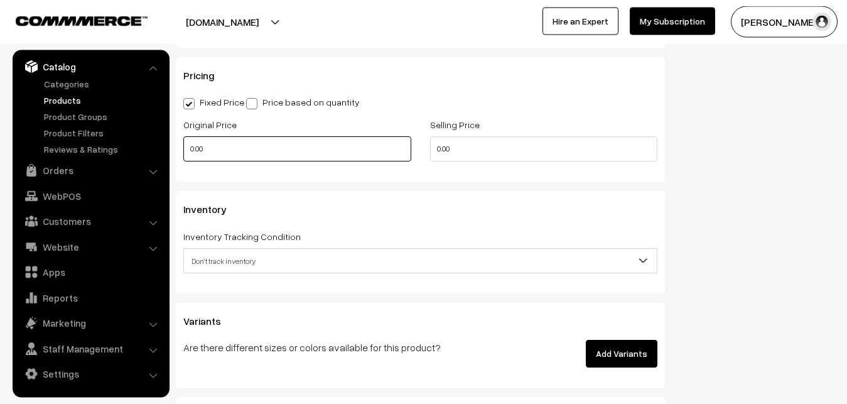
type input "0.80"
drag, startPoint x: 200, startPoint y: 151, endPoint x: 183, endPoint y: 152, distance: 17.0
click at [183, 152] on input "0.00" at bounding box center [297, 148] width 228 height 25
drag, startPoint x: 211, startPoint y: 146, endPoint x: 164, endPoint y: 146, distance: 47.1
click at [183, 146] on input "0.00" at bounding box center [297, 148] width 228 height 25
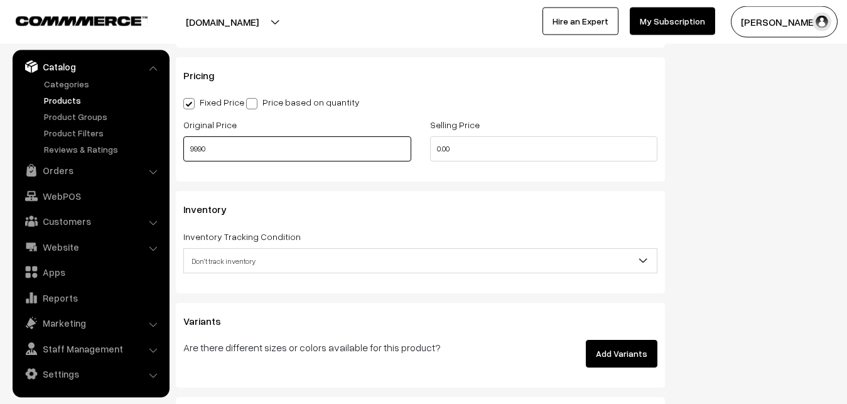
type input "9990"
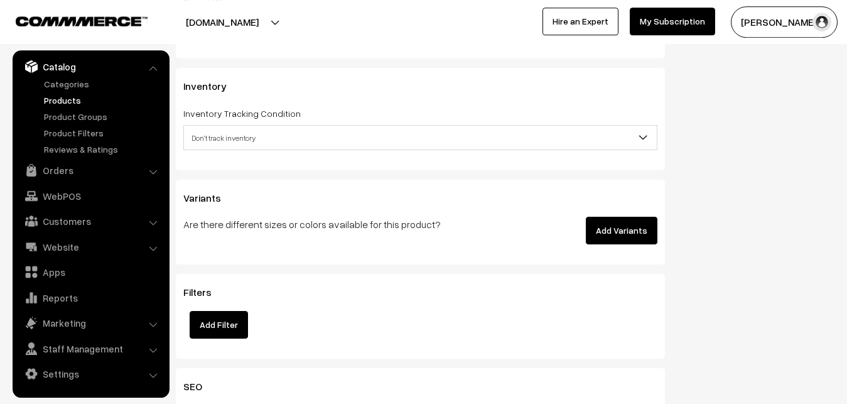
scroll to position [1178, 0]
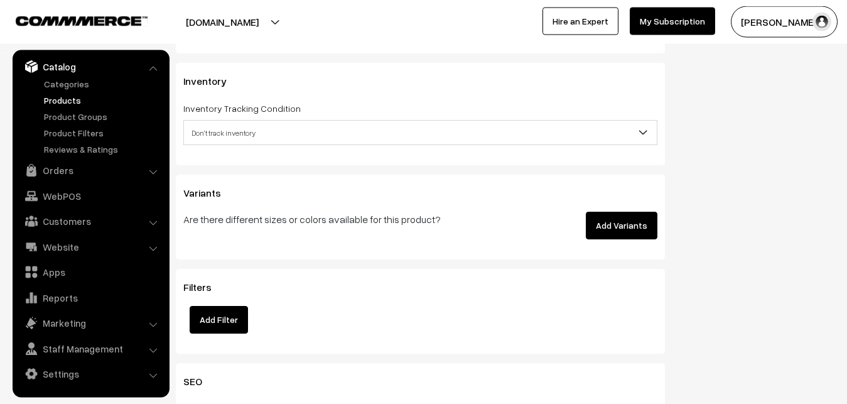
type input "11489"
click at [222, 144] on span "Don't track inventory" at bounding box center [420, 133] width 473 height 22
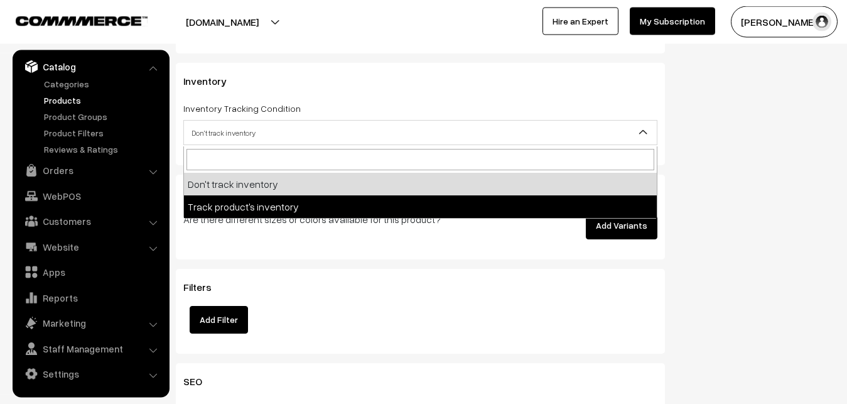
select select "2"
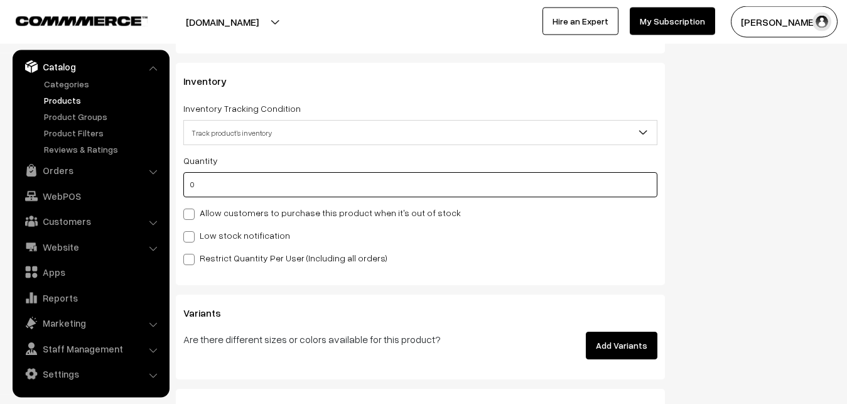
click at [222, 193] on input "0" at bounding box center [420, 184] width 474 height 25
type input "4"
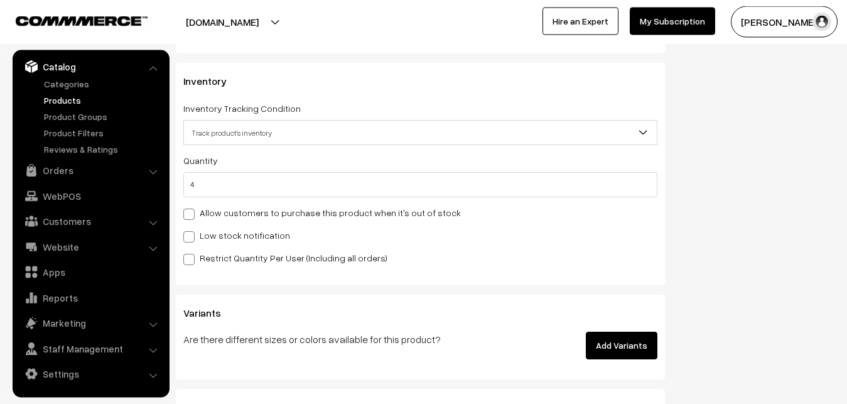
click at [217, 236] on label "Low stock notification" at bounding box center [236, 234] width 107 height 13
click at [191, 236] on input "Low stock notification" at bounding box center [187, 234] width 8 height 8
checkbox input "true"
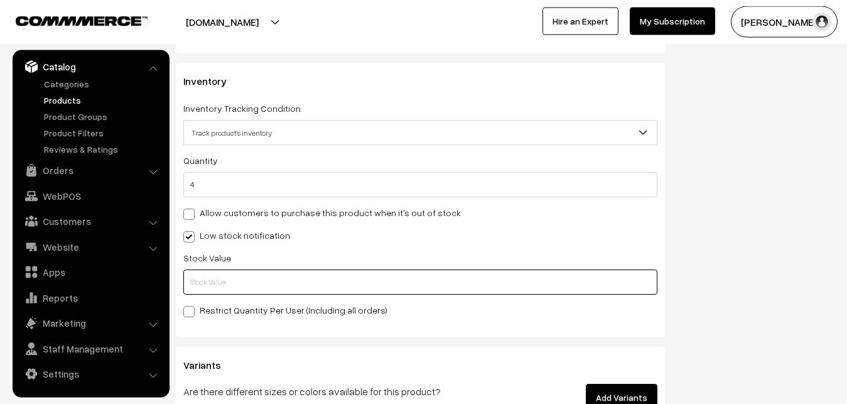
click at [215, 279] on input "text" at bounding box center [420, 281] width 474 height 25
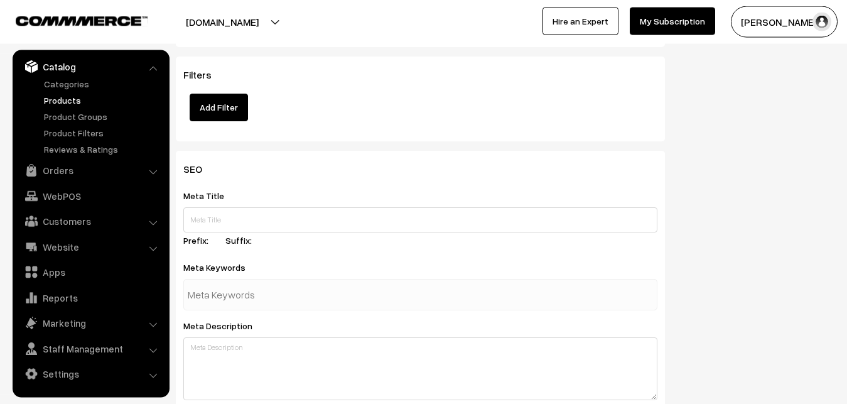
scroll to position [1869, 0]
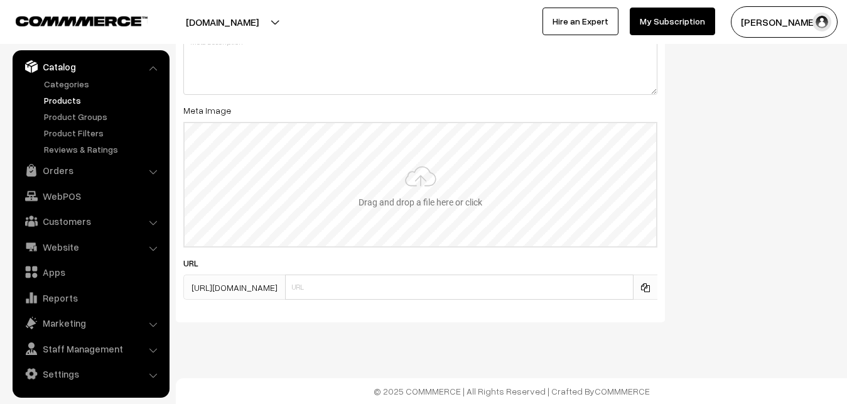
type input "2"
click at [377, 173] on input "file" at bounding box center [420, 184] width 471 height 123
type input "C:\fakepath\kanchipuram-saree-va12963-oct.jpeg"
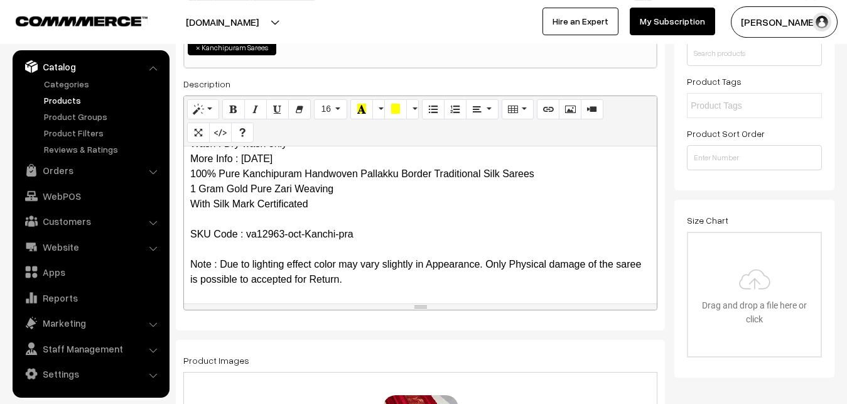
scroll to position [0, 0]
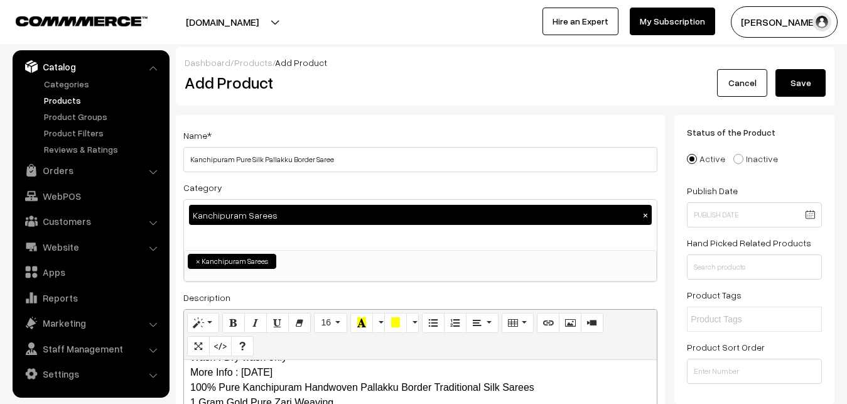
click at [795, 84] on button "Save" at bounding box center [800, 83] width 50 height 28
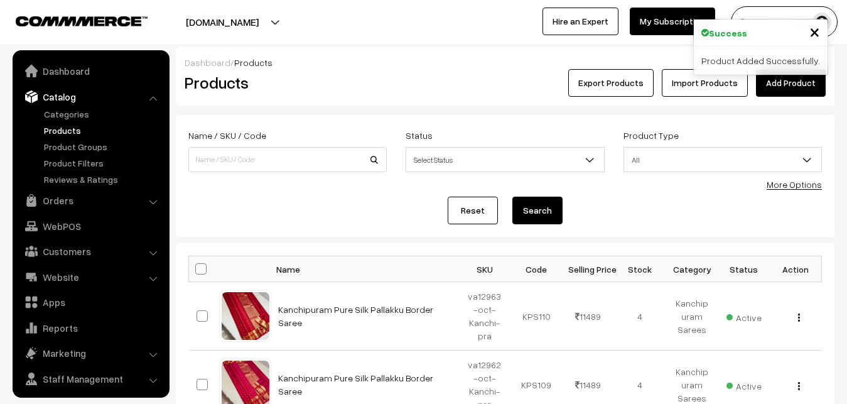
scroll to position [30, 0]
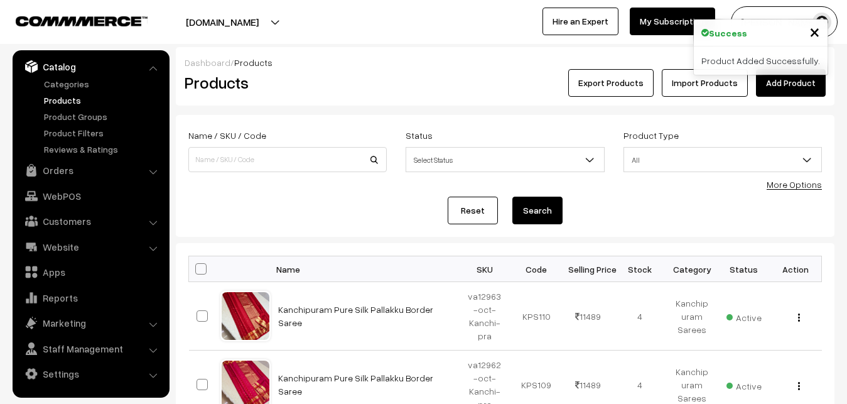
click at [335, 87] on h2 "Products" at bounding box center [285, 82] width 201 height 19
click at [795, 85] on link "Add Product" at bounding box center [791, 83] width 70 height 28
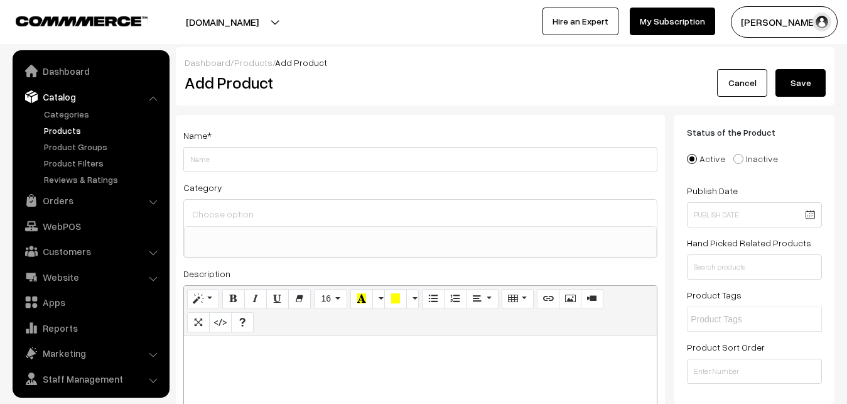
select select
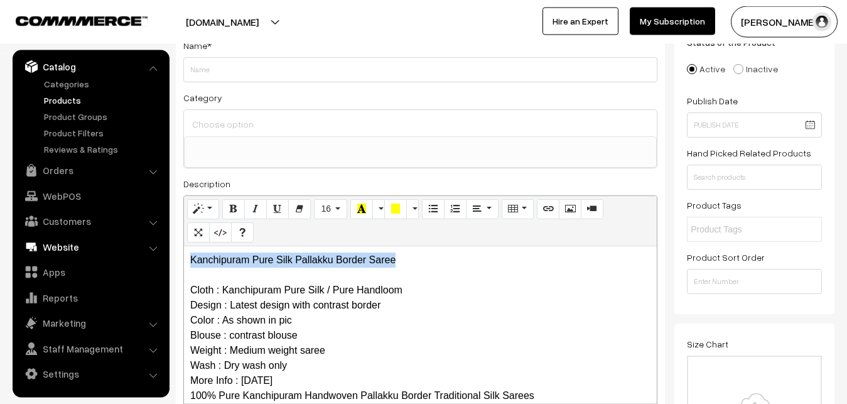
drag, startPoint x: 405, startPoint y: 259, endPoint x: 92, endPoint y: 249, distance: 313.3
click at [184, 250] on div "Kanchipuram Pure Silk Pallakku Border Saree Cloth : Kanchipuram Pure Silk / Pur…" at bounding box center [420, 324] width 473 height 157
copy p "Kanchipuram Pure Silk Pallakku Border Saree"
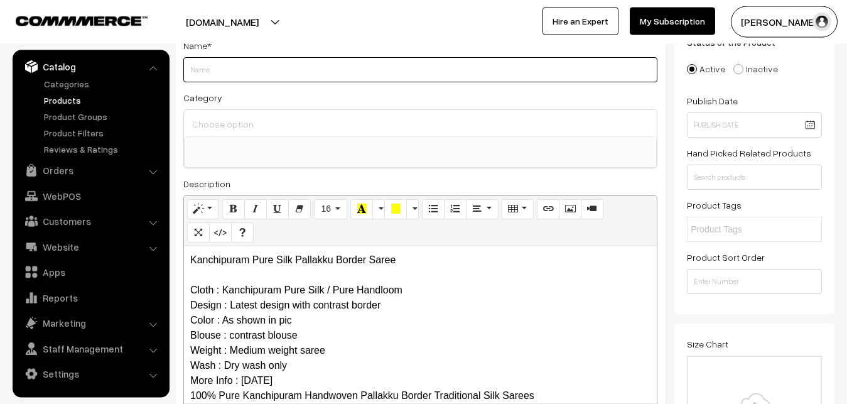
click at [184, 67] on input "Weight" at bounding box center [420, 69] width 474 height 25
paste input "Kanchipuram Pure Silk Pallakku Border Saree"
type input "Kanchipuram Pure Silk Pallakku Border Saree"
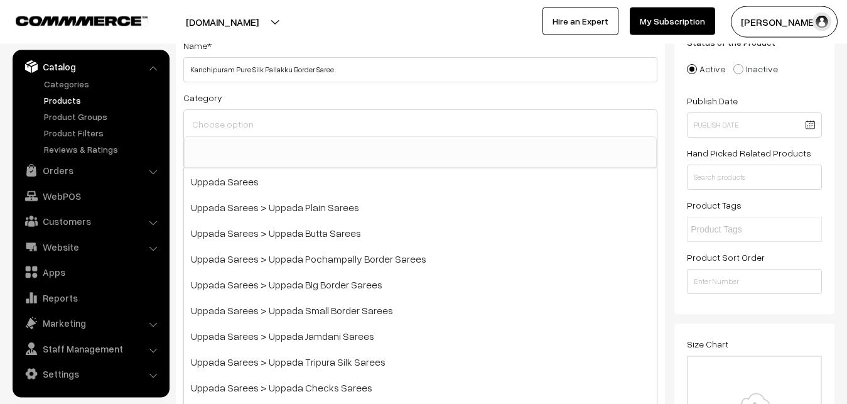
click at [210, 117] on input at bounding box center [420, 124] width 463 height 18
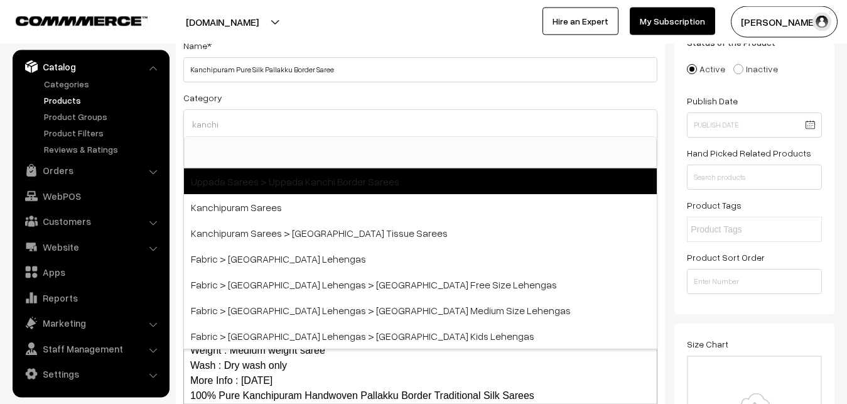
type input "kanchi"
click at [239, 193] on span "Uppada Sarees > Uppada Kanchi Border Sarees" at bounding box center [420, 181] width 473 height 26
select select "59"
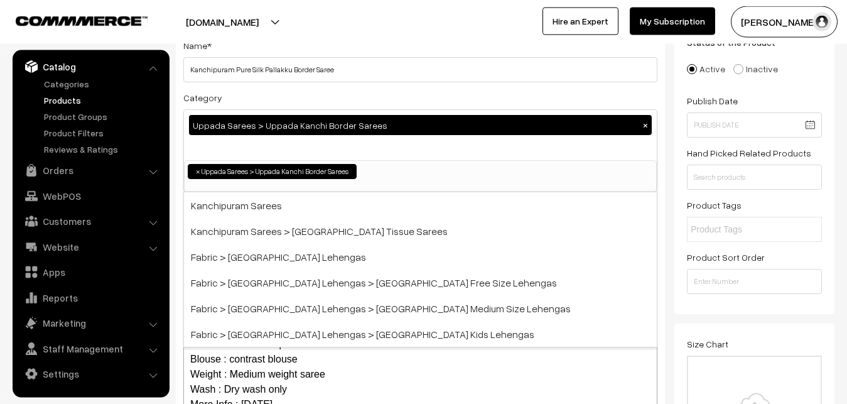
click at [644, 122] on button "×" at bounding box center [645, 124] width 11 height 11
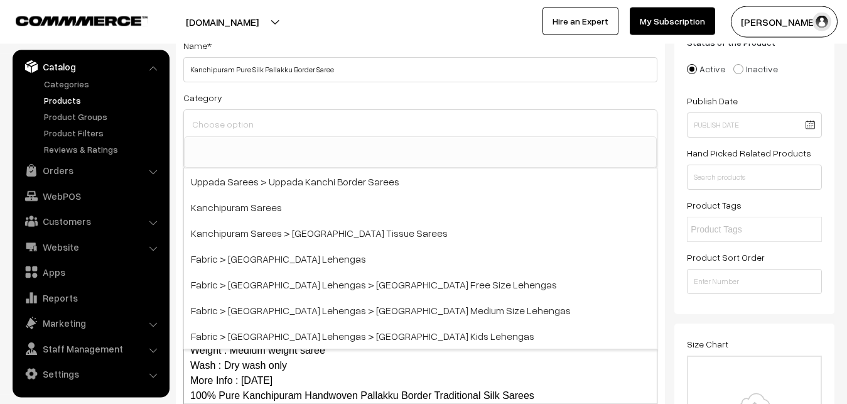
scroll to position [0, 0]
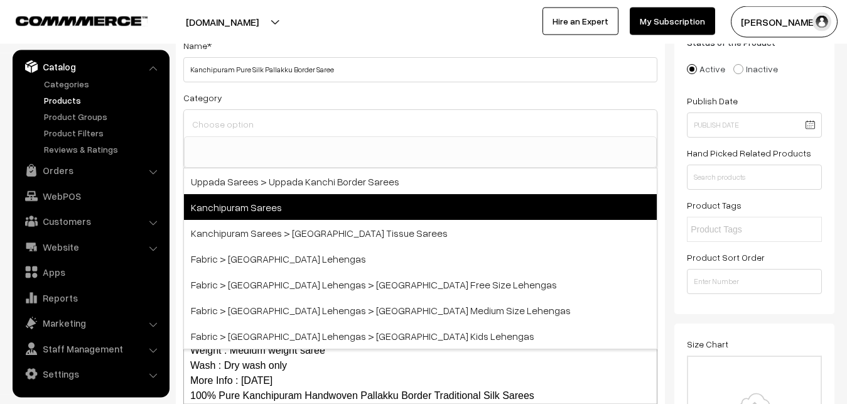
click at [270, 203] on span "Kanchipuram Sarees" at bounding box center [420, 207] width 473 height 26
select select "3"
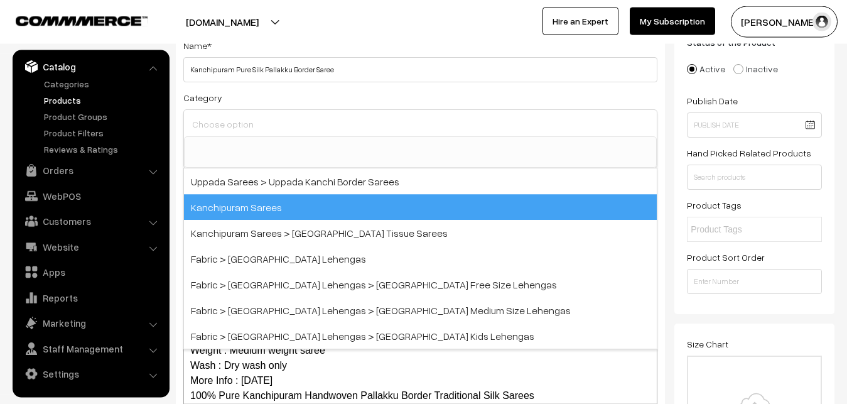
scroll to position [264, 0]
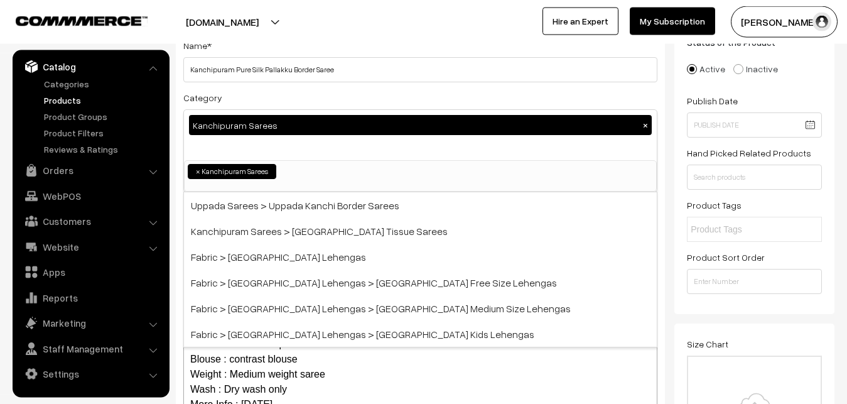
click at [296, 99] on div "Category Kanchipuram Sarees × Uppada Sarees Uppada Sarees > Uppada Plain Sarees…" at bounding box center [420, 141] width 474 height 102
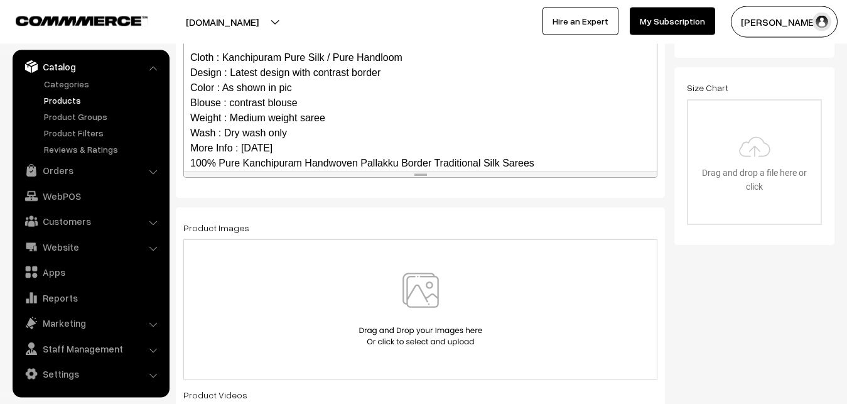
scroll to position [122, 0]
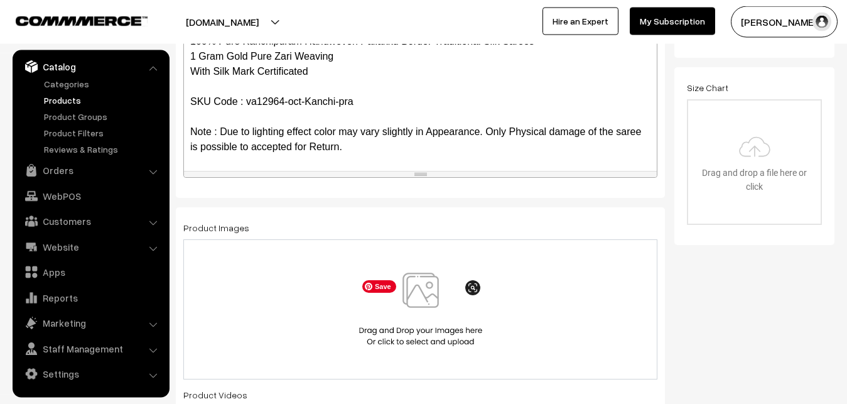
click at [433, 289] on img at bounding box center [420, 308] width 129 height 73
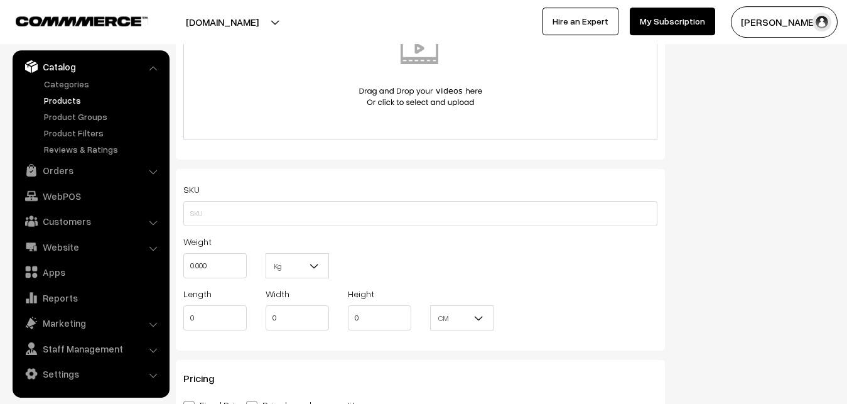
scroll to position [794, 0]
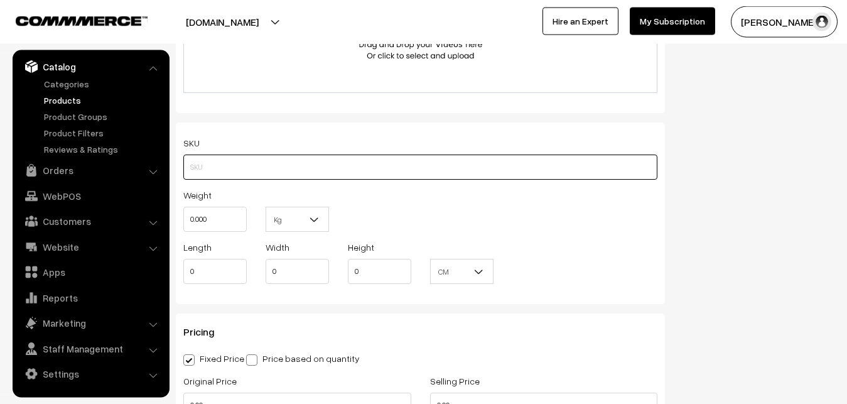
click at [224, 173] on input "text" at bounding box center [420, 166] width 474 height 25
paste input "va12964-oct-Kanchi-pra"
type input "va12964-oct-Kanchi-pra"
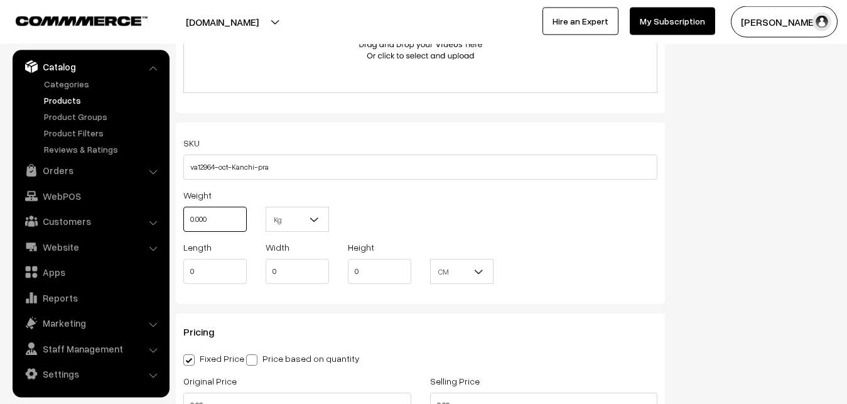
drag, startPoint x: 224, startPoint y: 219, endPoint x: 134, endPoint y: 227, distance: 90.1
click at [183, 227] on input "0.000" at bounding box center [214, 218] width 63 height 25
type input "0.8"
